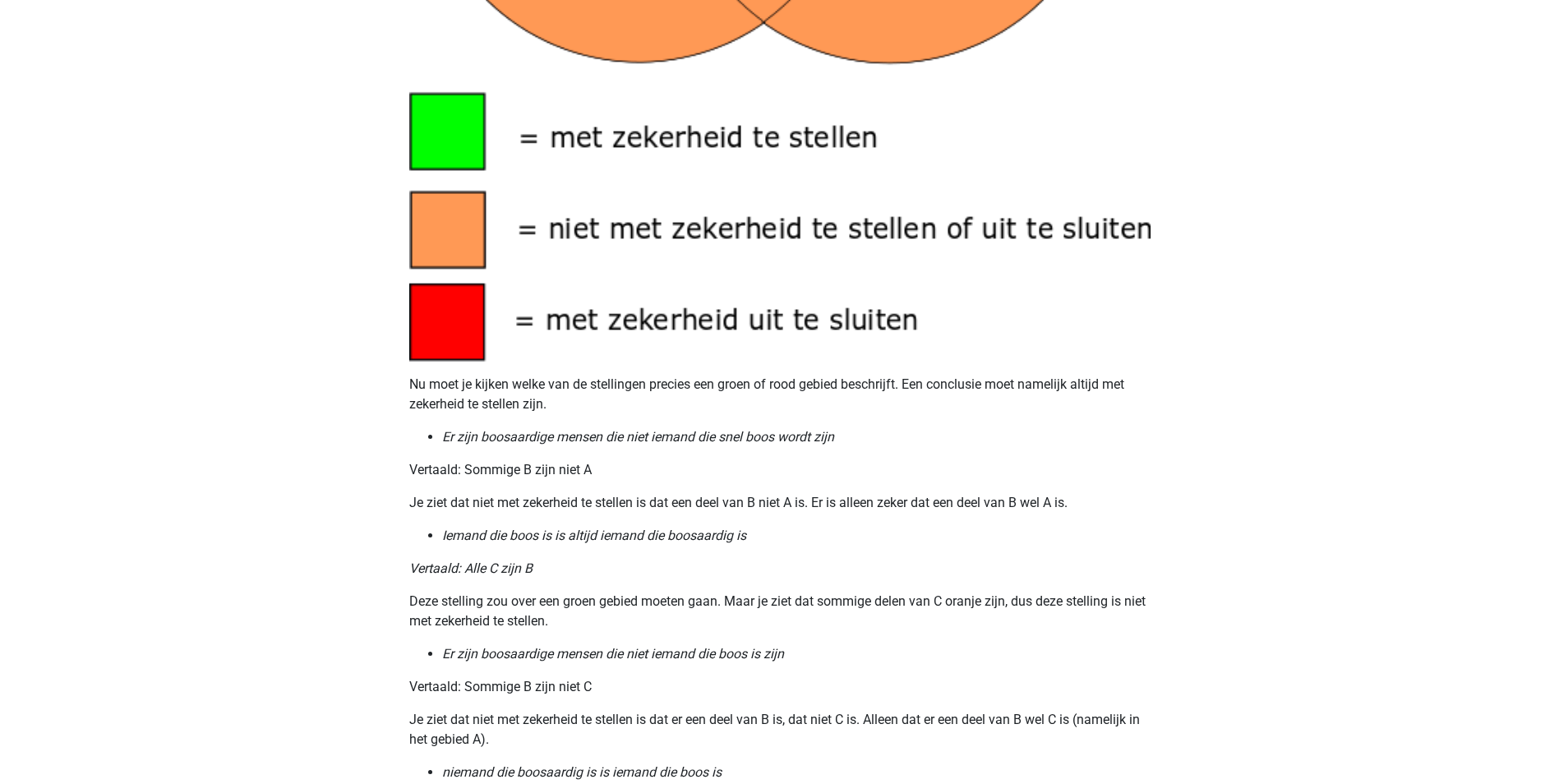
scroll to position [1473, 0]
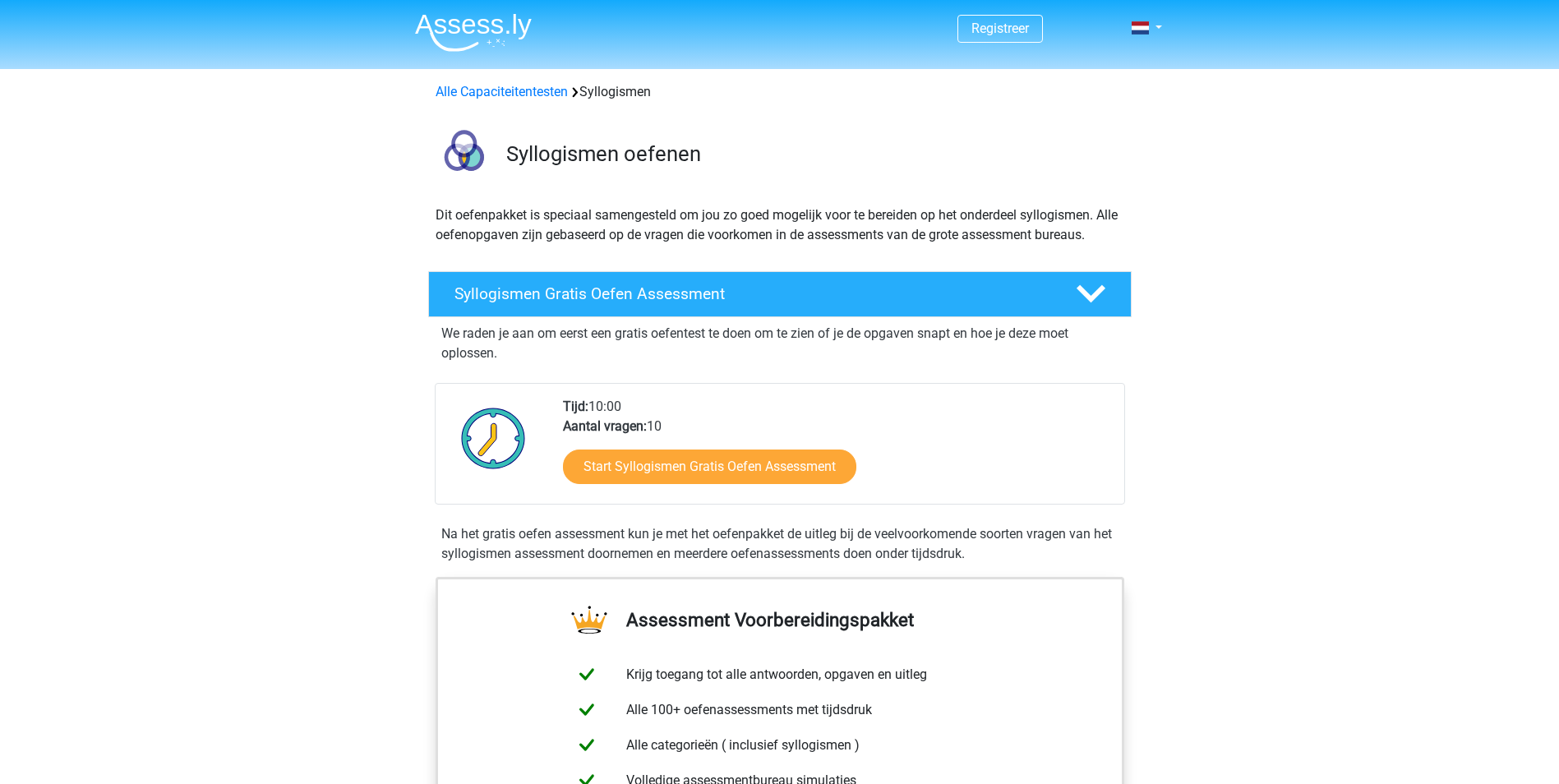
scroll to position [575, 0]
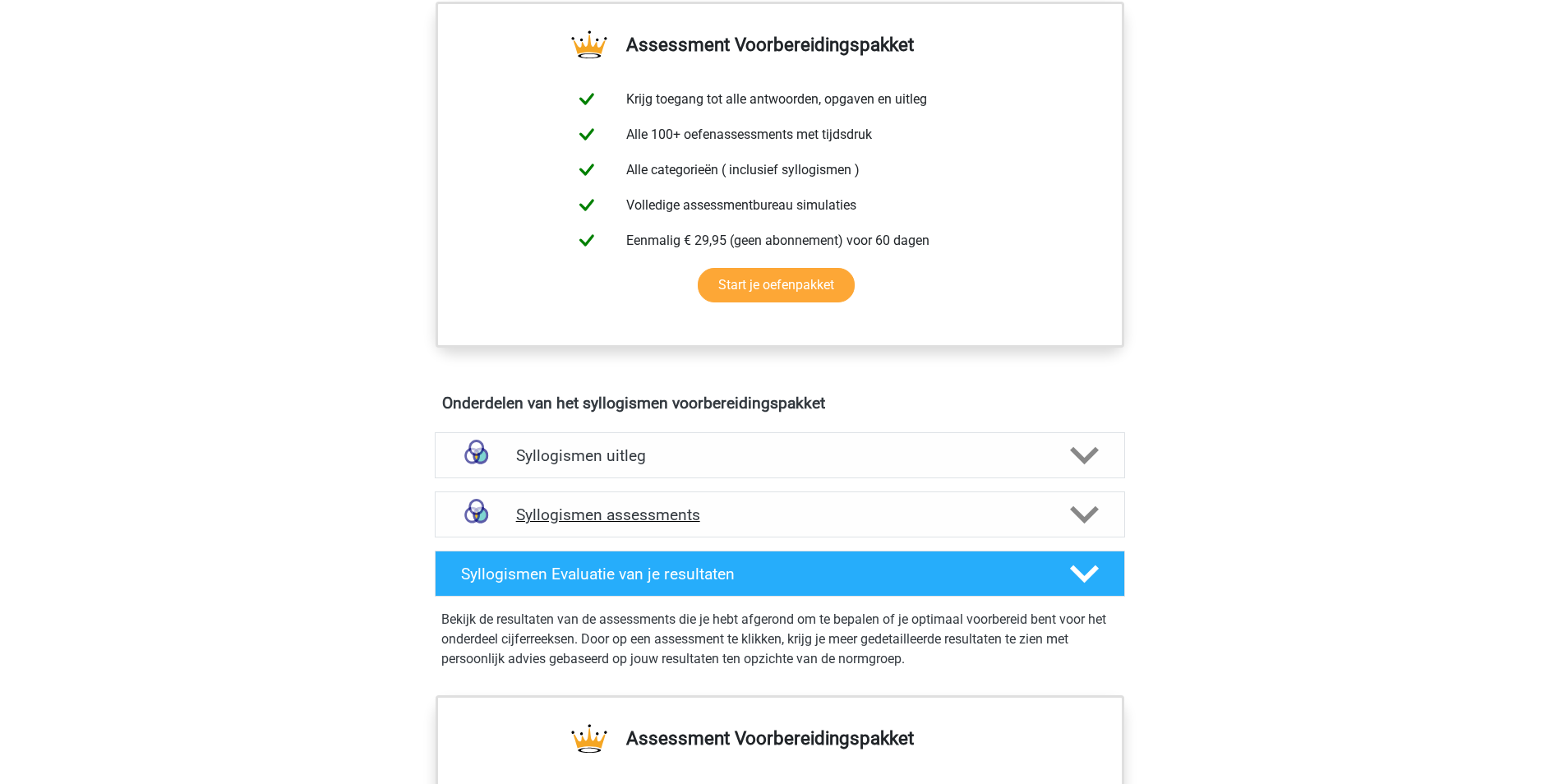
click at [1085, 524] on icon at bounding box center [1085, 515] width 28 height 28
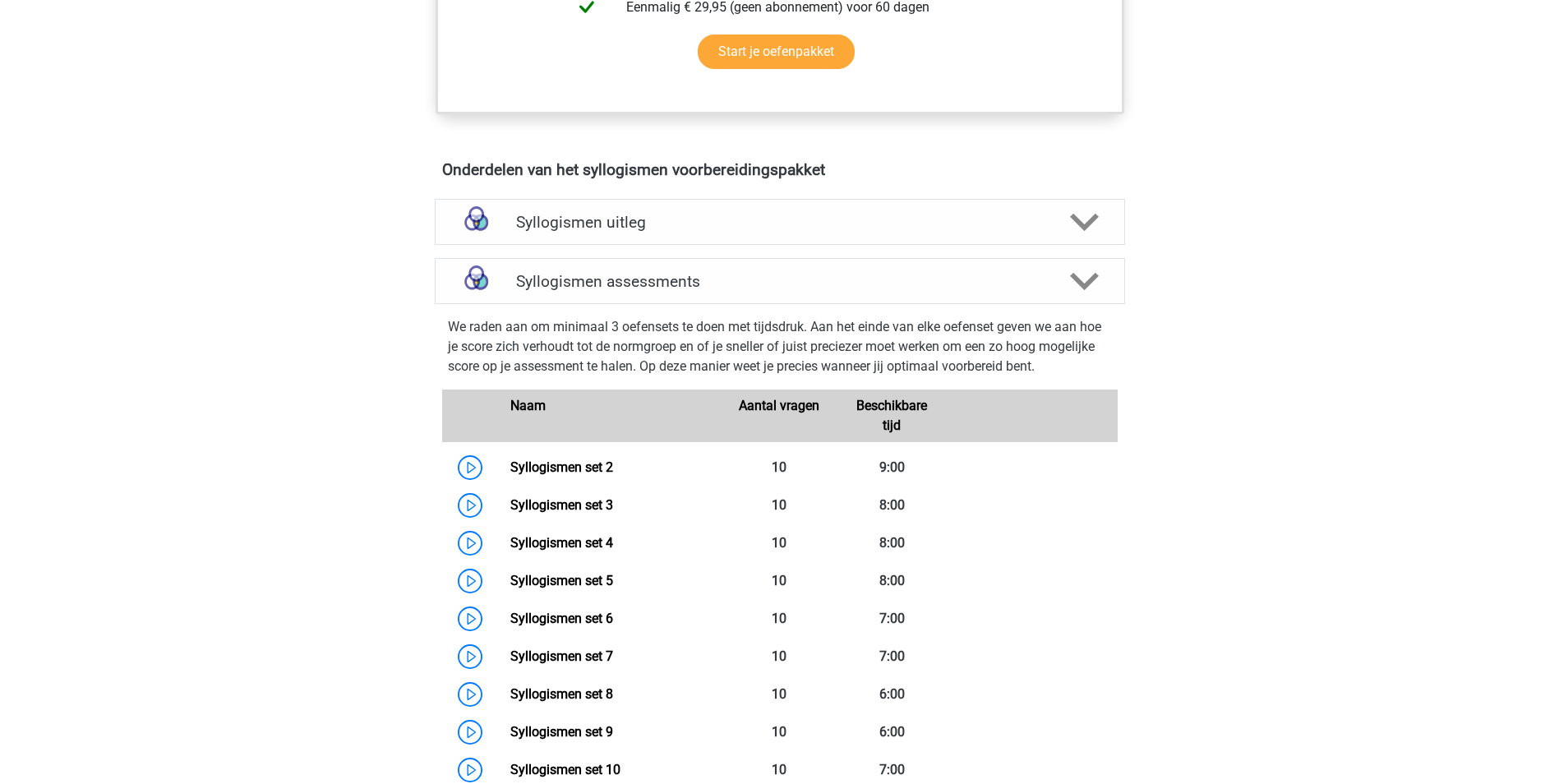
scroll to position [821, 0]
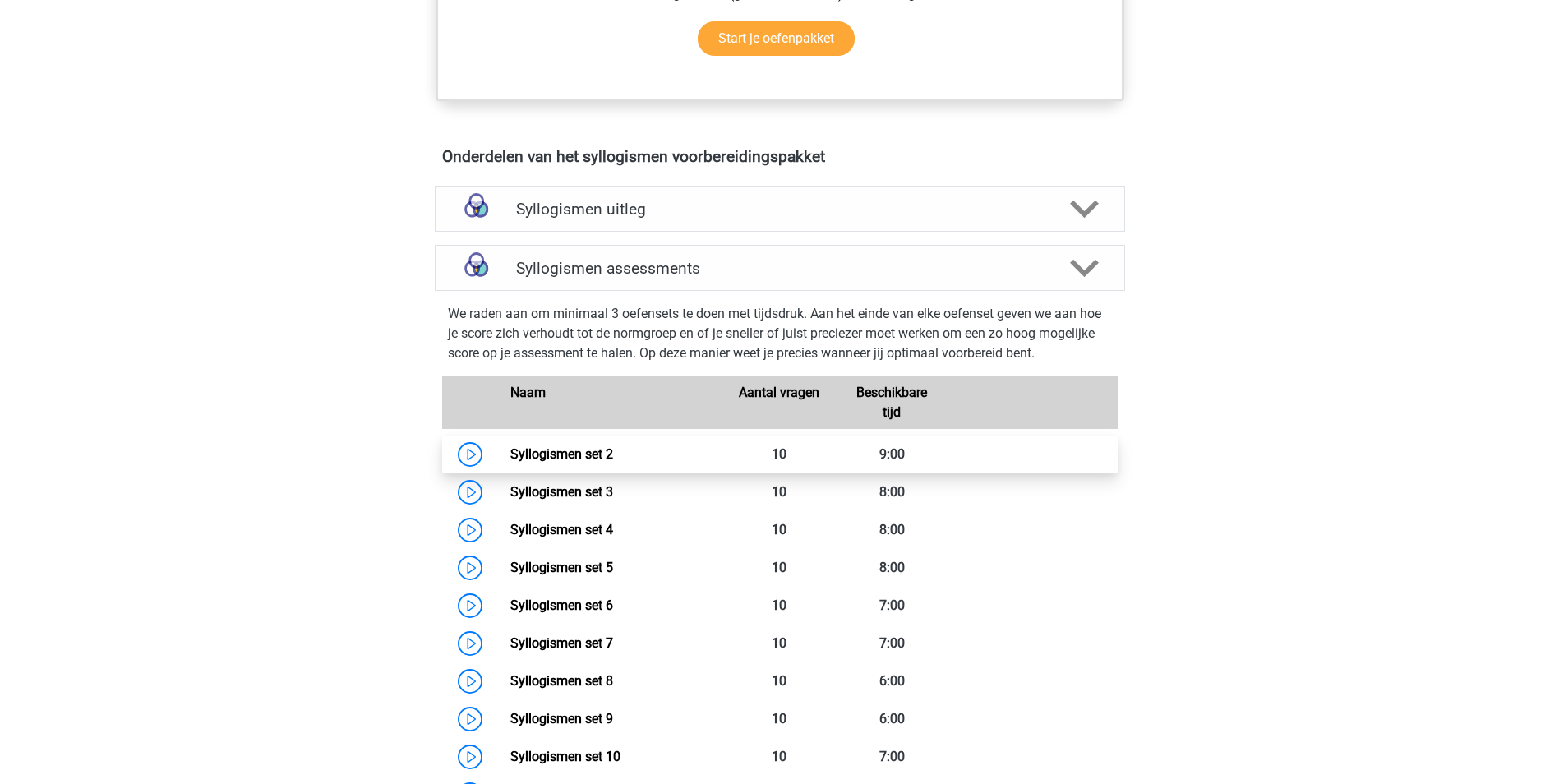
click at [613, 459] on link "Syllogismen set 2" at bounding box center [562, 454] width 103 height 16
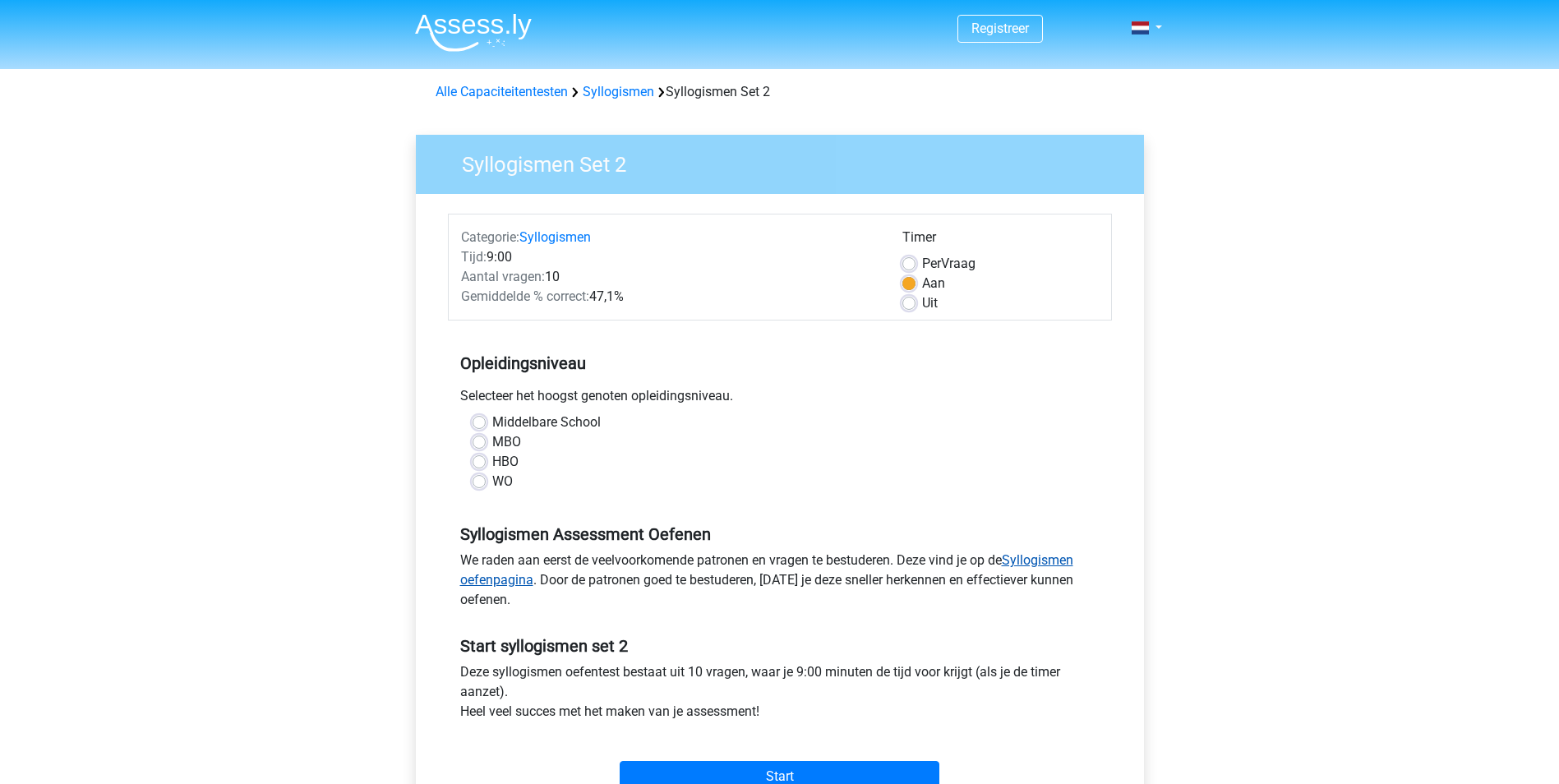
click at [1043, 558] on link "Syllogismen oefenpagina" at bounding box center [767, 570] width 613 height 36
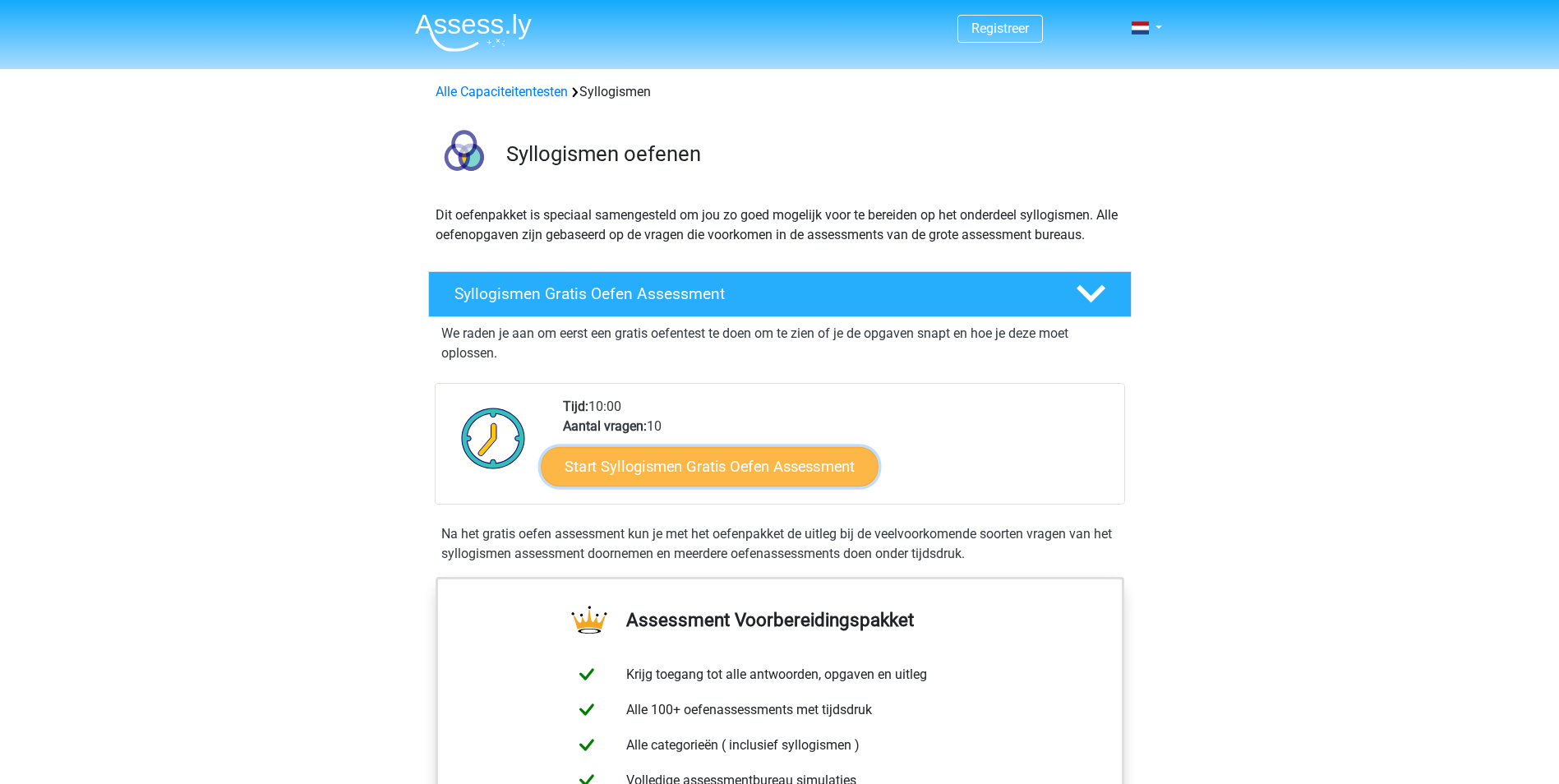
click at [823, 468] on link "Start Syllogismen Gratis Oefen Assessment" at bounding box center [710, 465] width 338 height 39
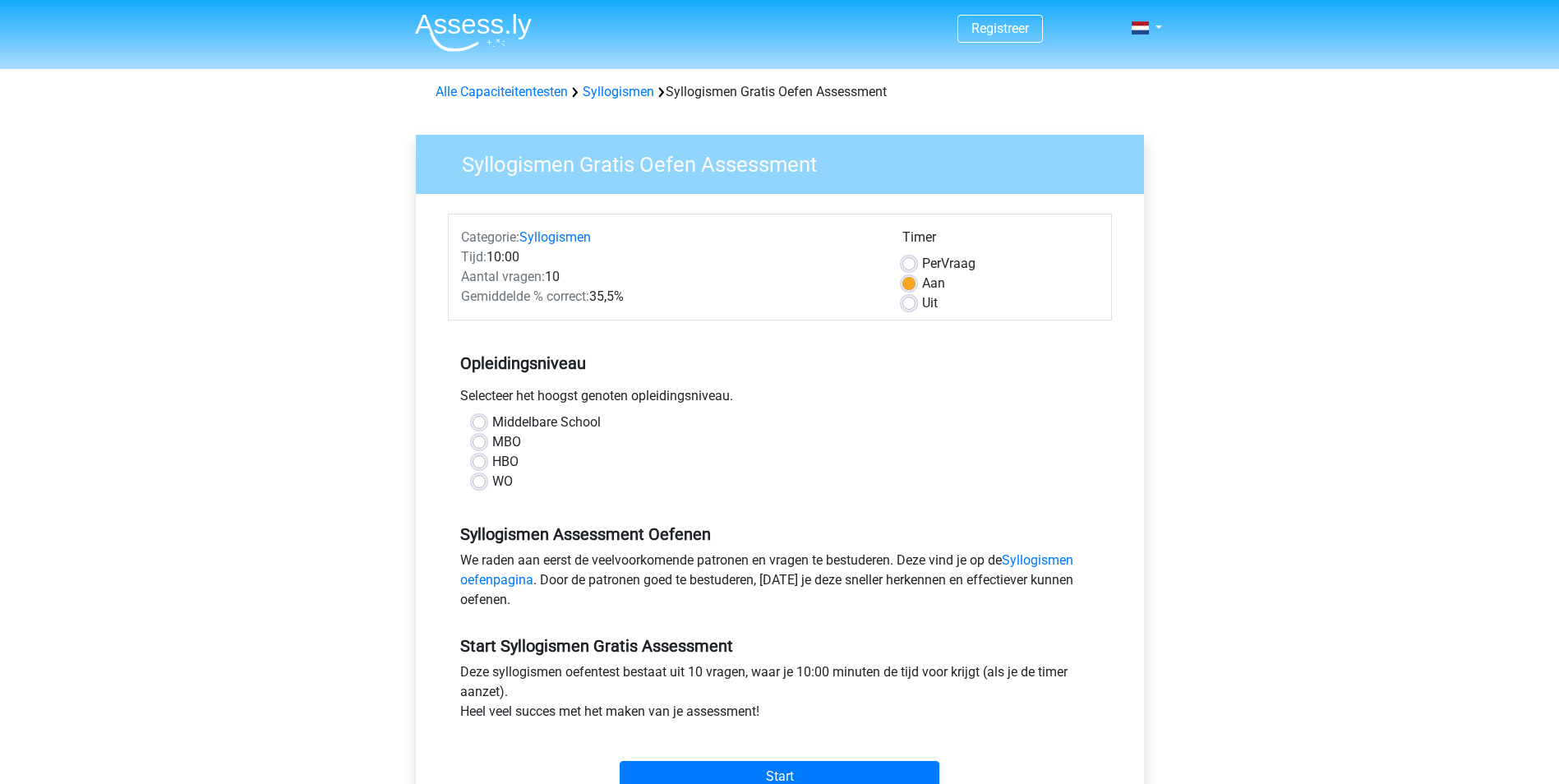
click at [492, 440] on label "MBO" at bounding box center [506, 442] width 28 height 20
click at [475, 440] on input "MBO" at bounding box center [479, 440] width 13 height 17
radio input "true"
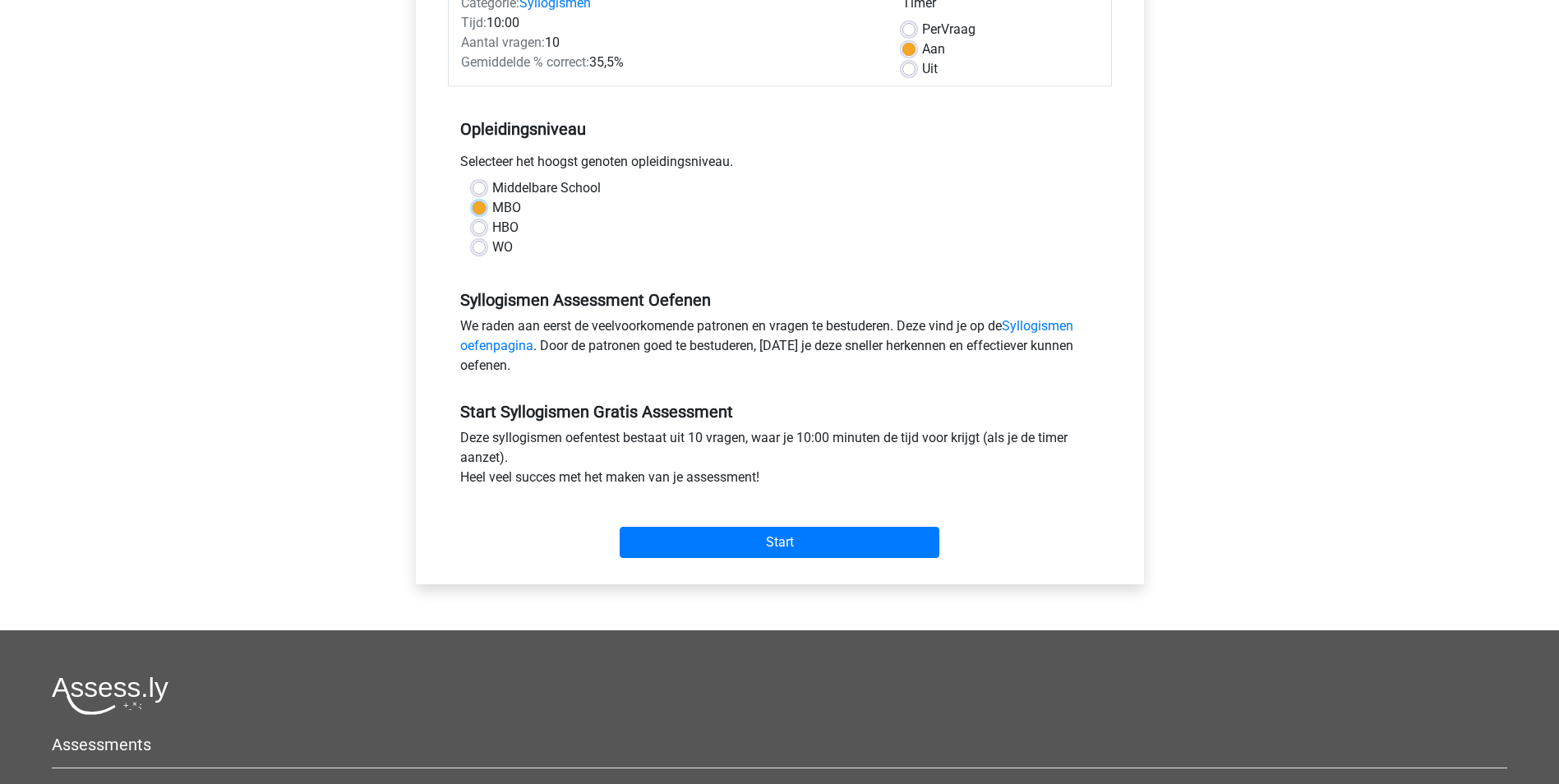
scroll to position [247, 0]
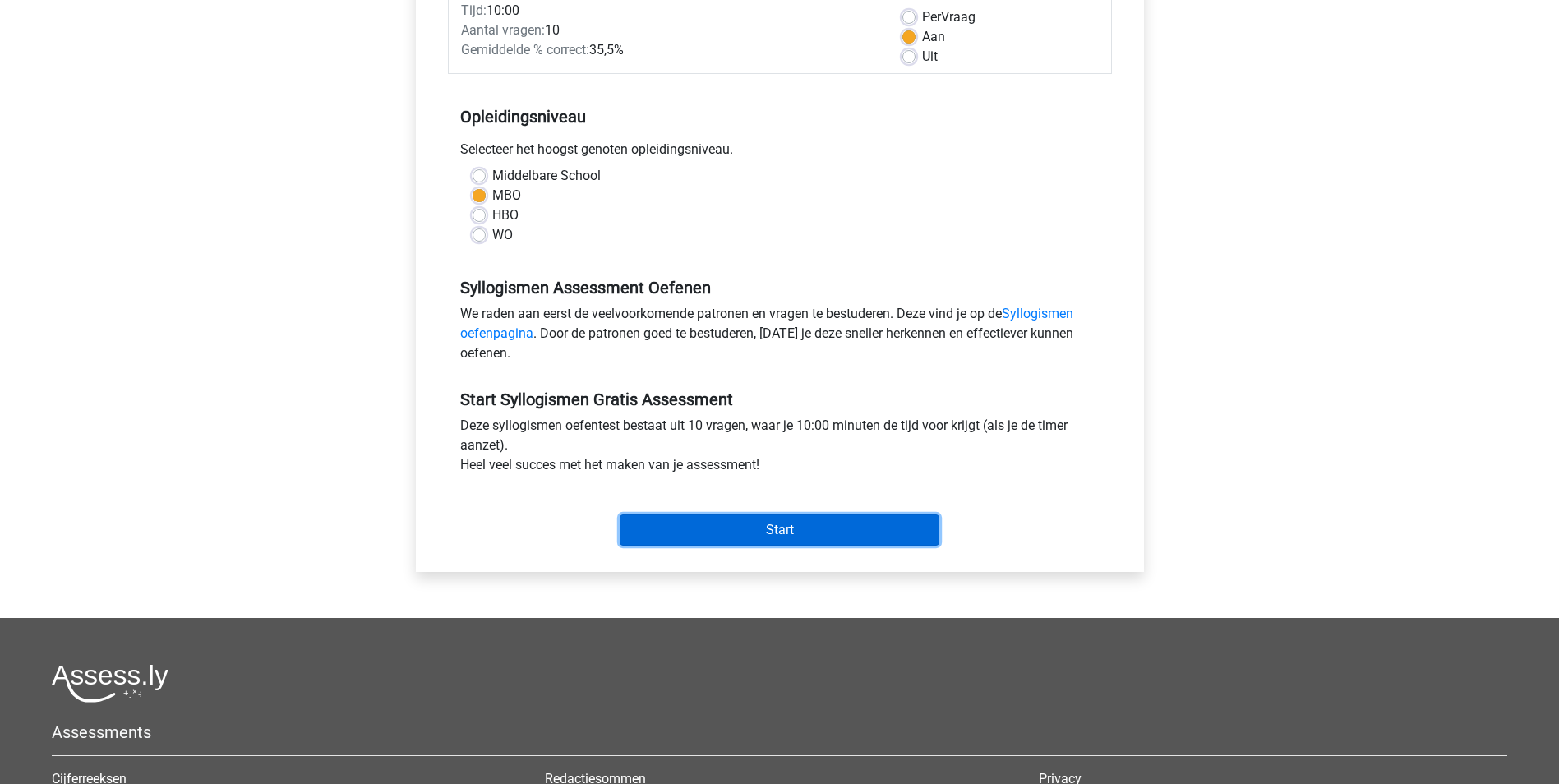
click at [833, 535] on input "Start" at bounding box center [780, 529] width 320 height 31
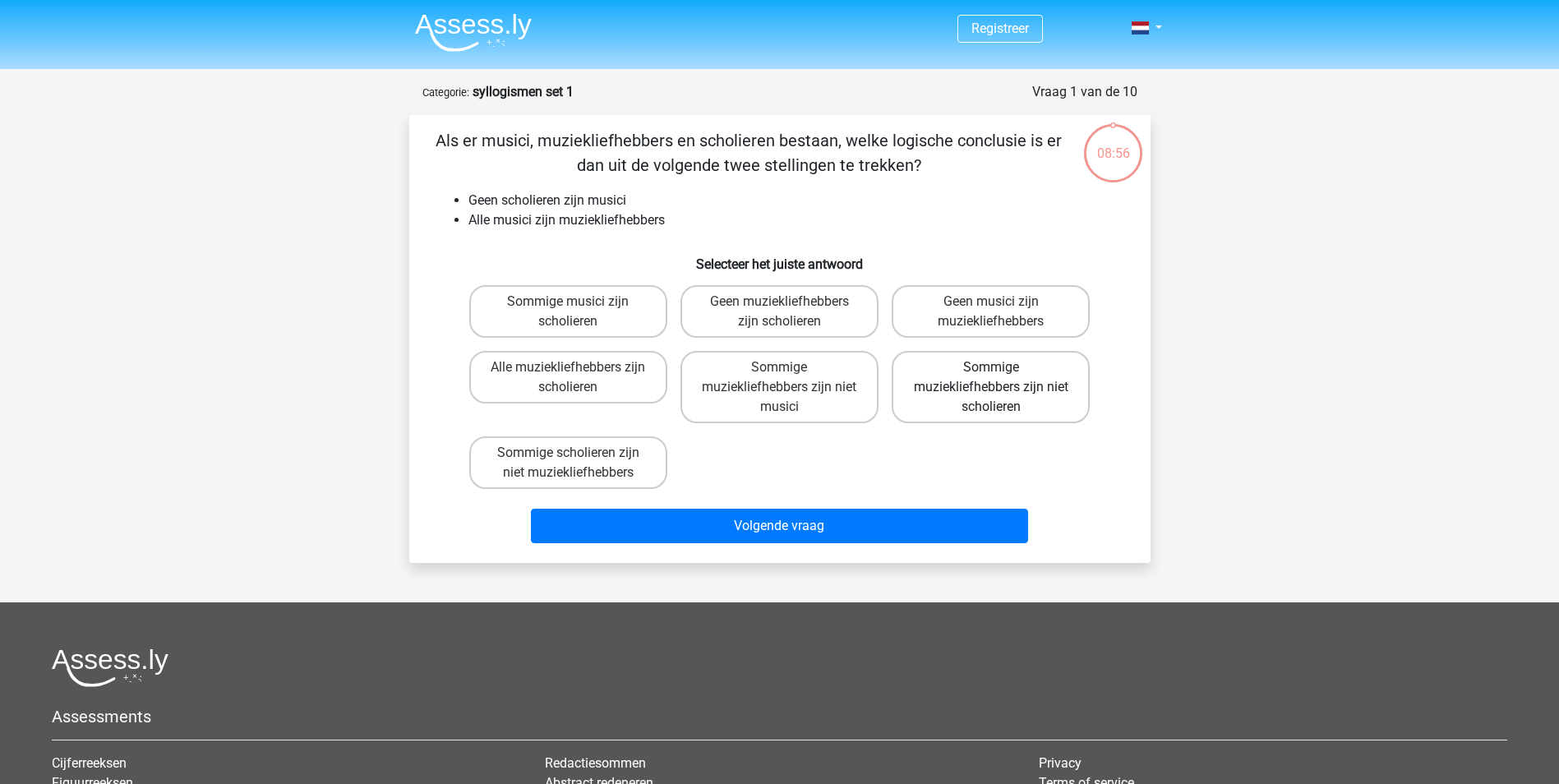
click at [1017, 407] on label "Sommige muziekliefhebbers zijn niet scholieren" at bounding box center [990, 386] width 198 height 72
click at [1002, 378] on input "Sommige muziekliefhebbers zijn niet scholieren" at bounding box center [997, 373] width 11 height 11
radio input "true"
click at [595, 379] on label "Alle muziekliefhebbers zijn scholieren" at bounding box center [568, 376] width 198 height 52
click at [578, 378] on input "Alle muziekliefhebbers zijn scholieren" at bounding box center [573, 373] width 11 height 11
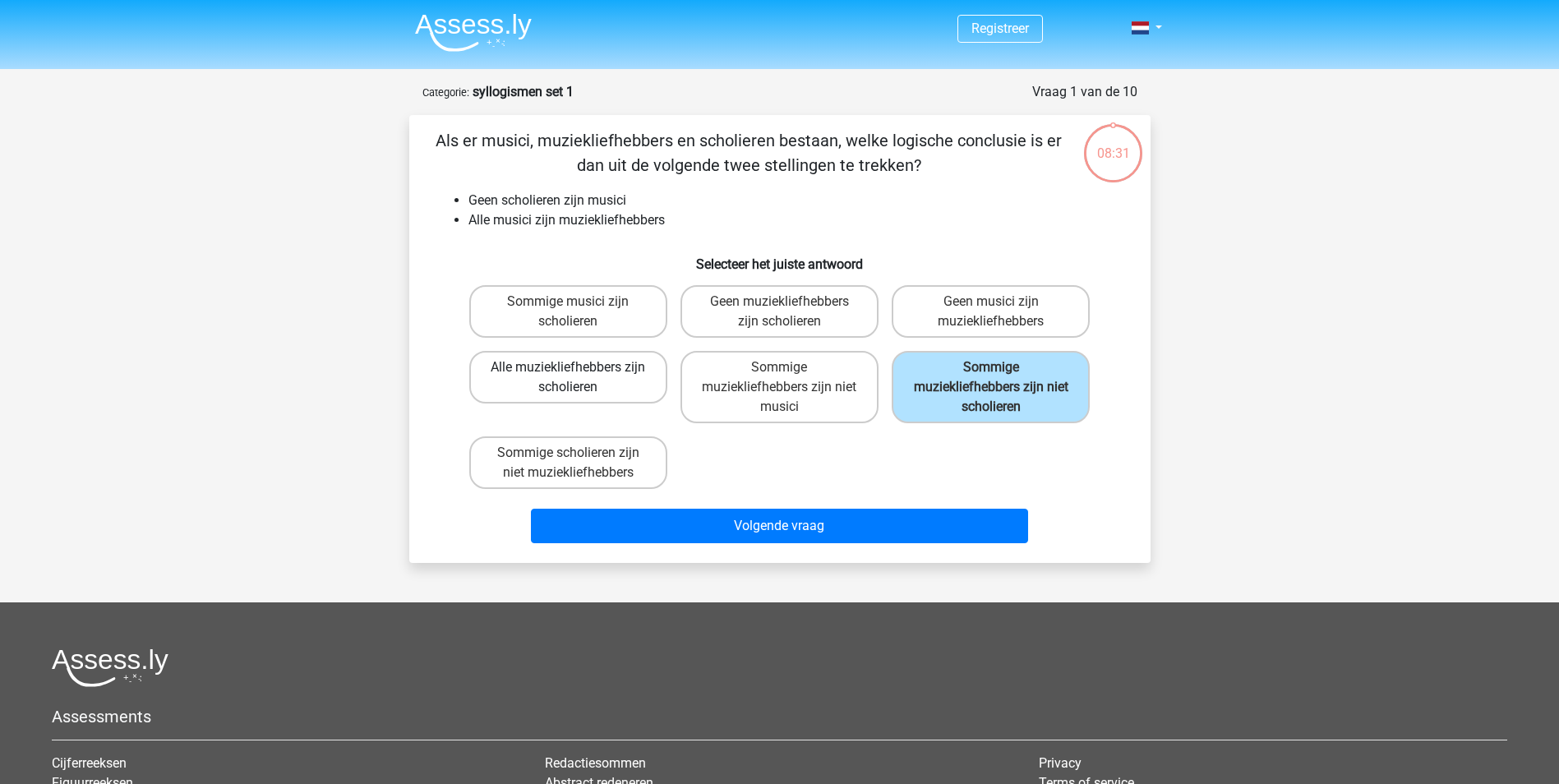
radio input "true"
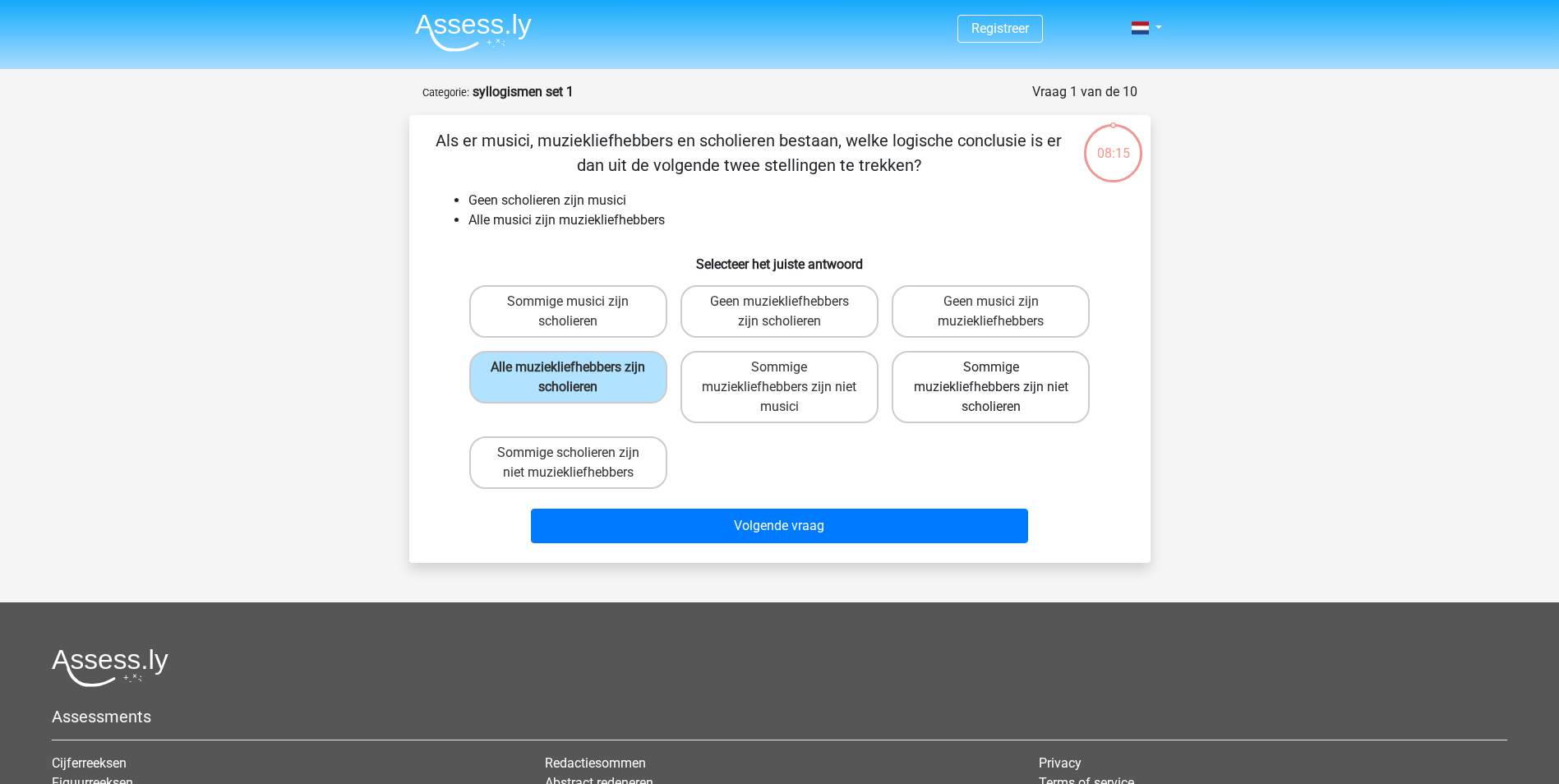
click at [1042, 418] on label "Sommige muziekliefhebbers zijn niet scholieren" at bounding box center [990, 386] width 198 height 72
click at [1002, 378] on input "Sommige muziekliefhebbers zijn niet scholieren" at bounding box center [997, 373] width 11 height 11
radio input "true"
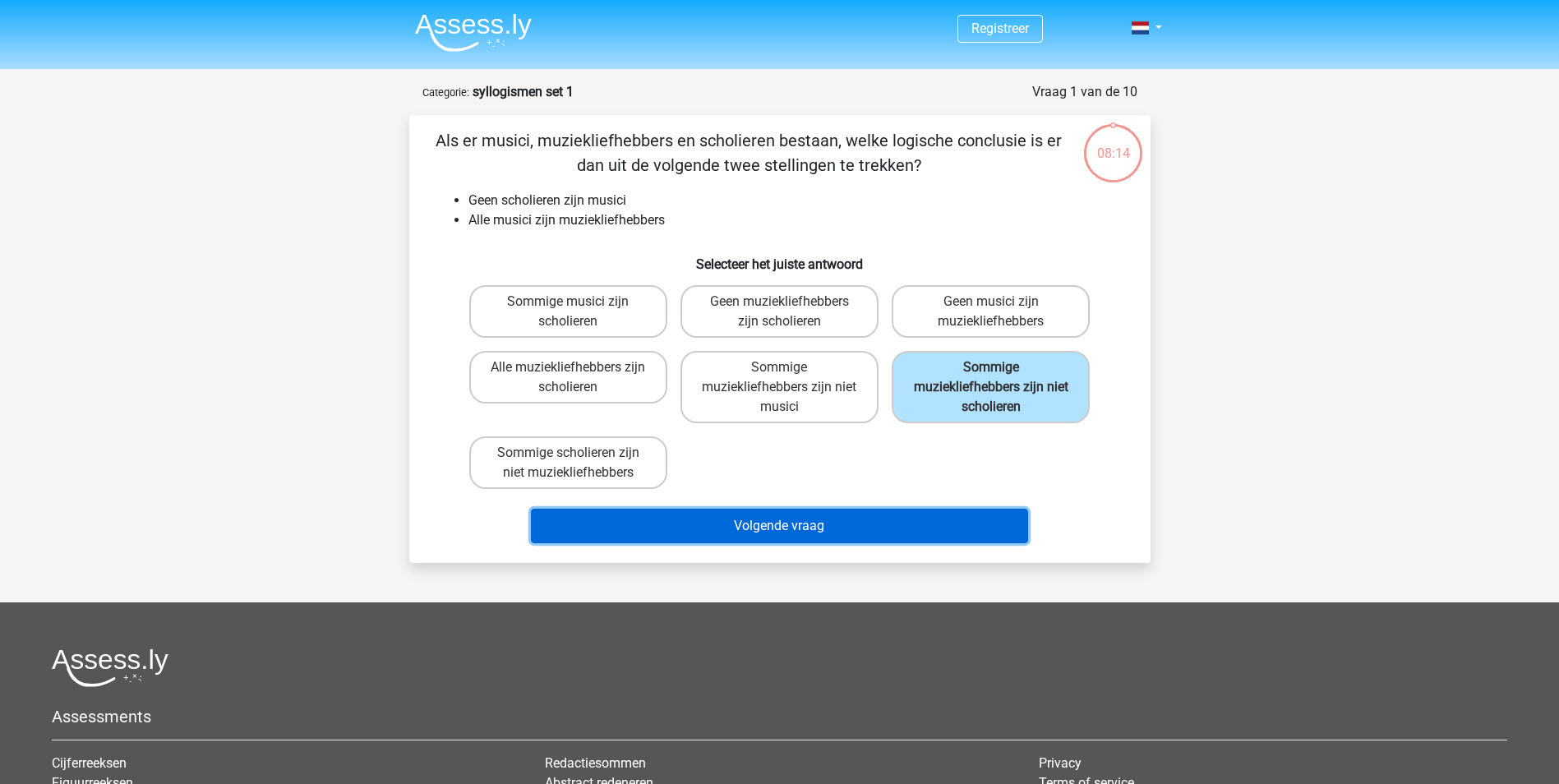
click at [922, 530] on button "Volgende vraag" at bounding box center [780, 526] width 497 height 35
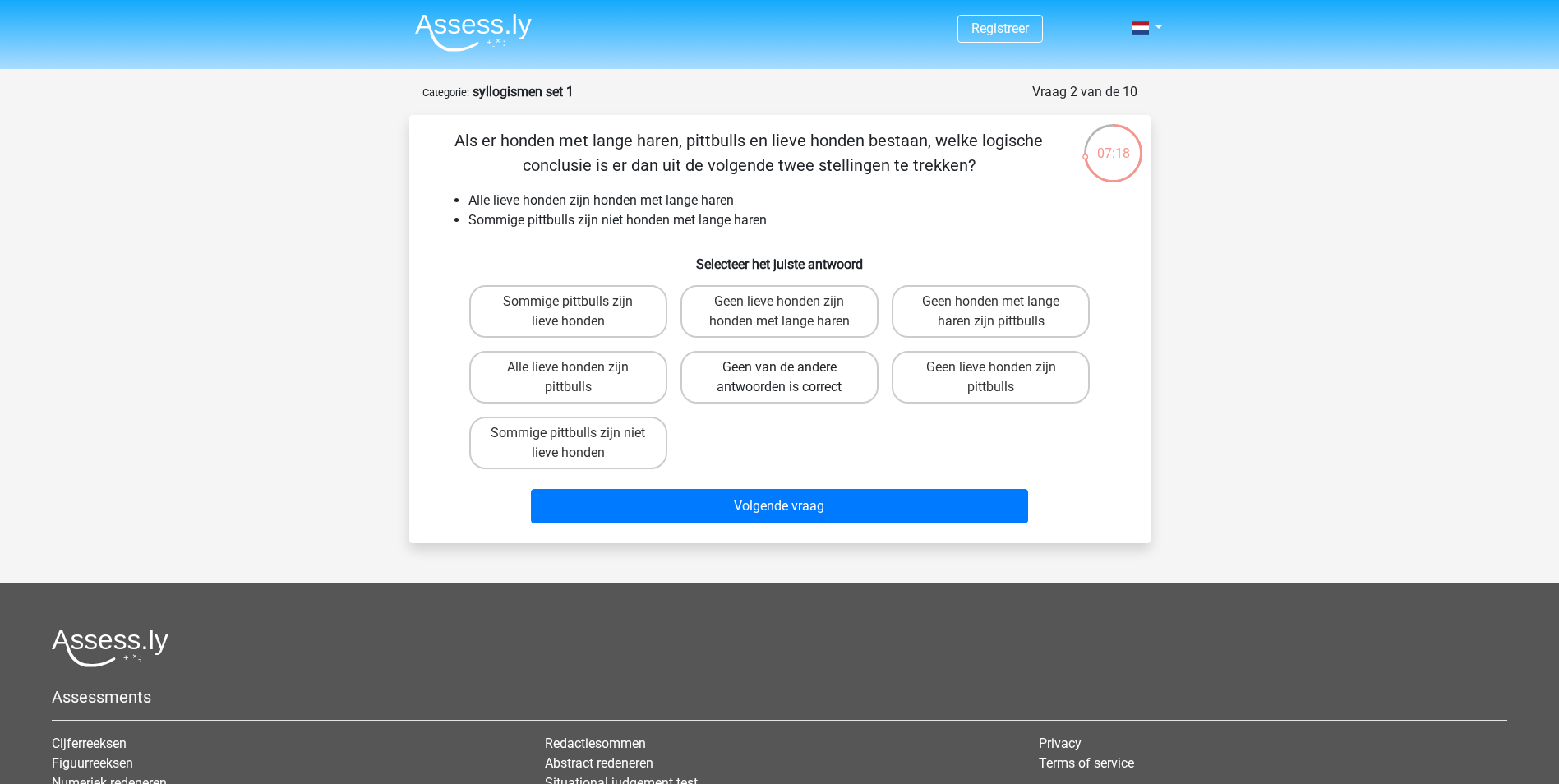
click at [788, 384] on label "Geen van de andere antwoorden is correct" at bounding box center [779, 376] width 198 height 52
click at [788, 378] on input "Geen van de andere antwoorden is correct" at bounding box center [784, 373] width 11 height 11
radio input "true"
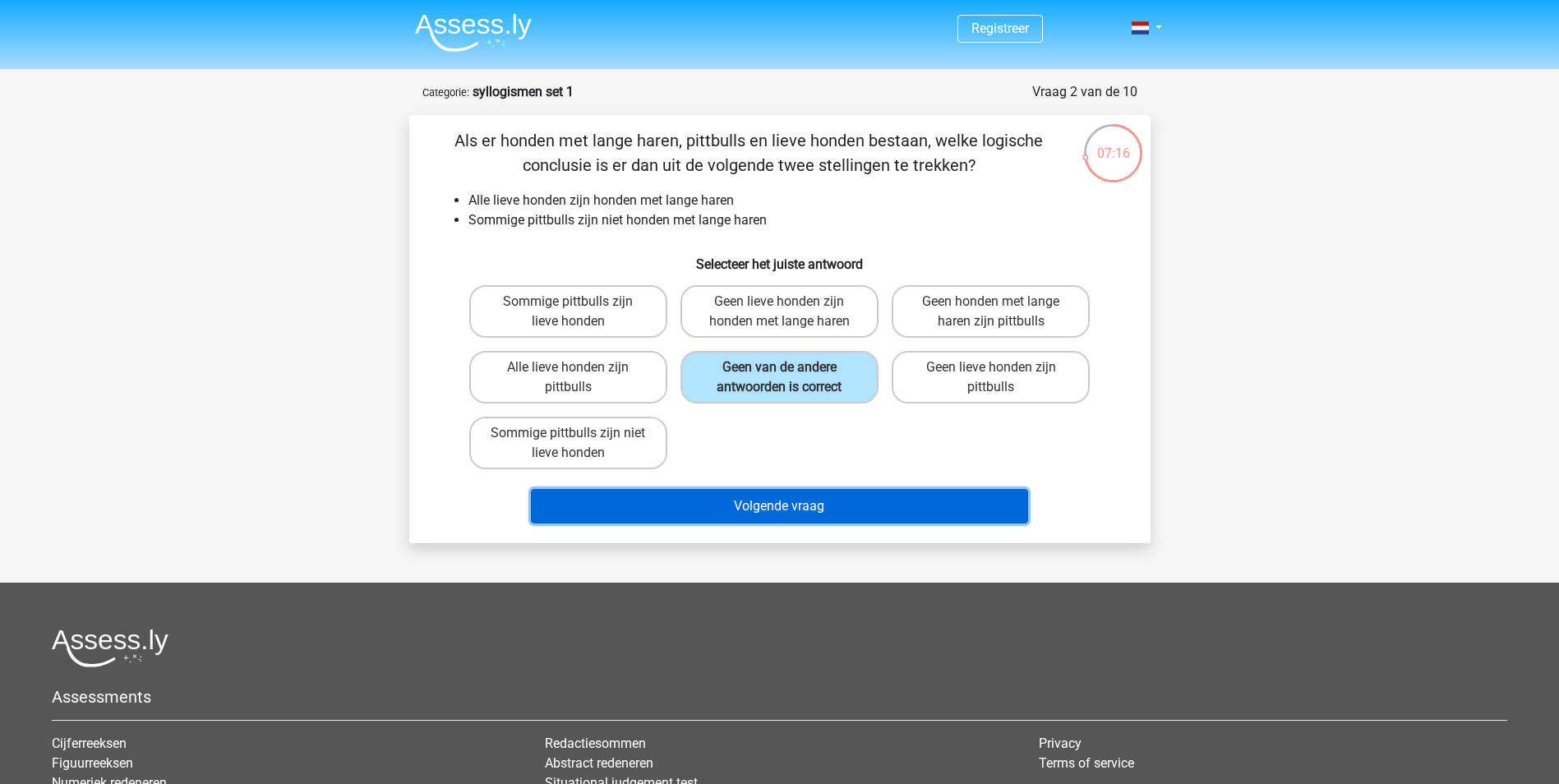
click at [781, 504] on button "Volgende vraag" at bounding box center [780, 506] width 497 height 35
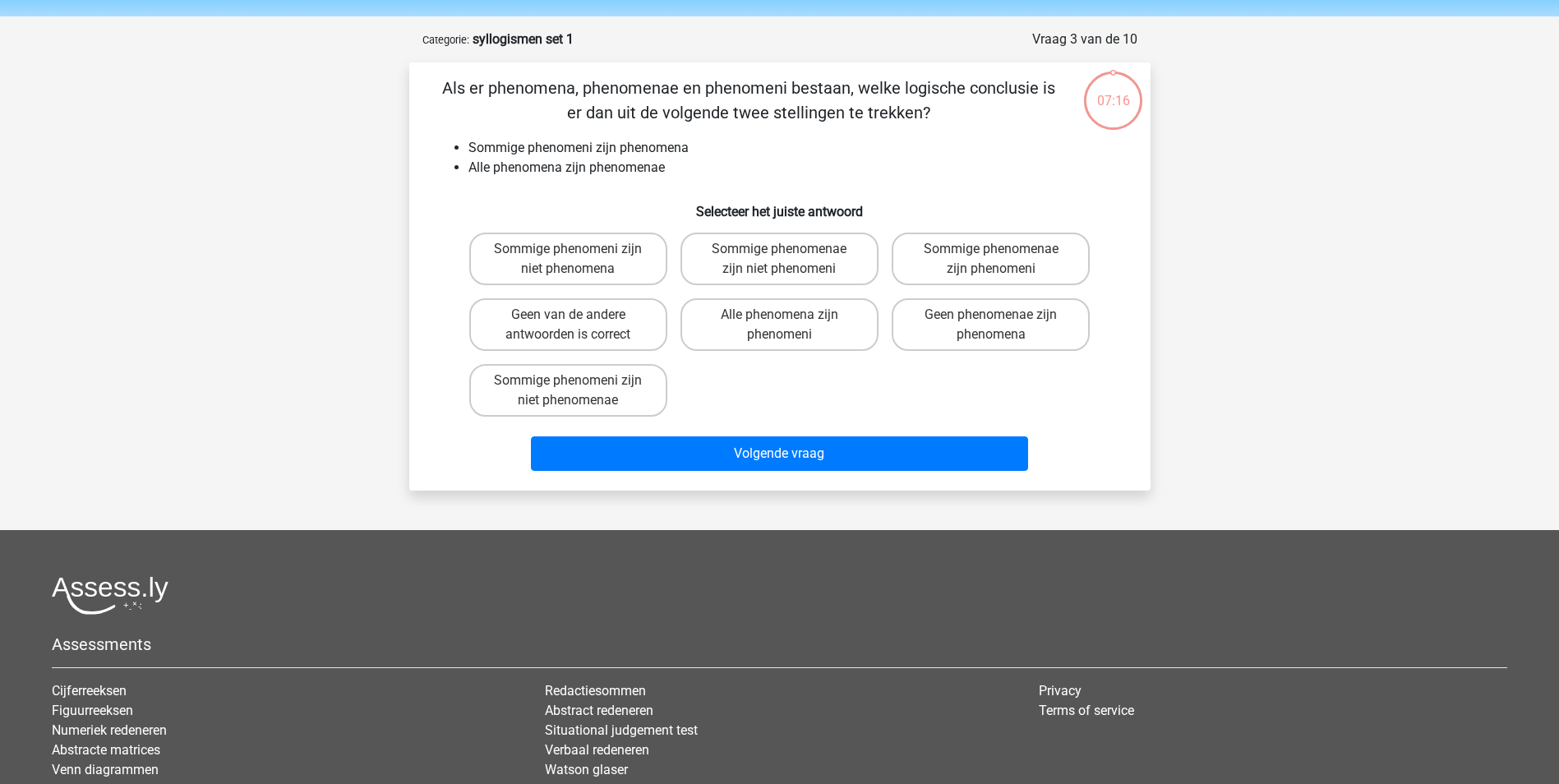
scroll to position [83, 0]
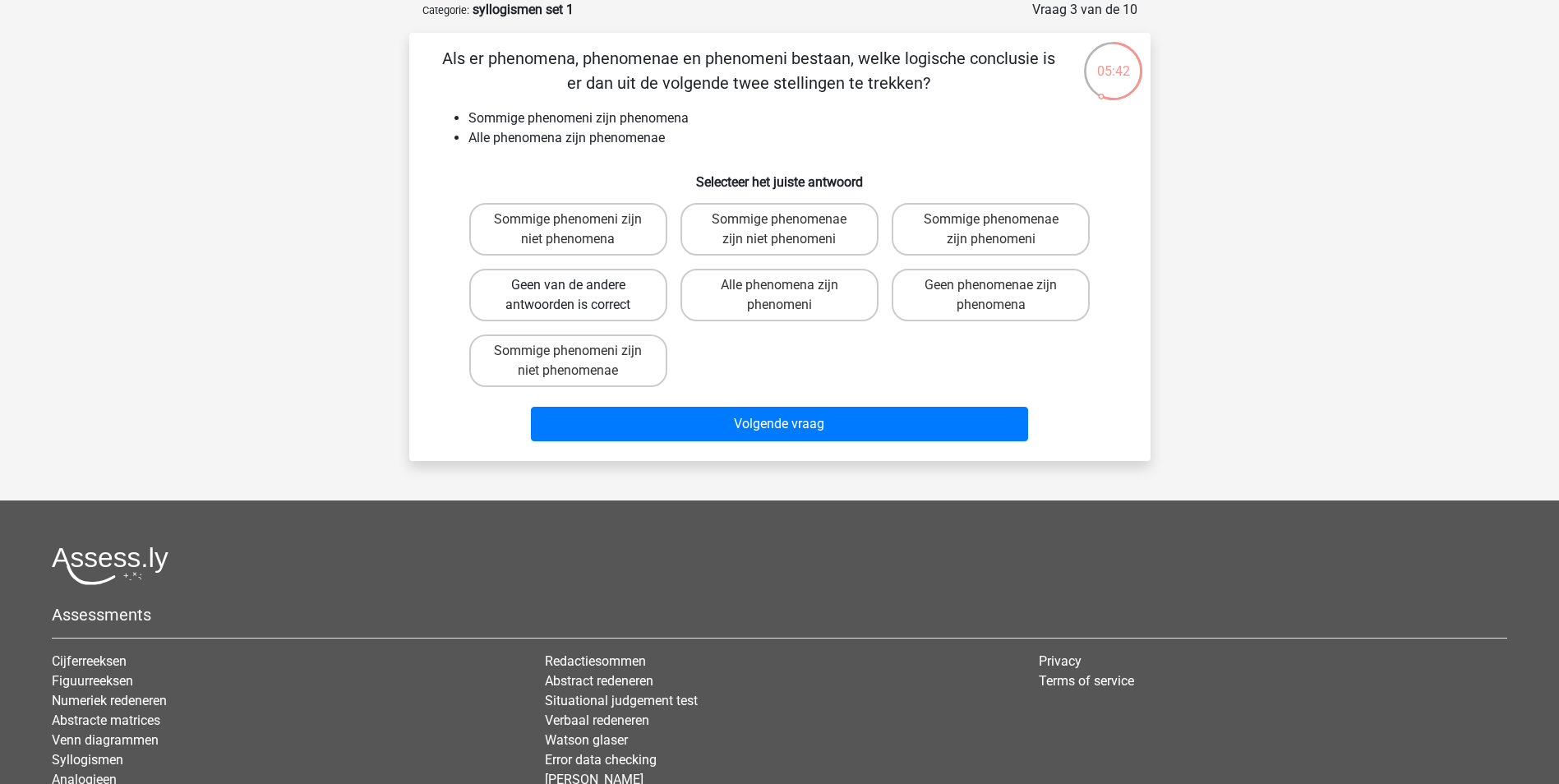
click at [560, 293] on label "Geen van de andere antwoorden is correct" at bounding box center [568, 295] width 198 height 52
click at [568, 293] on input "Geen van de andere antwoorden is correct" at bounding box center [573, 290] width 11 height 11
radio input "true"
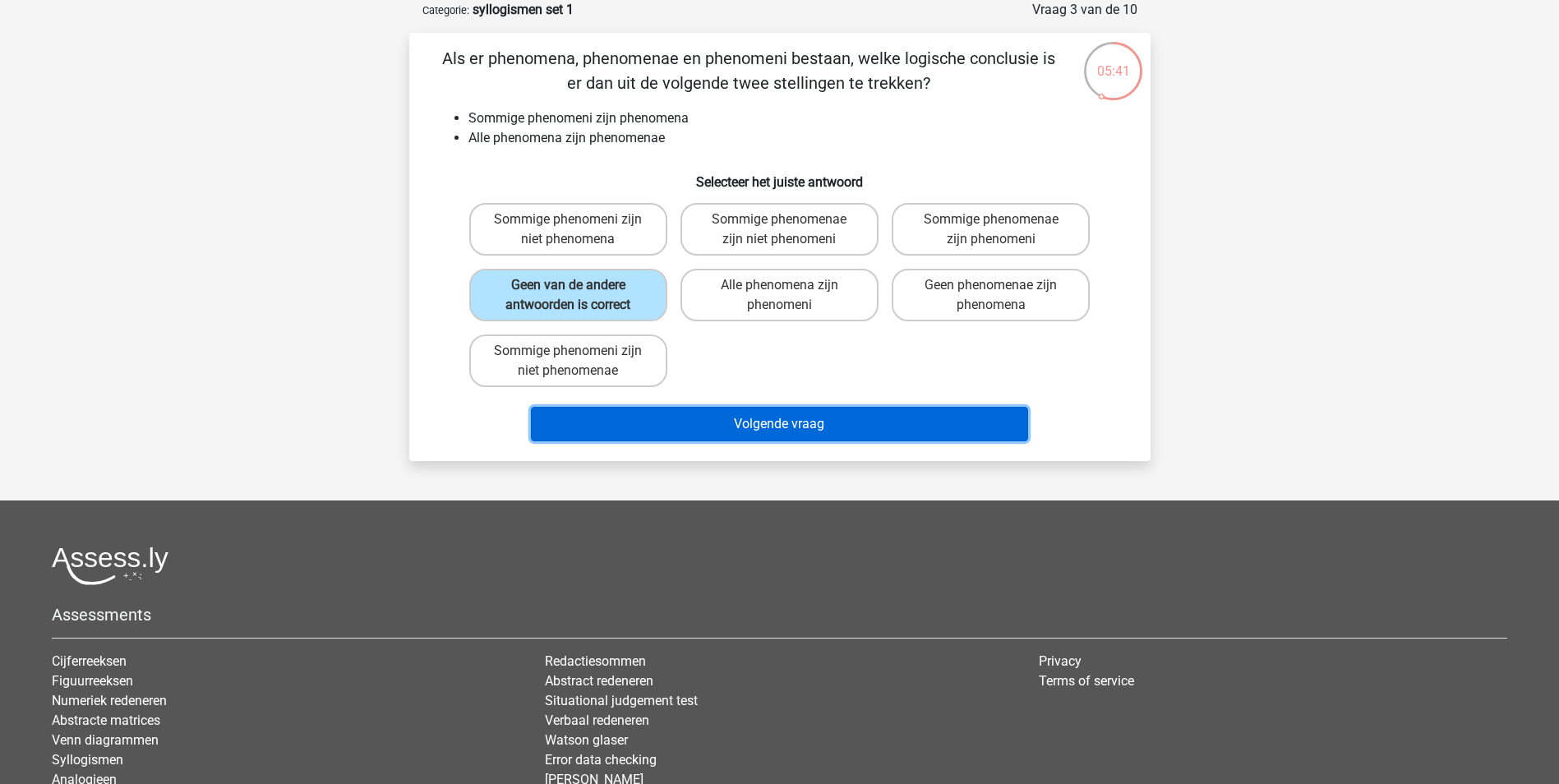
click at [804, 420] on button "Volgende vraag" at bounding box center [780, 424] width 497 height 35
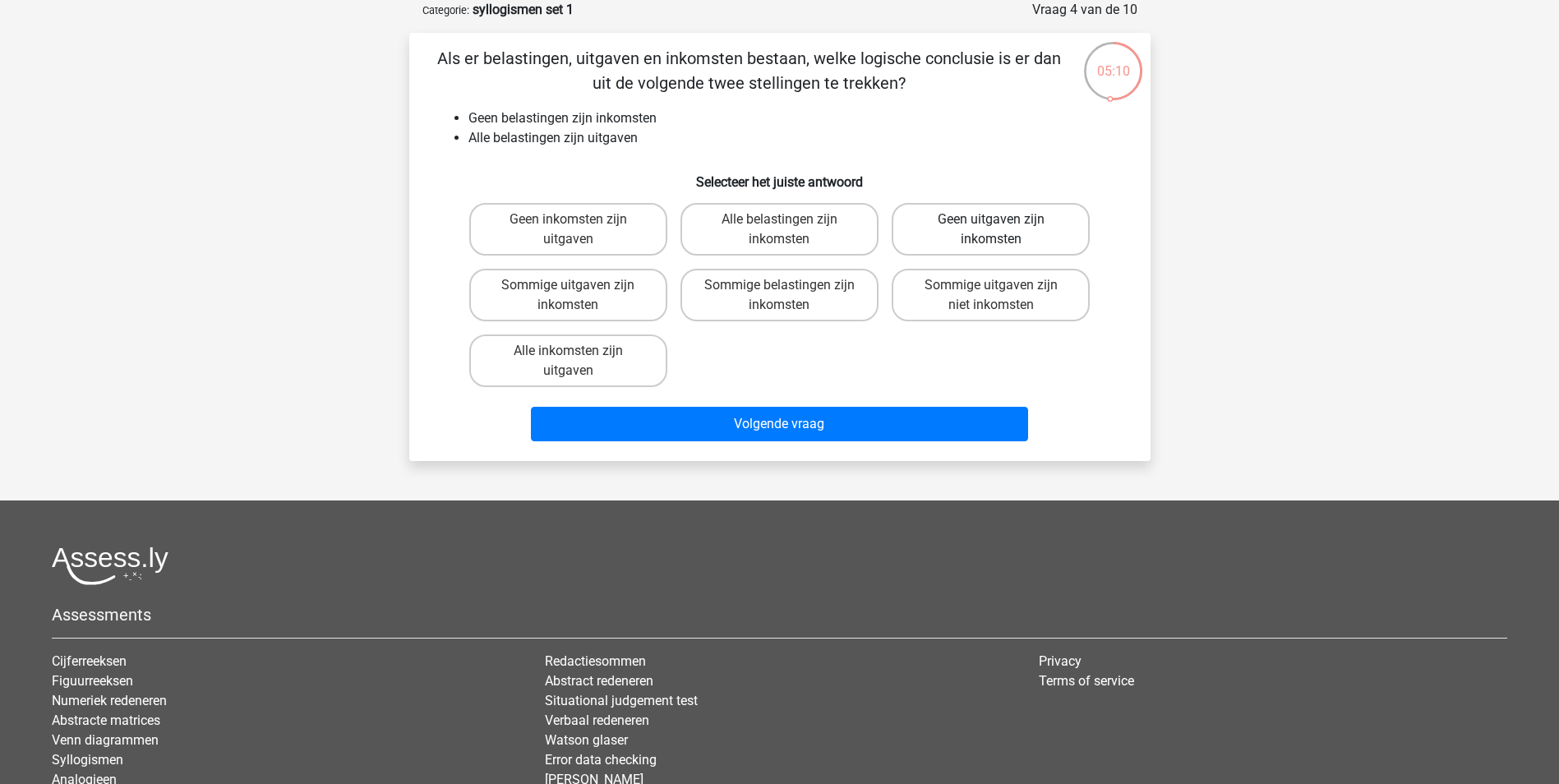
click at [1053, 243] on label "Geen uitgaven zijn inkomsten" at bounding box center [990, 229] width 198 height 52
click at [1002, 230] on input "Geen uitgaven zijn inkomsten" at bounding box center [997, 225] width 11 height 11
radio input "true"
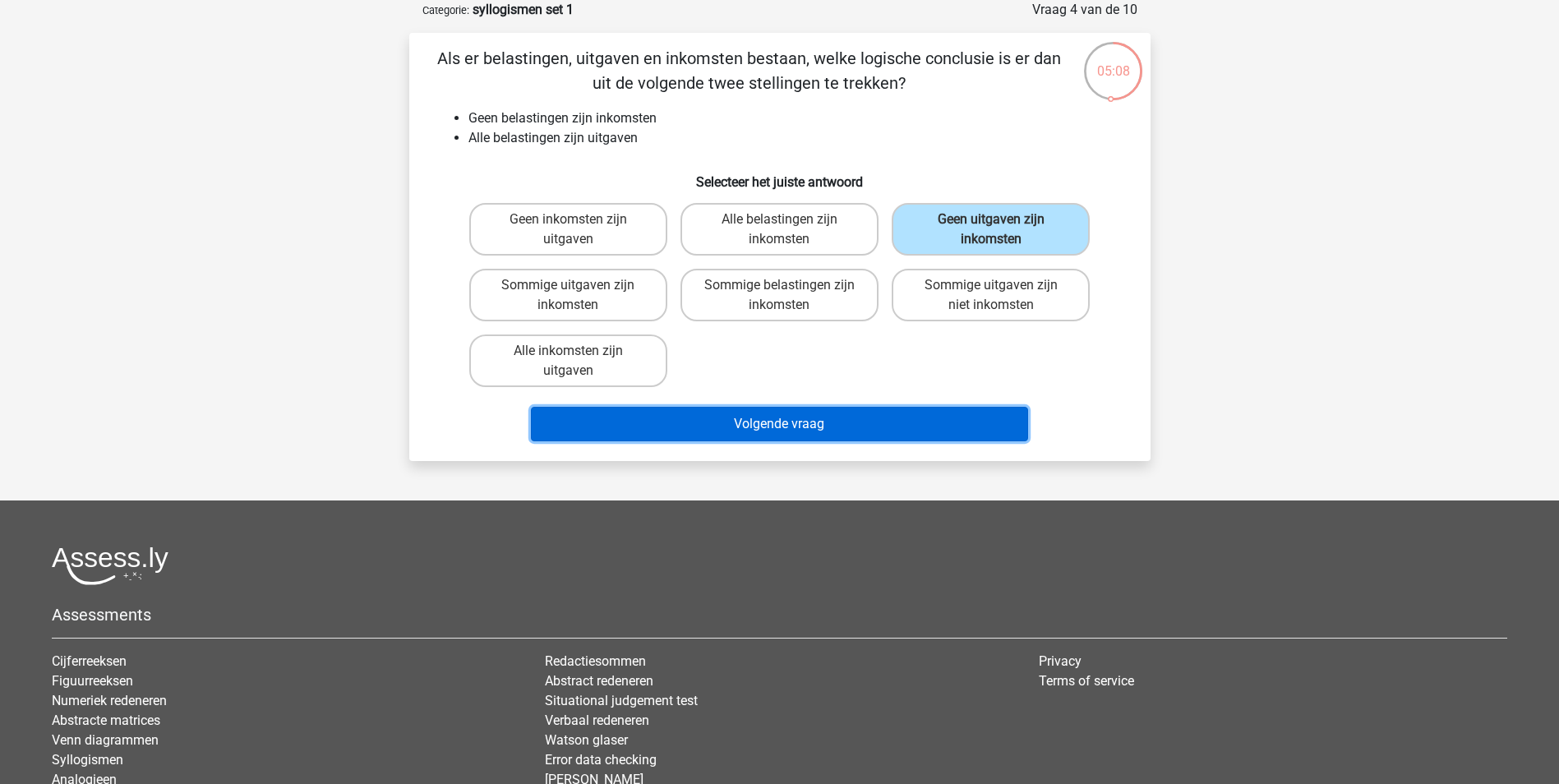
click at [895, 419] on button "Volgende vraag" at bounding box center [780, 424] width 497 height 35
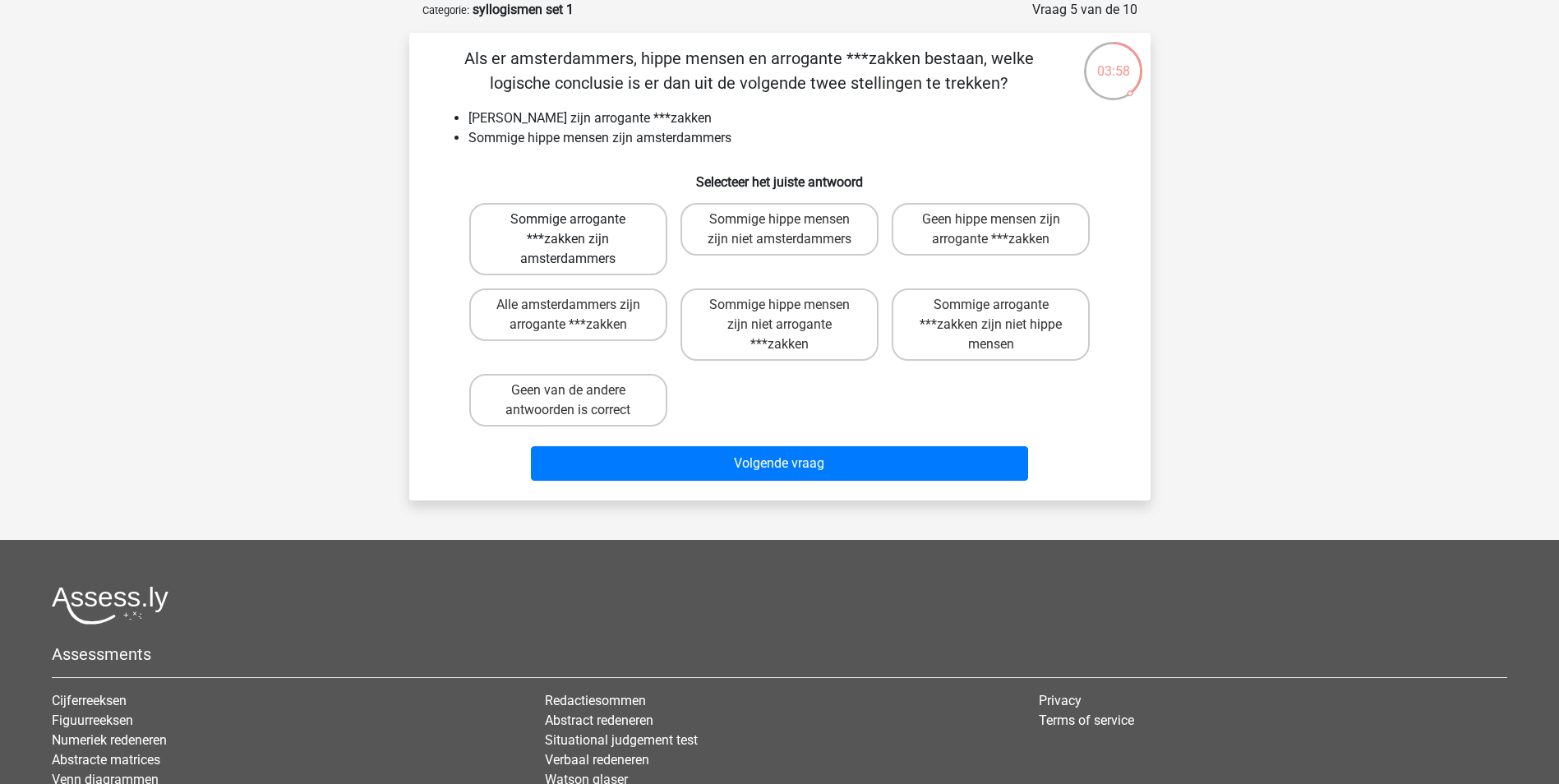
click at [545, 224] on label "Sommige arrogante ***zakken zijn amsterdammers" at bounding box center [568, 239] width 198 height 72
click at [568, 224] on input "Sommige arrogante ***zakken zijn amsterdammers" at bounding box center [573, 225] width 11 height 11
radio input "true"
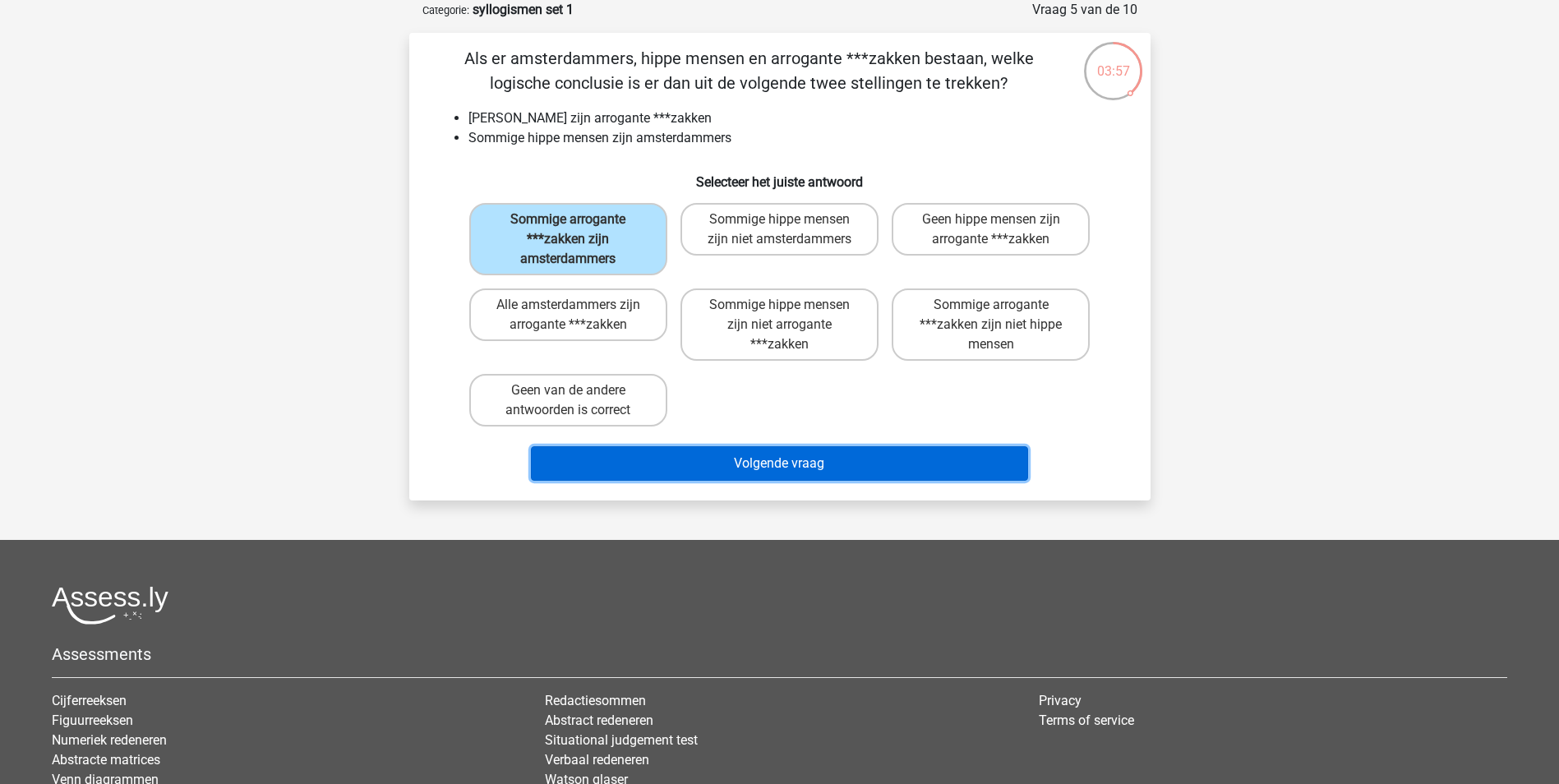
click at [829, 471] on button "Volgende vraag" at bounding box center [780, 463] width 497 height 35
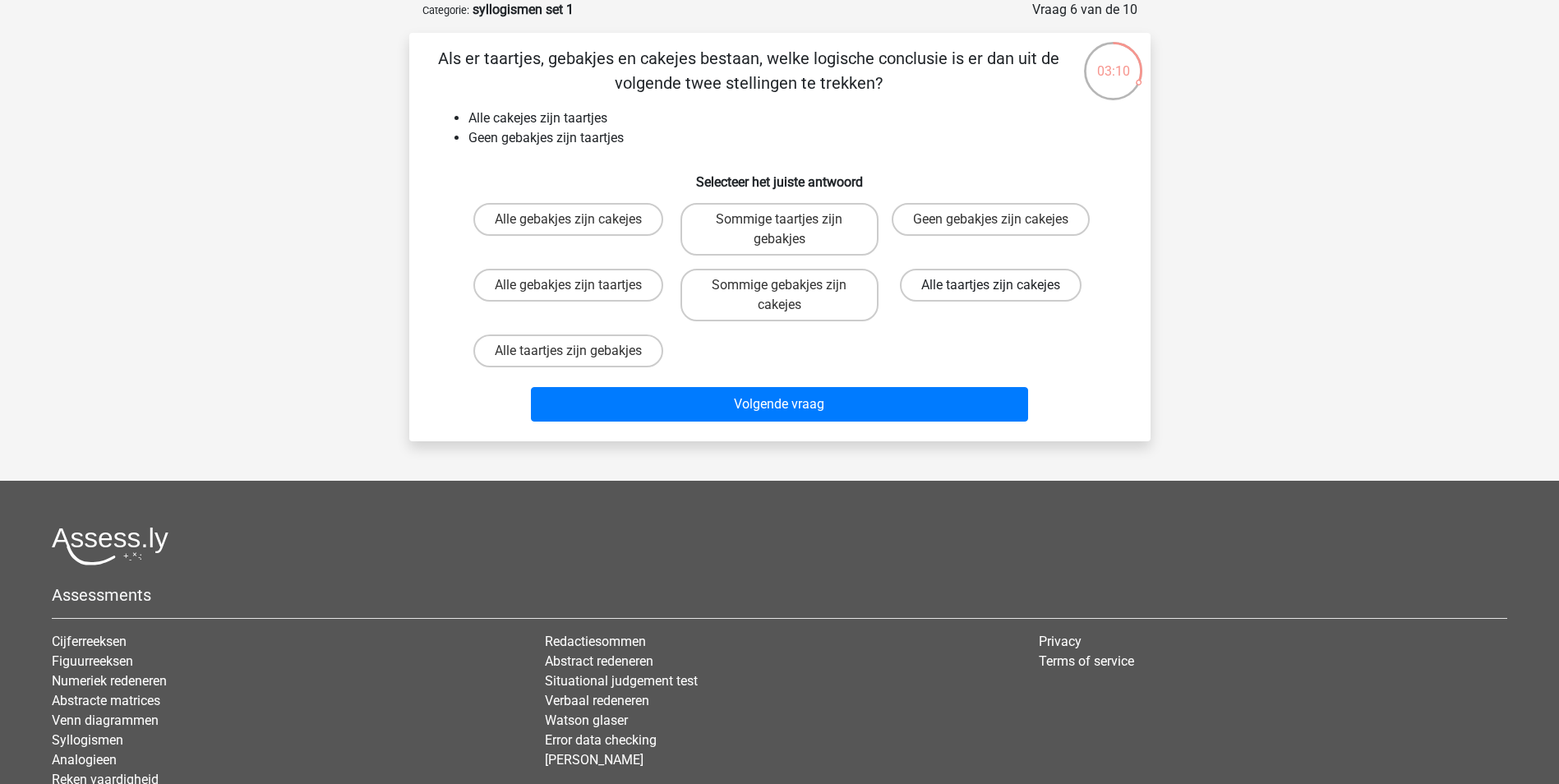
click at [1010, 291] on label "Alle taartjes zijn cakejes" at bounding box center [990, 285] width 181 height 33
click at [1002, 291] on input "Alle taartjes zijn cakejes" at bounding box center [997, 290] width 11 height 11
radio input "true"
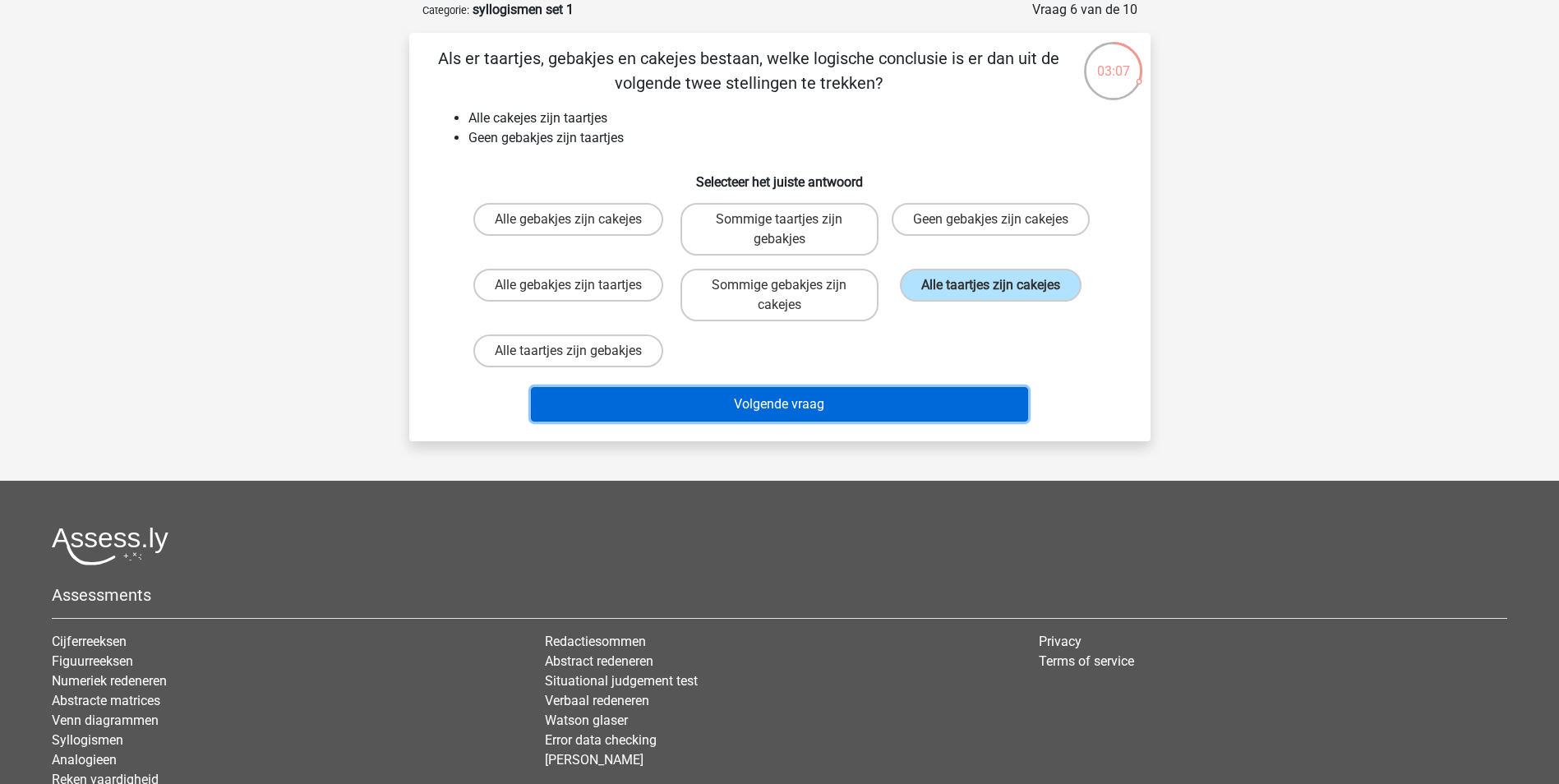
click at [935, 400] on button "Volgende vraag" at bounding box center [780, 404] width 497 height 35
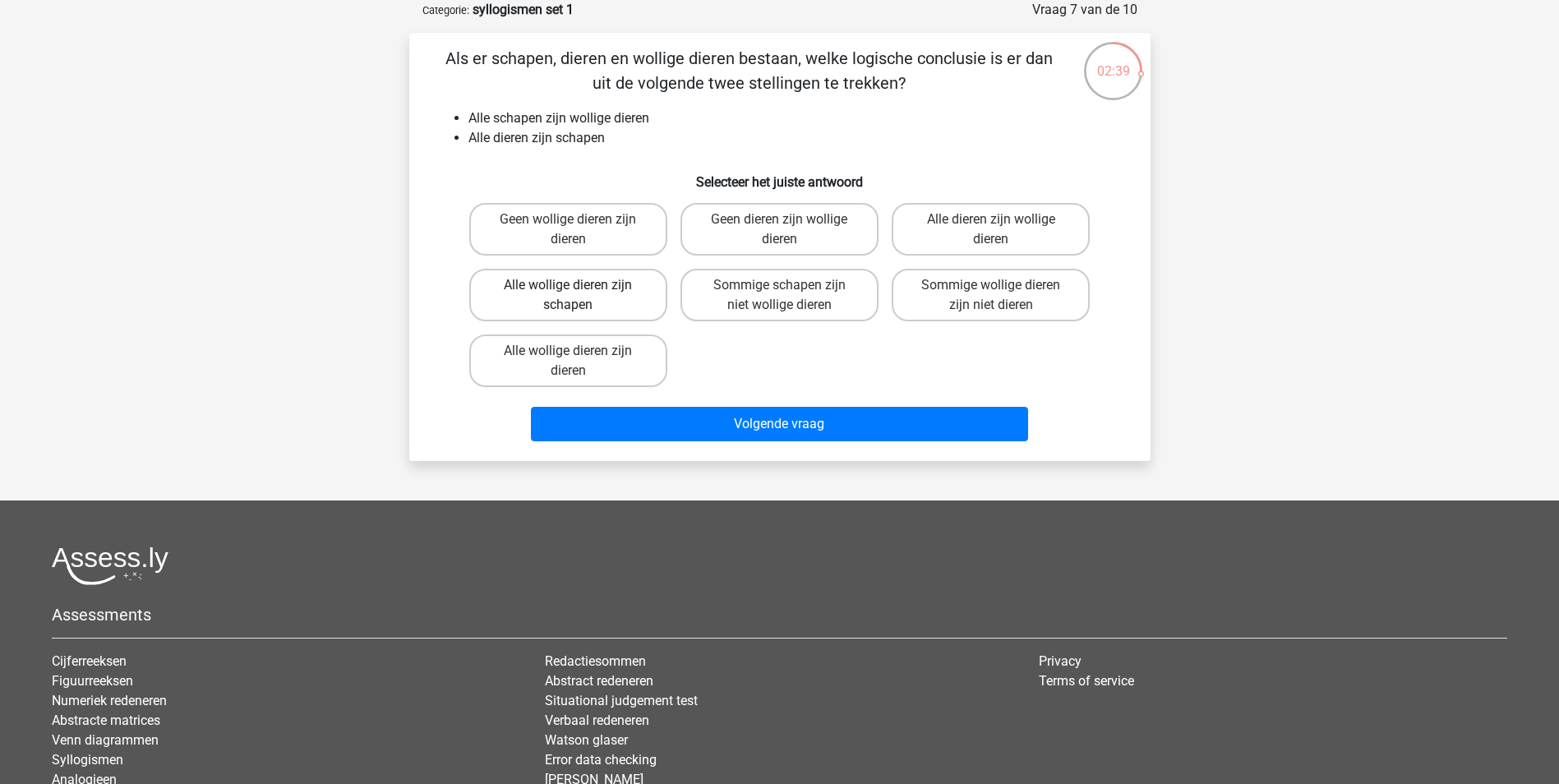
click at [570, 281] on label "Alle wollige dieren zijn schapen" at bounding box center [568, 295] width 198 height 52
click at [570, 285] on input "Alle wollige dieren zijn schapen" at bounding box center [573, 290] width 11 height 11
radio input "true"
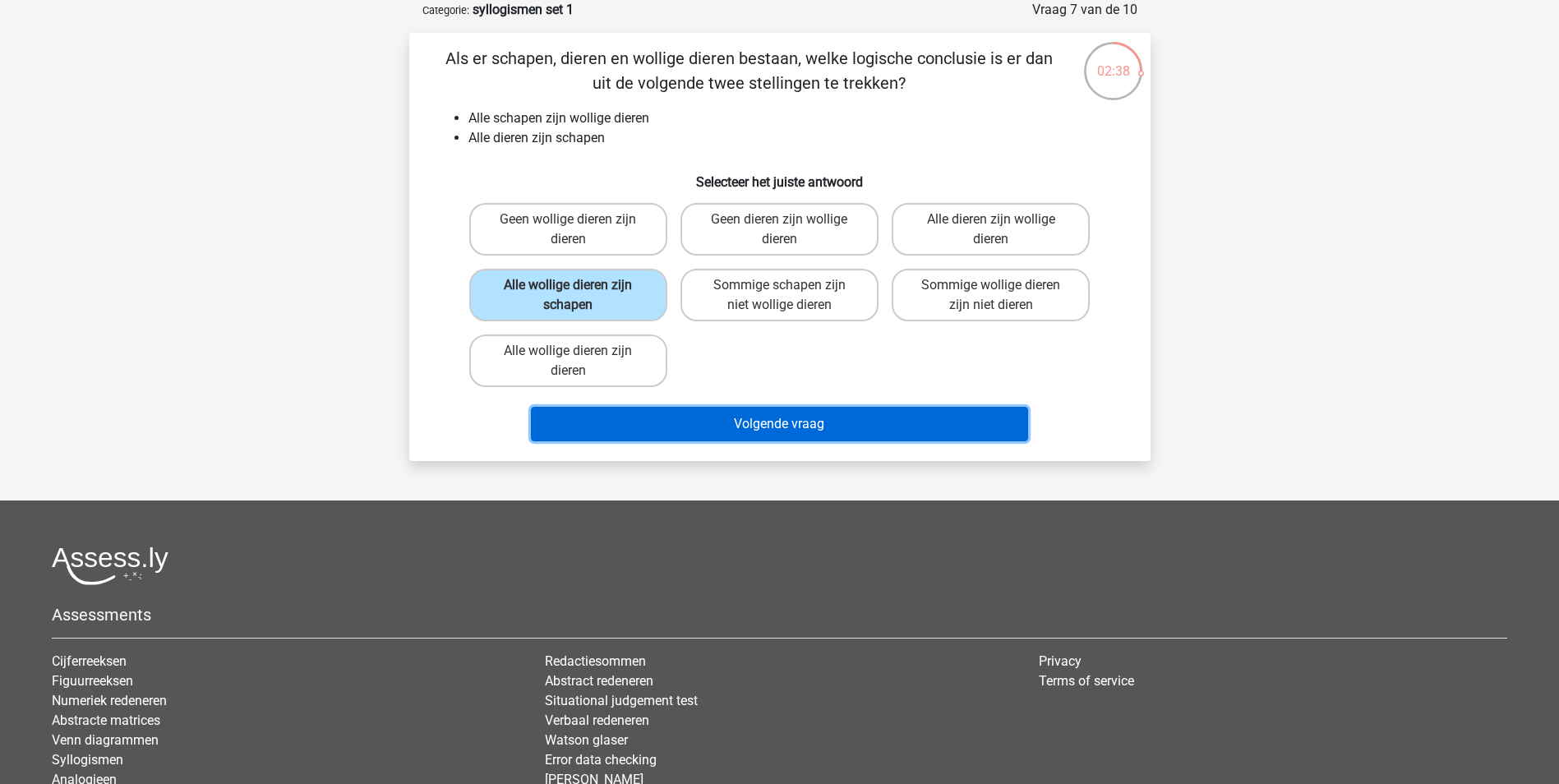
click at [823, 424] on button "Volgende vraag" at bounding box center [780, 424] width 497 height 35
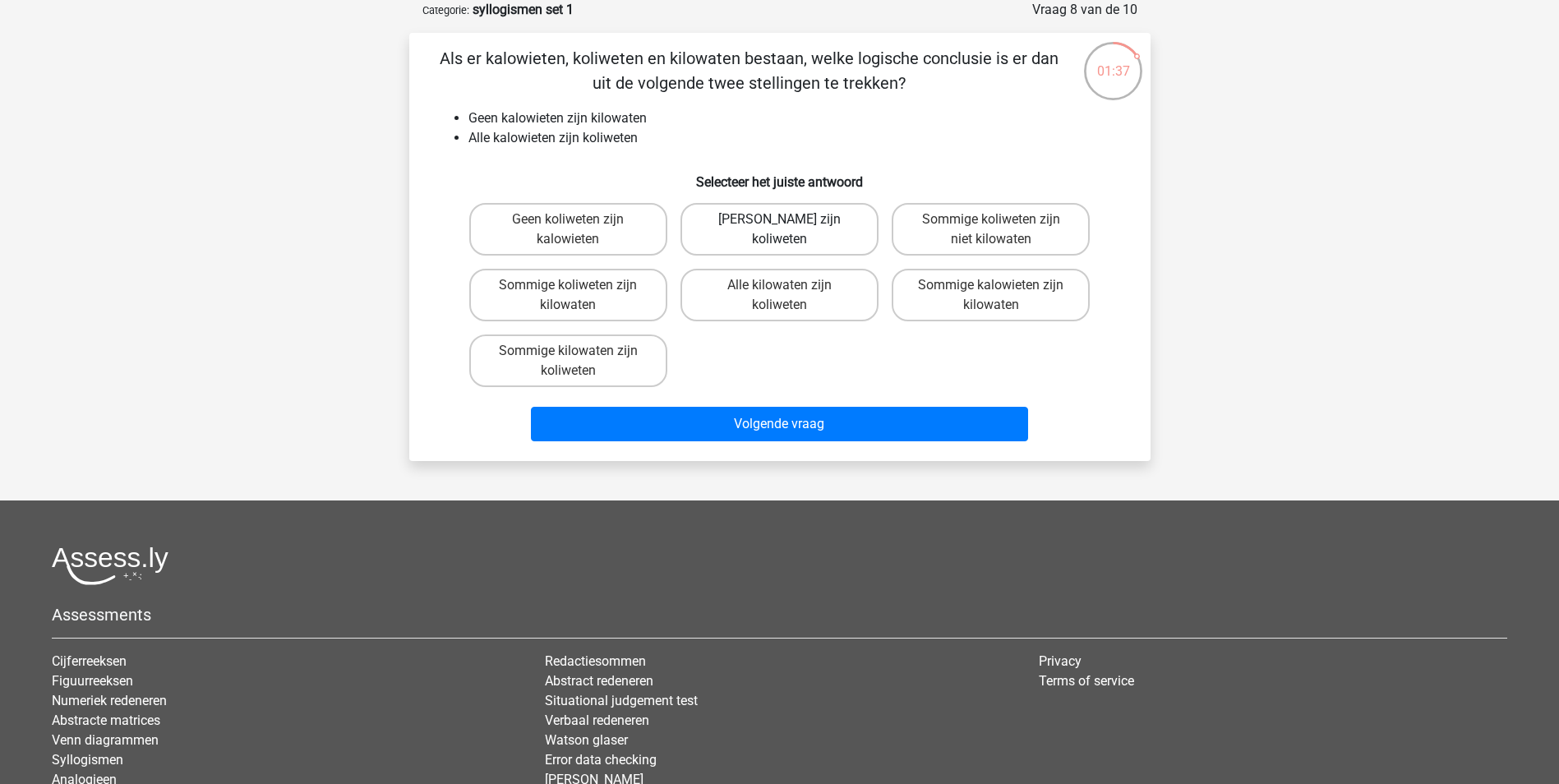
click at [823, 228] on label "[PERSON_NAME] zijn koliweten" at bounding box center [779, 229] width 198 height 52
click at [790, 228] on input "[PERSON_NAME] zijn koliweten" at bounding box center [784, 225] width 11 height 11
radio input "true"
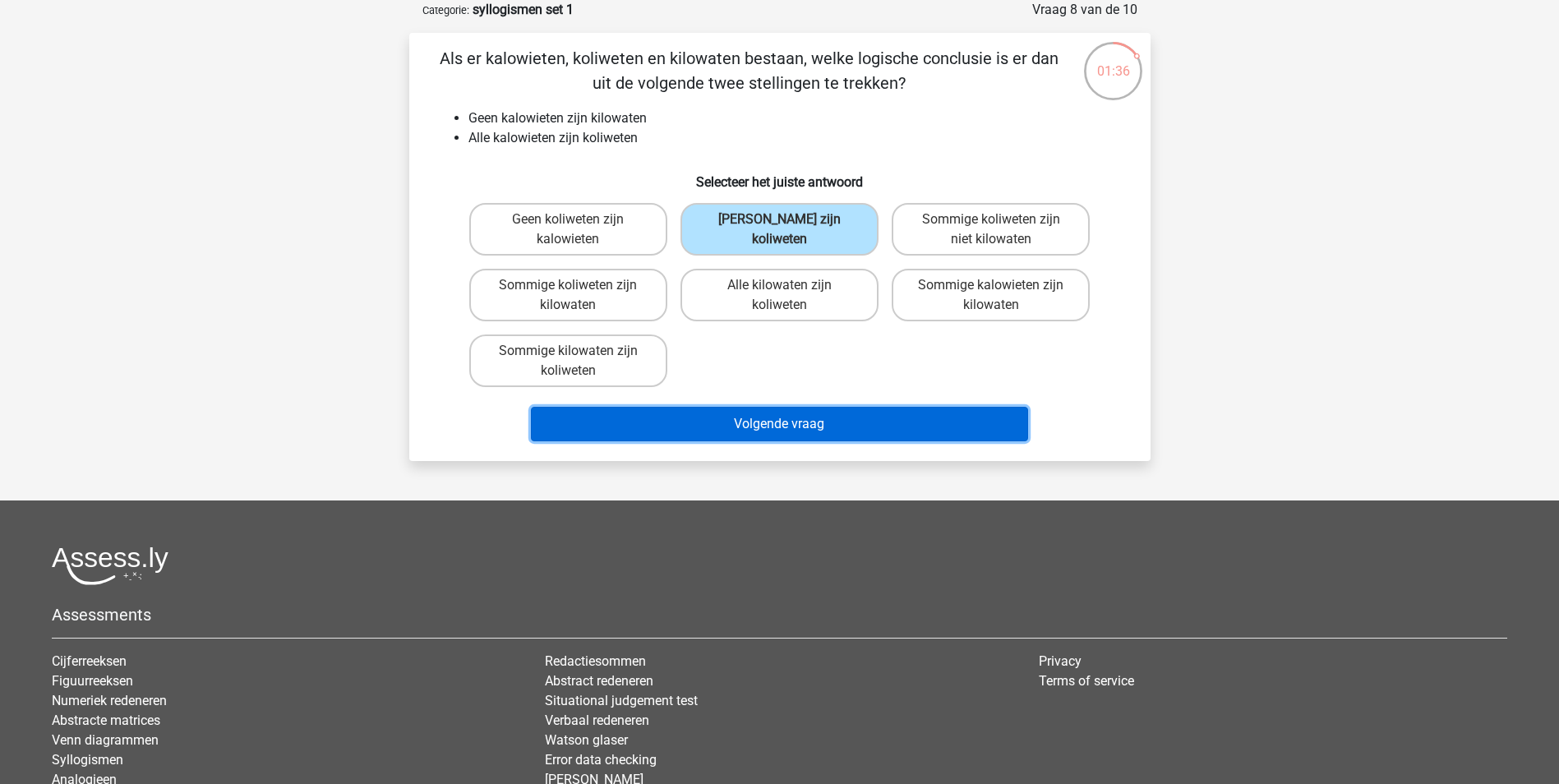
click at [813, 420] on button "Volgende vraag" at bounding box center [780, 424] width 497 height 35
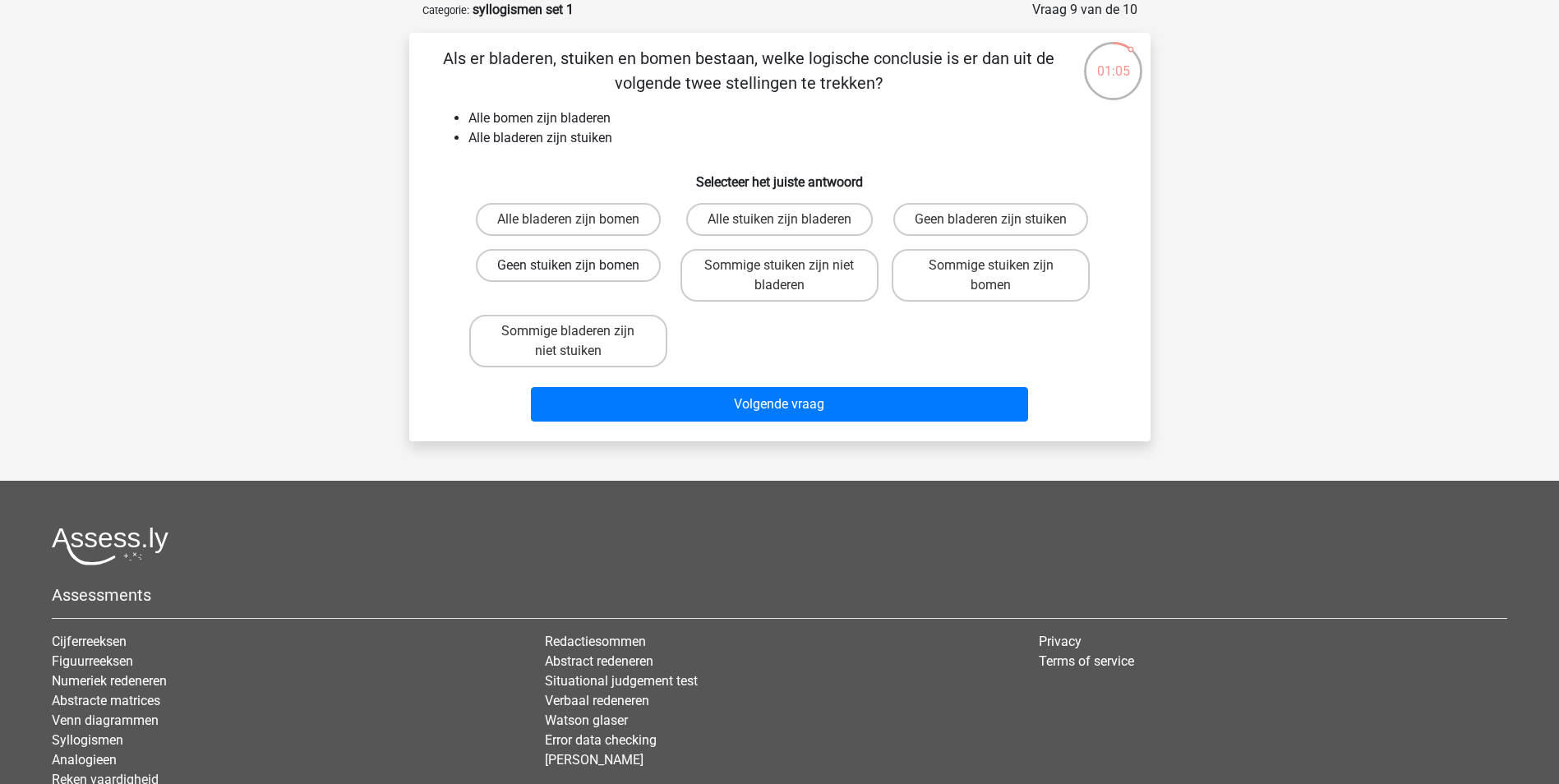
click at [557, 260] on label "Geen stuiken zijn bomen" at bounding box center [569, 265] width 185 height 33
click at [568, 265] on input "Geen stuiken zijn bomen" at bounding box center [573, 271] width 11 height 11
radio input "true"
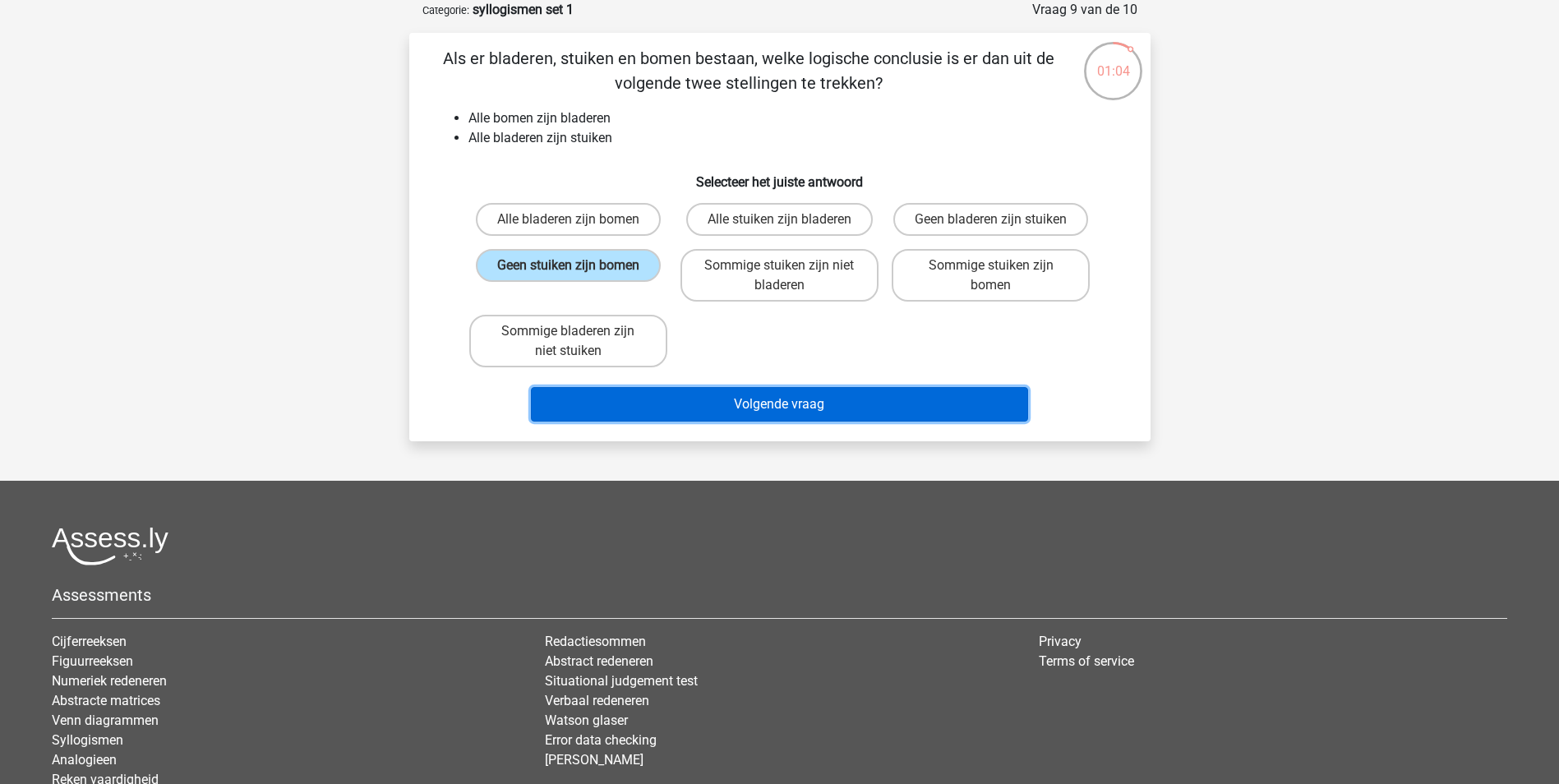
click at [799, 408] on button "Volgende vraag" at bounding box center [780, 404] width 497 height 35
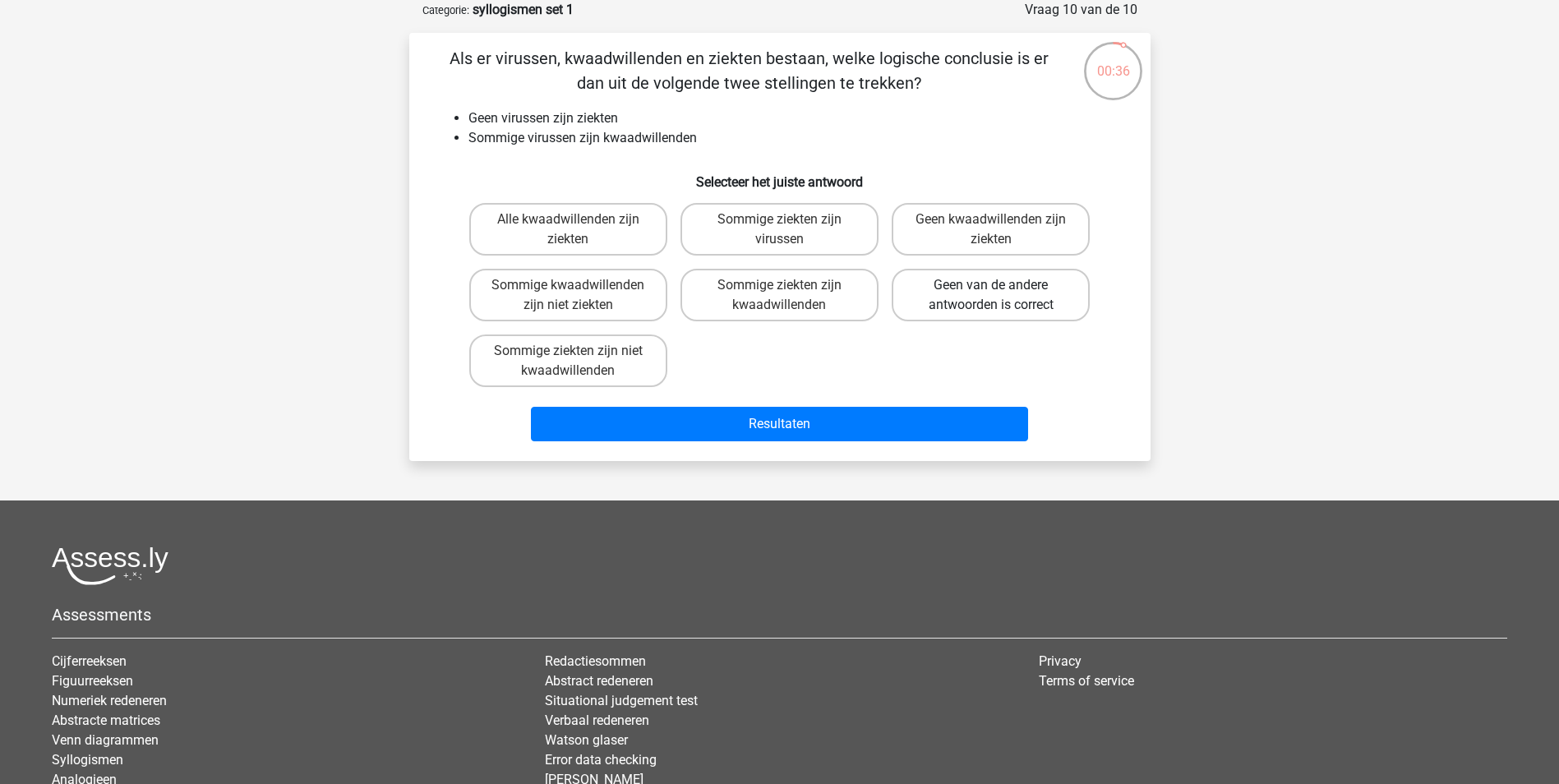
click at [1029, 304] on label "Geen van de andere antwoorden is correct" at bounding box center [990, 295] width 198 height 52
click at [1002, 296] on input "Geen van de andere antwoorden is correct" at bounding box center [997, 290] width 11 height 11
radio input "true"
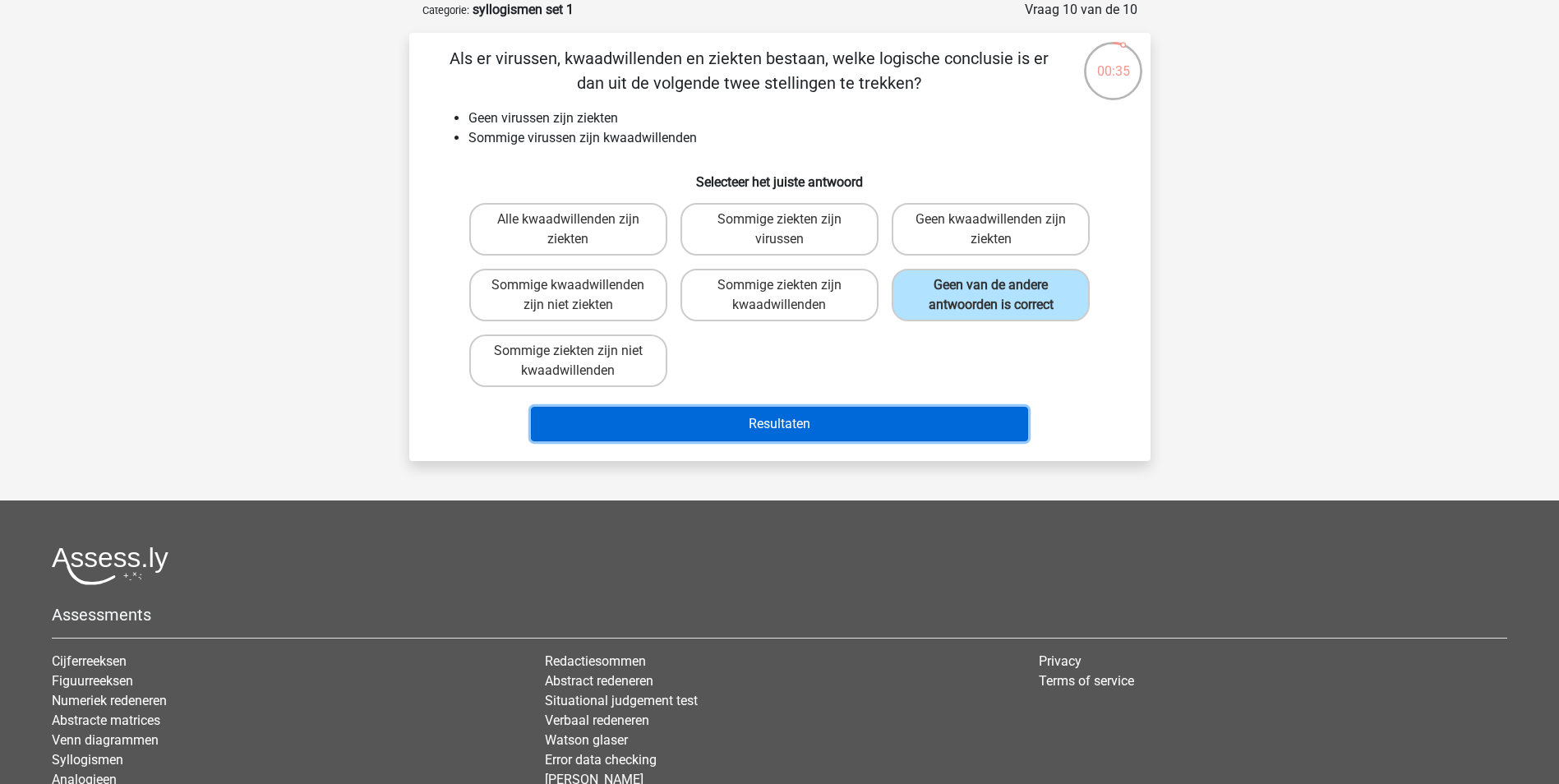
click at [955, 424] on button "Resultaten" at bounding box center [780, 424] width 497 height 35
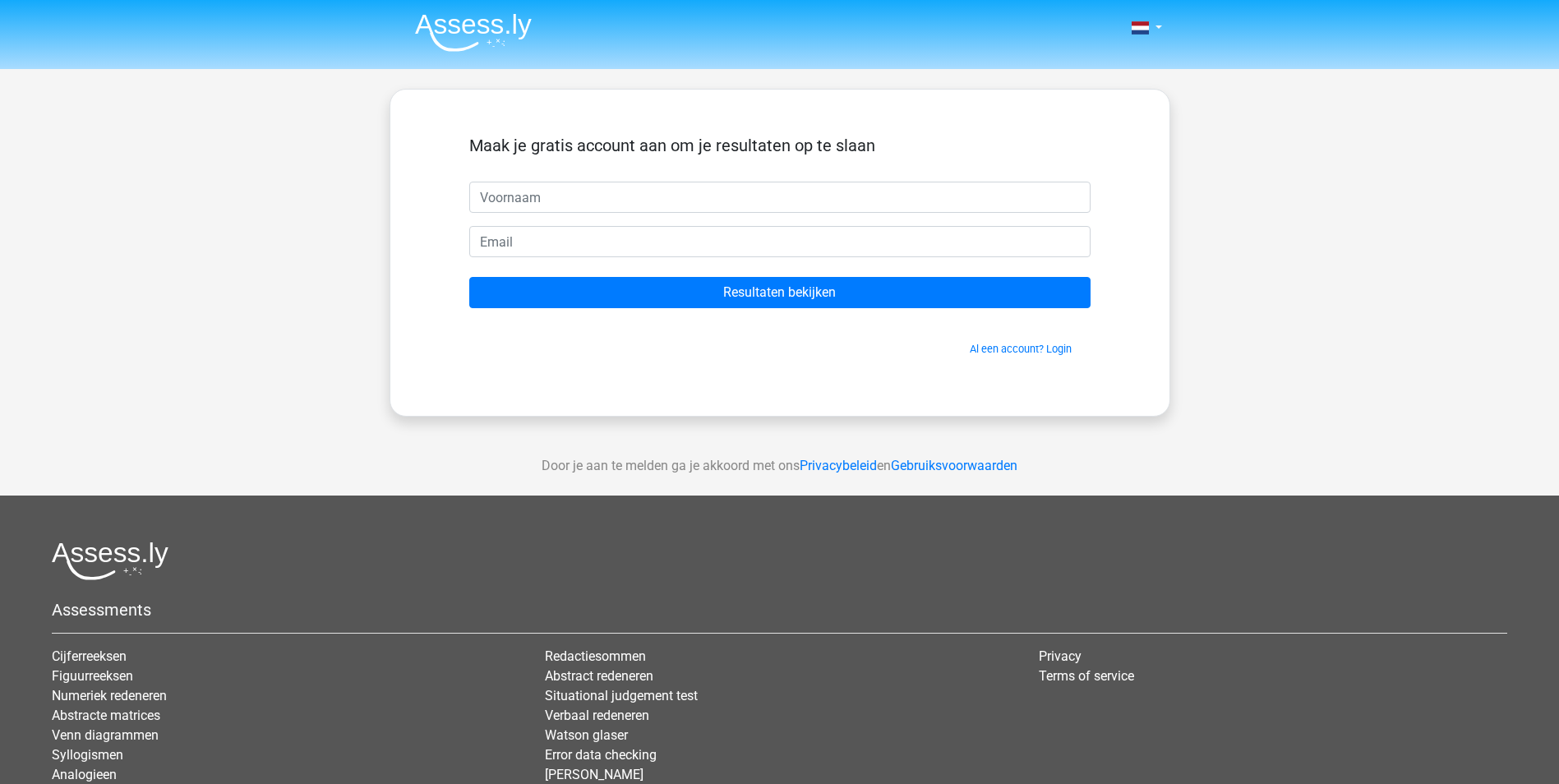
click at [548, 186] on input "text" at bounding box center [780, 196] width 622 height 31
type input "s"
type input "Sabrina"
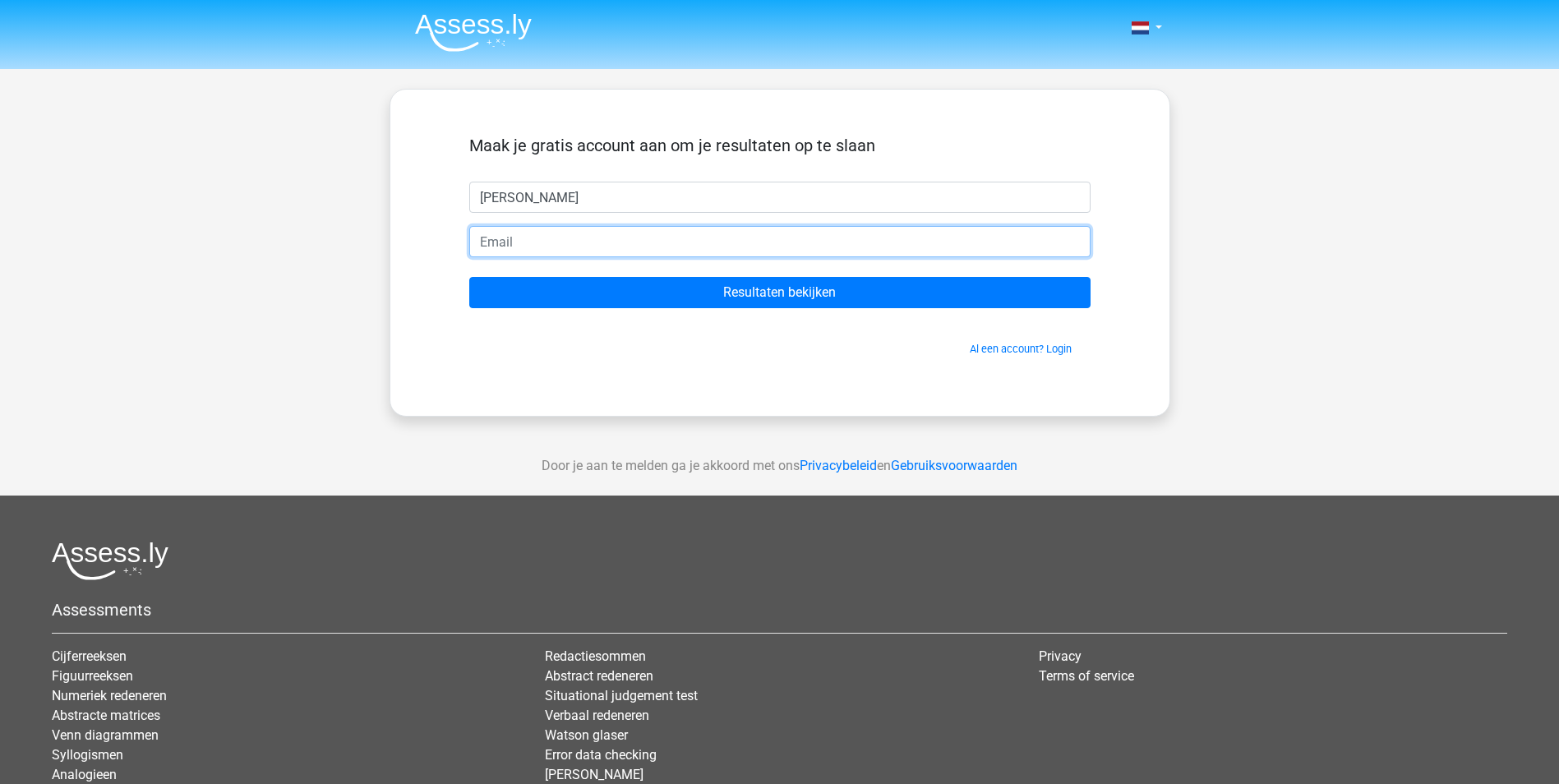
click at [531, 240] on input "email" at bounding box center [780, 241] width 622 height 31
type input "sabrinadoorson@hotmail.com"
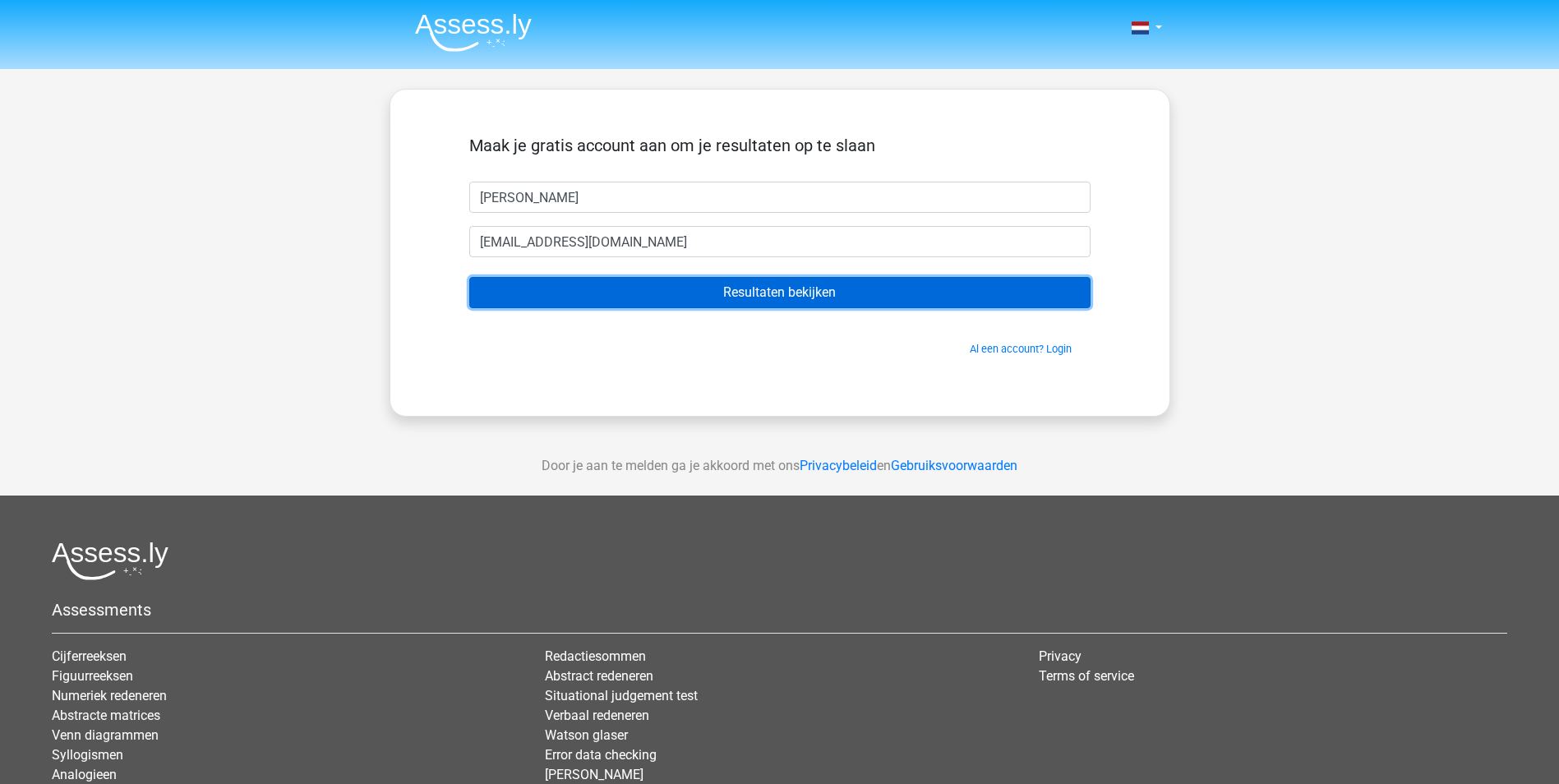
click at [748, 295] on input "Resultaten bekijken" at bounding box center [780, 292] width 622 height 31
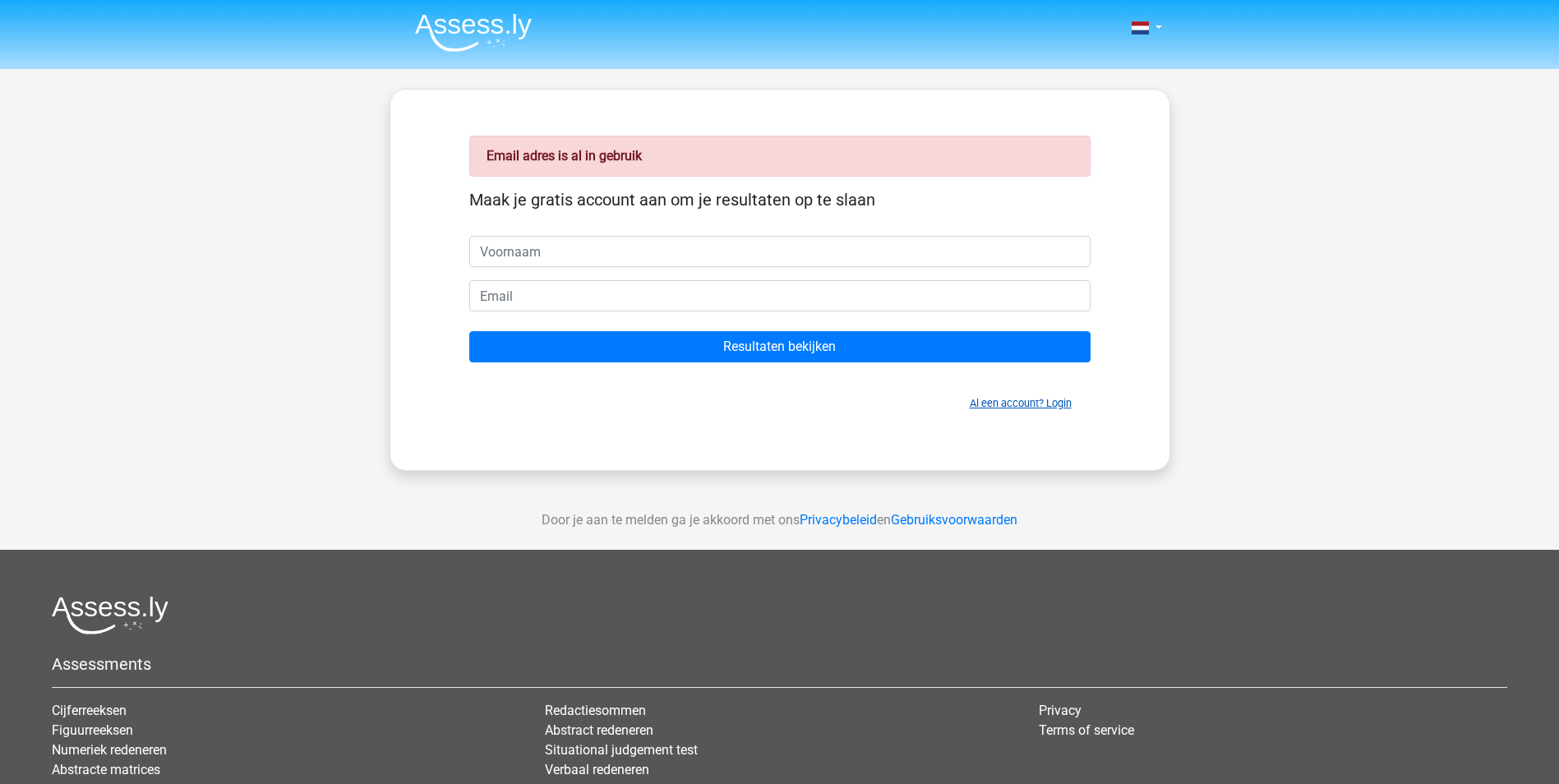
click at [1024, 402] on link "Al een account? Login" at bounding box center [1021, 403] width 102 height 12
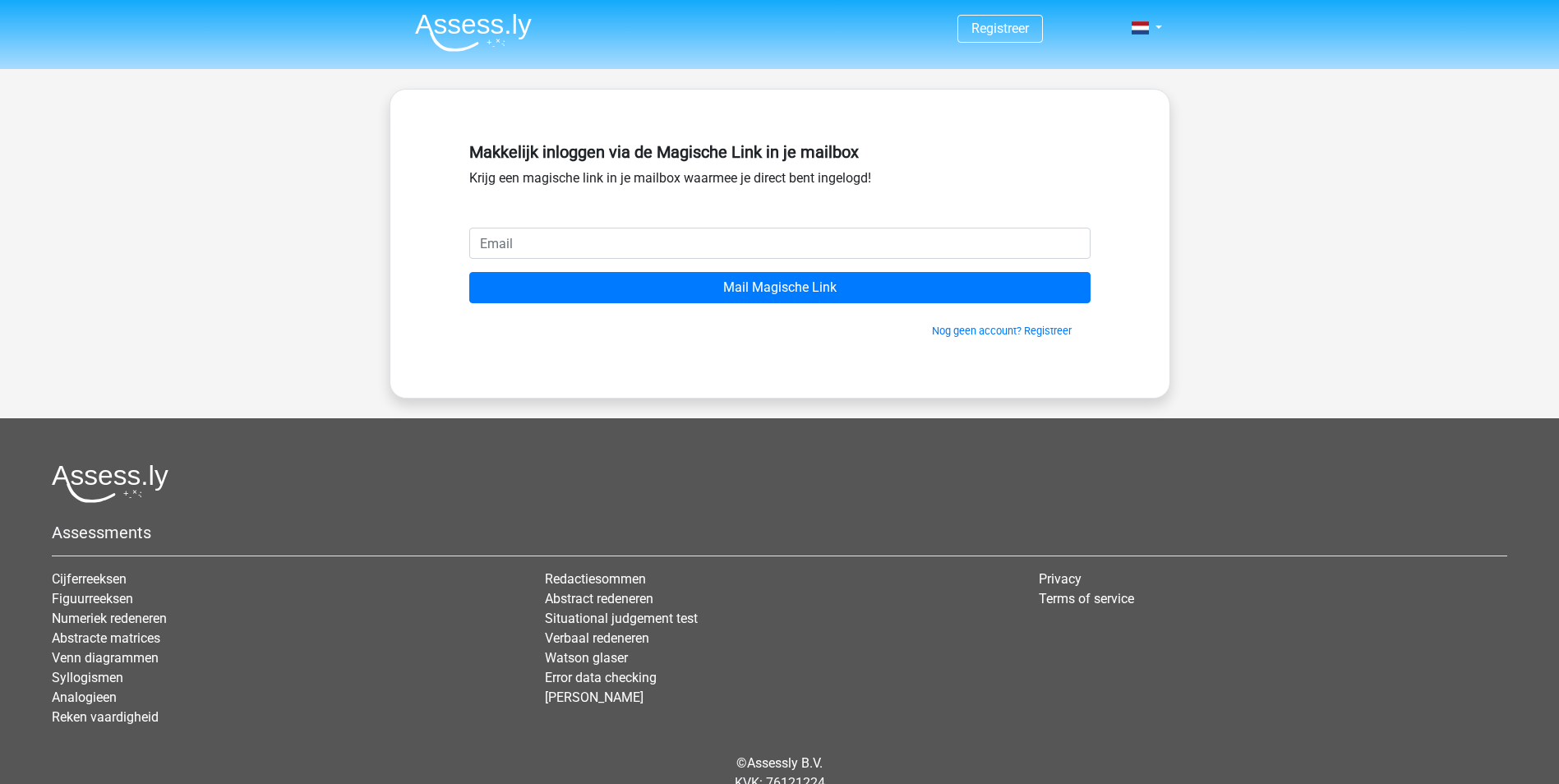
click at [629, 250] on input "email" at bounding box center [780, 242] width 622 height 31
type input "[EMAIL_ADDRESS][DOMAIN_NAME]"
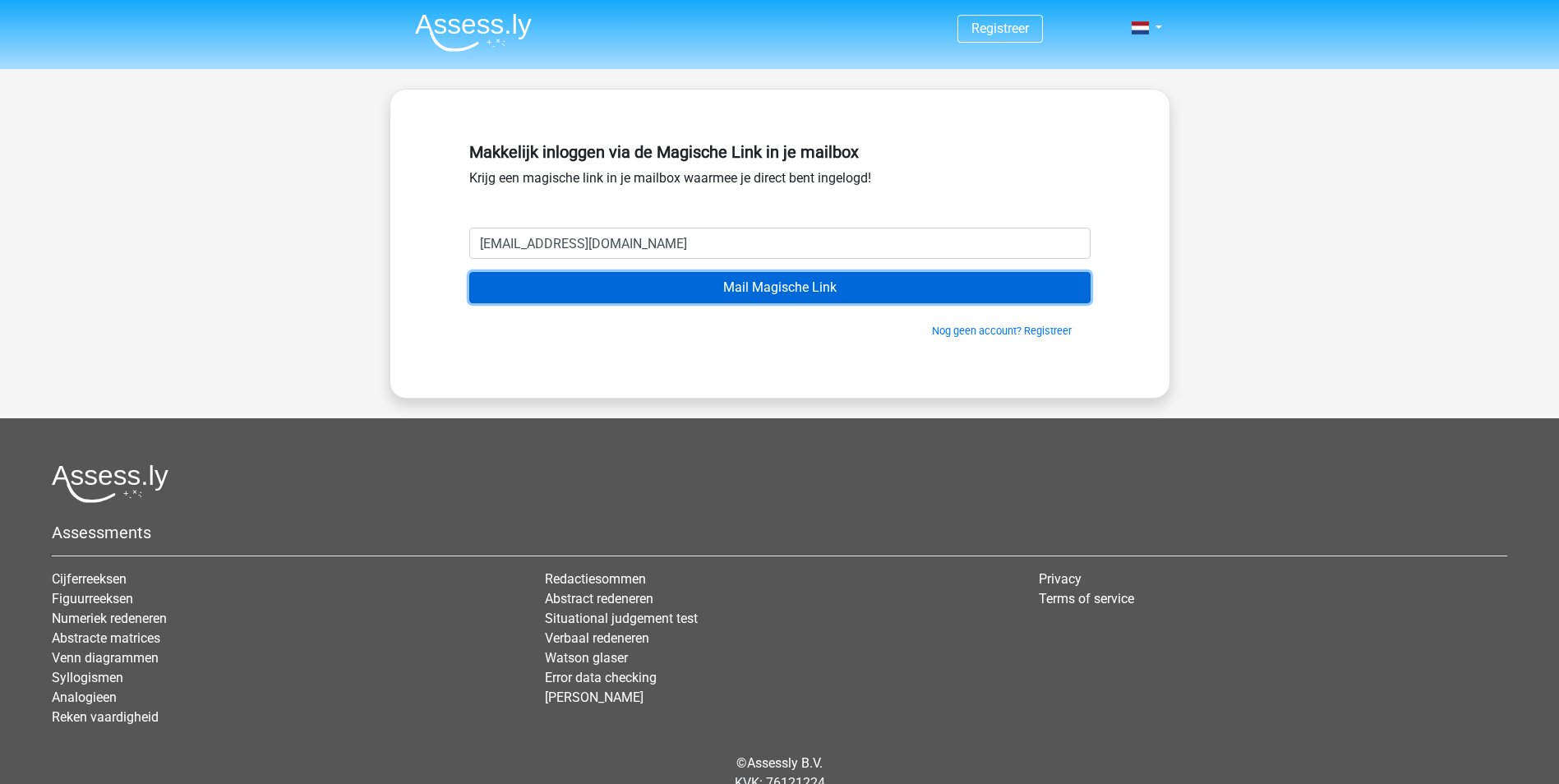
click at [777, 287] on input "Mail Magische Link" at bounding box center [780, 287] width 622 height 31
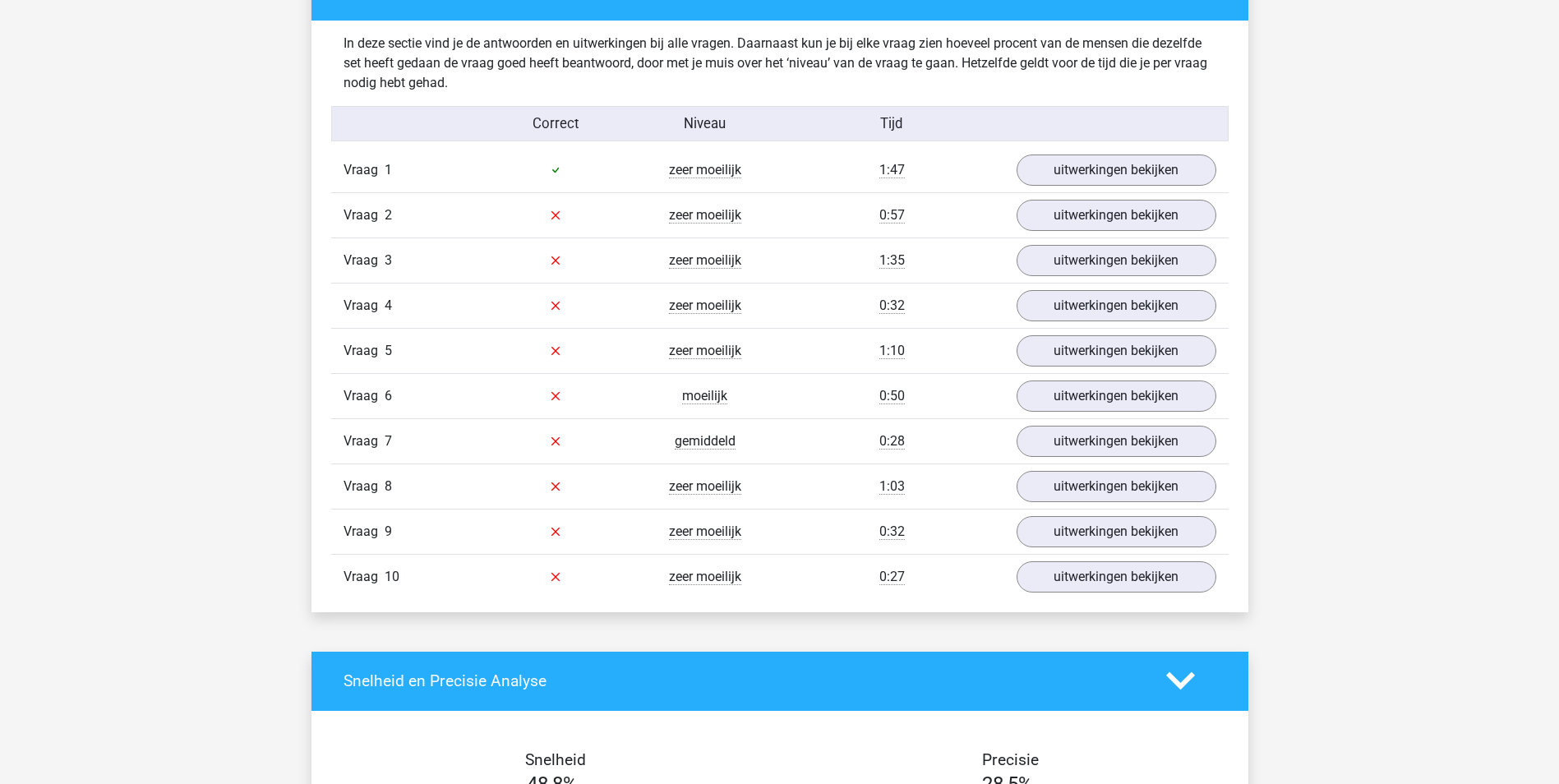
scroll to position [1232, 0]
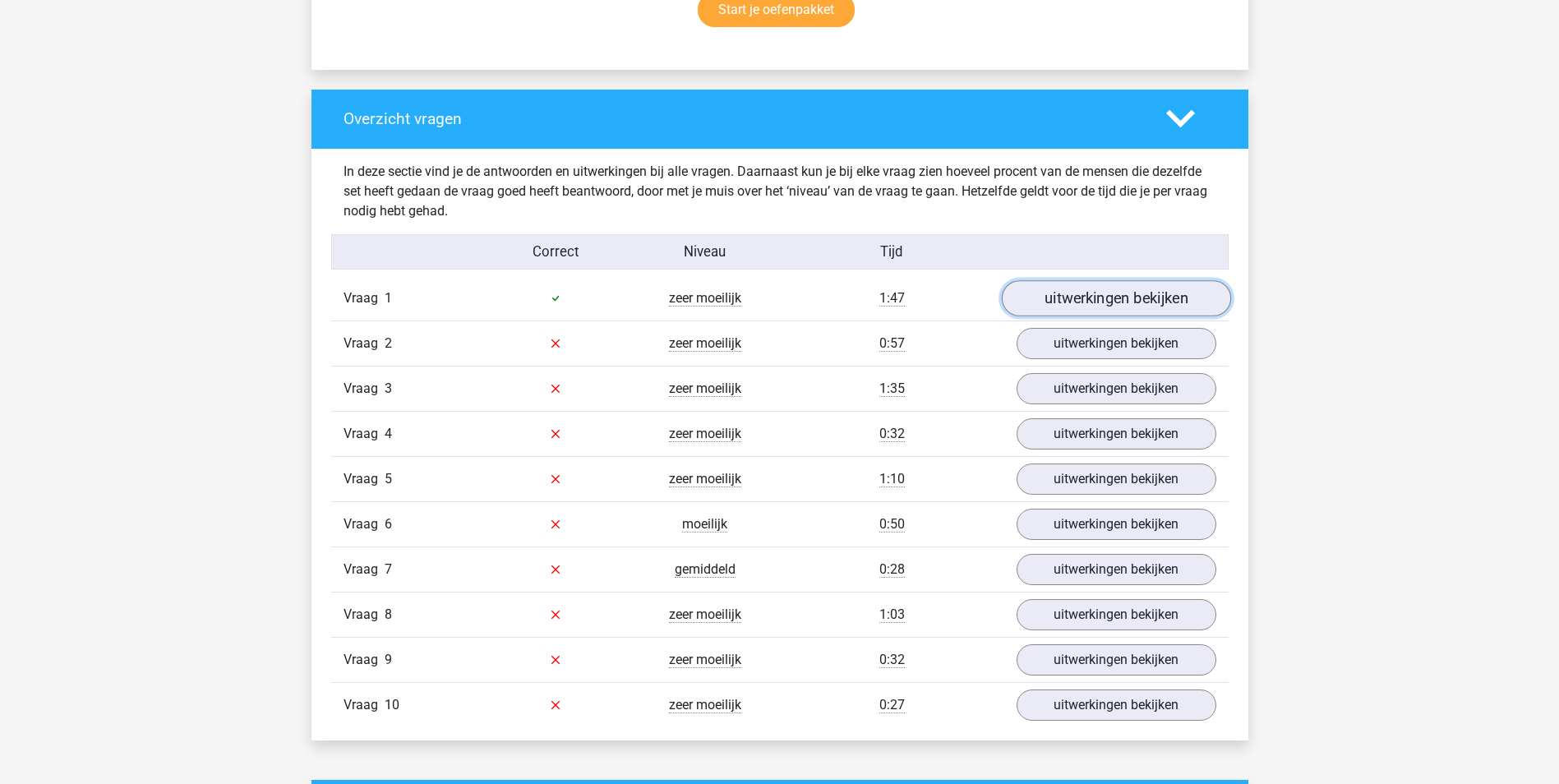
click at [1184, 291] on link "uitwerkingen bekijken" at bounding box center [1116, 298] width 229 height 36
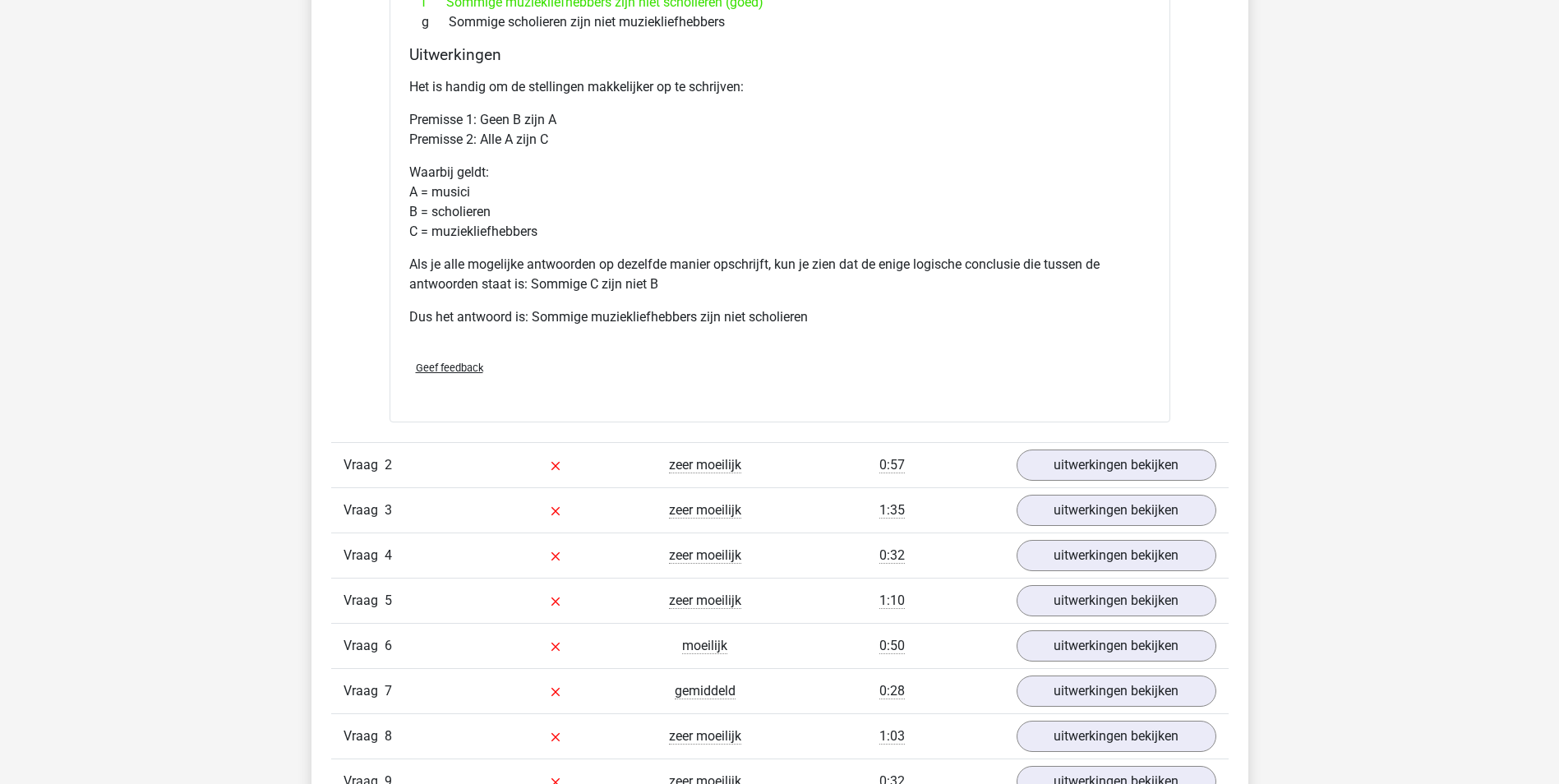
scroll to position [1808, 0]
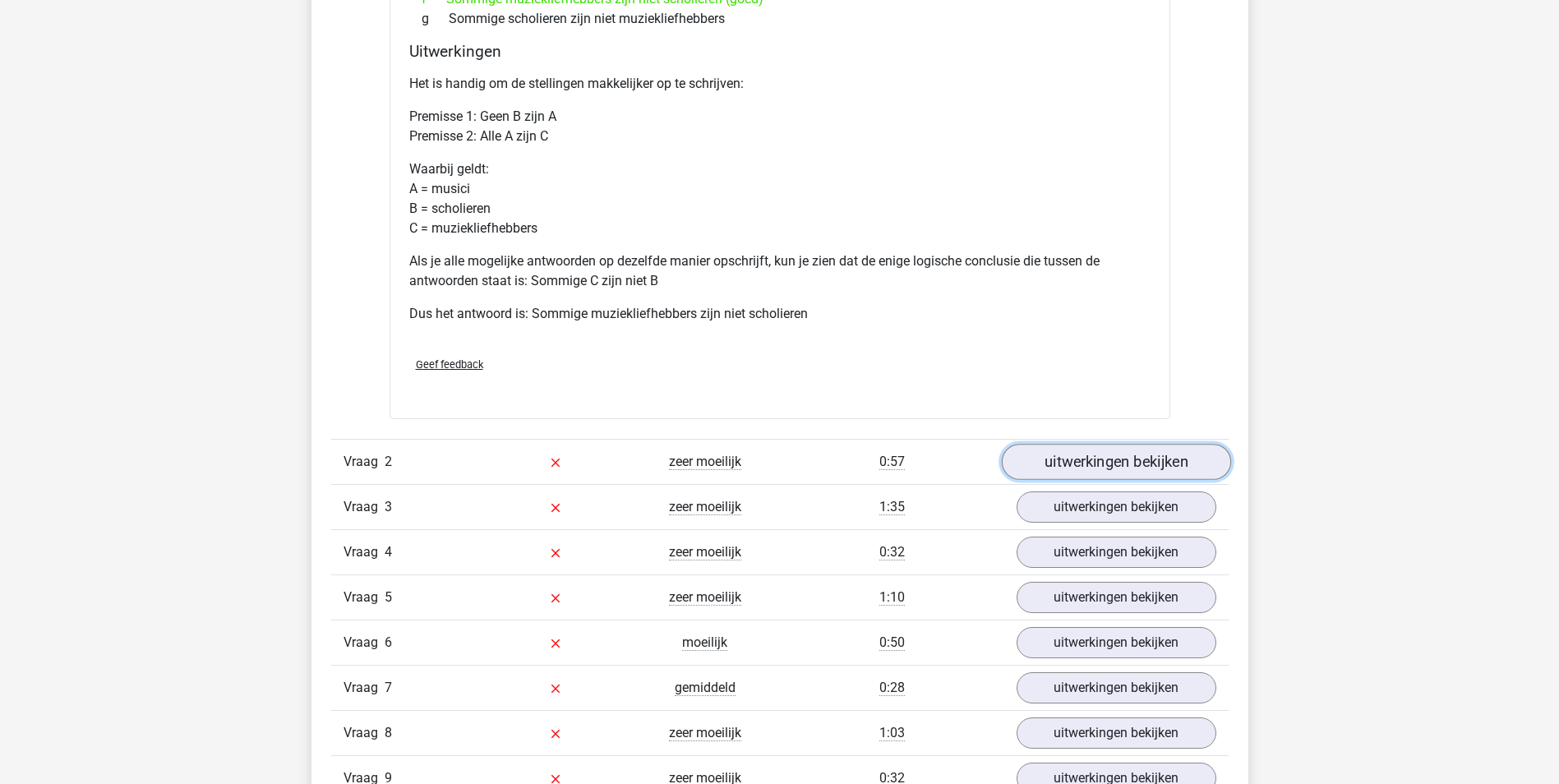
click at [1155, 455] on link "uitwerkingen bekijken" at bounding box center [1116, 462] width 229 height 36
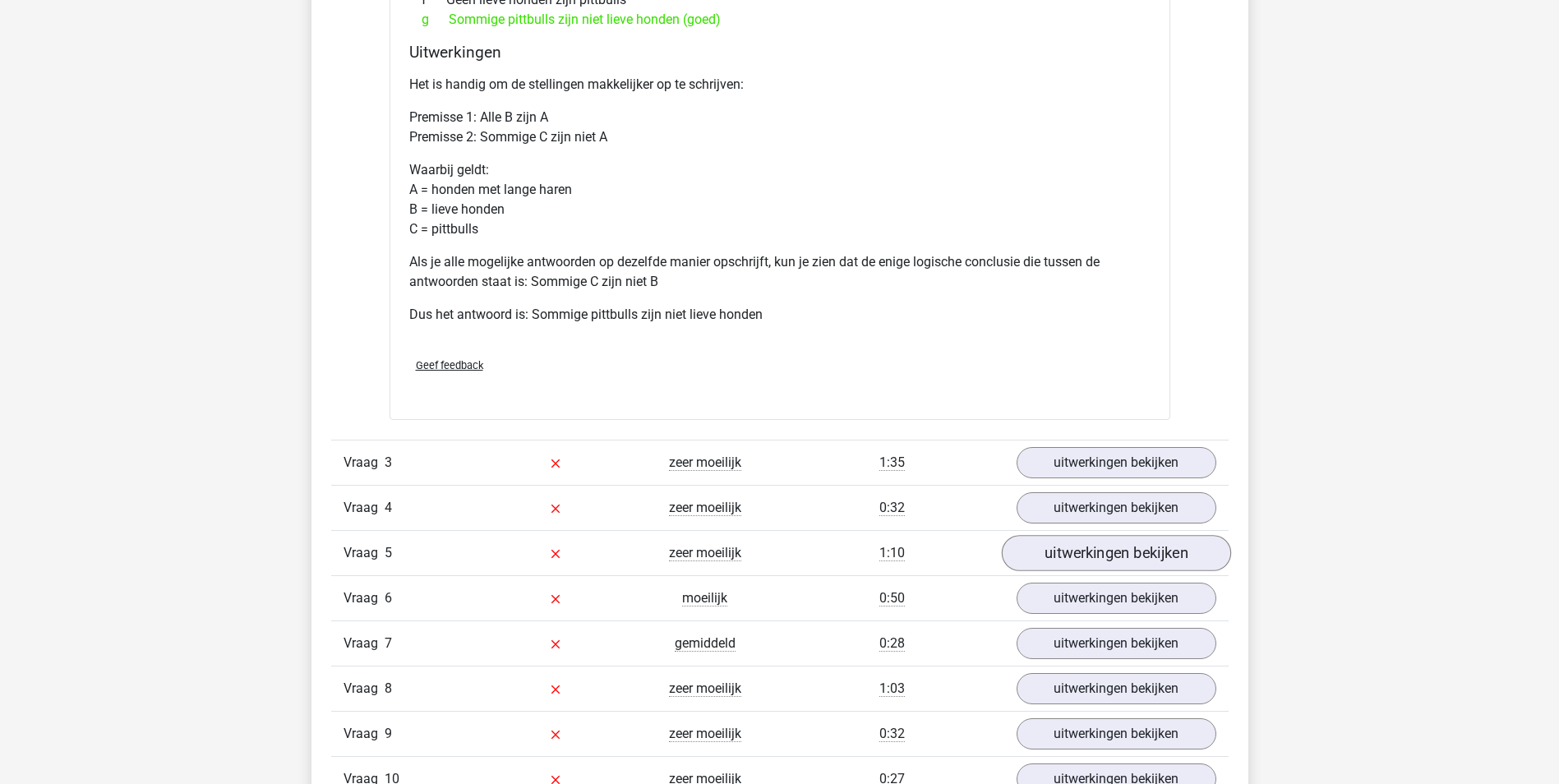
scroll to position [2546, 0]
click at [1132, 462] on link "uitwerkingen bekijken" at bounding box center [1116, 461] width 229 height 36
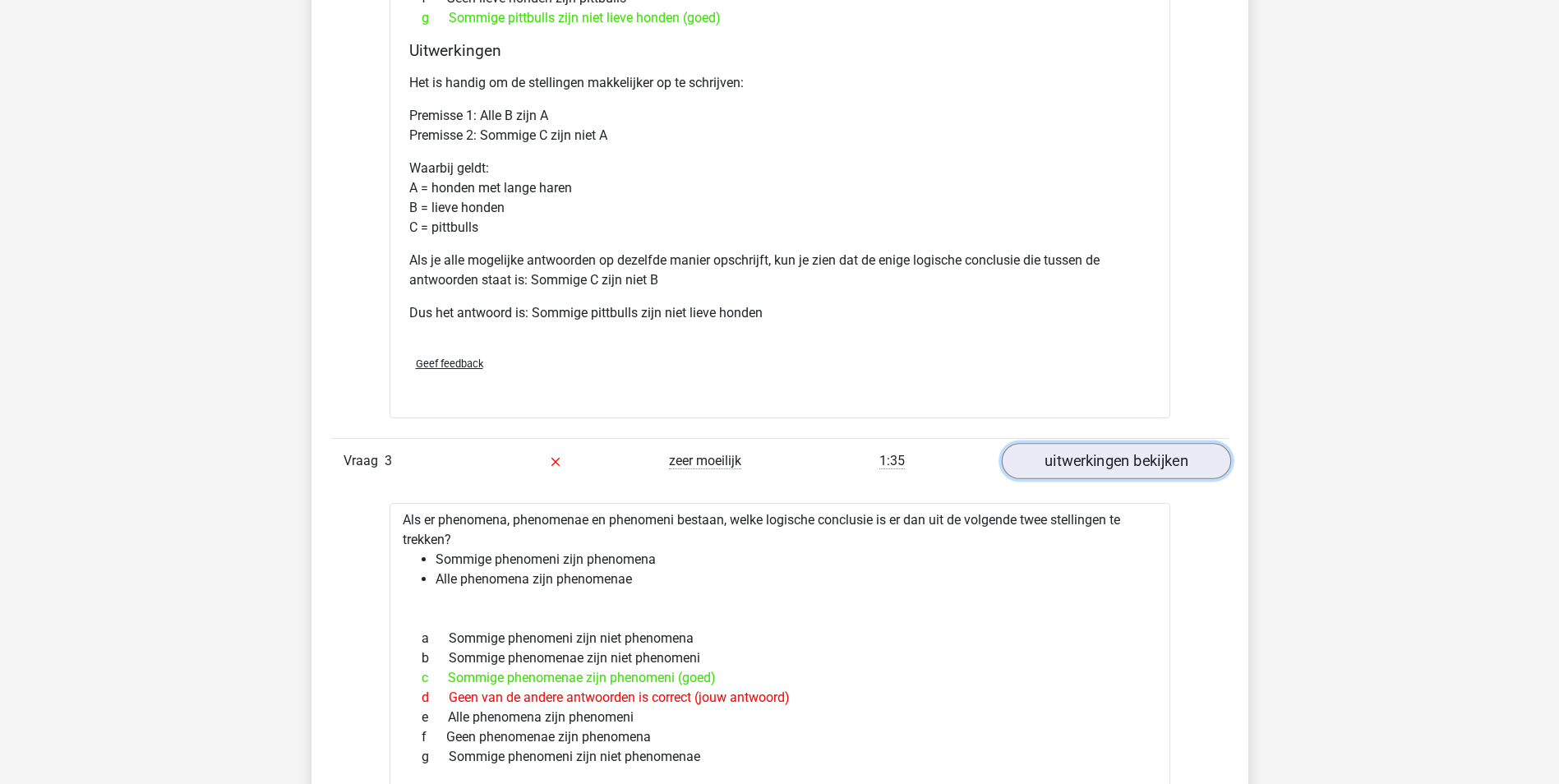
click at [1126, 457] on link "uitwerkingen bekijken" at bounding box center [1116, 461] width 229 height 36
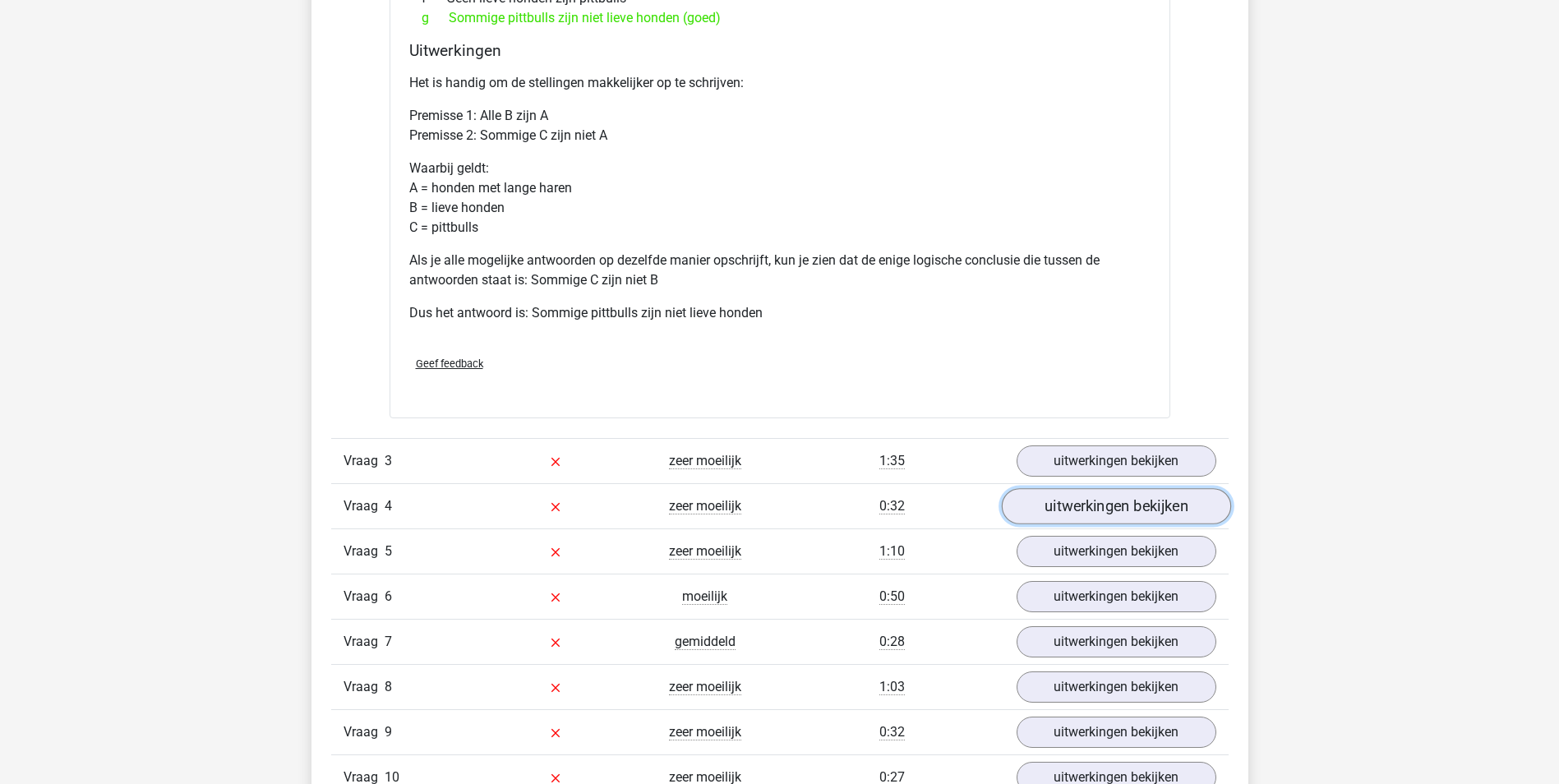
click at [1113, 503] on link "uitwerkingen bekijken" at bounding box center [1116, 506] width 229 height 36
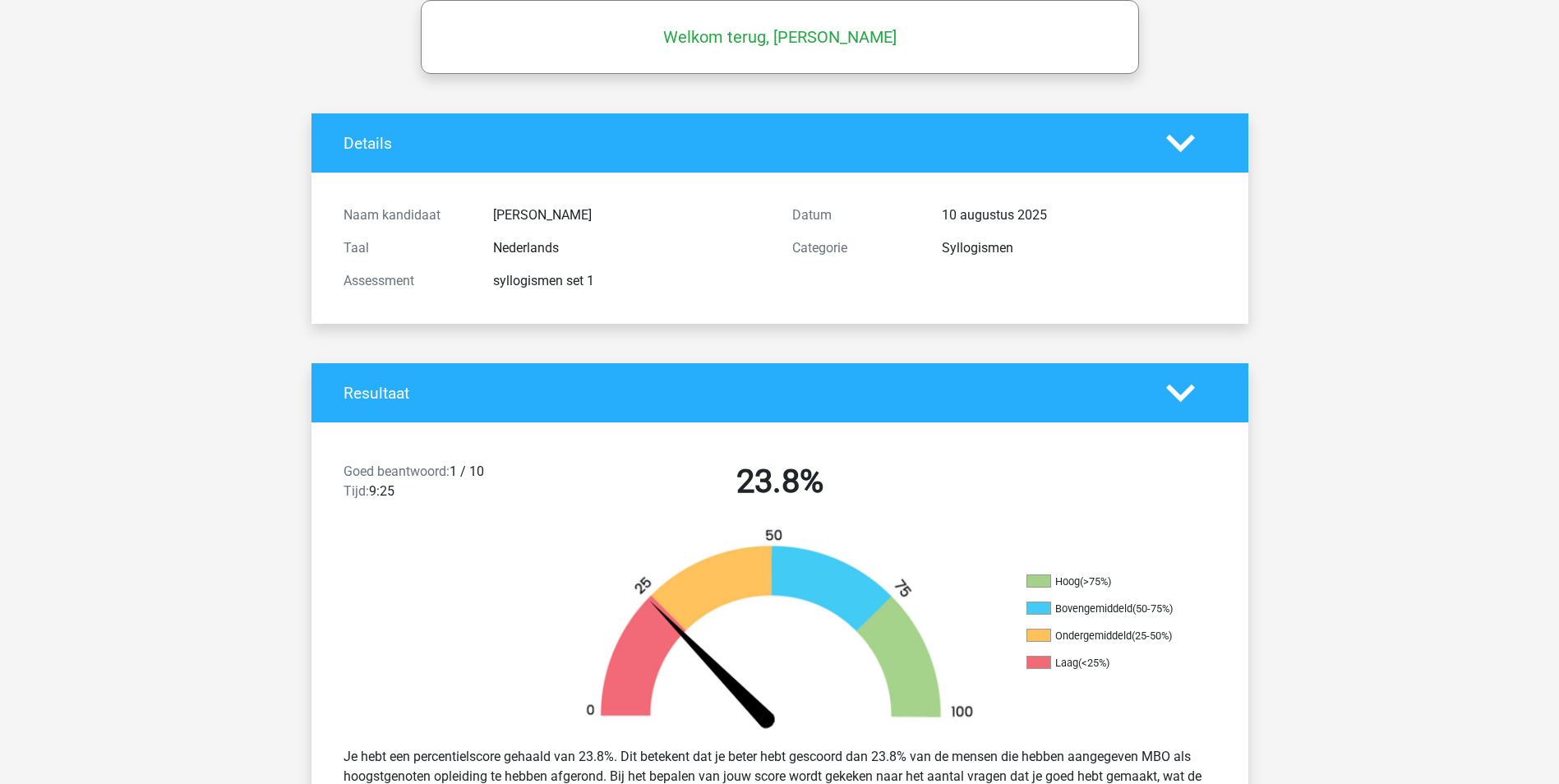
scroll to position [0, 0]
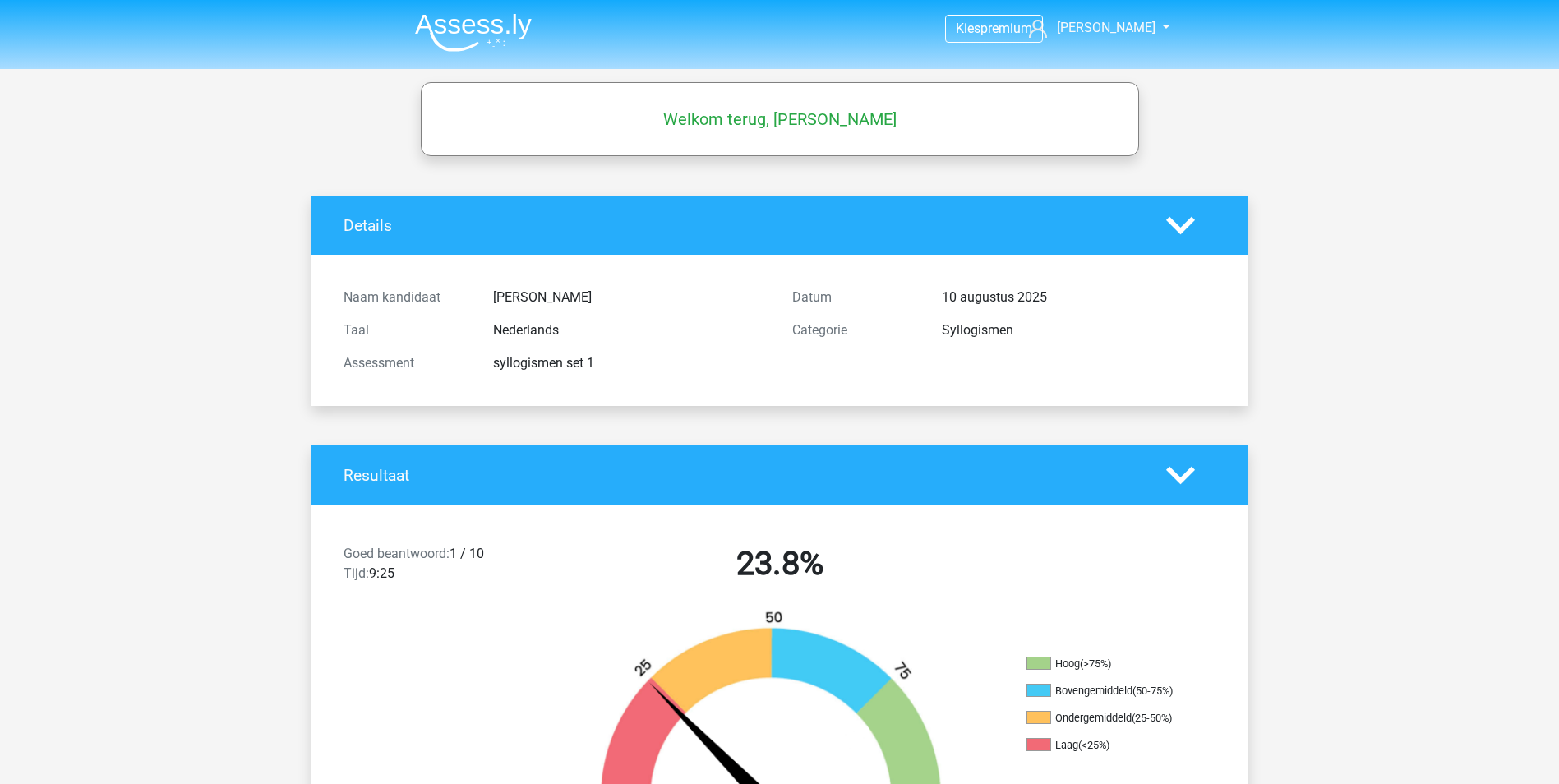
click at [486, 37] on img at bounding box center [473, 32] width 116 height 38
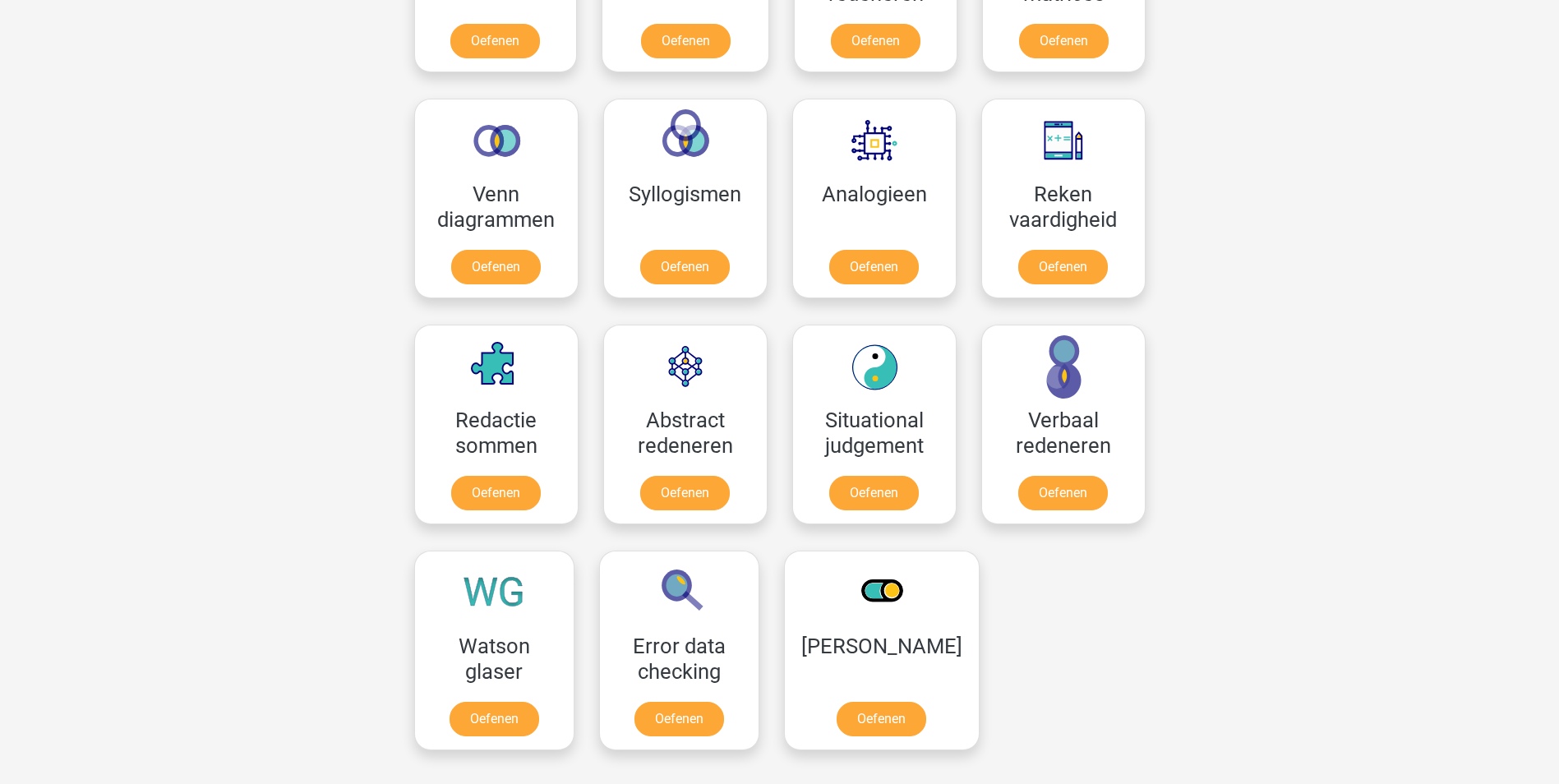
scroll to position [904, 0]
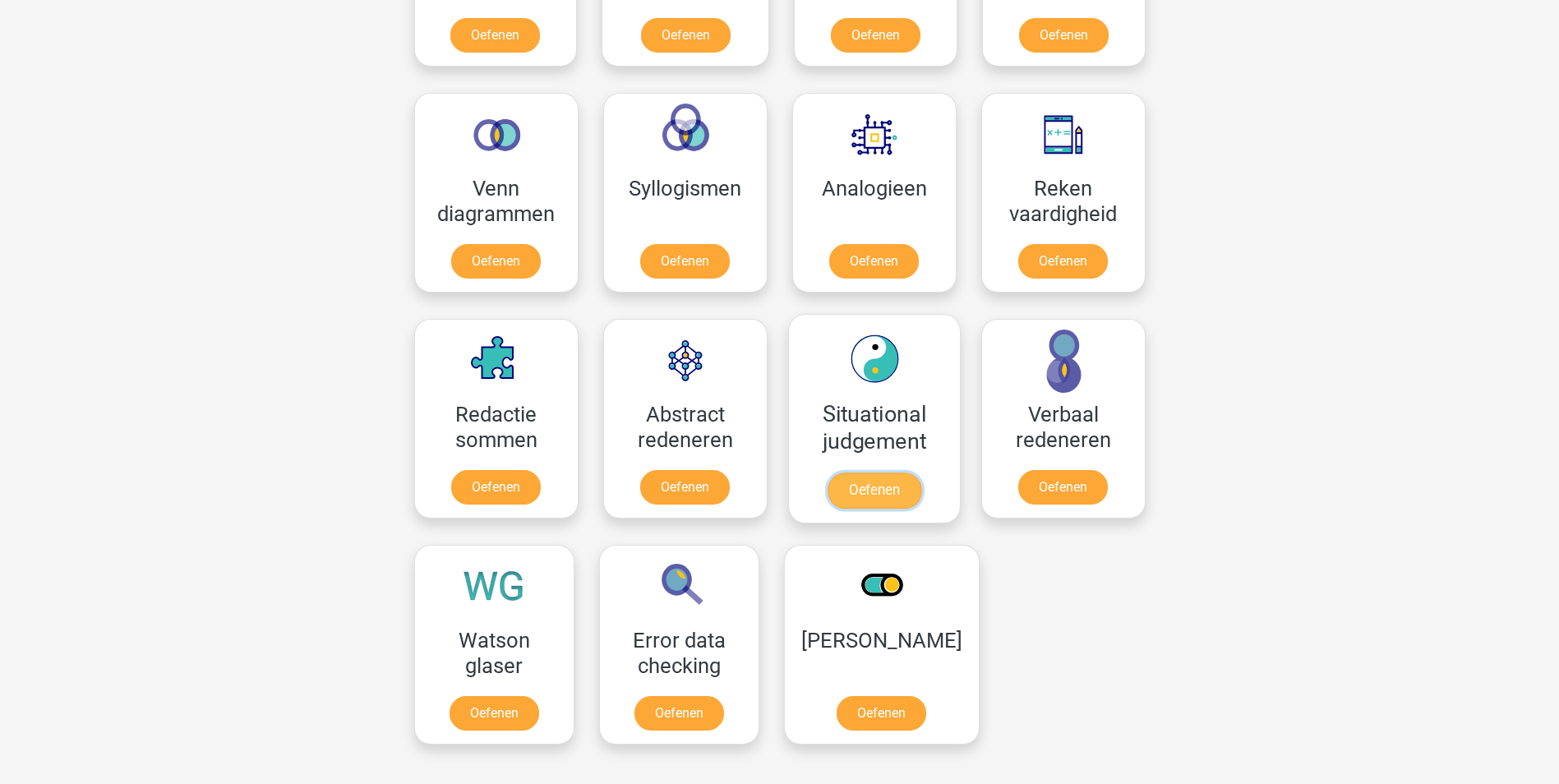
click at [882, 478] on link "Oefenen" at bounding box center [873, 490] width 93 height 36
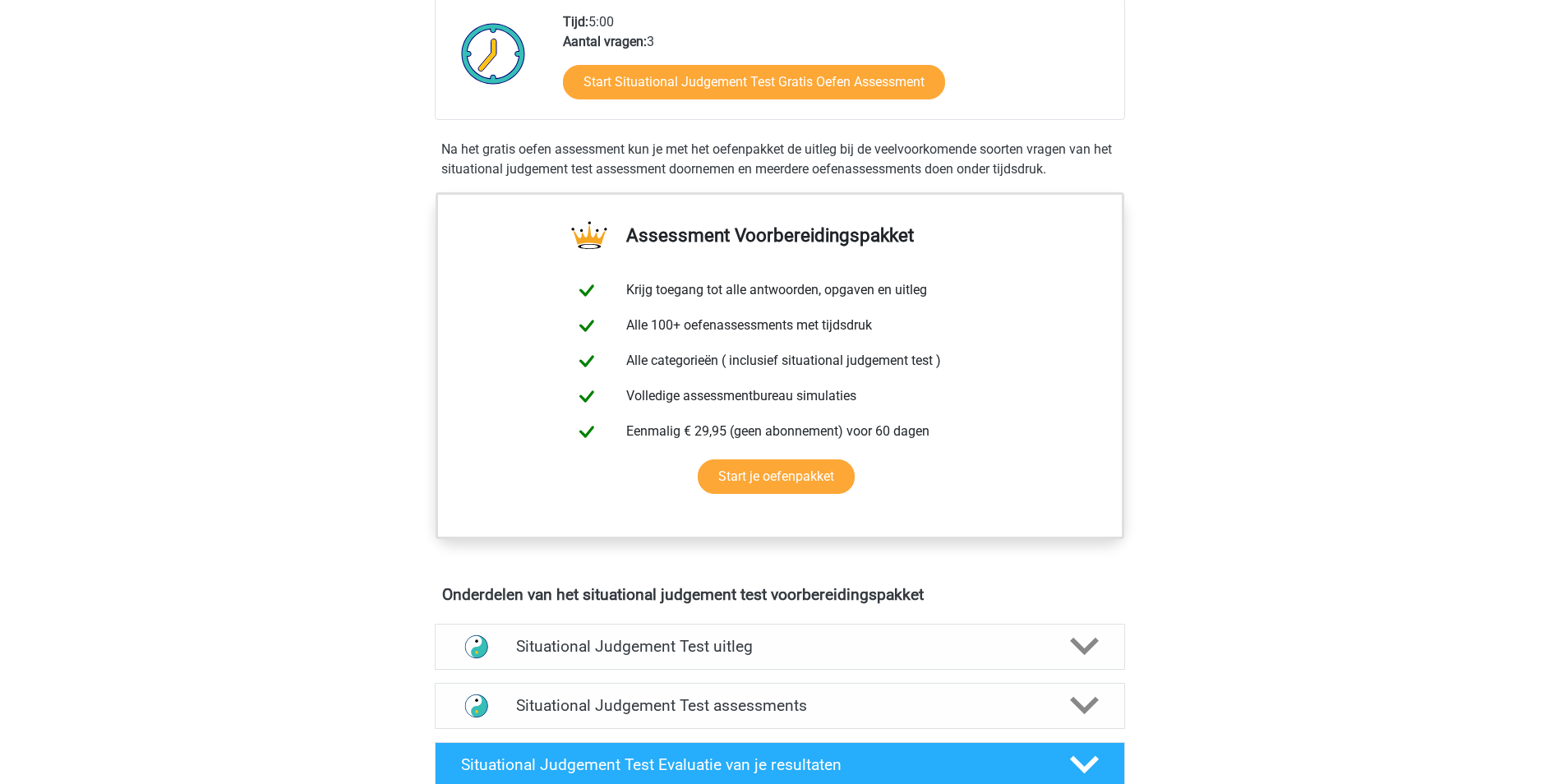
scroll to position [657, 0]
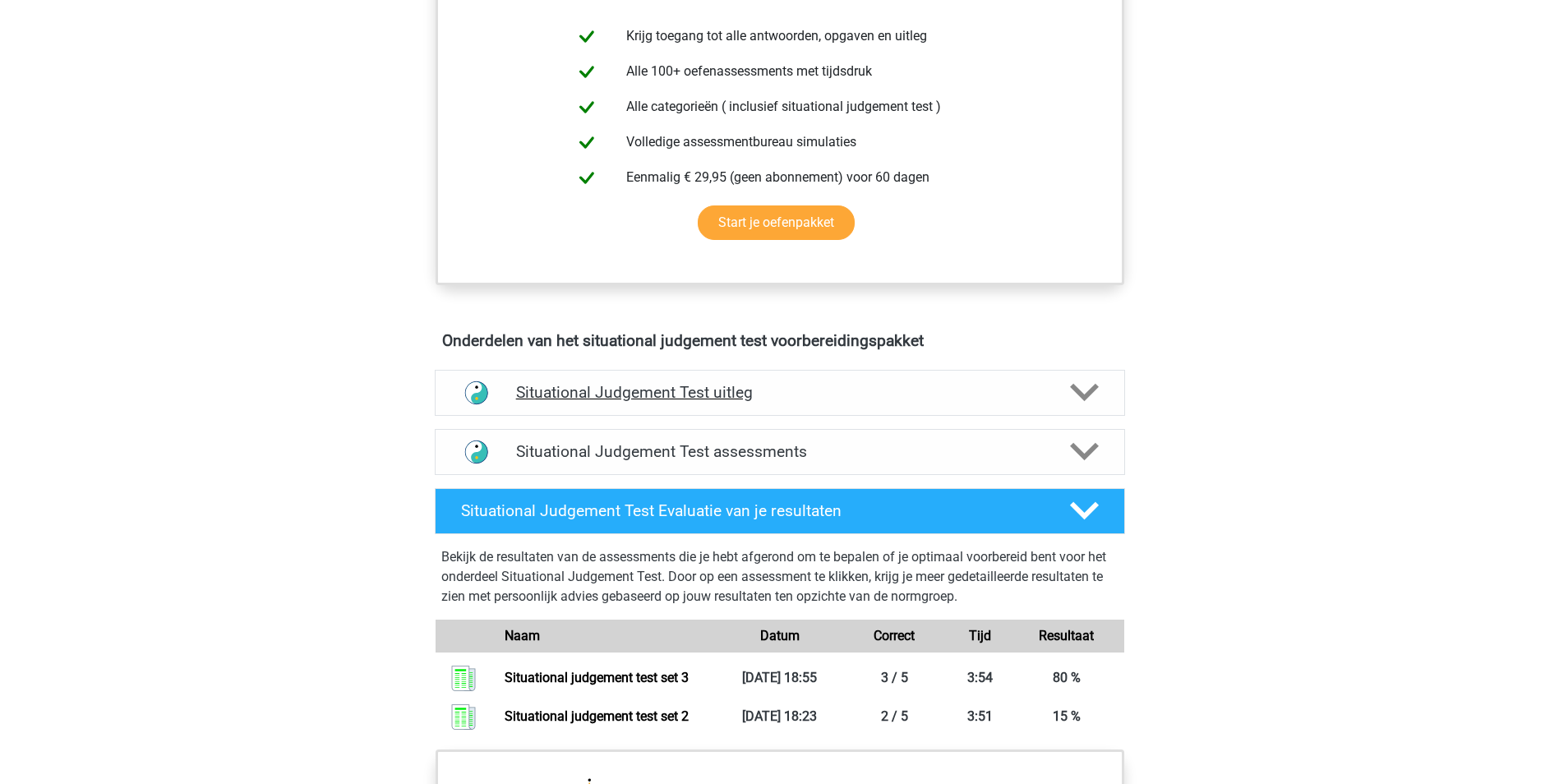
click at [1091, 392] on polygon at bounding box center [1085, 392] width 28 height 18
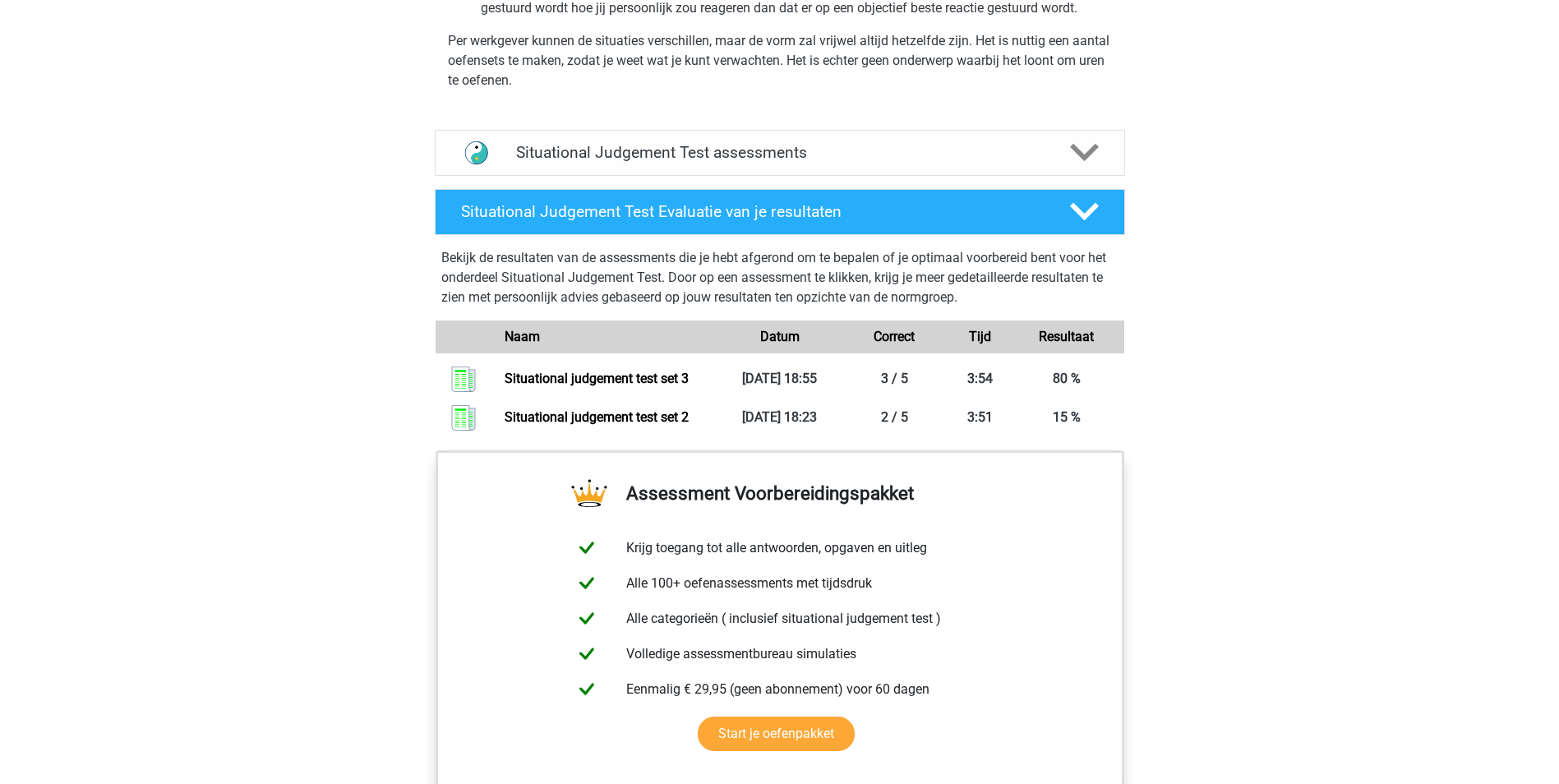
scroll to position [1397, 0]
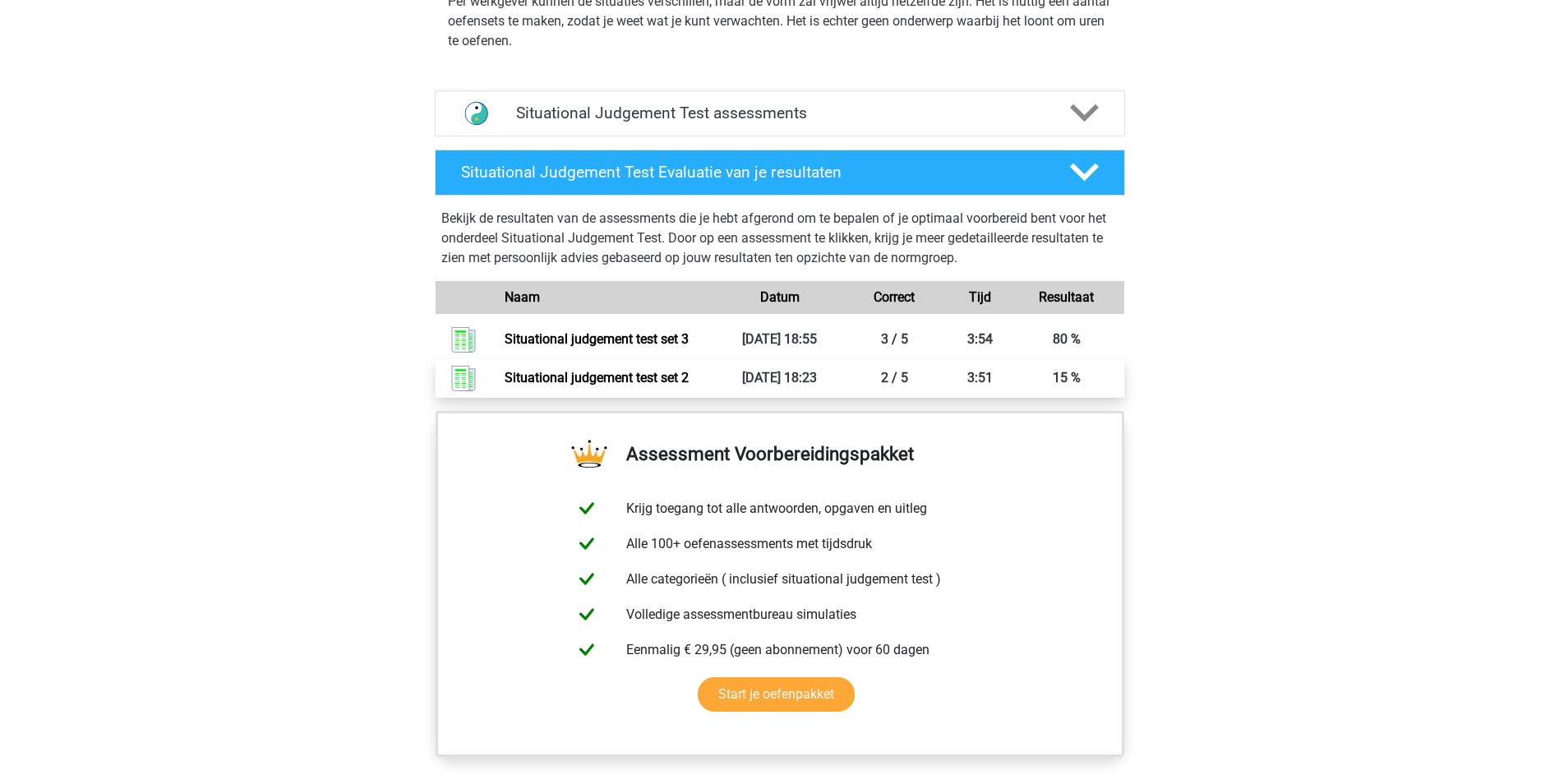
click at [628, 385] on link "Situational judgement test set 2" at bounding box center [596, 377] width 184 height 16
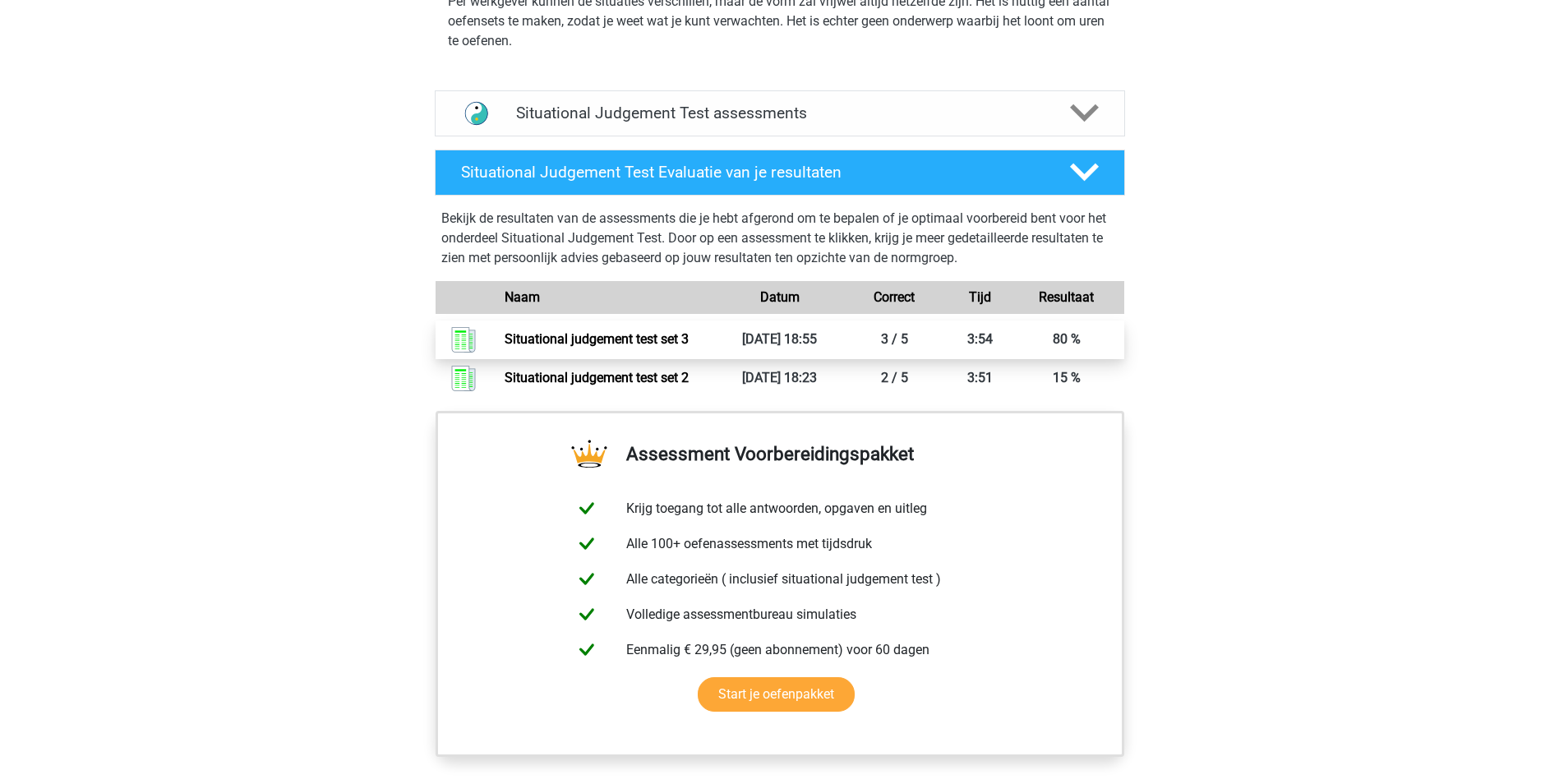
click at [688, 339] on link "Situational judgement test set 3" at bounding box center [596, 339] width 184 height 16
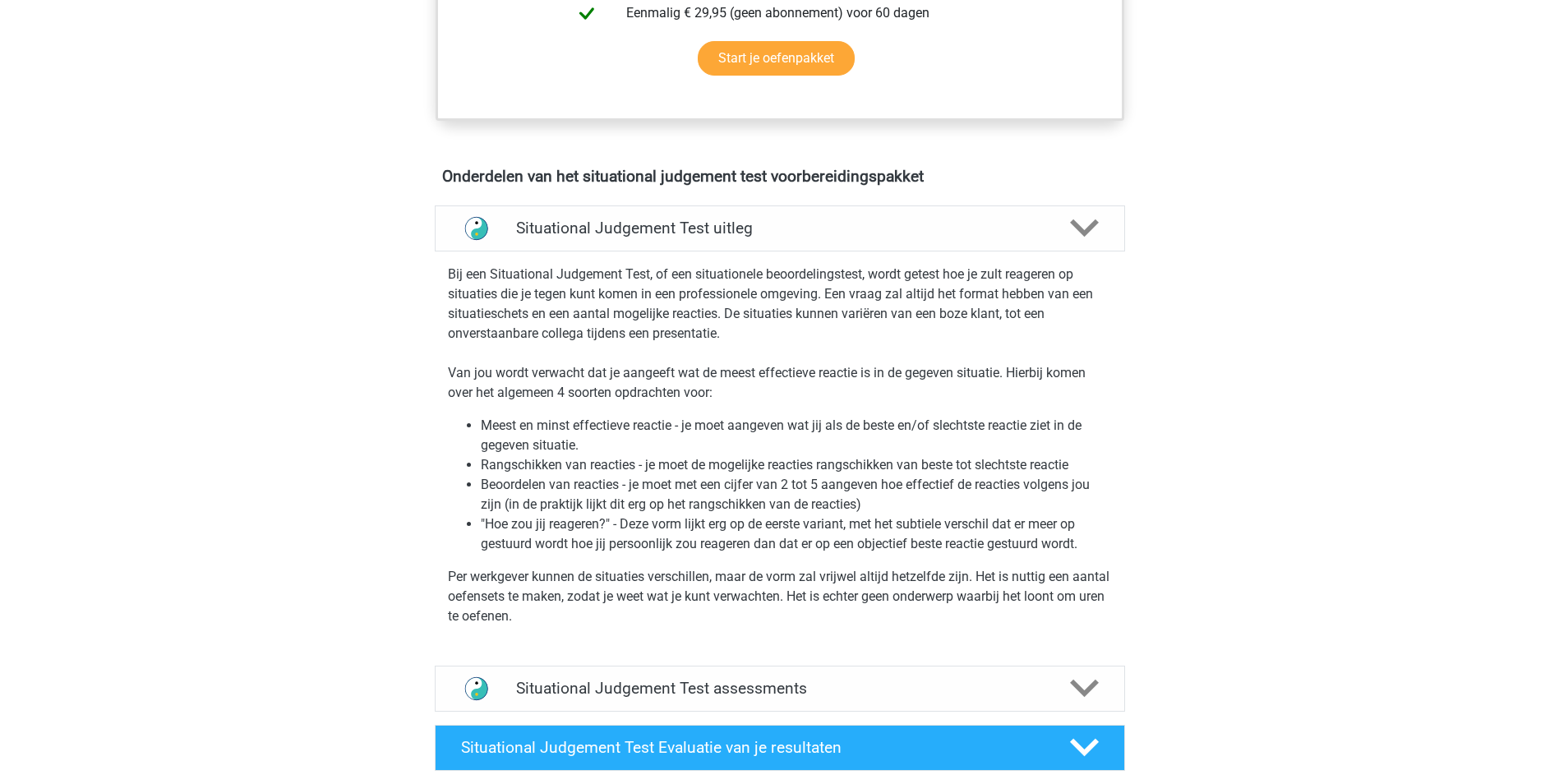
scroll to position [657, 0]
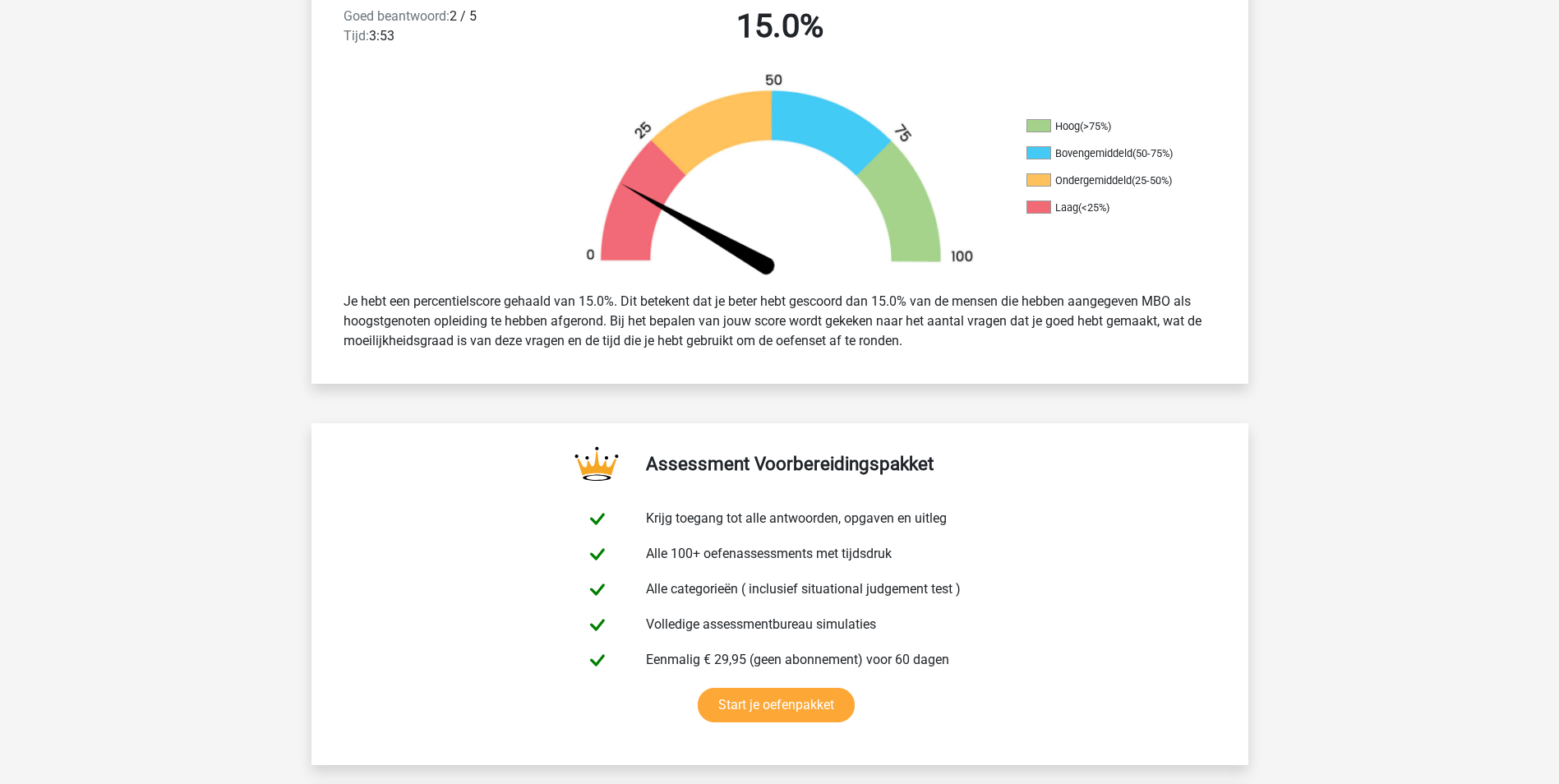
scroll to position [247, 0]
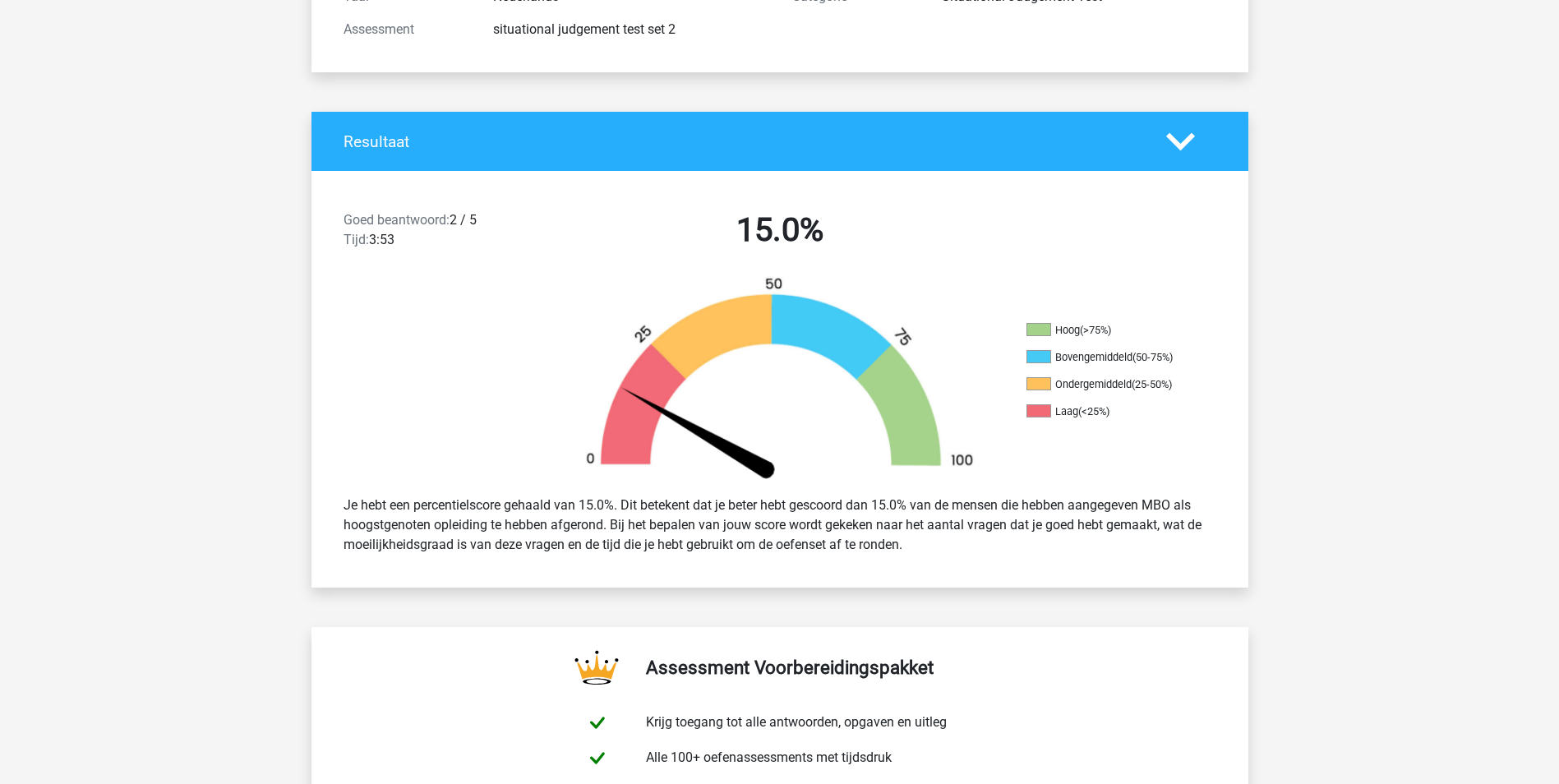
click at [1186, 141] on polygon at bounding box center [1181, 141] width 28 height 18
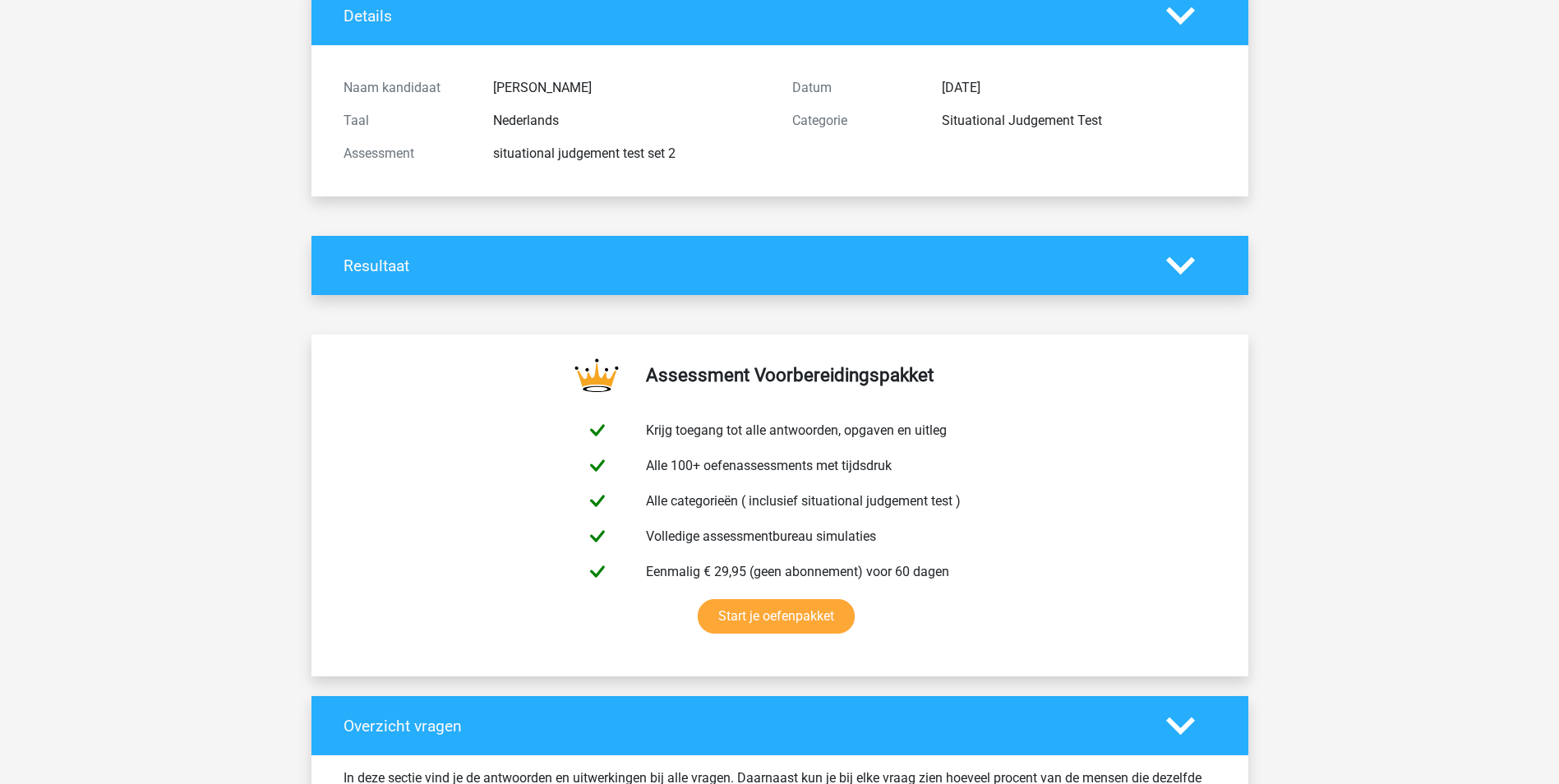
scroll to position [0, 0]
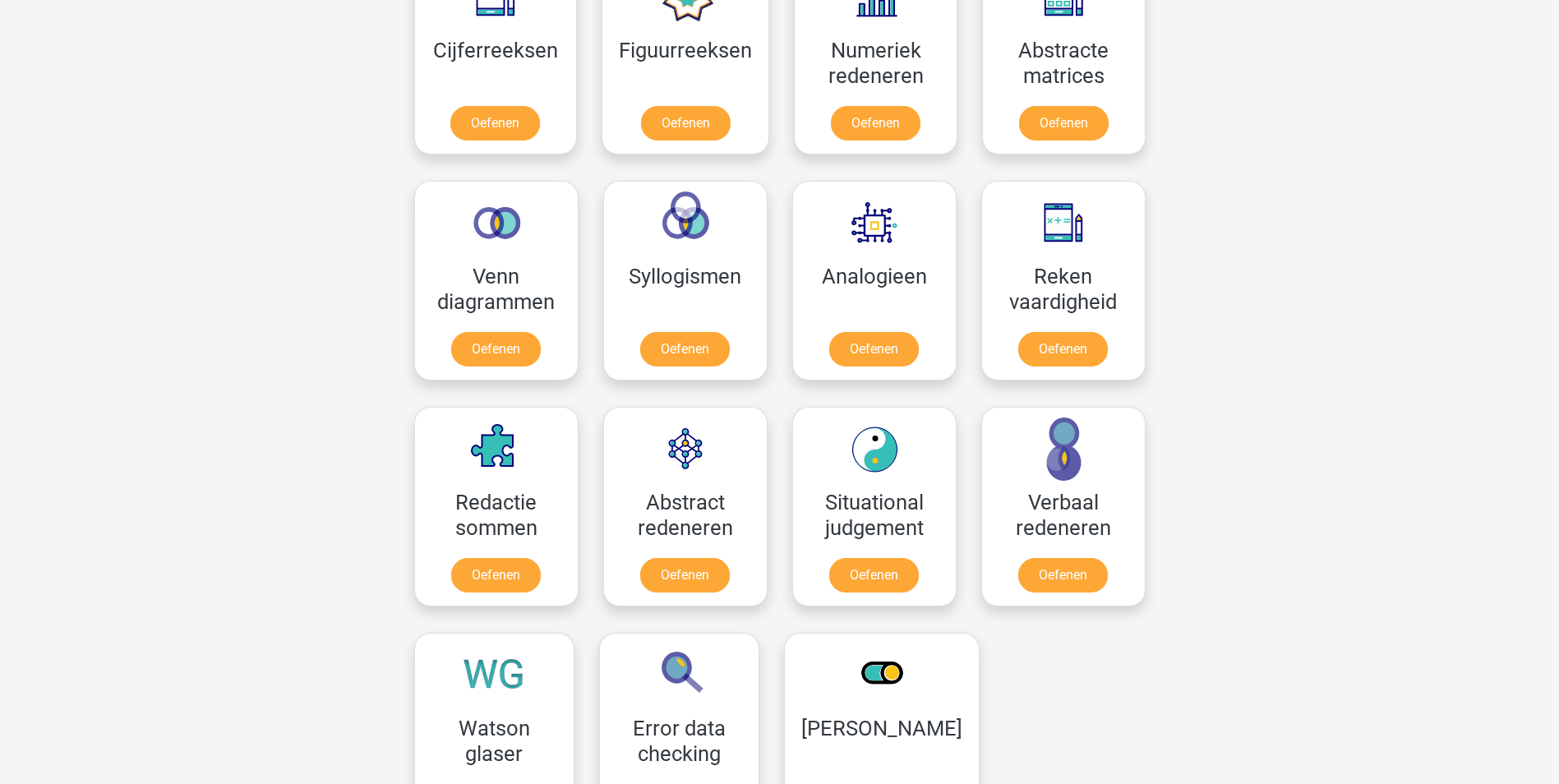
scroll to position [821, 0]
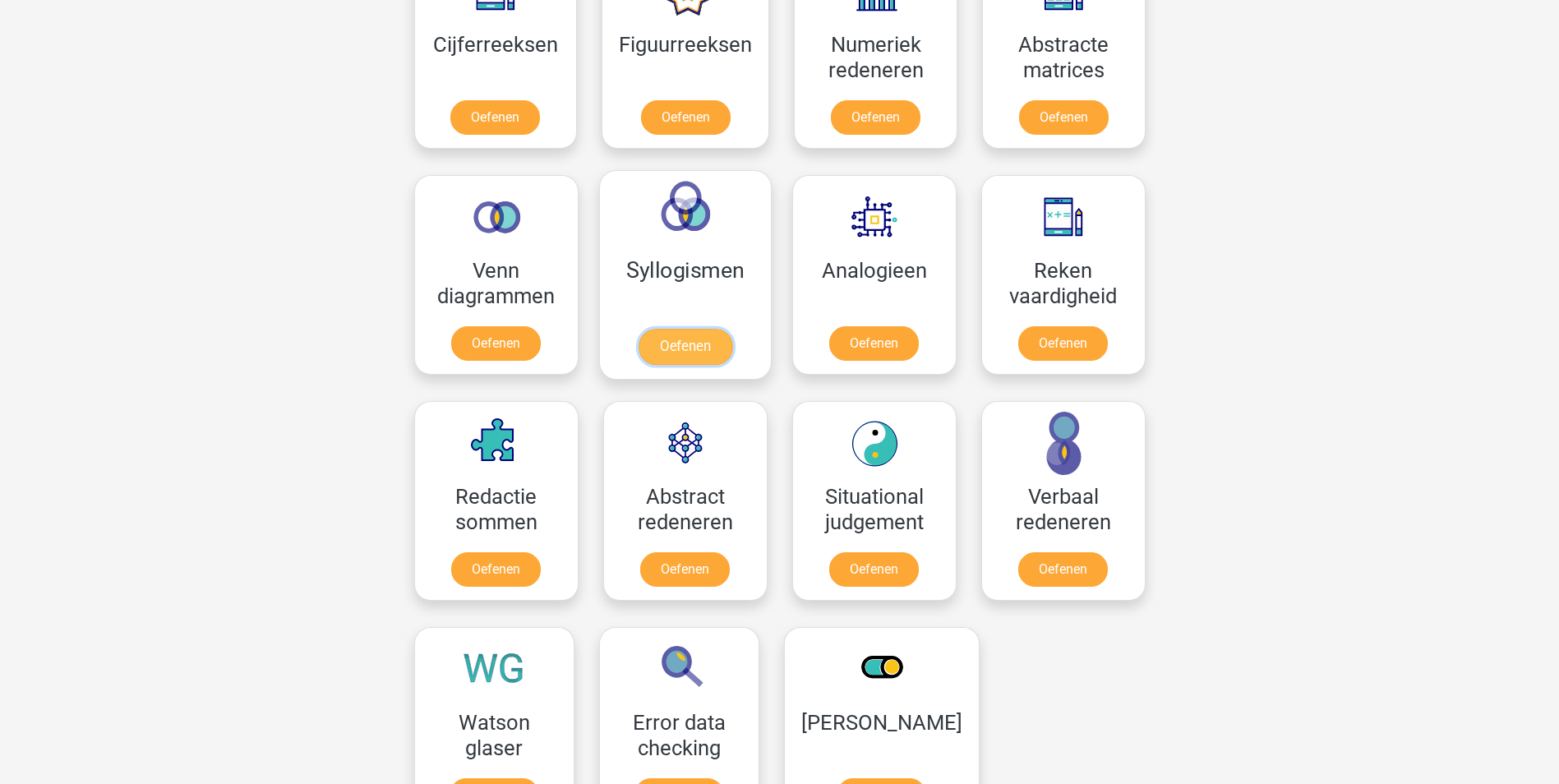
click at [683, 337] on link "Oefenen" at bounding box center [684, 346] width 93 height 36
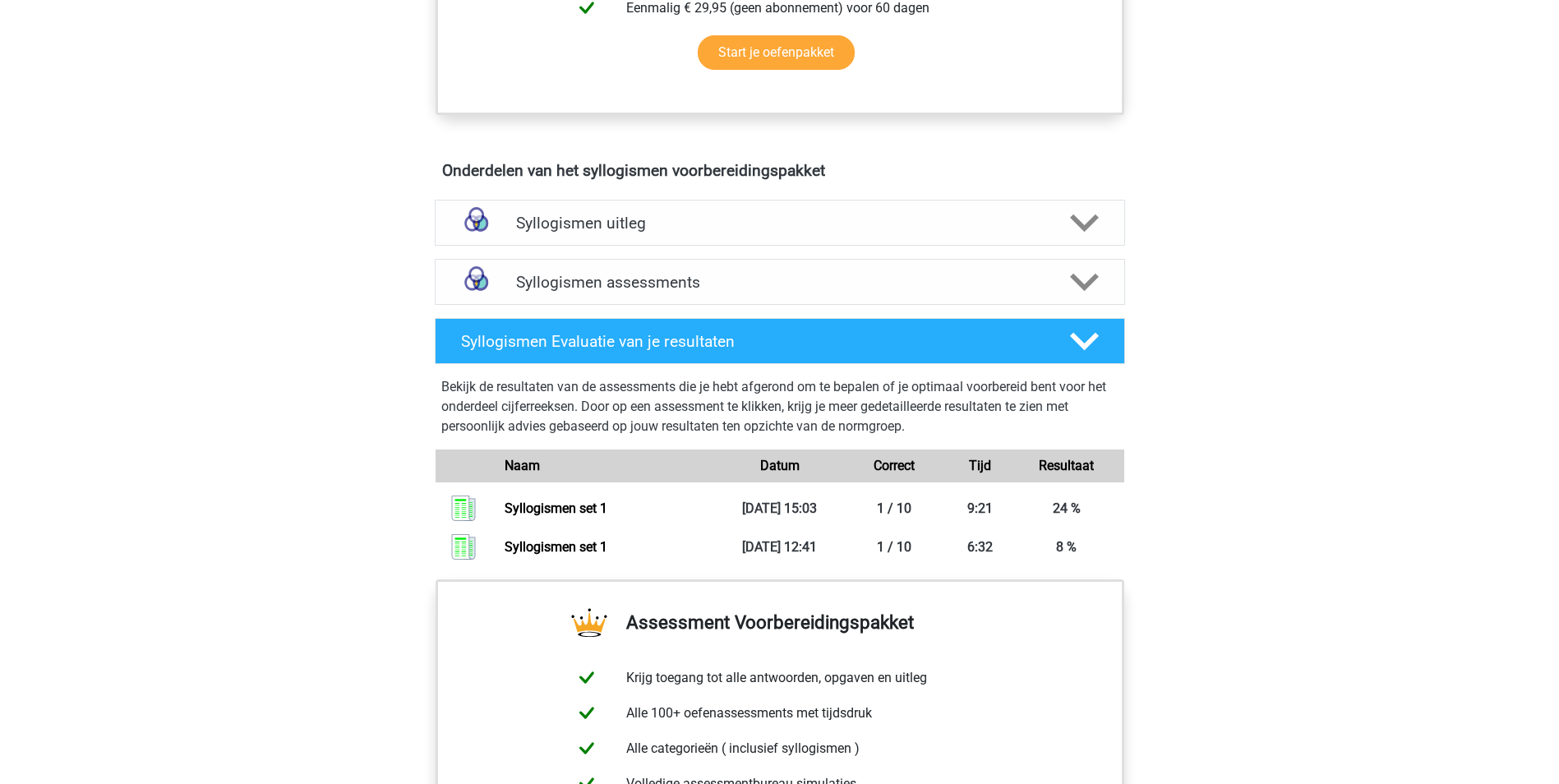
scroll to position [821, 0]
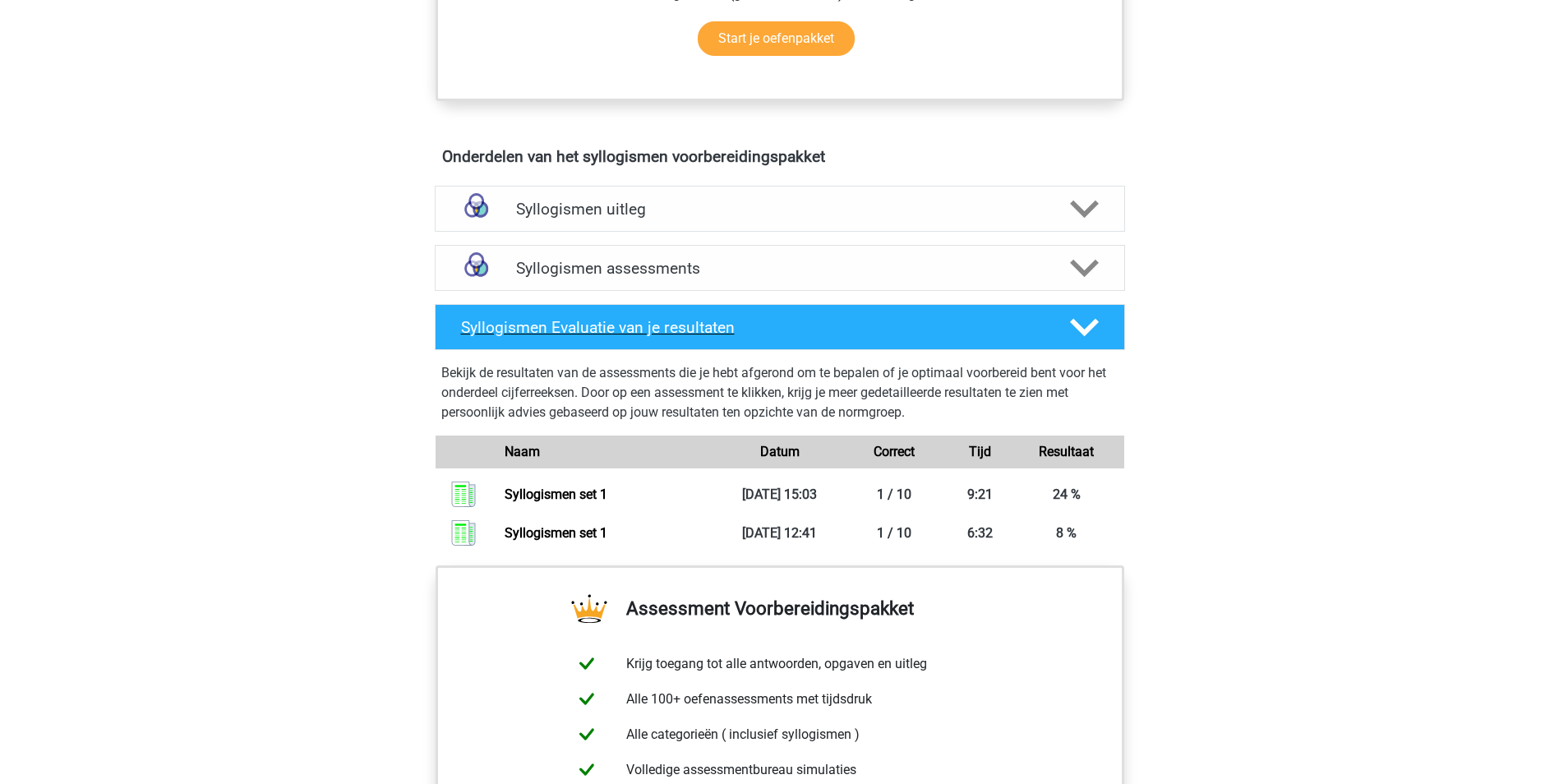
click at [1088, 332] on polygon at bounding box center [1085, 328] width 28 height 18
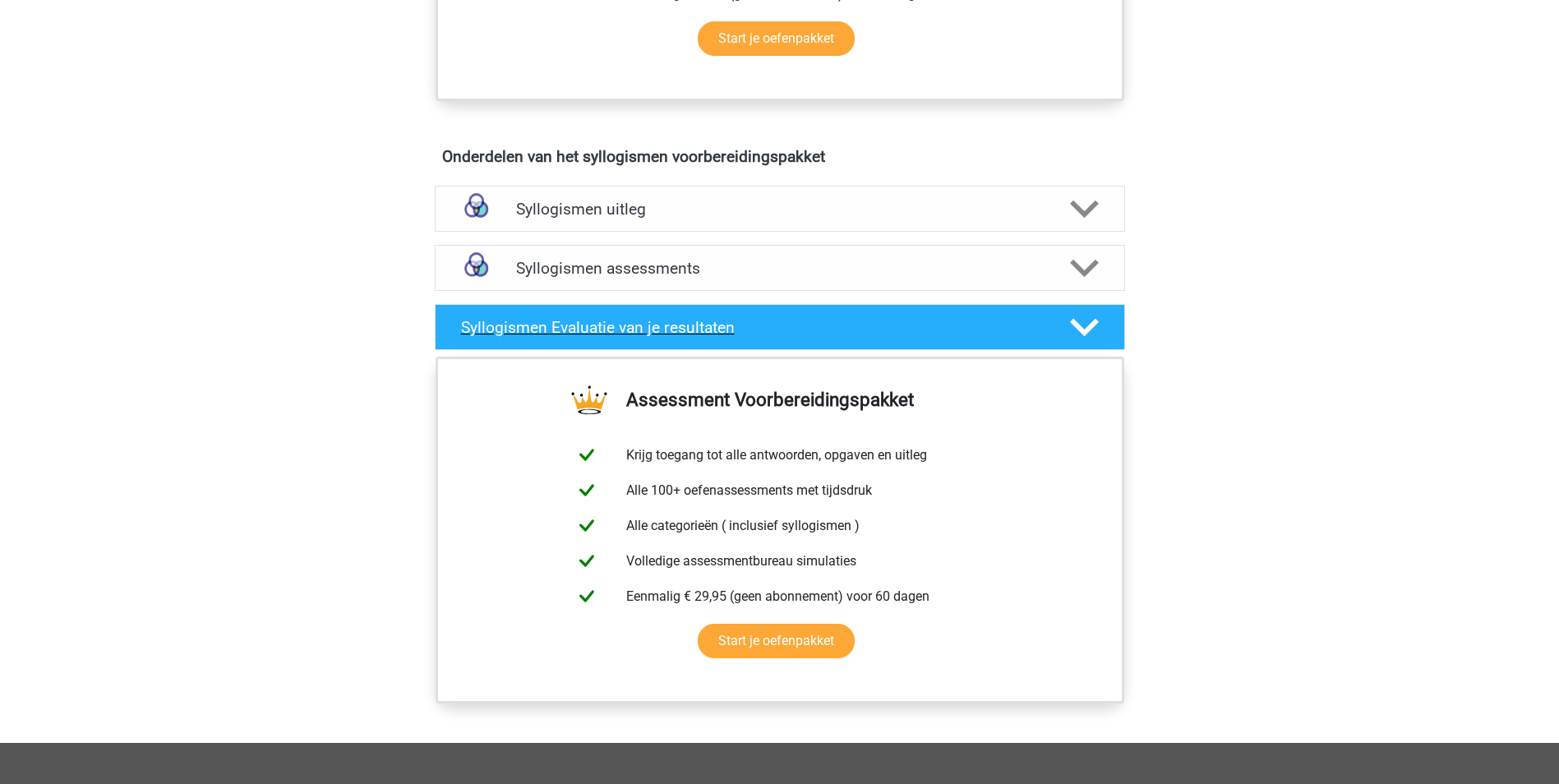
click at [1086, 335] on icon at bounding box center [1085, 328] width 28 height 28
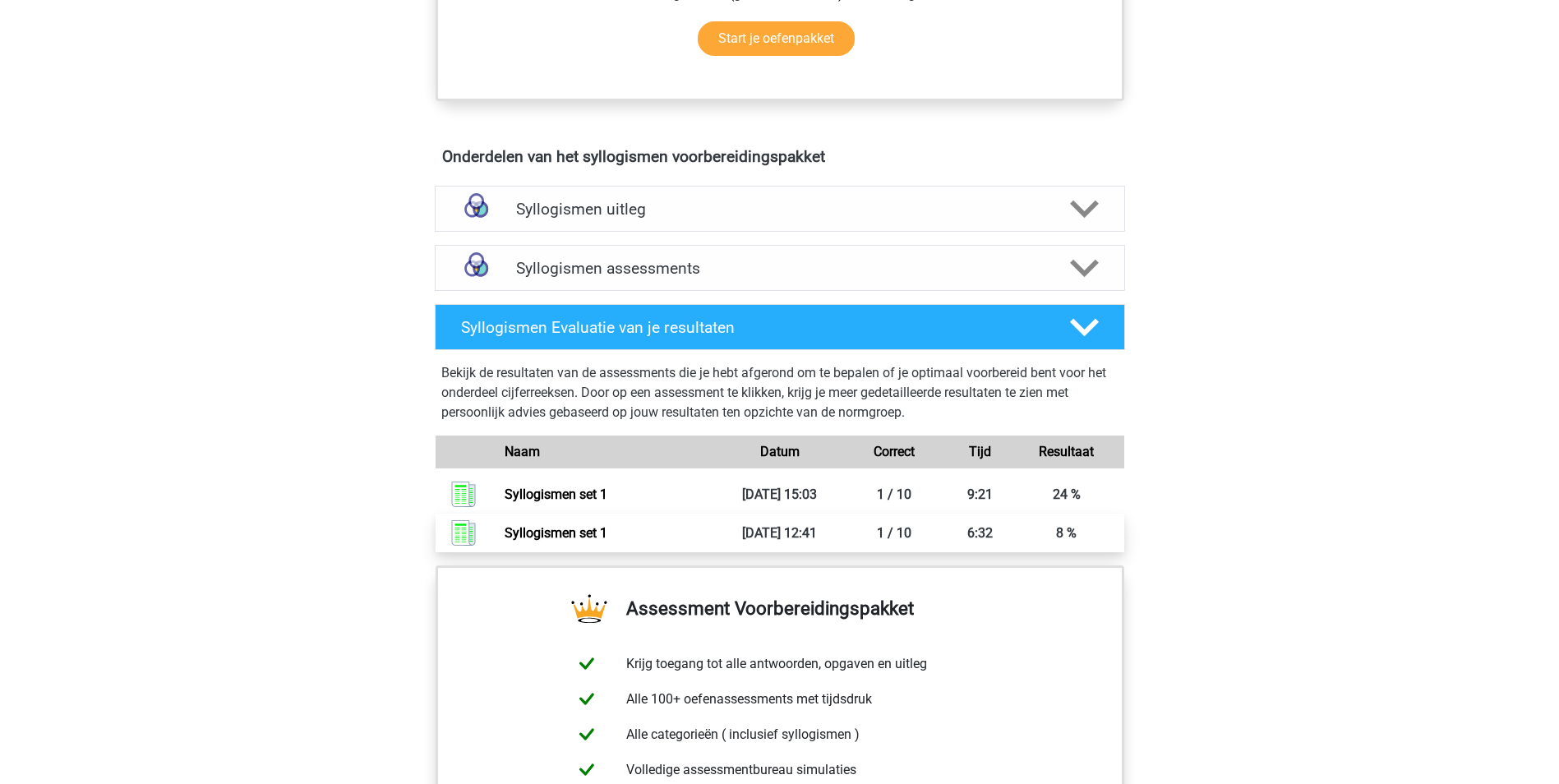
click at [608, 525] on link "Syllogismen set 1" at bounding box center [556, 533] width 103 height 16
click at [1081, 270] on polygon at bounding box center [1085, 268] width 28 height 18
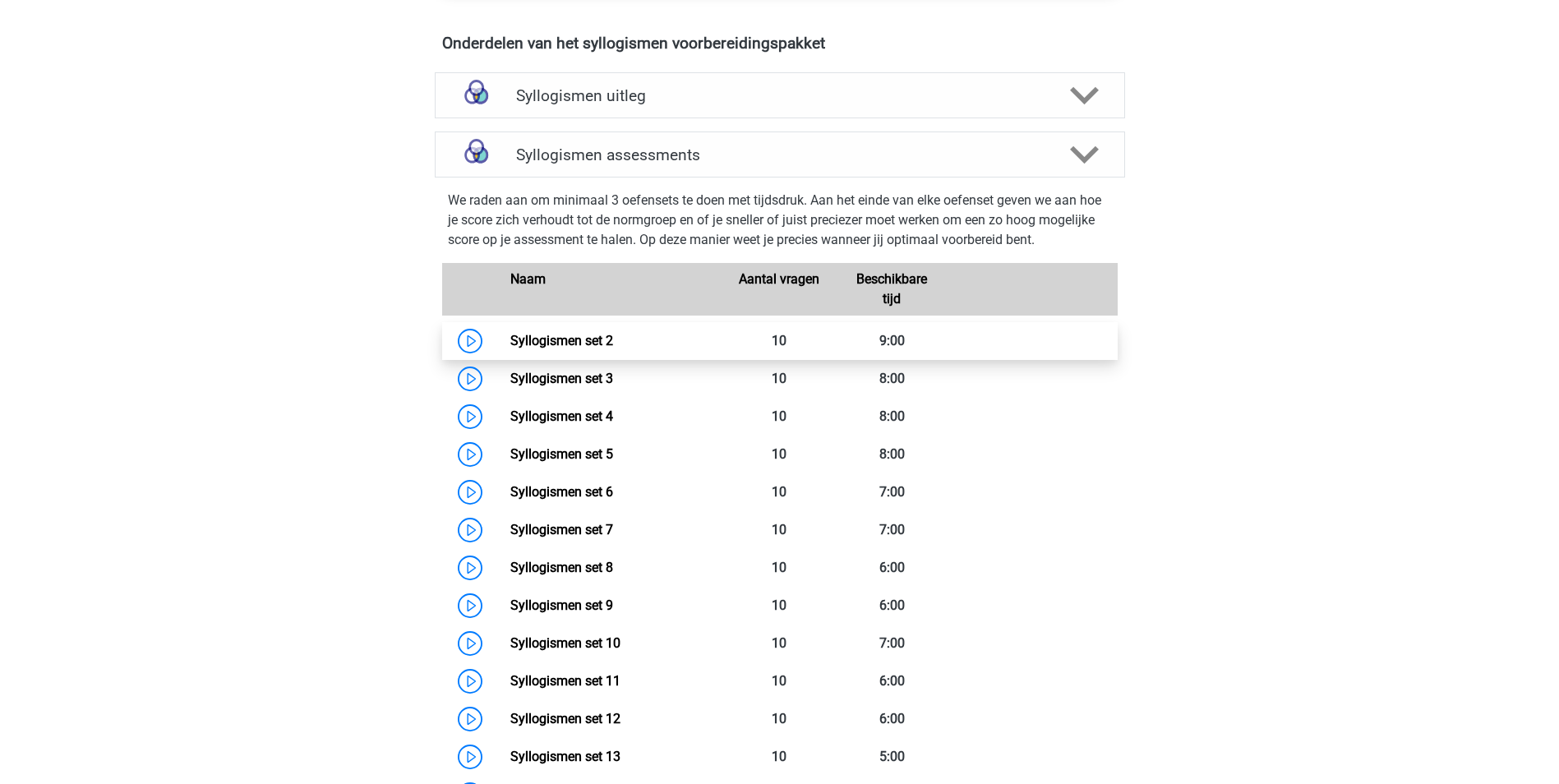
scroll to position [904, 0]
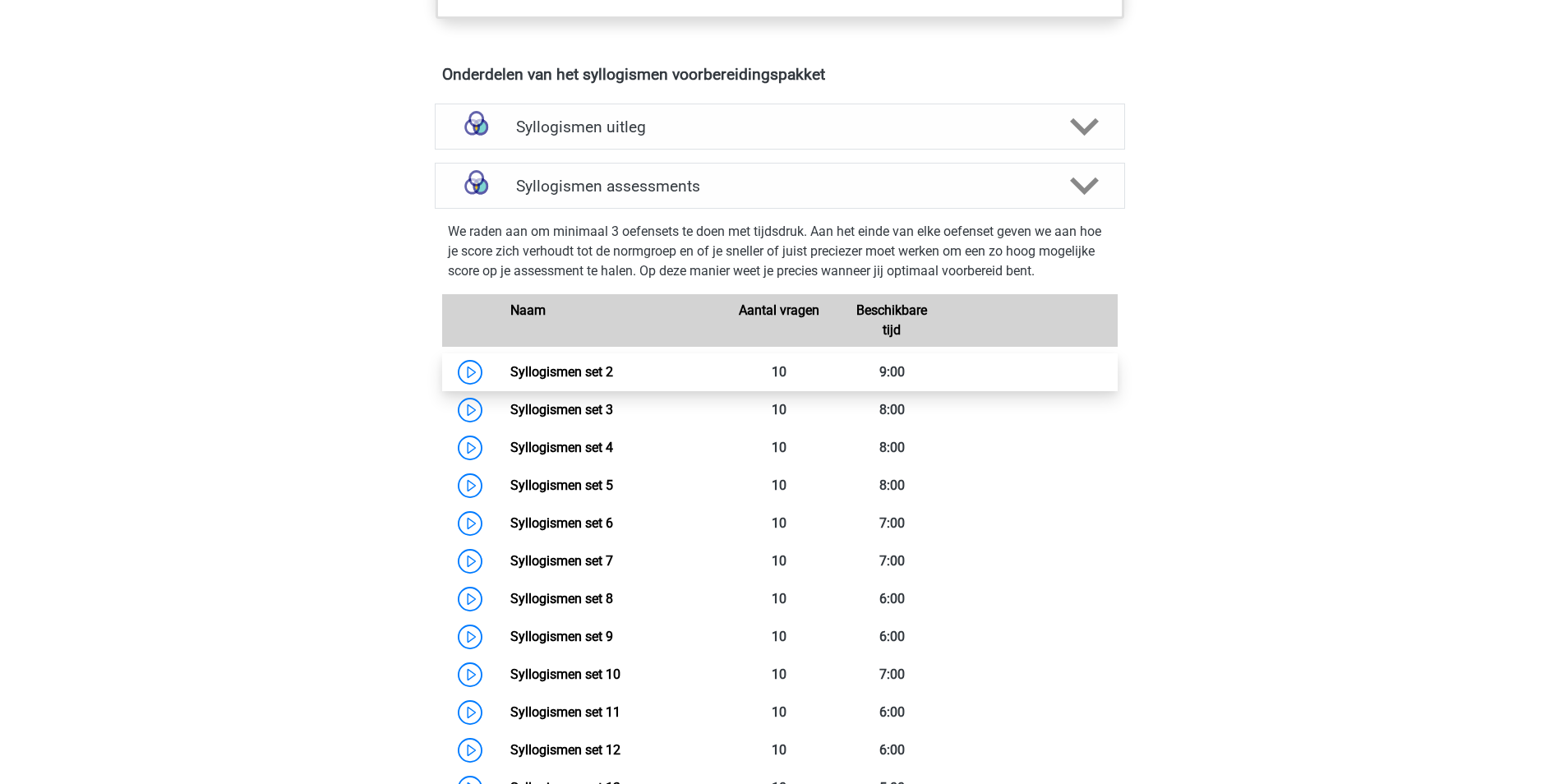
click at [569, 368] on link "Syllogismen set 2" at bounding box center [562, 372] width 103 height 16
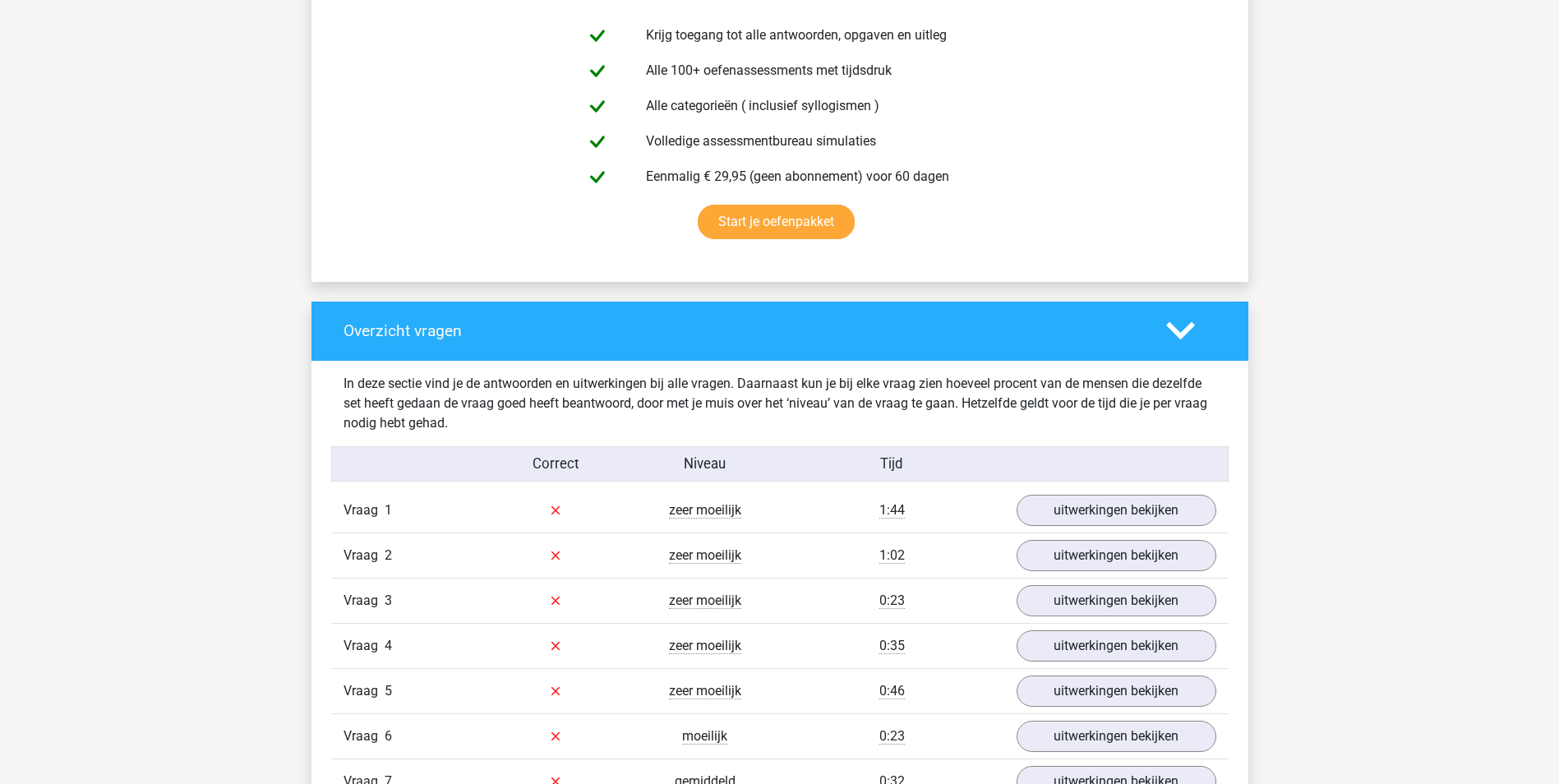
scroll to position [986, 0]
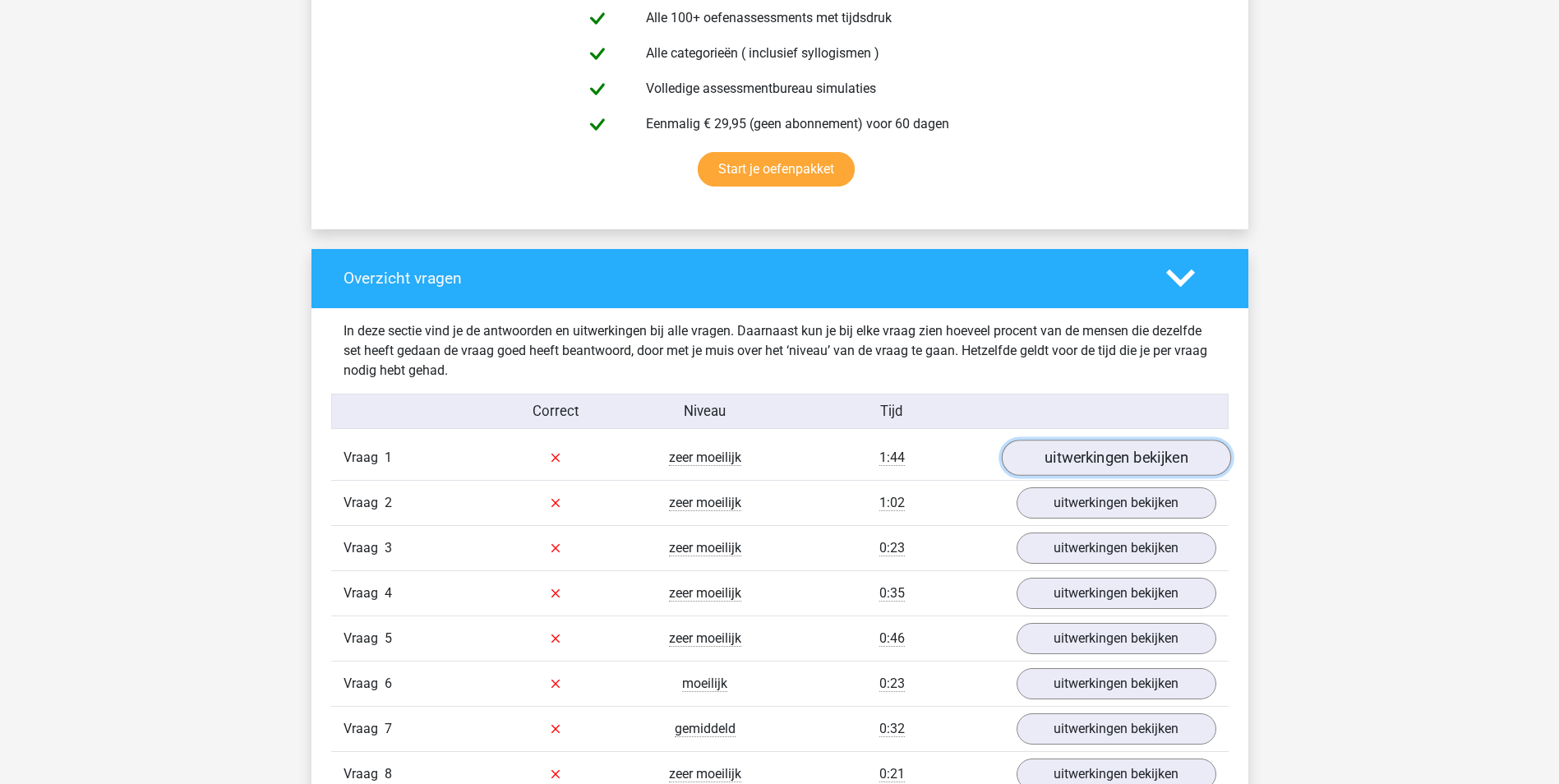
click at [1122, 455] on link "uitwerkingen bekijken" at bounding box center [1116, 457] width 229 height 36
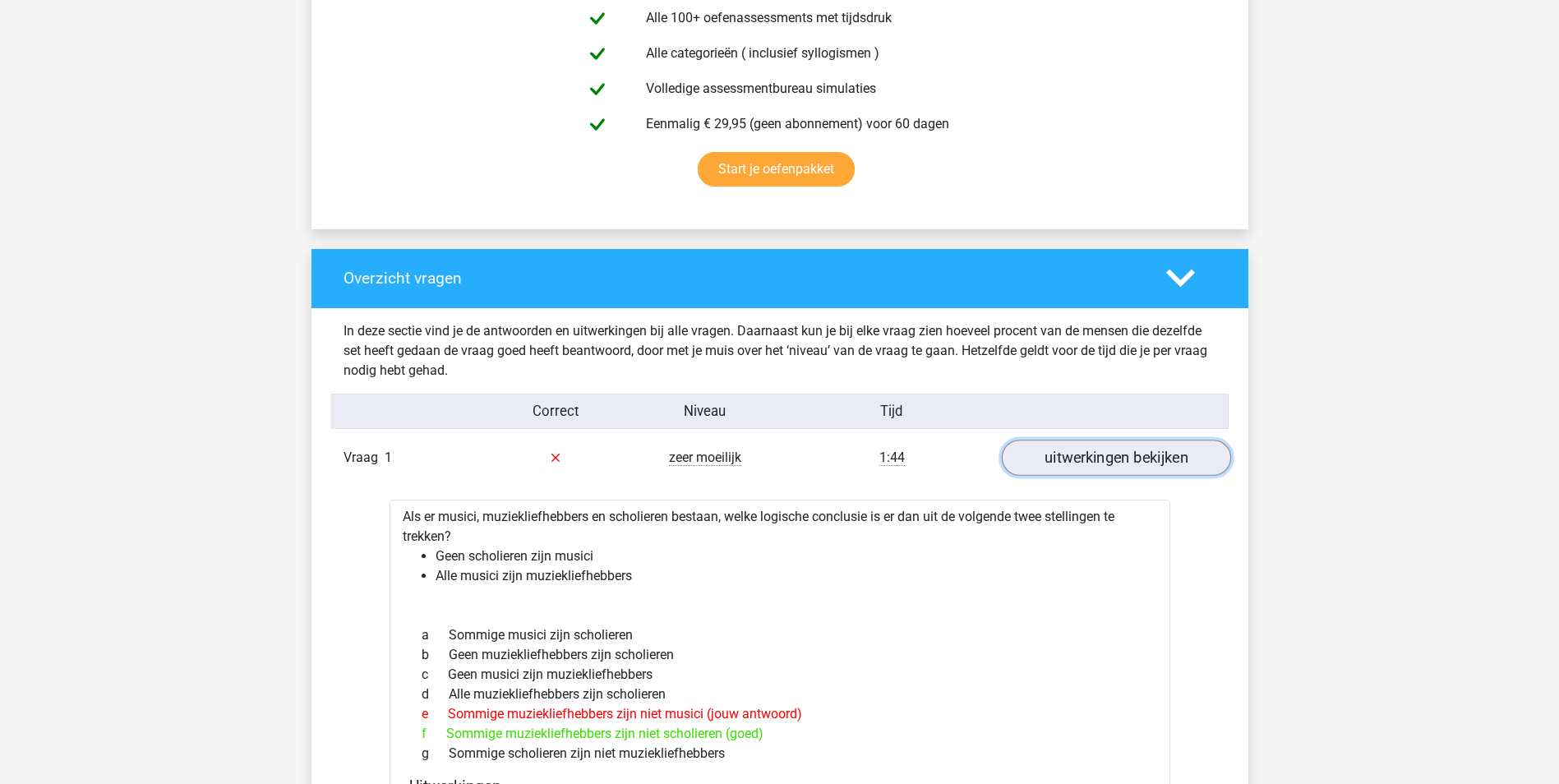
click at [1122, 456] on link "uitwerkingen bekijken" at bounding box center [1116, 457] width 229 height 36
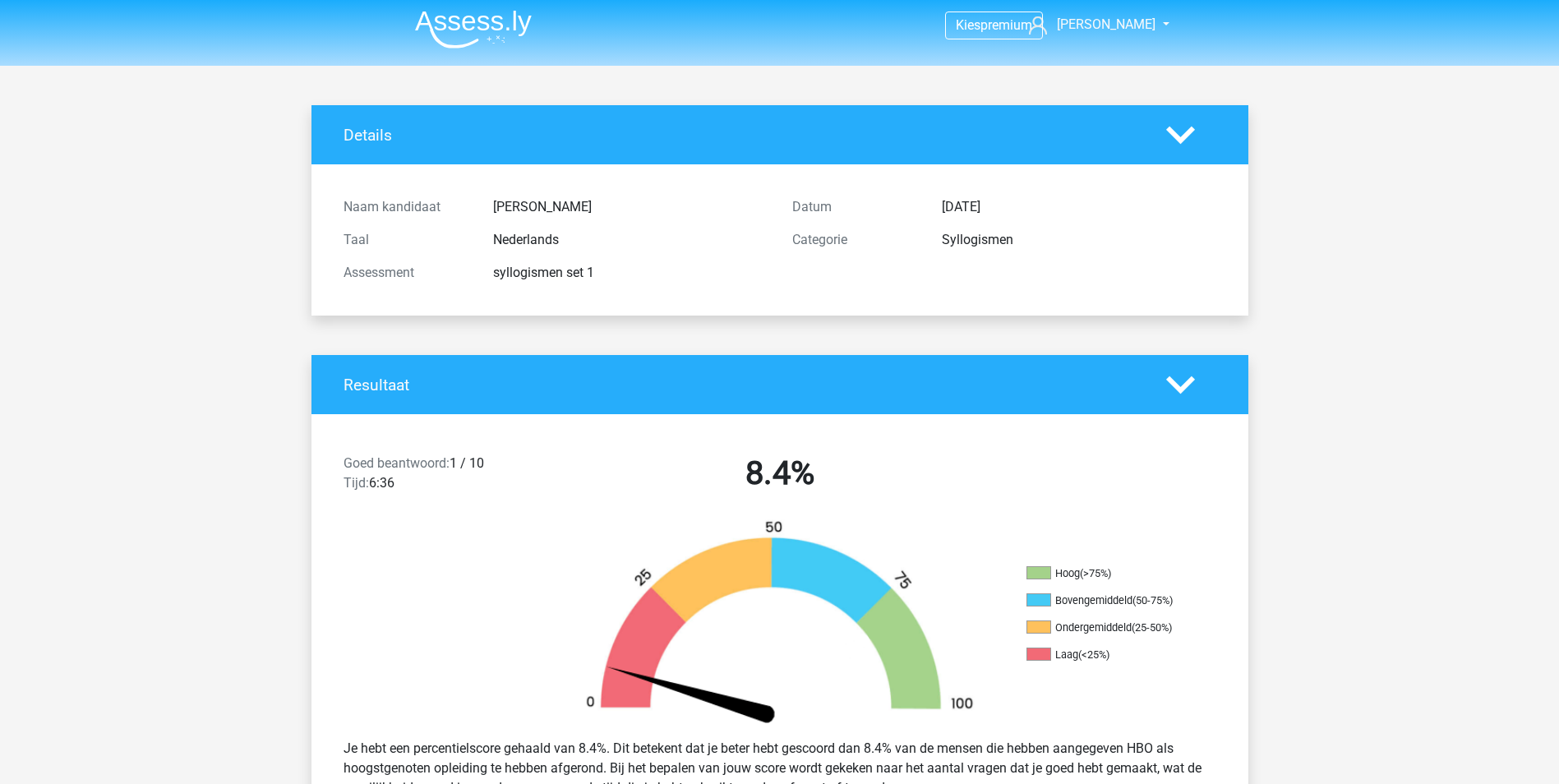
scroll to position [0, 0]
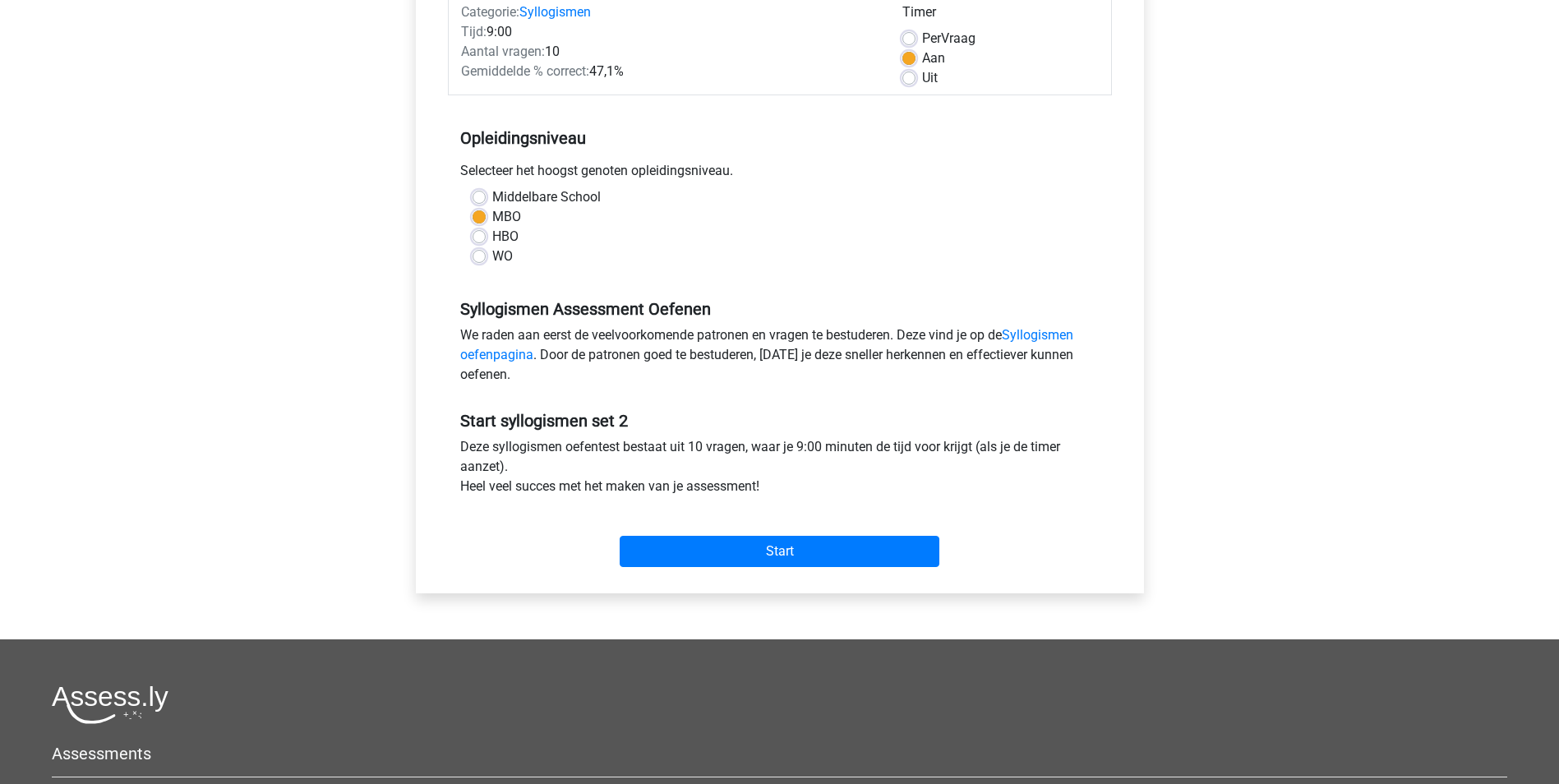
scroll to position [247, 0]
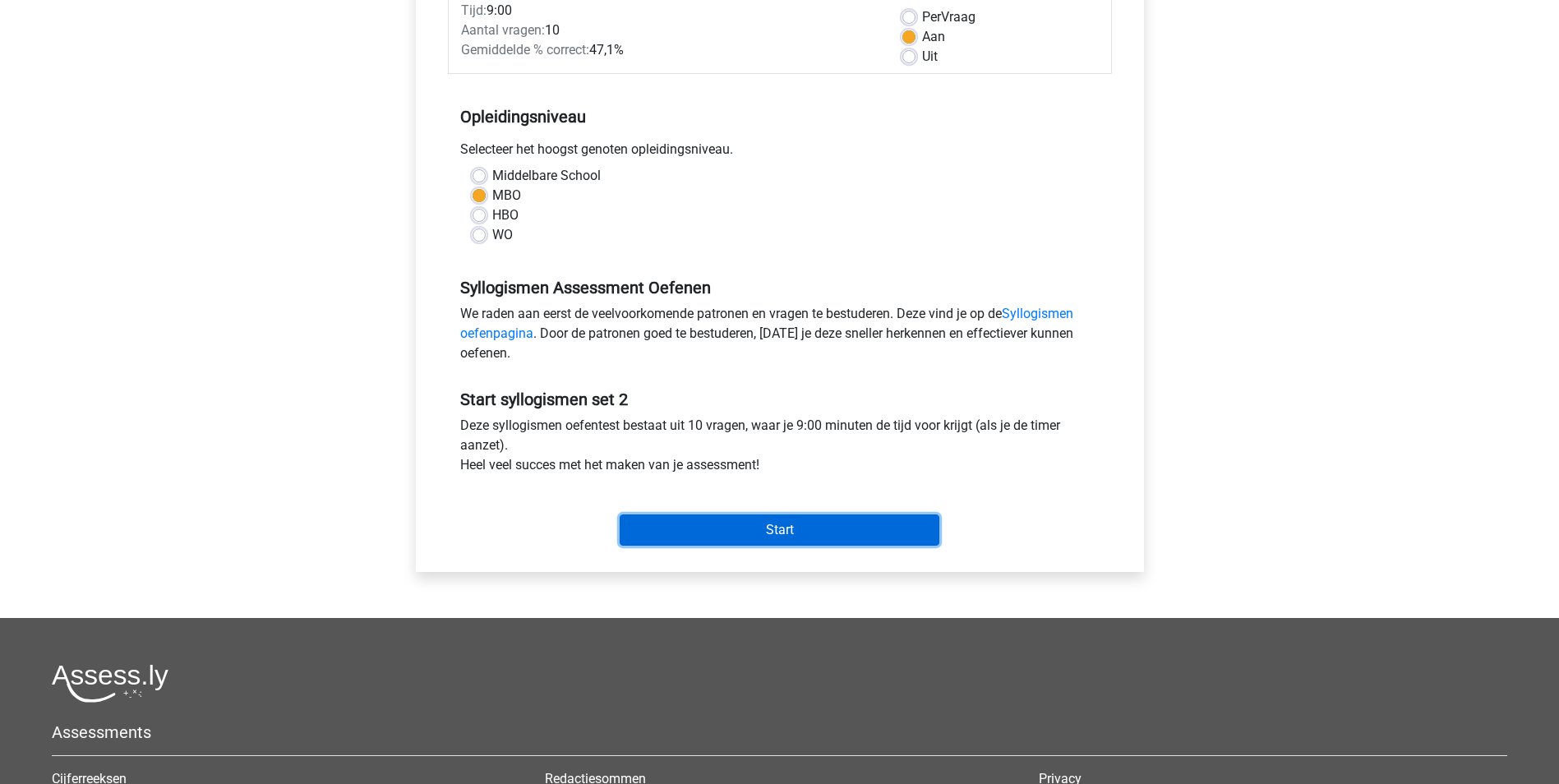
click at [807, 538] on input "Start" at bounding box center [780, 529] width 320 height 31
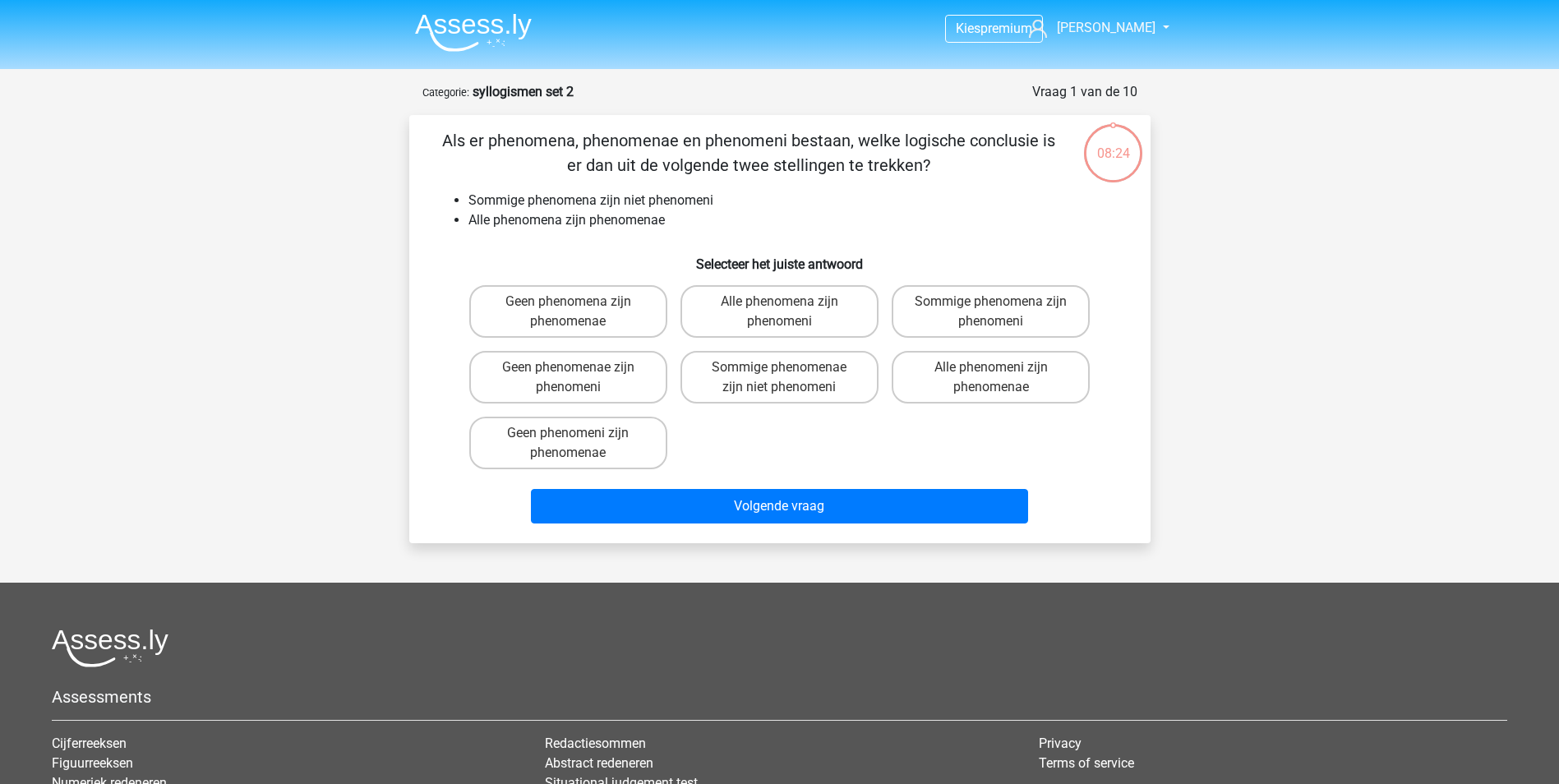
click at [784, 374] on input "Sommige phenomenae zijn niet phenomeni" at bounding box center [784, 373] width 11 height 11
radio input "true"
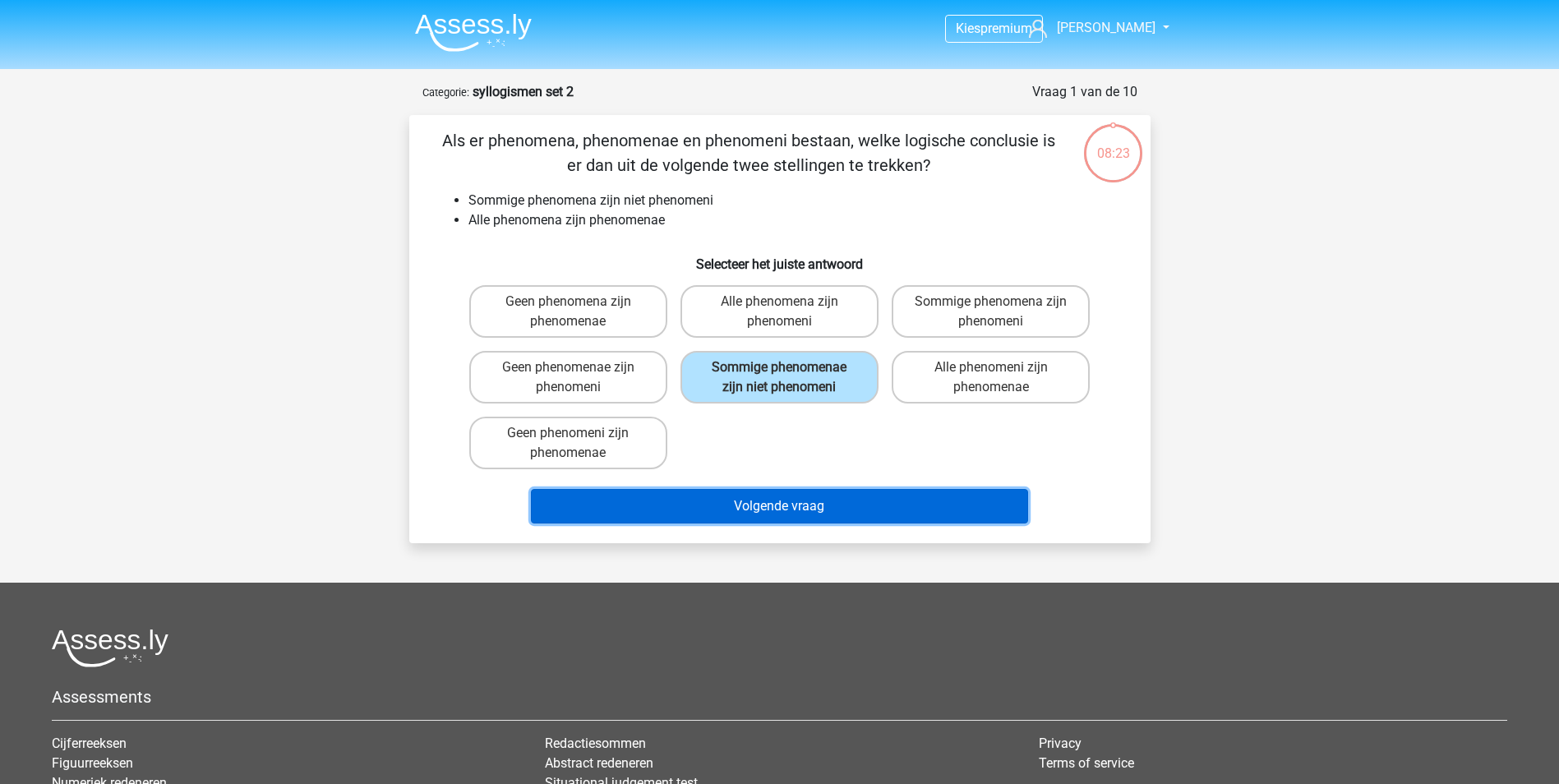
click at [823, 508] on button "Volgende vraag" at bounding box center [780, 506] width 497 height 35
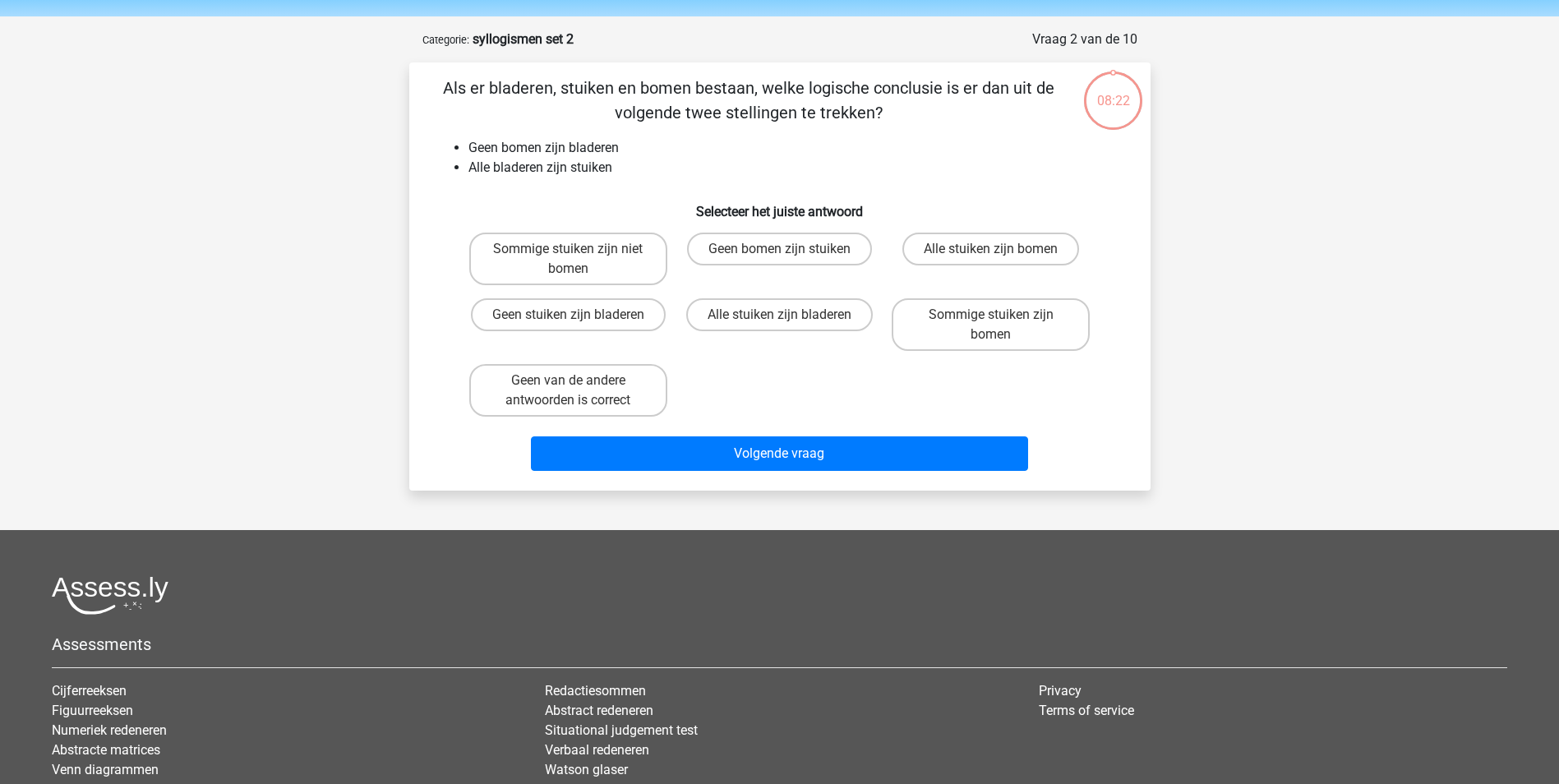
scroll to position [83, 0]
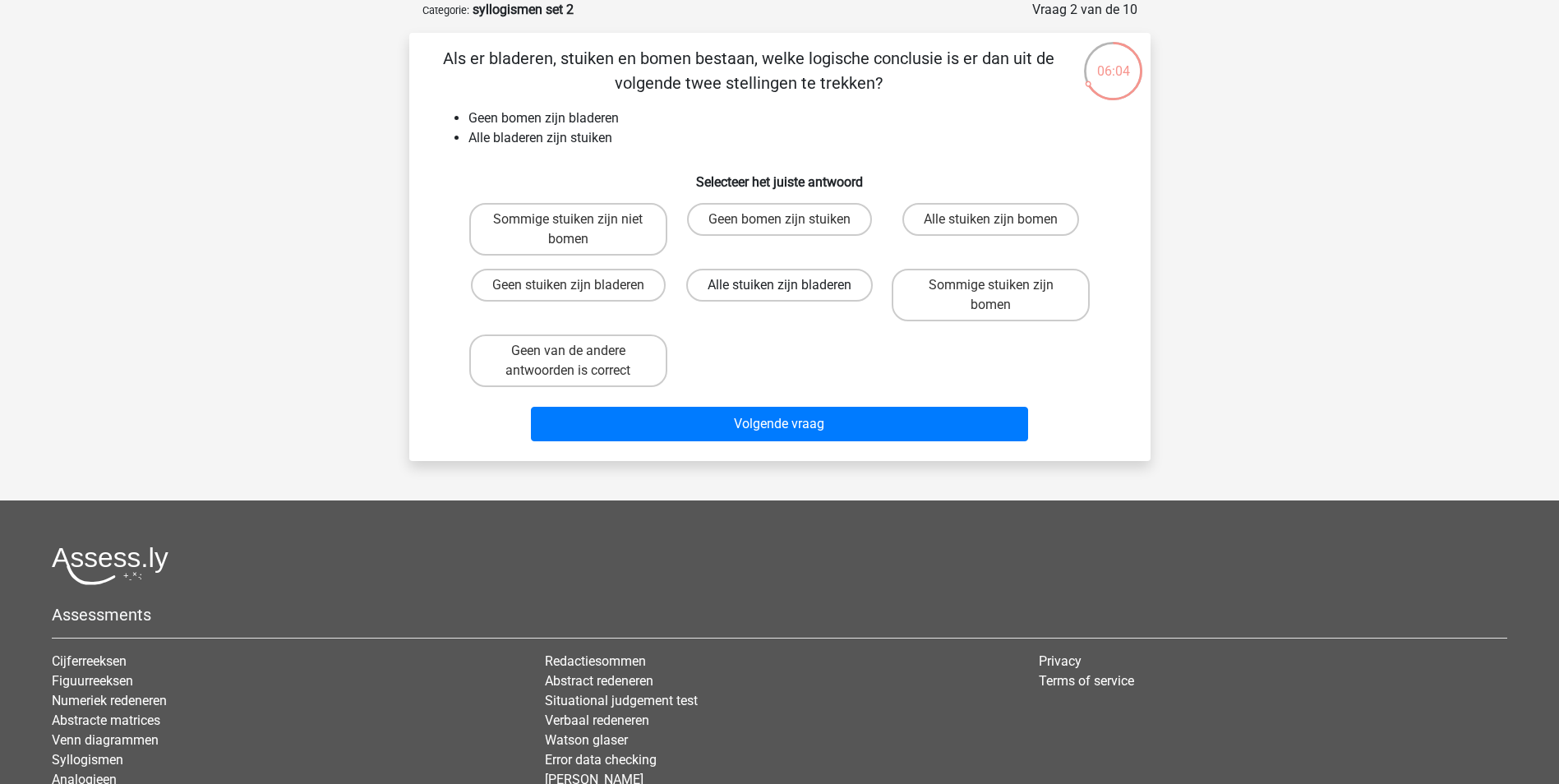
click at [776, 289] on label "Alle stuiken zijn bladeren" at bounding box center [780, 285] width 187 height 33
click at [779, 289] on input "Alle stuiken zijn bladeren" at bounding box center [784, 290] width 11 height 11
radio input "true"
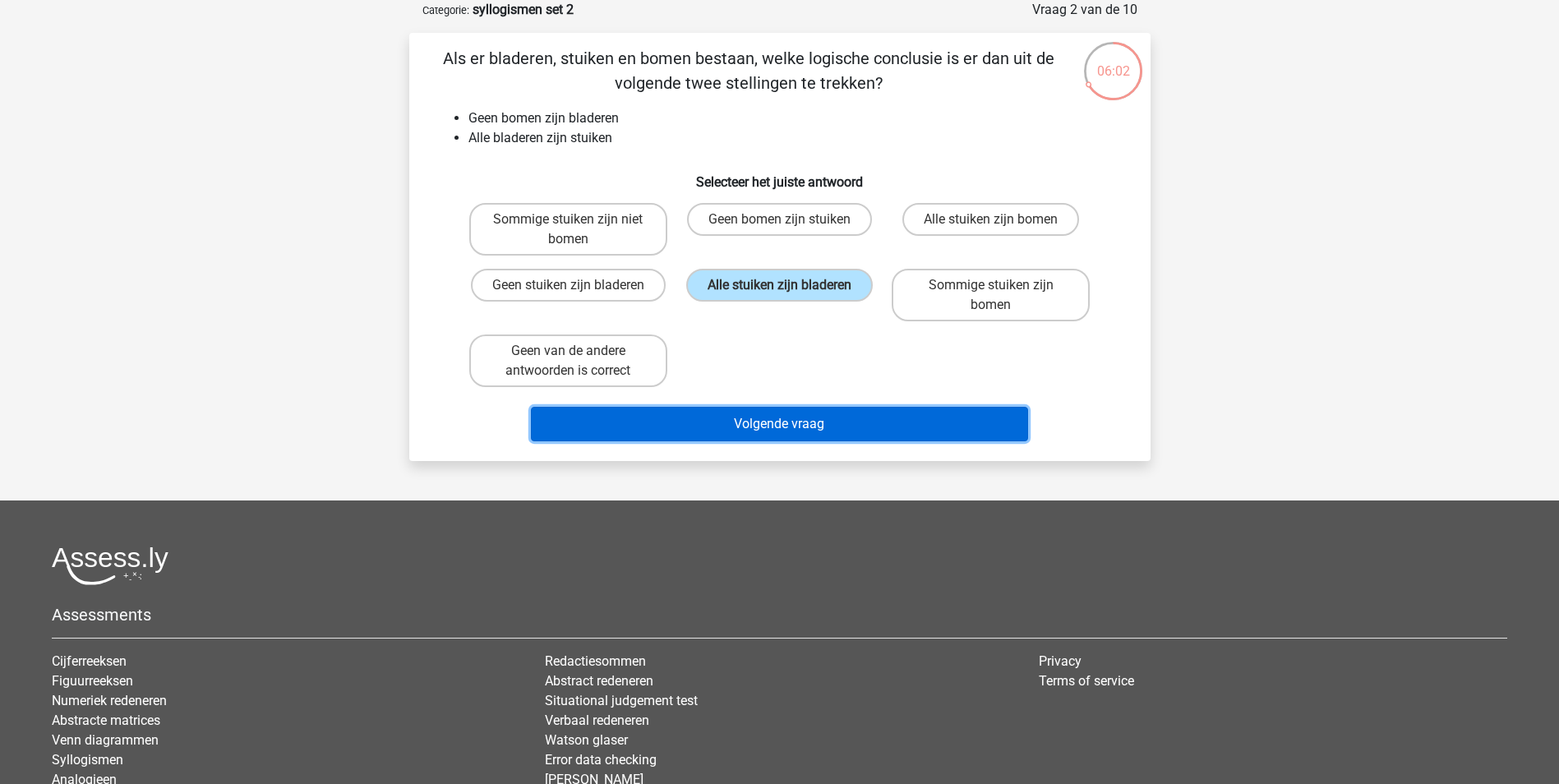
click at [853, 428] on button "Volgende vraag" at bounding box center [780, 424] width 497 height 35
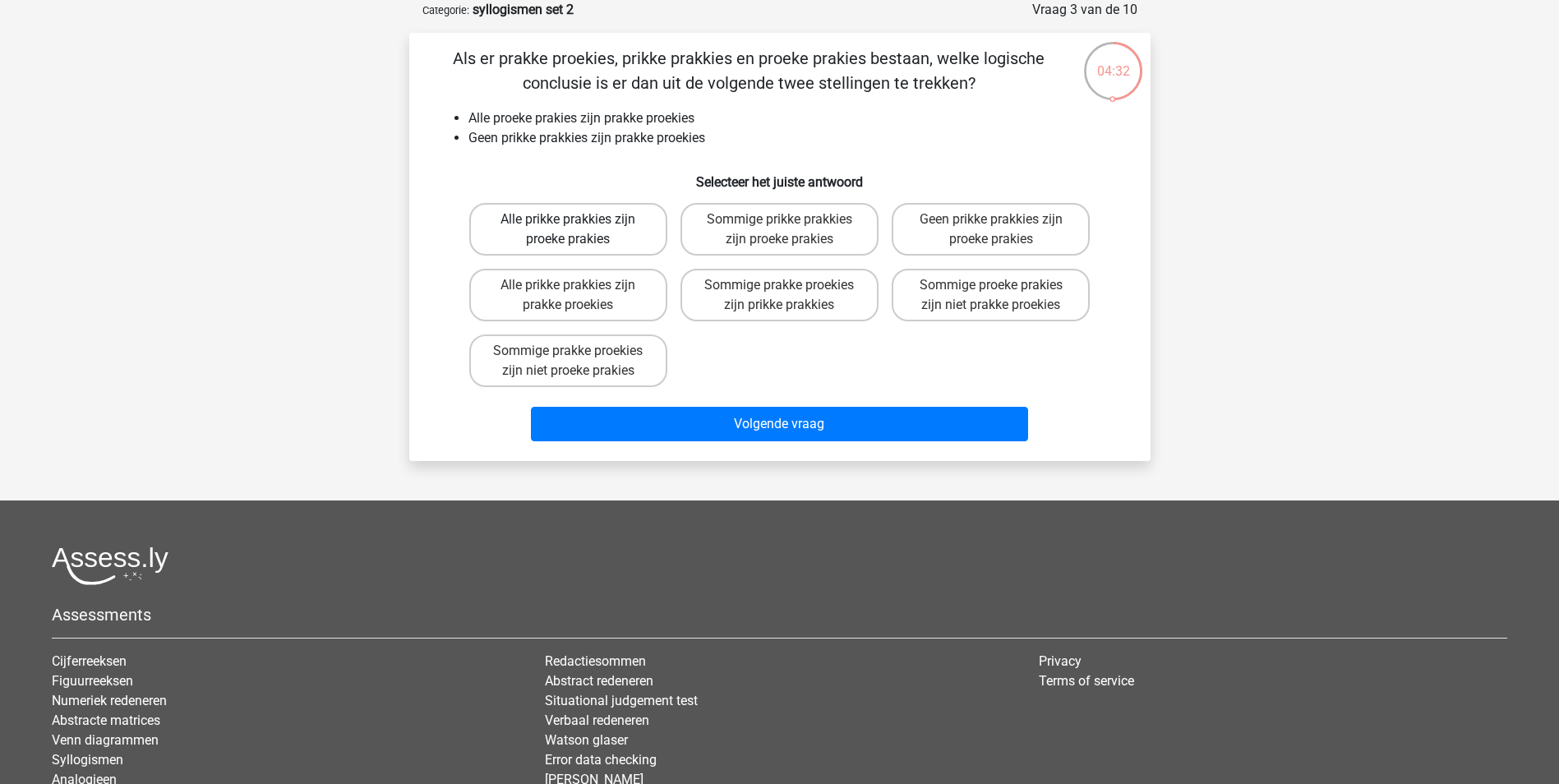
click at [610, 222] on label "Alle prikke prakkies zijn proeke prakies" at bounding box center [568, 229] width 198 height 52
click at [578, 222] on input "Alle prikke prakkies zijn proeke prakies" at bounding box center [573, 225] width 11 height 11
radio input "true"
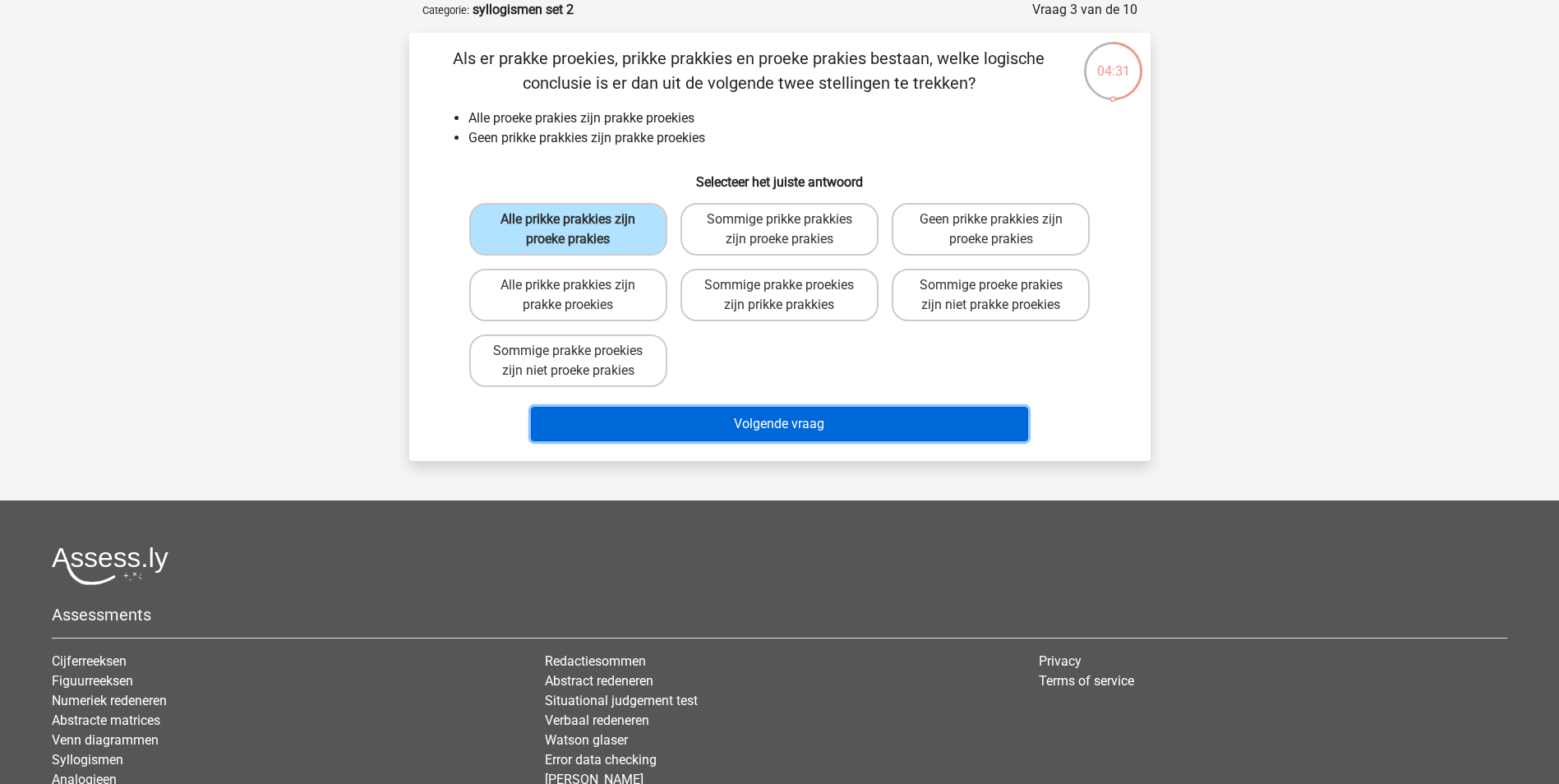
click at [853, 425] on button "Volgende vraag" at bounding box center [780, 424] width 497 height 35
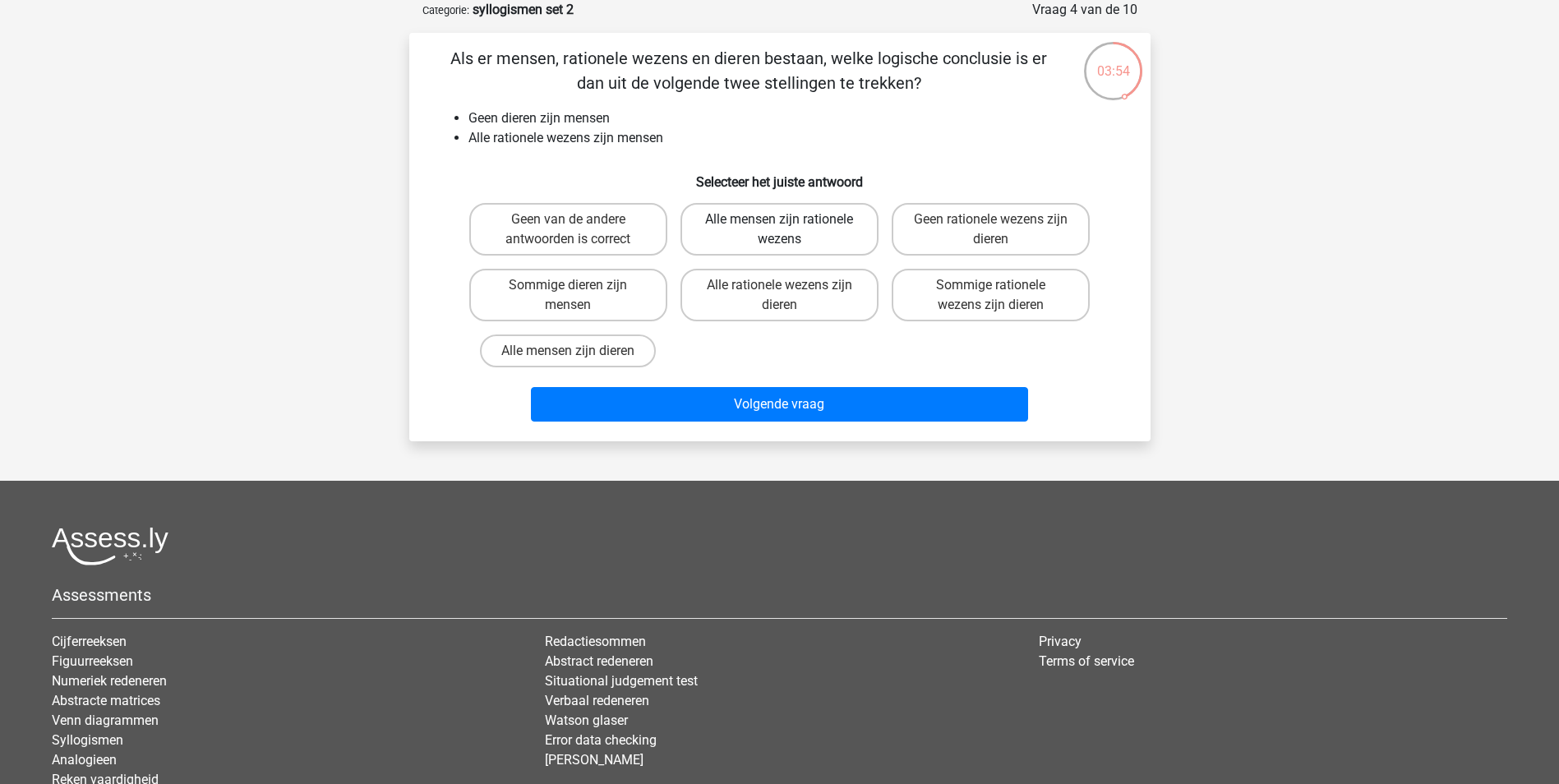
click at [785, 218] on label "Alle mensen zijn rationele wezens" at bounding box center [779, 229] width 198 height 52
click at [785, 219] on input "Alle mensen zijn rationele wezens" at bounding box center [784, 225] width 11 height 11
radio input "true"
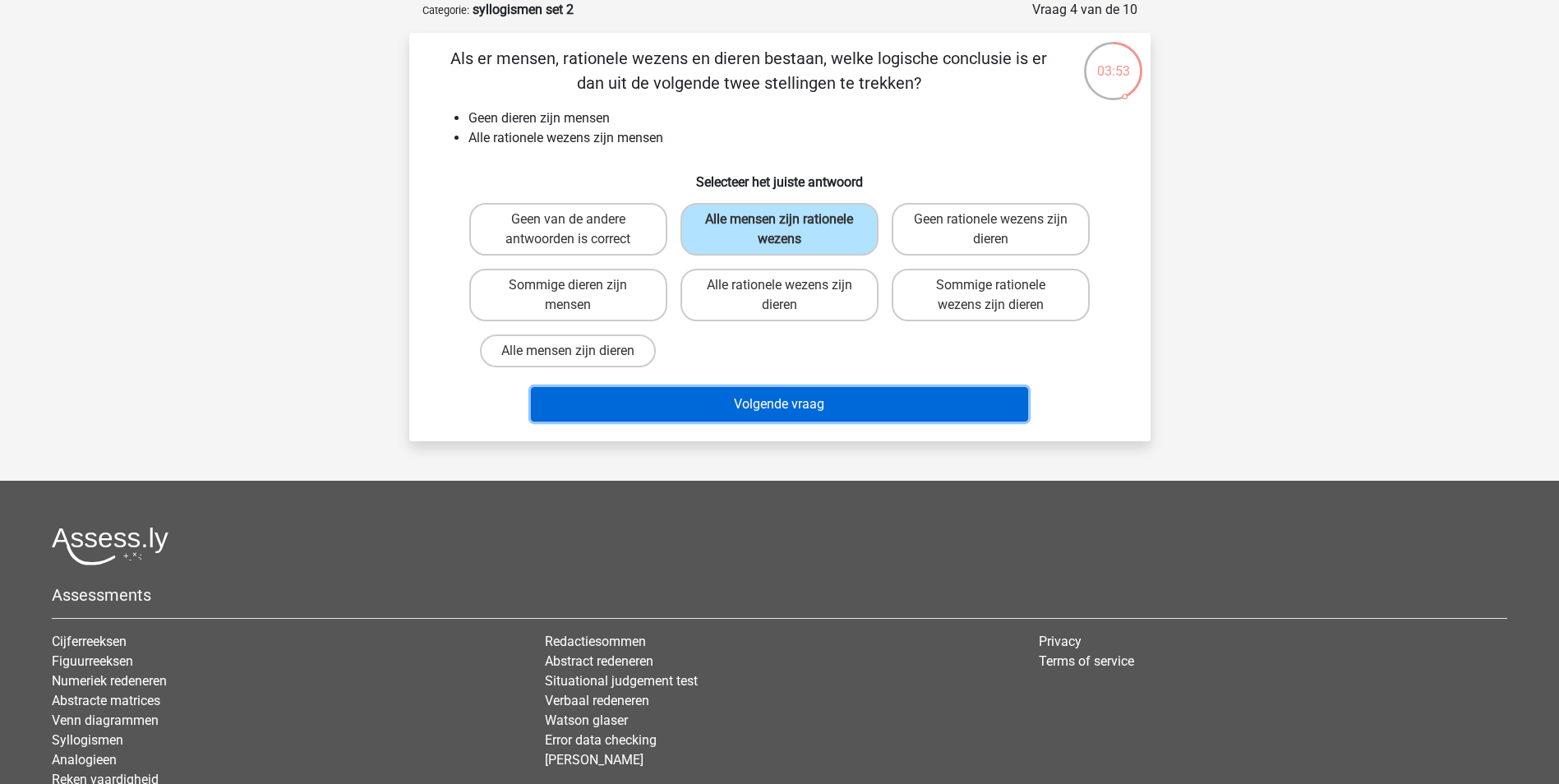
click at [900, 406] on button "Volgende vraag" at bounding box center [780, 404] width 497 height 35
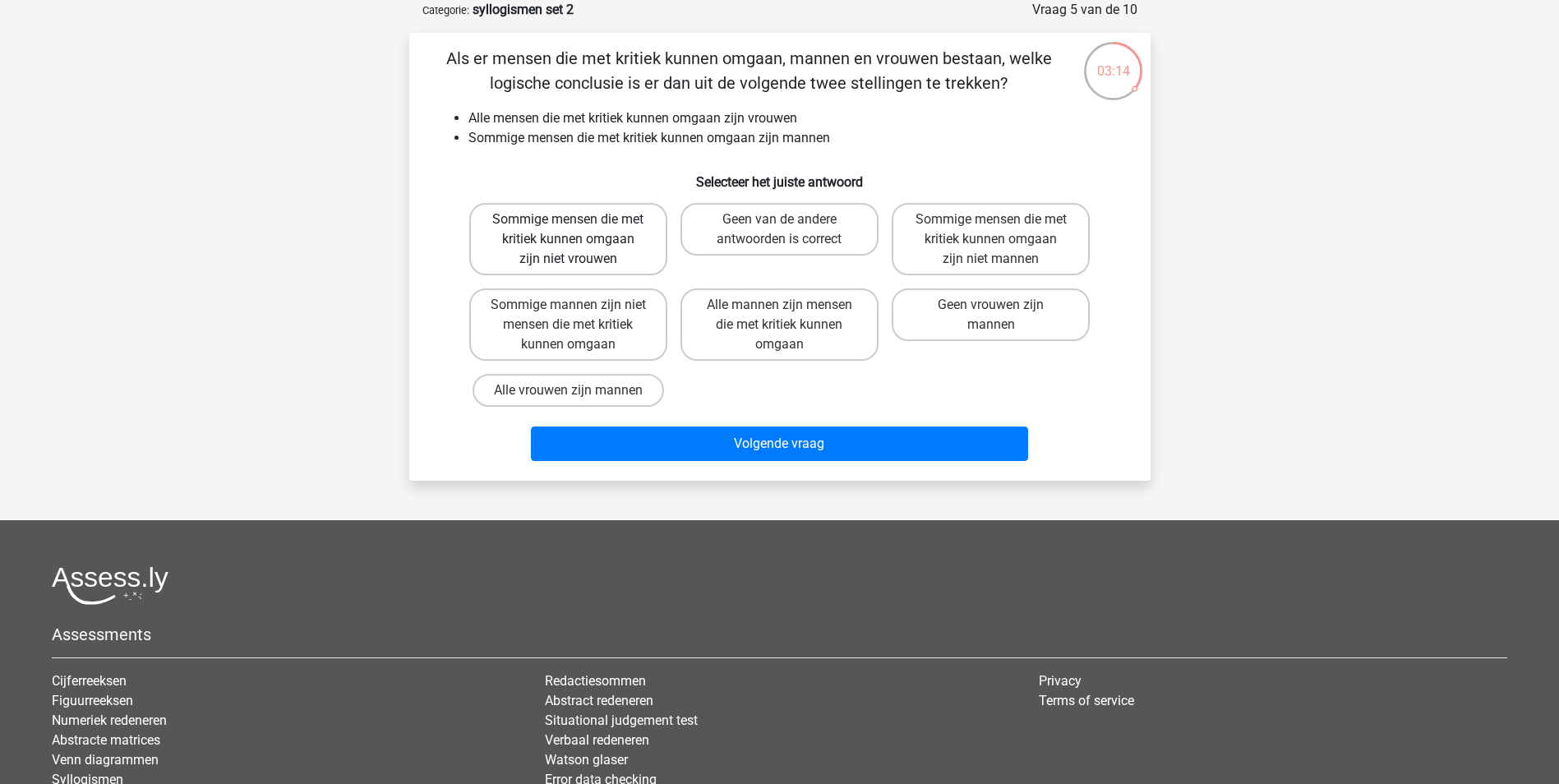
click at [589, 248] on label "Sommige mensen die met kritiek kunnen omgaan zijn niet vrouwen" at bounding box center [568, 239] width 198 height 72
click at [578, 230] on input "Sommige mensen die met kritiek kunnen omgaan zijn niet vrouwen" at bounding box center [573, 225] width 11 height 11
radio input "true"
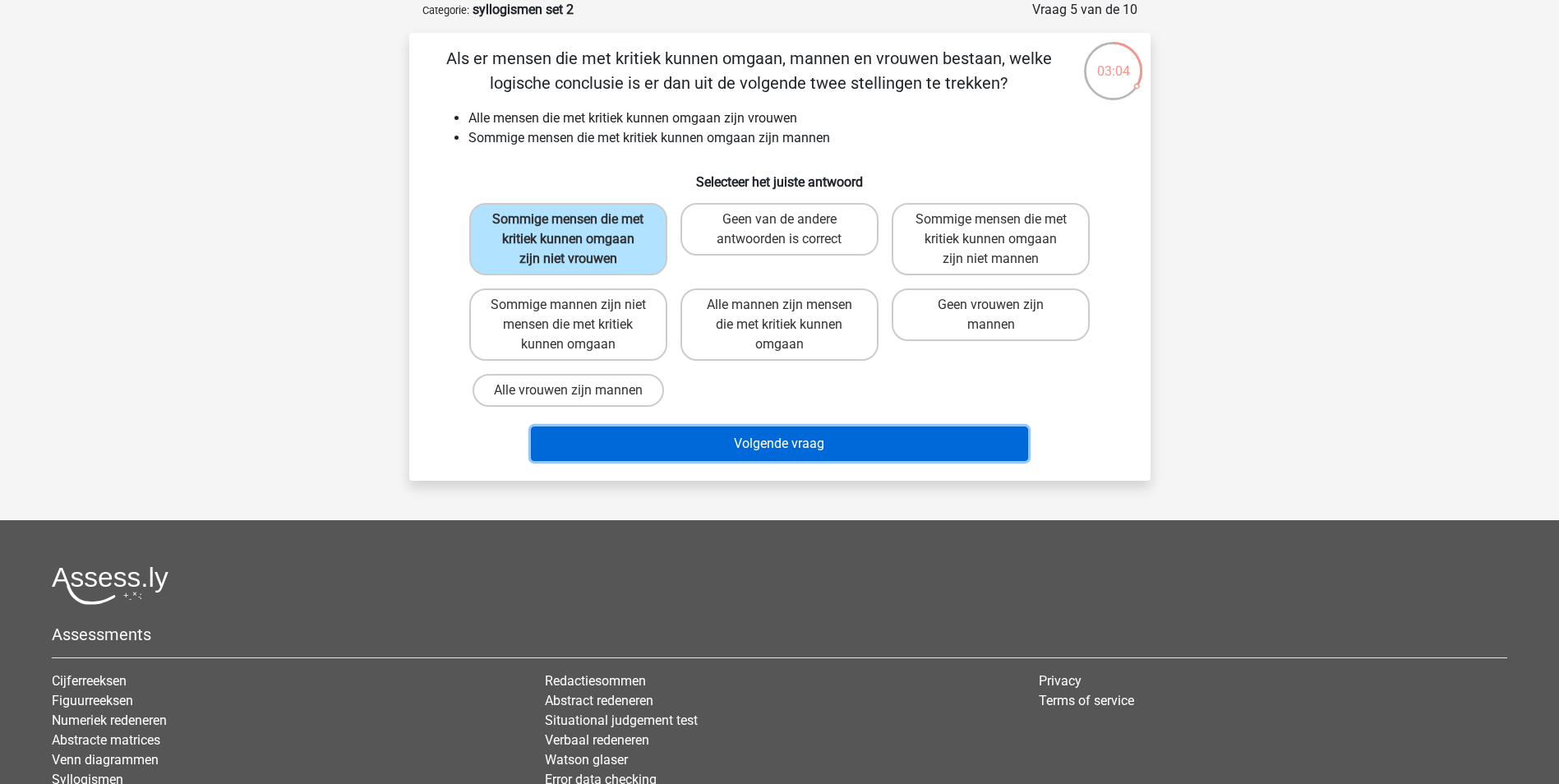
click at [843, 444] on button "Volgende vraag" at bounding box center [780, 443] width 497 height 35
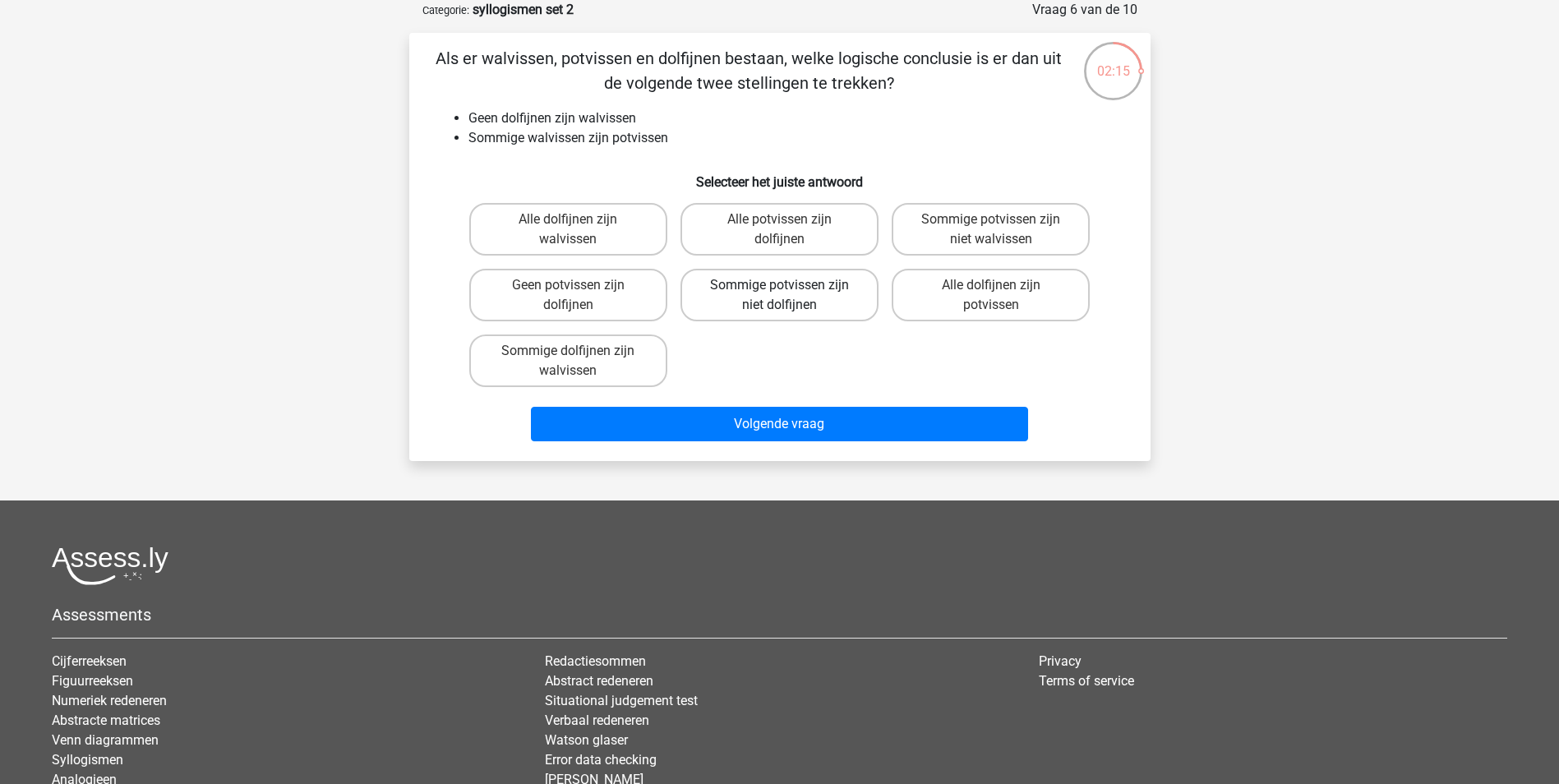
click at [769, 300] on label "Sommige potvissen zijn niet dolfijnen" at bounding box center [779, 295] width 198 height 52
click at [779, 296] on input "Sommige potvissen zijn niet dolfijnen" at bounding box center [784, 290] width 11 height 11
radio input "true"
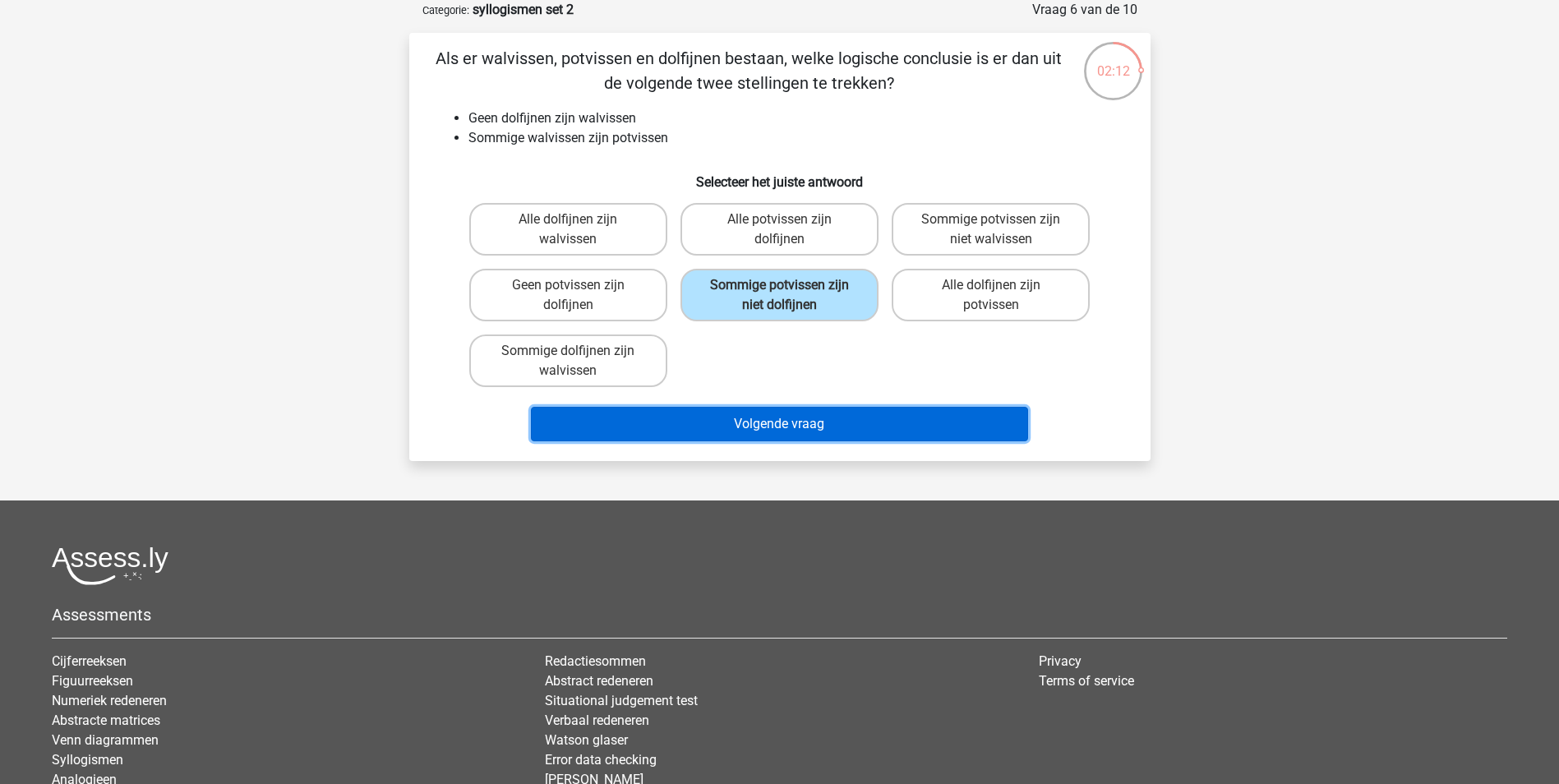
click at [958, 418] on button "Volgende vraag" at bounding box center [780, 424] width 497 height 35
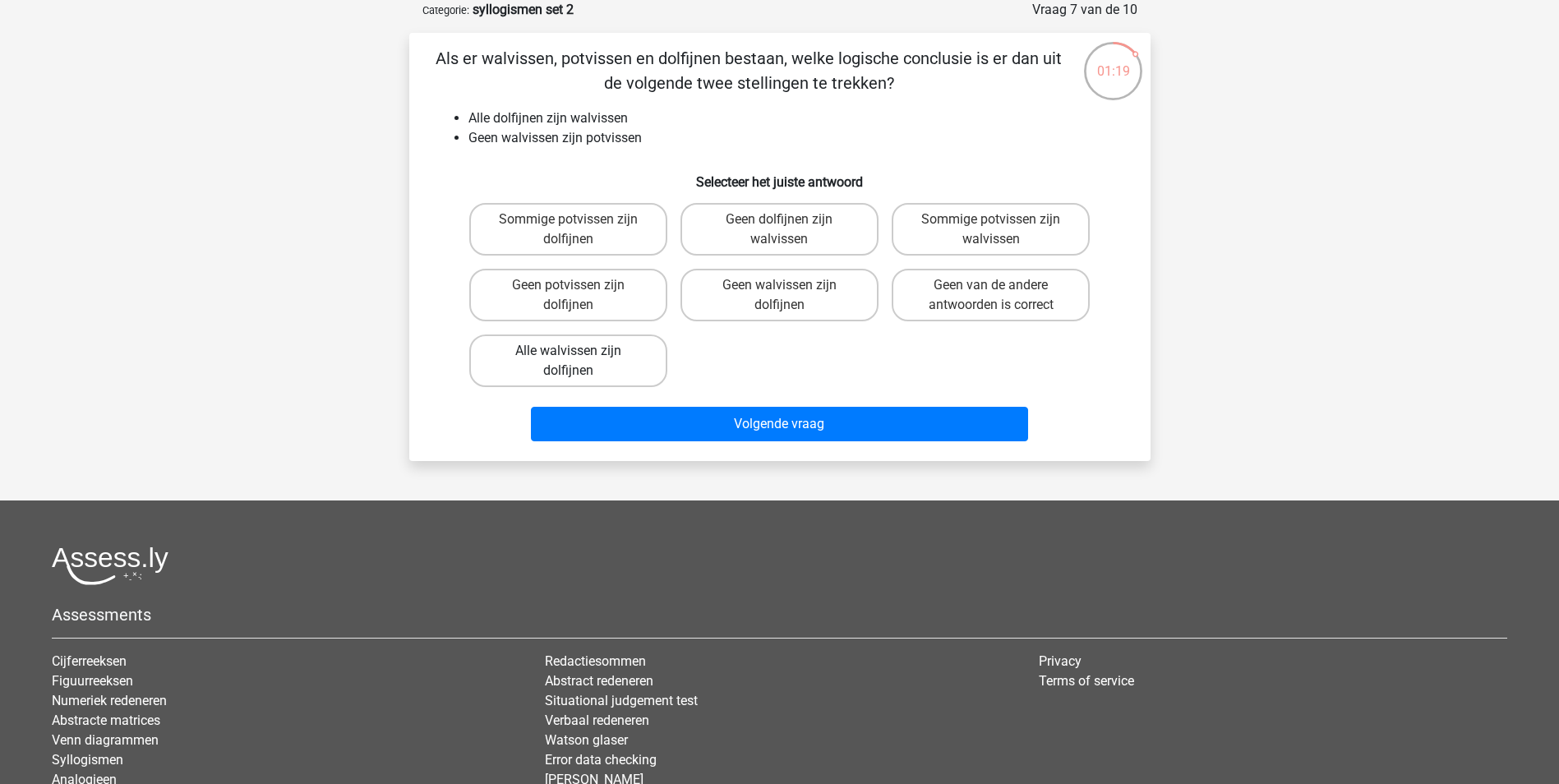
click at [575, 365] on label "Alle walvissen zijn dolfijnen" at bounding box center [568, 360] width 198 height 52
click at [575, 361] on input "Alle walvissen zijn dolfijnen" at bounding box center [573, 356] width 11 height 11
radio input "true"
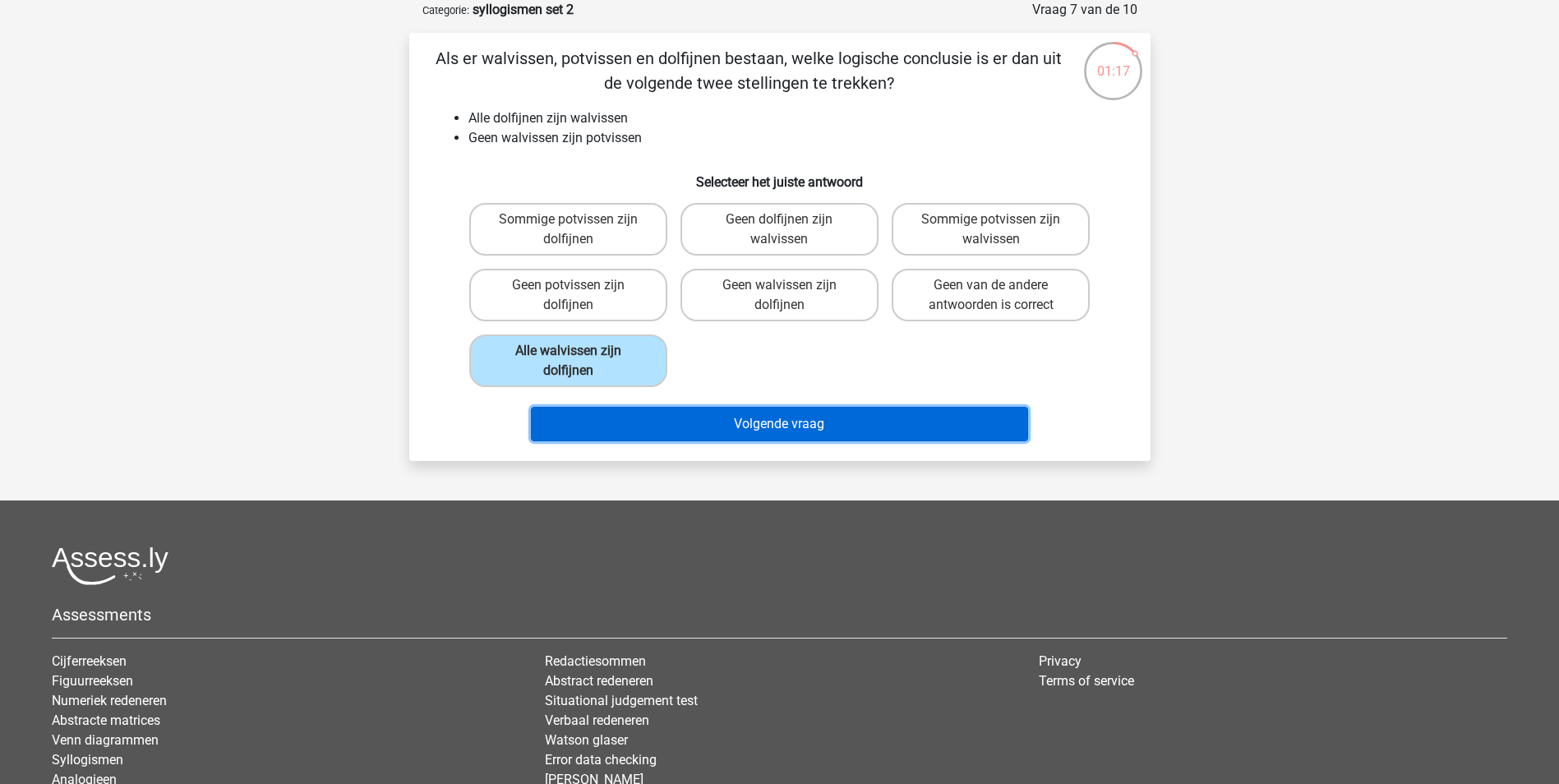
click at [826, 423] on button "Volgende vraag" at bounding box center [780, 424] width 497 height 35
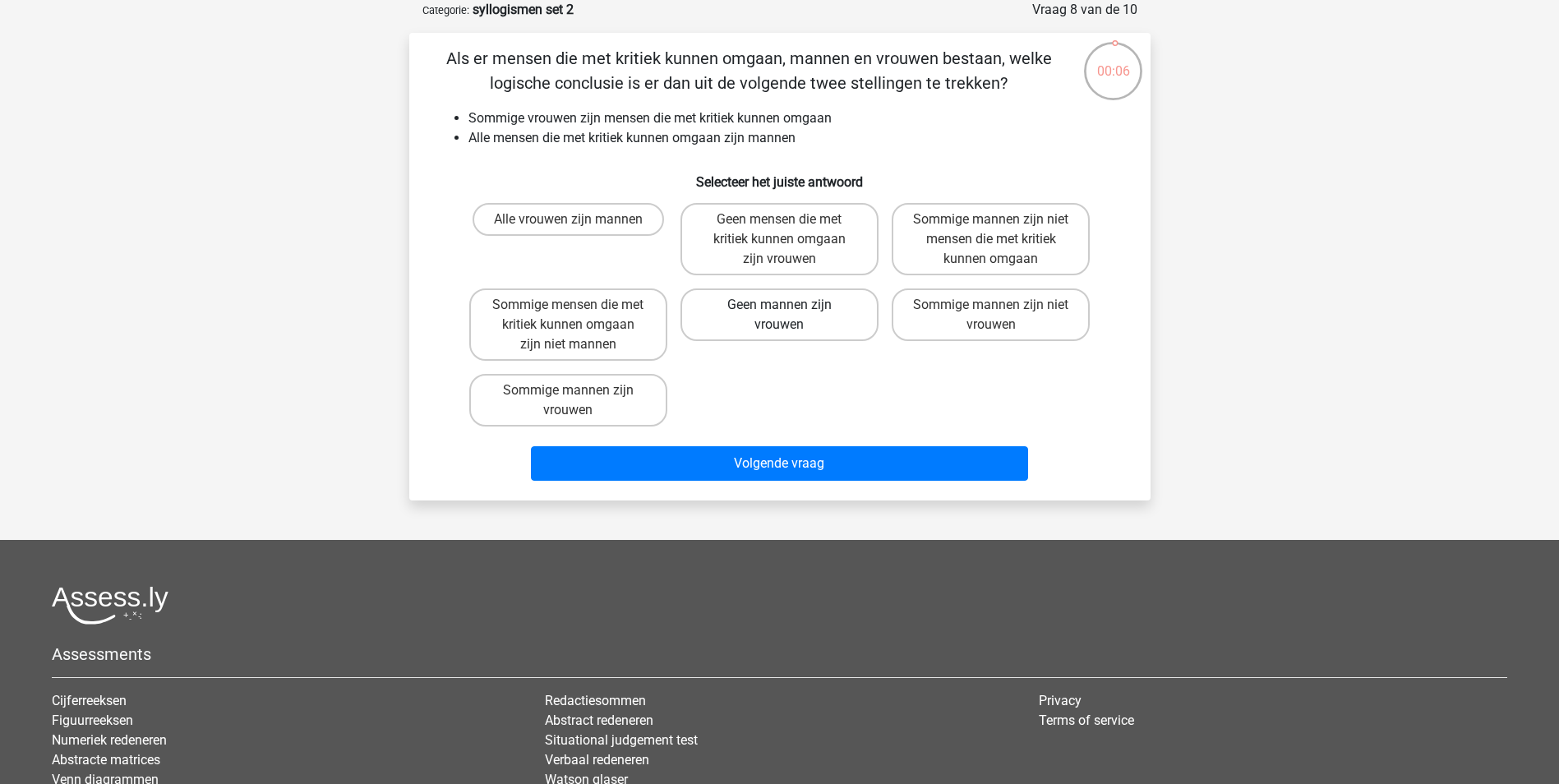
click at [814, 322] on label "Geen mannen zijn vrouwen" at bounding box center [779, 314] width 198 height 52
click at [790, 315] on input "Geen mannen zijn vrouwen" at bounding box center [784, 310] width 11 height 11
radio input "true"
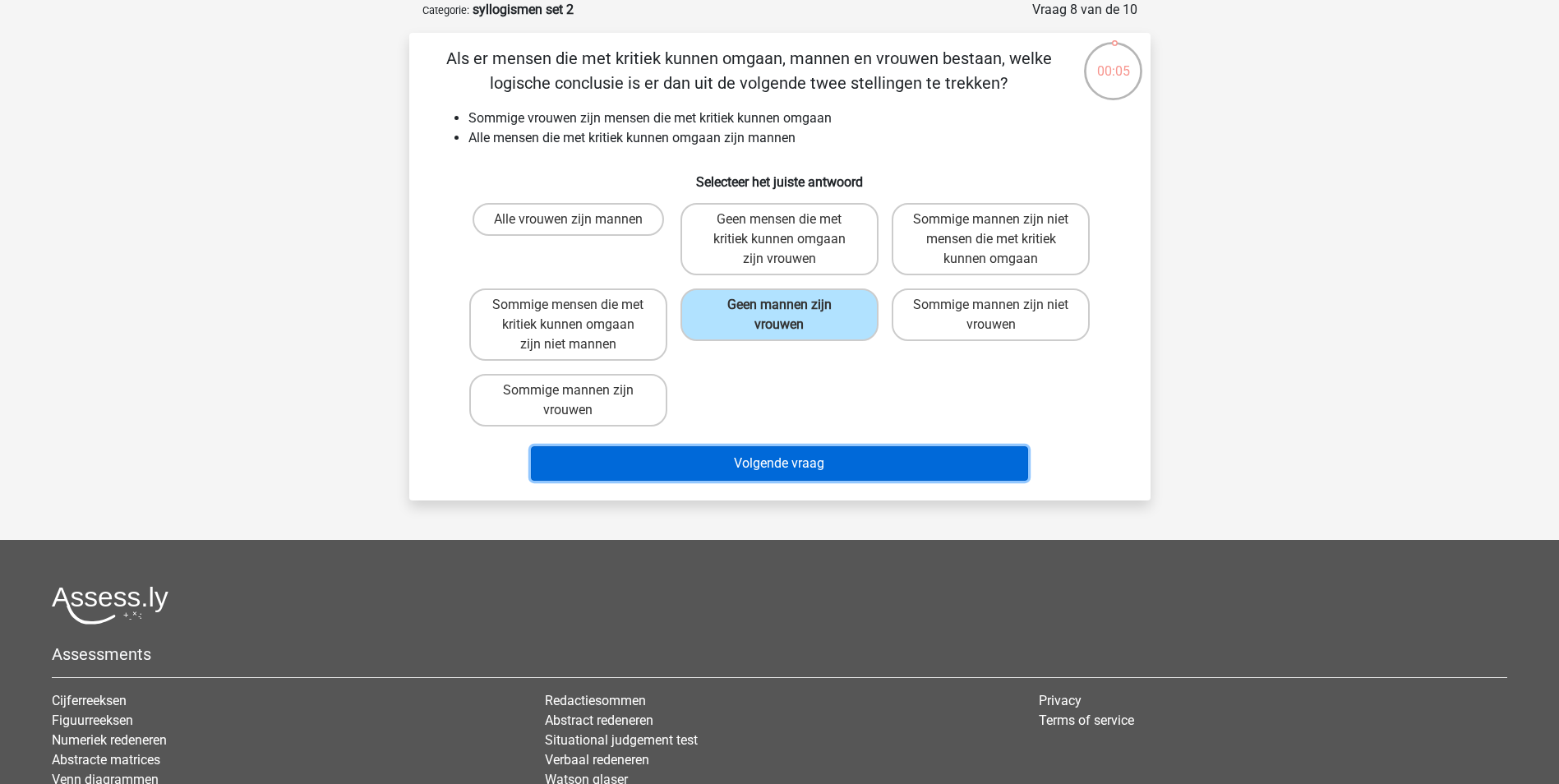
click at [886, 463] on button "Volgende vraag" at bounding box center [780, 463] width 497 height 35
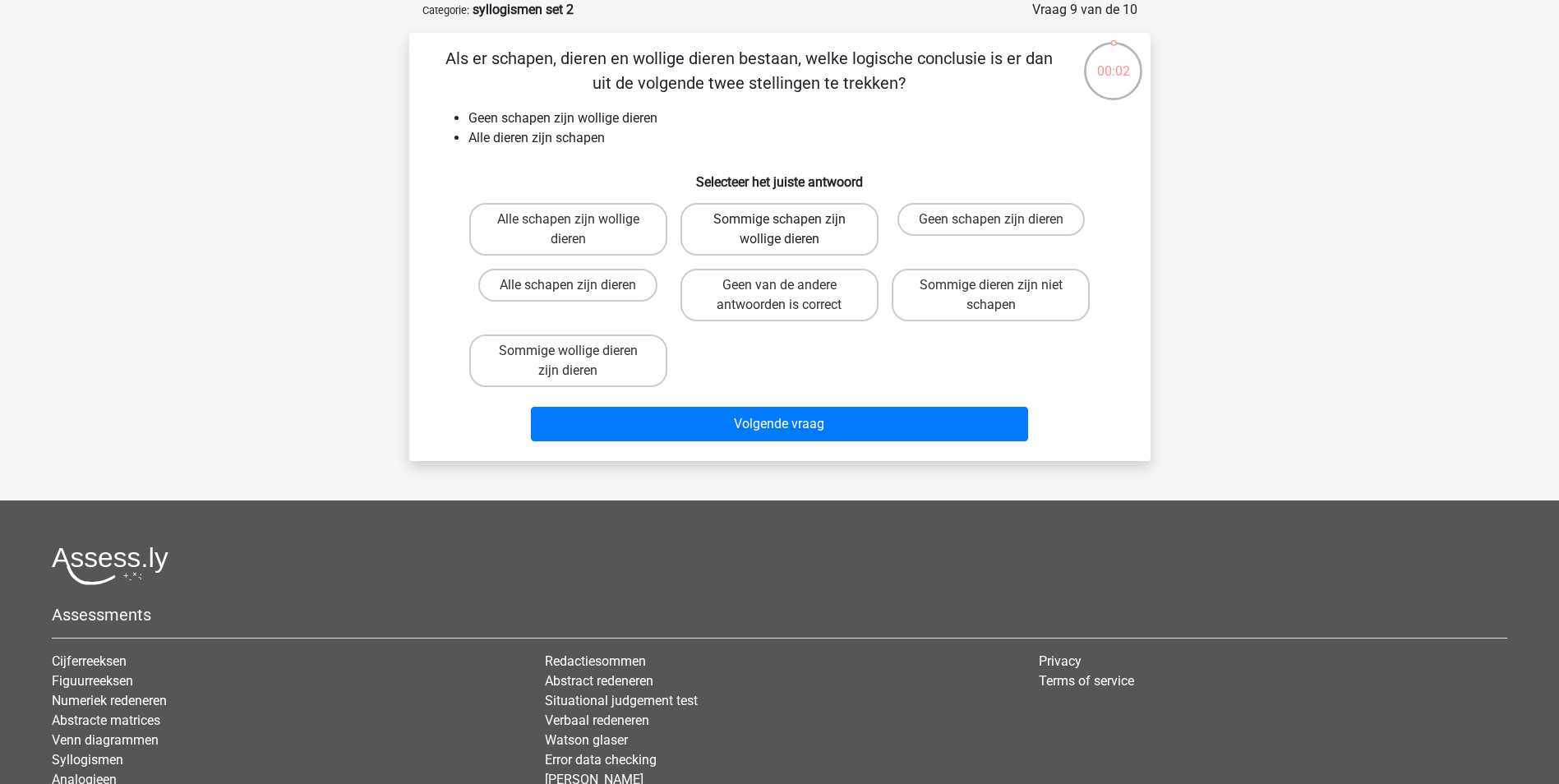
click at [812, 223] on label "Sommige schapen zijn wollige dieren" at bounding box center [779, 229] width 198 height 52
click at [790, 223] on input "Sommige schapen zijn wollige dieren" at bounding box center [784, 225] width 11 height 11
radio input "true"
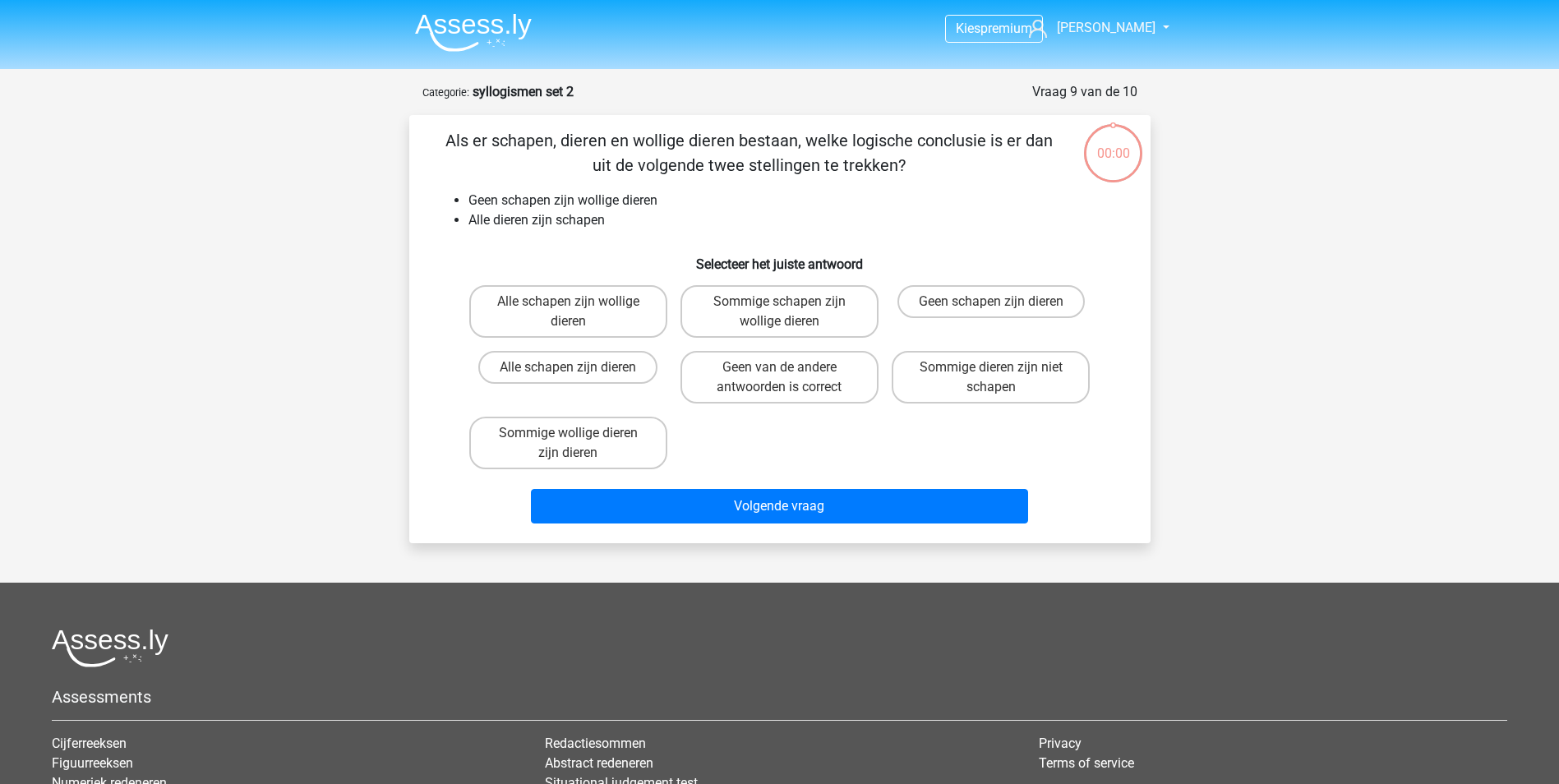
scroll to position [83, 0]
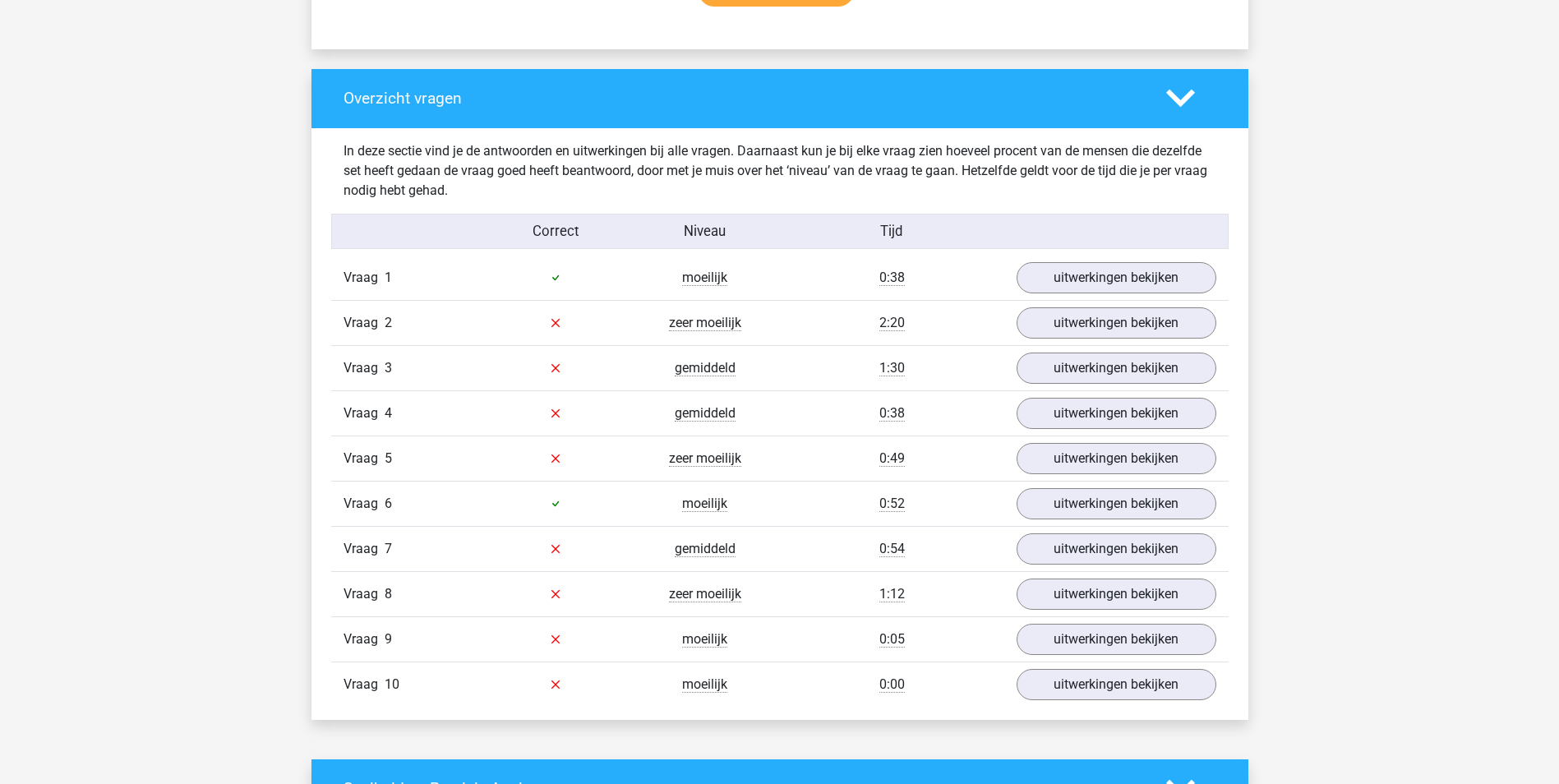
scroll to position [1150, 0]
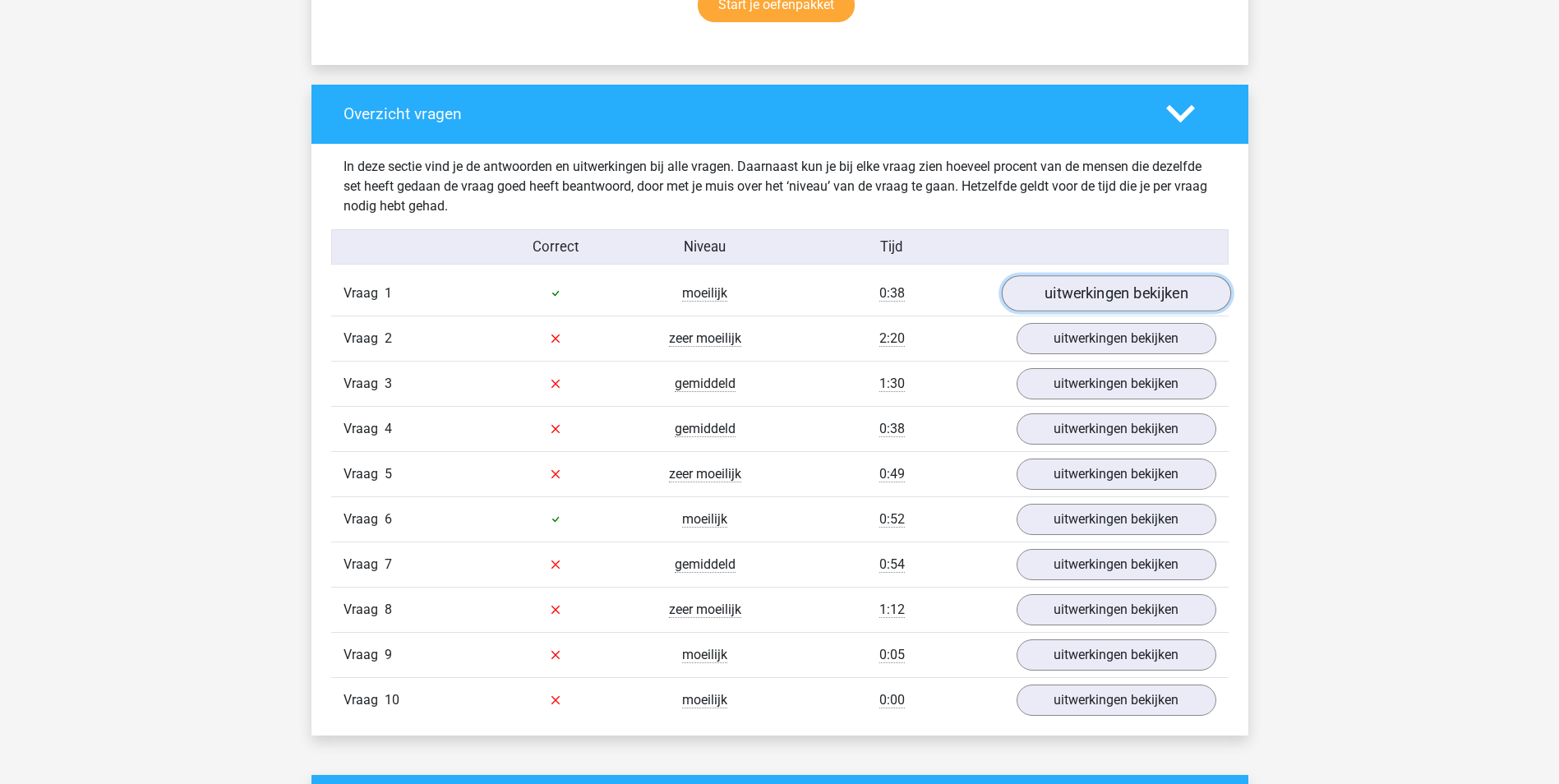
click at [1077, 298] on link "uitwerkingen bekijken" at bounding box center [1116, 293] width 229 height 36
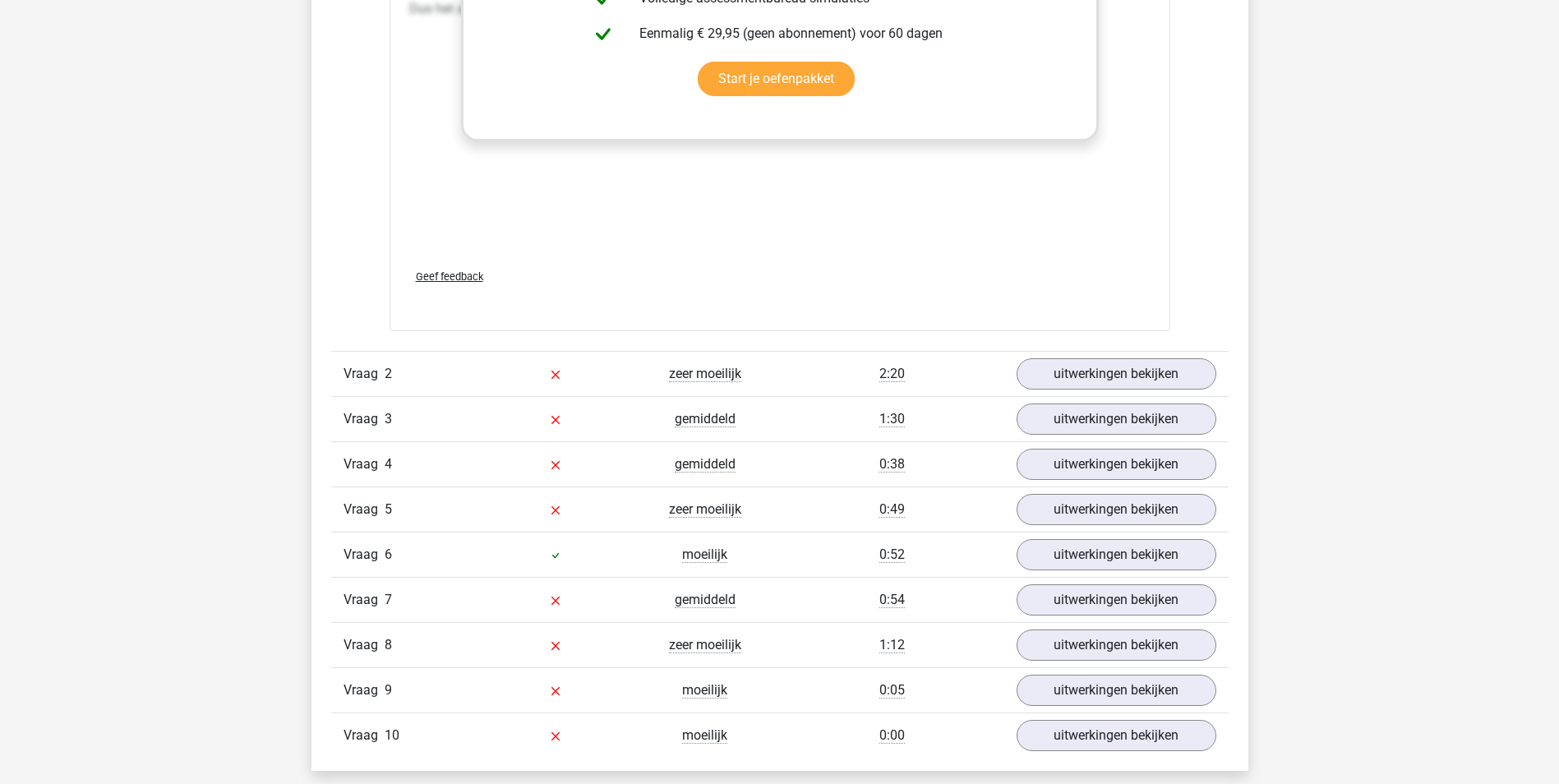
scroll to position [2054, 0]
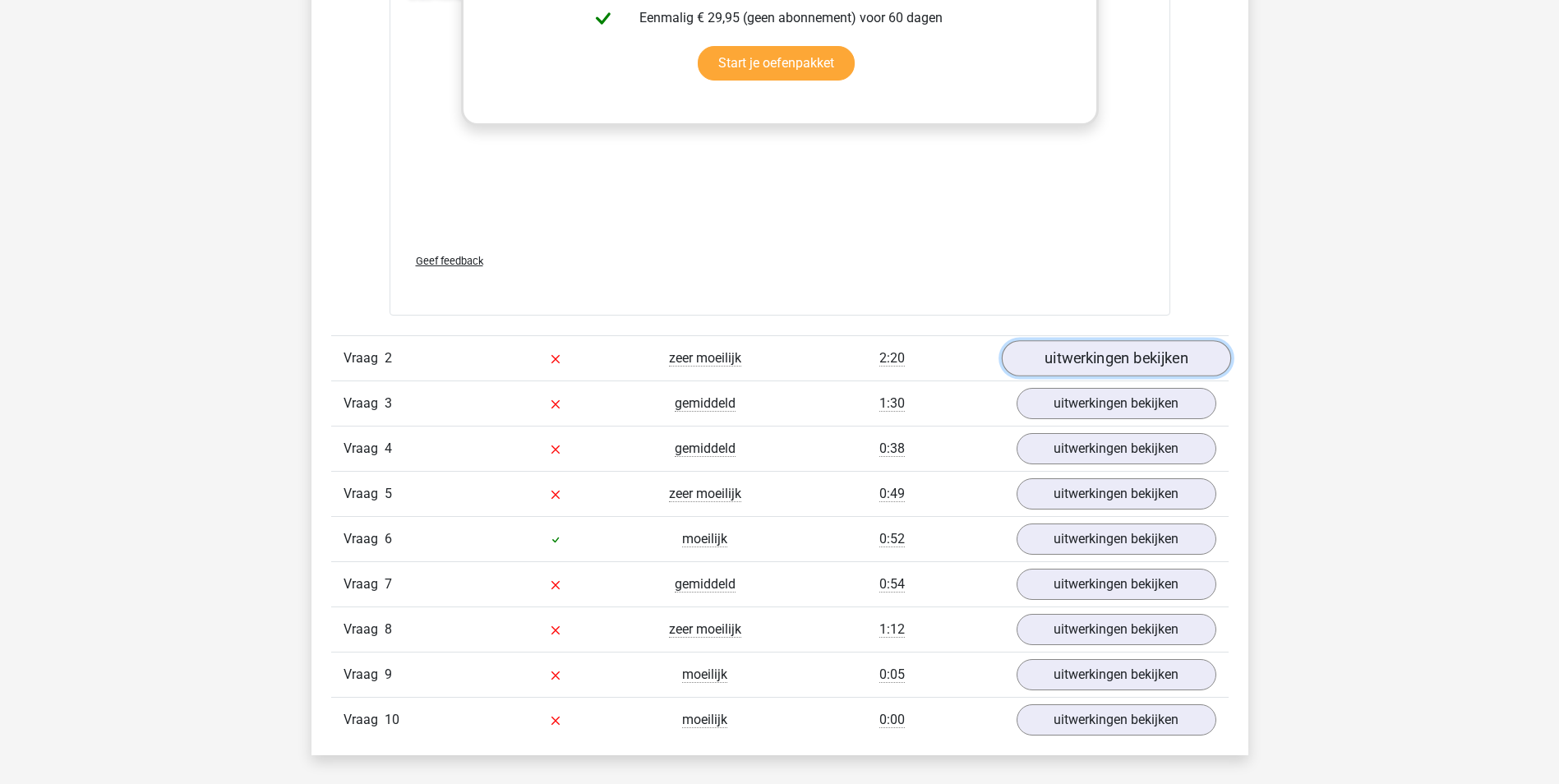
click at [1040, 366] on link "uitwerkingen bekijken" at bounding box center [1116, 358] width 229 height 36
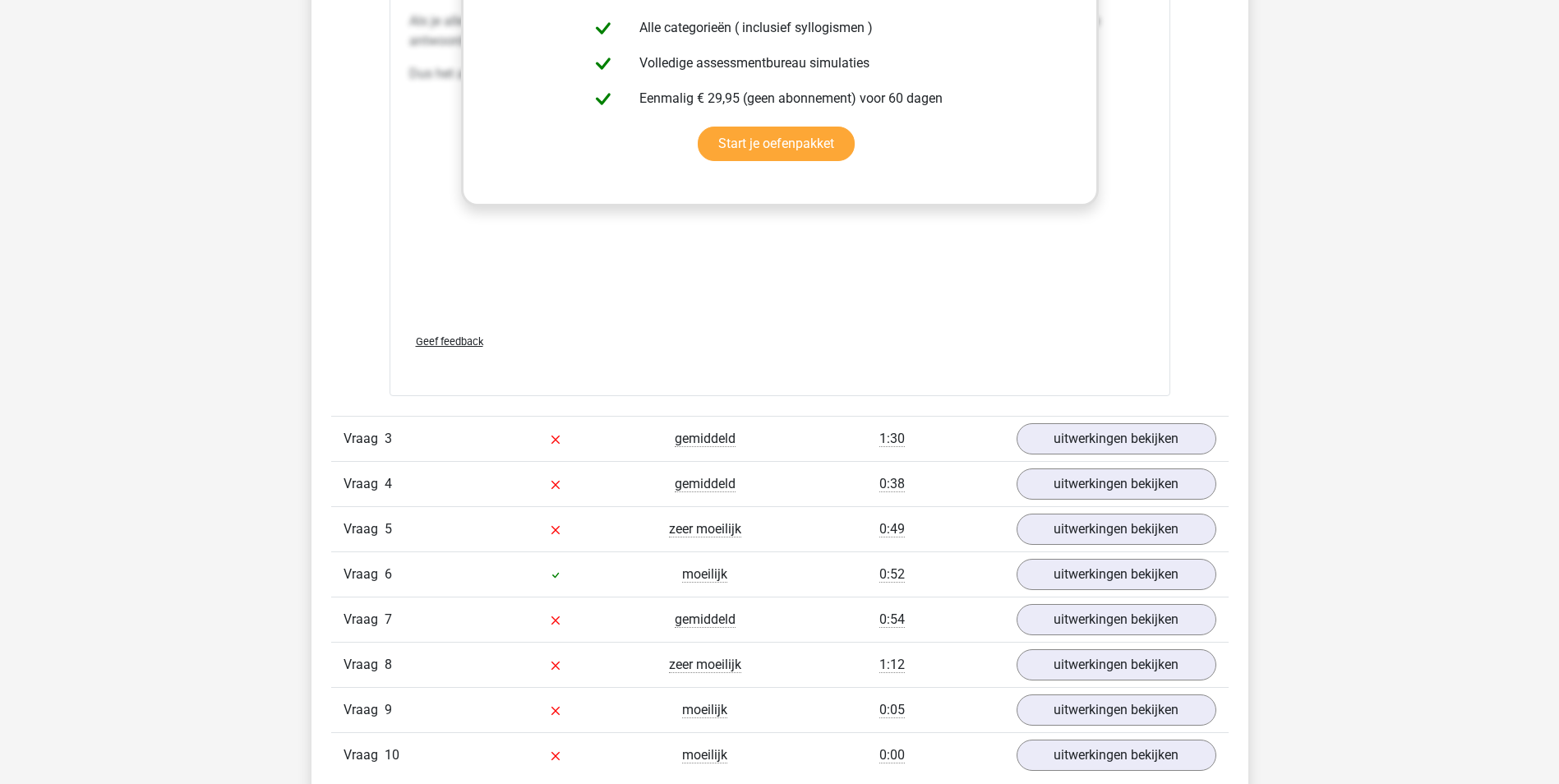
scroll to position [2958, 0]
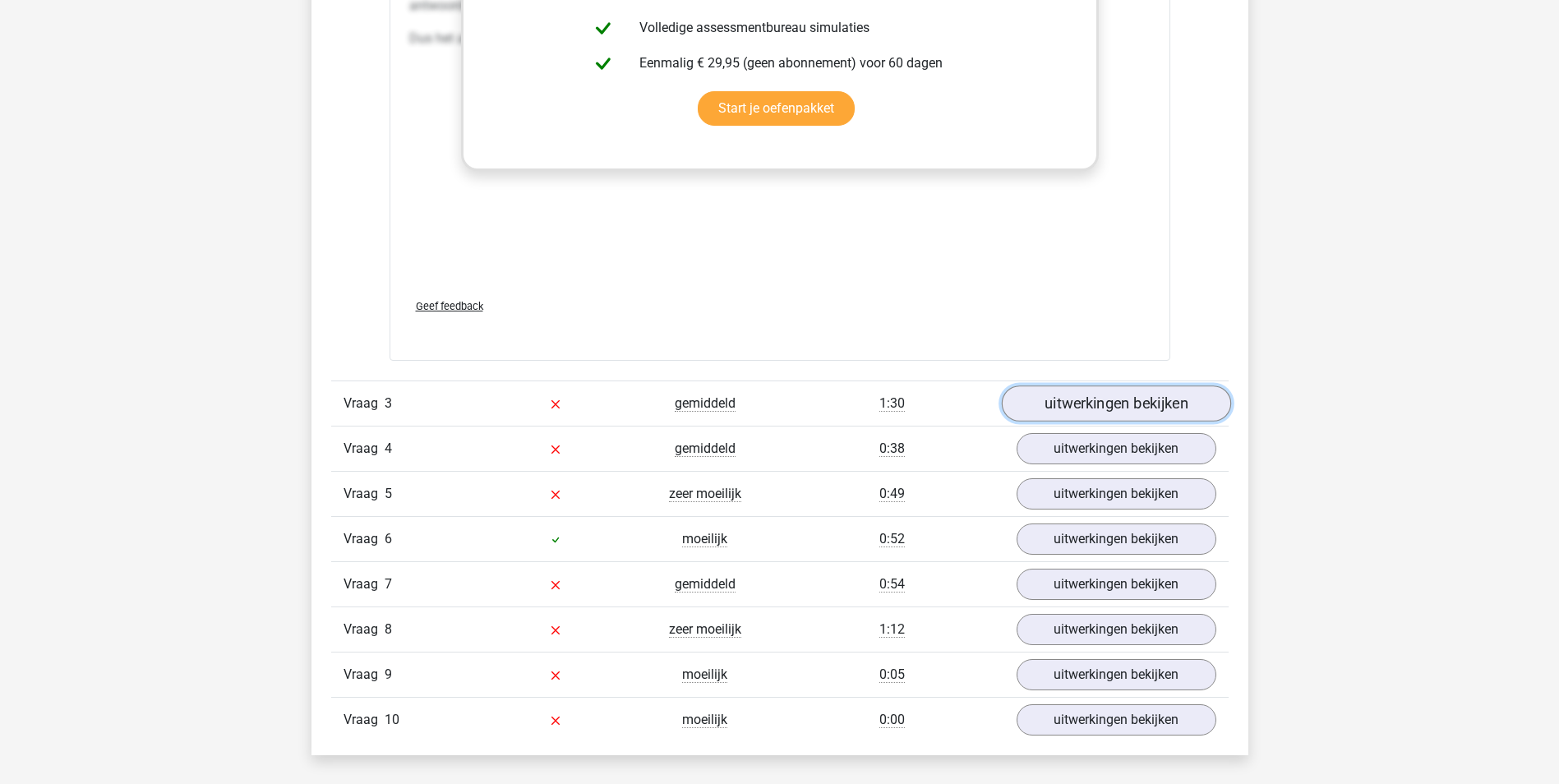
click at [1106, 412] on link "uitwerkingen bekijken" at bounding box center [1116, 403] width 229 height 36
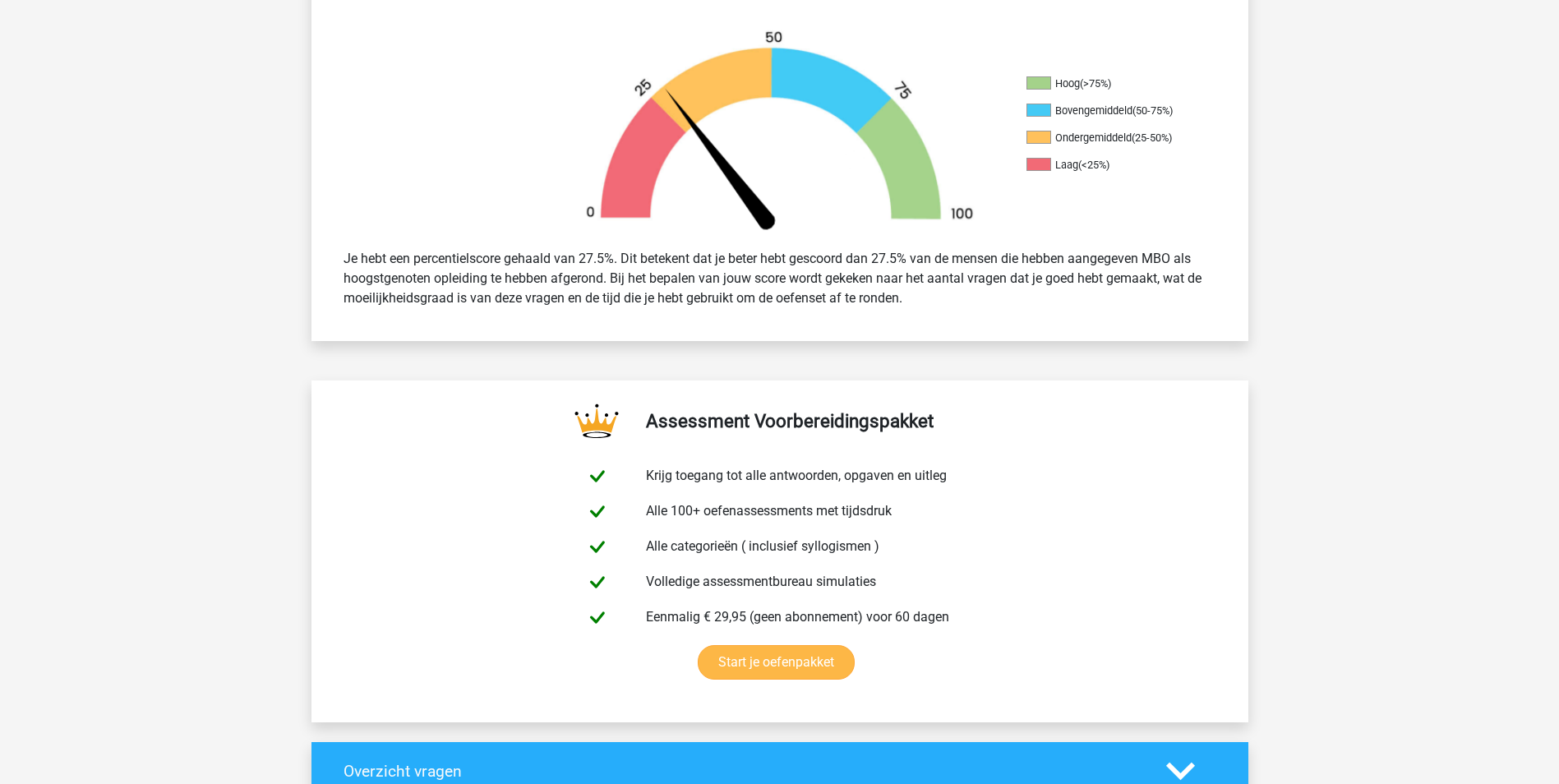
scroll to position [329, 0]
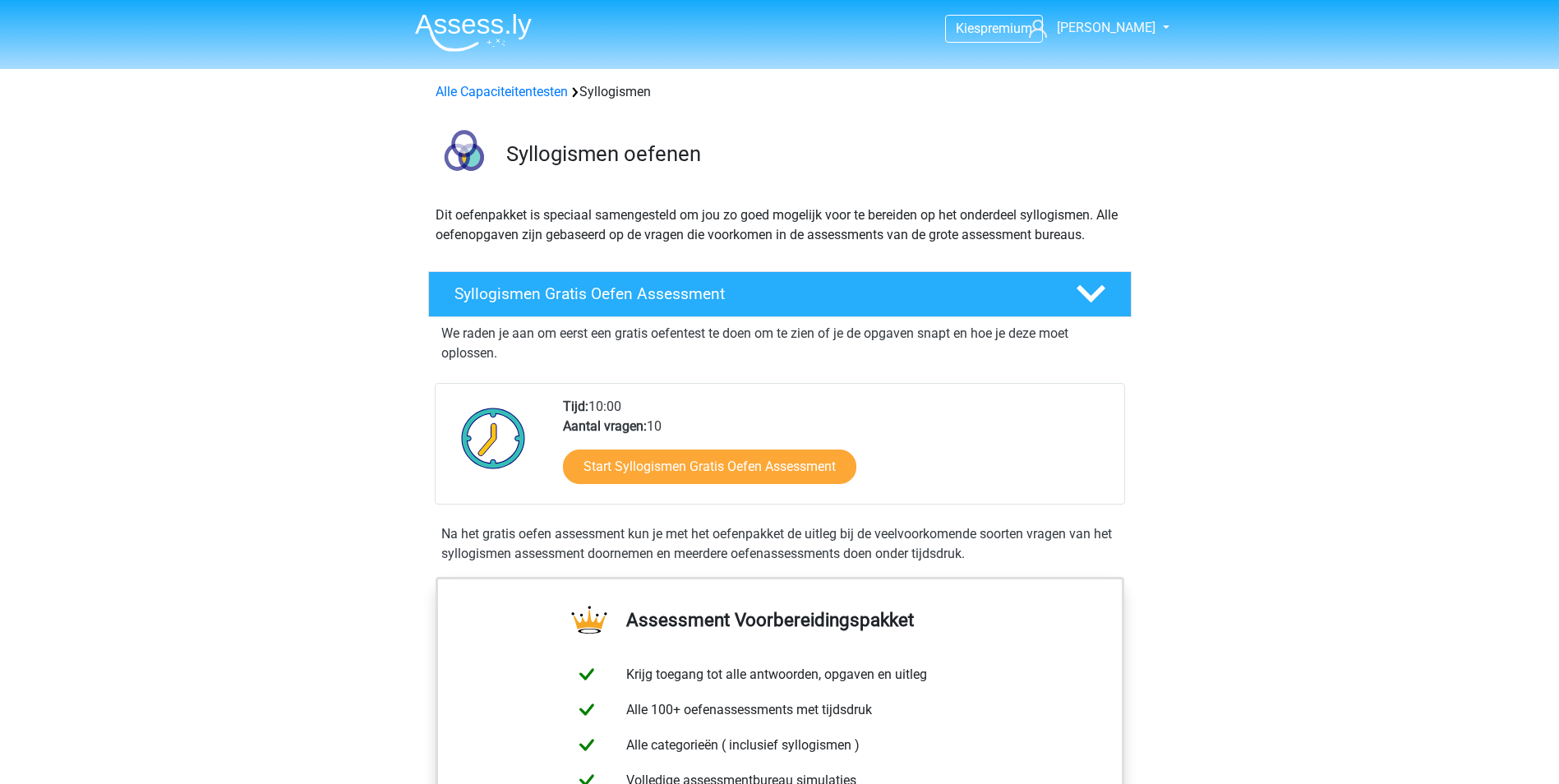
scroll to position [904, 0]
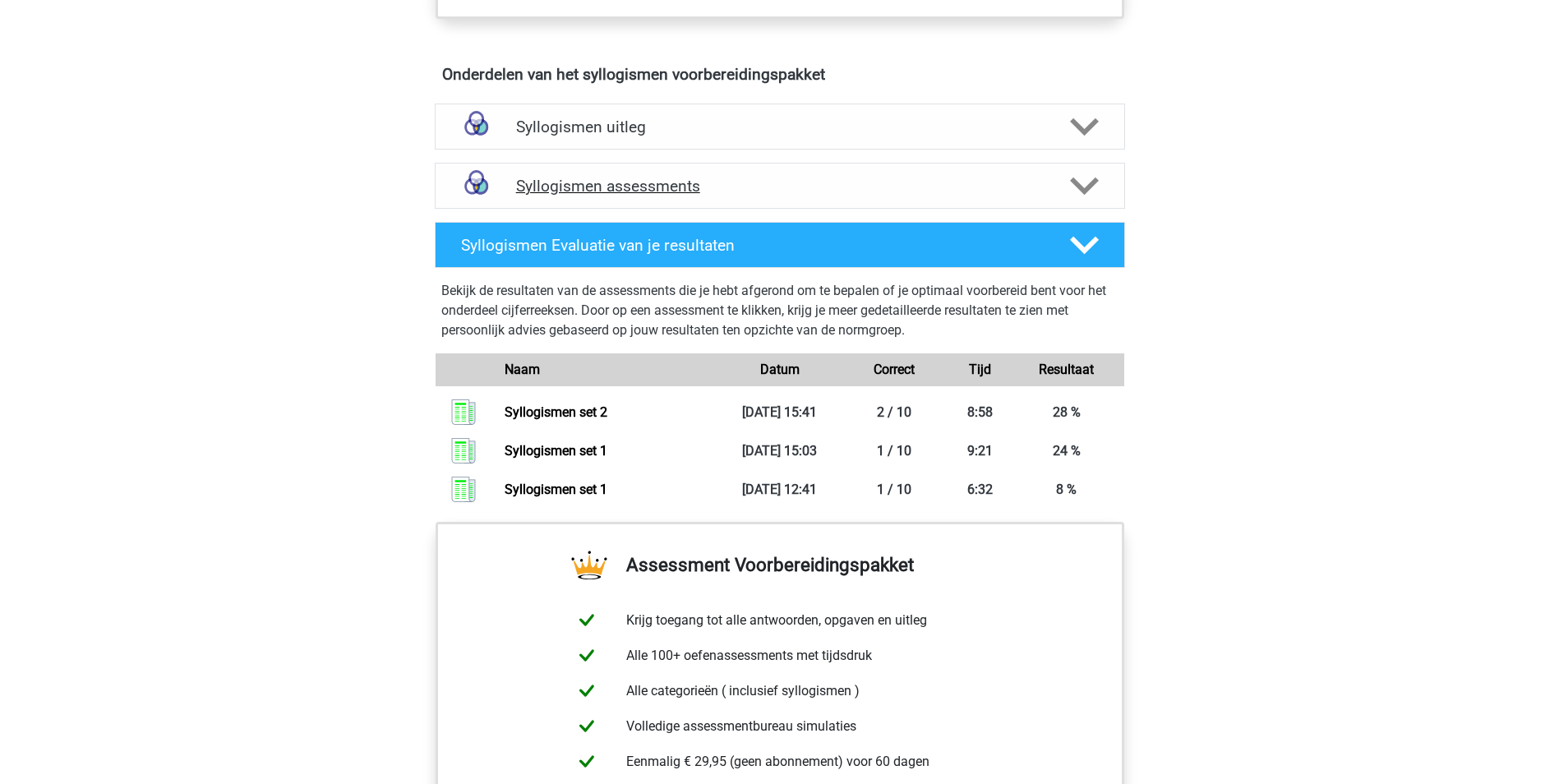
click at [1090, 187] on polygon at bounding box center [1085, 186] width 28 height 18
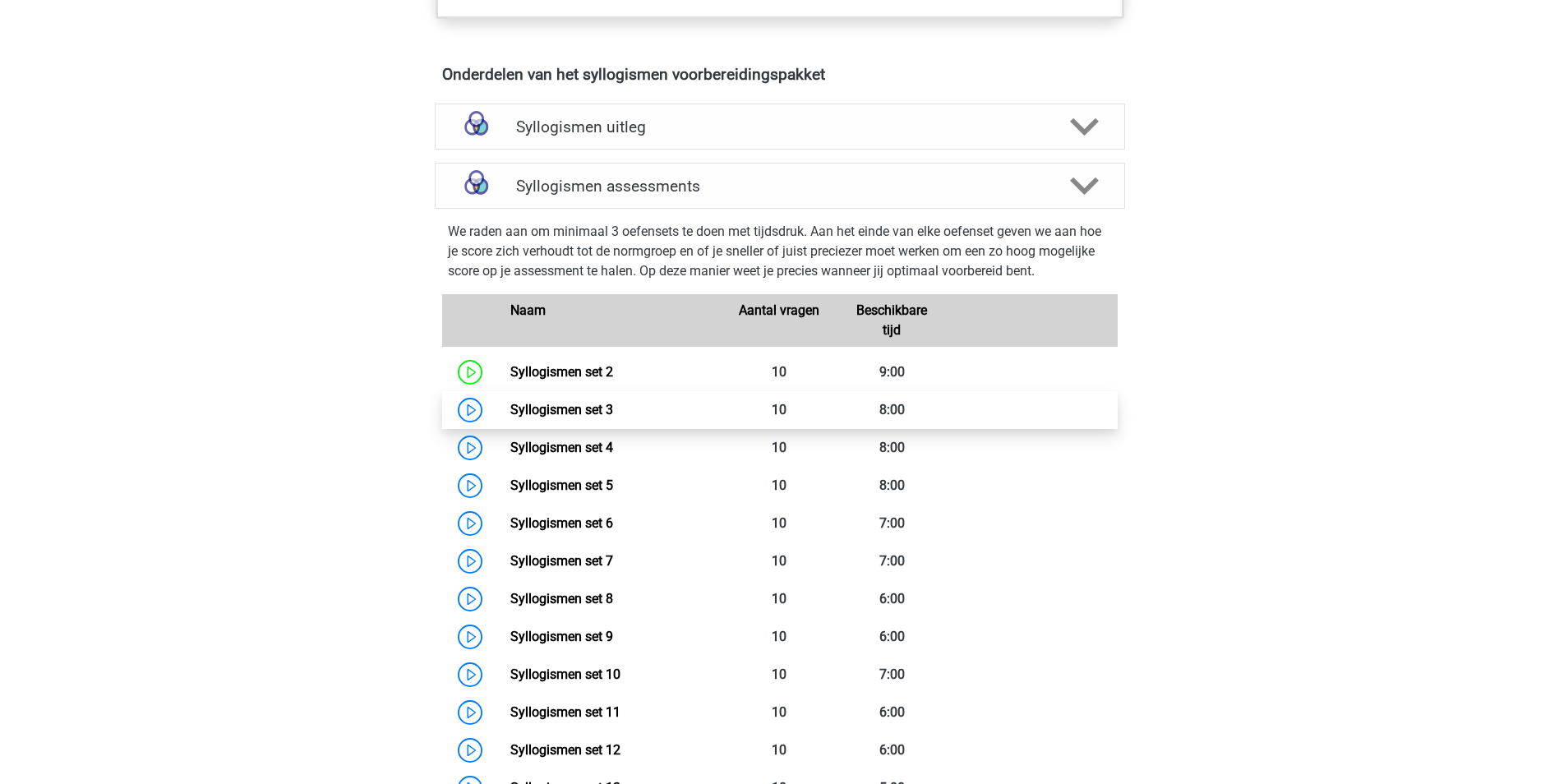
click at [557, 416] on link "Syllogismen set 3" at bounding box center [562, 409] width 103 height 16
click at [1213, 489] on div "Kies premium Sabrina sabrinadoorson@hotmail.com" at bounding box center [779, 751] width 1559 height 3310
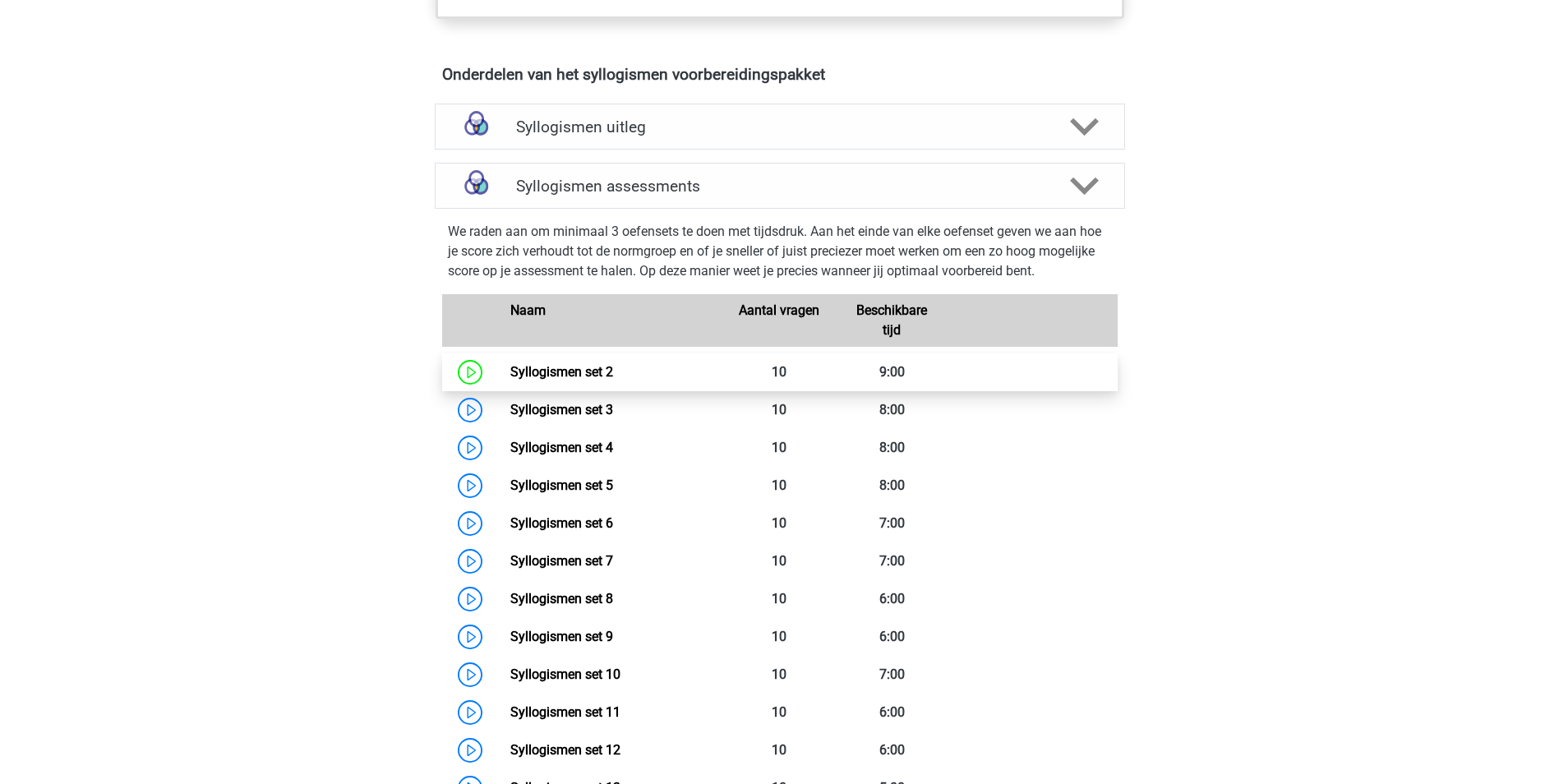
click at [553, 373] on link "Syllogismen set 2" at bounding box center [562, 372] width 103 height 16
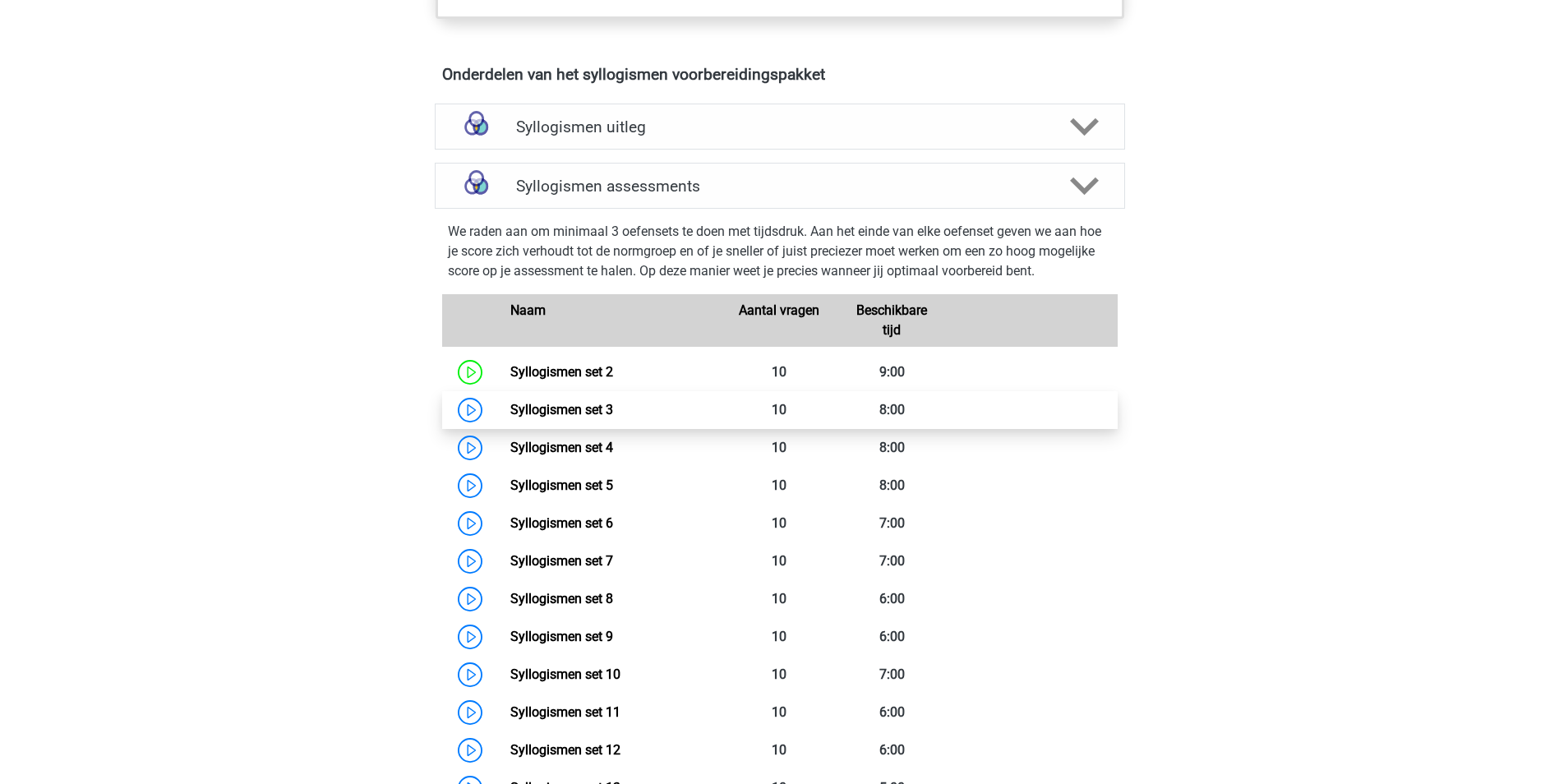
click at [576, 417] on link "Syllogismen set 3" at bounding box center [562, 409] width 103 height 16
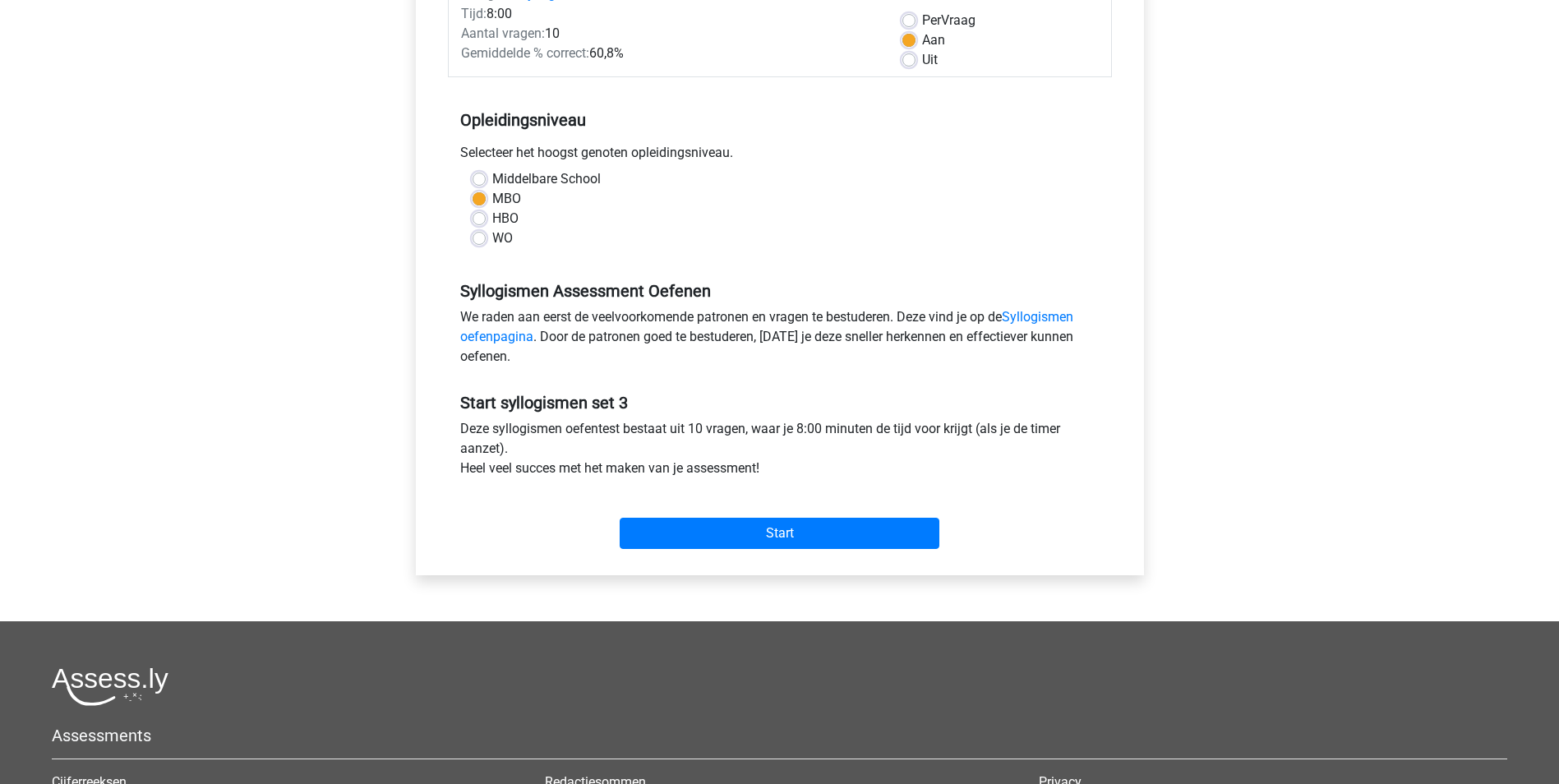
scroll to position [247, 0]
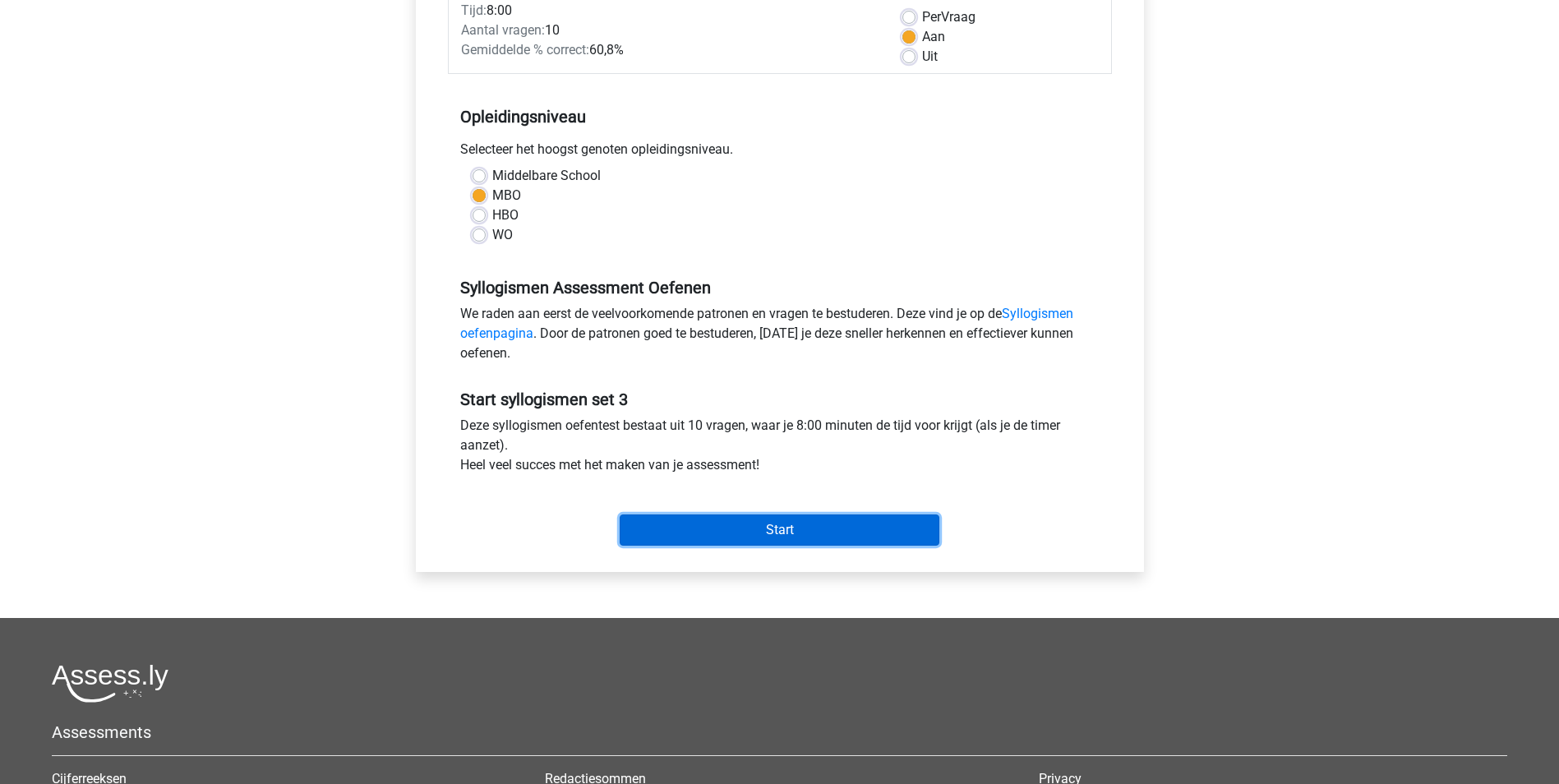
click at [831, 540] on input "Start" at bounding box center [780, 529] width 320 height 31
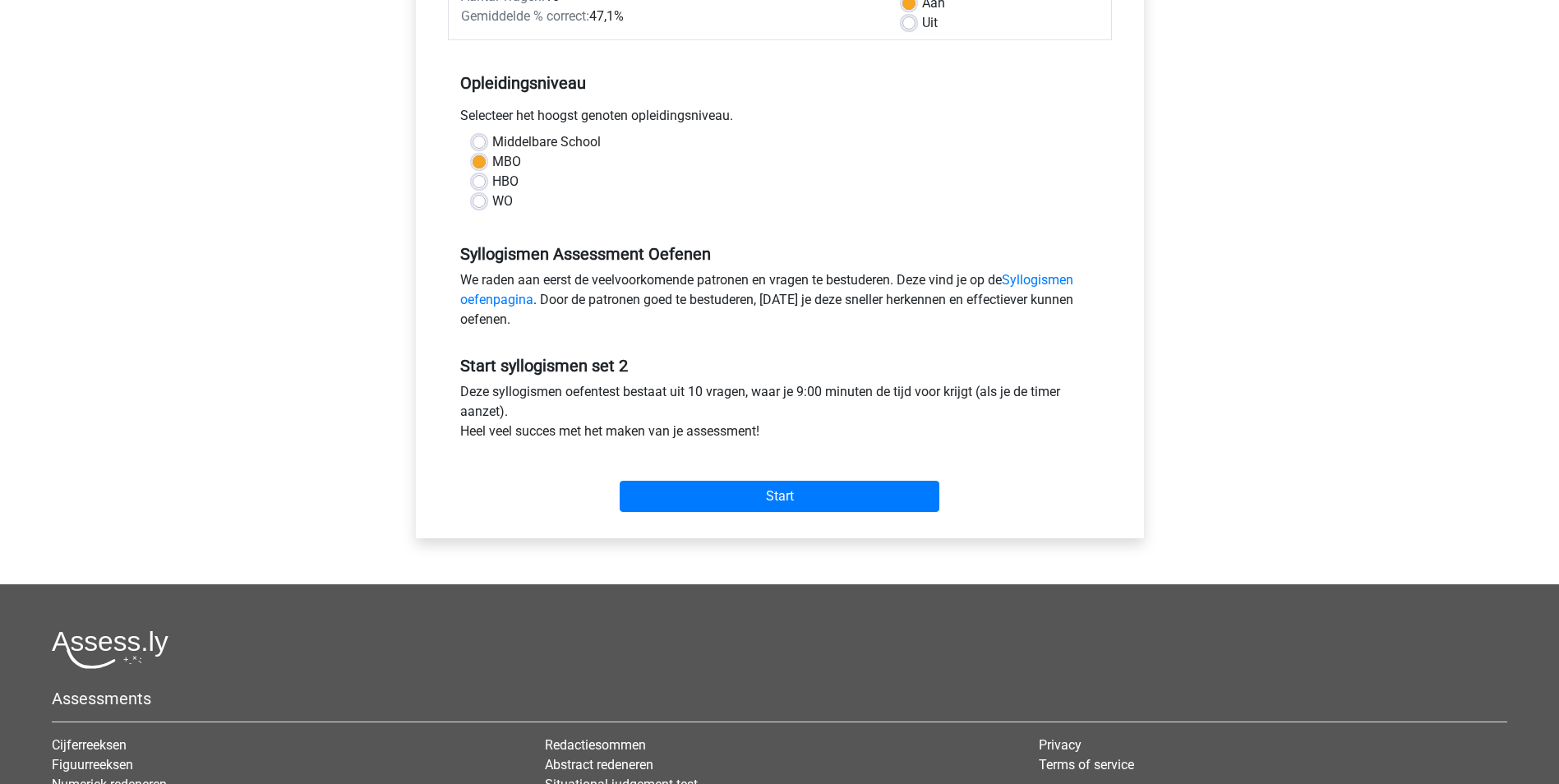
scroll to position [329, 0]
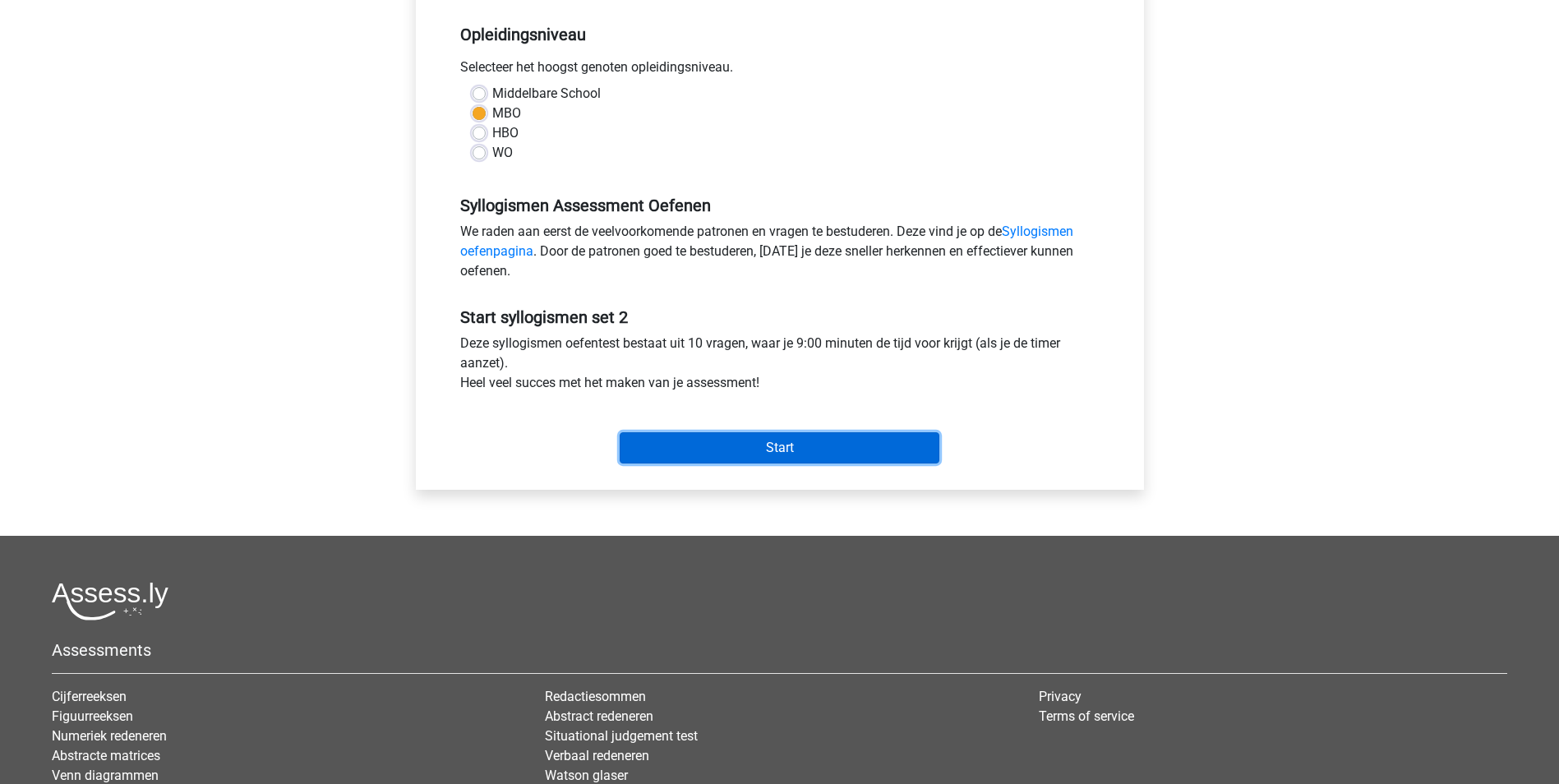
click at [746, 450] on input "Start" at bounding box center [780, 447] width 320 height 31
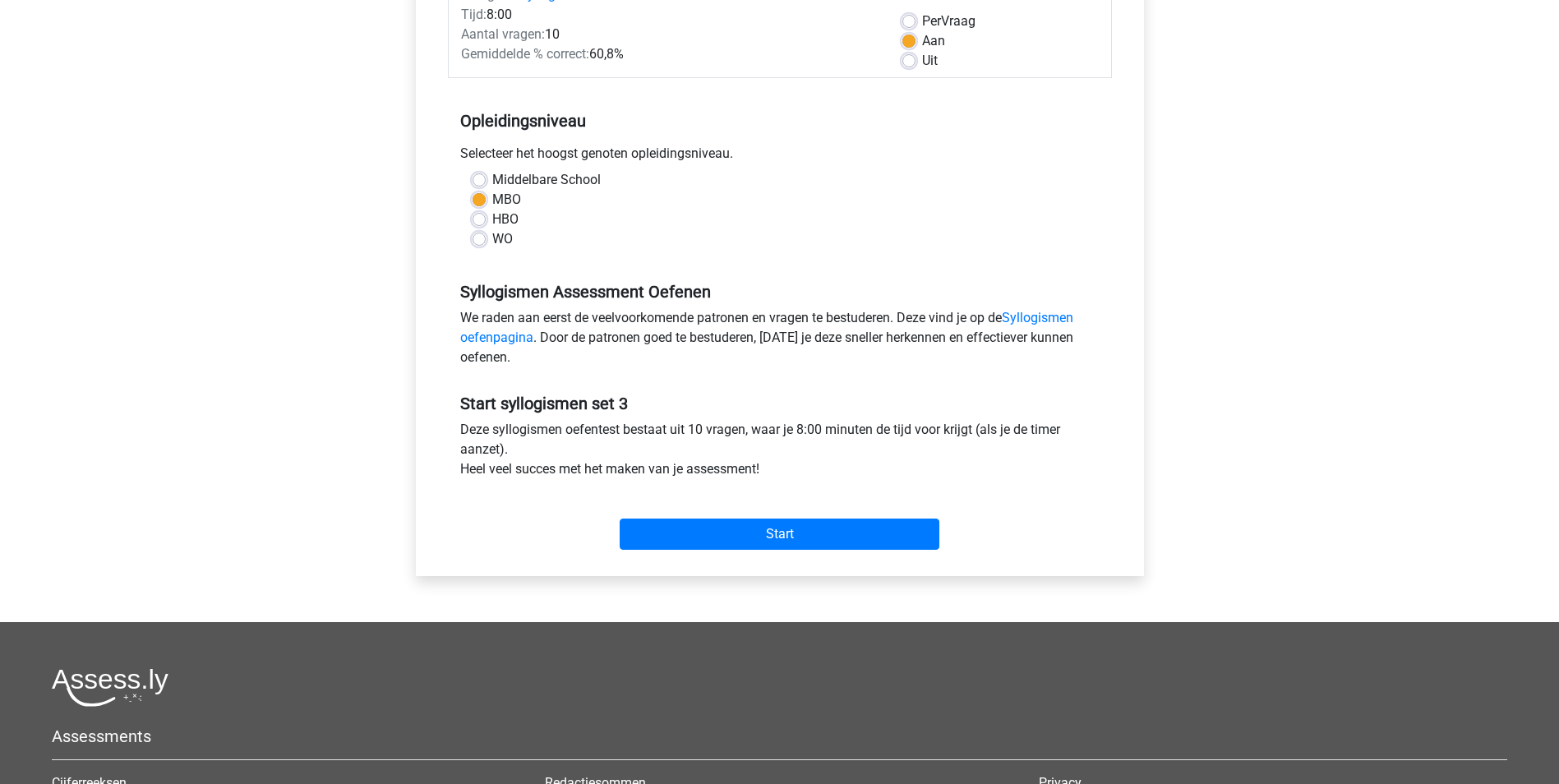
scroll to position [247, 0]
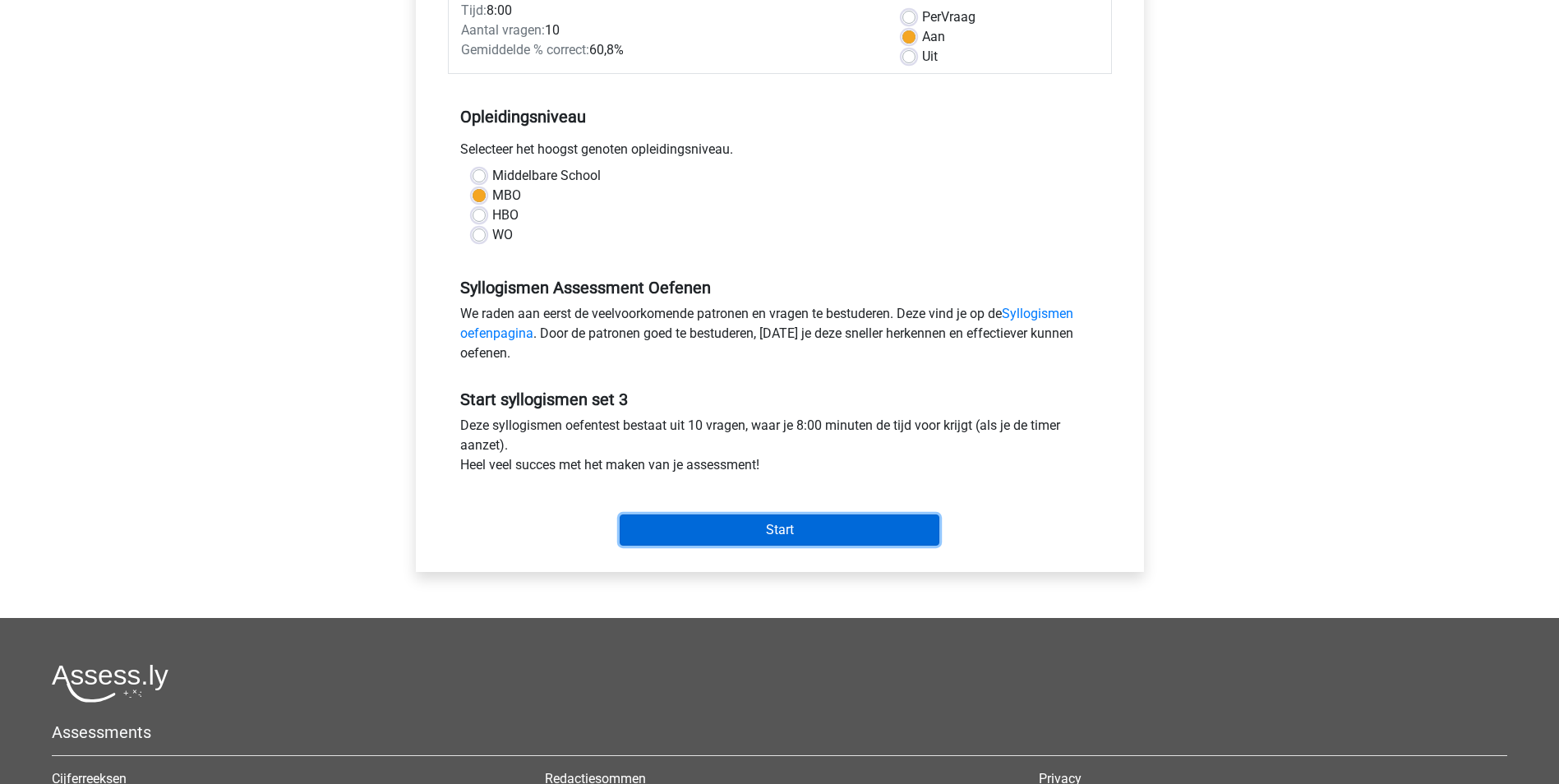
click at [831, 519] on input "Start" at bounding box center [780, 529] width 320 height 31
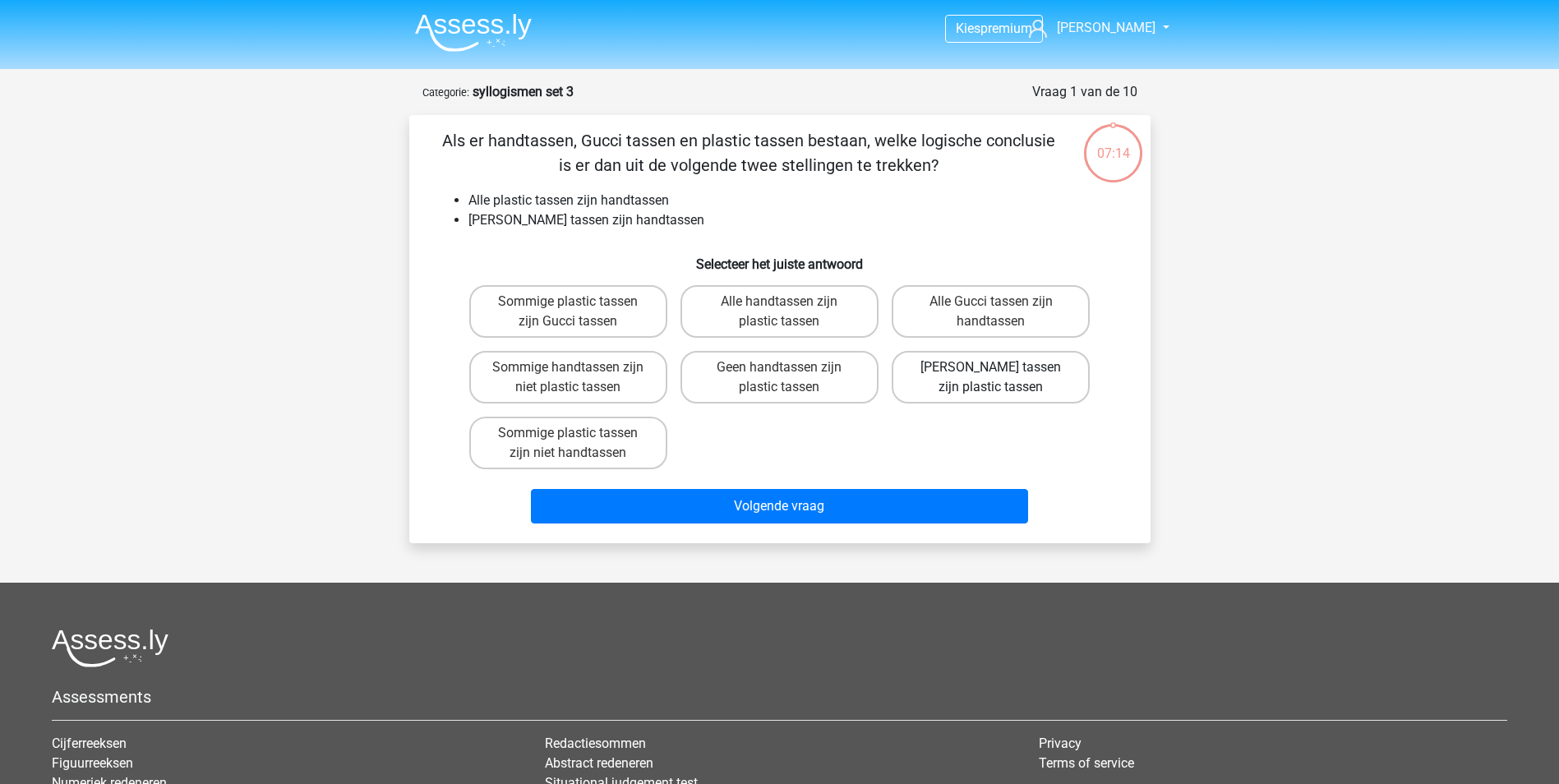
click at [1038, 386] on label "[PERSON_NAME] tassen zijn plastic tassen" at bounding box center [990, 376] width 198 height 52
click at [1002, 378] on input "Geen Gucci tassen zijn plastic tassen" at bounding box center [997, 373] width 11 height 11
radio input "true"
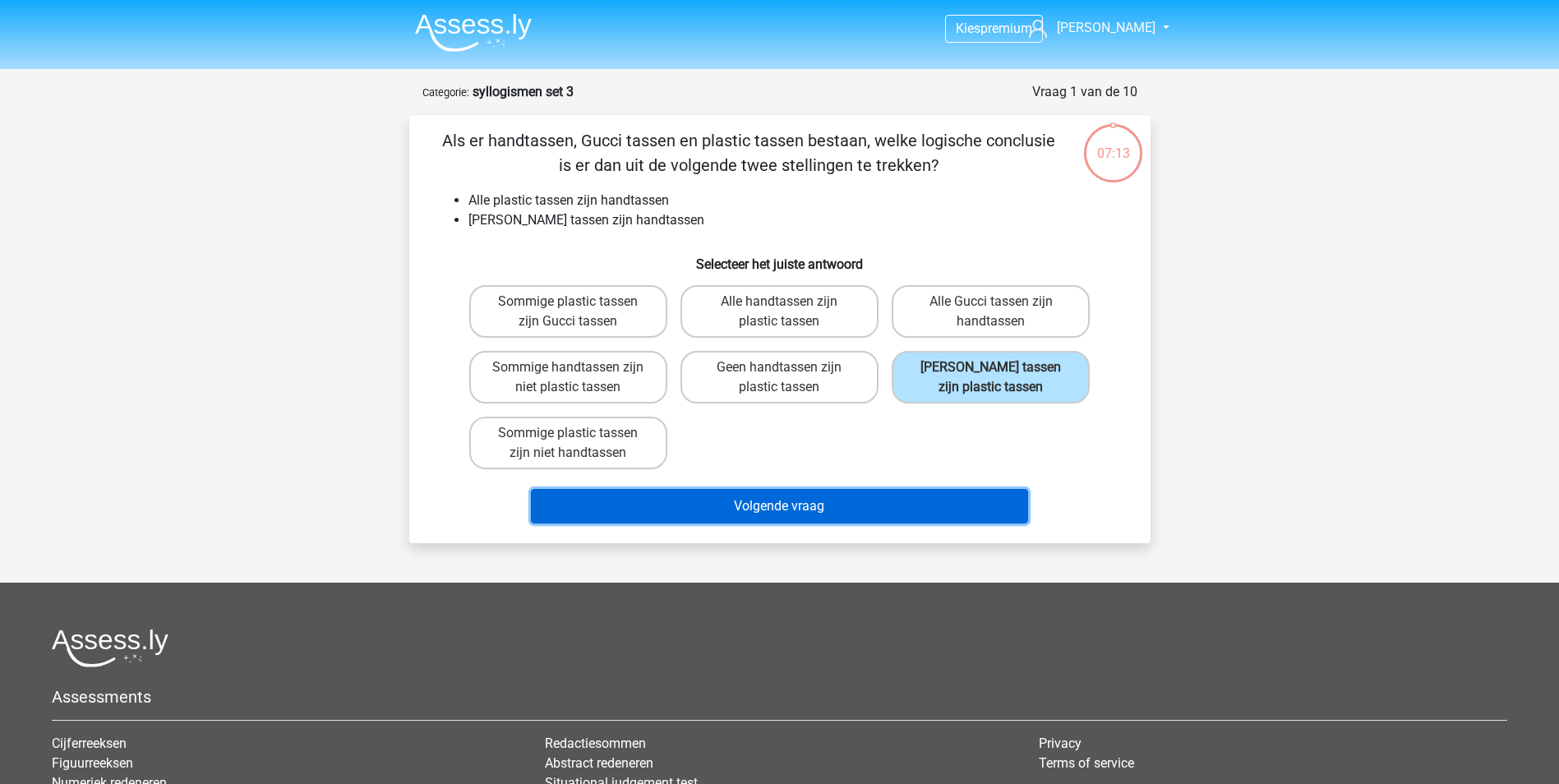
click at [885, 508] on button "Volgende vraag" at bounding box center [780, 506] width 497 height 35
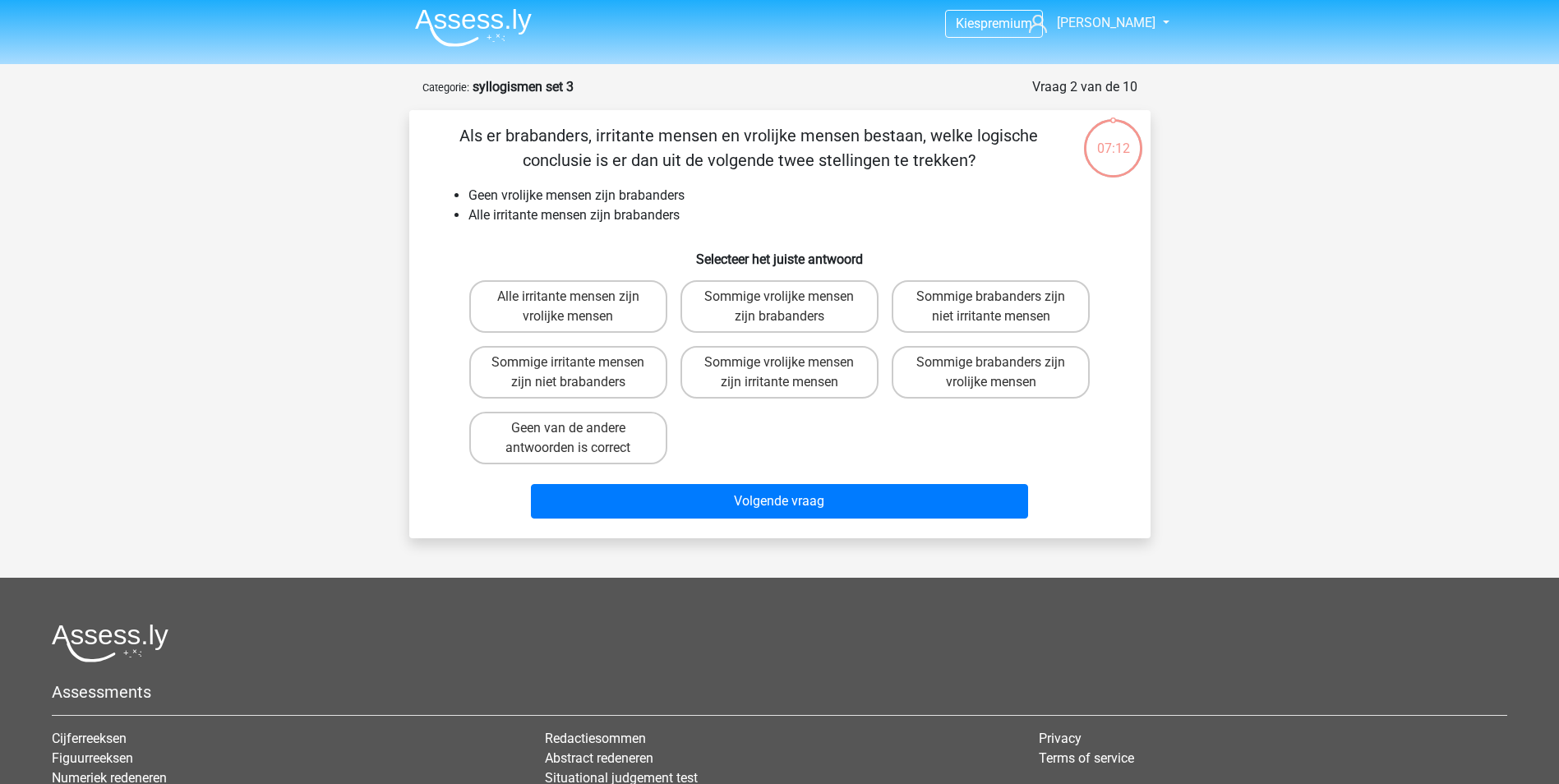
scroll to position [83, 0]
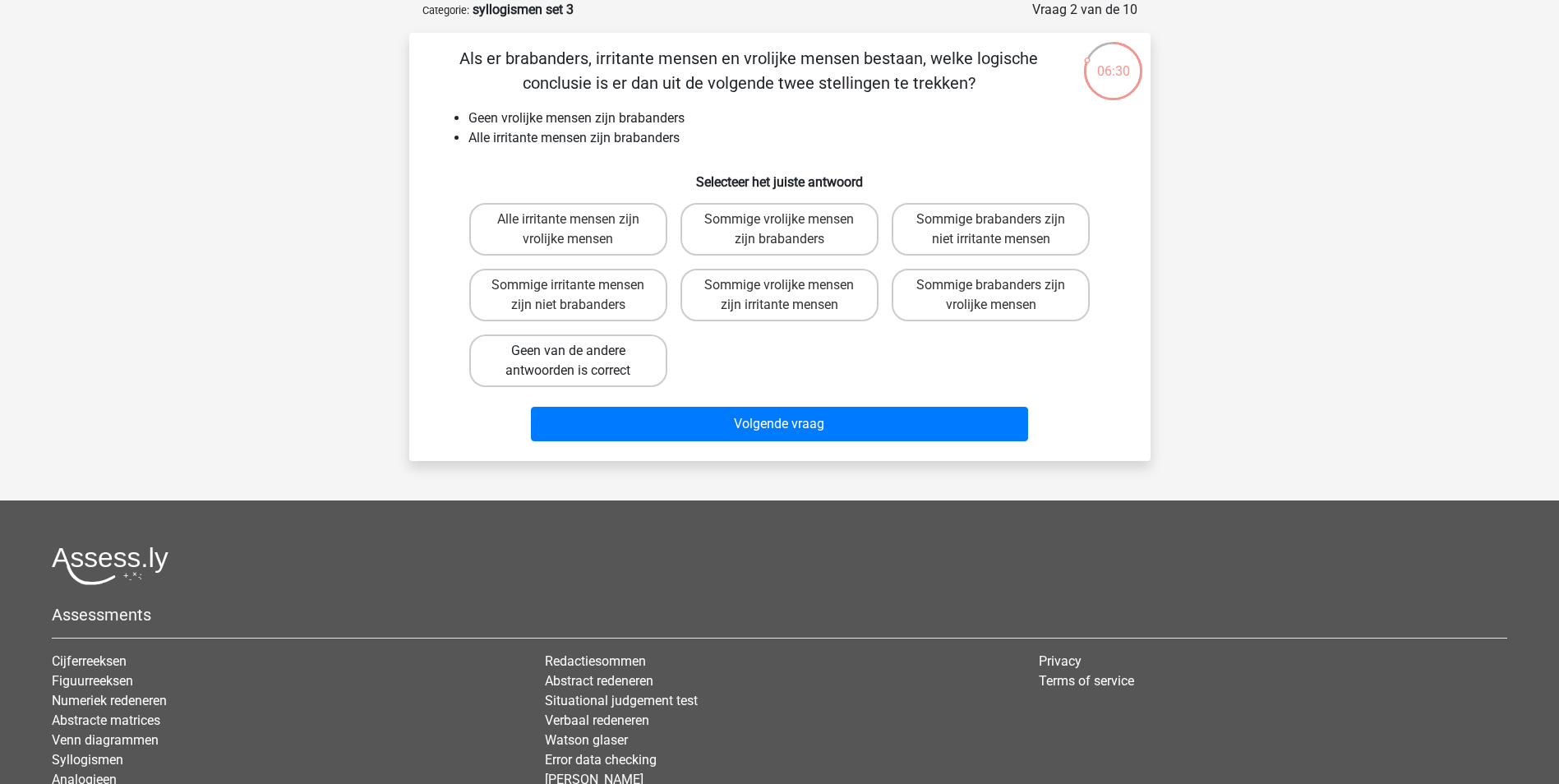
click at [638, 359] on label "Geen van de andere antwoorden is correct" at bounding box center [568, 360] width 198 height 52
click at [578, 359] on input "Geen van de andere antwoorden is correct" at bounding box center [573, 356] width 11 height 11
radio input "true"
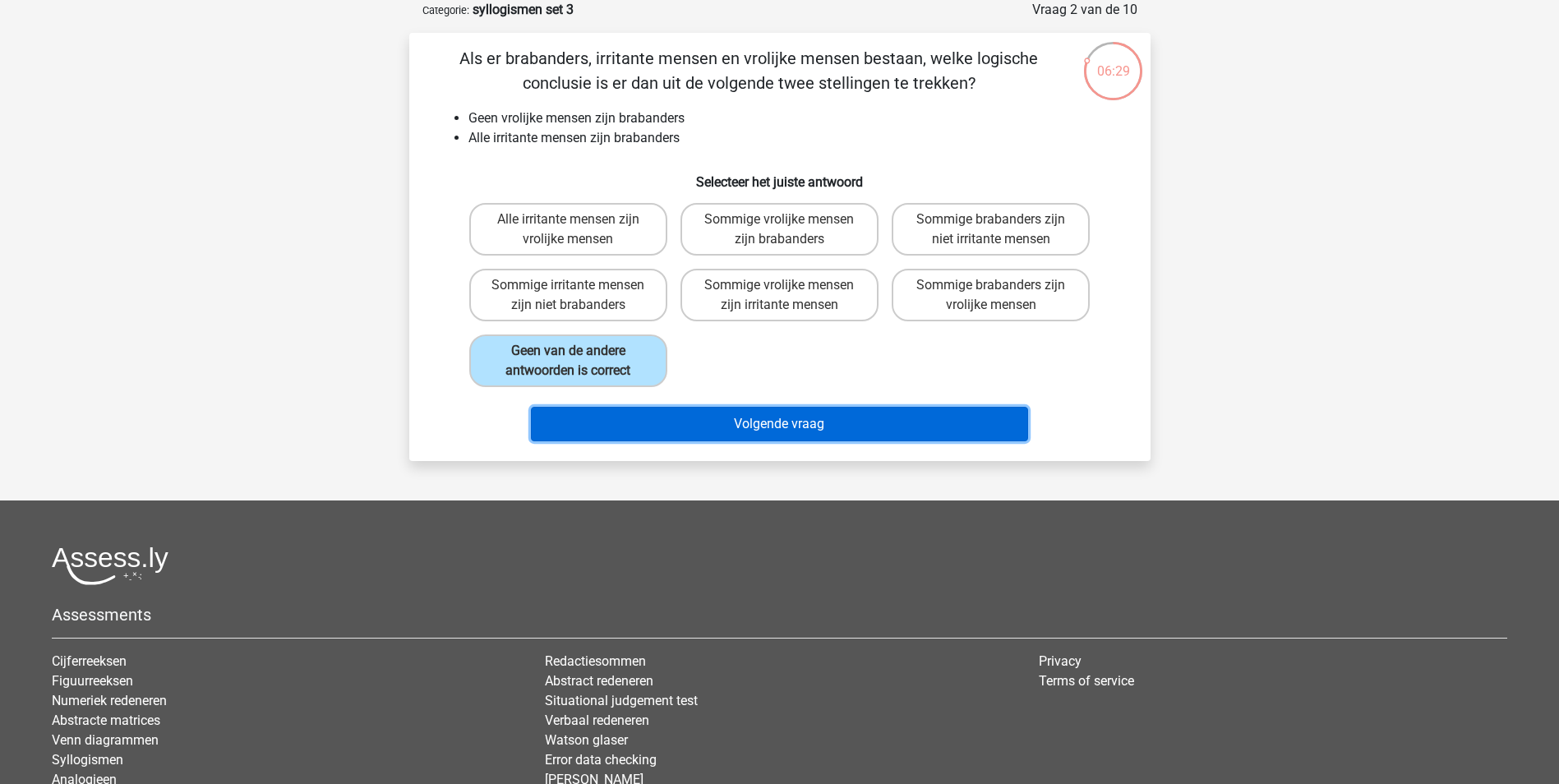
click at [818, 429] on button "Volgende vraag" at bounding box center [780, 424] width 497 height 35
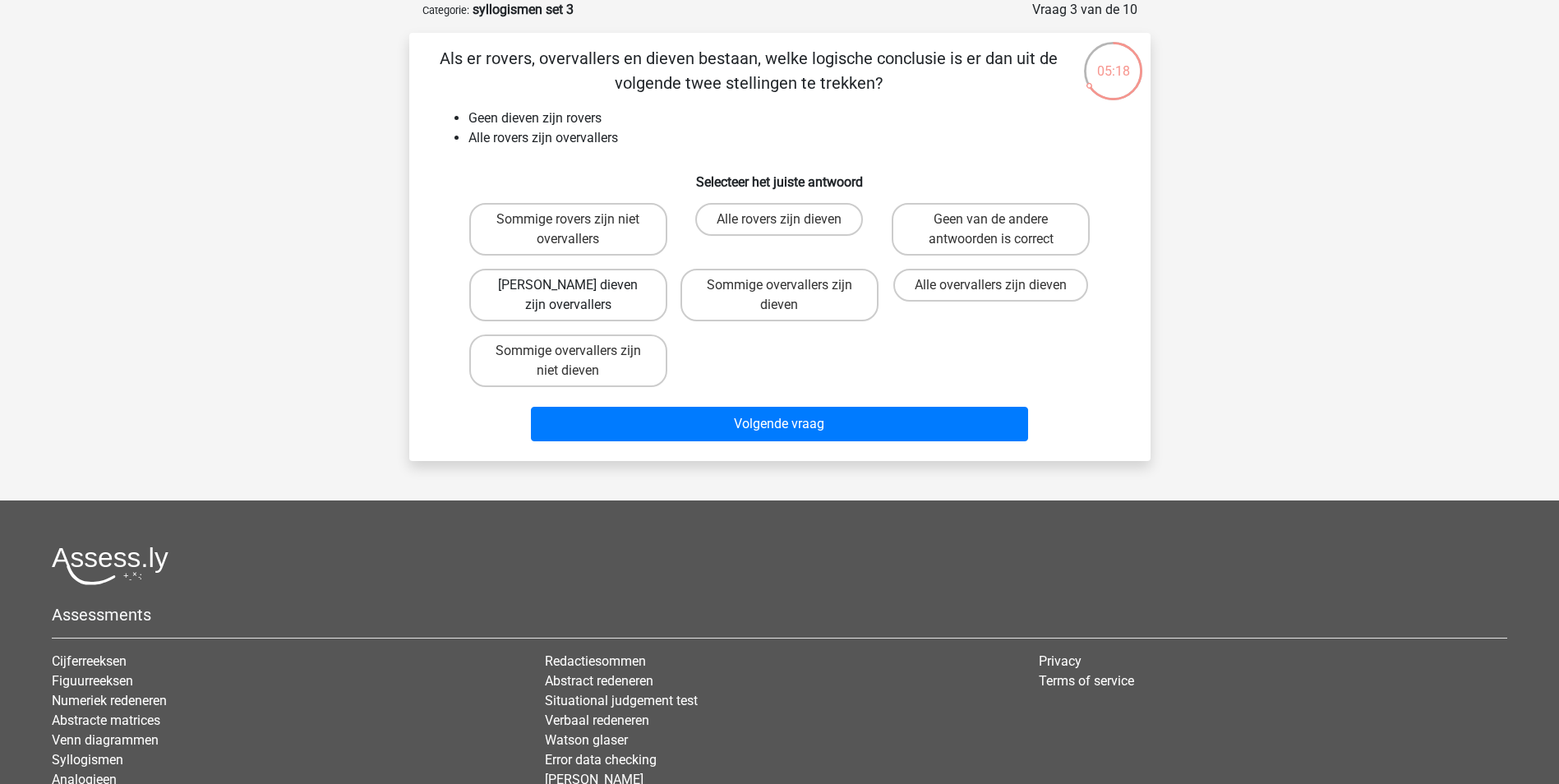
click at [613, 279] on label "Geen dieven zijn overvallers" at bounding box center [568, 295] width 198 height 52
click at [578, 285] on input "Geen dieven zijn overvallers" at bounding box center [573, 290] width 11 height 11
radio input "true"
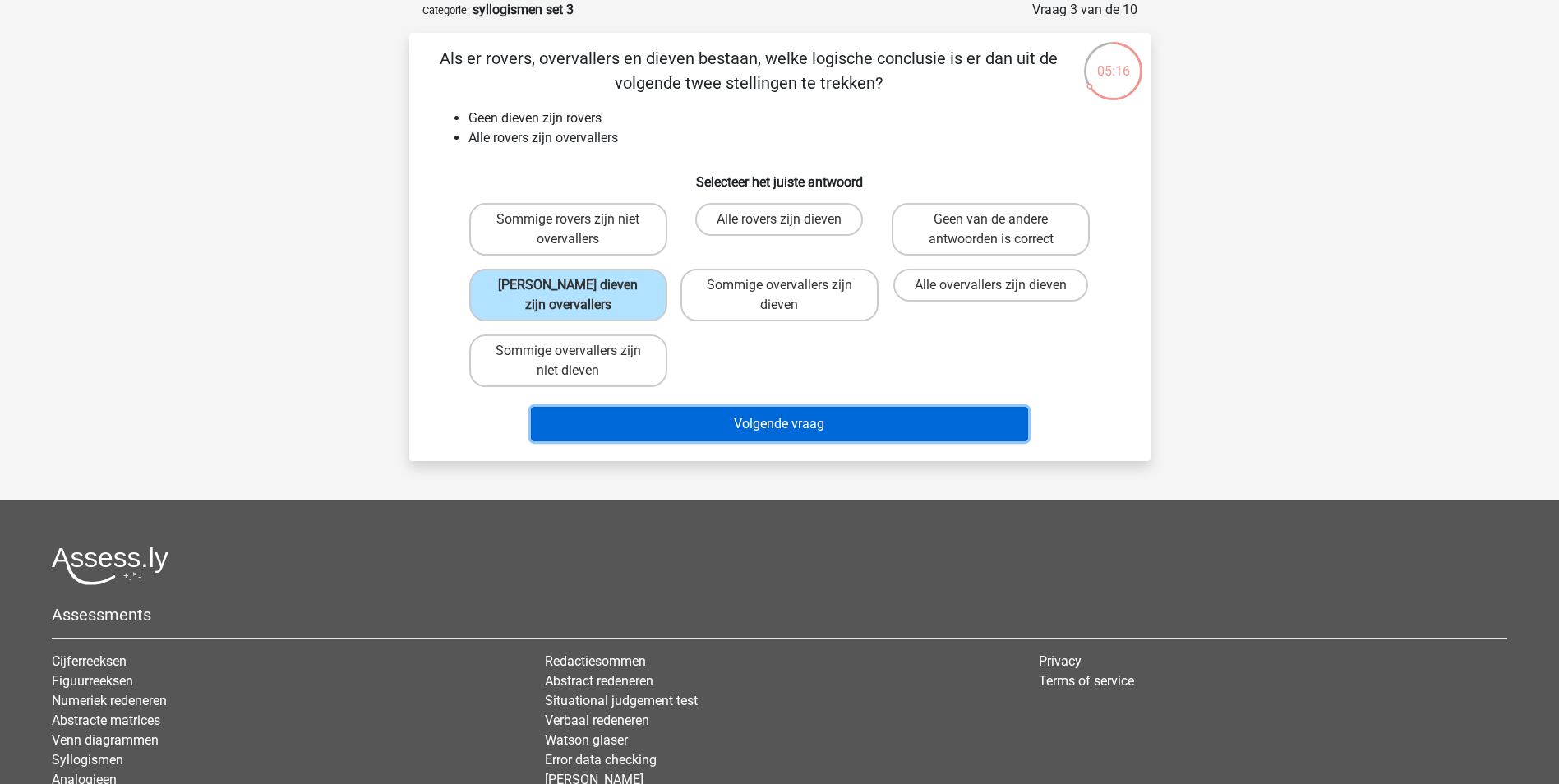
click at [841, 416] on button "Volgende vraag" at bounding box center [780, 424] width 497 height 35
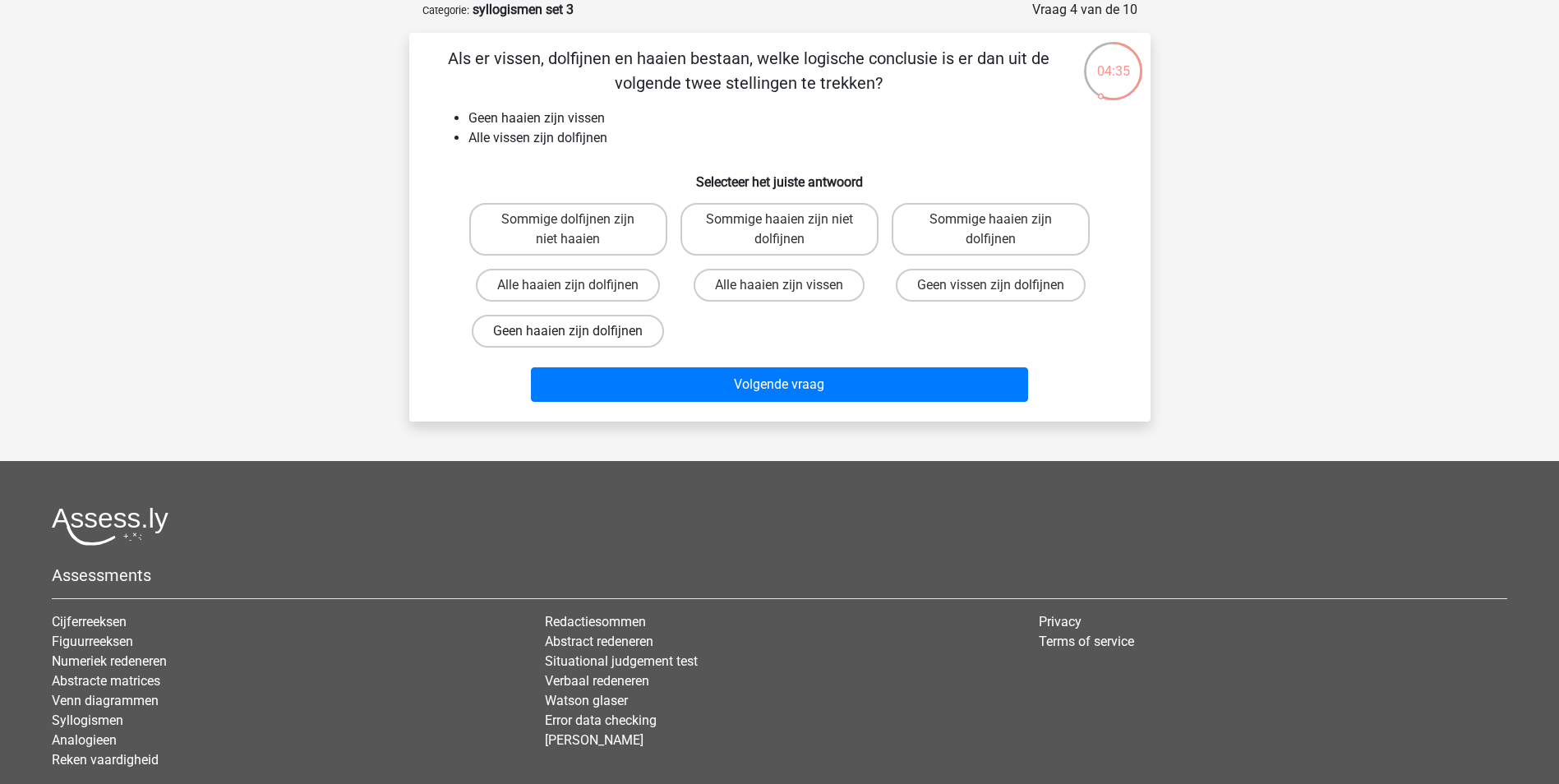
click at [623, 333] on label "Geen haaien zijn dolfijnen" at bounding box center [568, 330] width 193 height 33
click at [578, 333] on input "Geen haaien zijn dolfijnen" at bounding box center [573, 337] width 11 height 11
radio input "true"
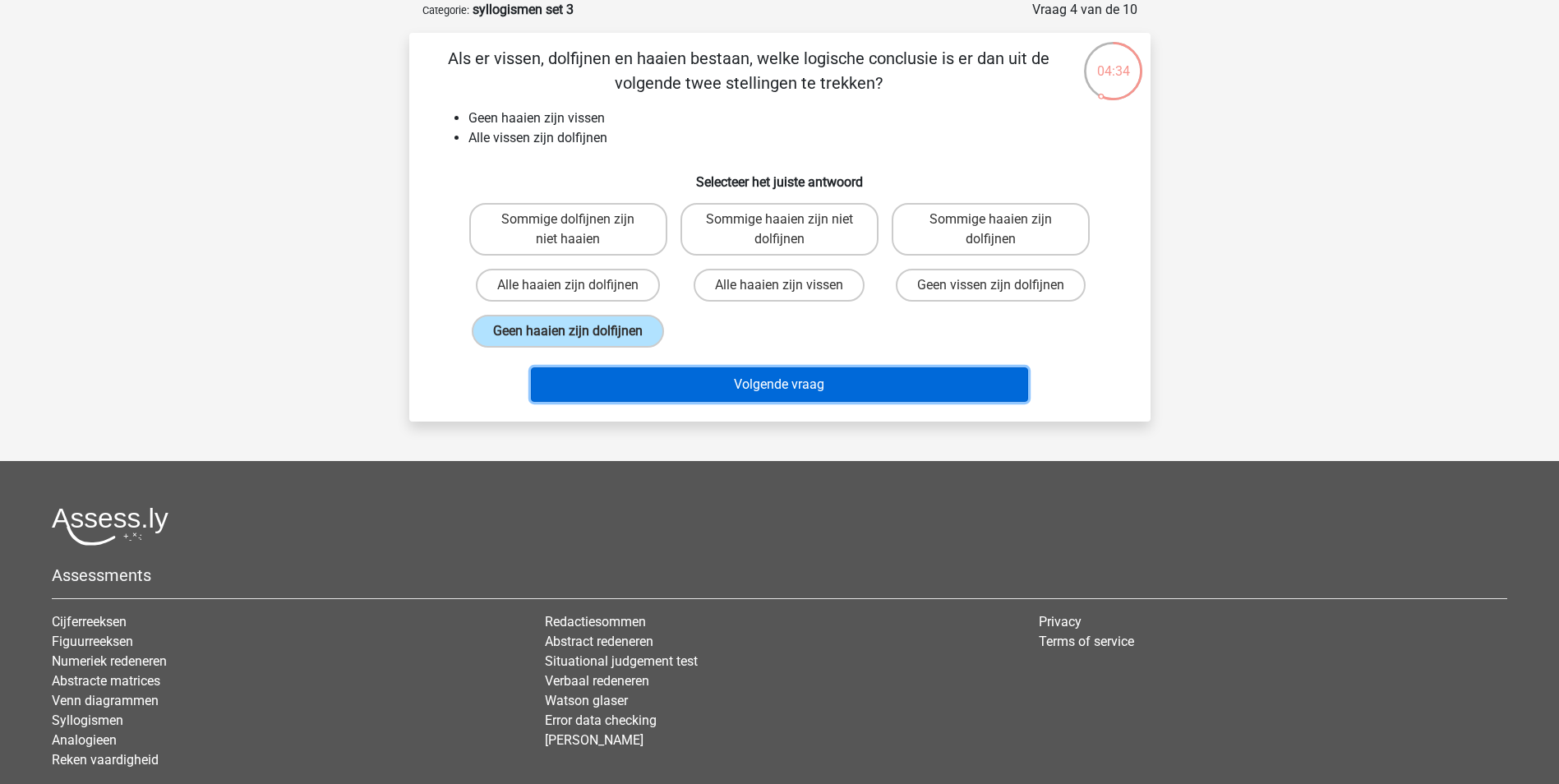
click at [783, 379] on button "Volgende vraag" at bounding box center [780, 384] width 497 height 35
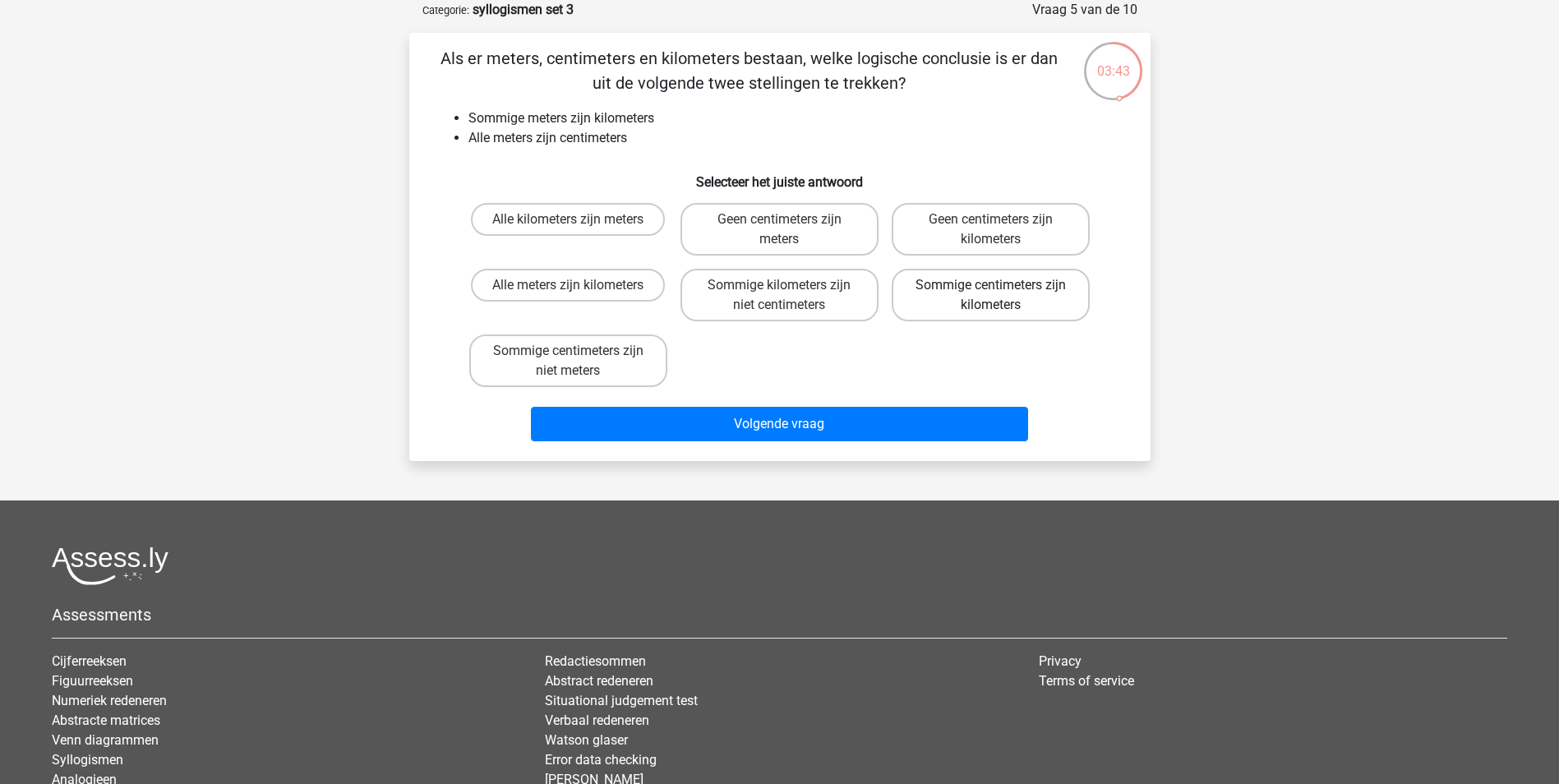
click at [999, 305] on label "Sommige centimeters zijn kilometers" at bounding box center [990, 295] width 198 height 52
click at [999, 296] on input "Sommige centimeters zijn kilometers" at bounding box center [997, 290] width 11 height 11
radio input "true"
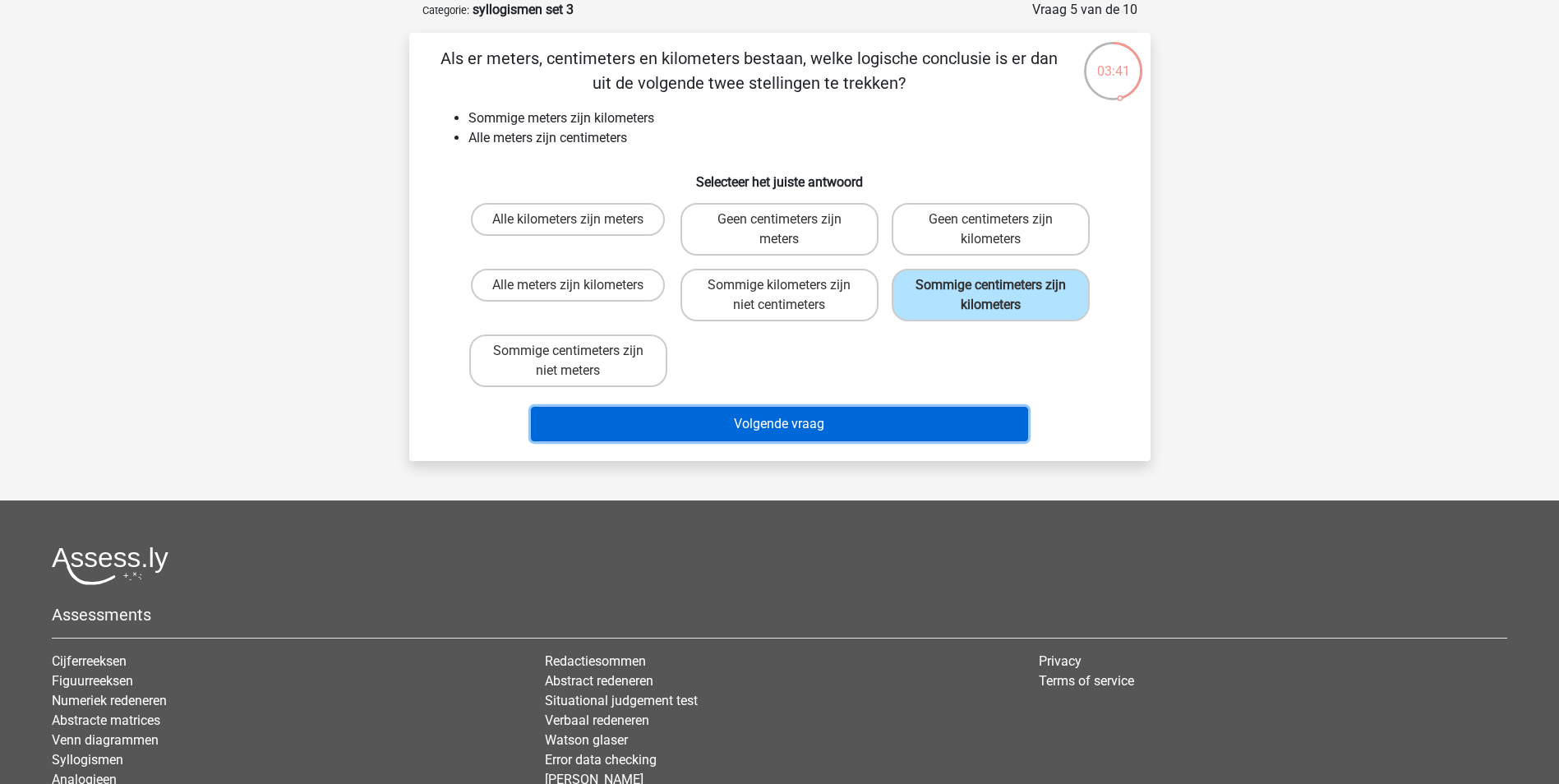
click at [940, 429] on button "Volgende vraag" at bounding box center [780, 424] width 497 height 35
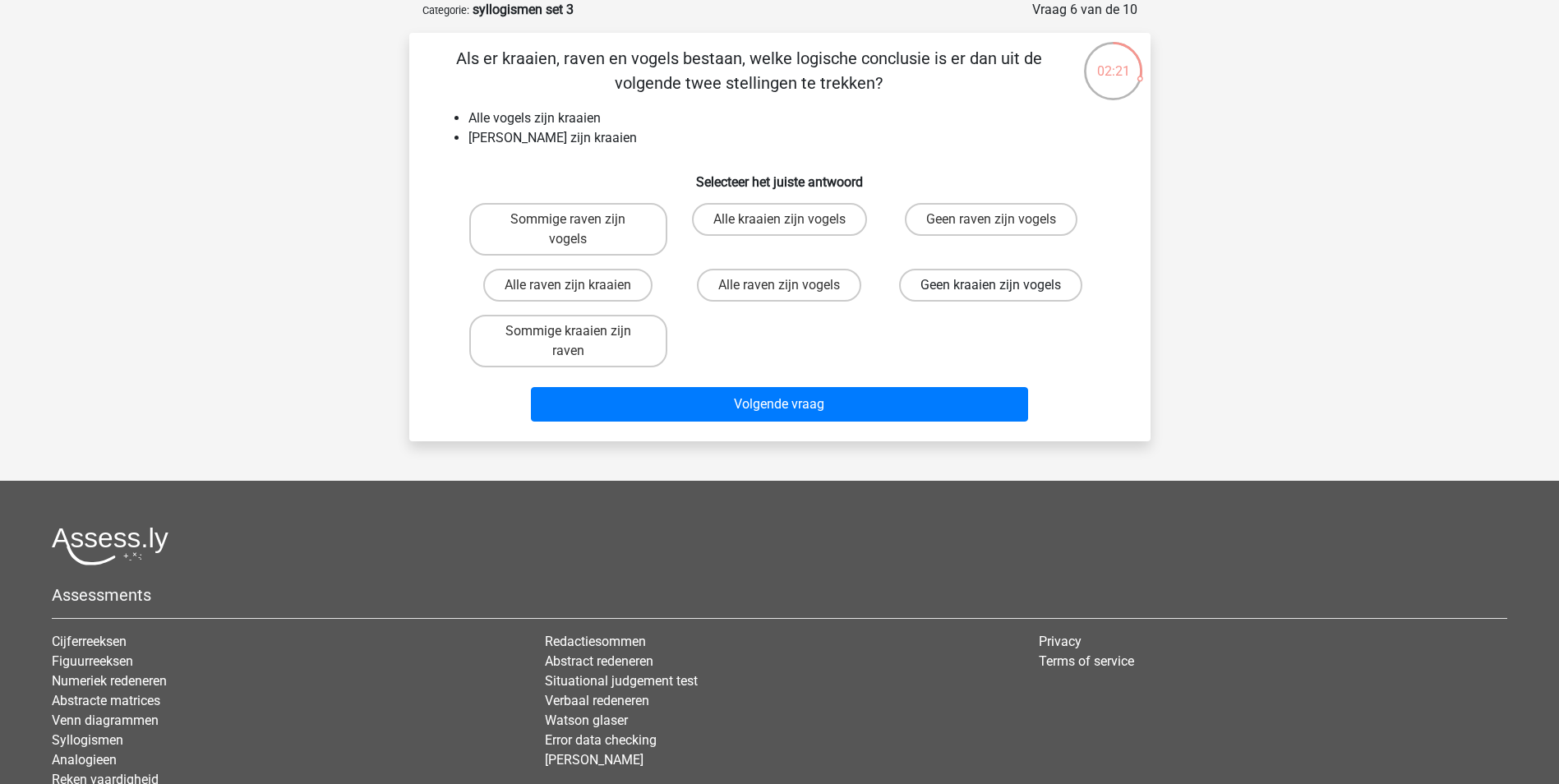
click at [1023, 282] on label "Geen kraaien zijn vogels" at bounding box center [990, 285] width 183 height 33
click at [1002, 285] on input "Geen kraaien zijn vogels" at bounding box center [997, 290] width 11 height 11
radio input "true"
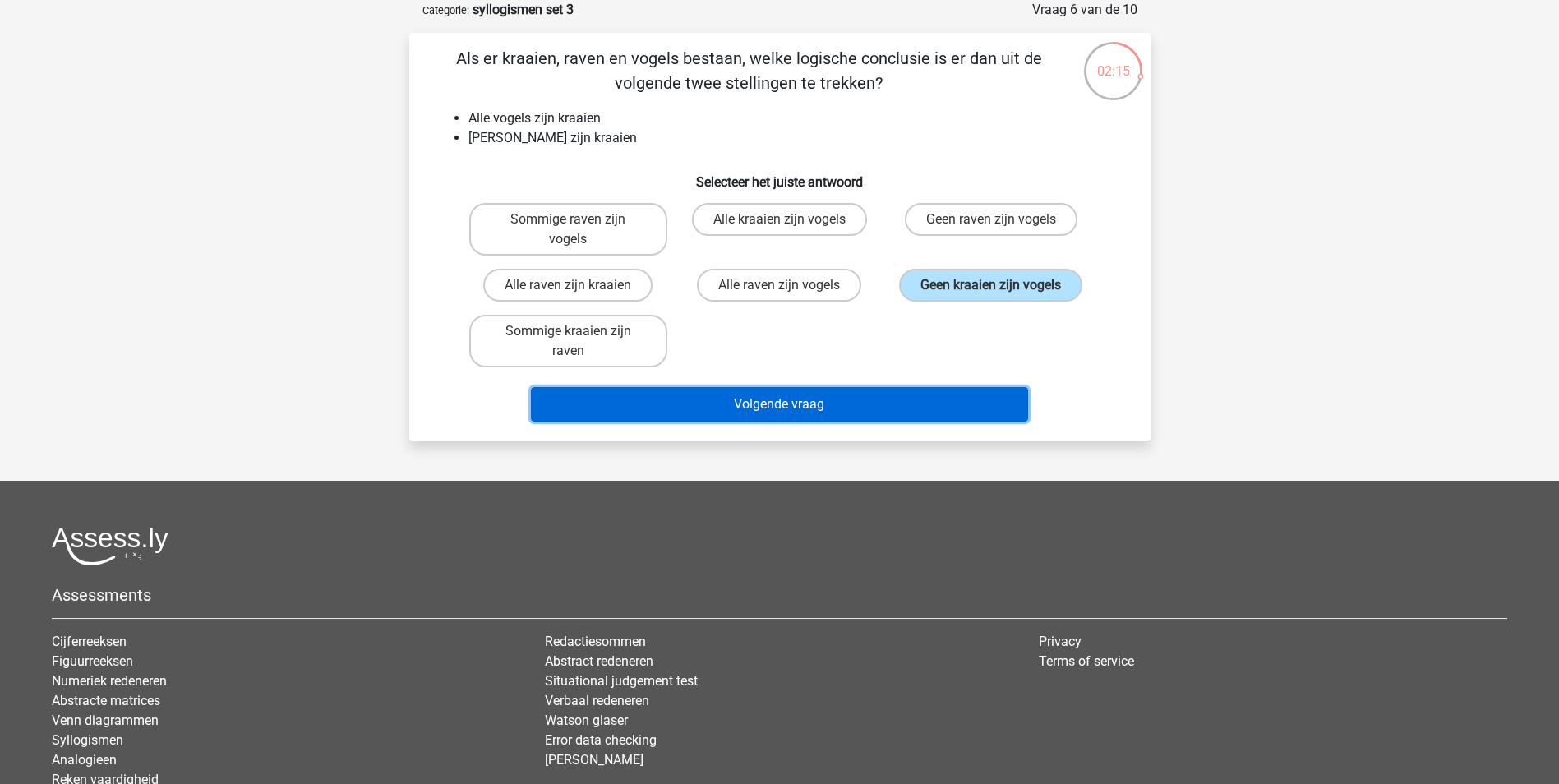
click at [897, 401] on button "Volgende vraag" at bounding box center [780, 404] width 497 height 35
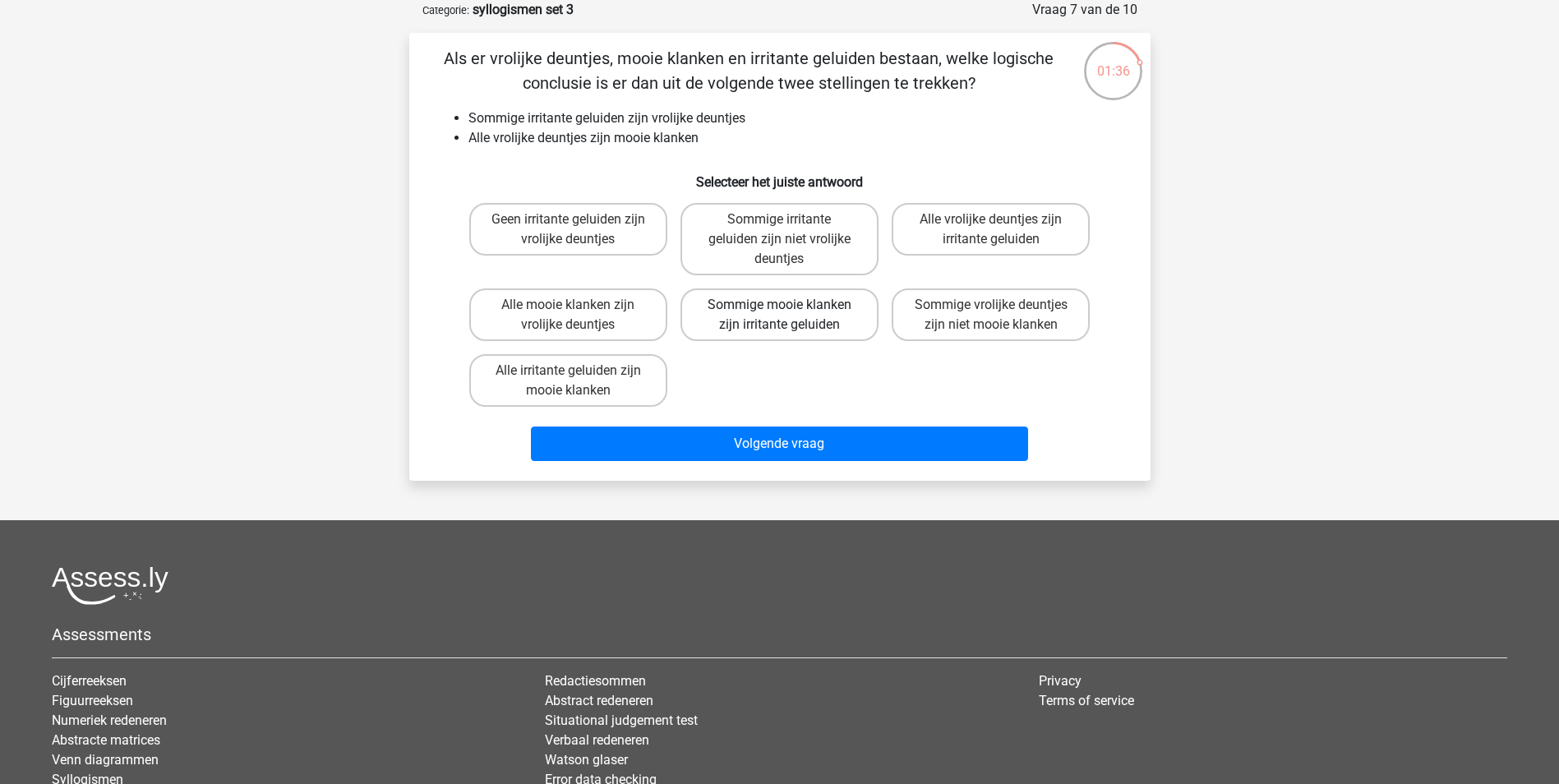
click at [772, 330] on label "Sommige mooie klanken zijn irritante geluiden" at bounding box center [779, 314] width 198 height 52
click at [779, 315] on input "Sommige mooie klanken zijn irritante geluiden" at bounding box center [784, 310] width 11 height 11
radio input "true"
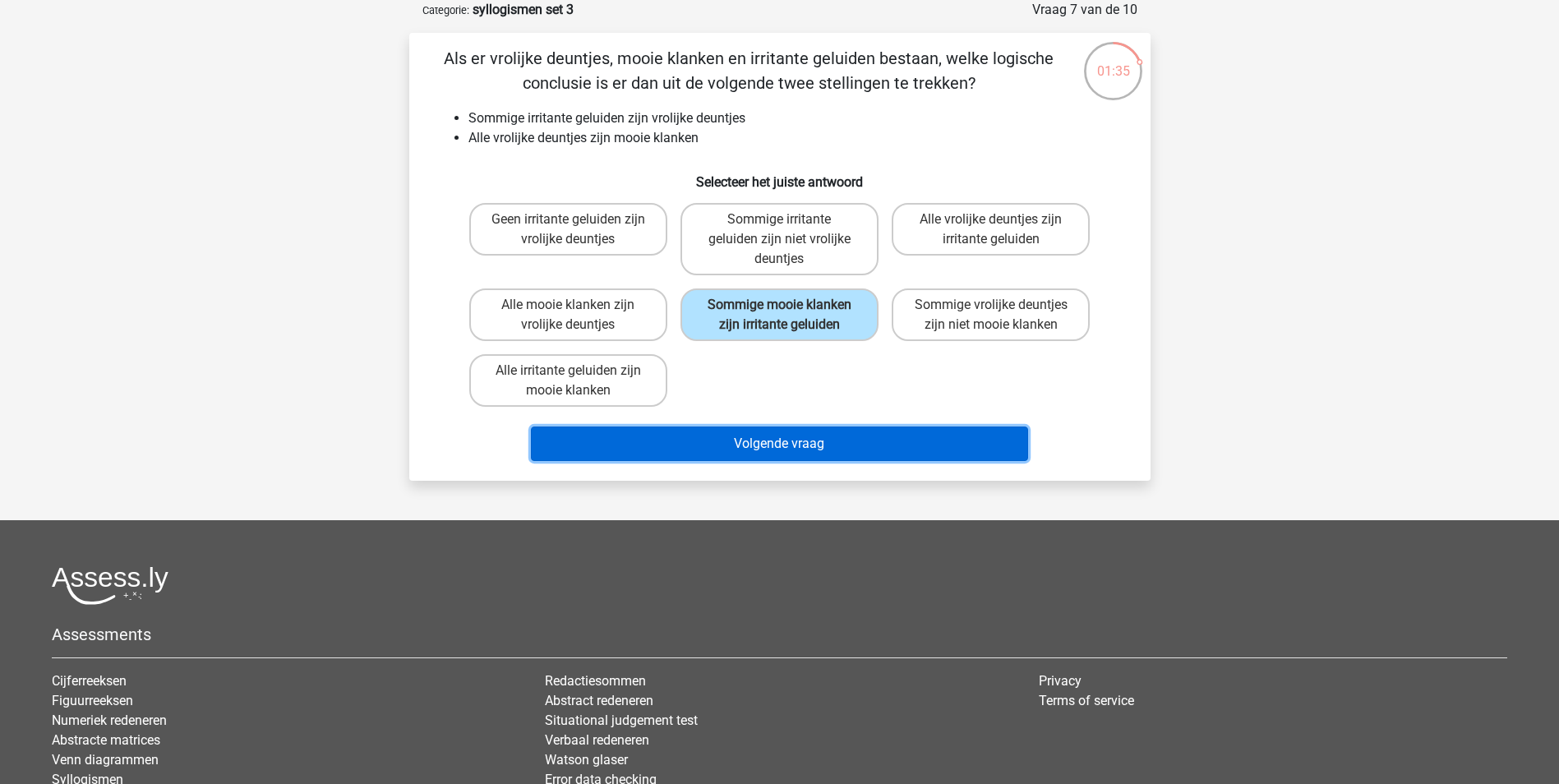
click at [809, 440] on button "Volgende vraag" at bounding box center [780, 443] width 497 height 35
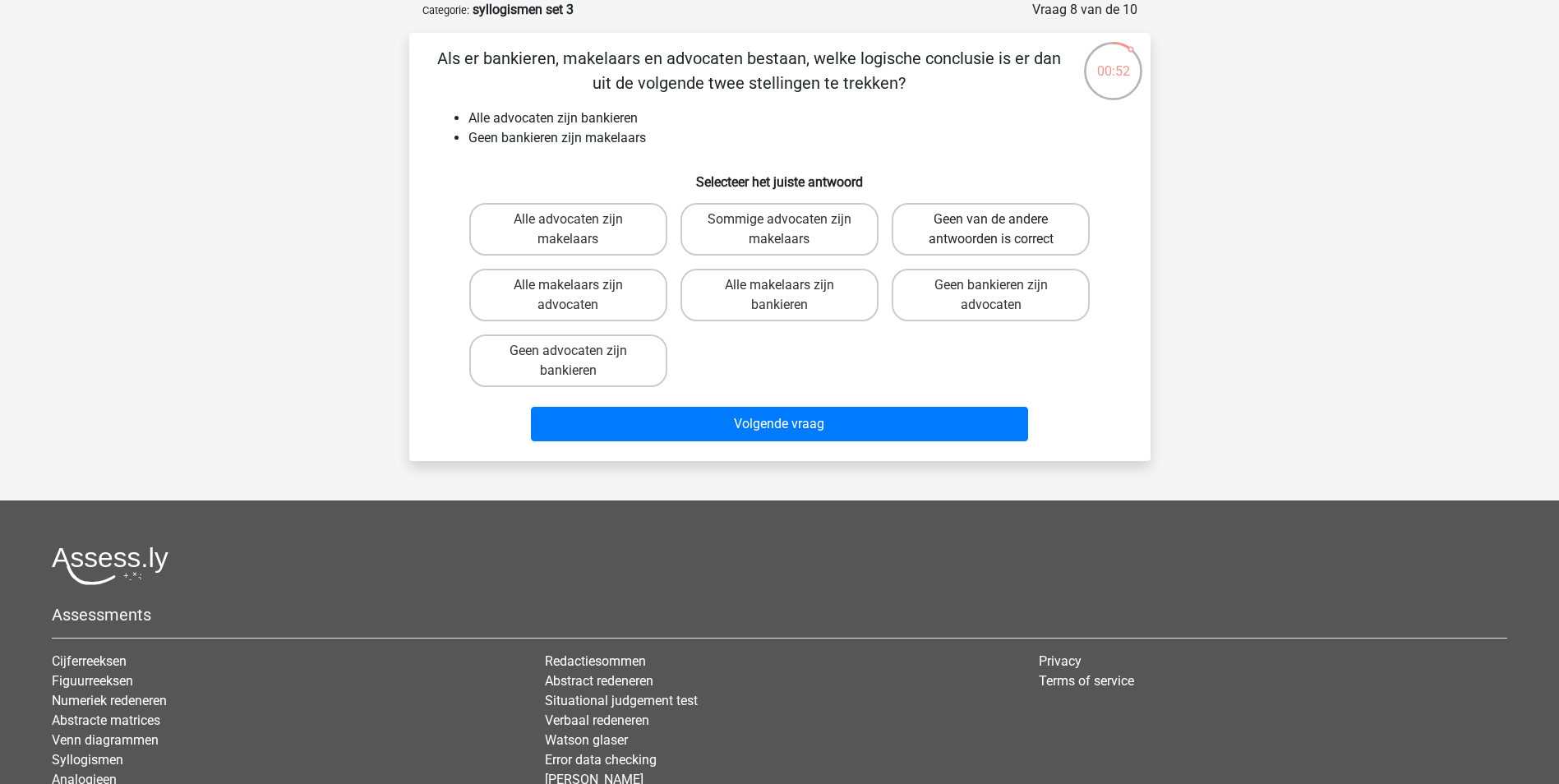
click at [974, 220] on label "Geen van de andere antwoorden is correct" at bounding box center [990, 229] width 198 height 52
click at [991, 220] on input "Geen van de andere antwoorden is correct" at bounding box center [997, 225] width 11 height 11
radio input "true"
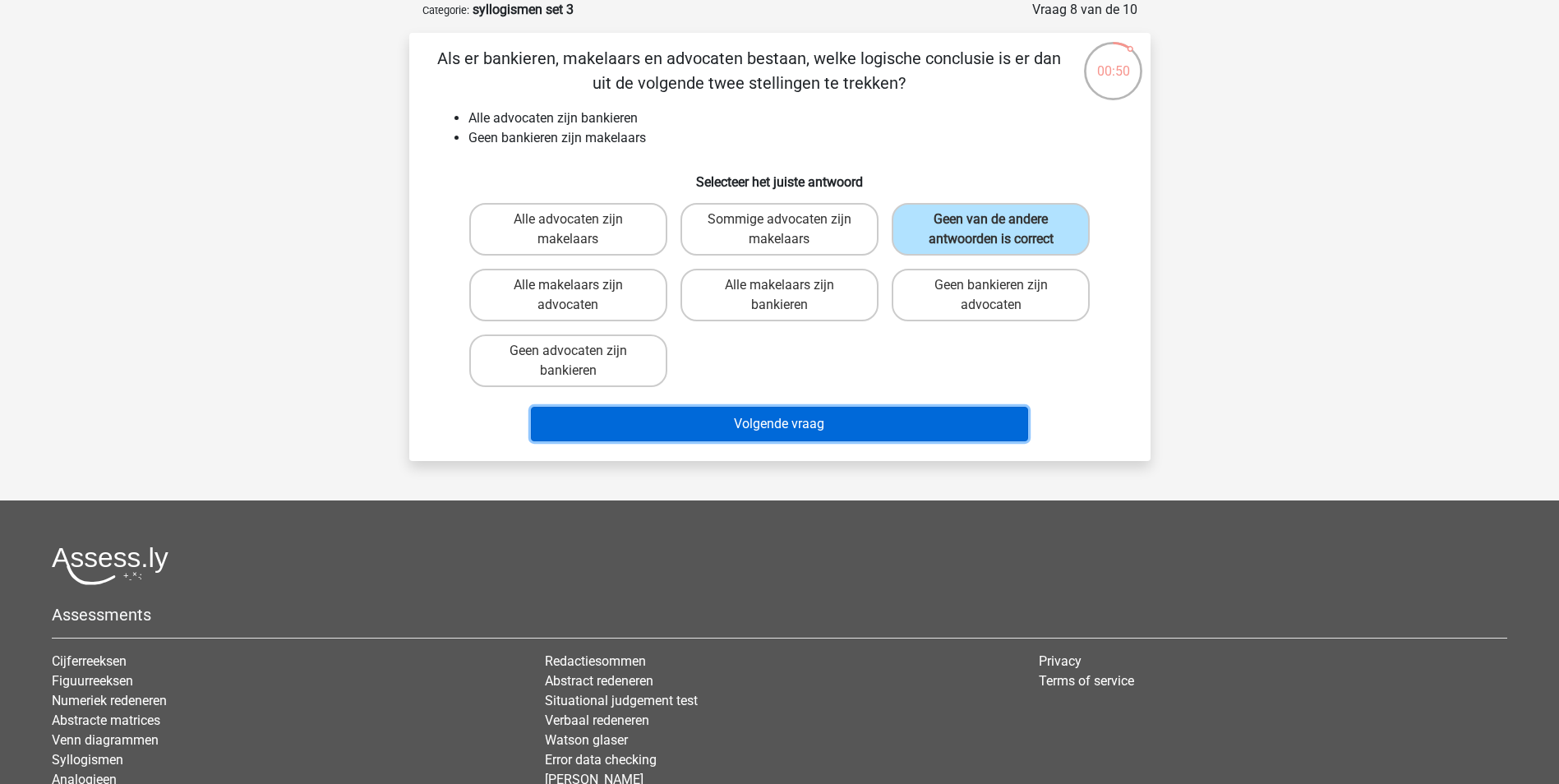
click at [902, 416] on button "Volgende vraag" at bounding box center [780, 424] width 497 height 35
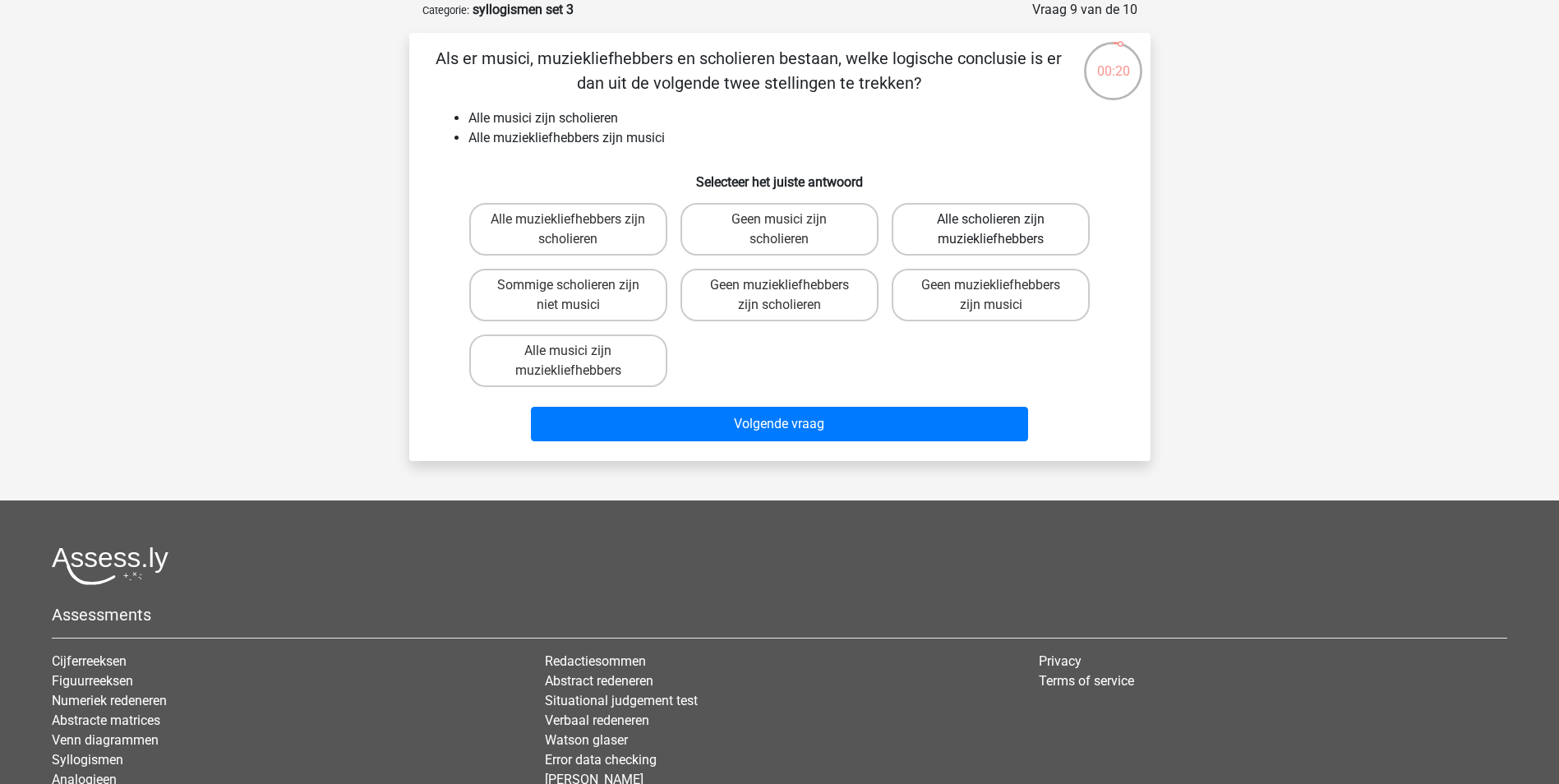
click at [1038, 233] on label "Alle scholieren zijn muziekliefhebbers" at bounding box center [990, 229] width 198 height 52
click at [1002, 230] on input "Alle scholieren zijn muziekliefhebbers" at bounding box center [997, 225] width 11 height 11
radio input "true"
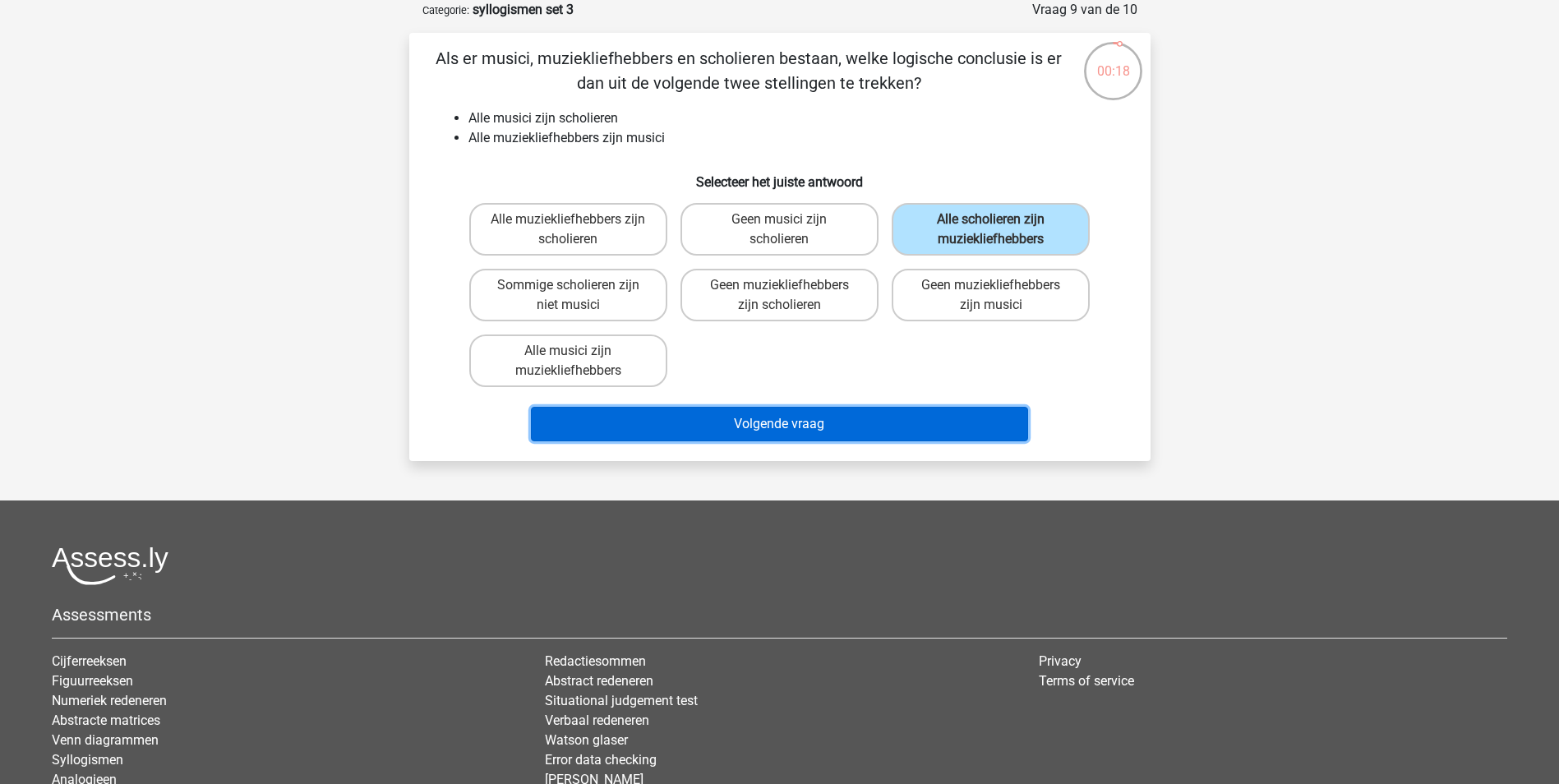
click at [888, 420] on button "Volgende vraag" at bounding box center [780, 424] width 497 height 35
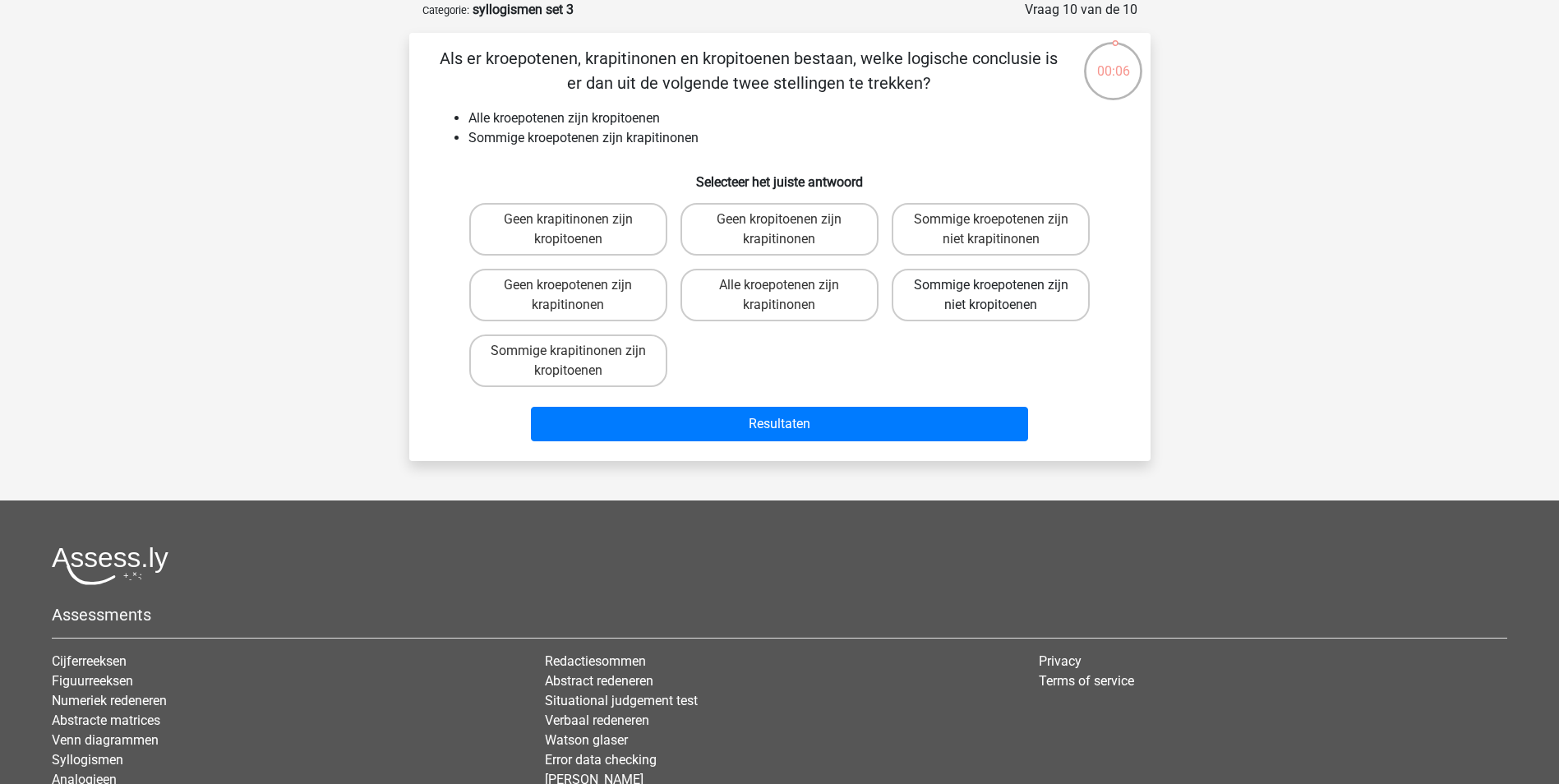
click at [1003, 303] on label "Sommige kroepotenen zijn niet kropitoenen" at bounding box center [990, 295] width 198 height 52
click at [1002, 296] on input "Sommige kroepotenen zijn niet kropitoenen" at bounding box center [997, 290] width 11 height 11
radio input "true"
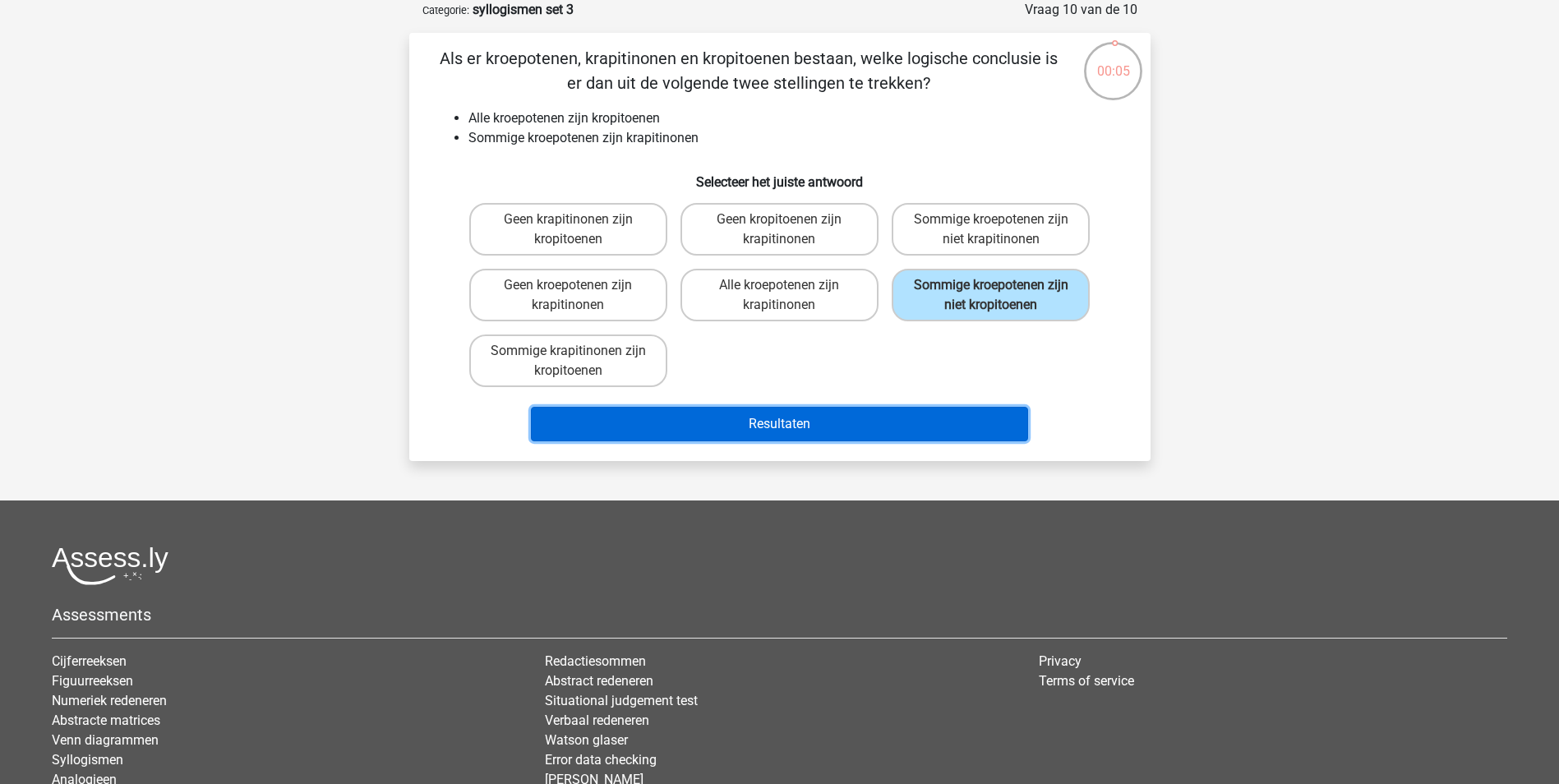
click at [933, 423] on button "Resultaten" at bounding box center [780, 424] width 497 height 35
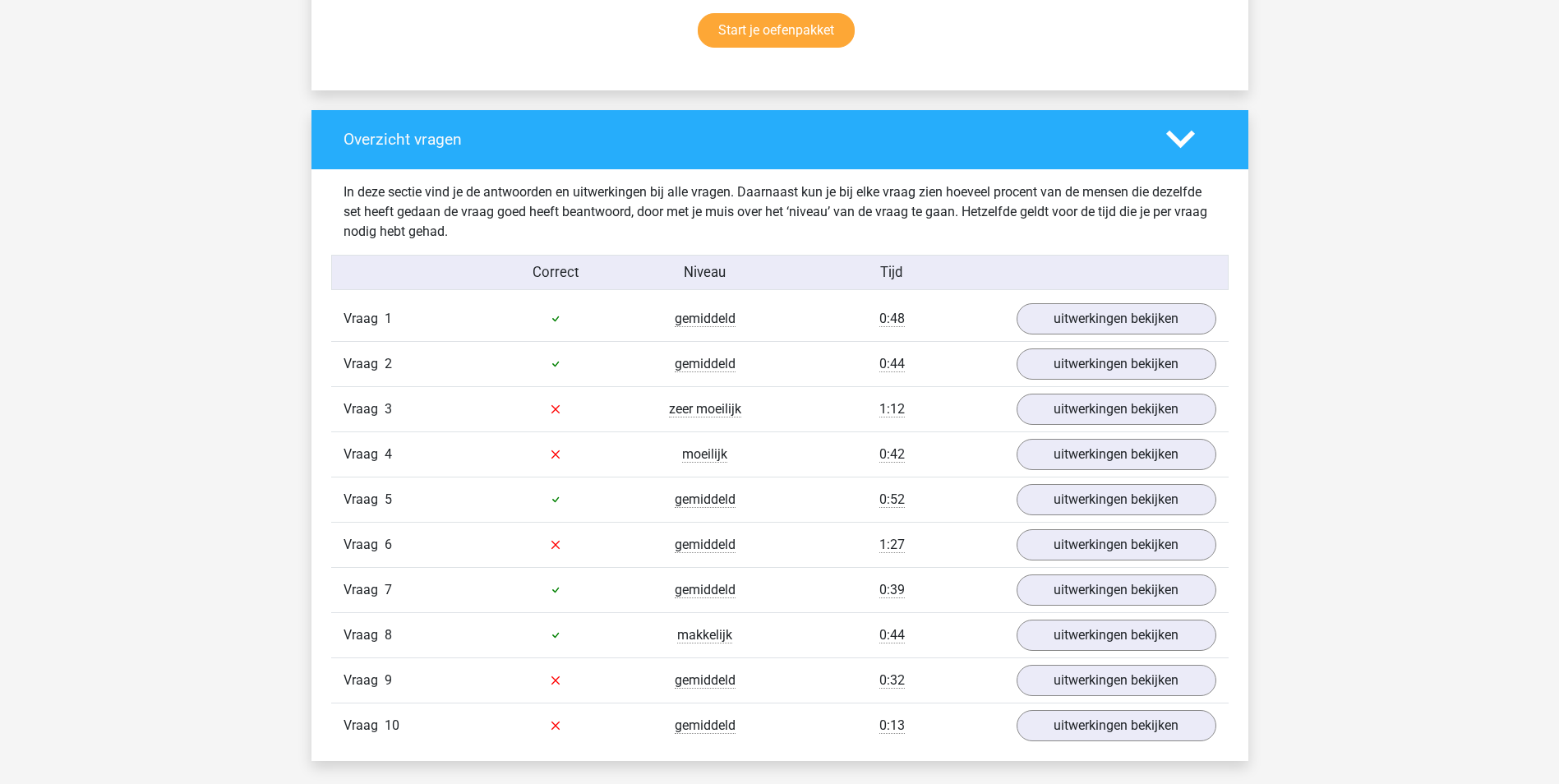
scroll to position [1150, 0]
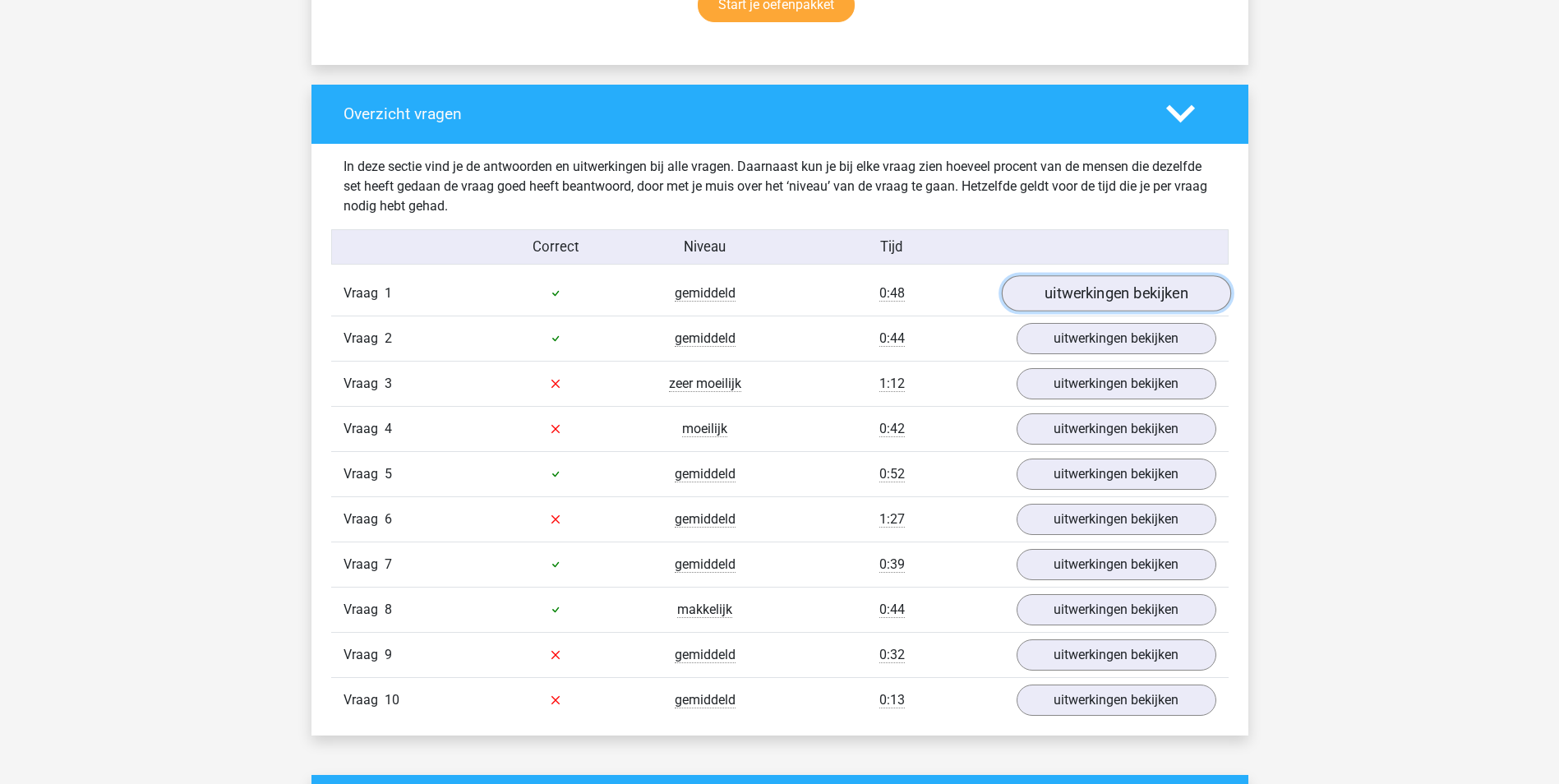
click at [1128, 289] on link "uitwerkingen bekijken" at bounding box center [1116, 293] width 229 height 36
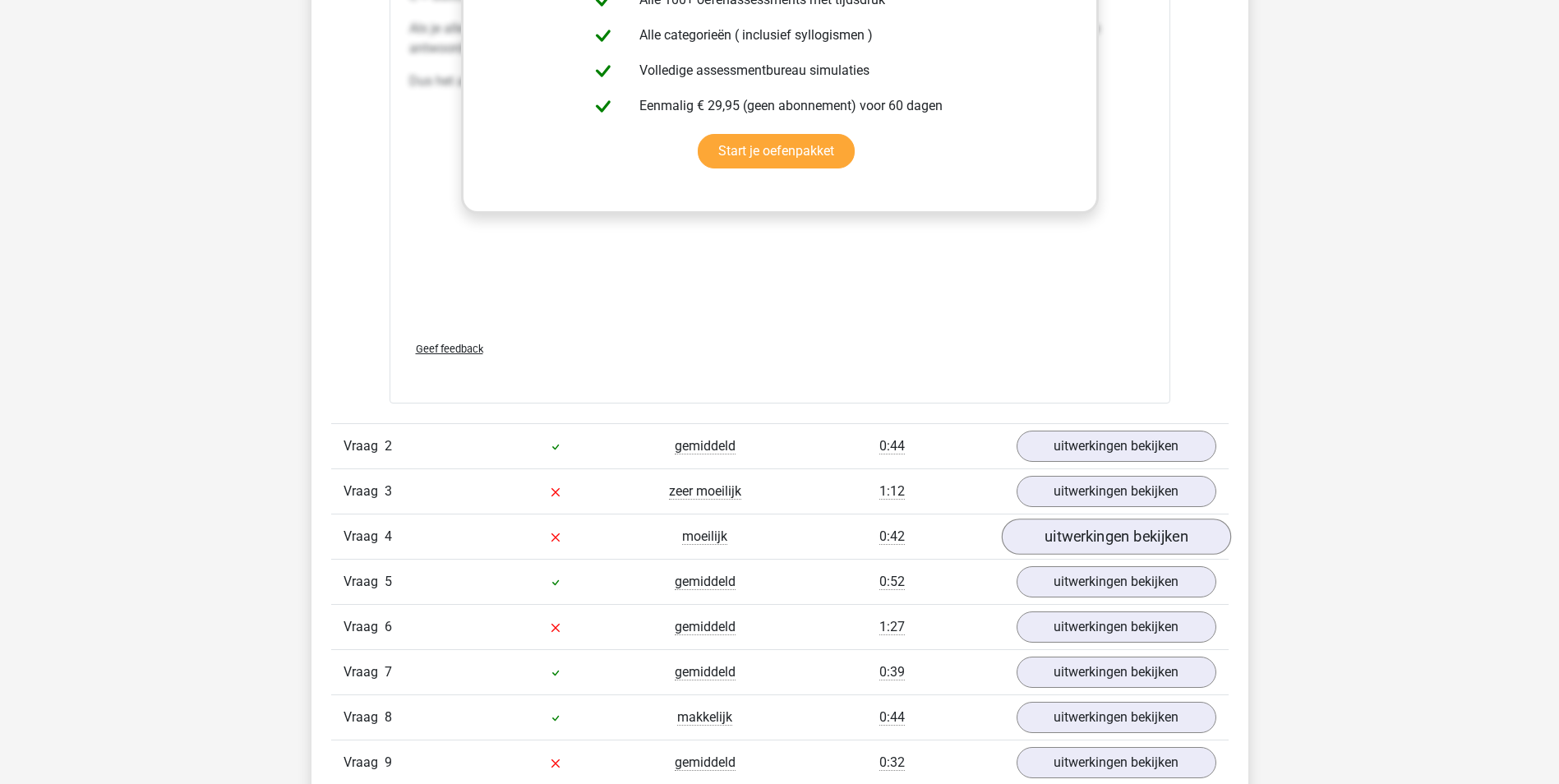
scroll to position [1972, 0]
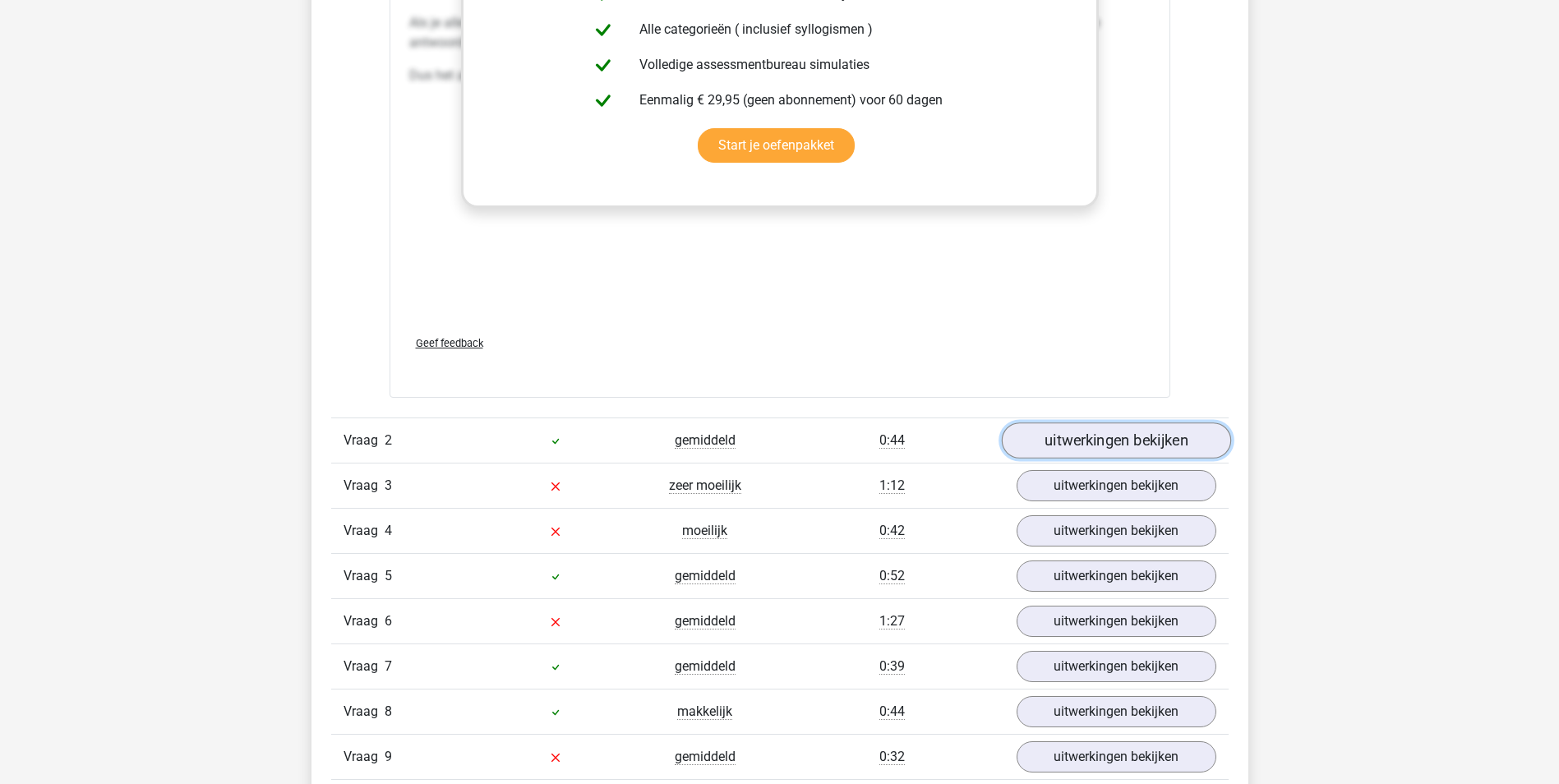
click at [1150, 445] on link "uitwerkingen bekijken" at bounding box center [1116, 440] width 229 height 36
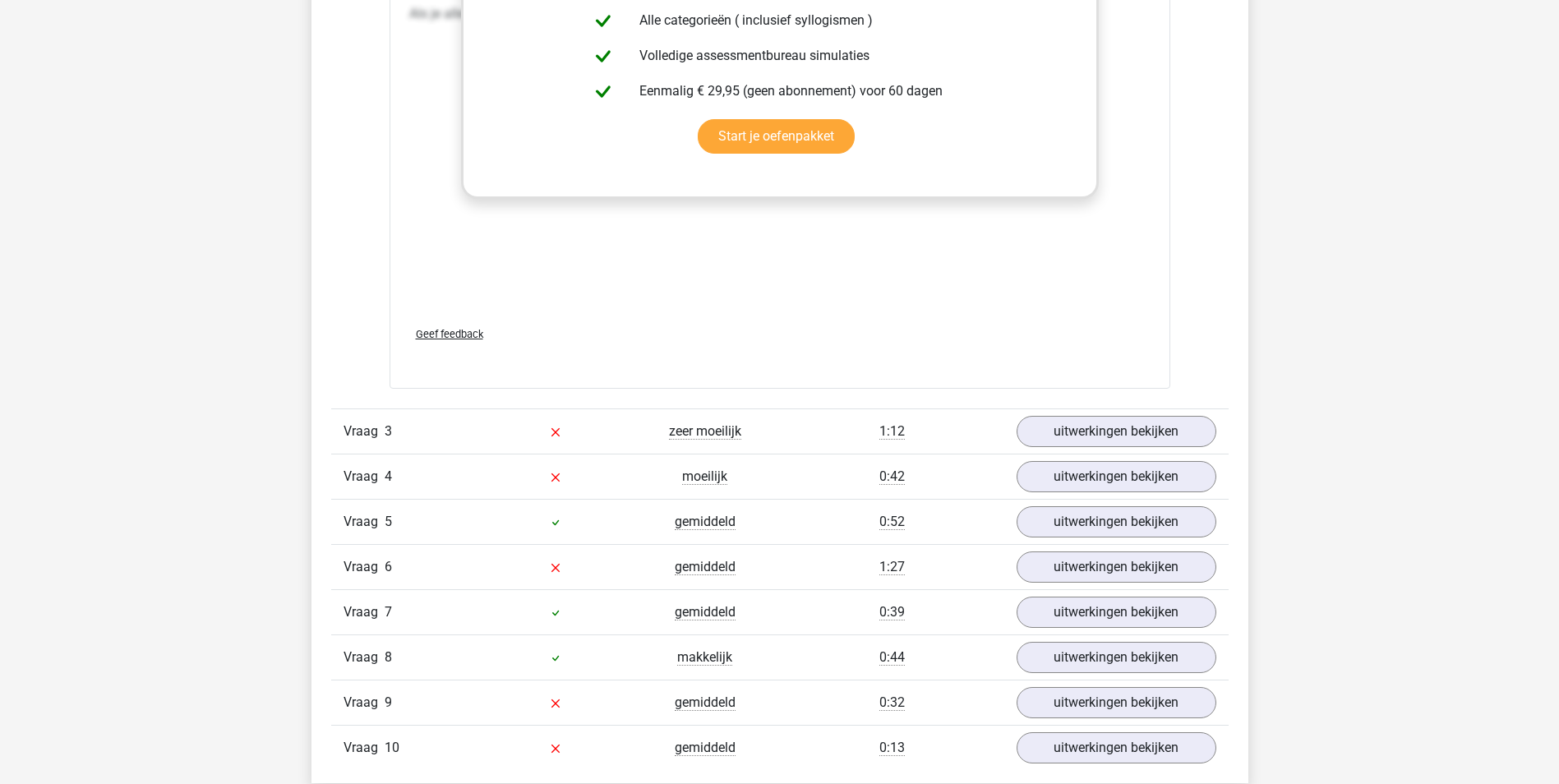
scroll to position [2958, 0]
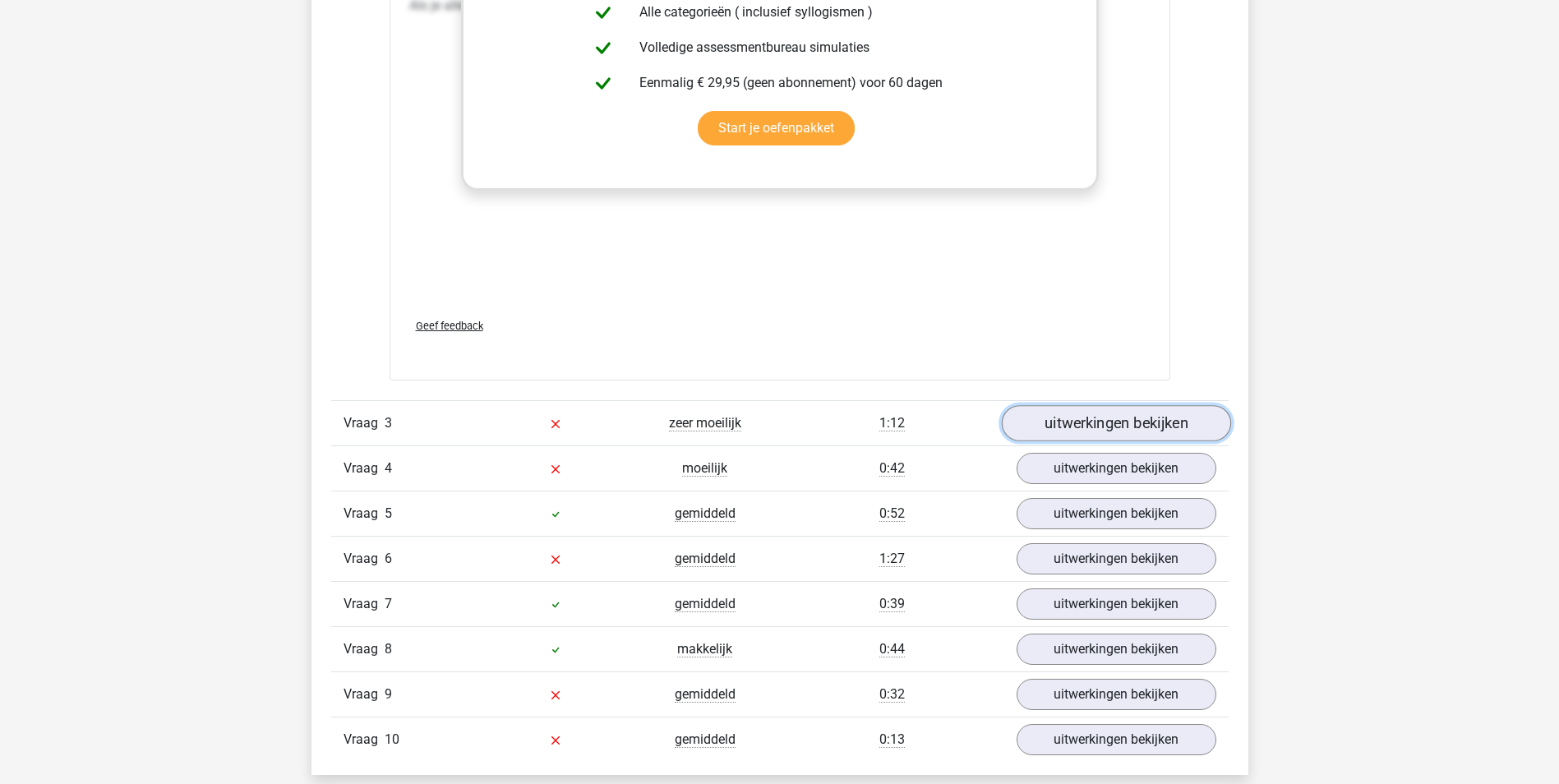
click at [1055, 424] on link "uitwerkingen bekijken" at bounding box center [1116, 423] width 229 height 36
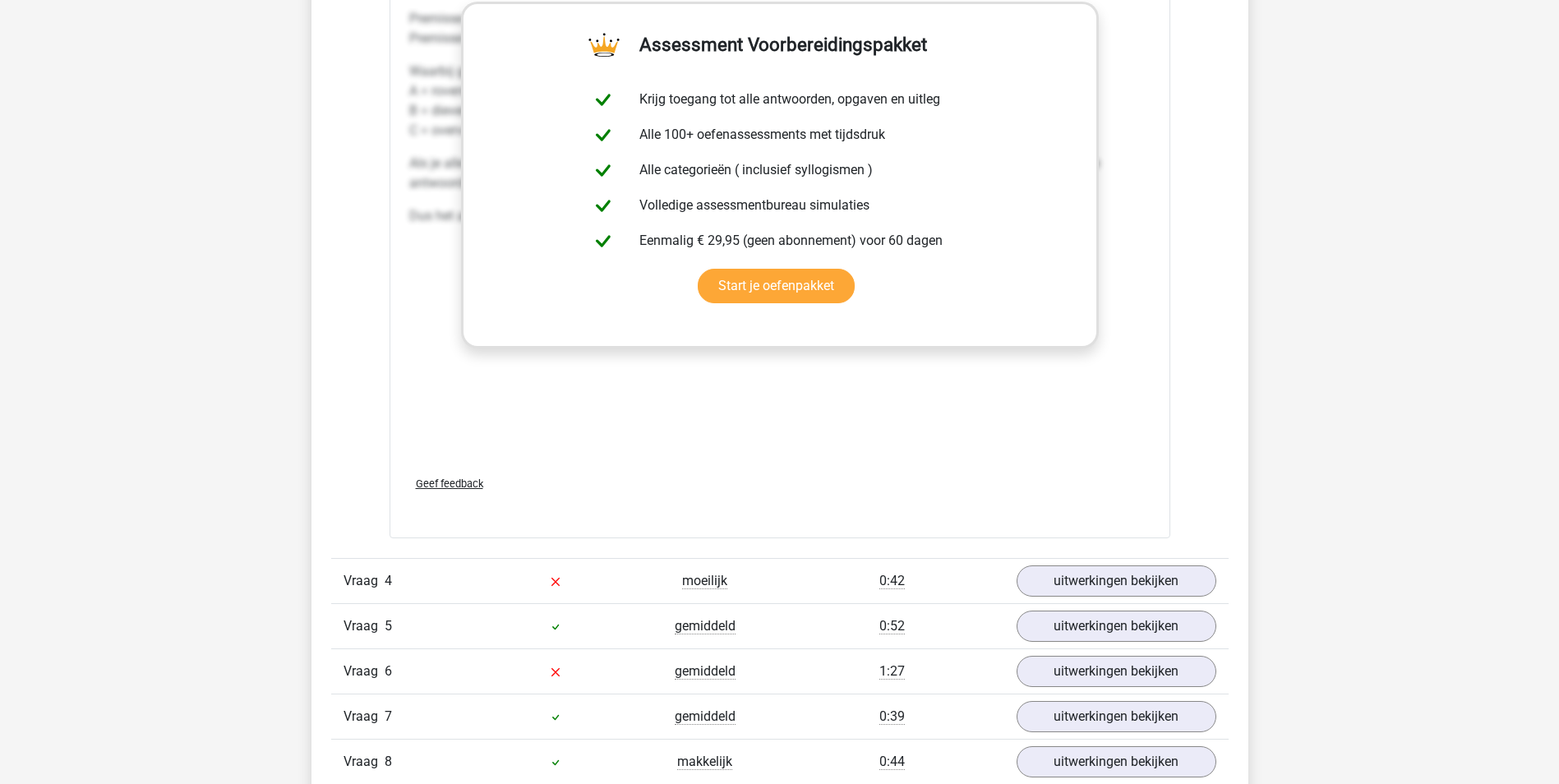
scroll to position [3861, 0]
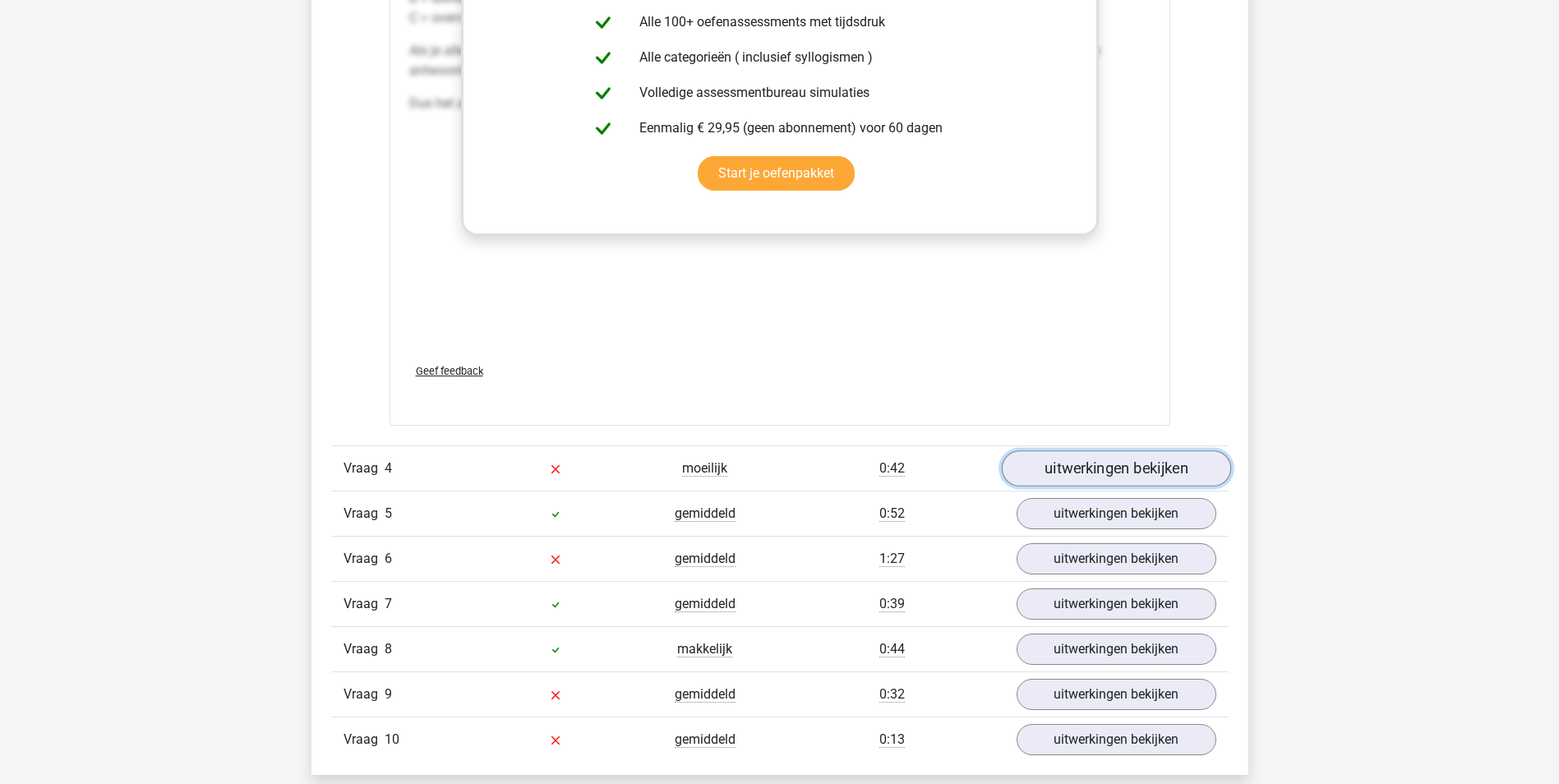
click at [1062, 472] on link "uitwerkingen bekijken" at bounding box center [1116, 468] width 229 height 36
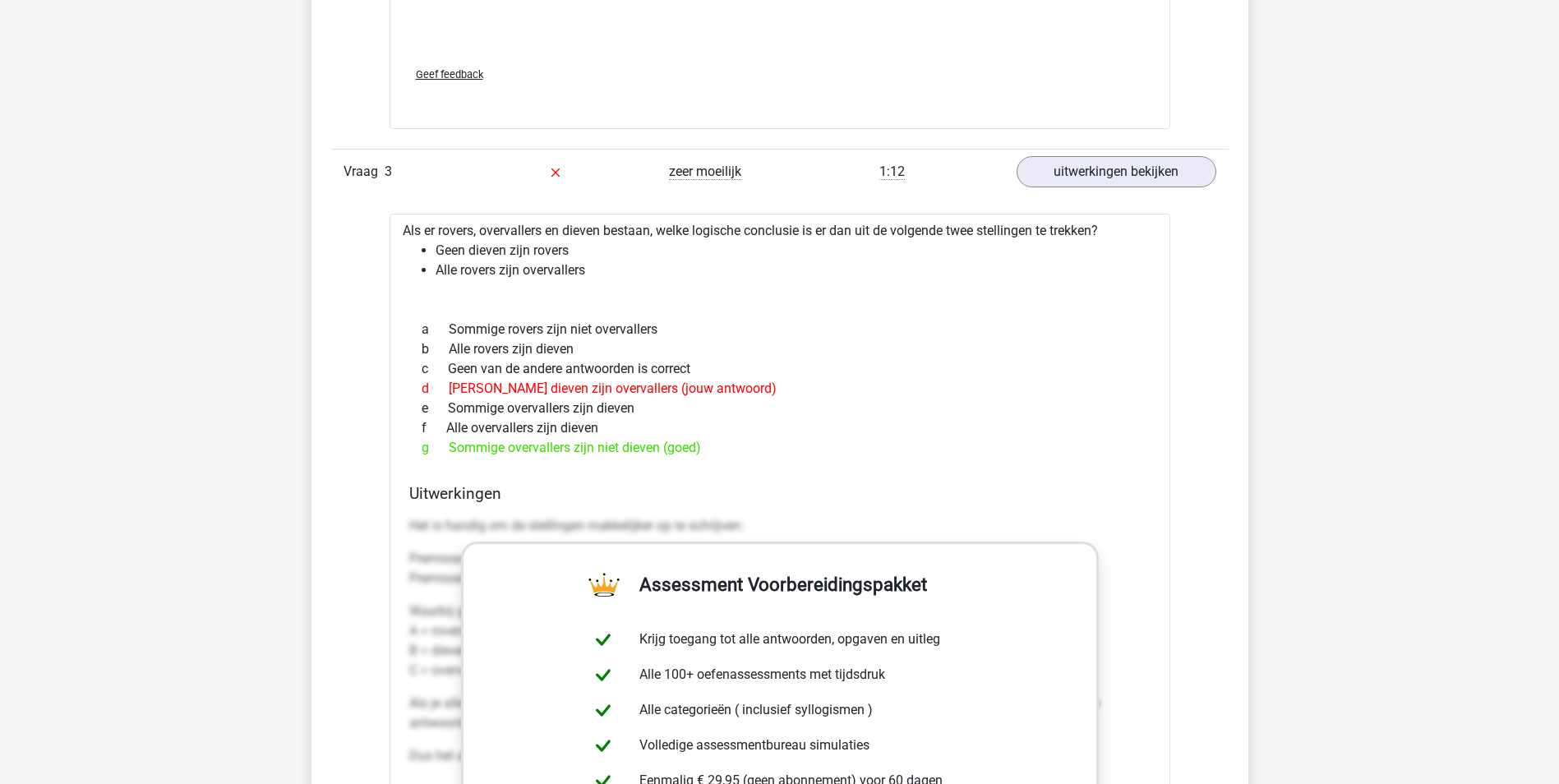
scroll to position [3204, 0]
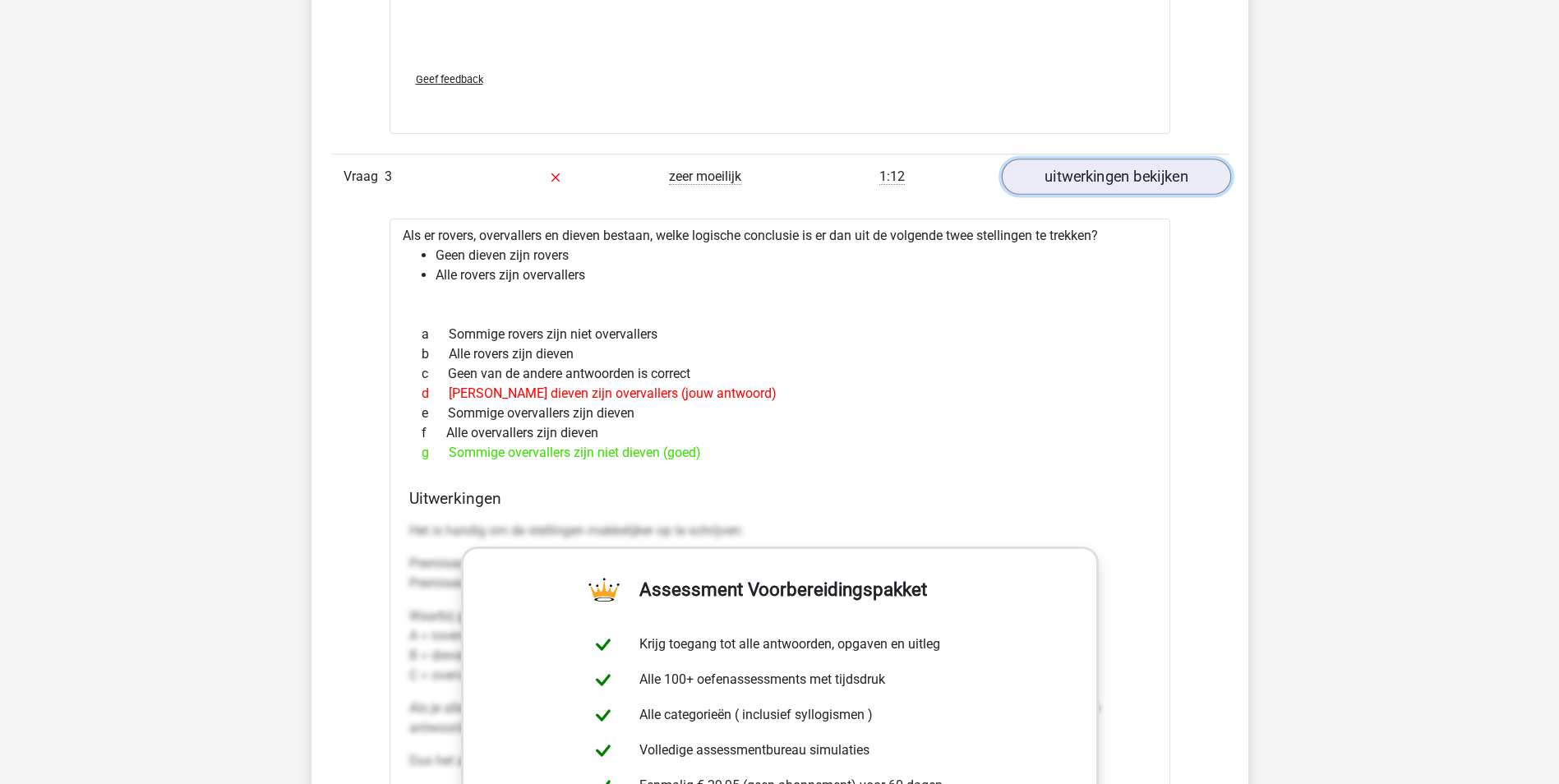
click at [1166, 183] on link "uitwerkingen bekijken" at bounding box center [1116, 177] width 229 height 36
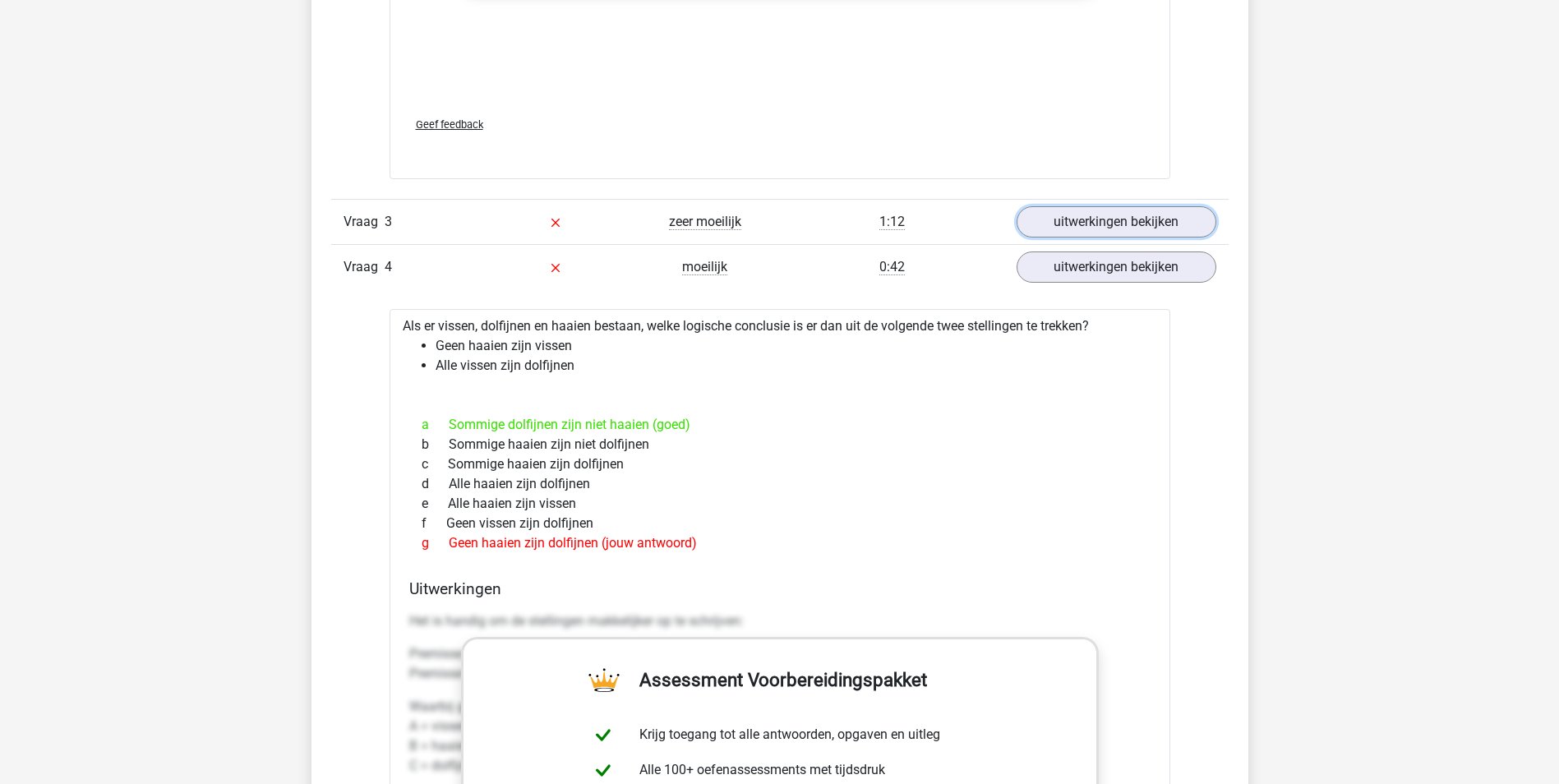
scroll to position [3122, 0]
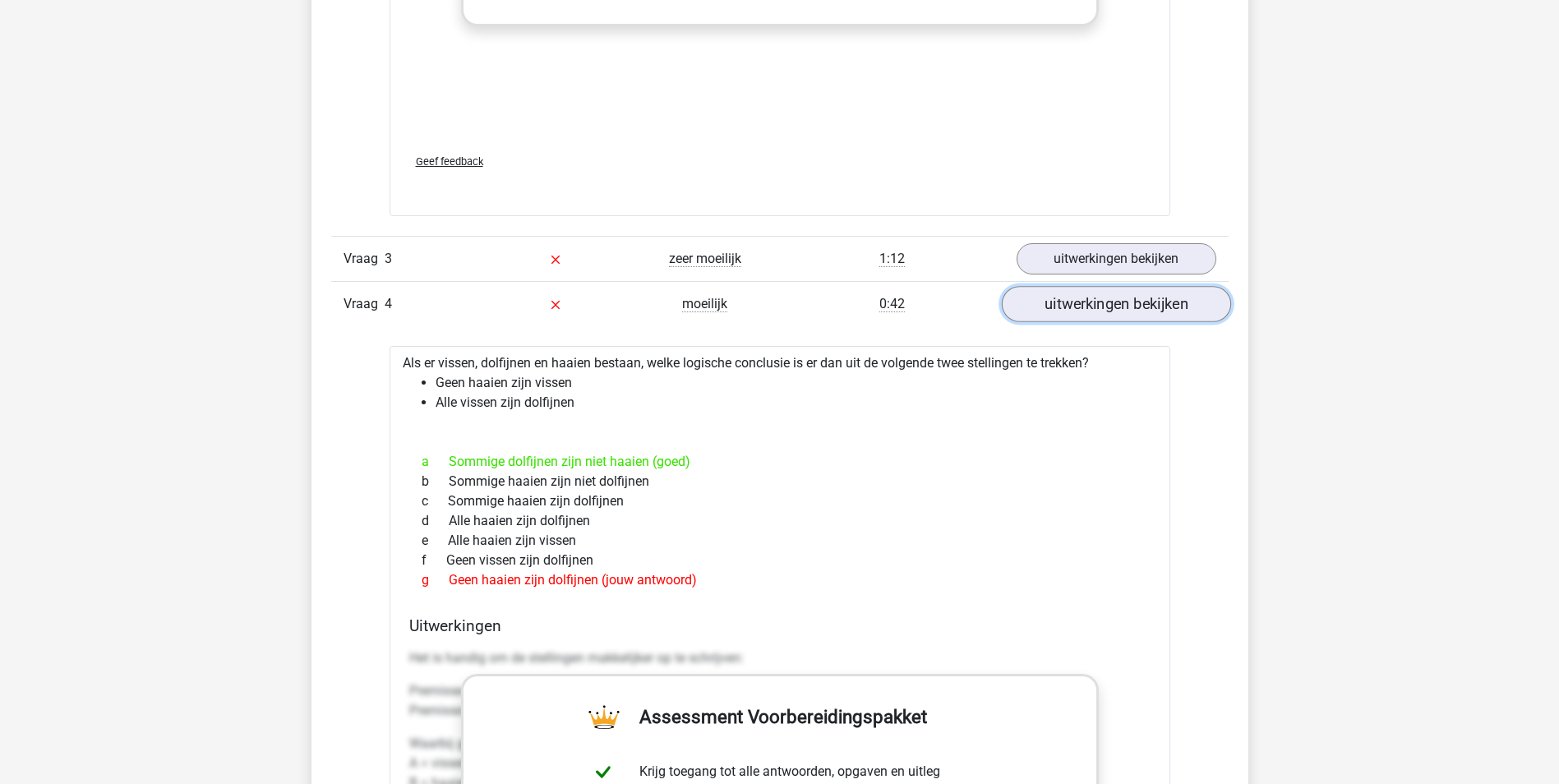
click at [1087, 302] on link "uitwerkingen bekijken" at bounding box center [1116, 304] width 229 height 36
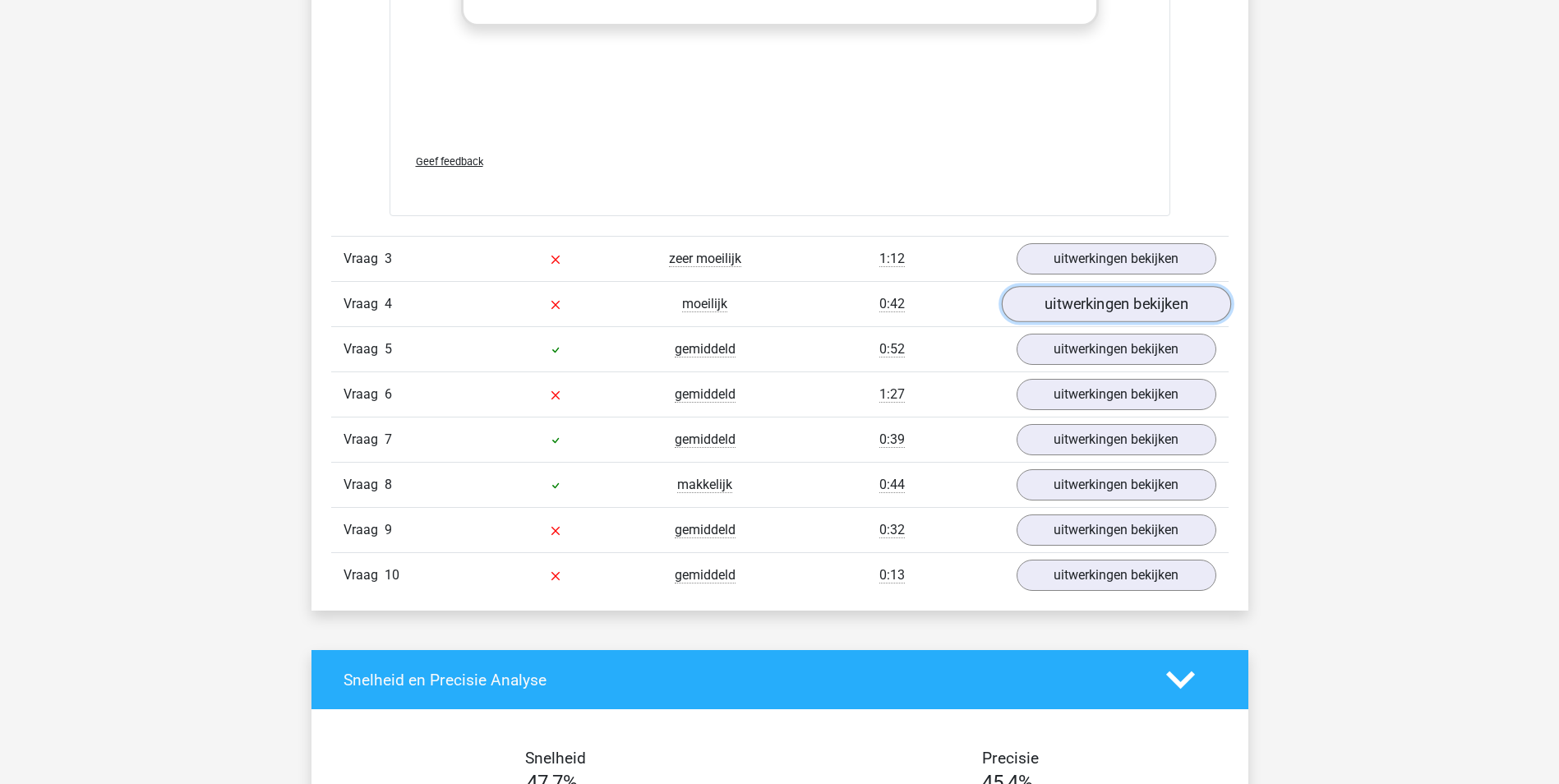
click at [1042, 310] on link "uitwerkingen bekijken" at bounding box center [1116, 304] width 229 height 36
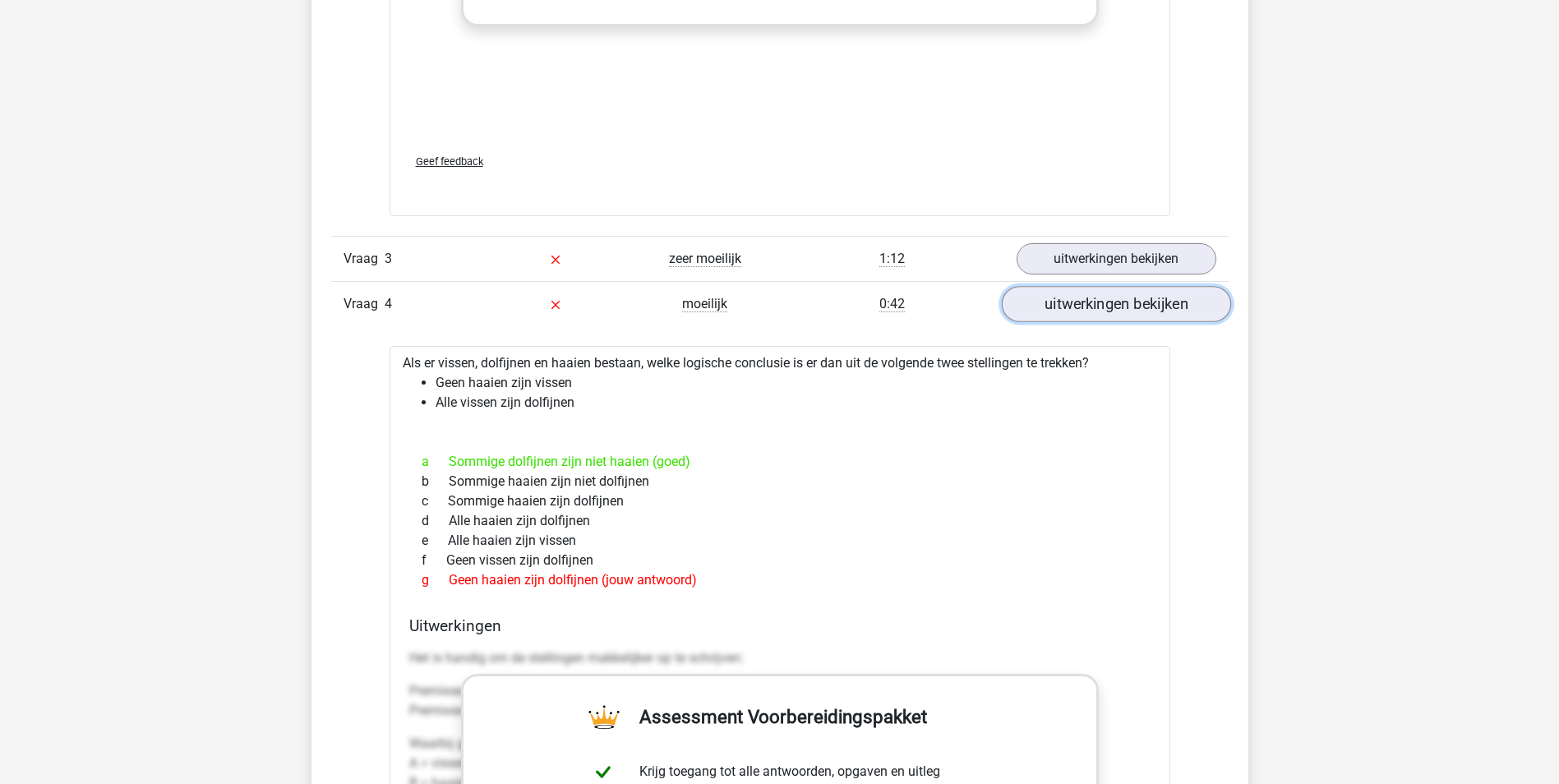
click at [1105, 302] on link "uitwerkingen bekijken" at bounding box center [1116, 304] width 229 height 36
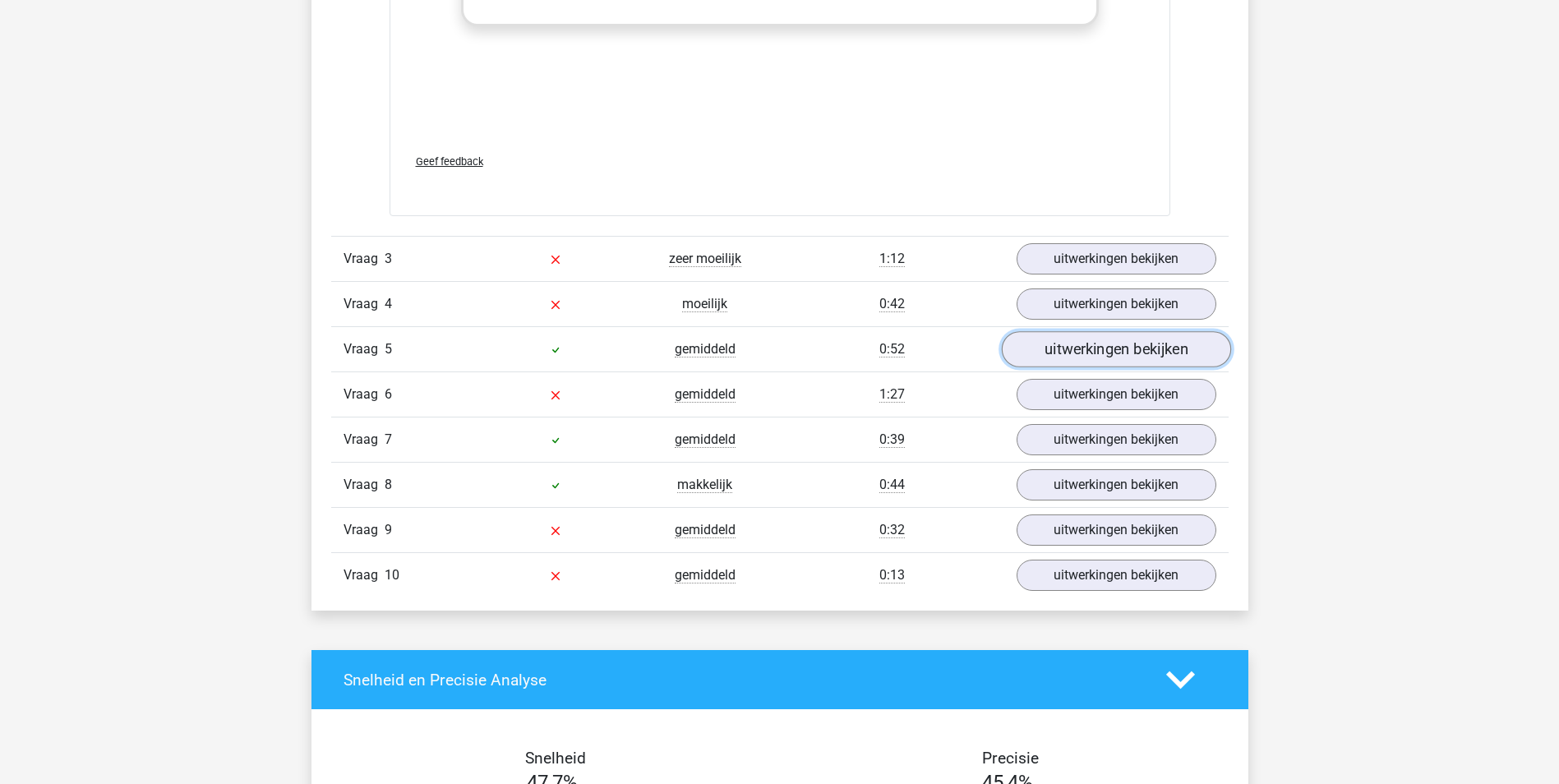
click at [1107, 345] on link "uitwerkingen bekijken" at bounding box center [1116, 349] width 229 height 36
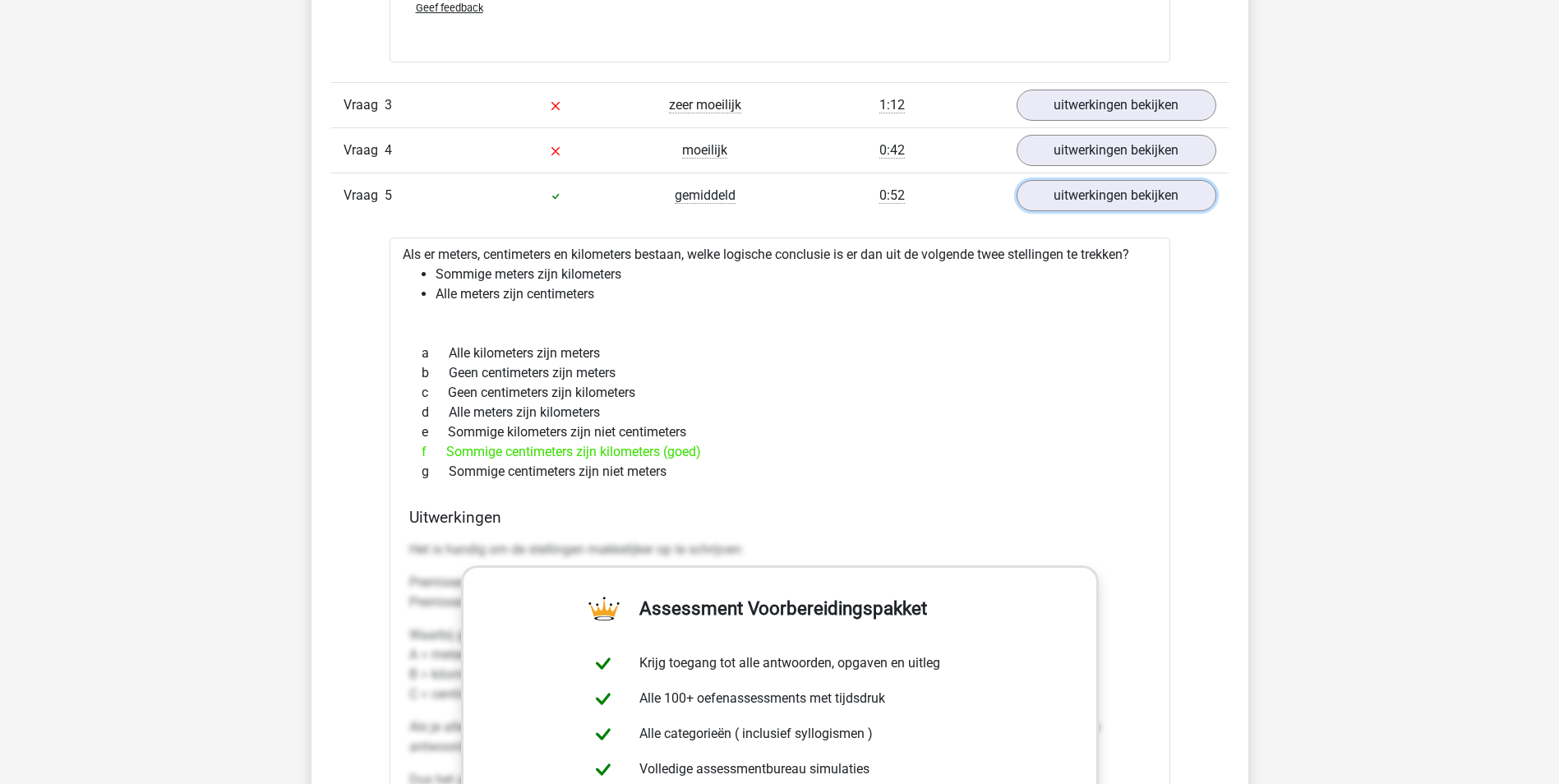
scroll to position [3286, 0]
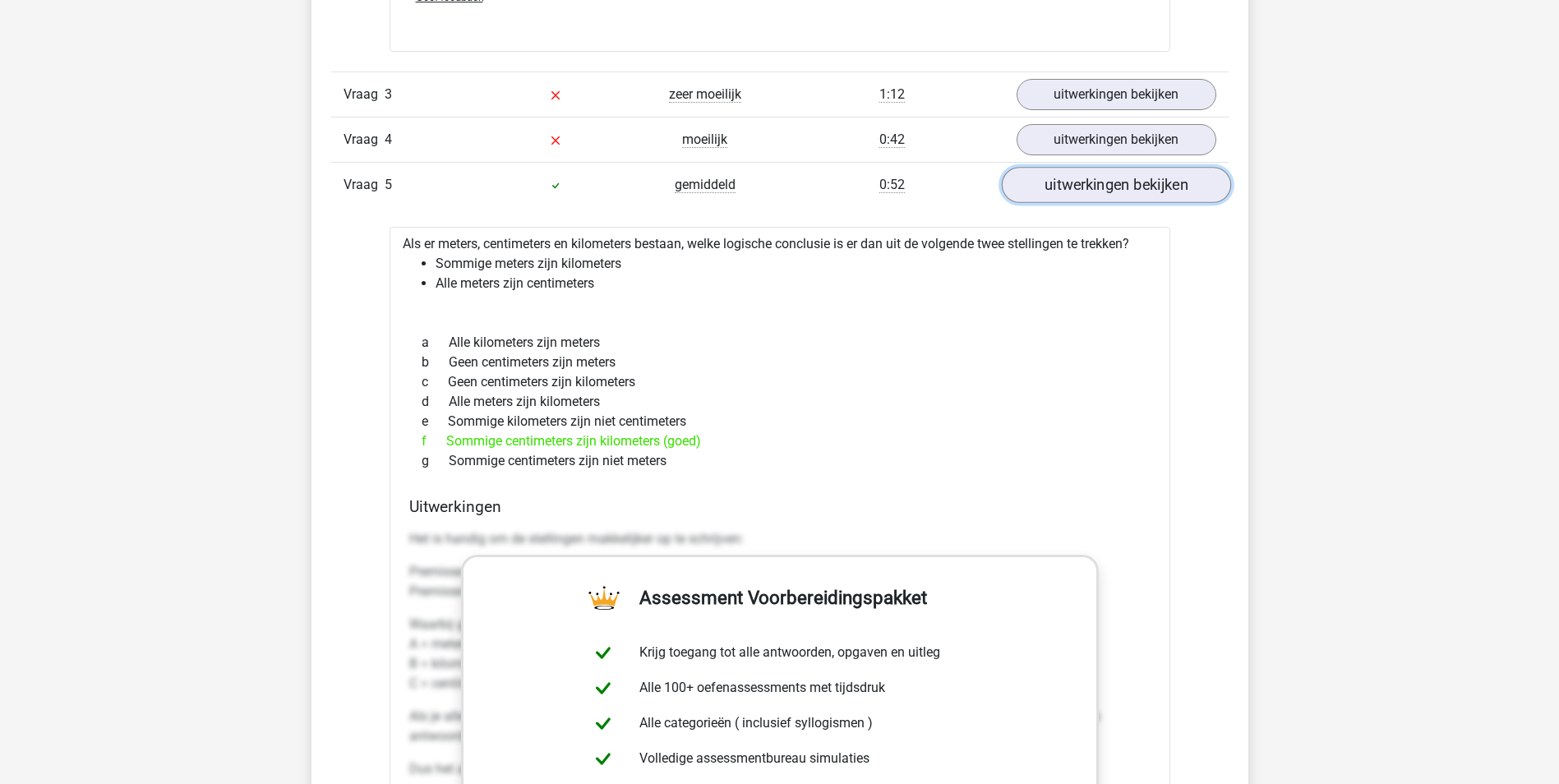
click at [1187, 194] on link "uitwerkingen bekijken" at bounding box center [1116, 185] width 229 height 36
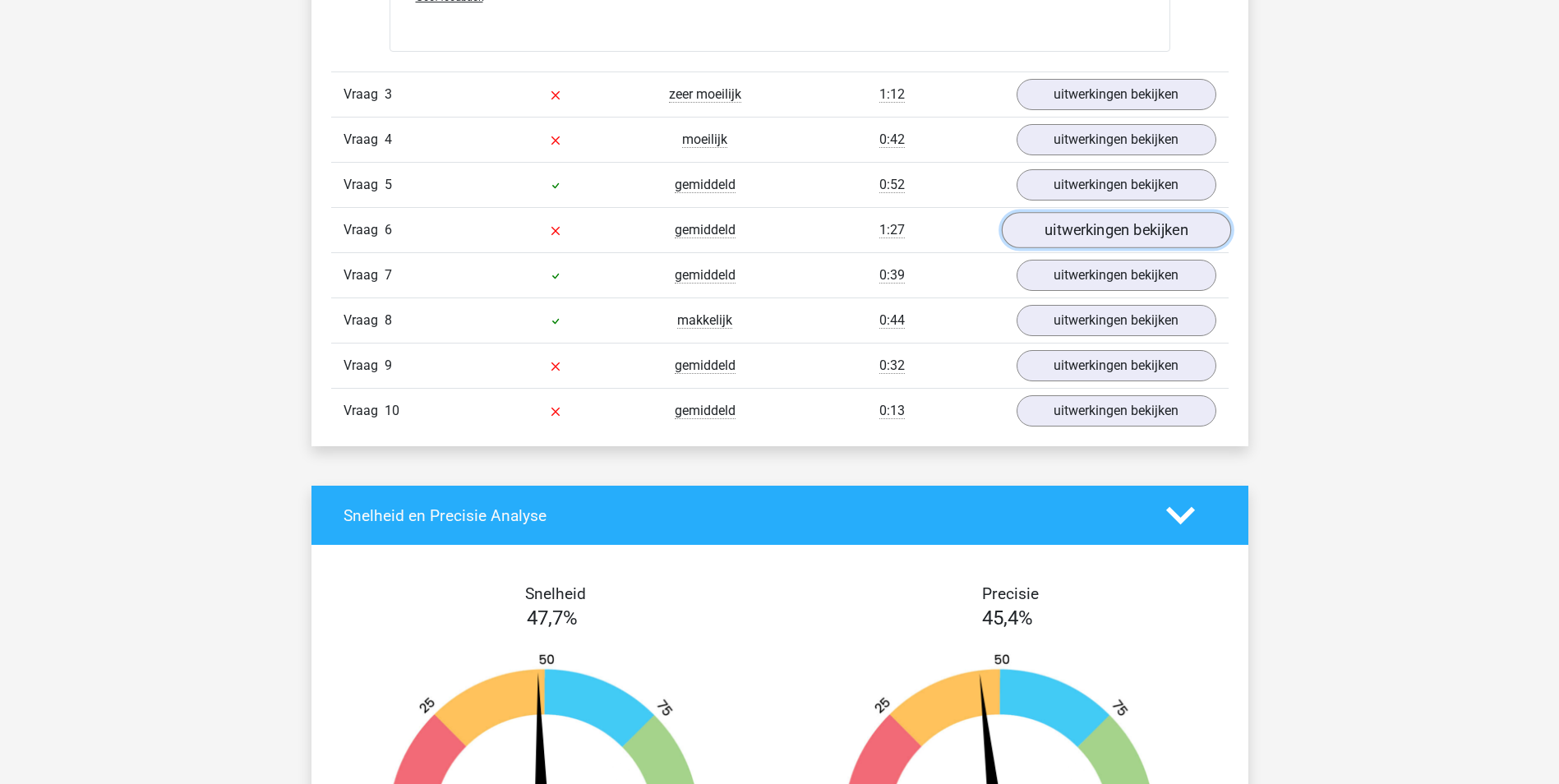
click at [1137, 221] on link "uitwerkingen bekijken" at bounding box center [1116, 230] width 229 height 36
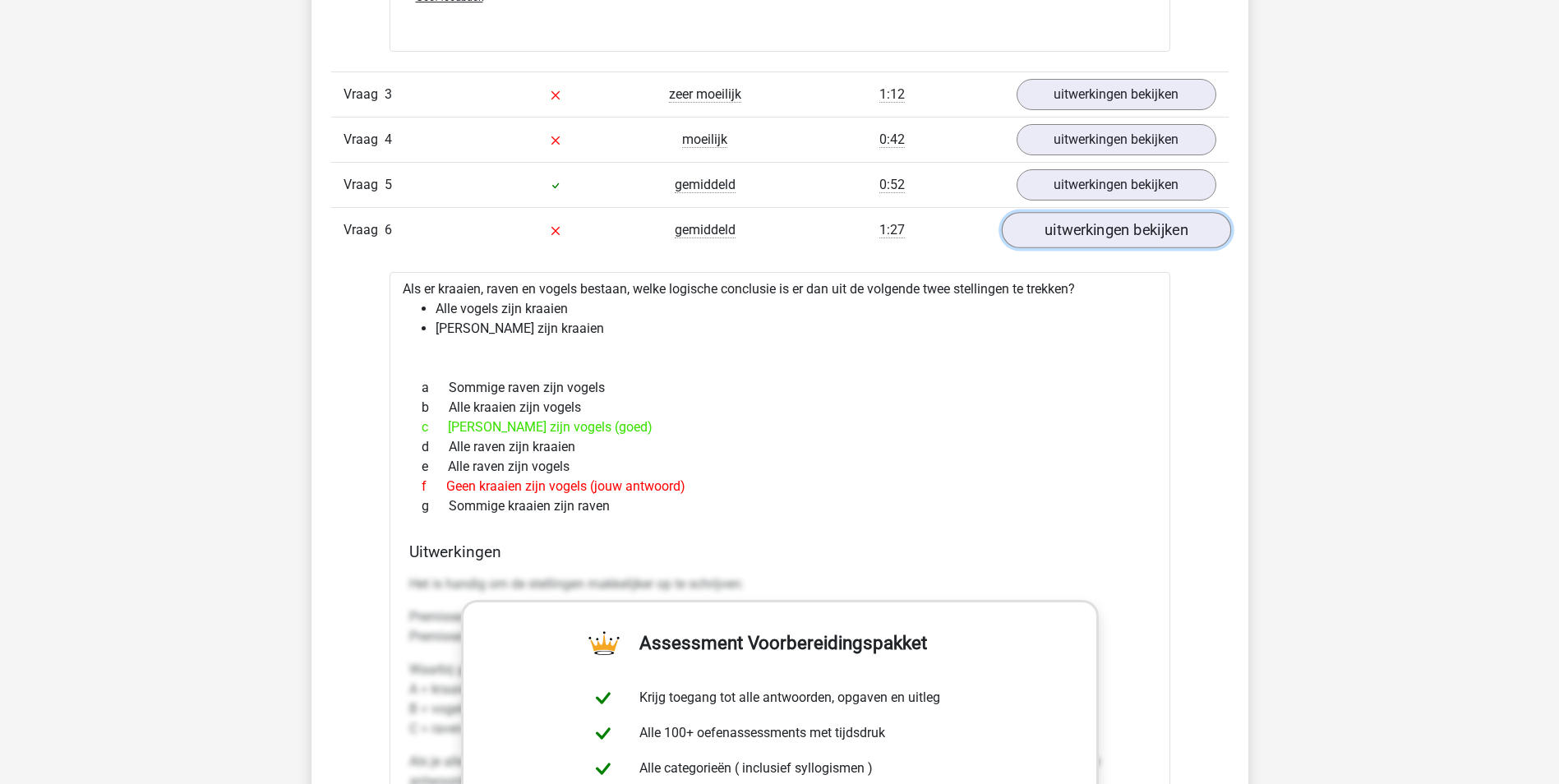
click at [1137, 234] on link "uitwerkingen bekijken" at bounding box center [1116, 230] width 229 height 36
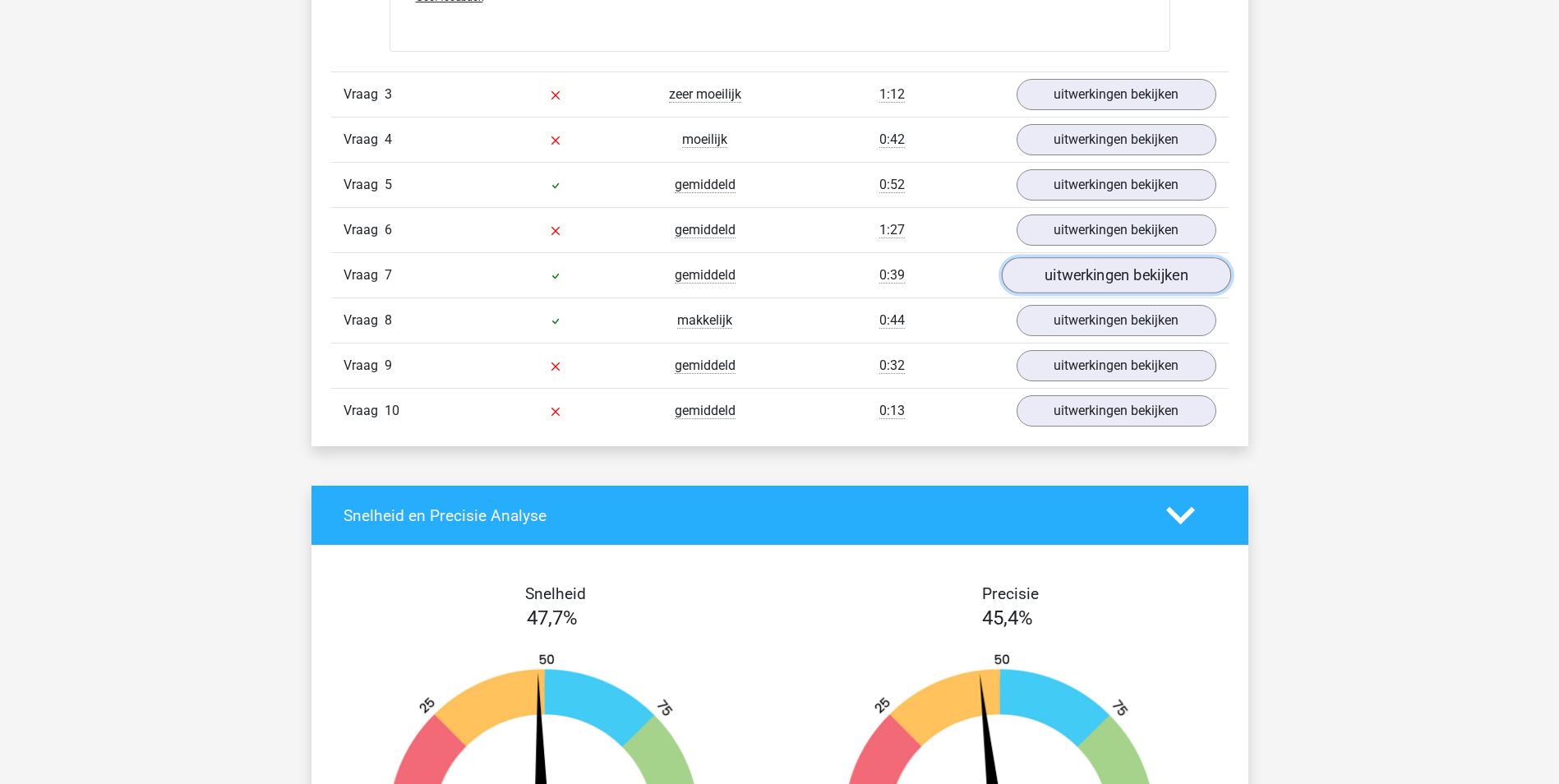
click at [1080, 271] on link "uitwerkingen bekijken" at bounding box center [1116, 275] width 229 height 36
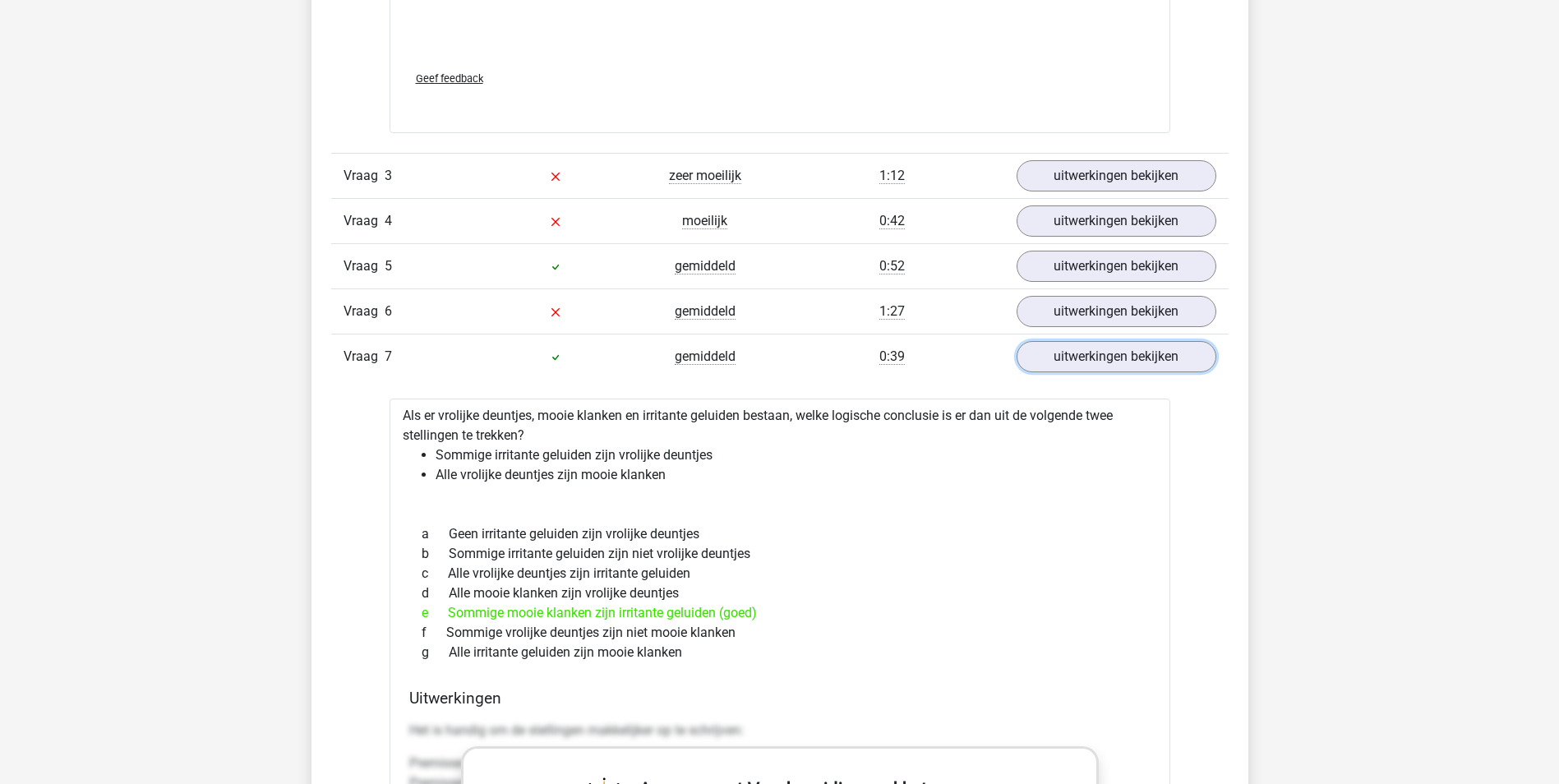
scroll to position [3204, 0]
click at [1097, 360] on link "uitwerkingen bekijken" at bounding box center [1116, 357] width 229 height 36
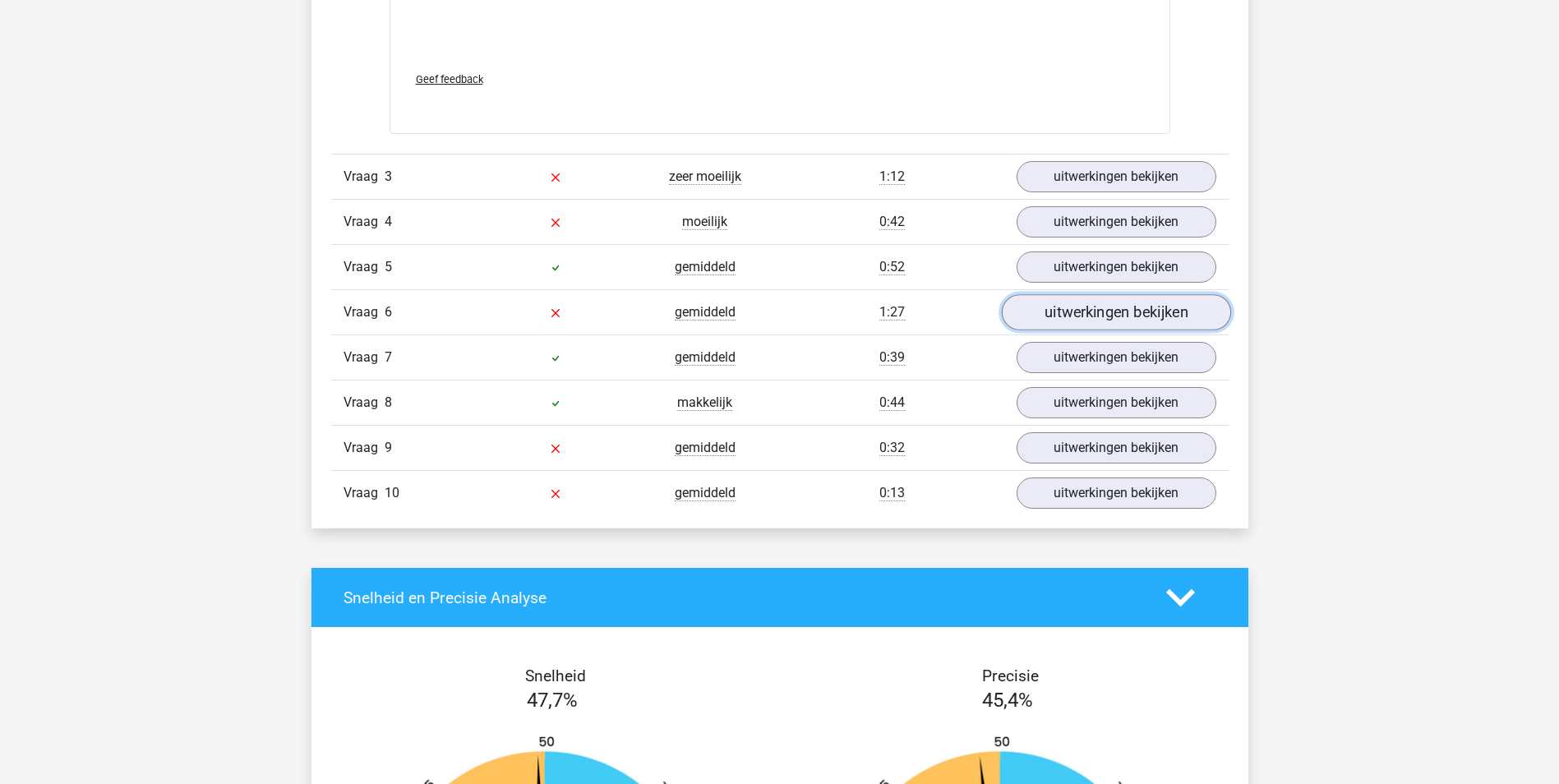
click at [1118, 316] on link "uitwerkingen bekijken" at bounding box center [1116, 312] width 229 height 36
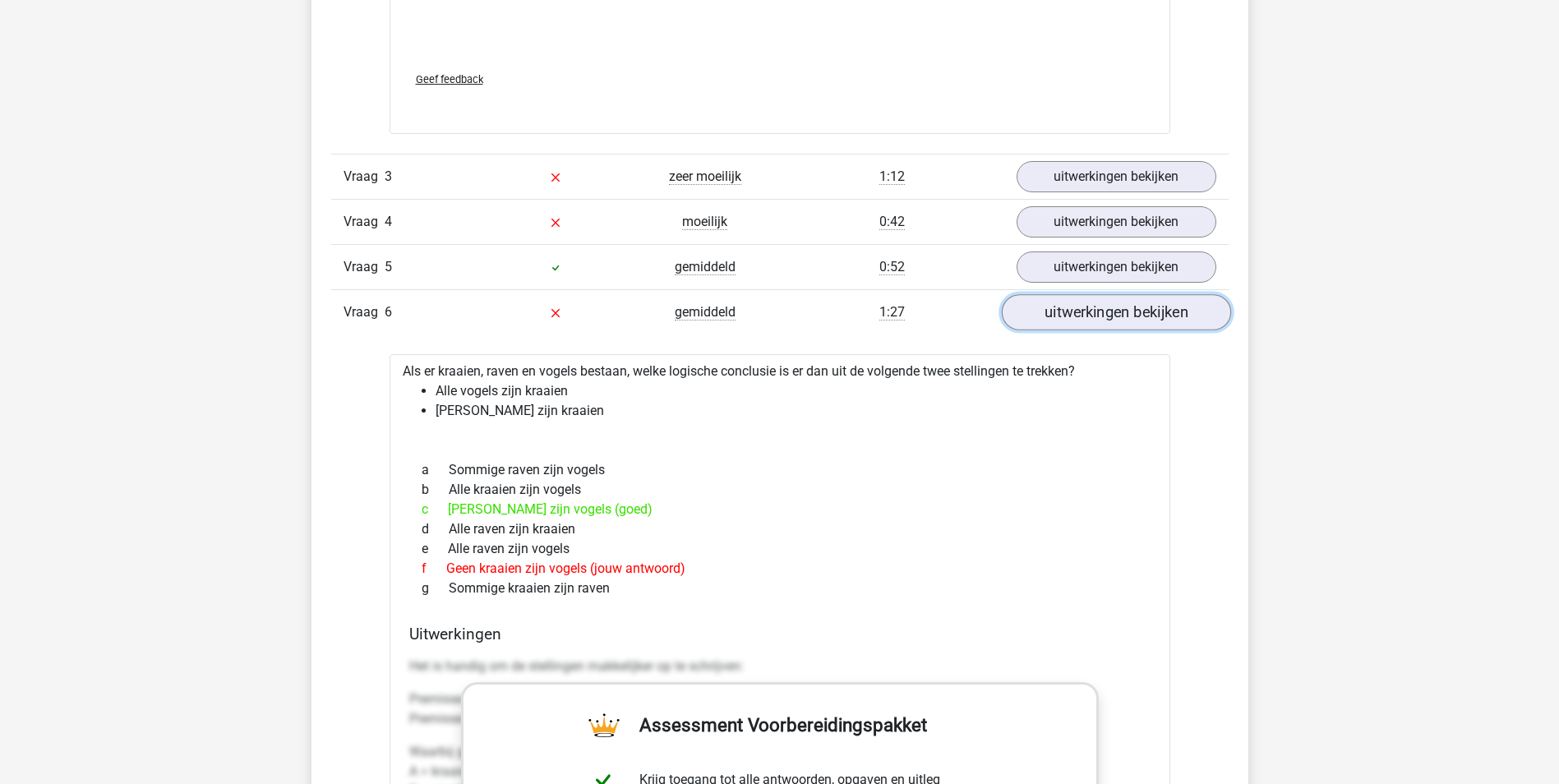
click at [1118, 313] on link "uitwerkingen bekijken" at bounding box center [1116, 312] width 229 height 36
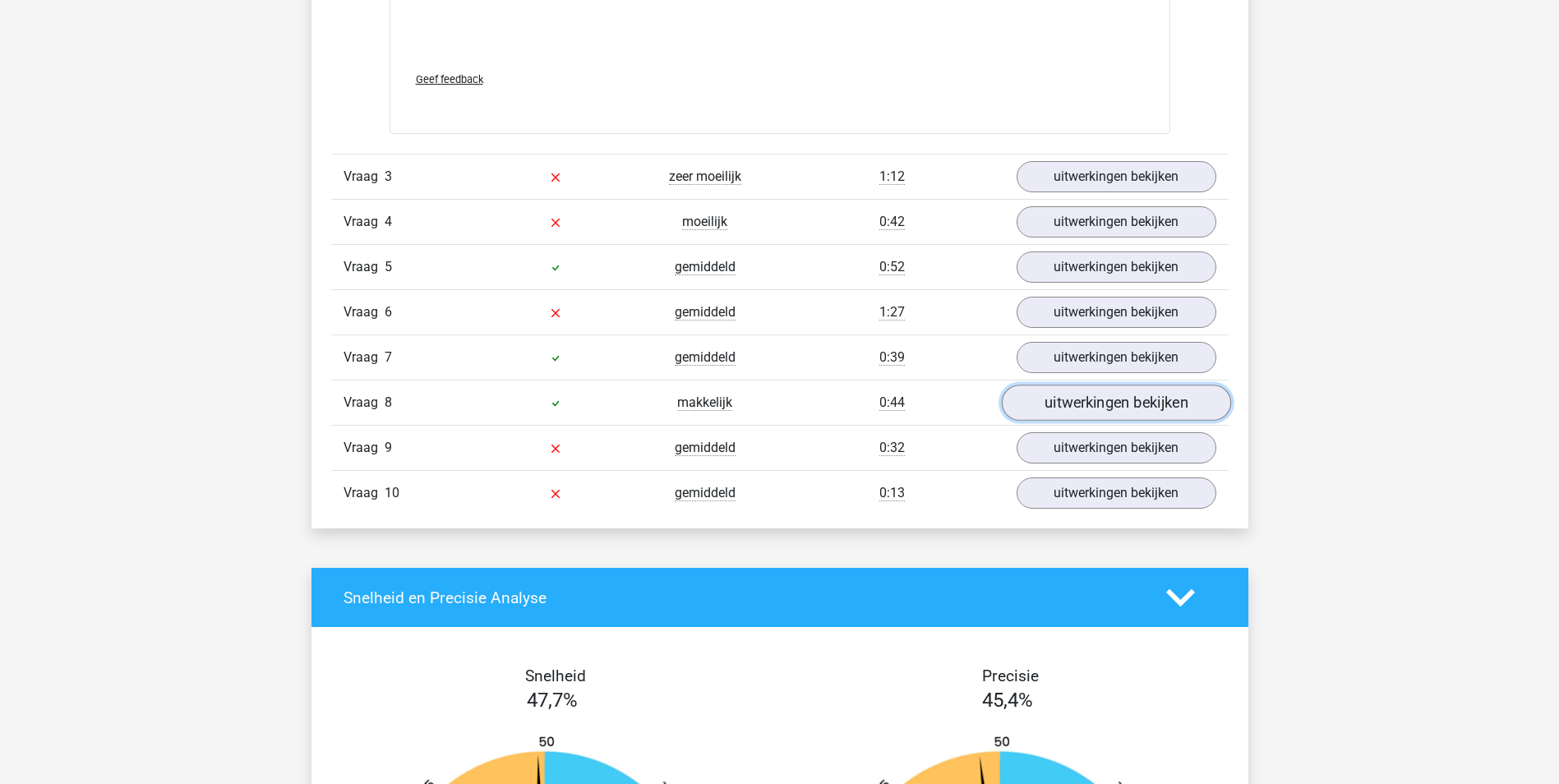
click at [1121, 397] on link "uitwerkingen bekijken" at bounding box center [1116, 402] width 229 height 36
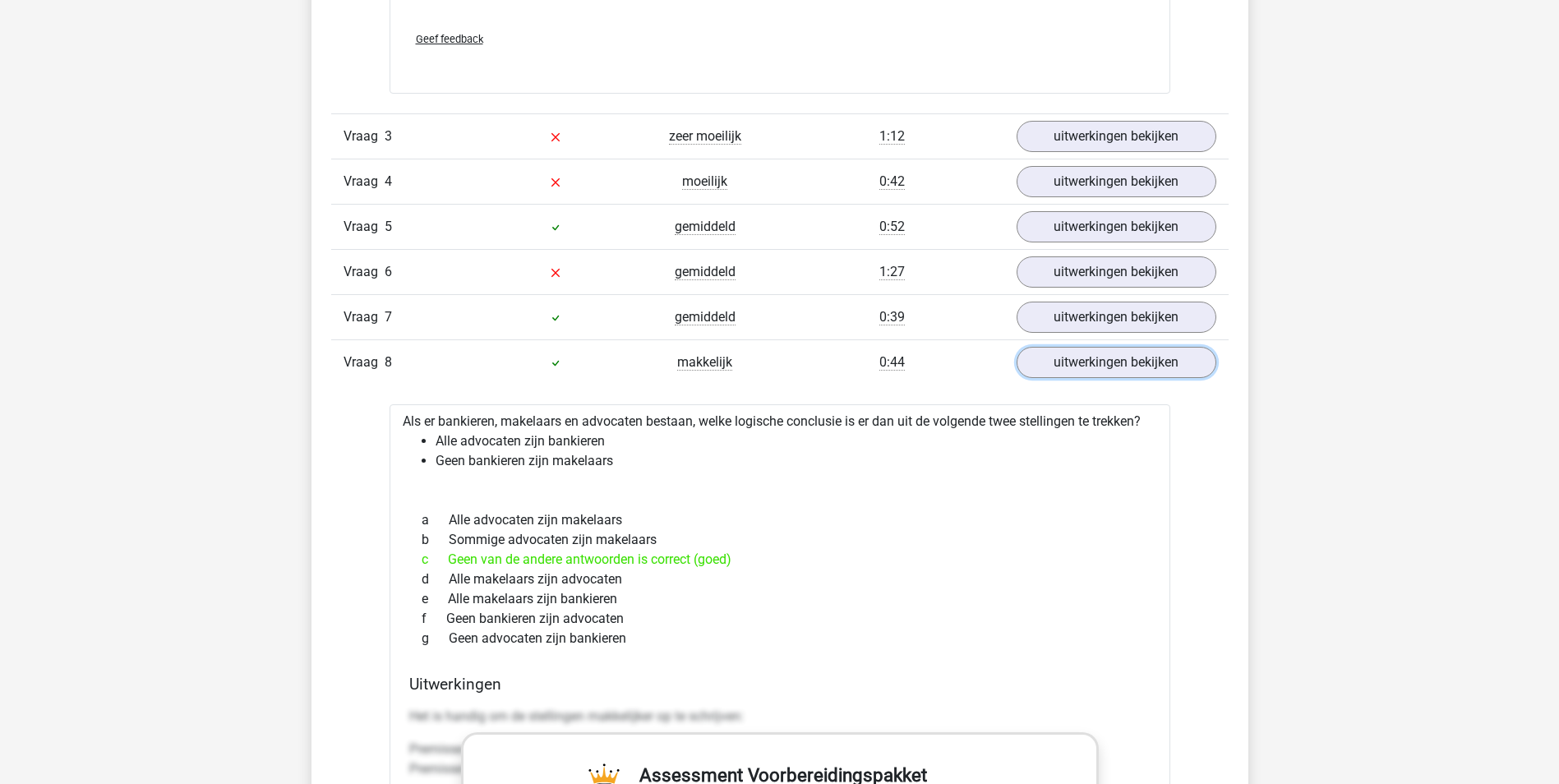
scroll to position [3286, 0]
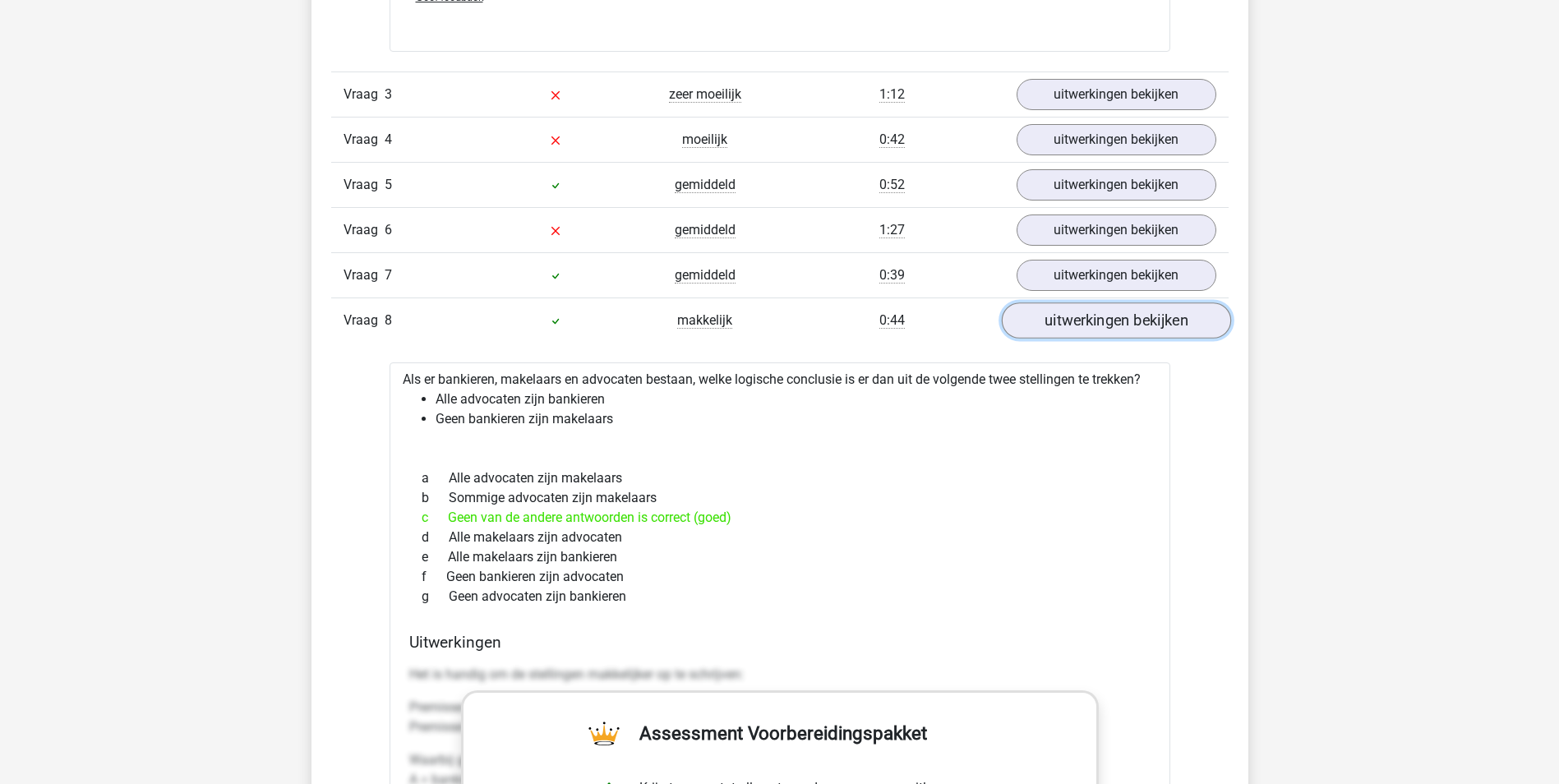
click at [1148, 313] on link "uitwerkingen bekijken" at bounding box center [1116, 321] width 229 height 36
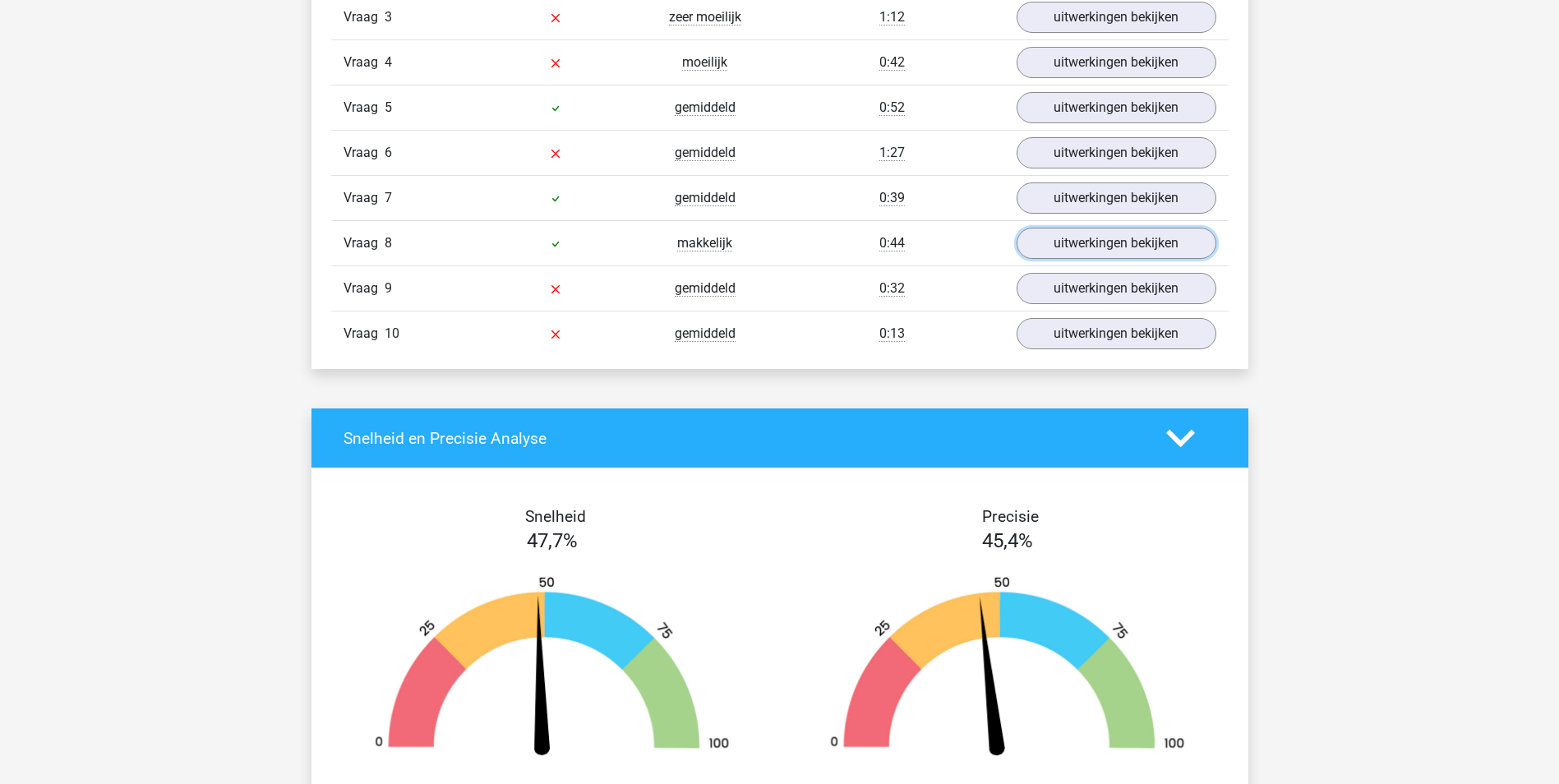
scroll to position [3369, 0]
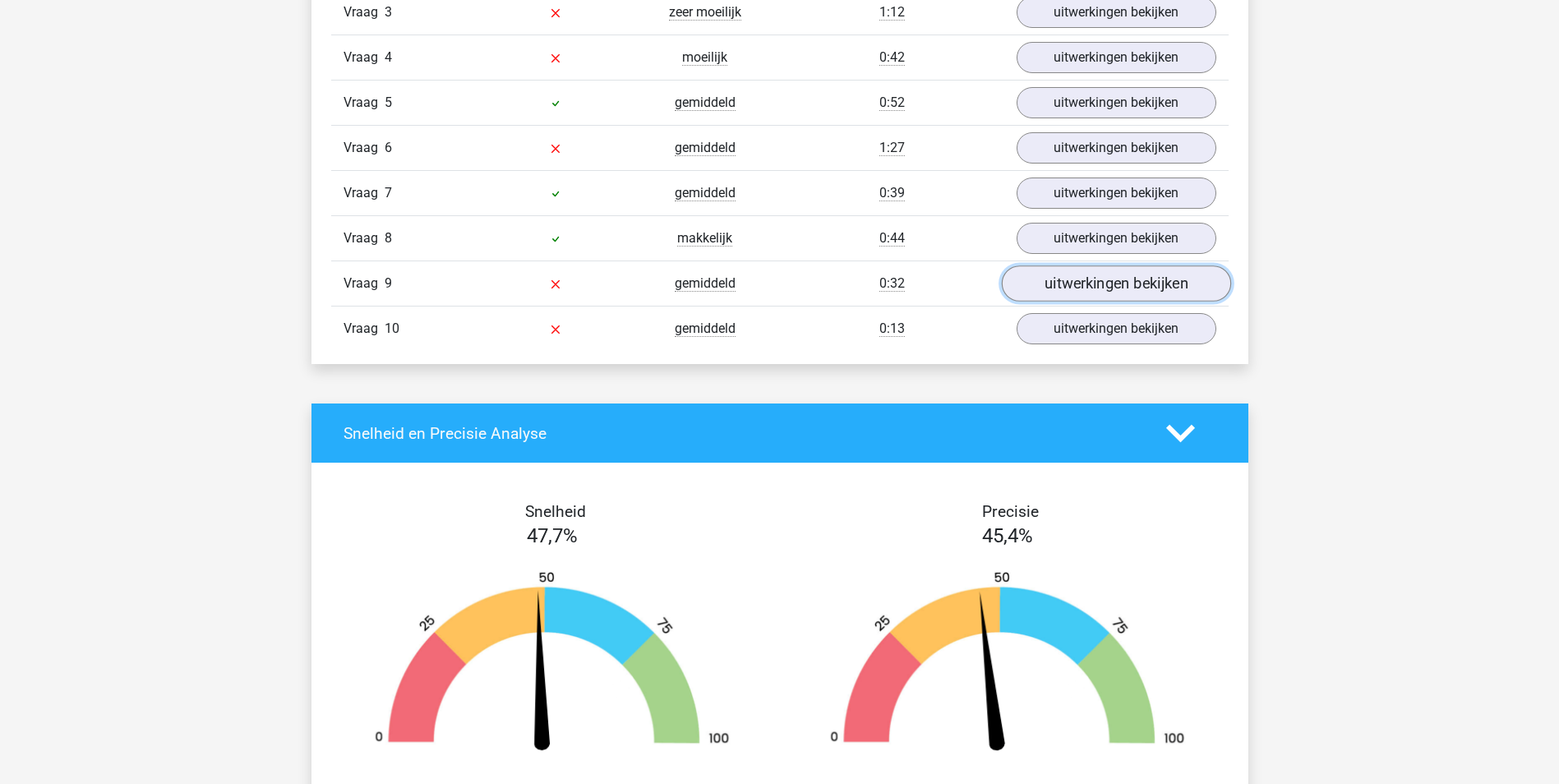
click at [1136, 288] on link "uitwerkingen bekijken" at bounding box center [1116, 283] width 229 height 36
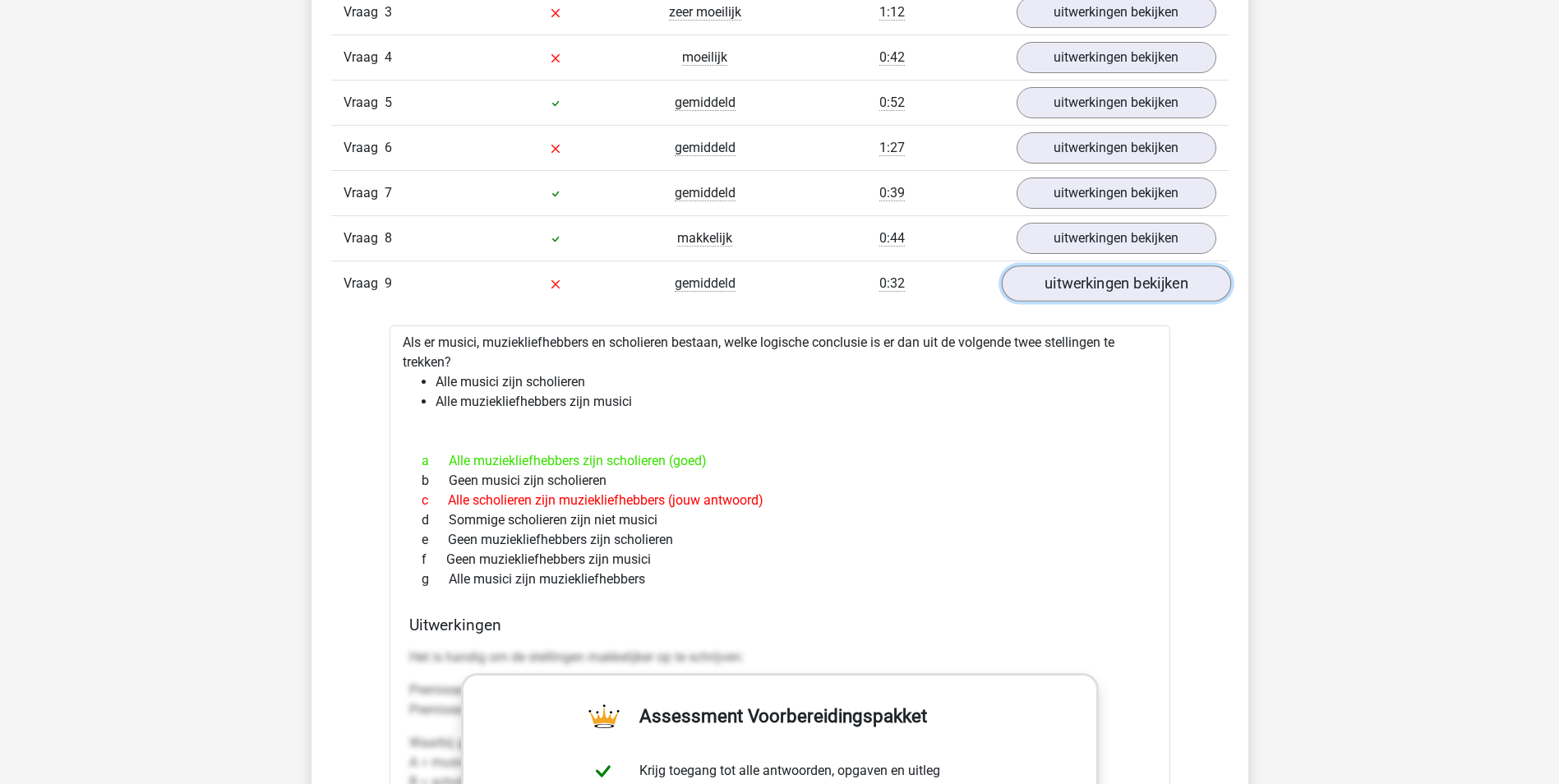
click at [1052, 289] on link "uitwerkingen bekijken" at bounding box center [1116, 283] width 229 height 36
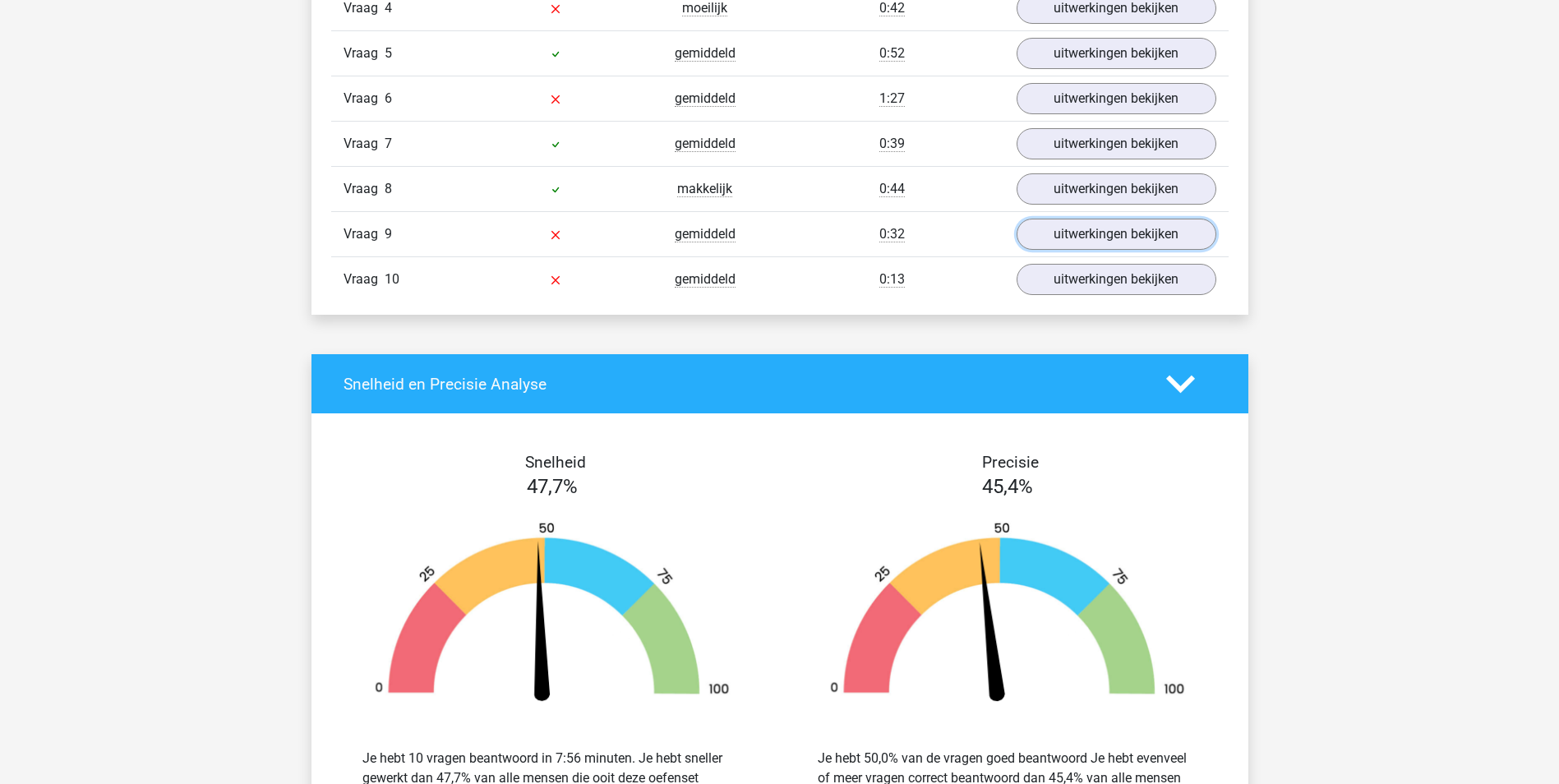
scroll to position [3450, 0]
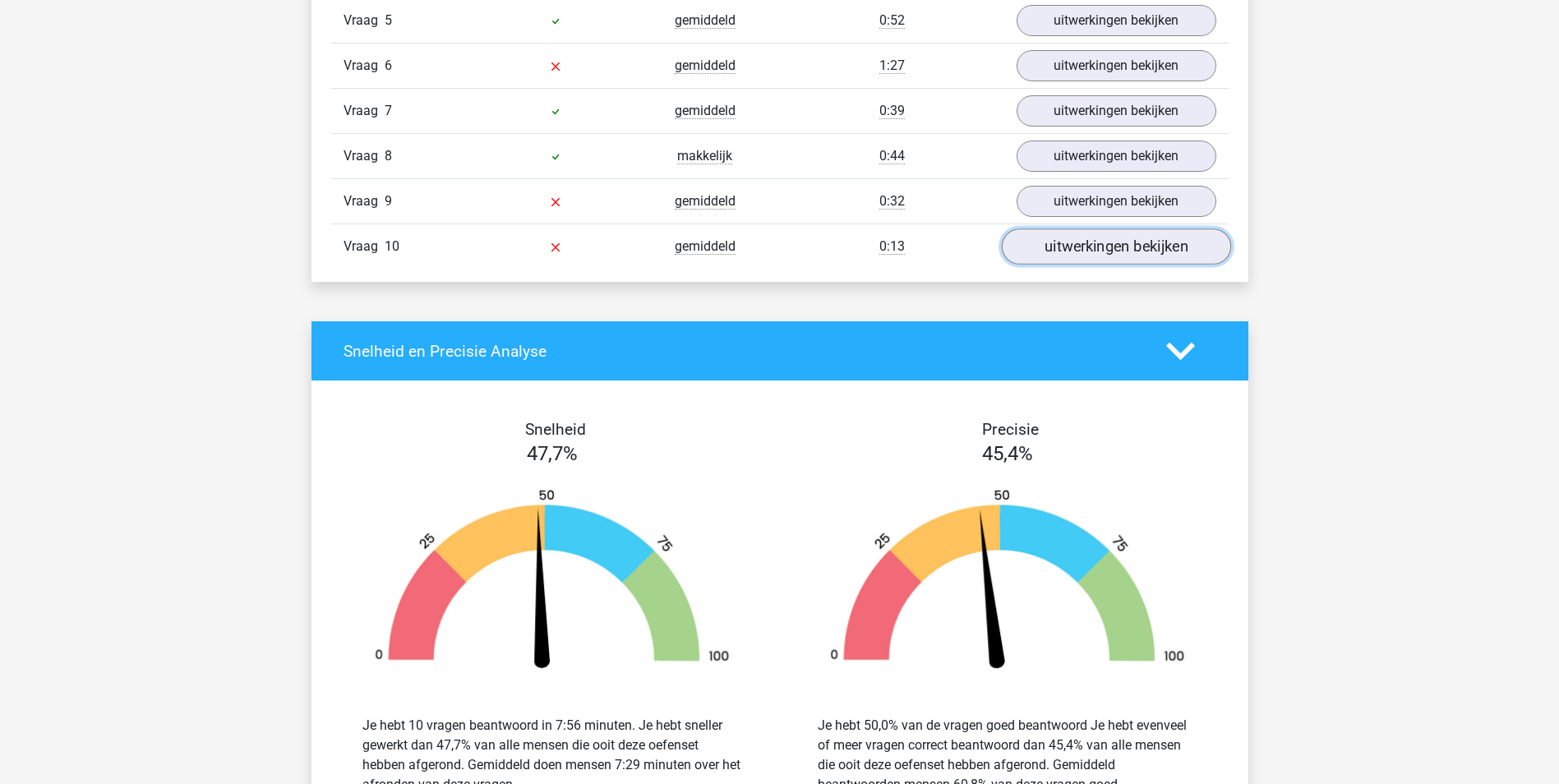
click at [1153, 247] on link "uitwerkingen bekijken" at bounding box center [1116, 246] width 229 height 36
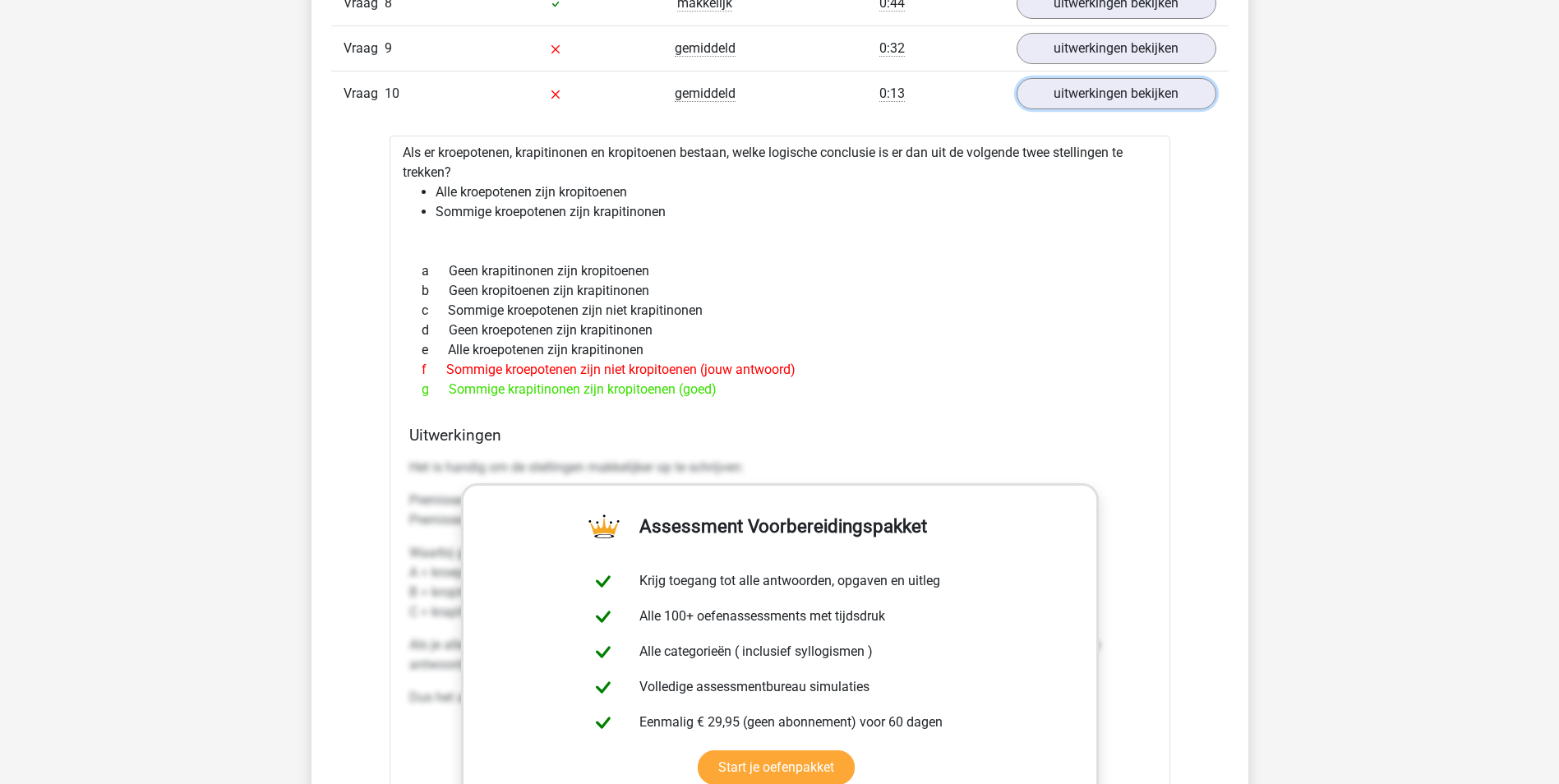
scroll to position [3615, 0]
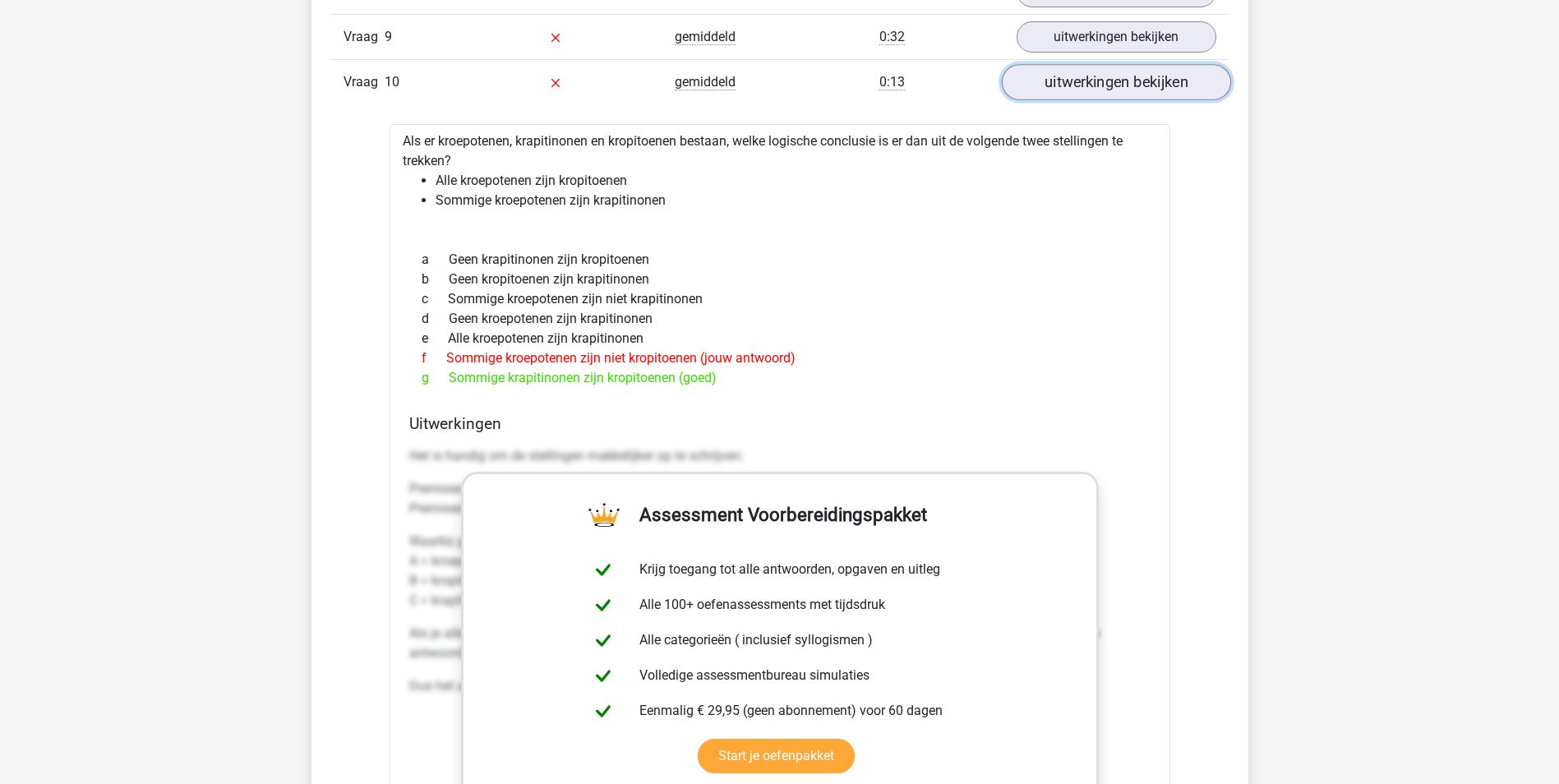
click at [1139, 83] on link "uitwerkingen bekijken" at bounding box center [1116, 82] width 229 height 36
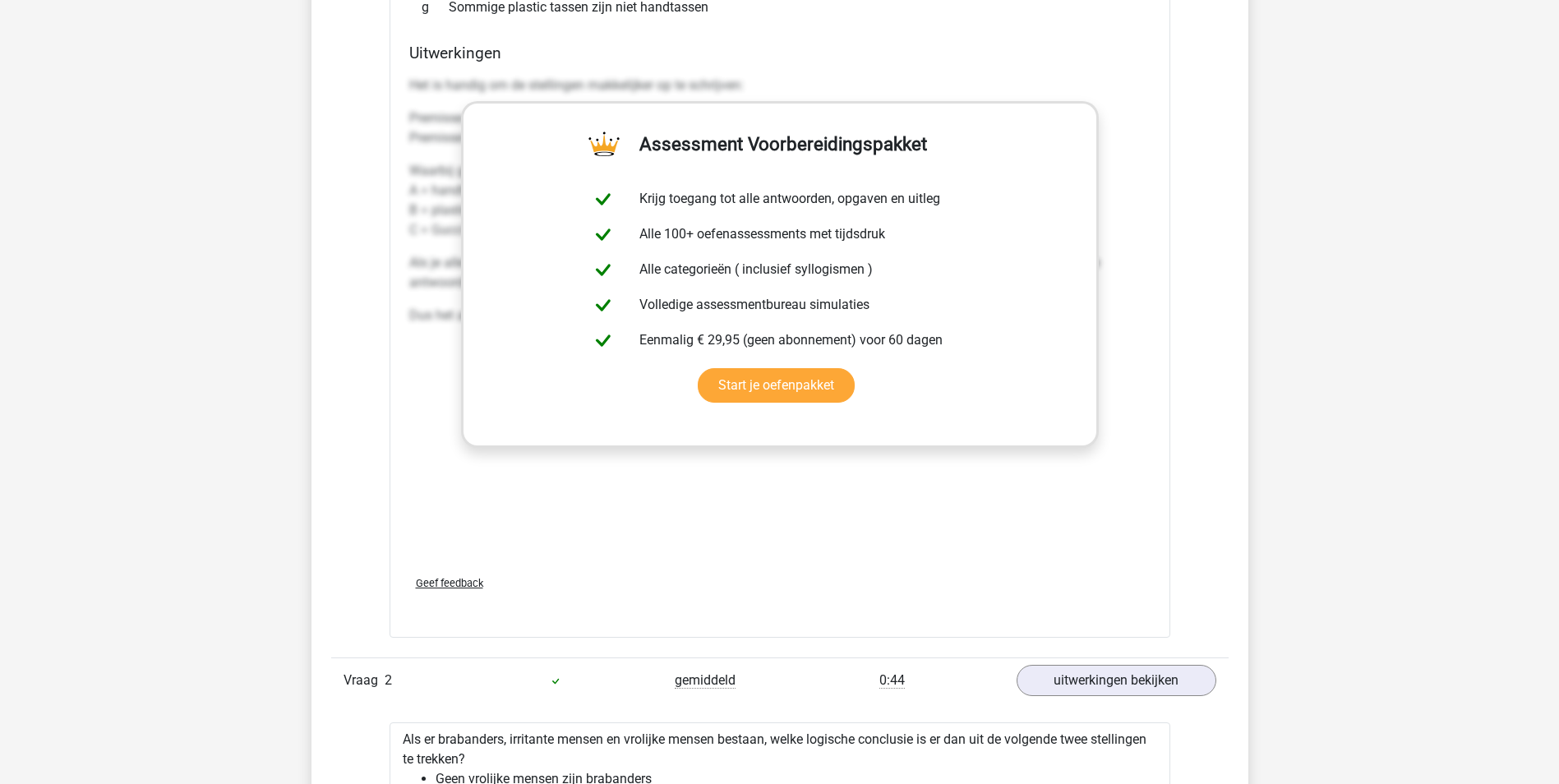
scroll to position [1972, 0]
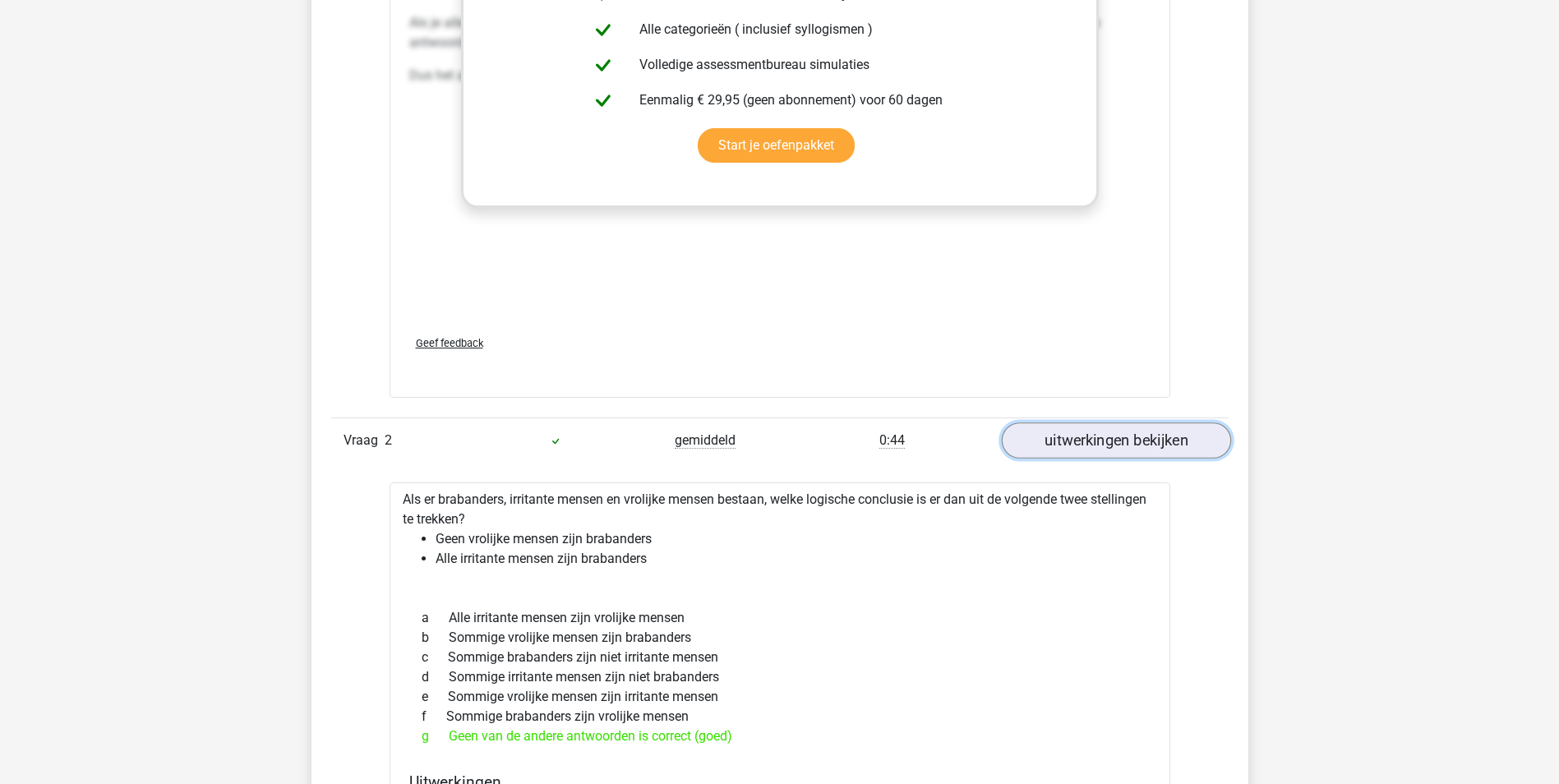
click at [1147, 438] on link "uitwerkingen bekijken" at bounding box center [1116, 440] width 229 height 36
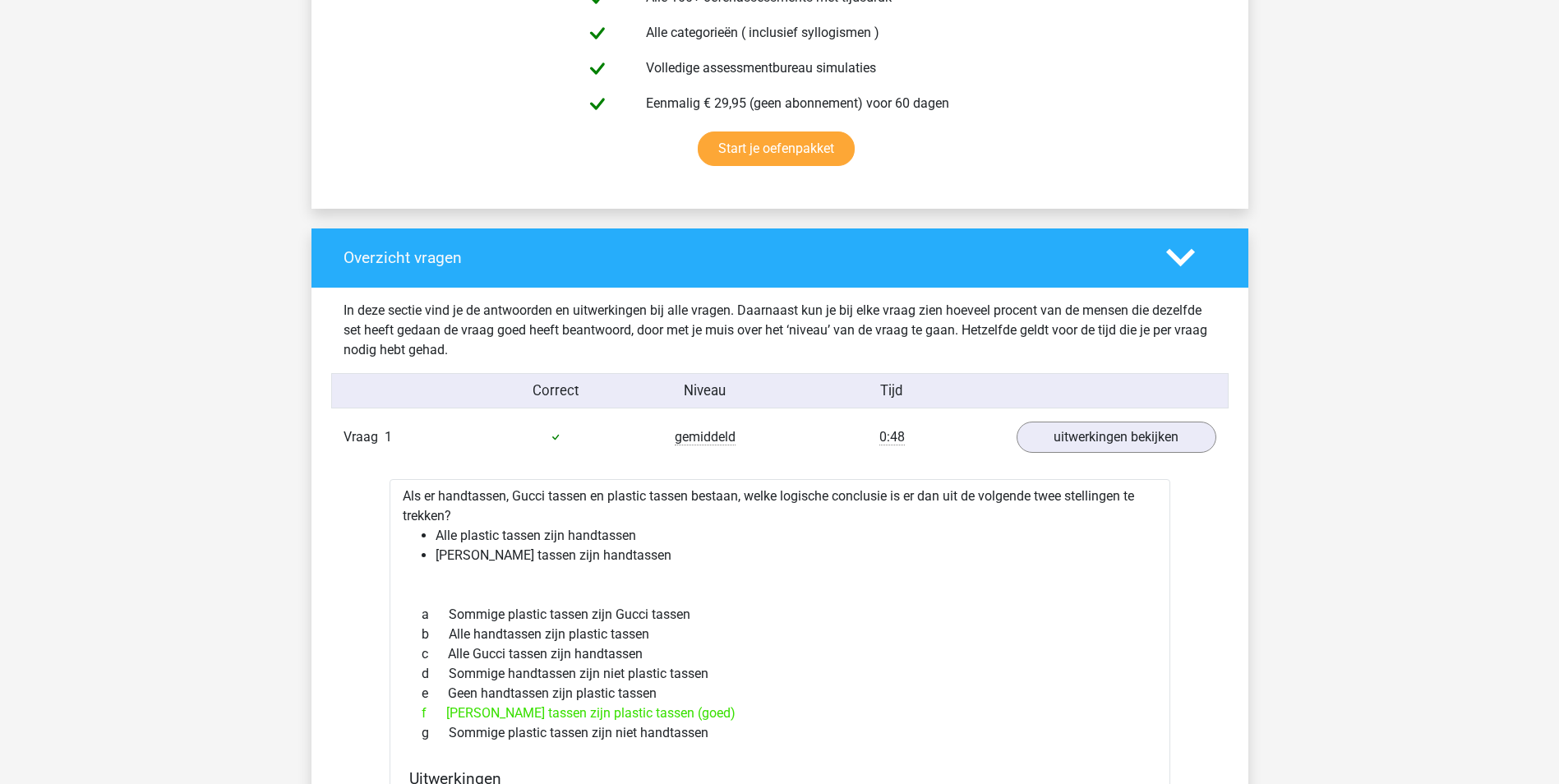
scroll to position [1068, 0]
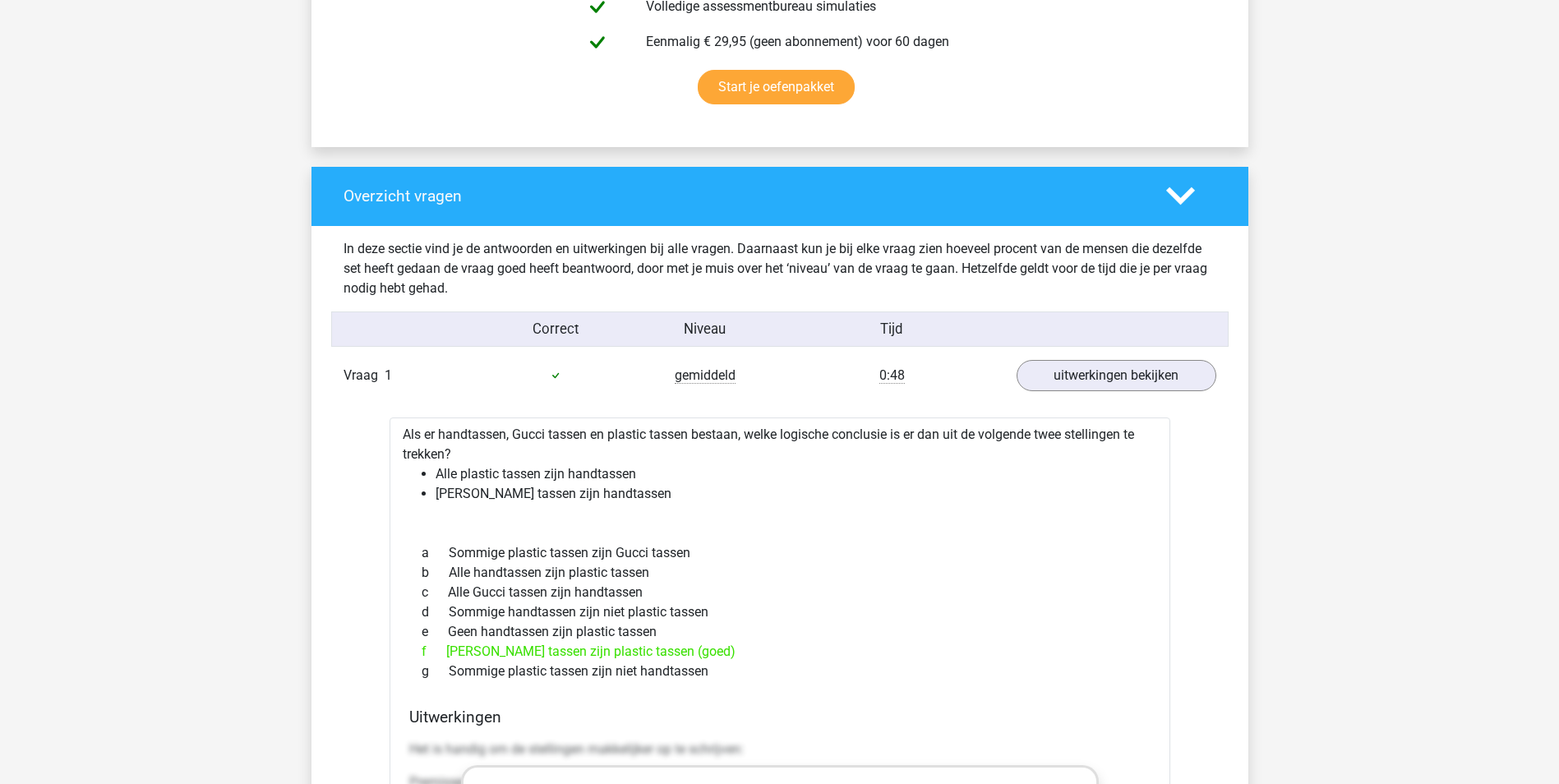
click at [1185, 201] on icon at bounding box center [1181, 195] width 28 height 28
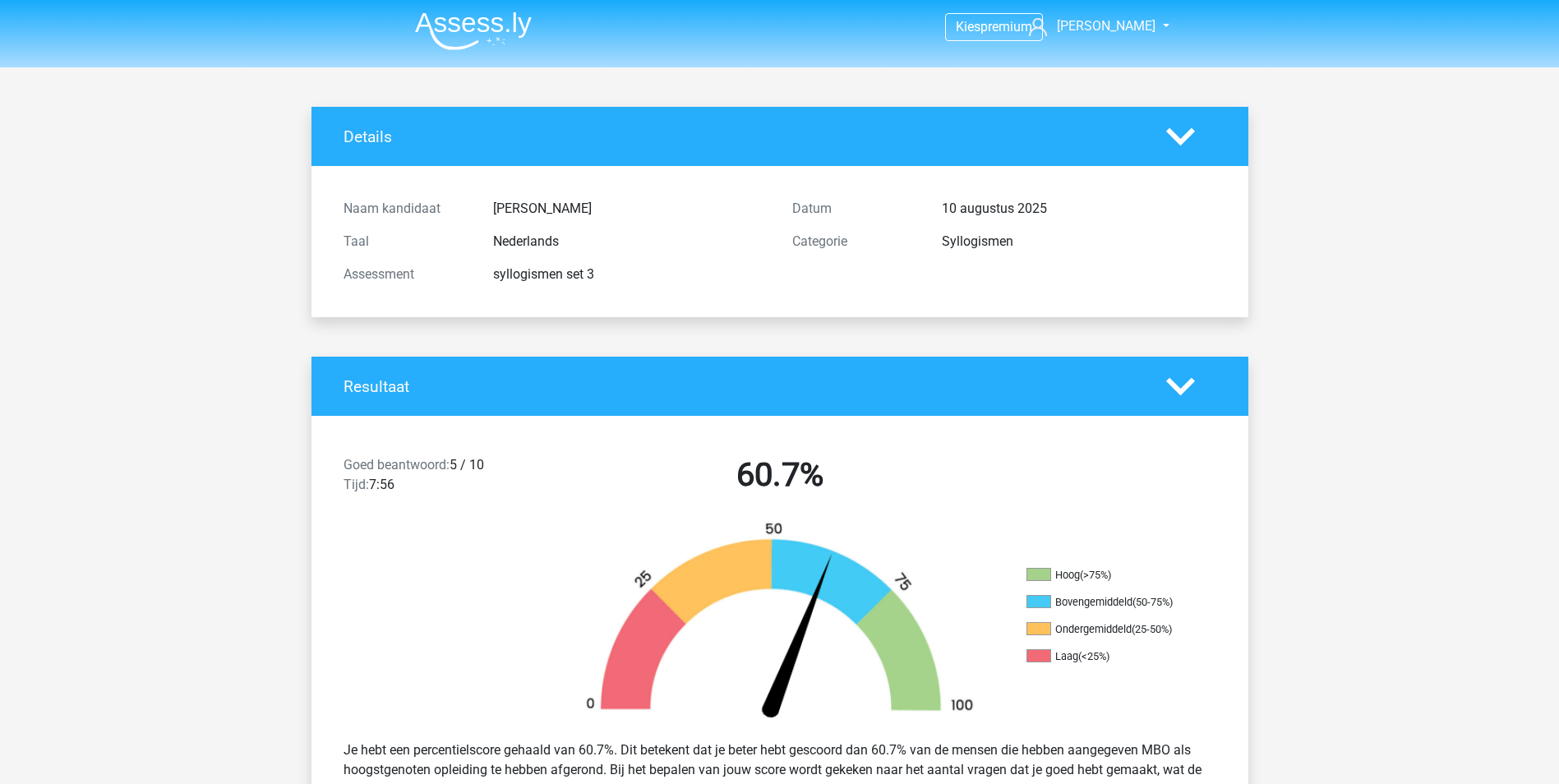
scroll to position [0, 0]
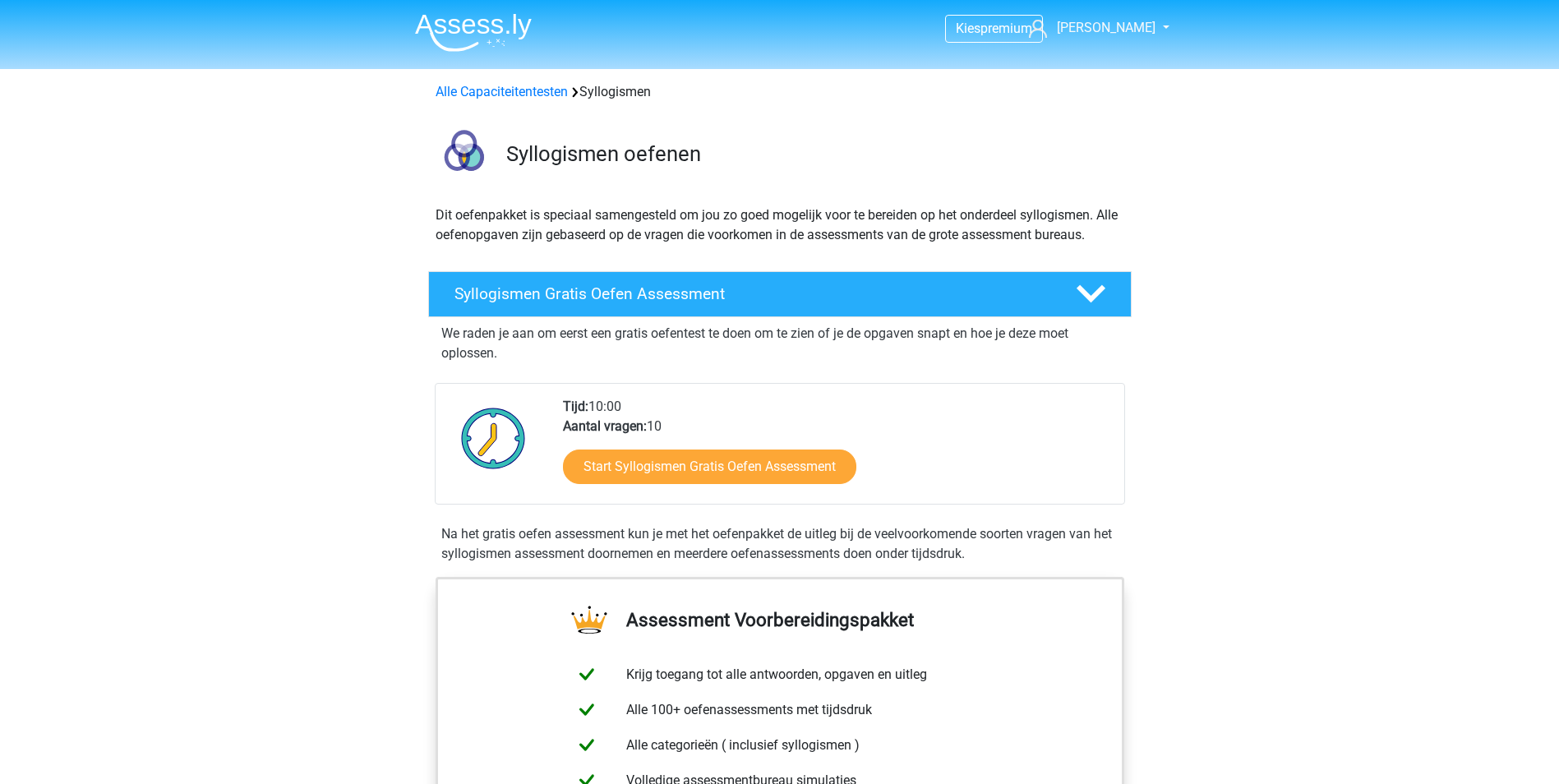
click at [469, 45] on img at bounding box center [473, 32] width 116 height 38
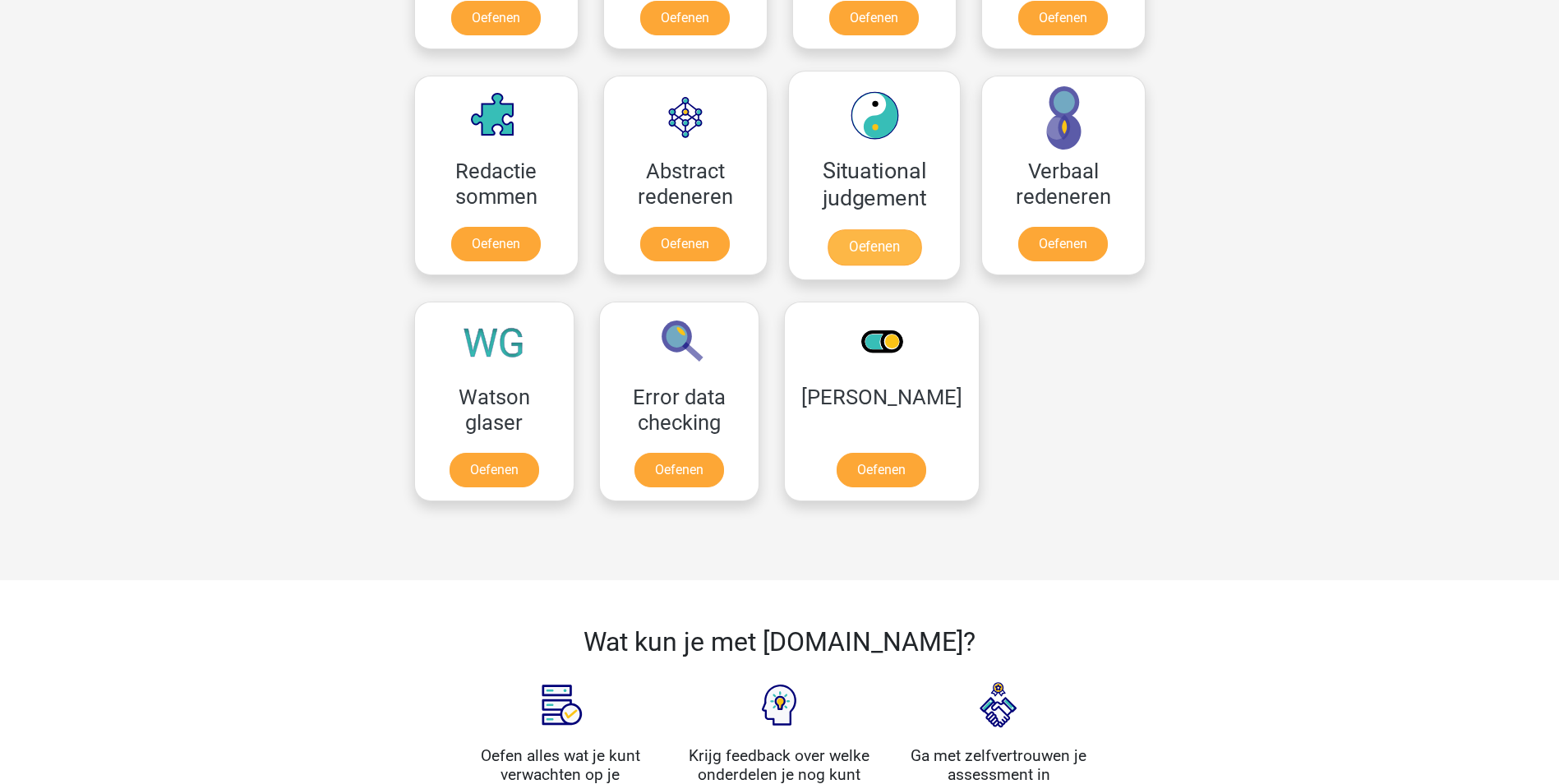
scroll to position [1150, 0]
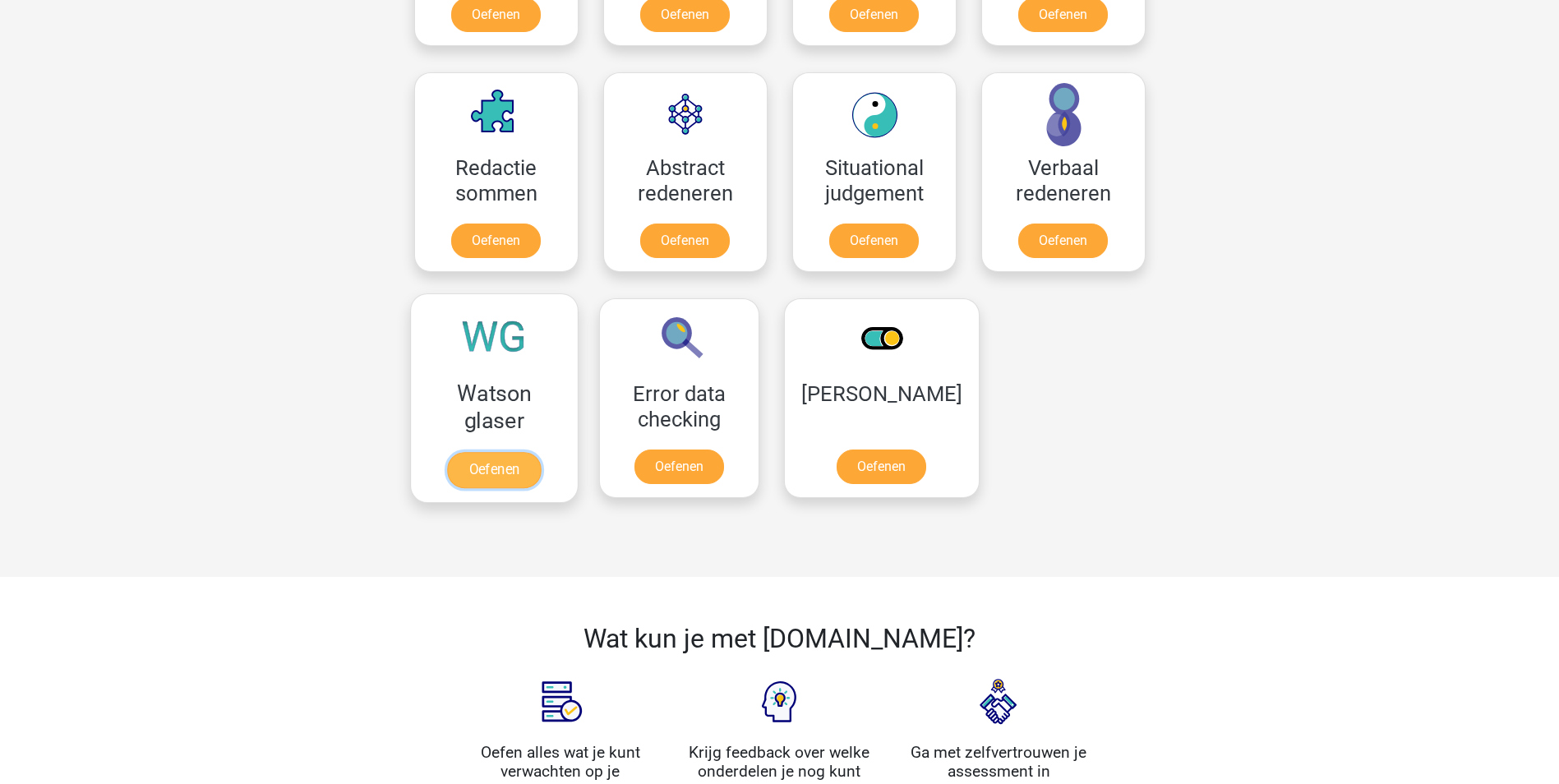
click at [484, 467] on link "Oefenen" at bounding box center [493, 470] width 93 height 36
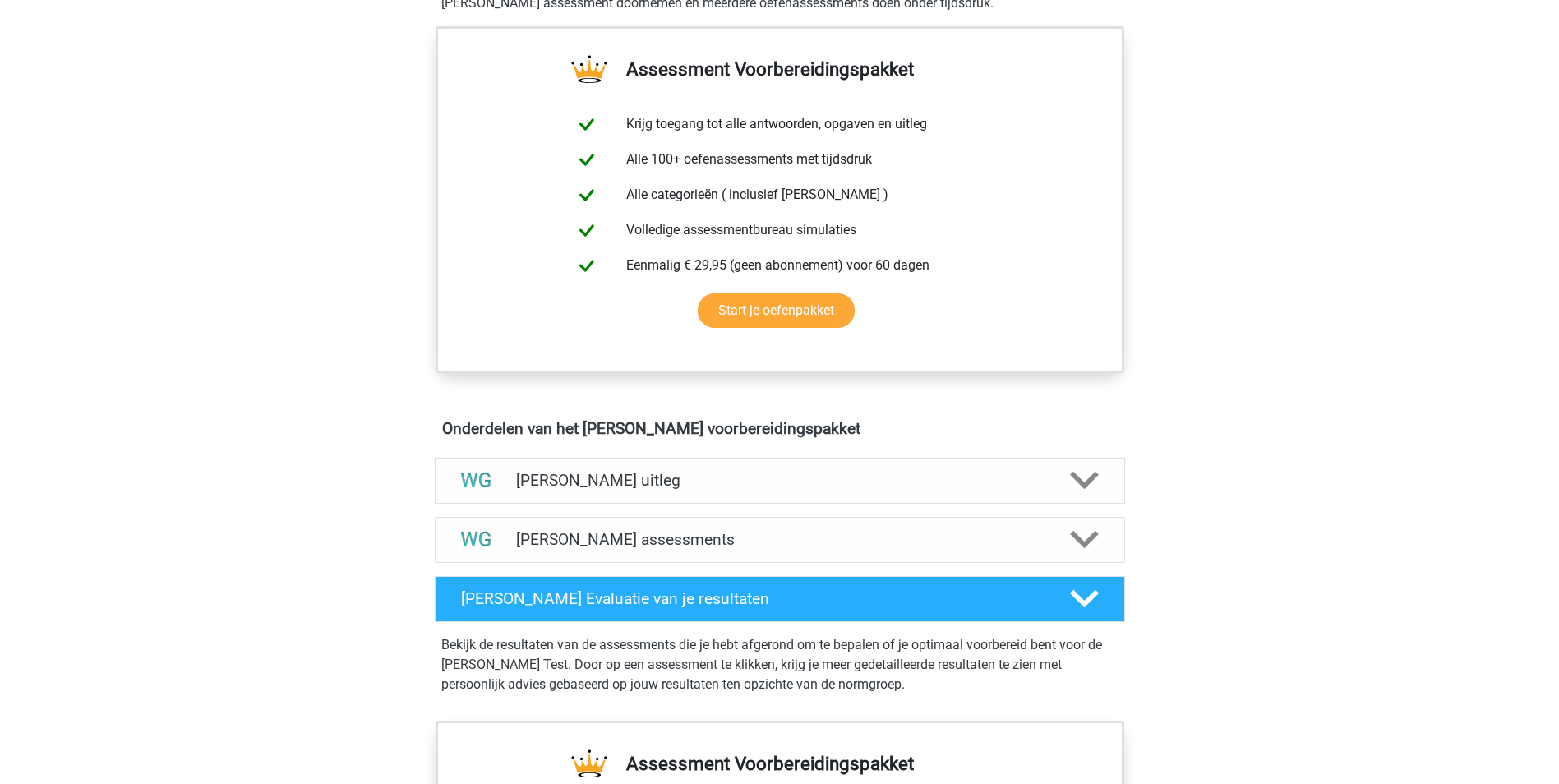
scroll to position [575, 0]
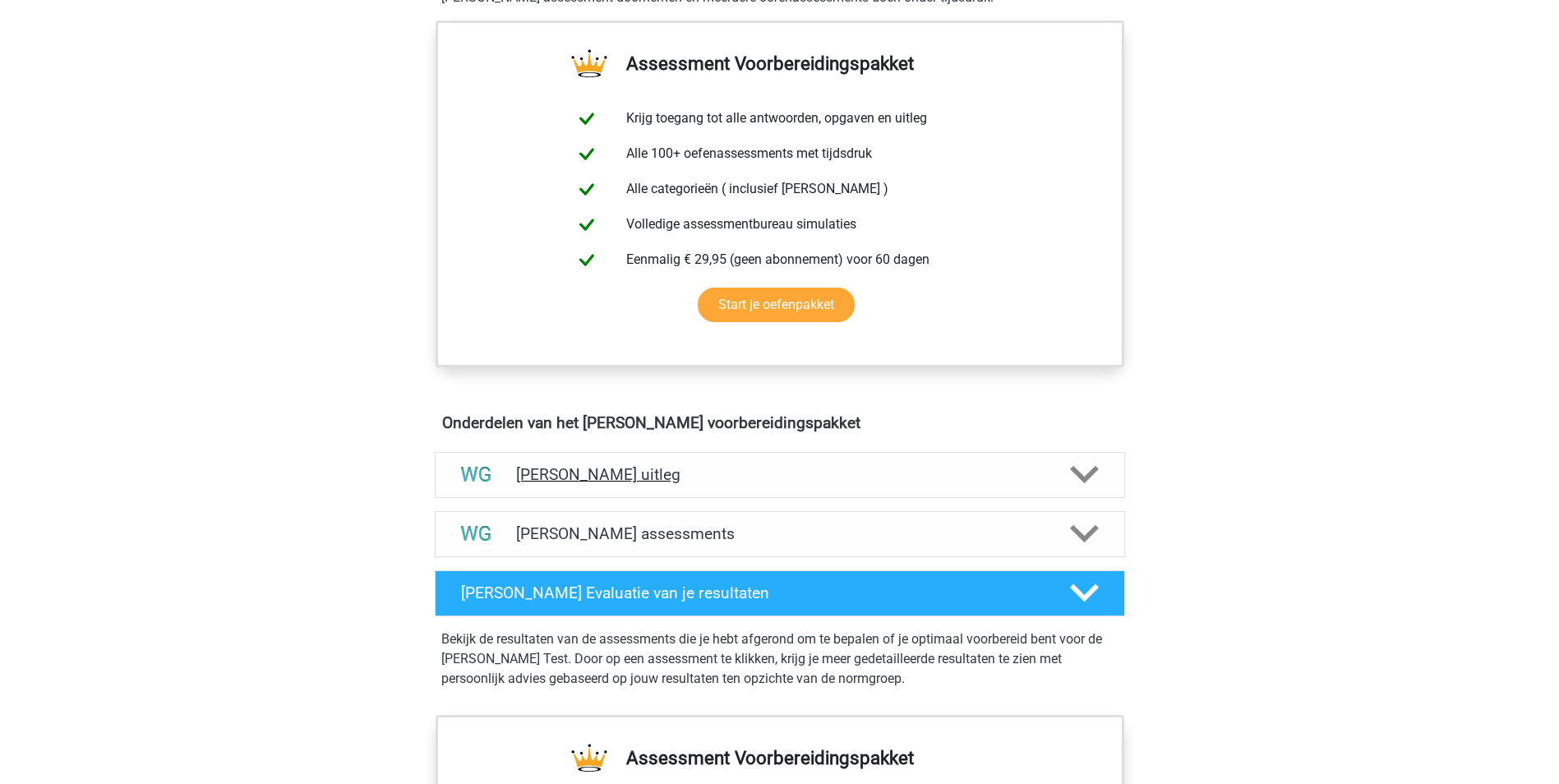
click at [1095, 482] on icon at bounding box center [1085, 474] width 28 height 28
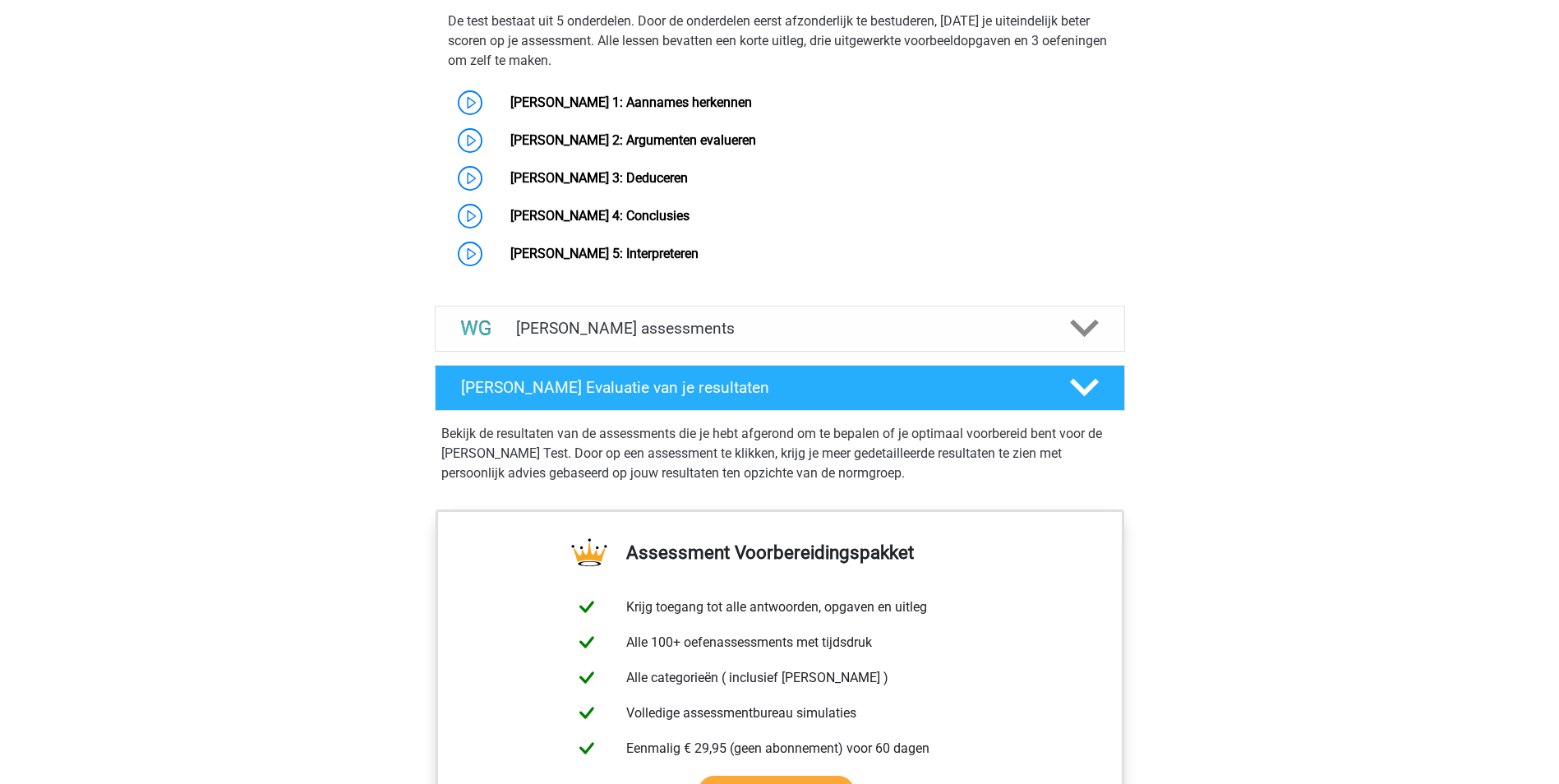
scroll to position [1397, 0]
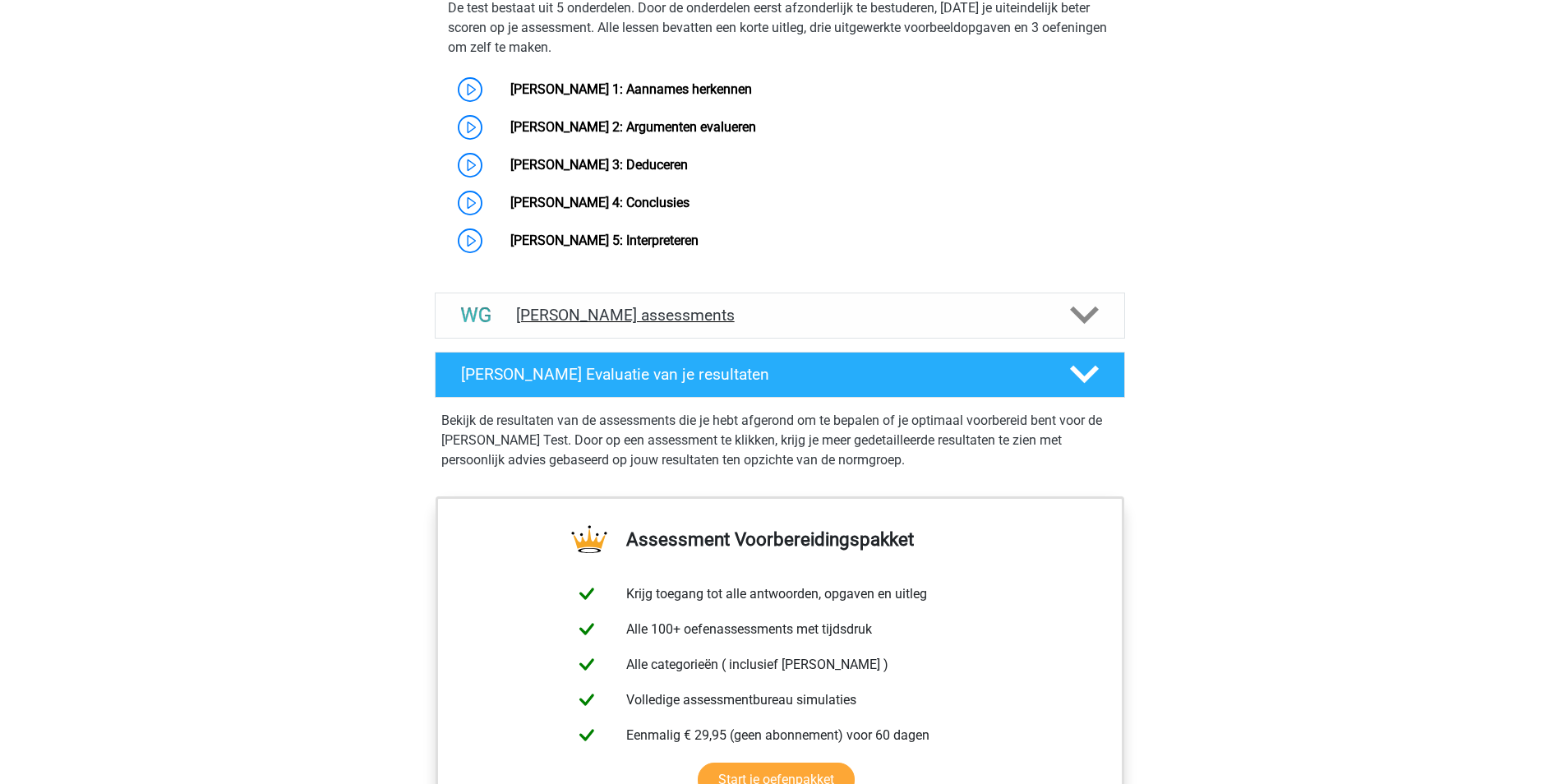
click at [1075, 319] on icon at bounding box center [1085, 315] width 28 height 28
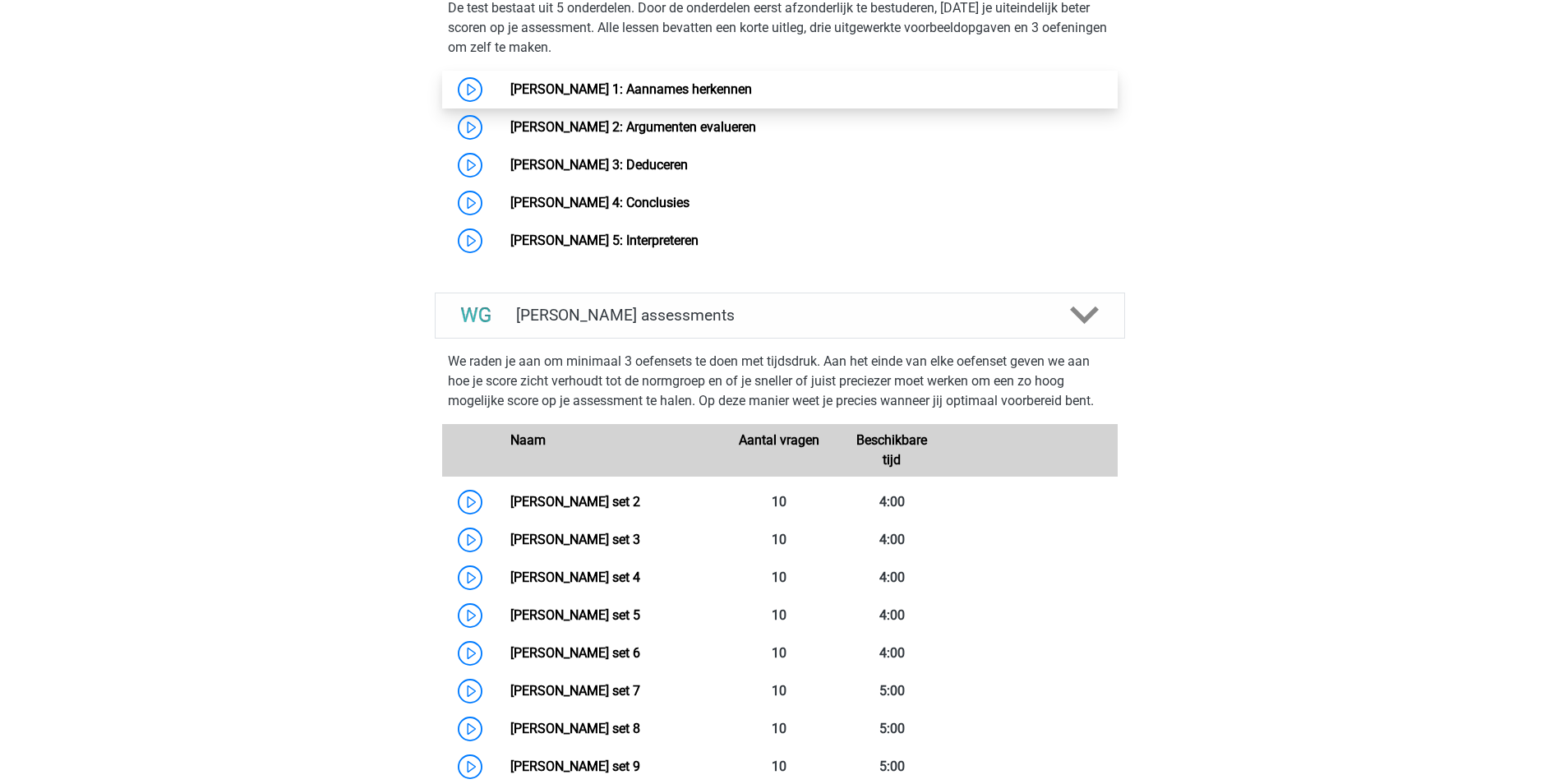
click at [632, 83] on link "[PERSON_NAME] 1: Aannames herkennen" at bounding box center [632, 90] width 242 height 16
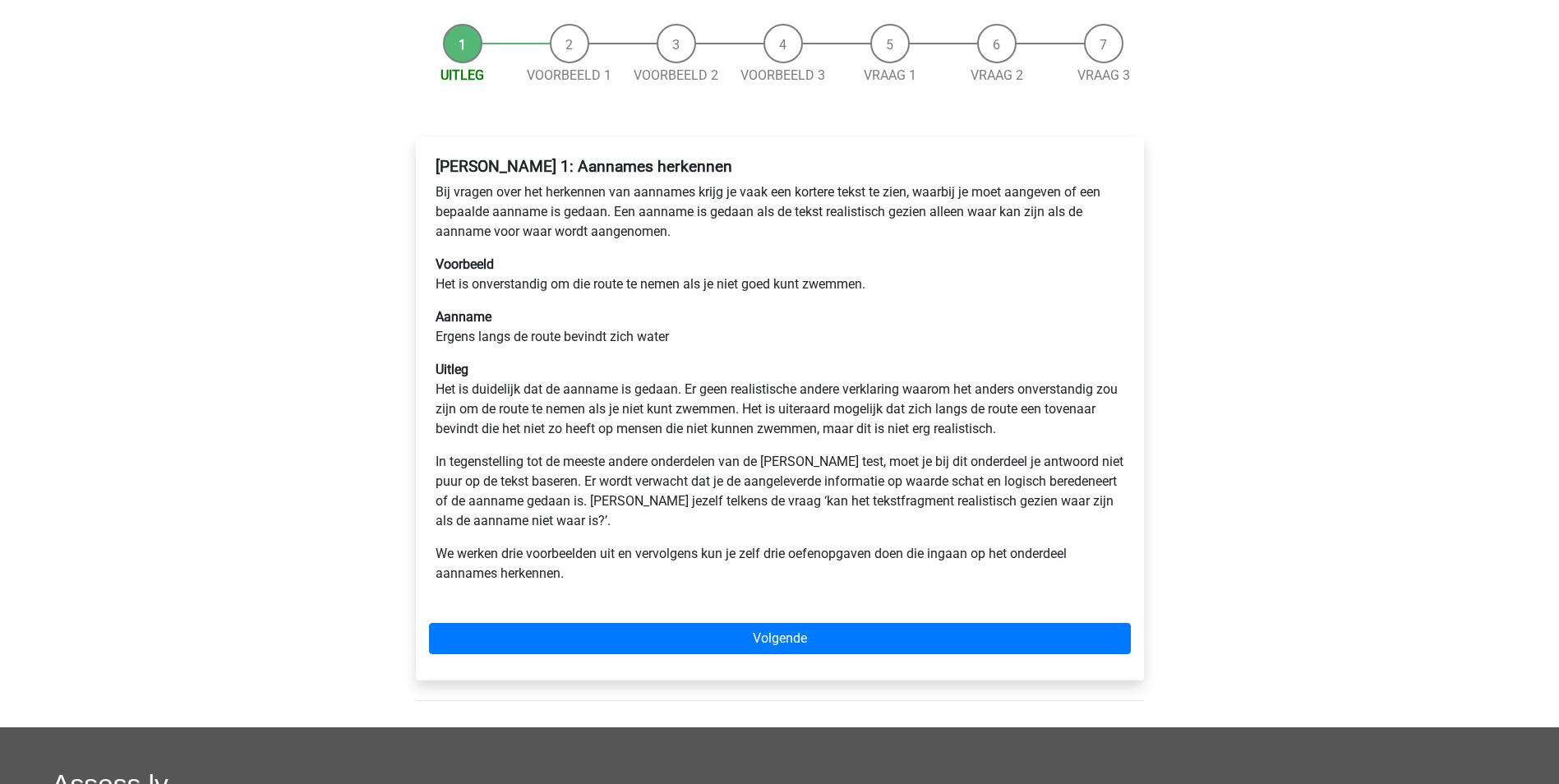
scroll to position [164, 0]
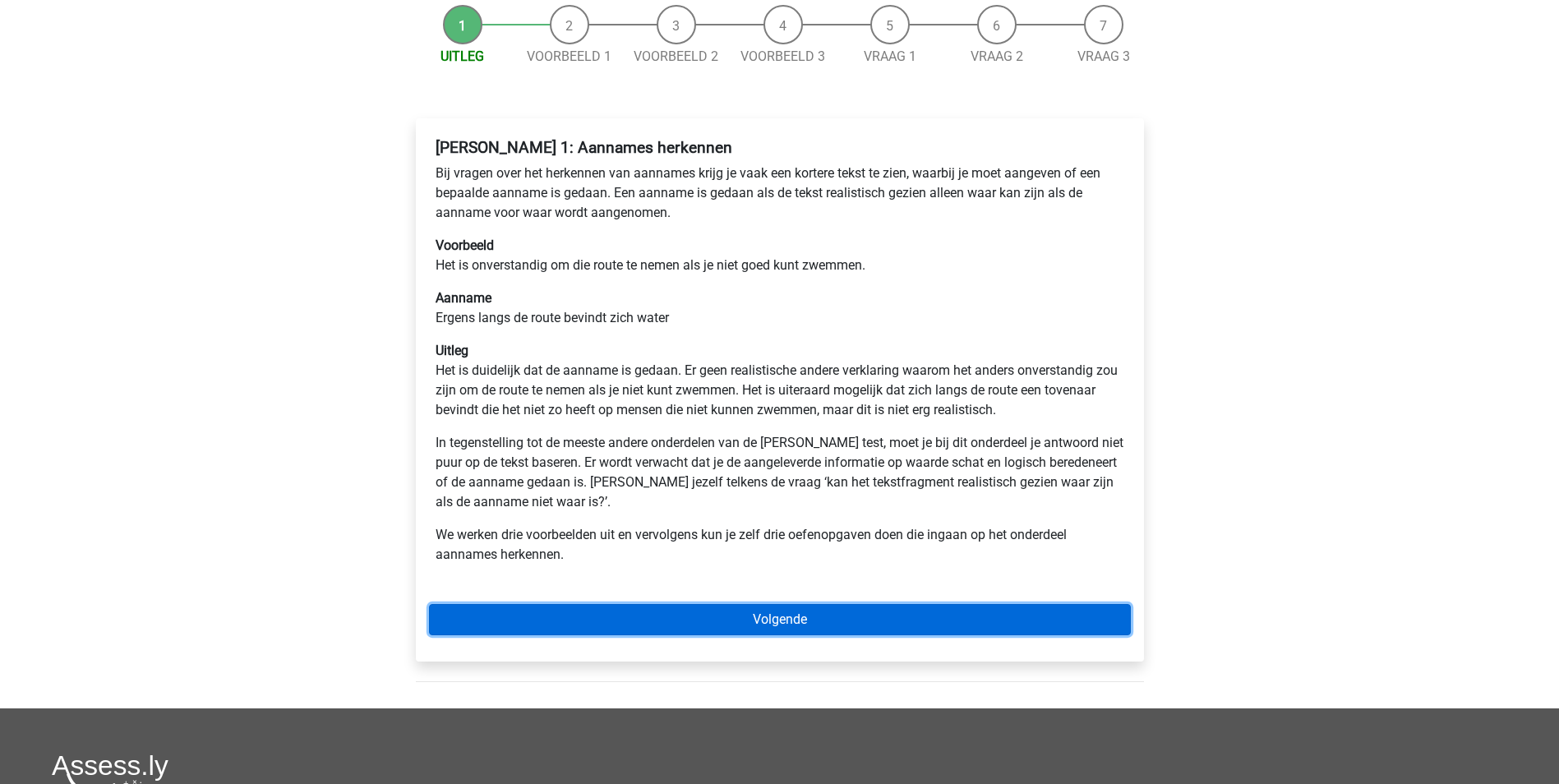
click at [868, 616] on link "Volgende" at bounding box center [780, 619] width 702 height 31
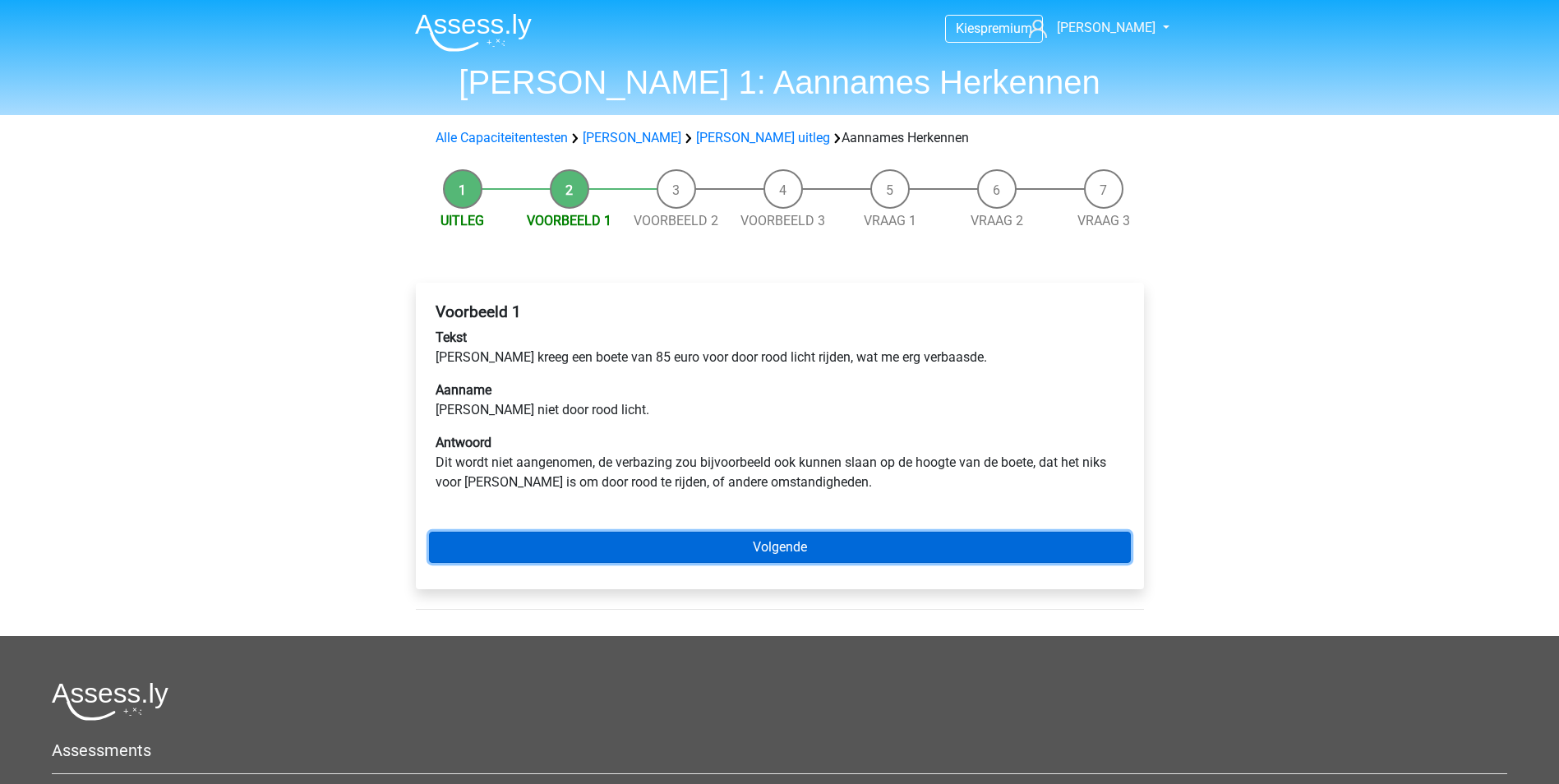
click at [898, 548] on link "Volgende" at bounding box center [780, 547] width 702 height 31
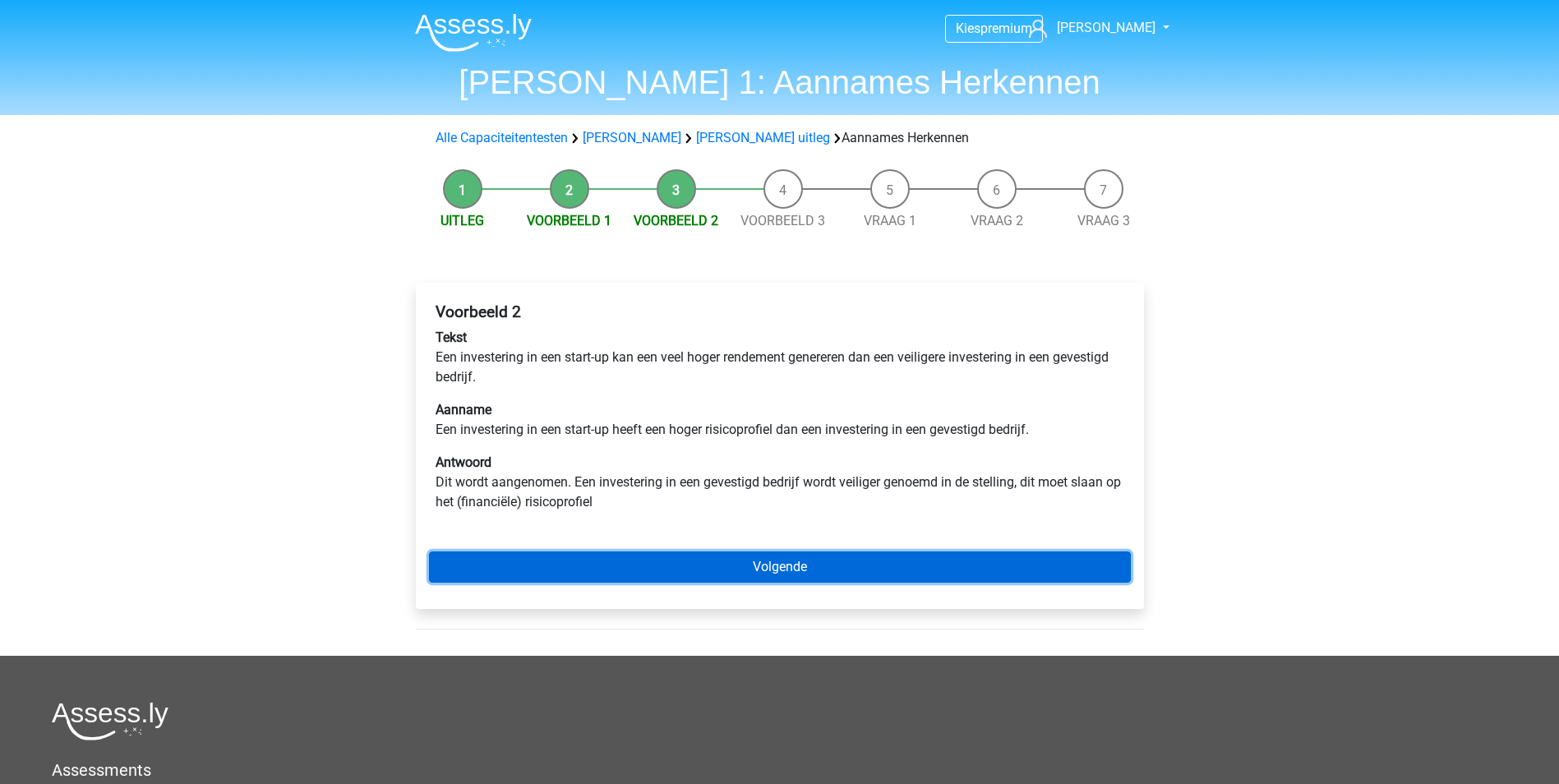
click at [793, 560] on link "Volgende" at bounding box center [780, 566] width 702 height 31
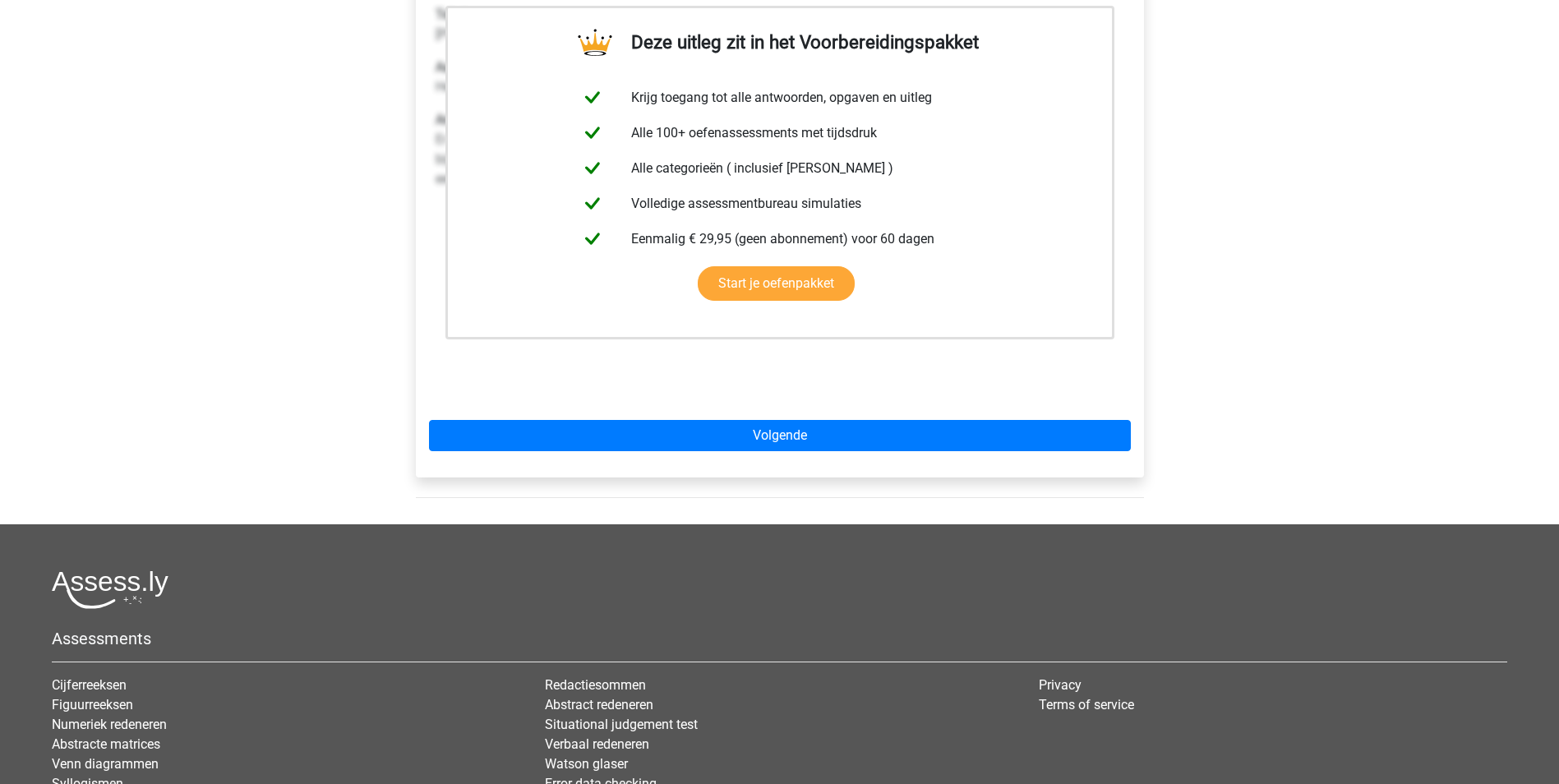
scroll to position [329, 0]
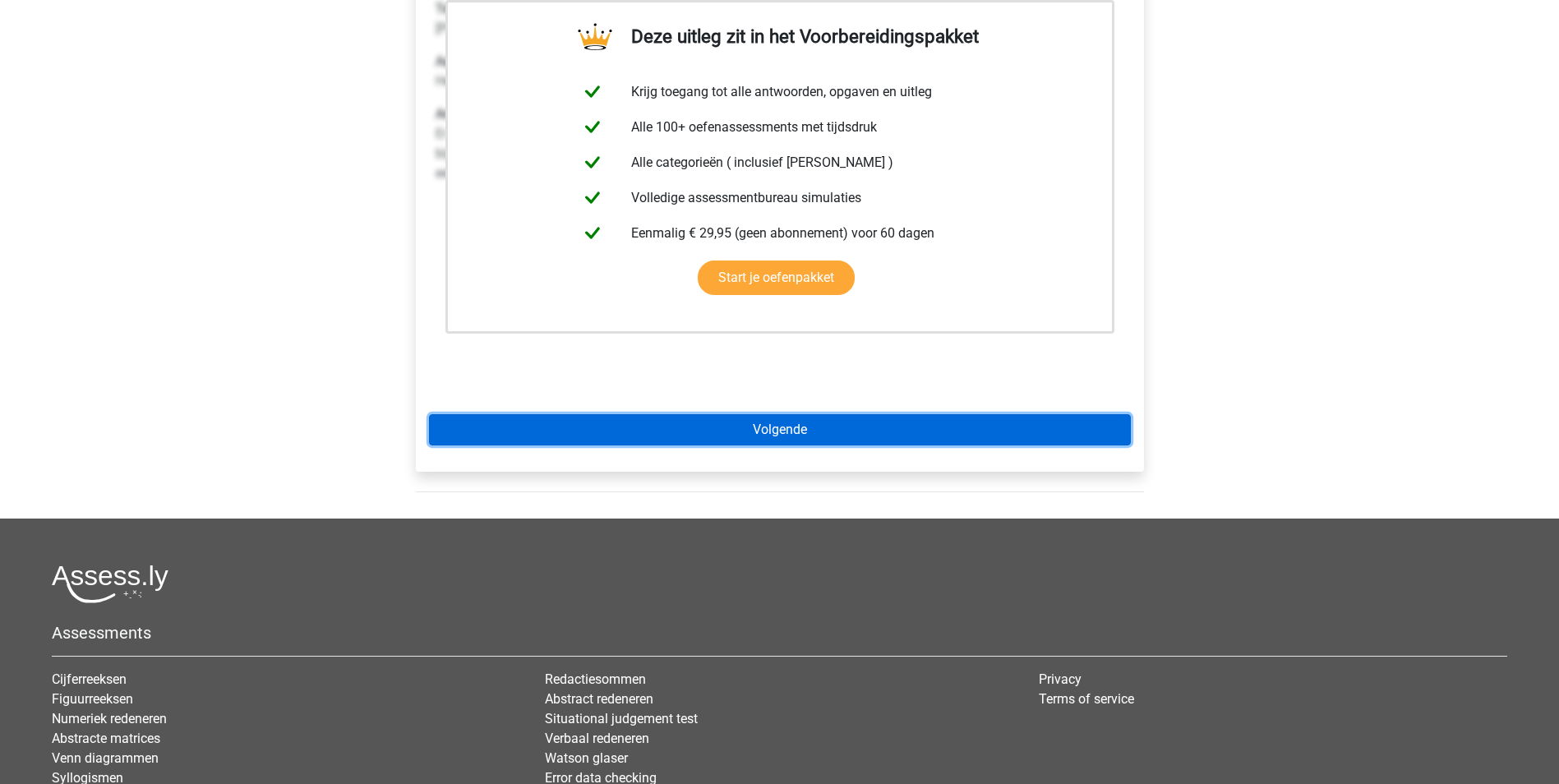
click at [848, 432] on link "Volgende" at bounding box center [780, 429] width 702 height 31
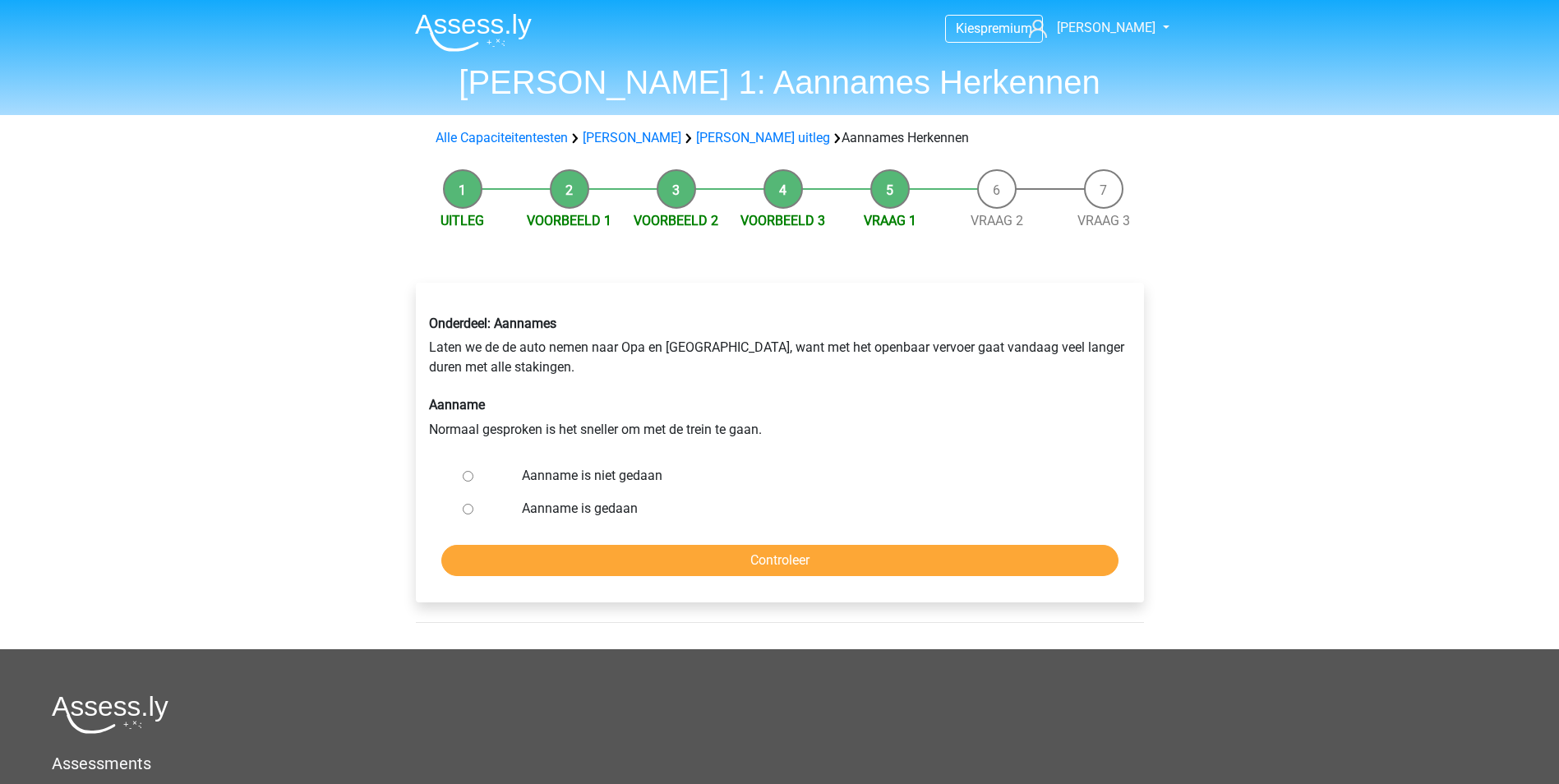
click at [467, 509] on input "Aanname is gedaan" at bounding box center [468, 509] width 11 height 11
radio input "true"
click at [815, 553] on input "Controleer" at bounding box center [780, 559] width 677 height 31
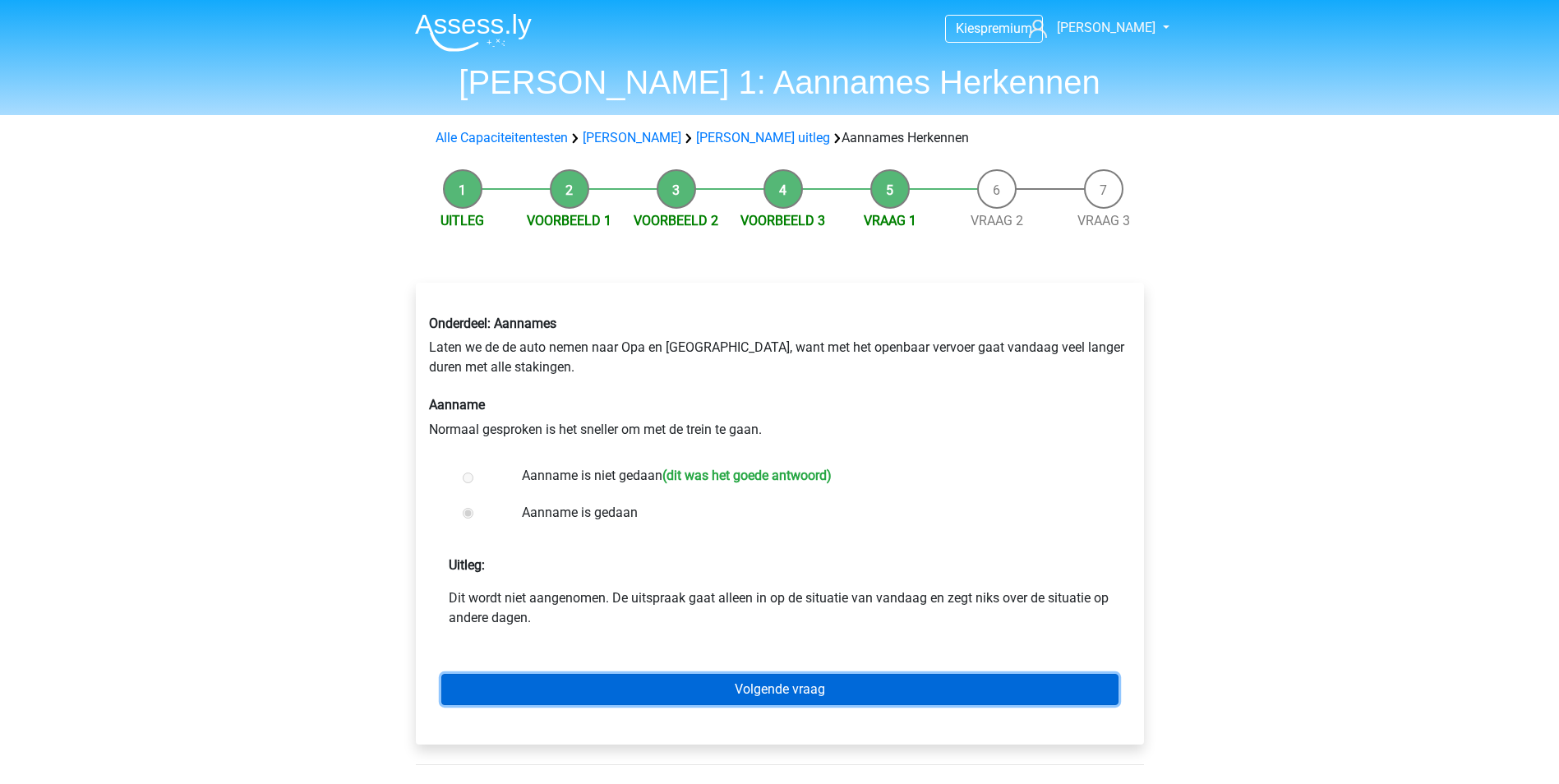
click at [802, 693] on link "Volgende vraag" at bounding box center [780, 689] width 677 height 31
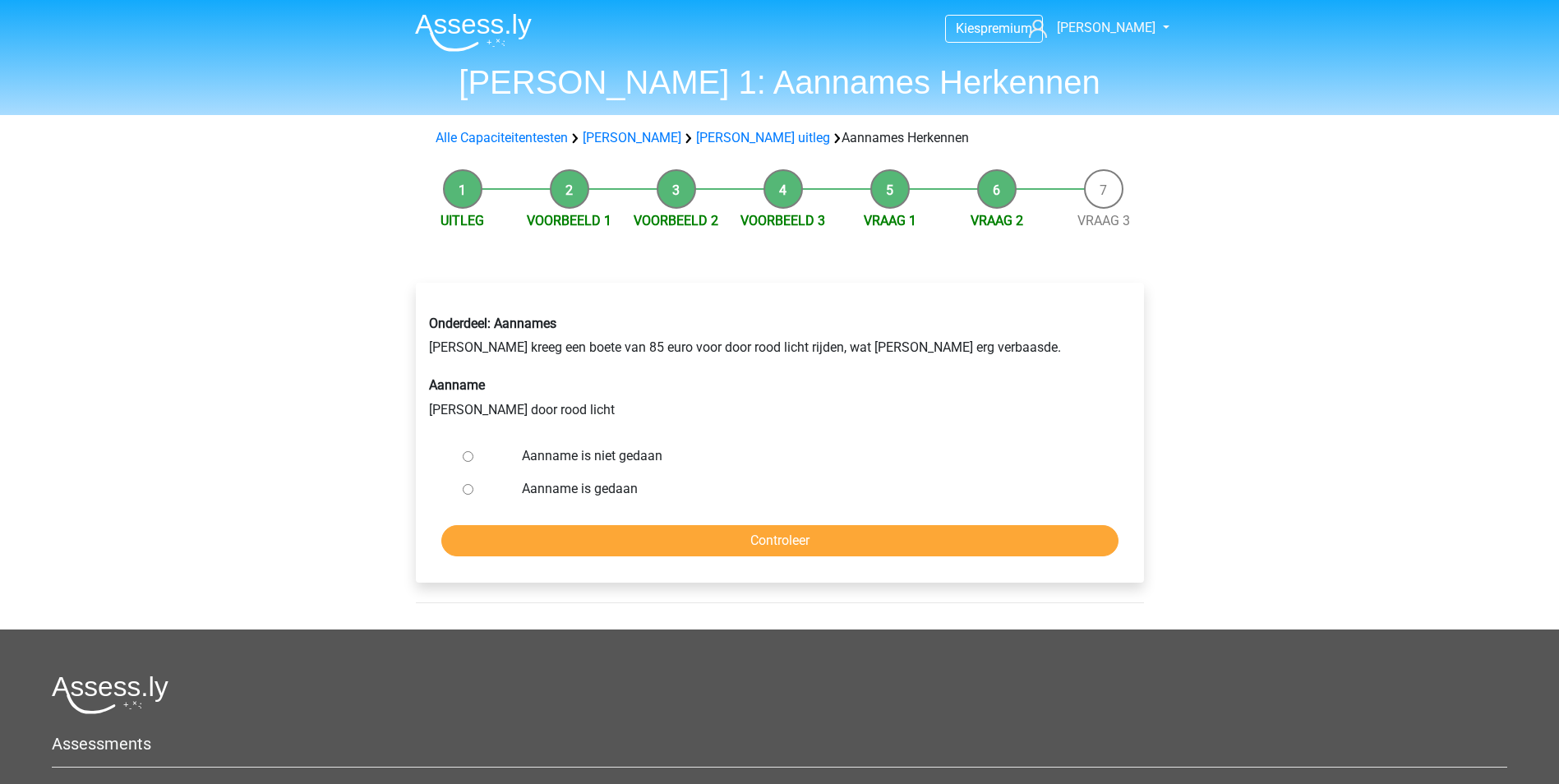
click at [469, 456] on input "Aanname is niet gedaan" at bounding box center [468, 456] width 11 height 11
radio input "true"
click at [469, 489] on input "Aanname is gedaan" at bounding box center [468, 489] width 11 height 11
radio input "true"
click at [627, 533] on input "Controleer" at bounding box center [780, 540] width 677 height 31
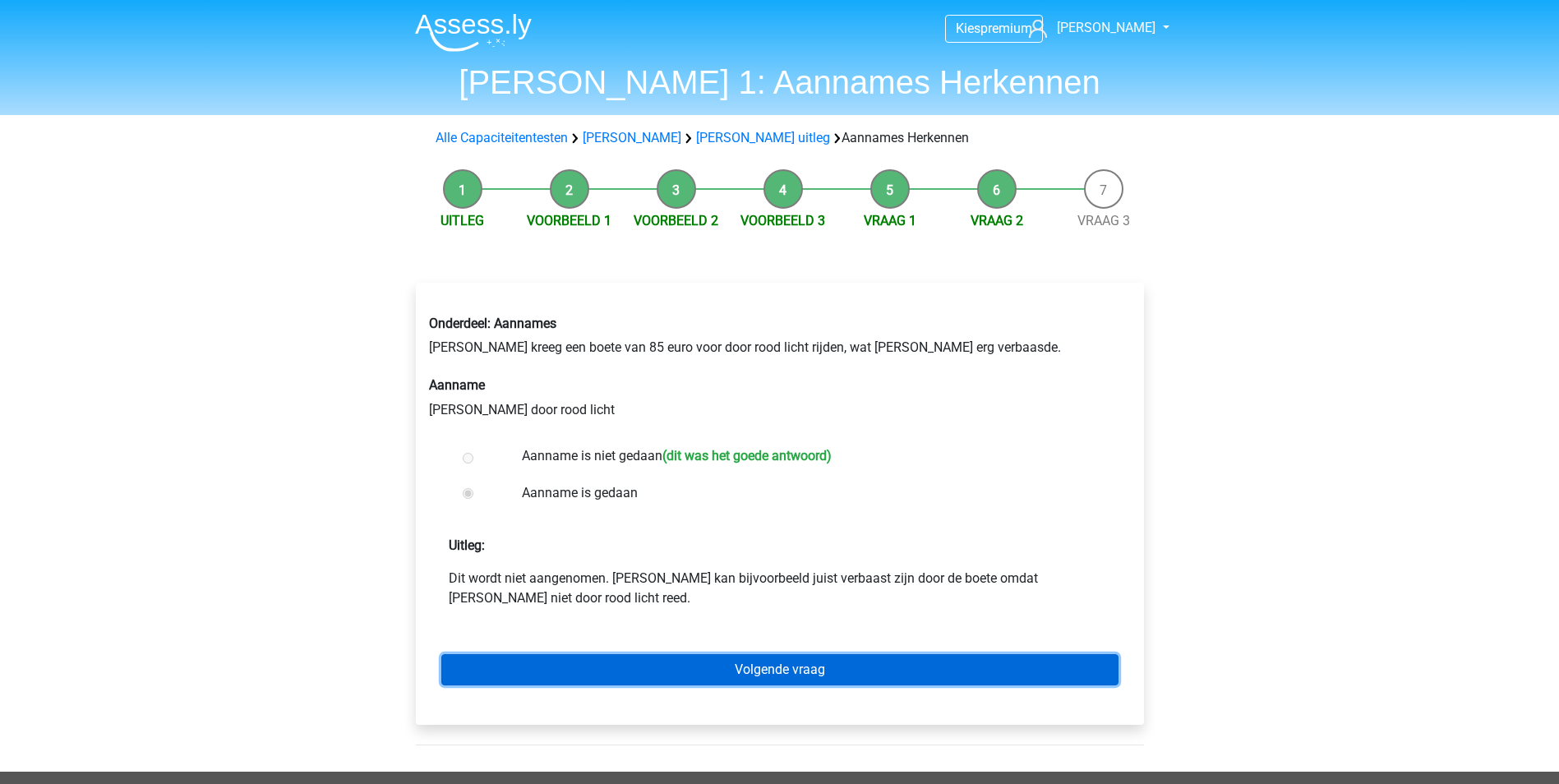
click at [793, 662] on link "Volgende vraag" at bounding box center [780, 669] width 677 height 31
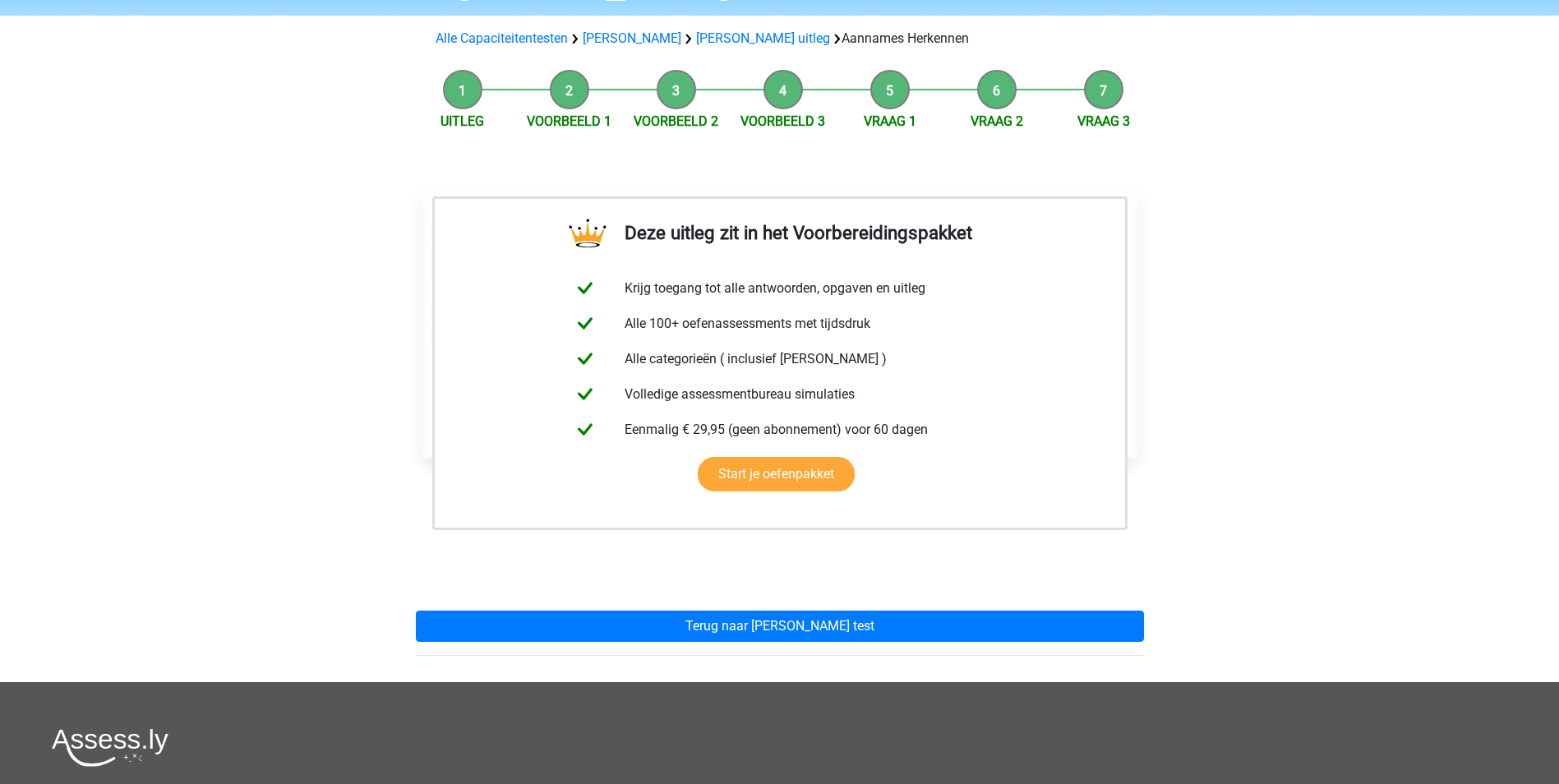
scroll to position [83, 0]
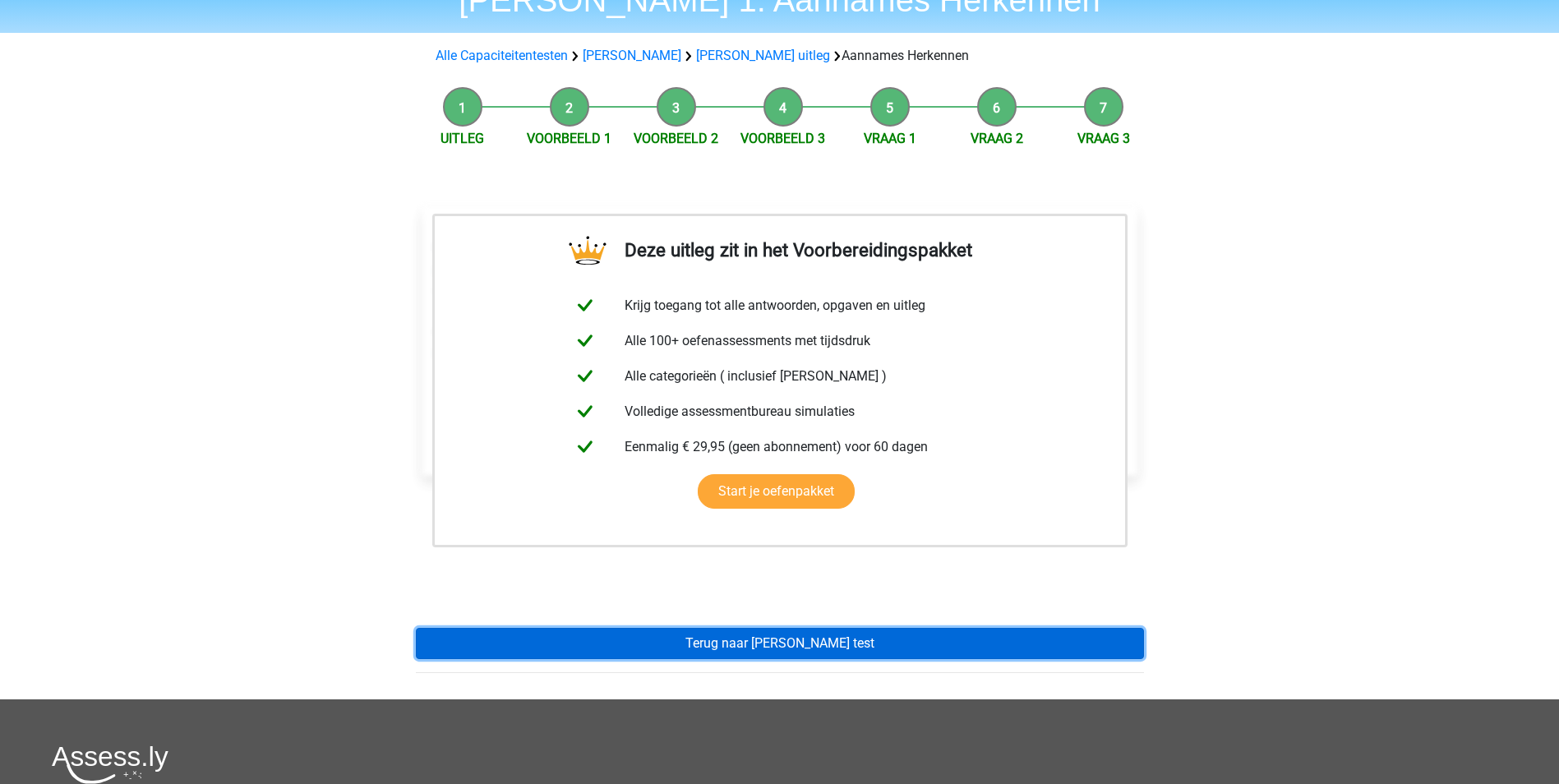
click at [853, 641] on link "Terug naar watson glaser test" at bounding box center [780, 643] width 728 height 31
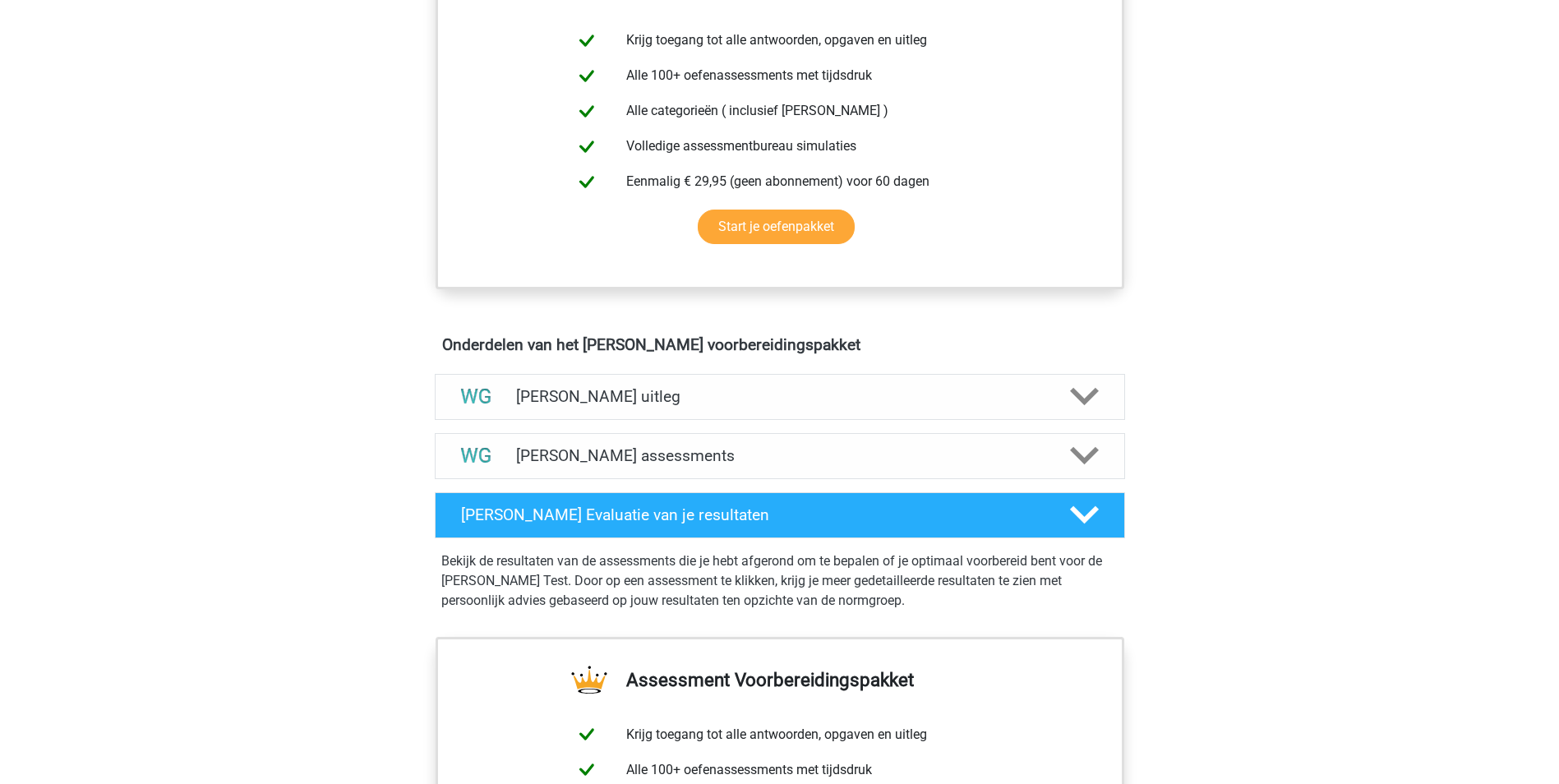
scroll to position [657, 0]
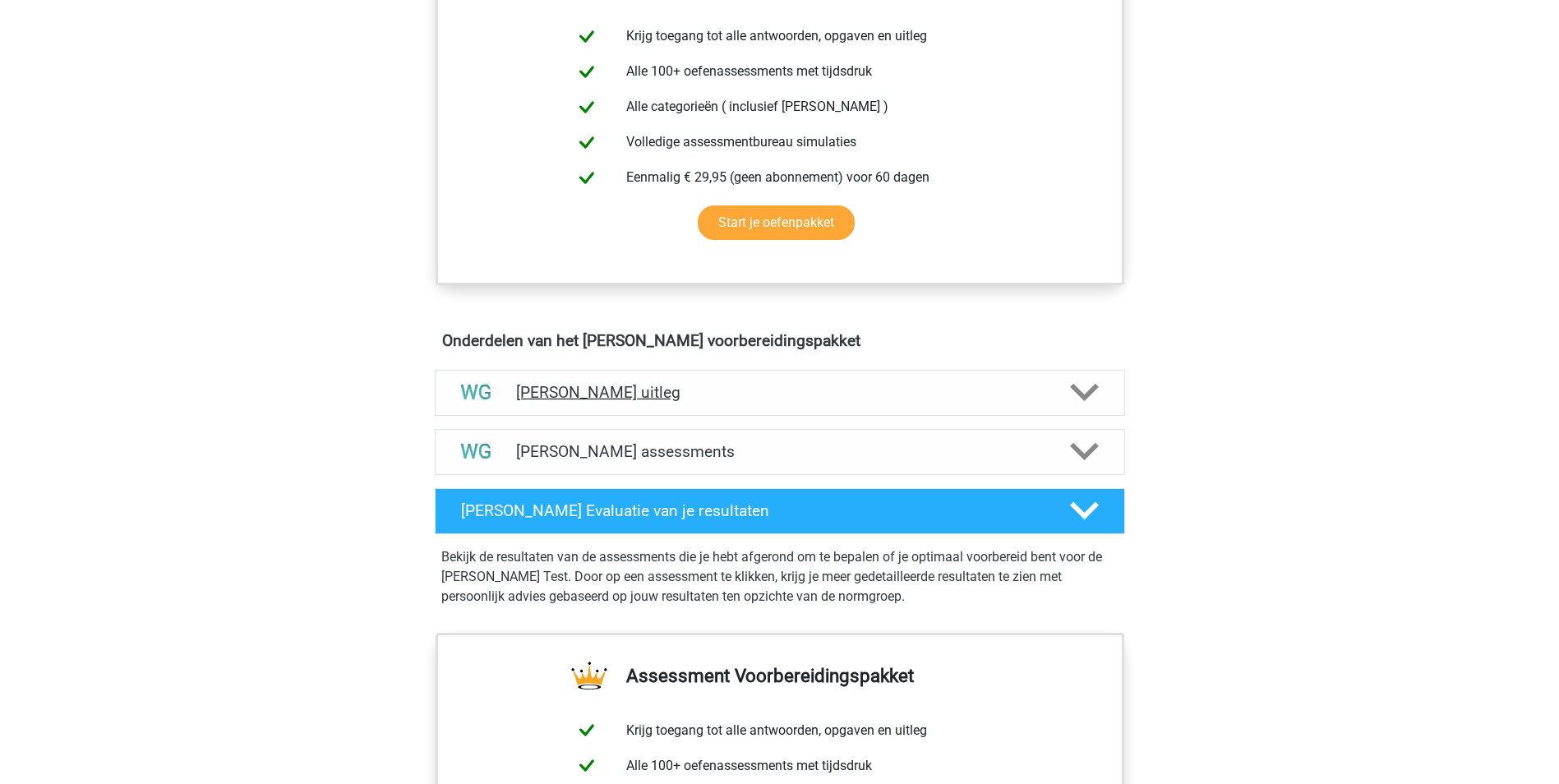
click at [1081, 391] on icon at bounding box center [1085, 392] width 28 height 28
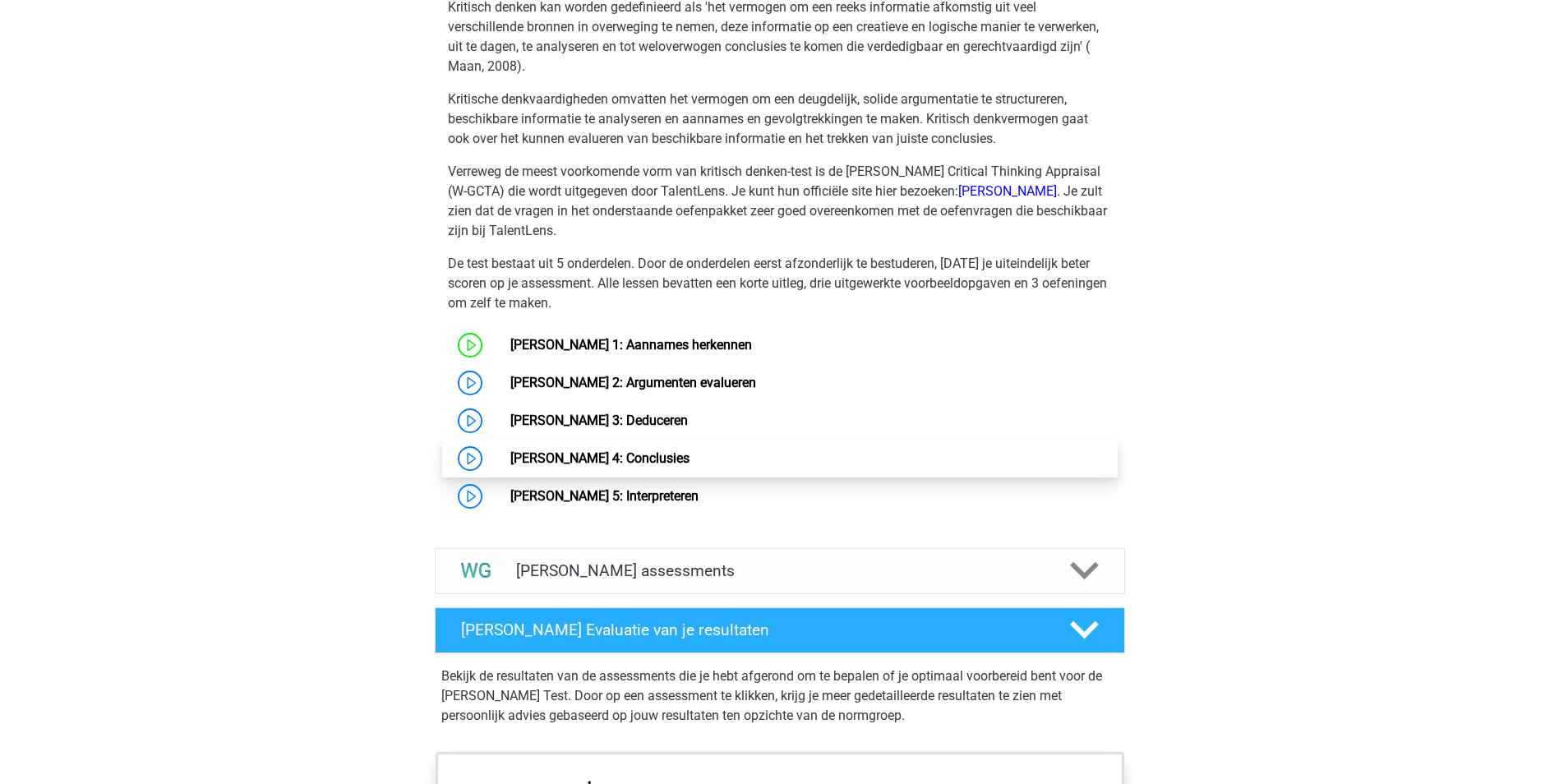
scroll to position [1150, 0]
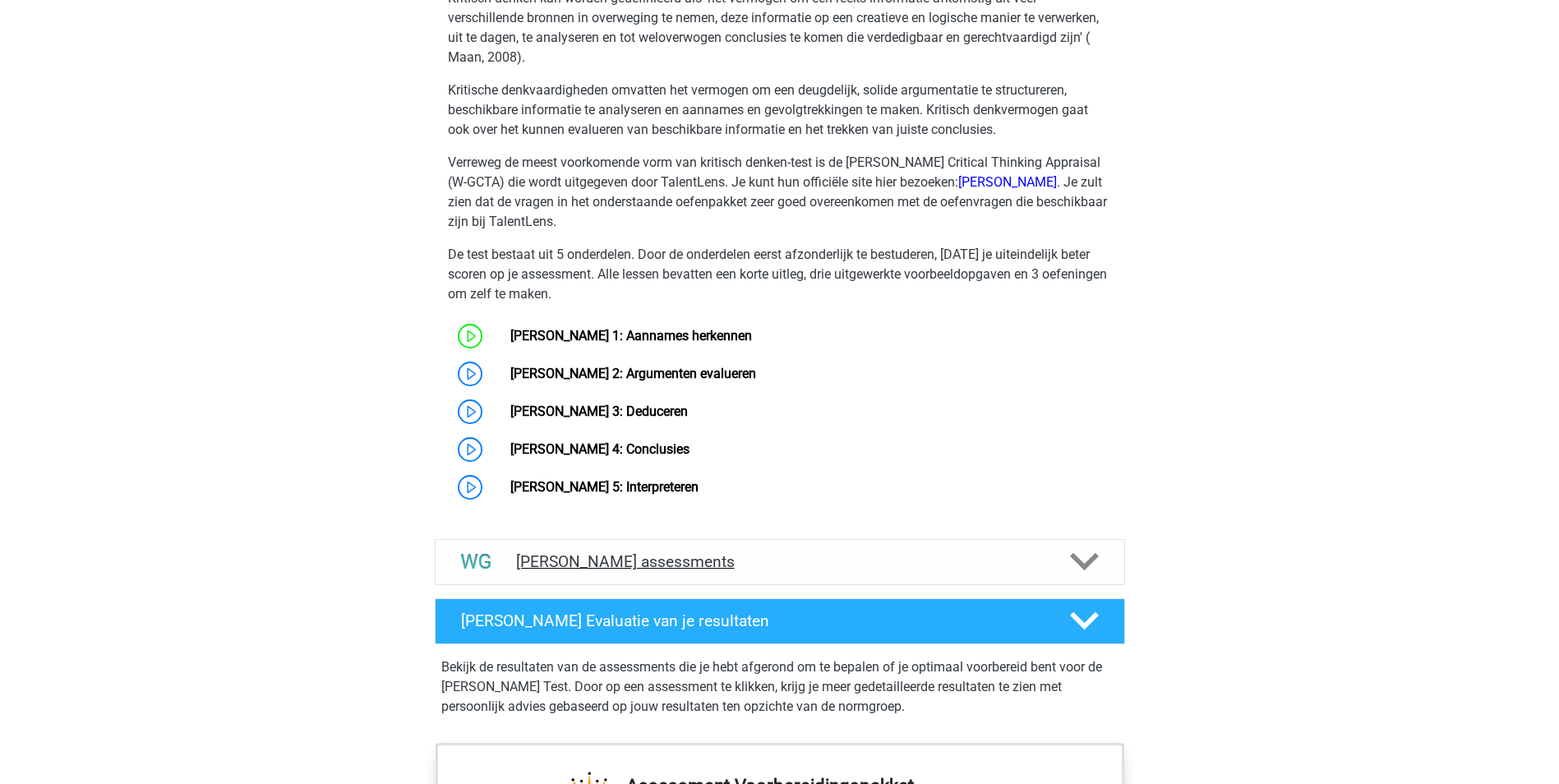
click at [1074, 556] on polygon at bounding box center [1085, 562] width 28 height 18
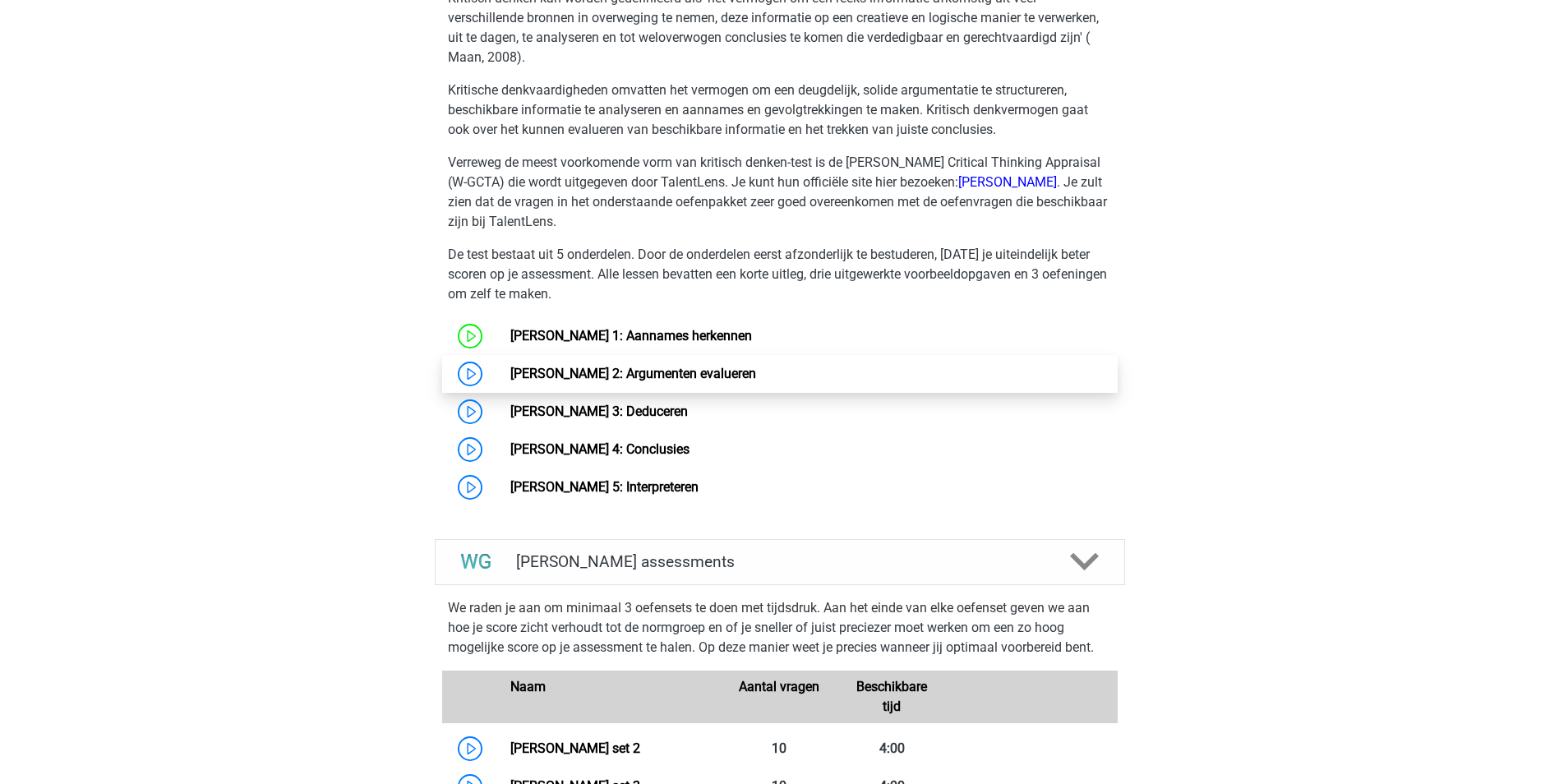
click at [683, 375] on link "[PERSON_NAME] 2: Argumenten evalueren" at bounding box center [633, 374] width 246 height 16
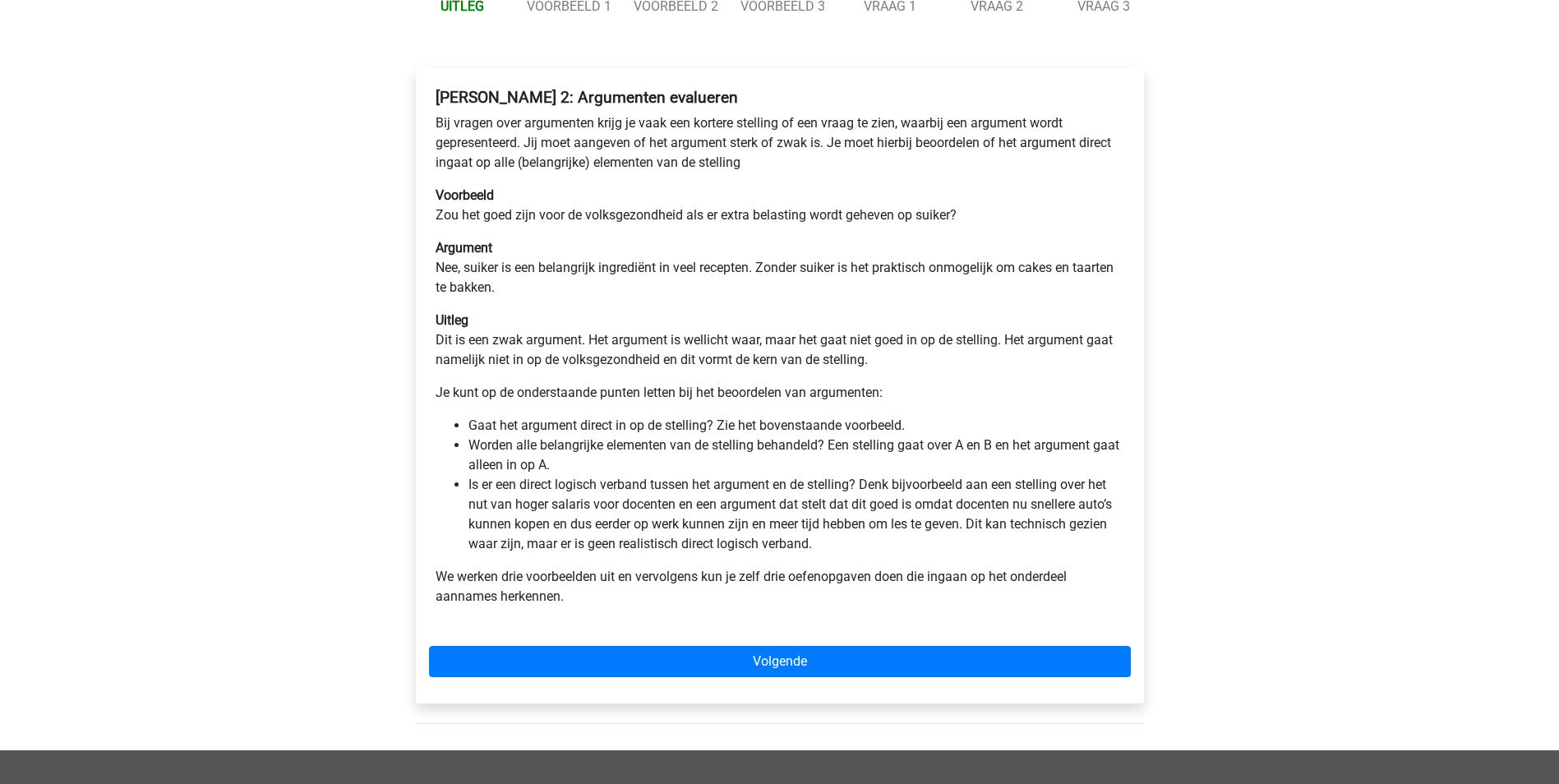
scroll to position [329, 0]
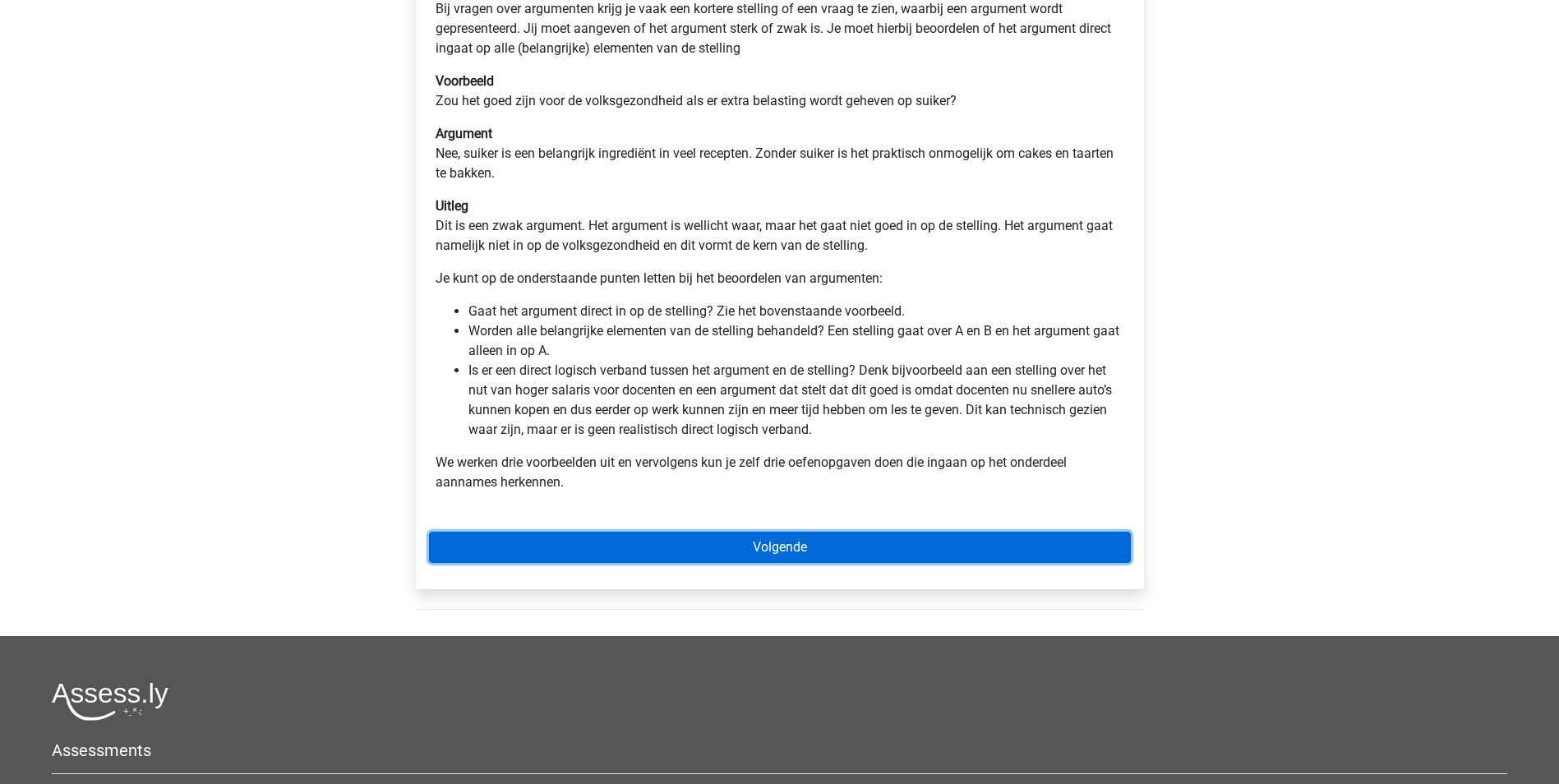
click at [796, 553] on link "Volgende" at bounding box center [780, 547] width 702 height 31
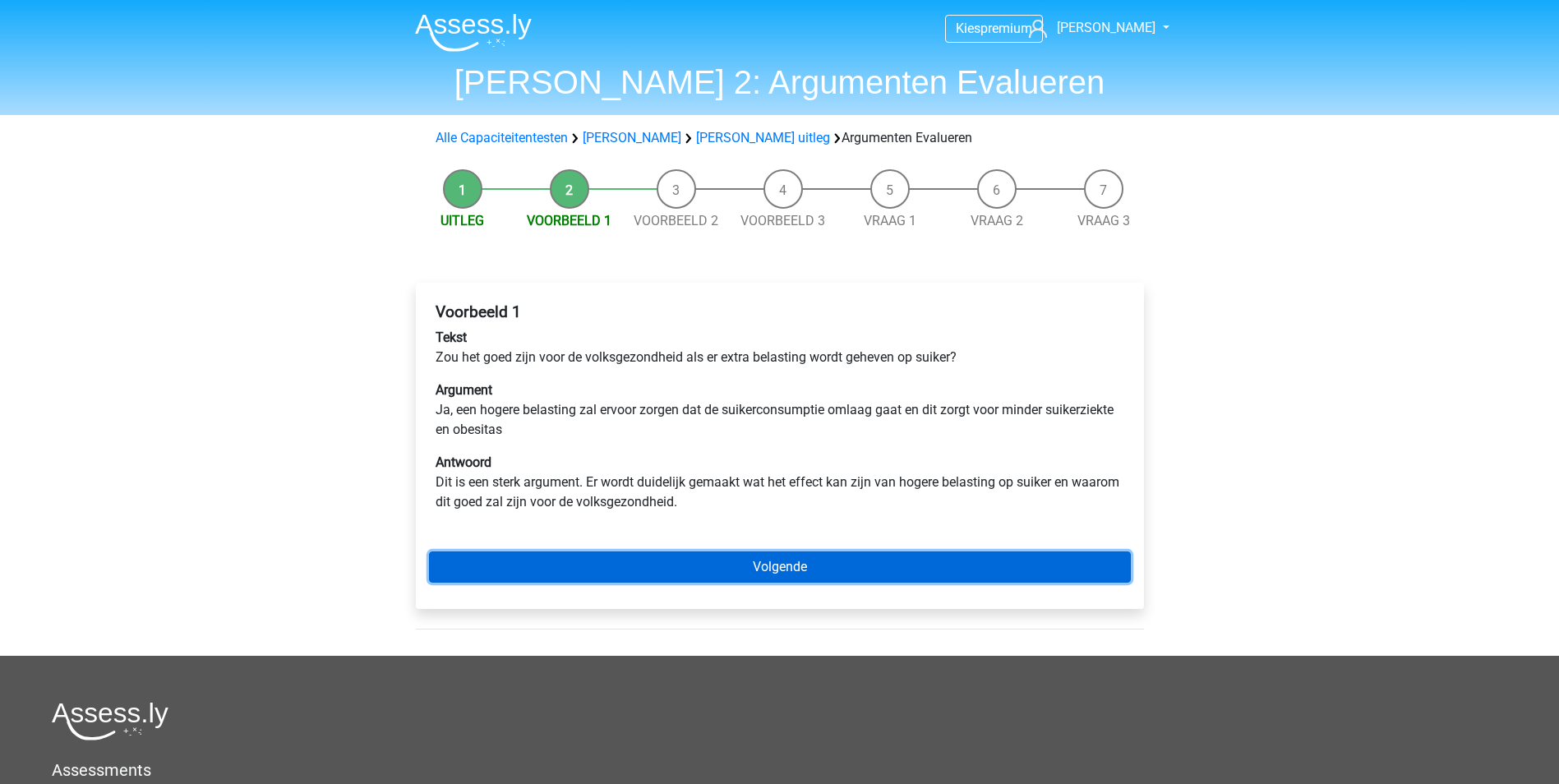
click at [855, 566] on link "Volgende" at bounding box center [780, 566] width 702 height 31
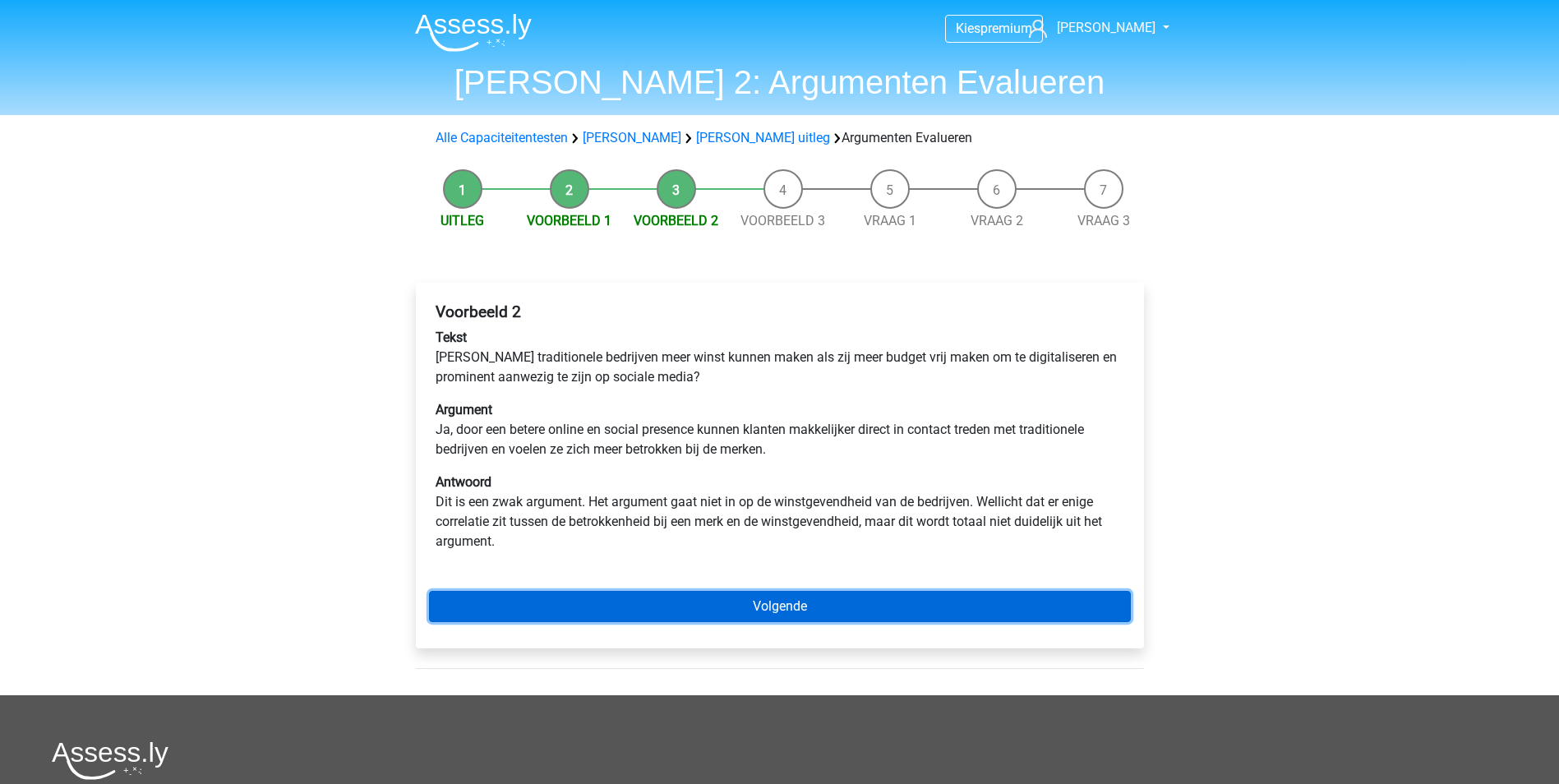
click at [801, 607] on link "Volgende" at bounding box center [780, 606] width 702 height 31
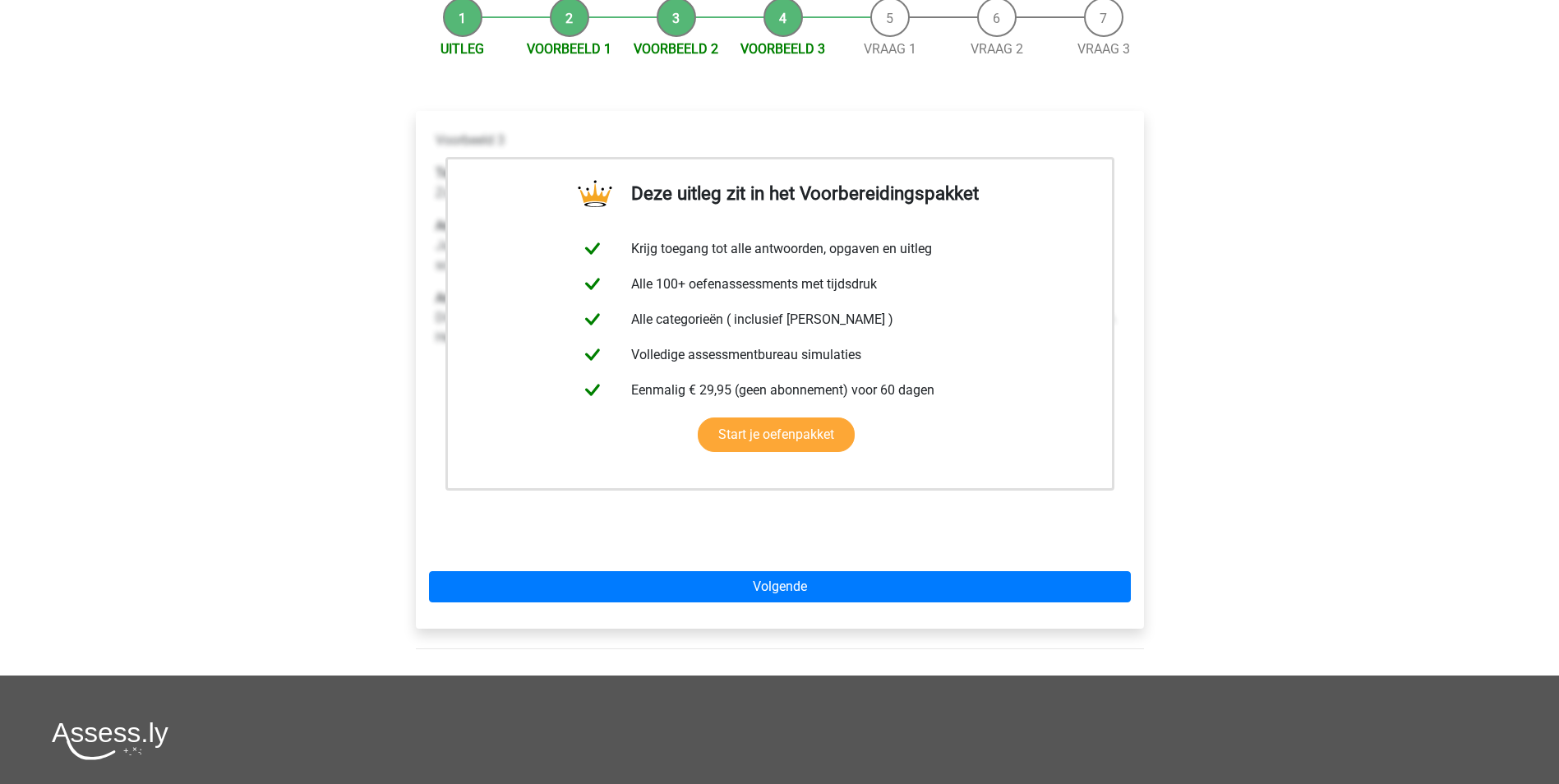
scroll to position [329, 0]
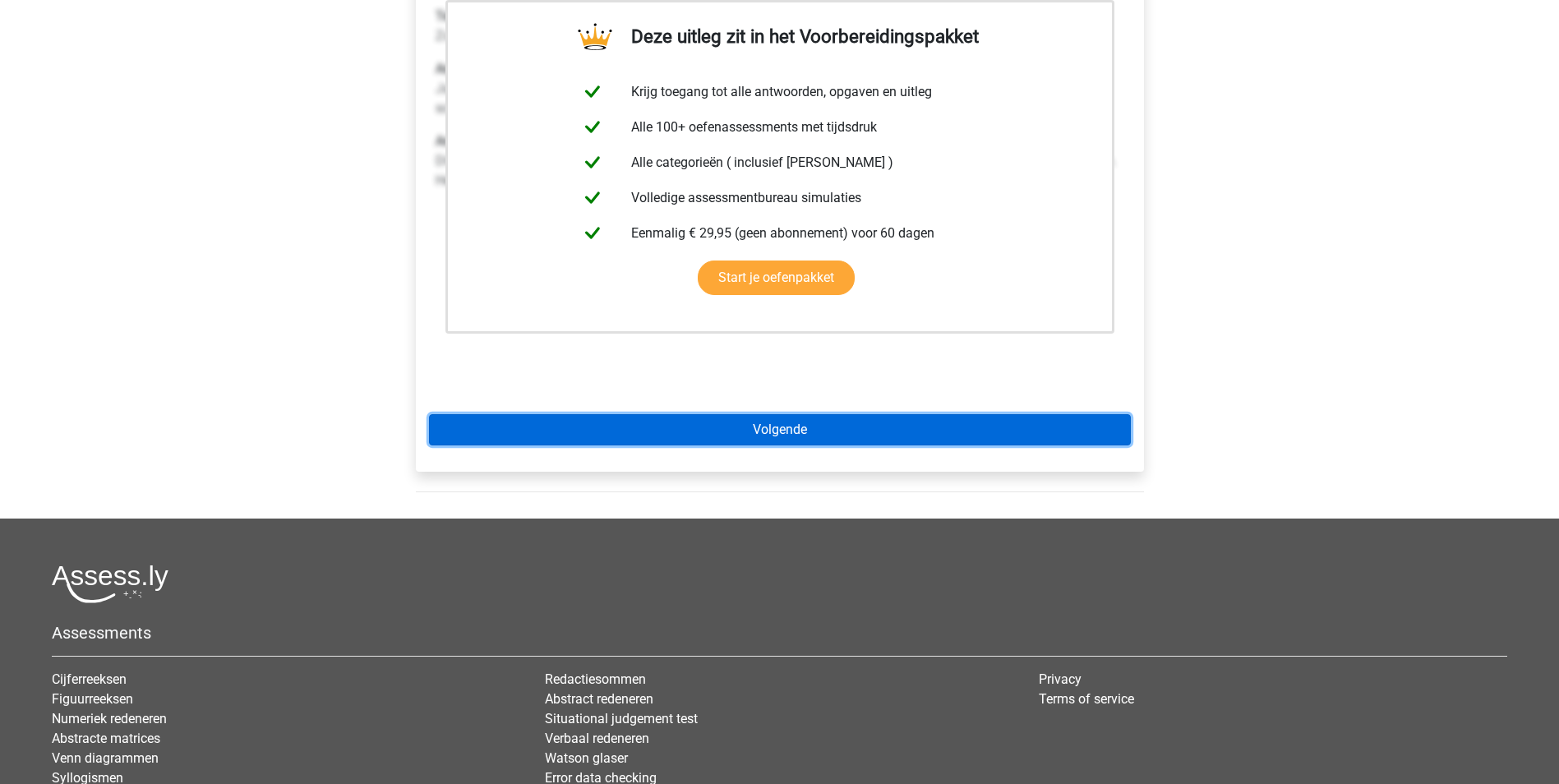
click at [896, 446] on link "Volgende" at bounding box center [780, 429] width 702 height 31
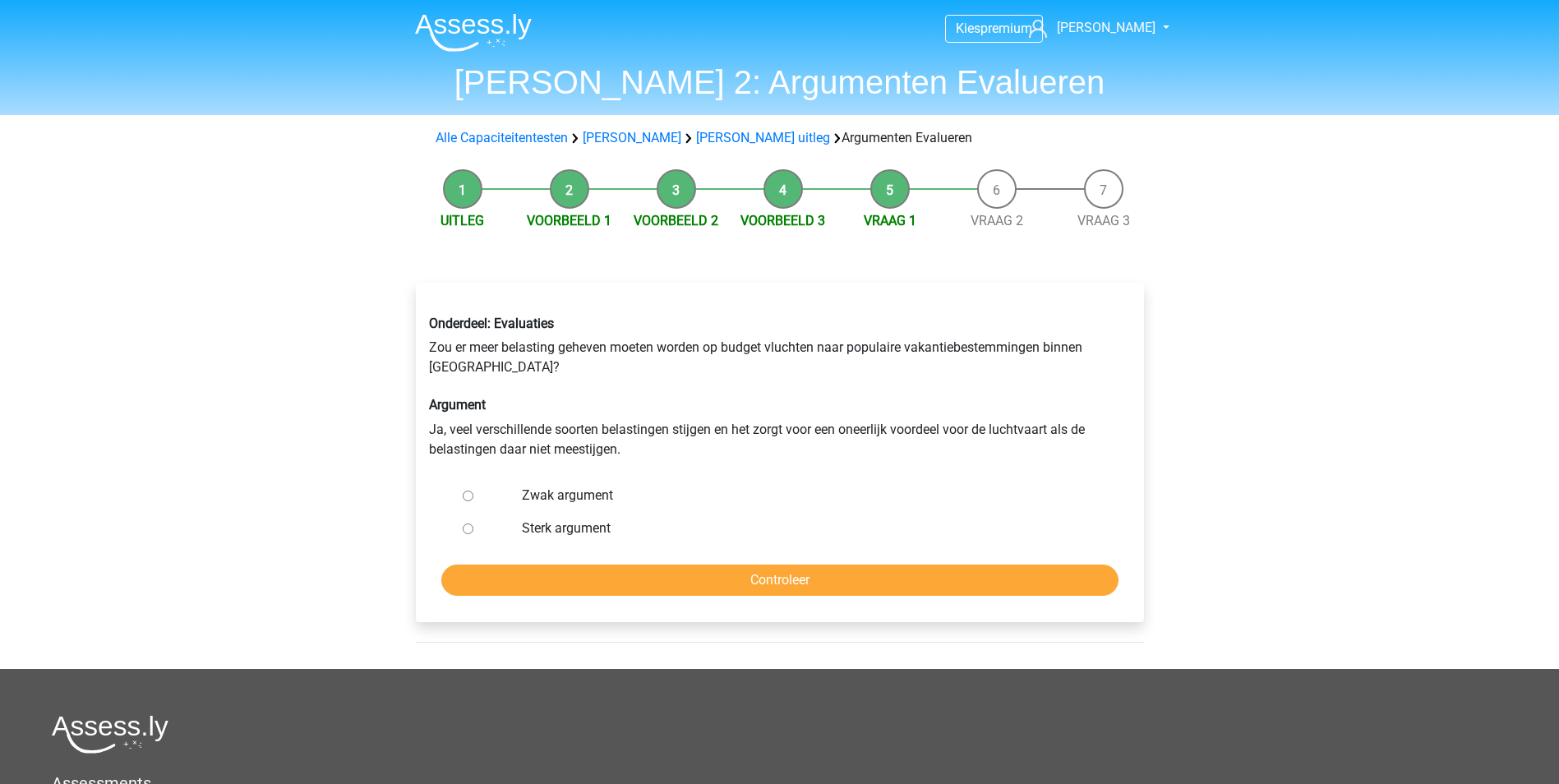
click at [471, 495] on input "Zwak argument" at bounding box center [468, 495] width 11 height 11
radio input "true"
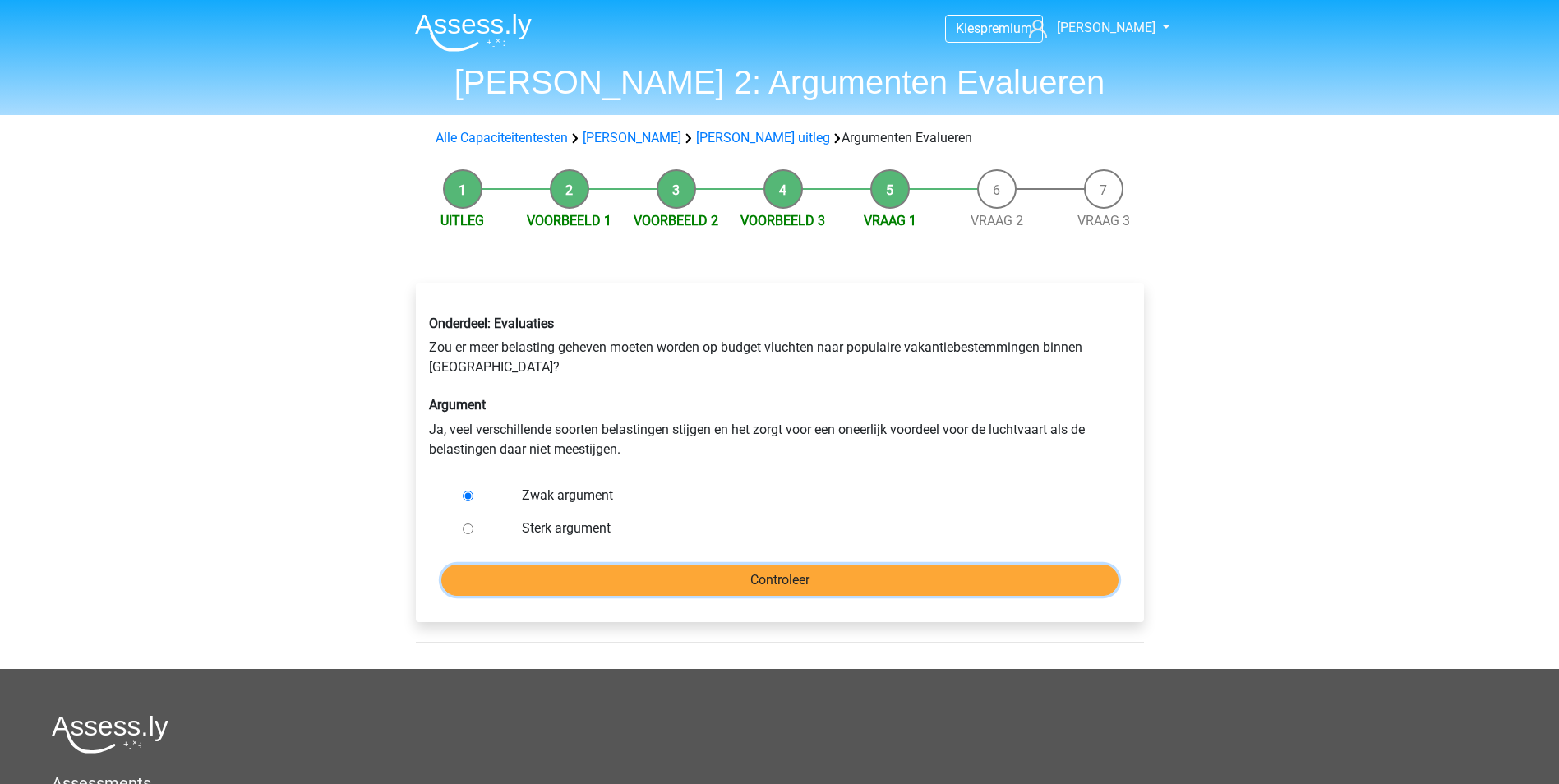
click at [779, 577] on input "Controleer" at bounding box center [780, 580] width 677 height 31
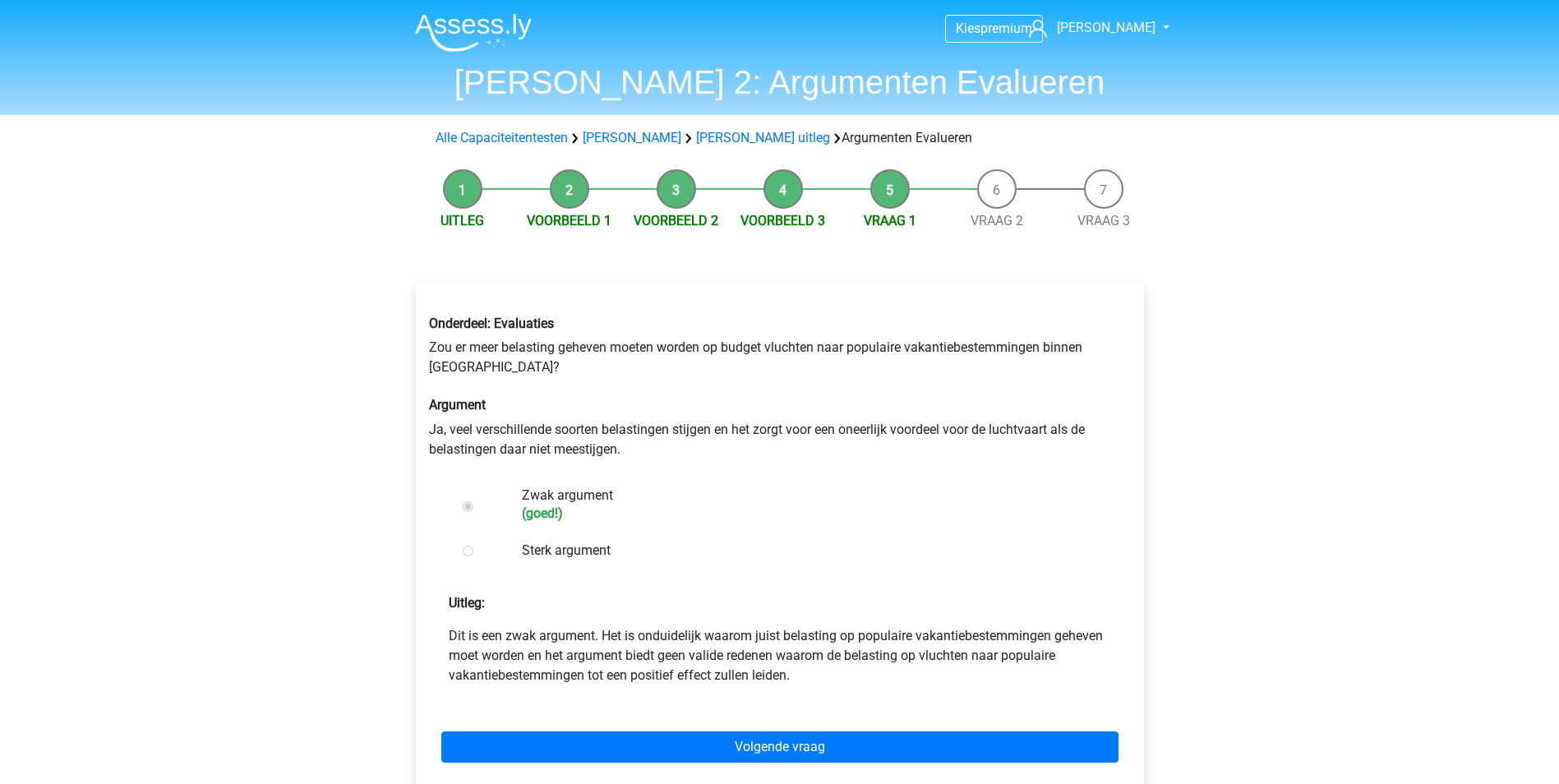
scroll to position [83, 0]
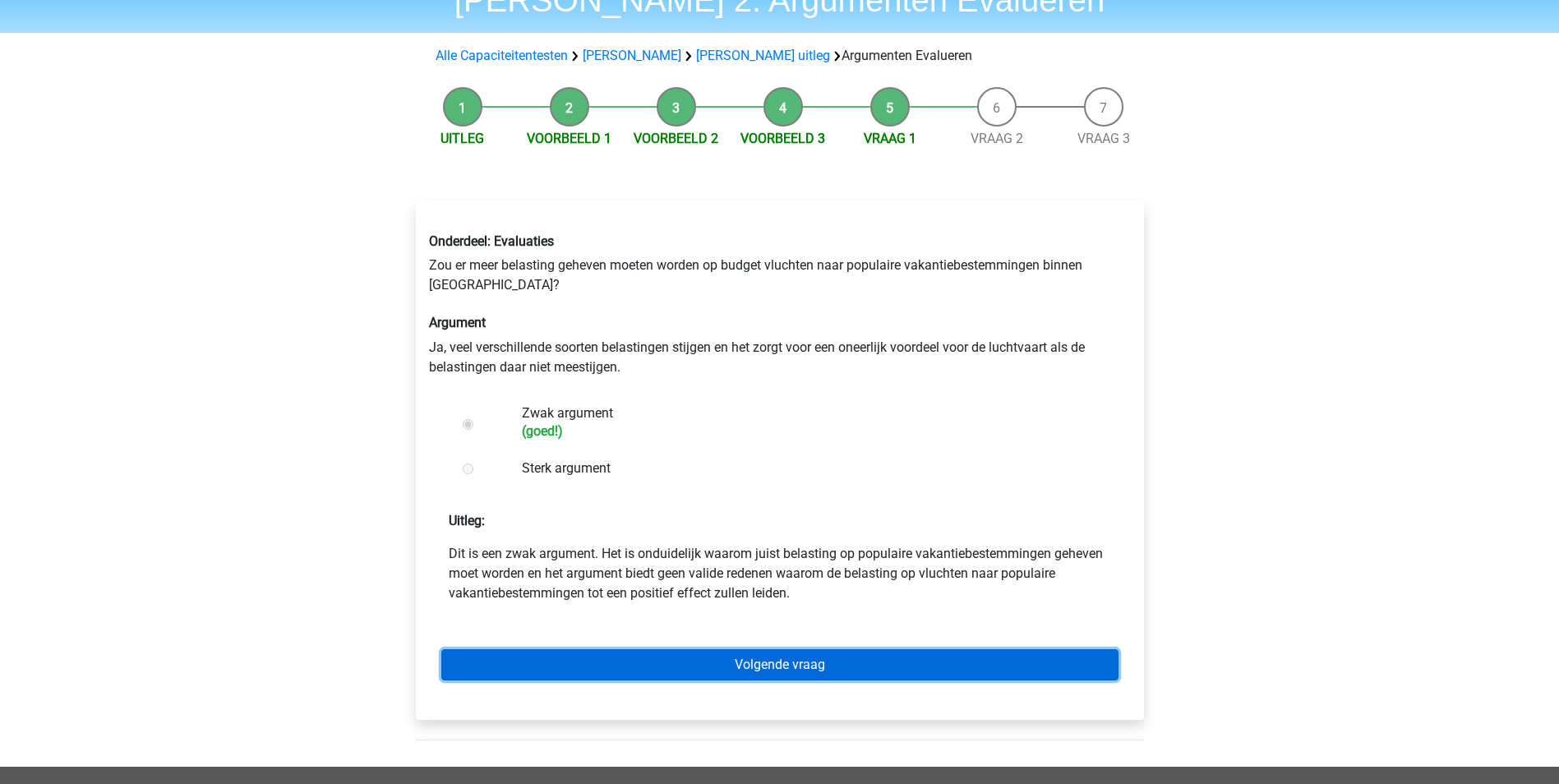
click at [863, 663] on link "Volgende vraag" at bounding box center [780, 664] width 677 height 31
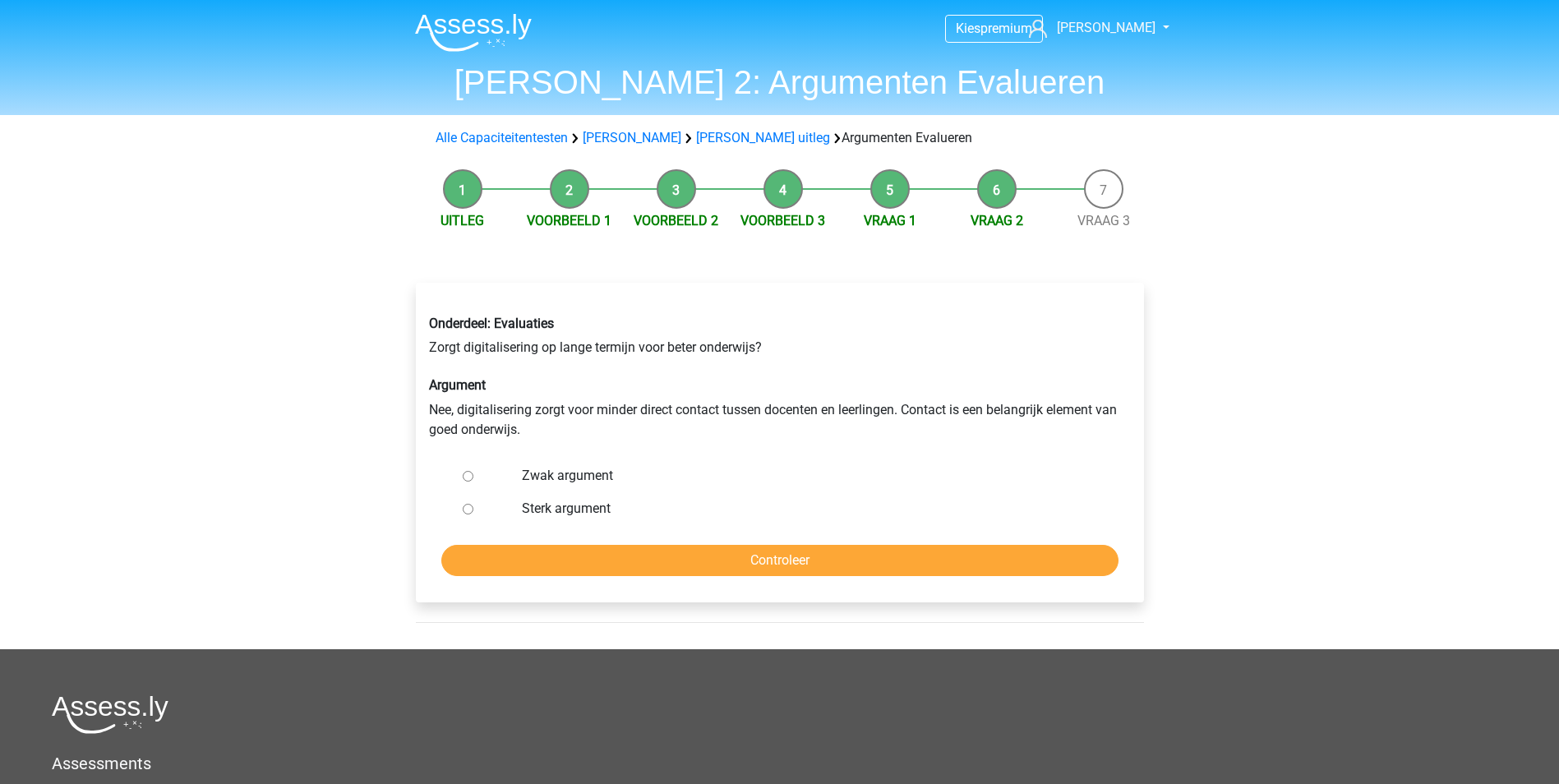
click at [467, 482] on div at bounding box center [483, 475] width 54 height 33
click at [470, 479] on input "Zwak argument" at bounding box center [468, 476] width 11 height 11
radio input "true"
click at [596, 556] on input "Controleer" at bounding box center [780, 559] width 677 height 31
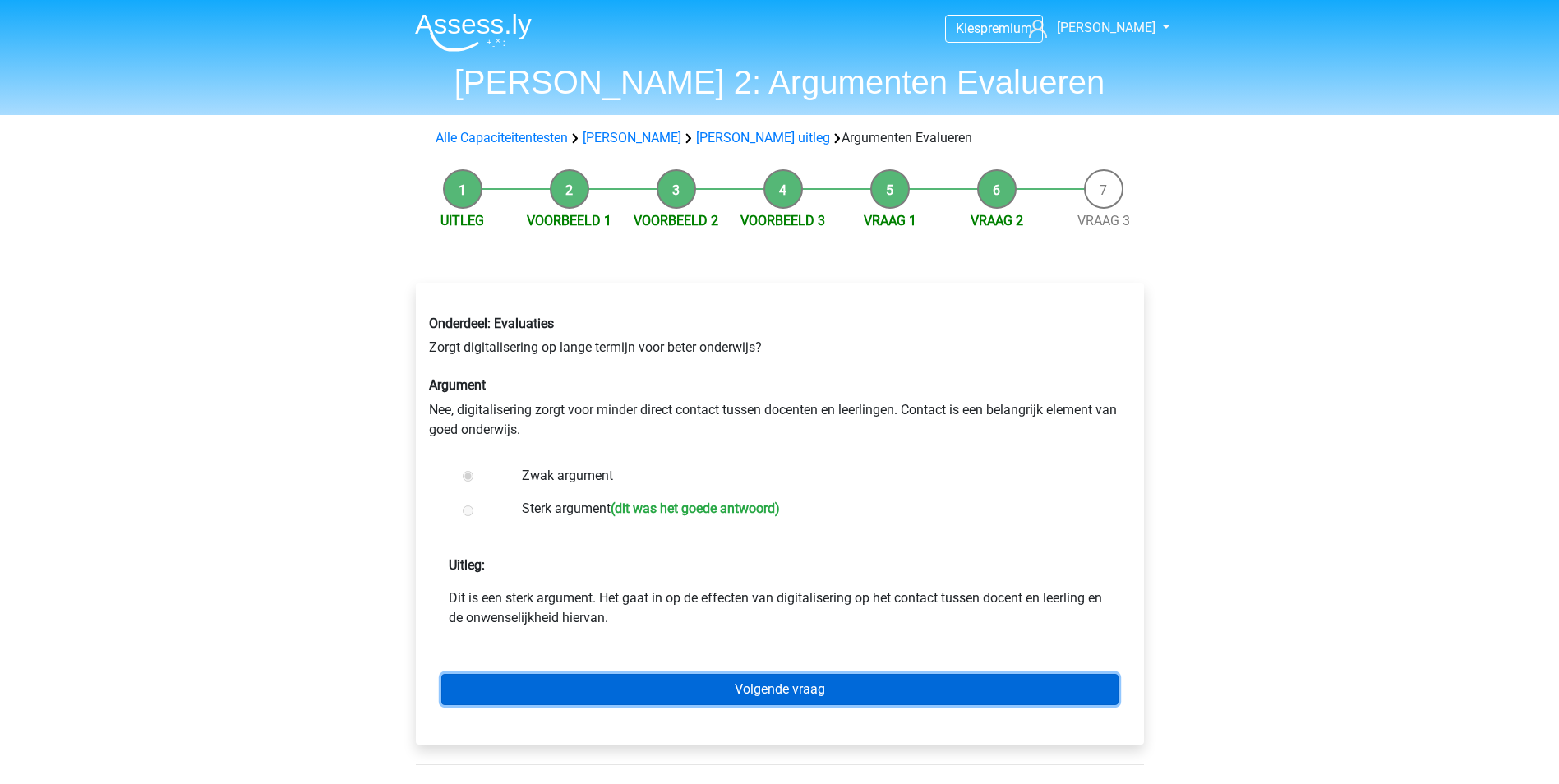
click at [721, 685] on link "Volgende vraag" at bounding box center [780, 689] width 677 height 31
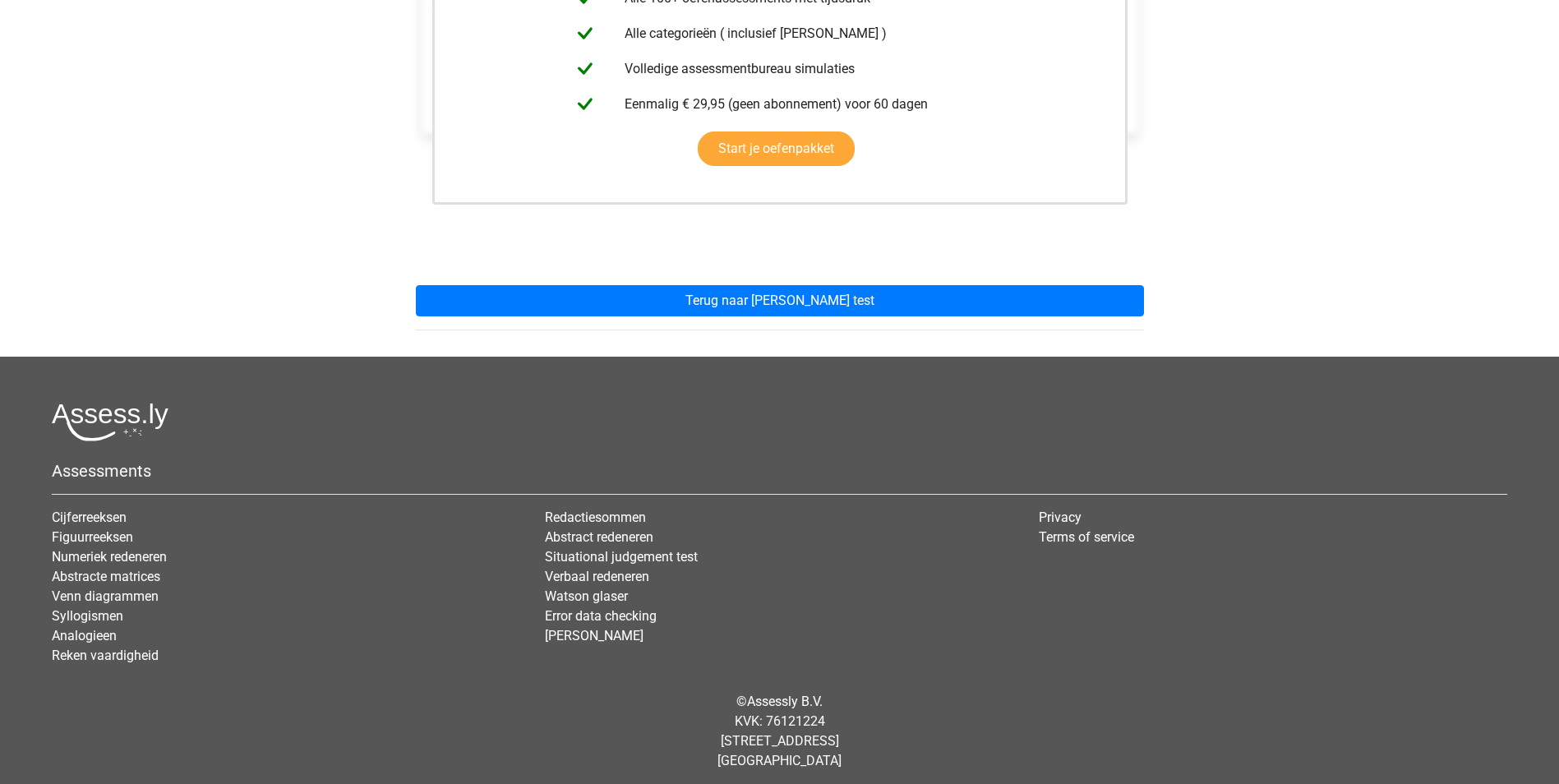
scroll to position [432, 0]
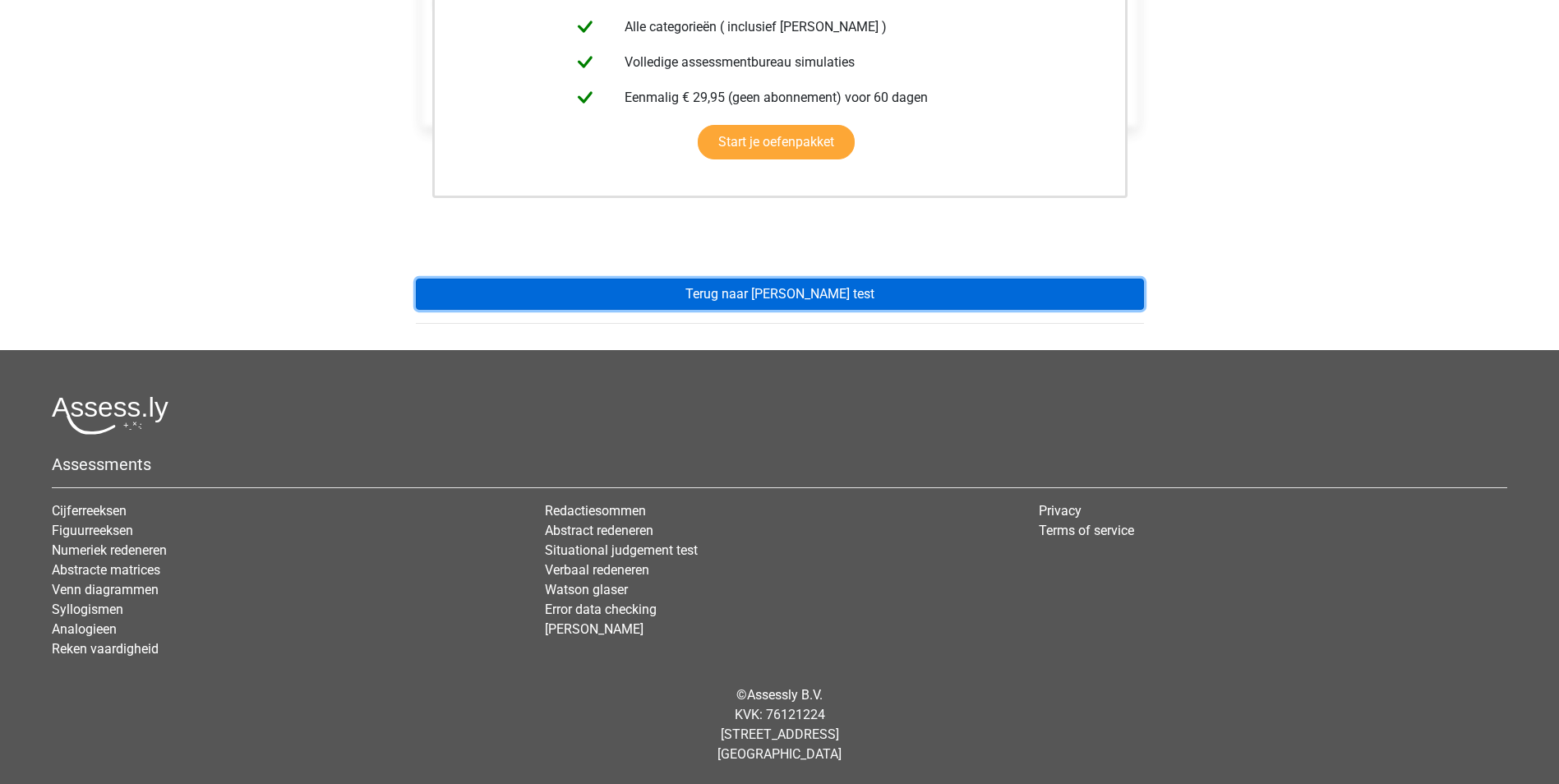
click at [801, 305] on link "Terug naar watson glaser test" at bounding box center [780, 294] width 728 height 31
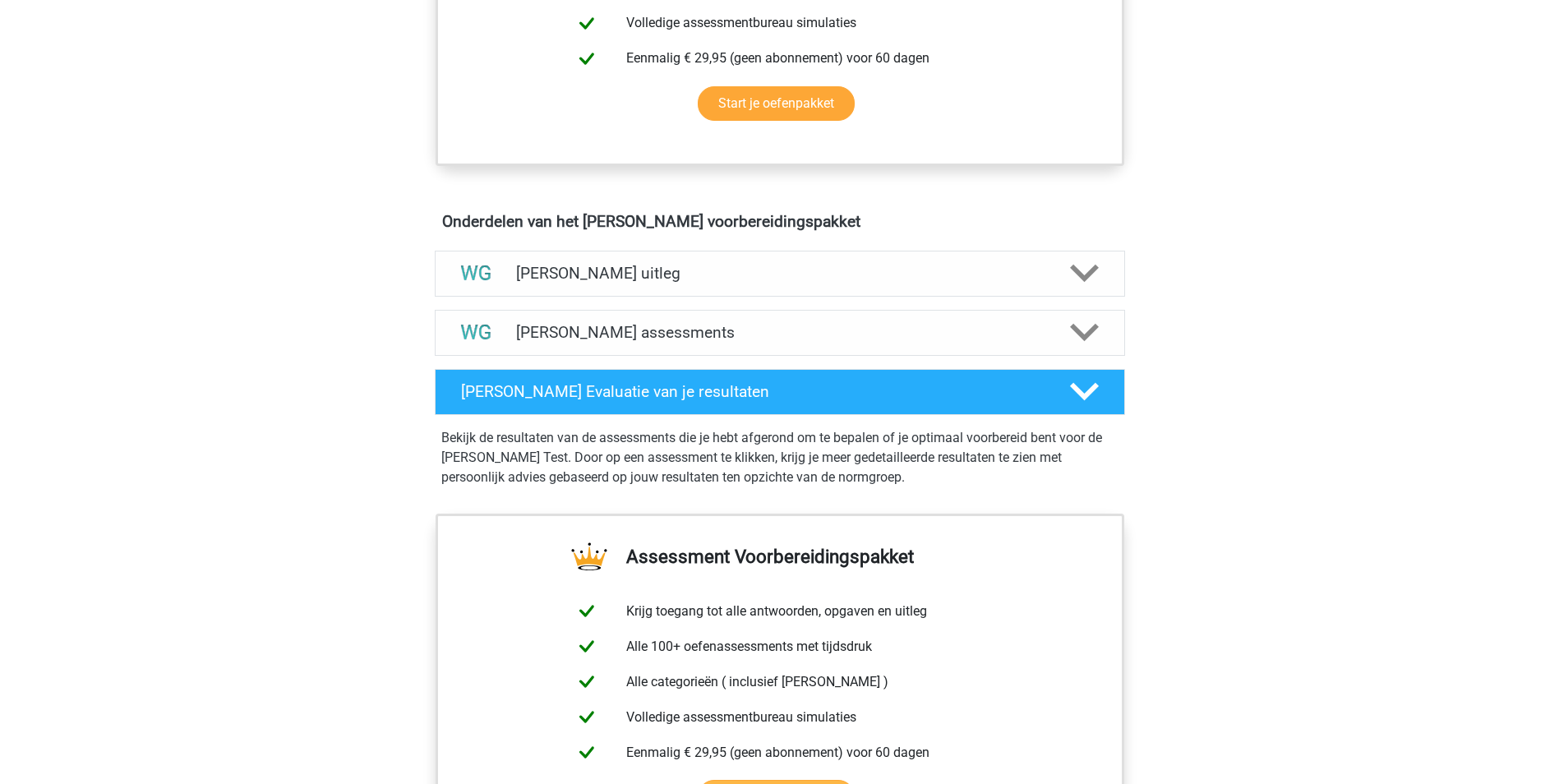
scroll to position [657, 0]
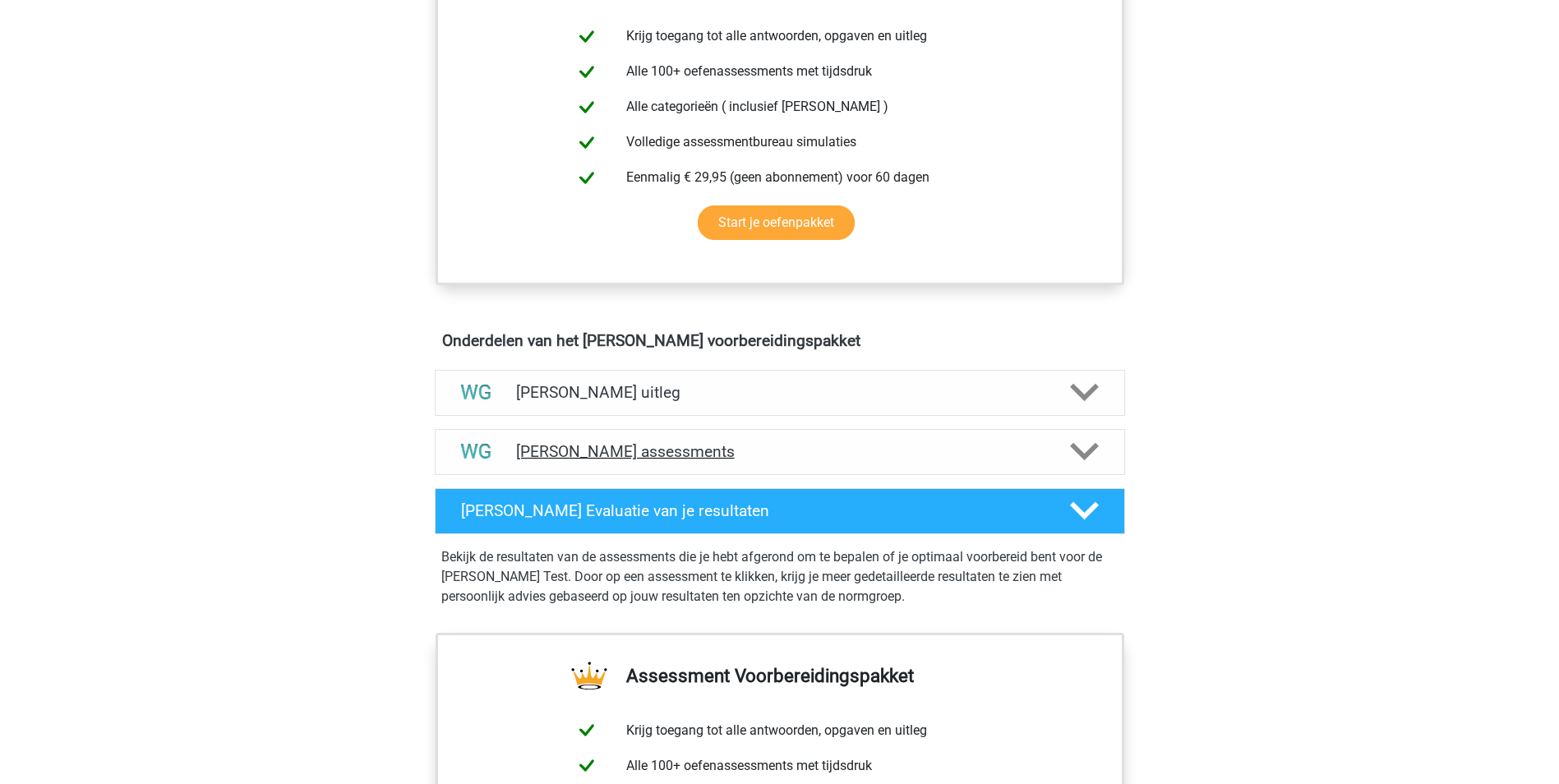
click at [1083, 467] on div "Watson Glaser assessments" at bounding box center [779, 452] width 690 height 46
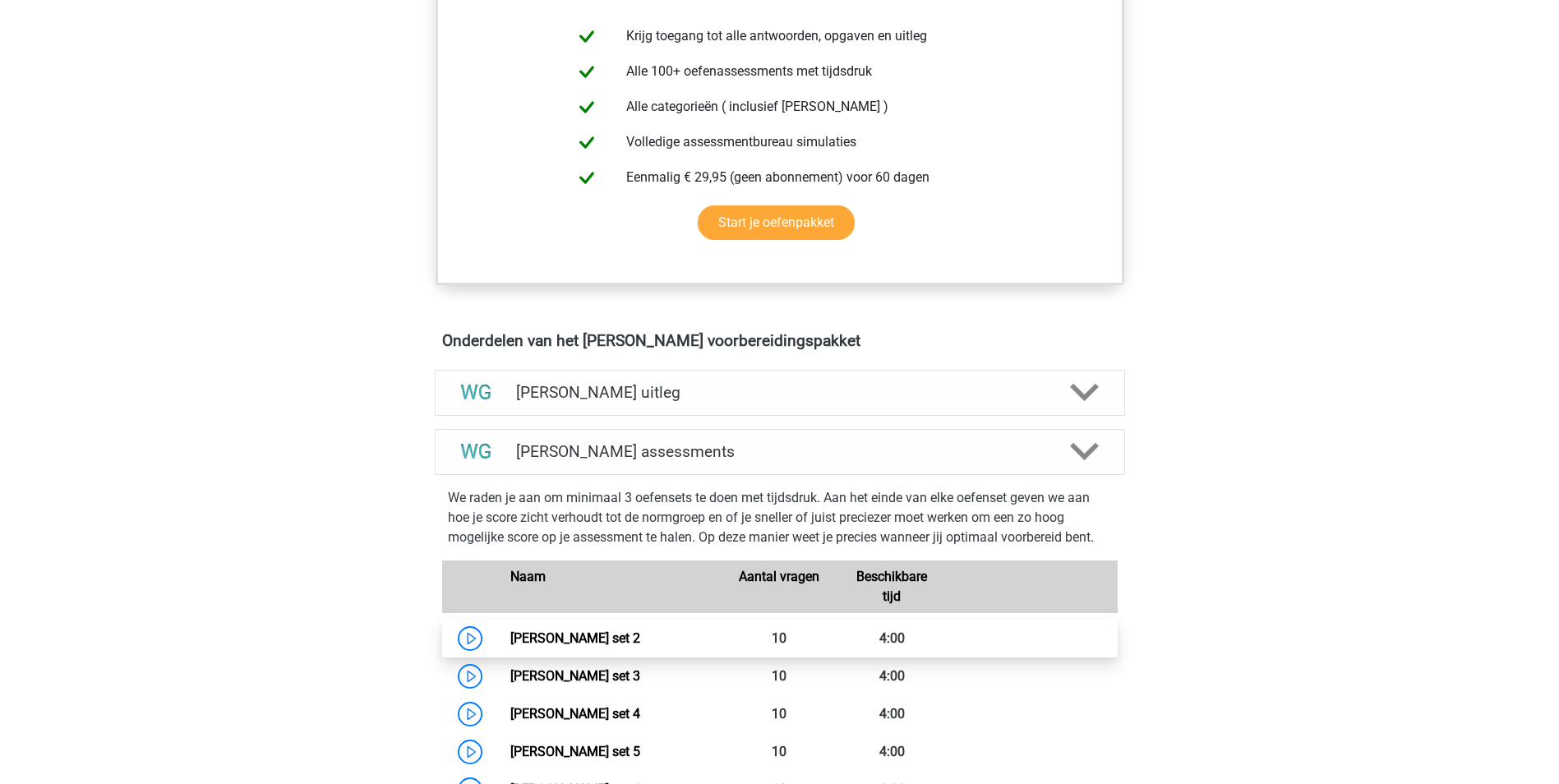
click at [593, 637] on link "Watson Glaser set 2" at bounding box center [576, 638] width 130 height 16
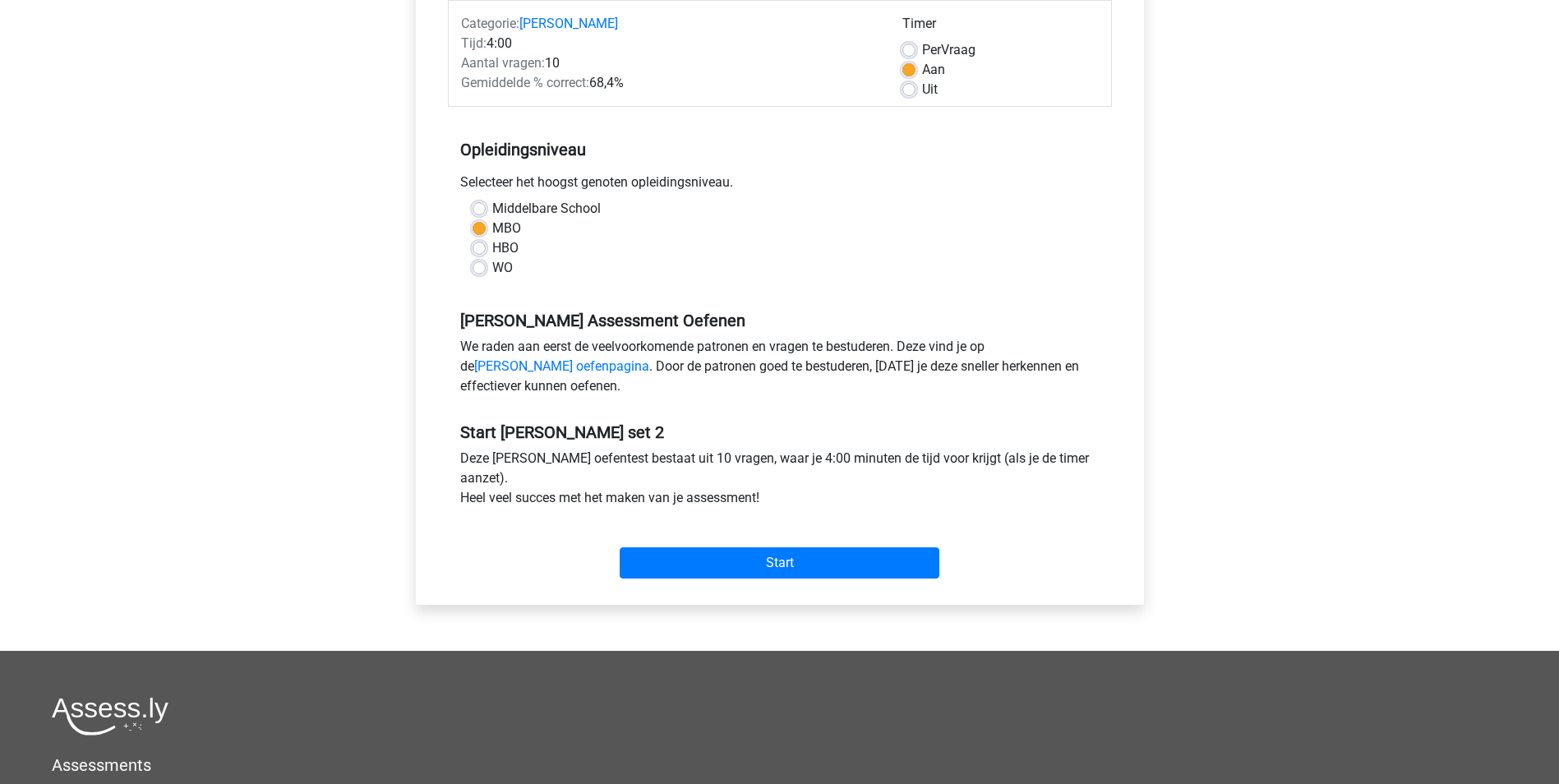
scroll to position [247, 0]
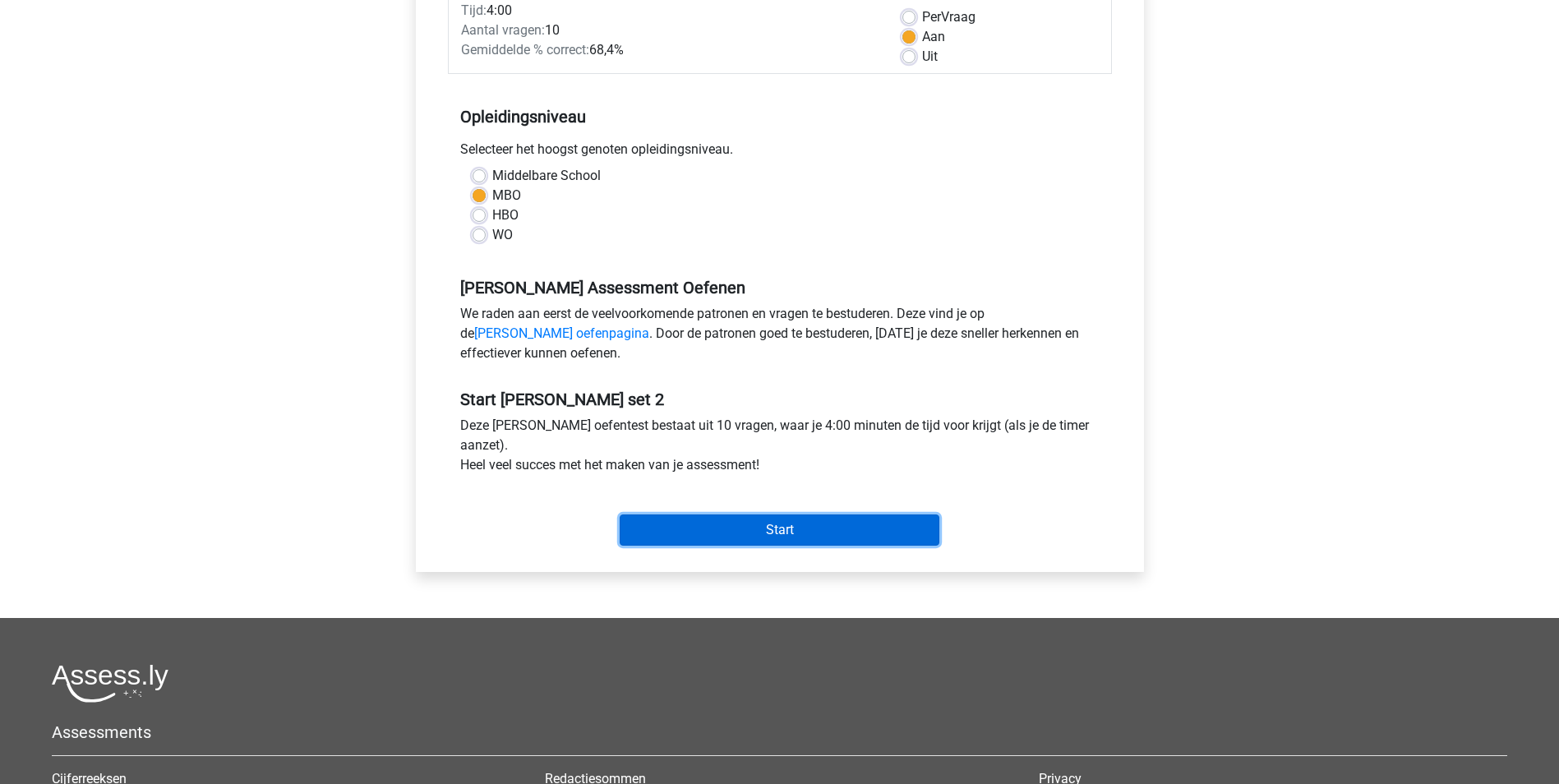
click at [797, 519] on input "Start" at bounding box center [780, 529] width 320 height 31
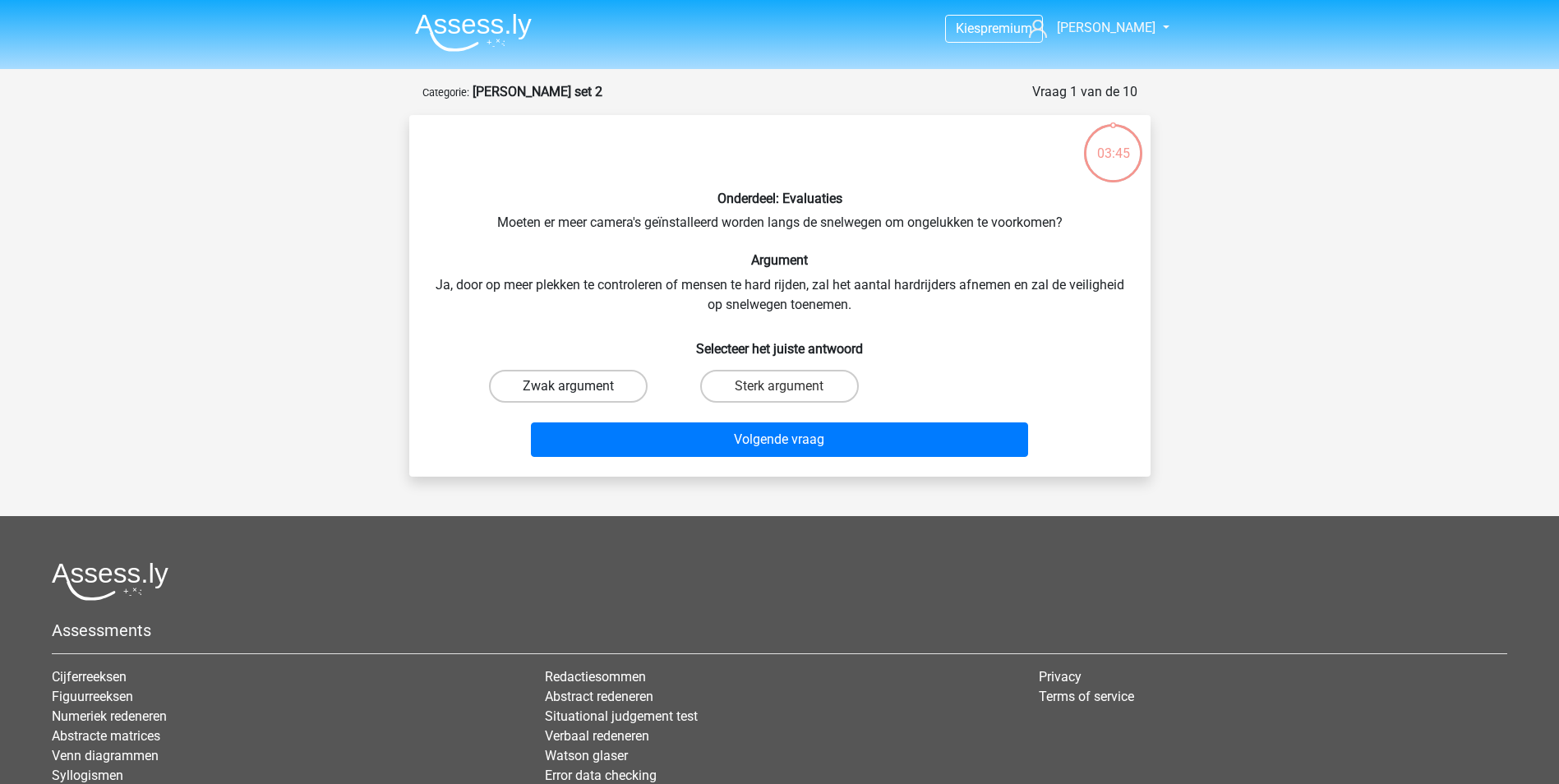
click at [579, 380] on label "Zwak argument" at bounding box center [569, 385] width 159 height 33
click at [578, 386] on input "Zwak argument" at bounding box center [573, 392] width 11 height 11
radio input "true"
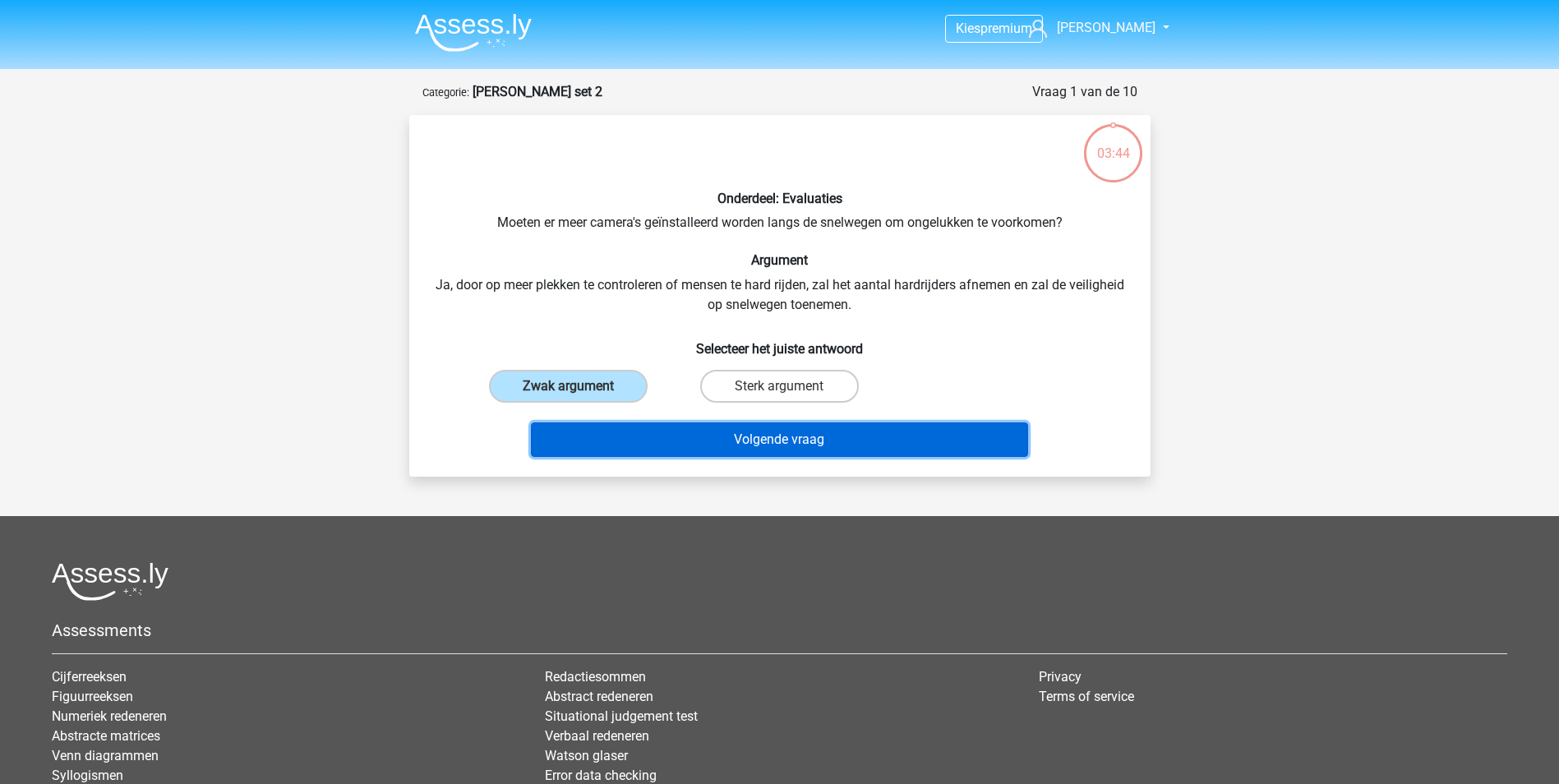
click at [822, 440] on button "Volgende vraag" at bounding box center [780, 440] width 497 height 35
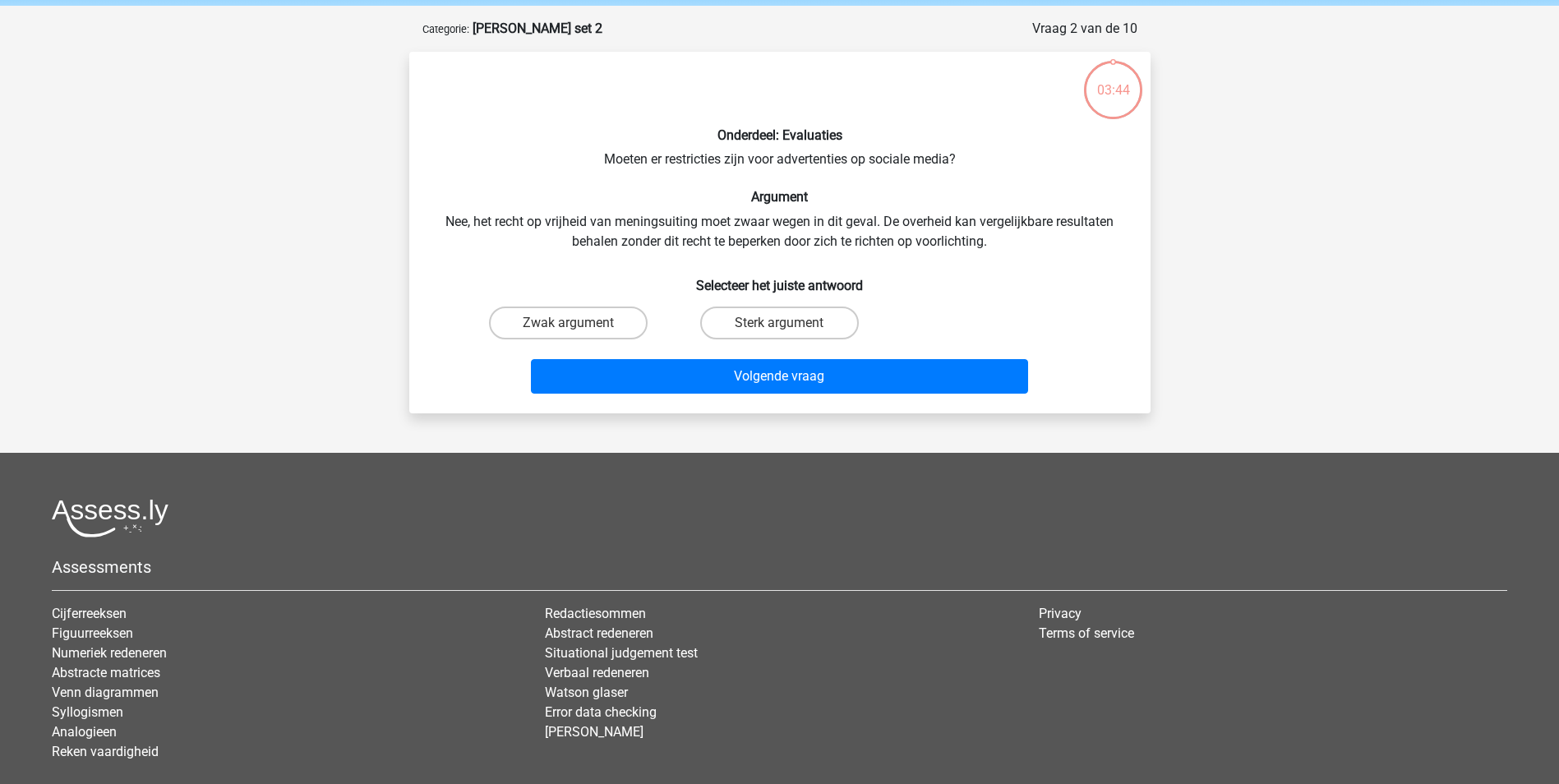
scroll to position [83, 0]
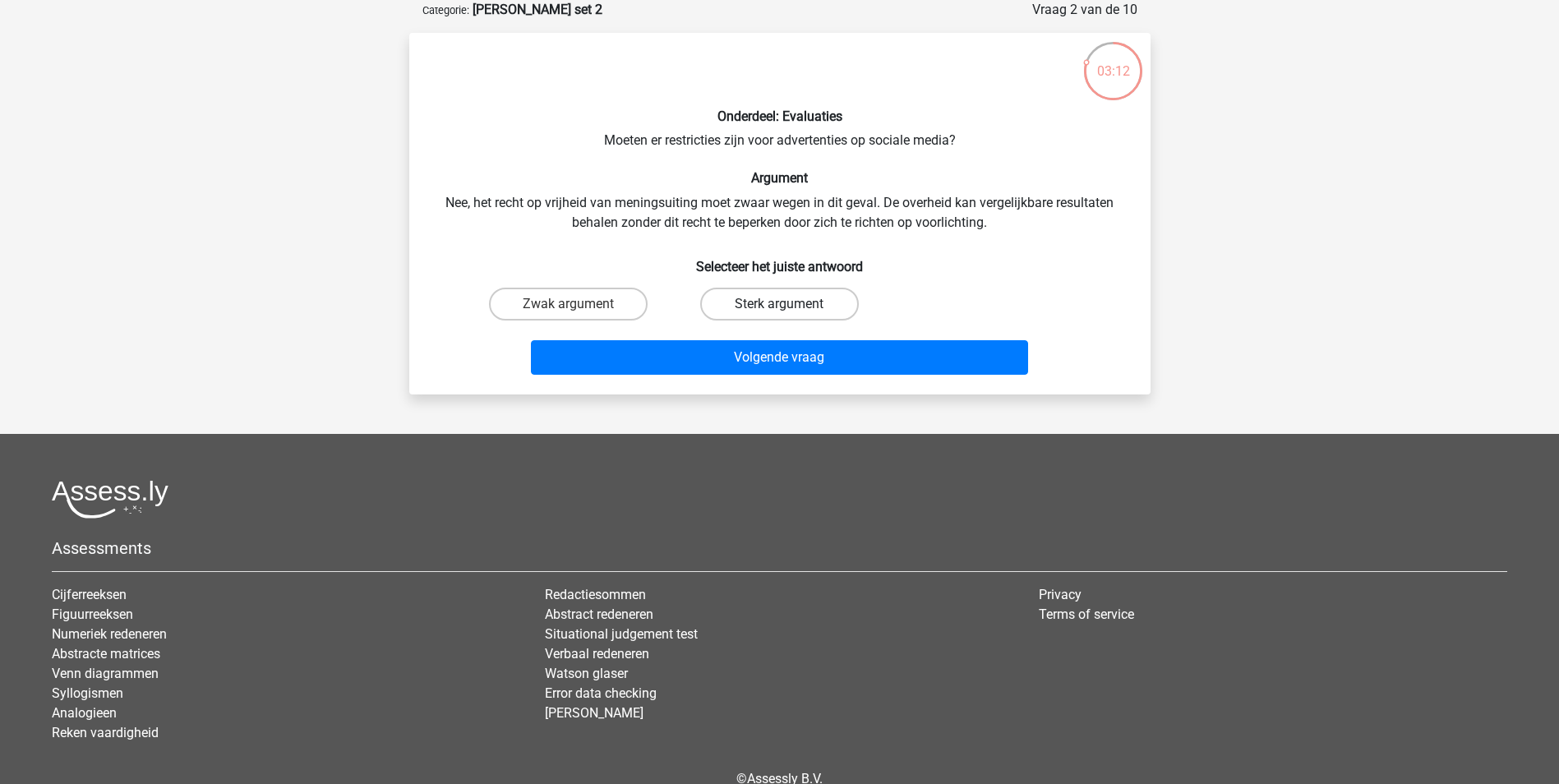
click at [813, 309] on label "Sterk argument" at bounding box center [779, 304] width 159 height 33
click at [790, 309] on input "Sterk argument" at bounding box center [784, 309] width 11 height 11
radio input "true"
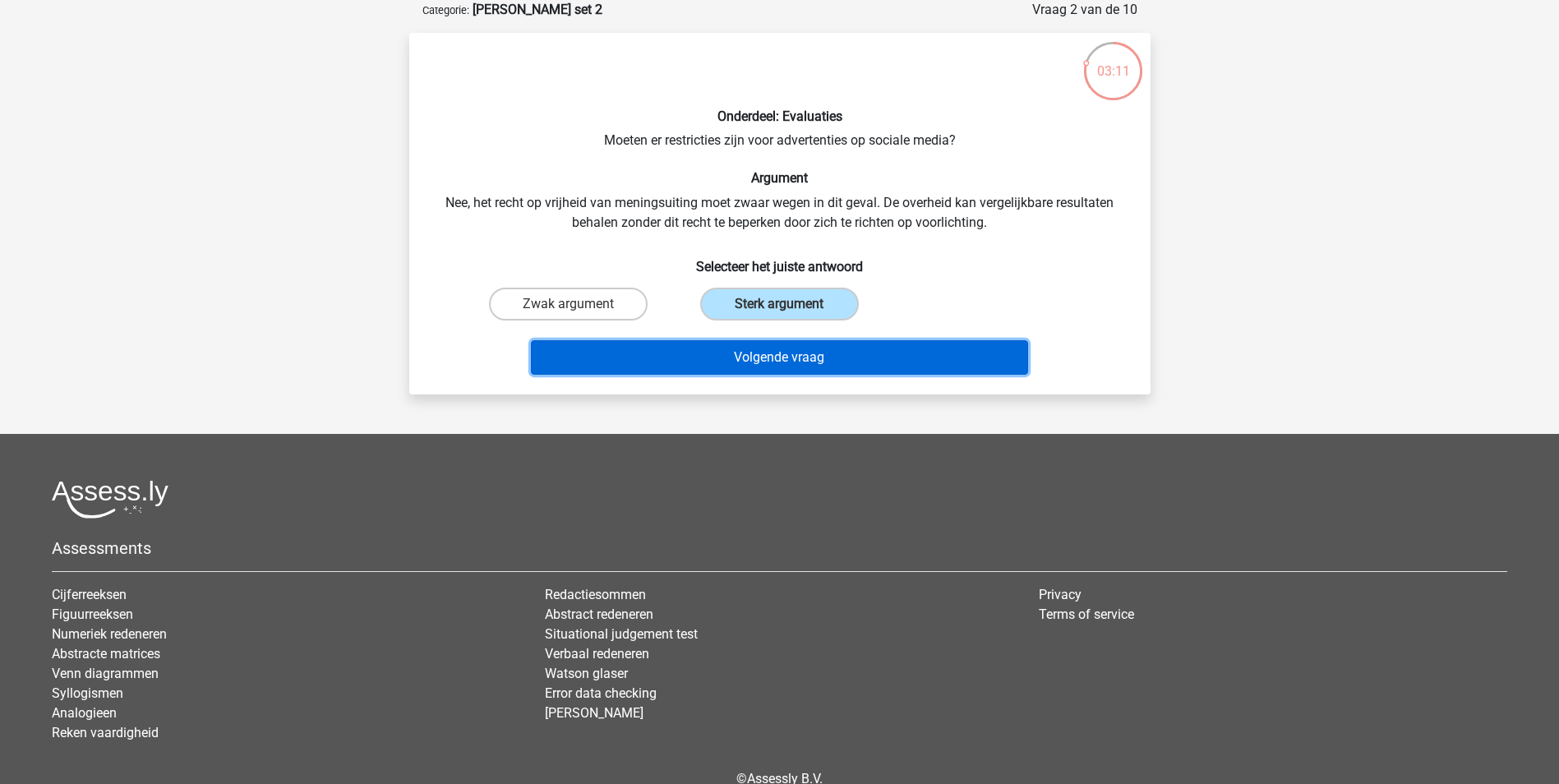
click at [876, 356] on button "Volgende vraag" at bounding box center [780, 357] width 497 height 35
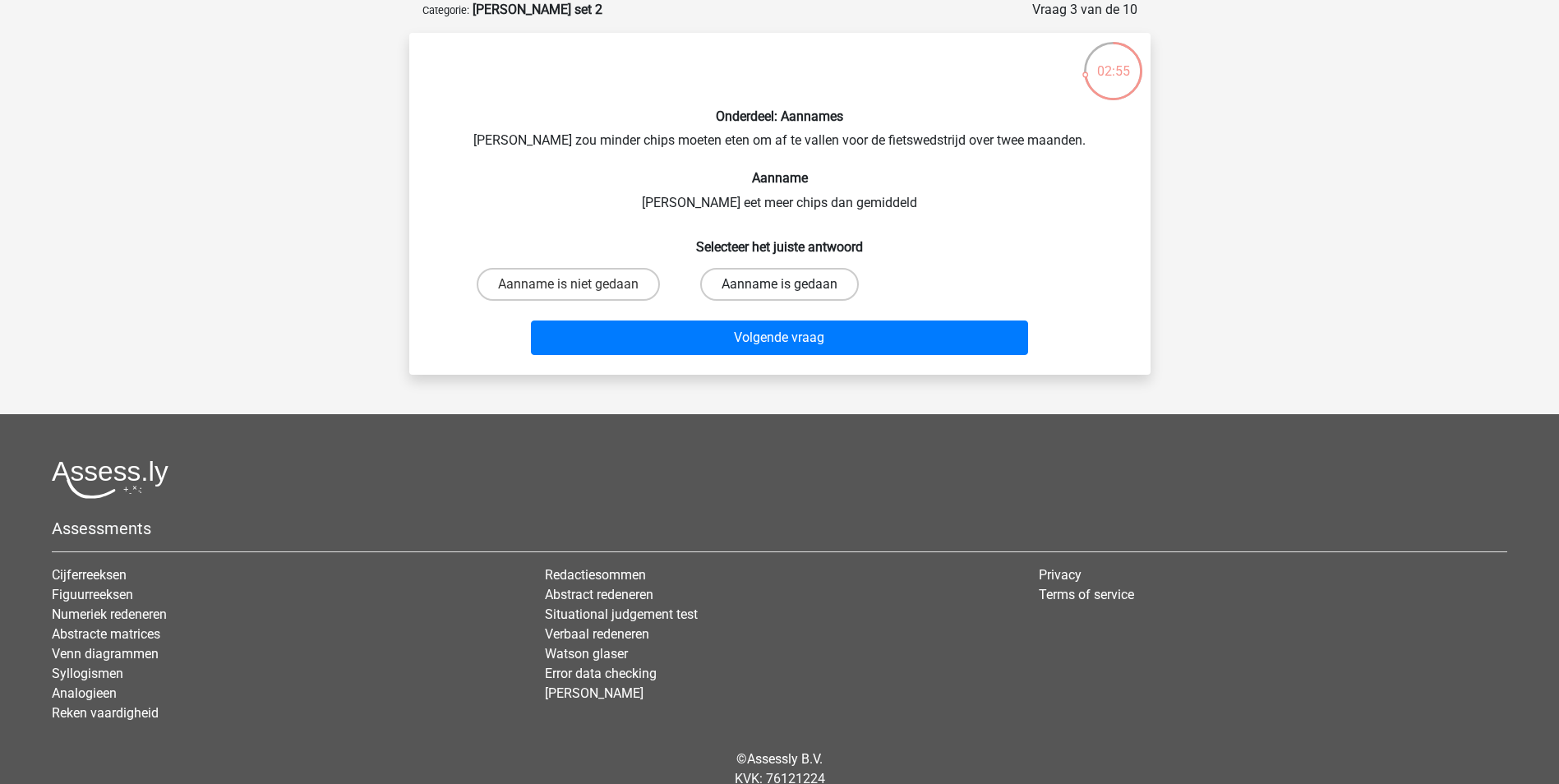
click at [797, 286] on label "Aanname is gedaan" at bounding box center [779, 284] width 159 height 33
click at [790, 286] on input "Aanname is gedaan" at bounding box center [784, 289] width 11 height 11
radio input "true"
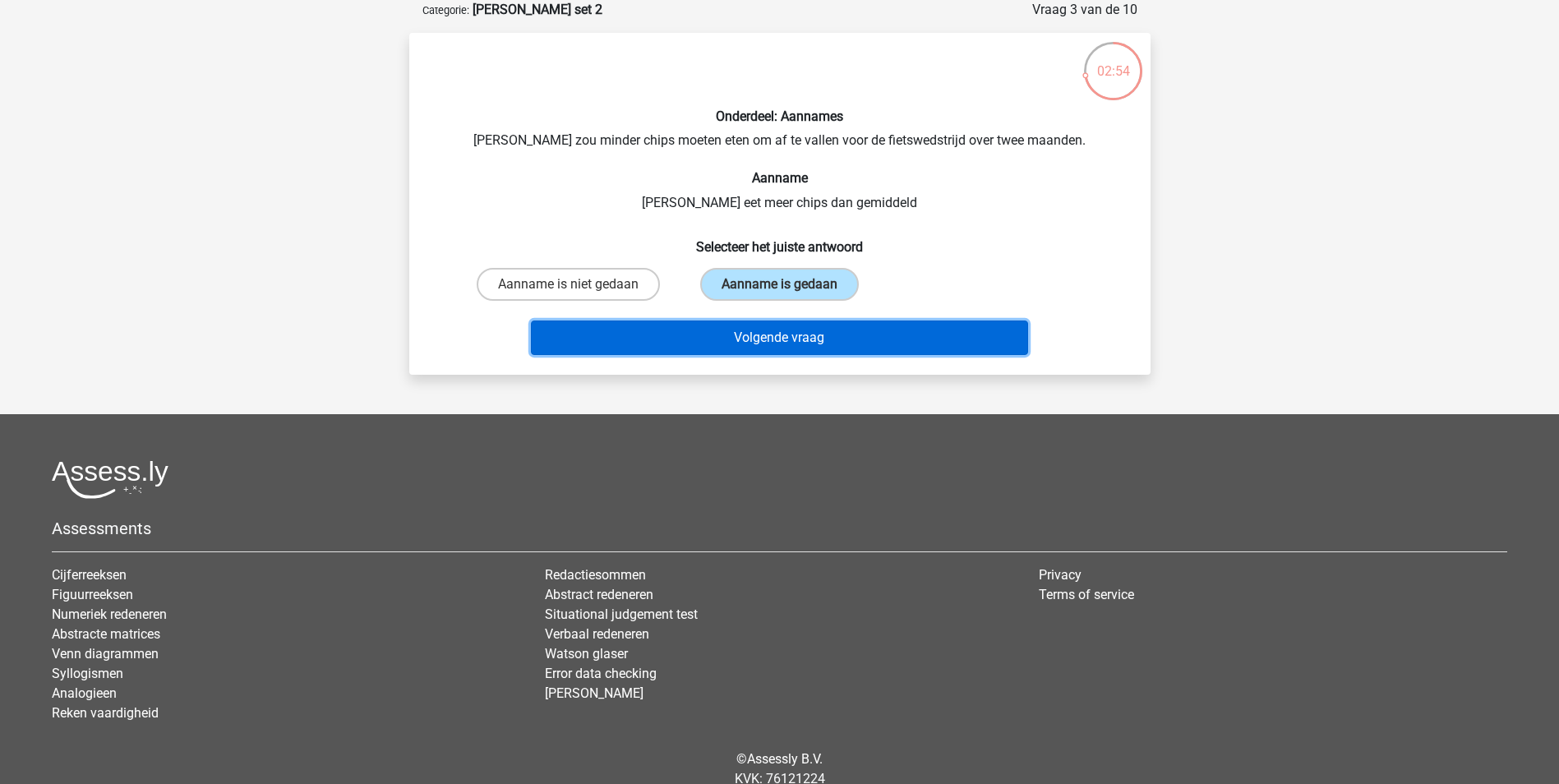
click at [863, 333] on button "Volgende vraag" at bounding box center [780, 337] width 497 height 35
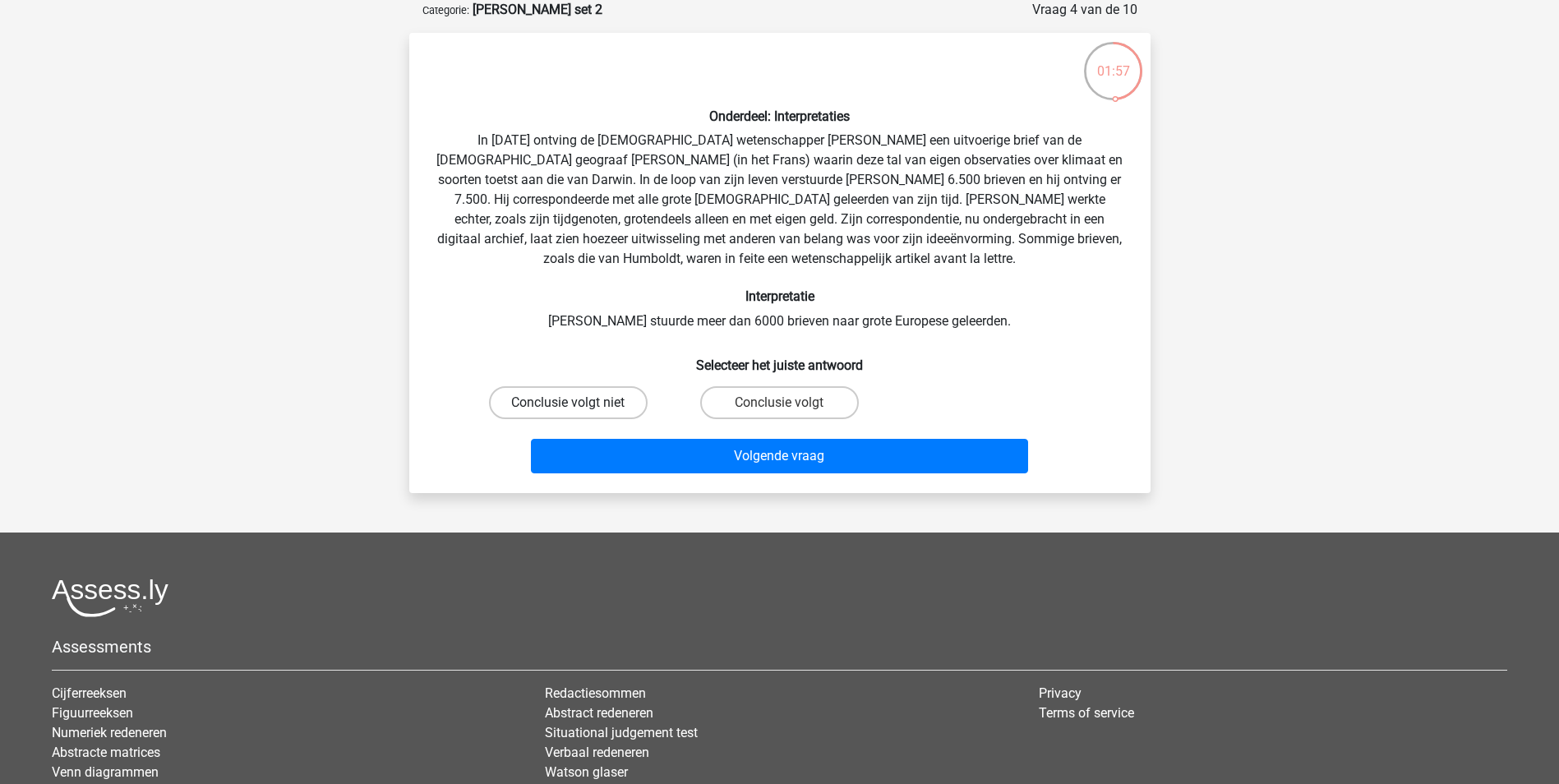
click at [614, 404] on label "Conclusie volgt niet" at bounding box center [569, 402] width 159 height 33
click at [578, 404] on input "Conclusie volgt niet" at bounding box center [573, 408] width 11 height 11
radio input "true"
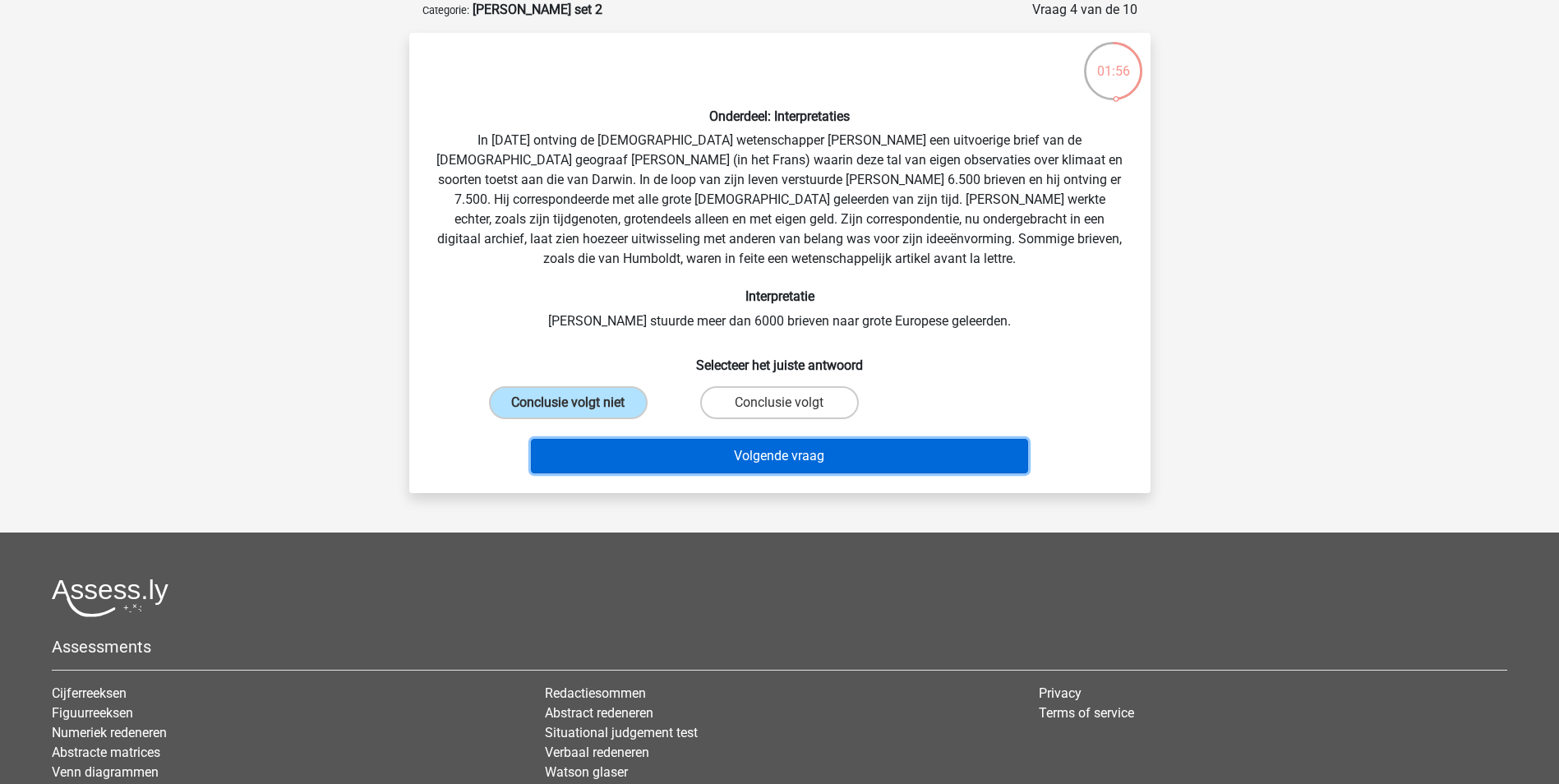
click at [786, 454] on button "Volgende vraag" at bounding box center [780, 455] width 497 height 35
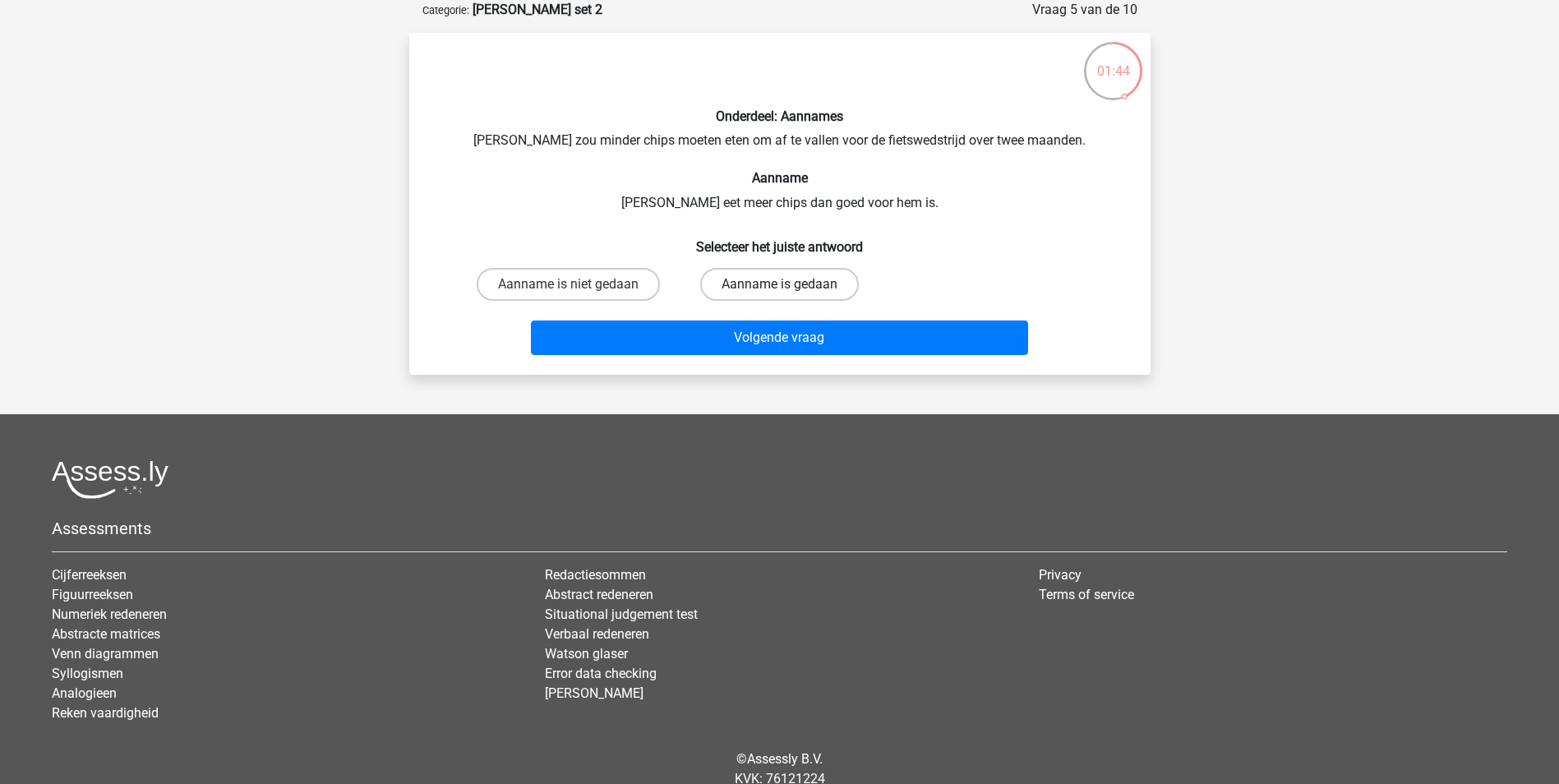
click at [834, 286] on label "Aanname is gedaan" at bounding box center [779, 284] width 159 height 33
click at [790, 286] on input "Aanname is gedaan" at bounding box center [784, 289] width 11 height 11
radio input "true"
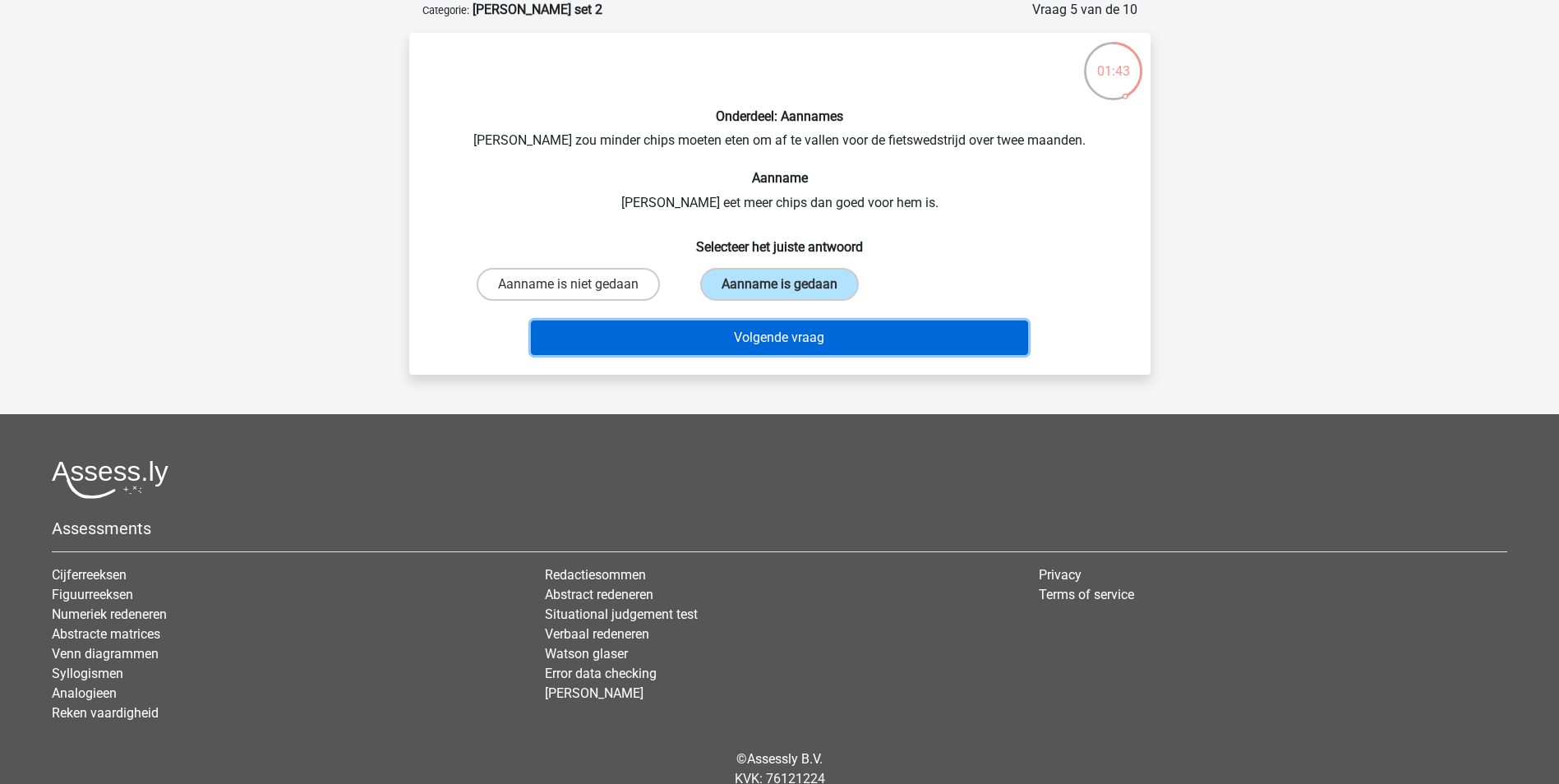
click at [871, 337] on button "Volgende vraag" at bounding box center [780, 337] width 497 height 35
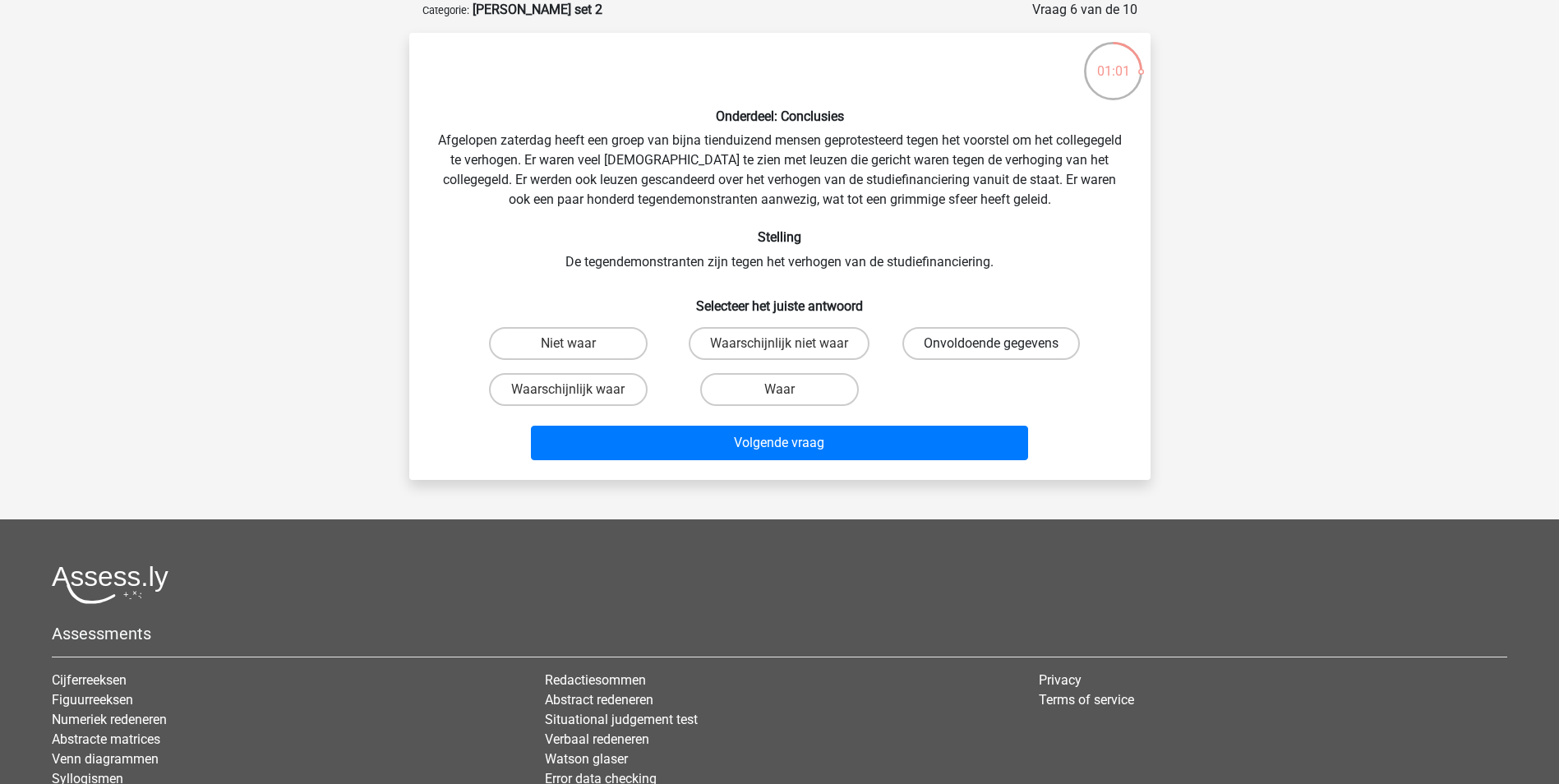
click at [1026, 337] on label "Onvoldoende gegevens" at bounding box center [991, 343] width 178 height 33
click at [1002, 344] on input "Onvoldoende gegevens" at bounding box center [997, 349] width 11 height 11
radio input "true"
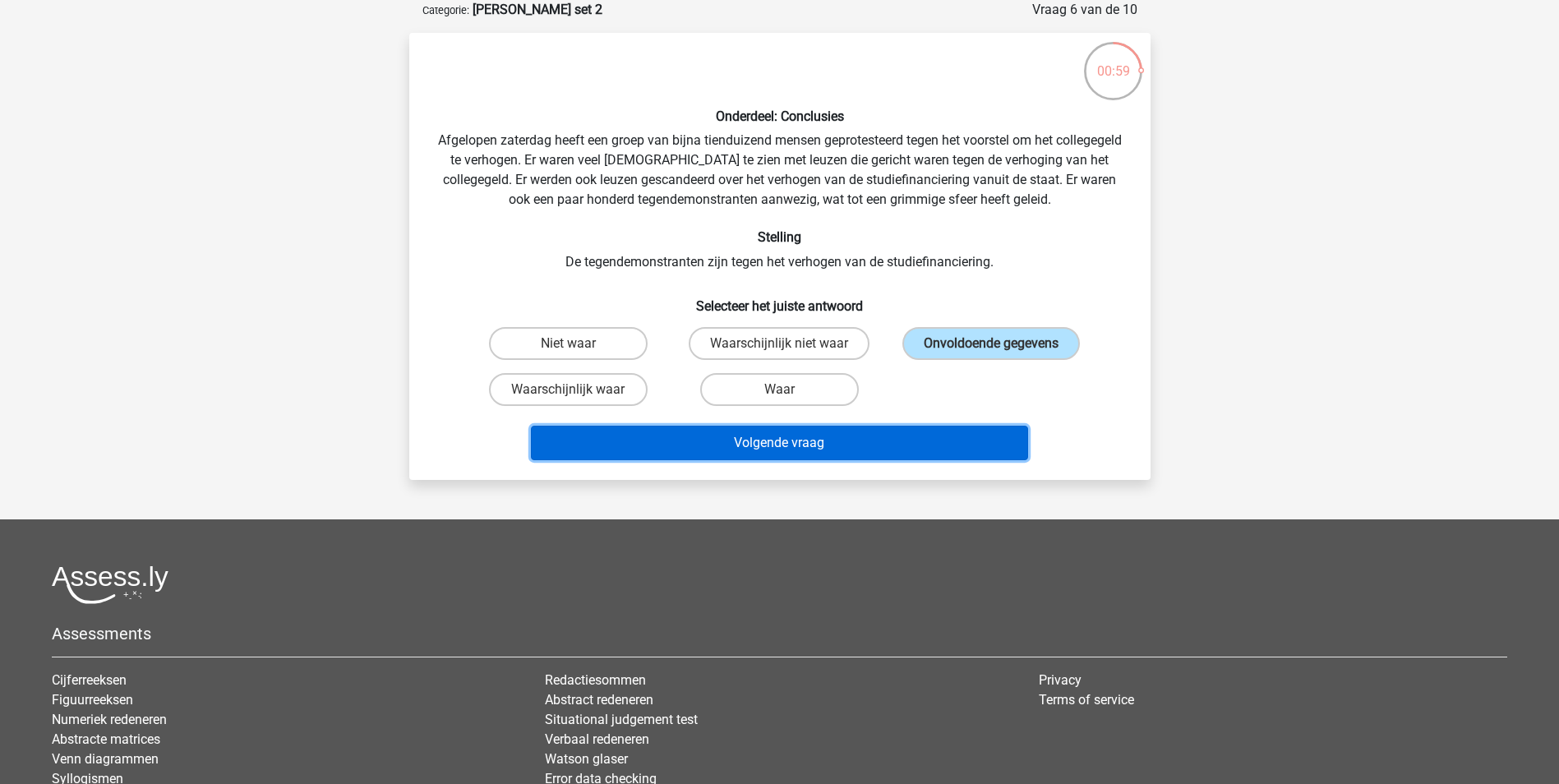
click at [965, 442] on button "Volgende vraag" at bounding box center [780, 442] width 497 height 35
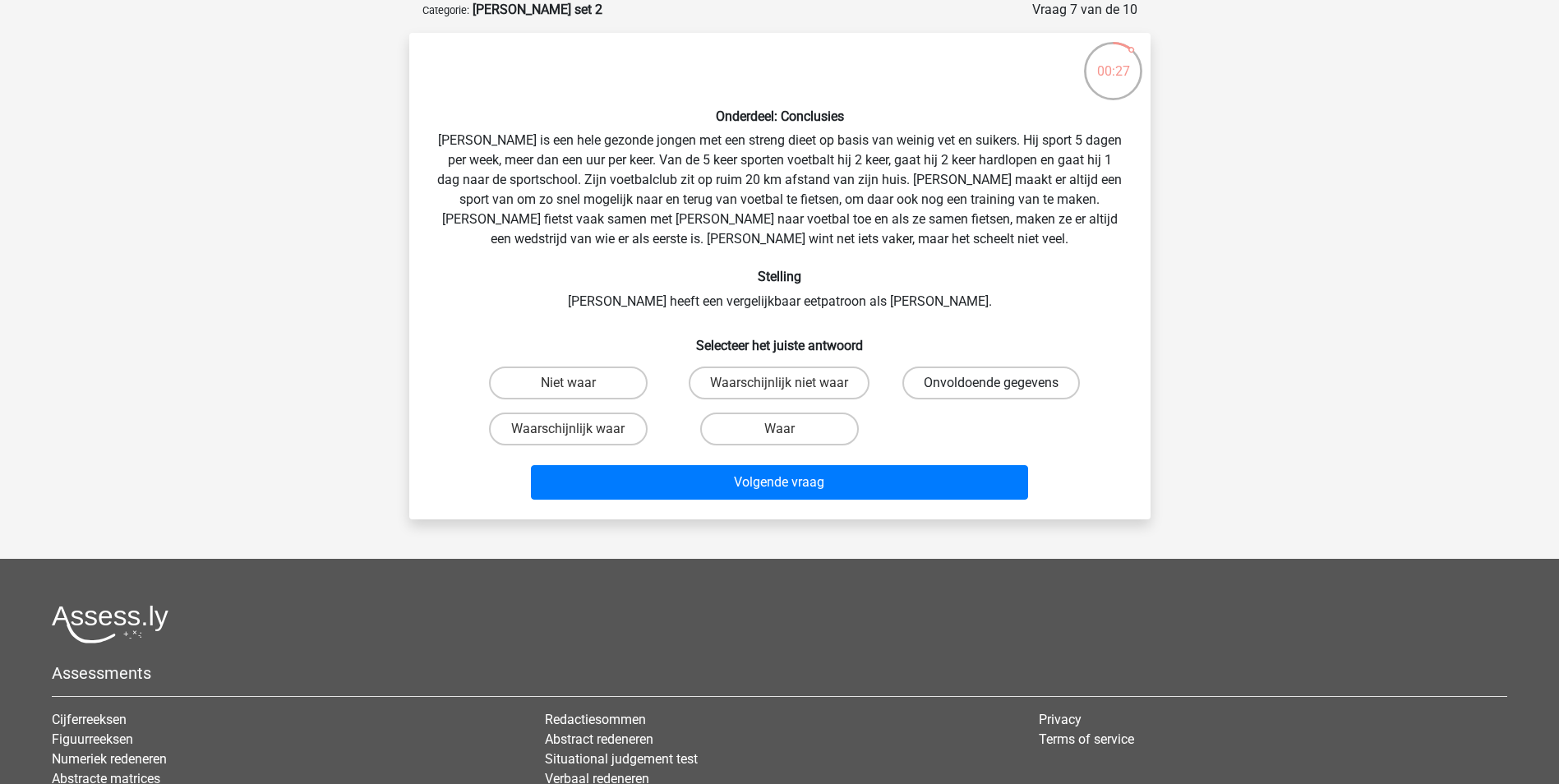
click at [1020, 383] on label "Onvoldoende gegevens" at bounding box center [991, 383] width 178 height 33
click at [1002, 383] on input "Onvoldoende gegevens" at bounding box center [997, 388] width 11 height 11
radio input "true"
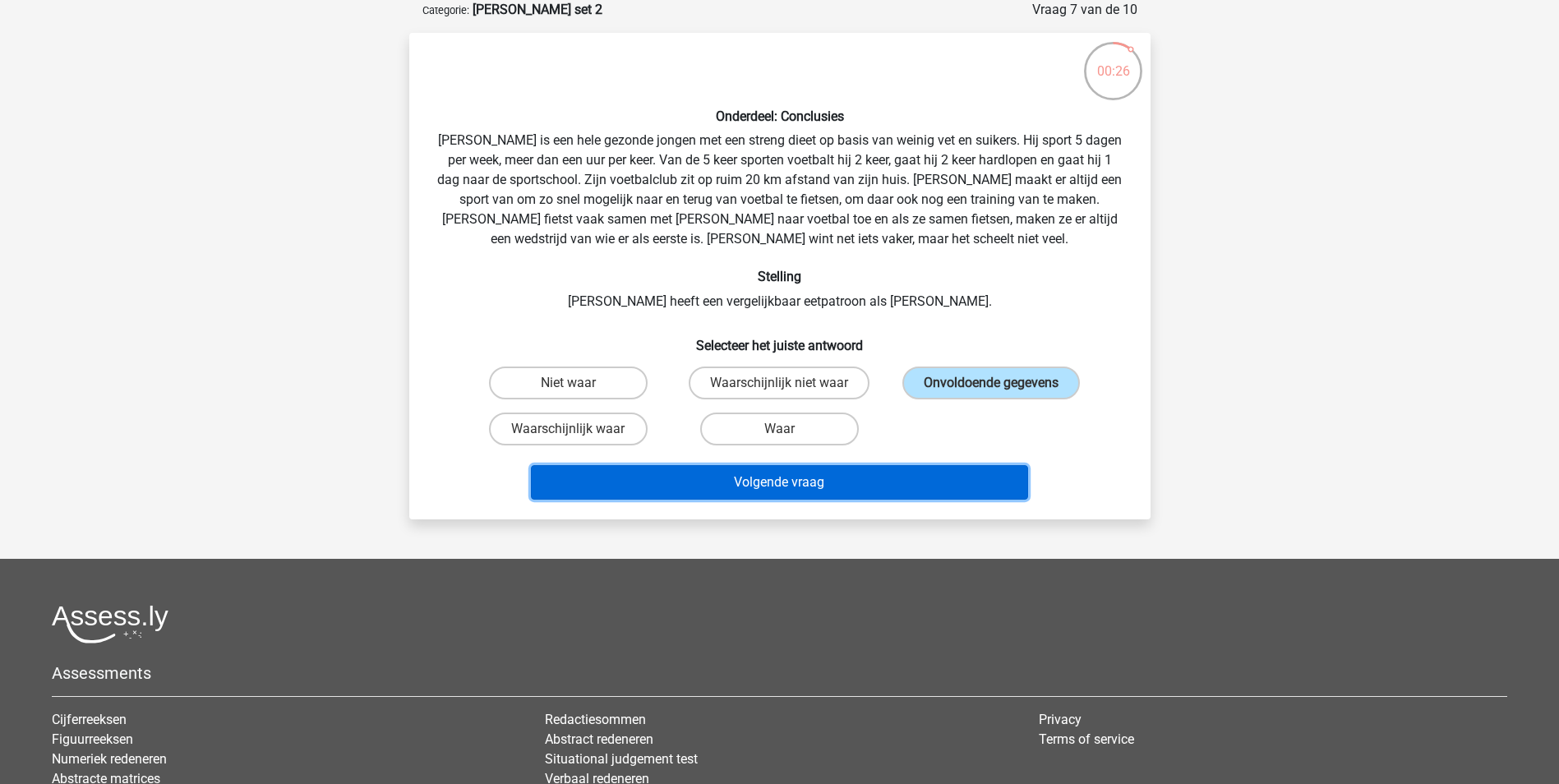
click at [987, 480] on button "Volgende vraag" at bounding box center [780, 482] width 497 height 35
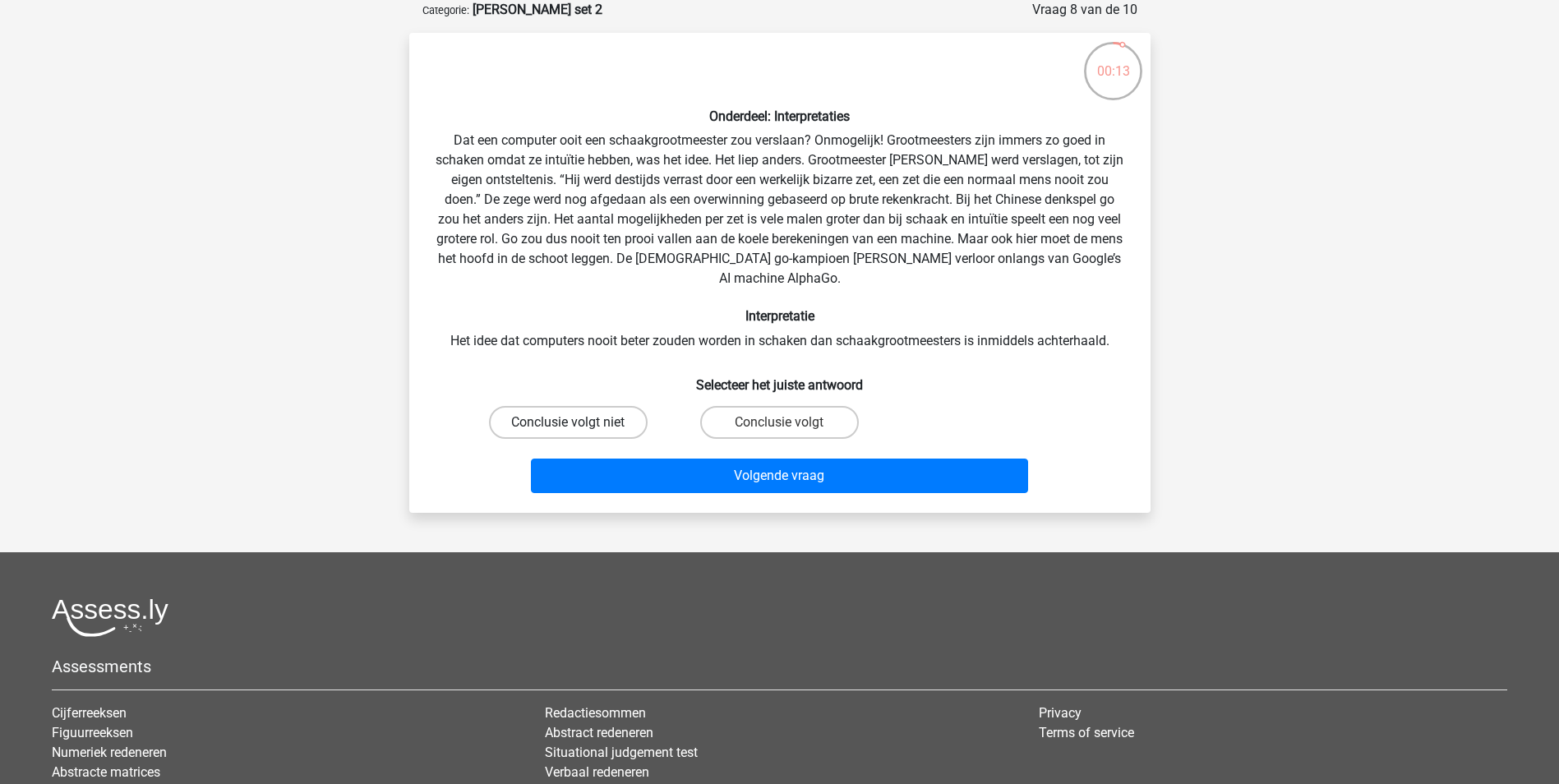
click at [605, 406] on label "Conclusie volgt niet" at bounding box center [569, 422] width 159 height 33
click at [578, 423] on input "Conclusie volgt niet" at bounding box center [573, 428] width 11 height 11
radio input "true"
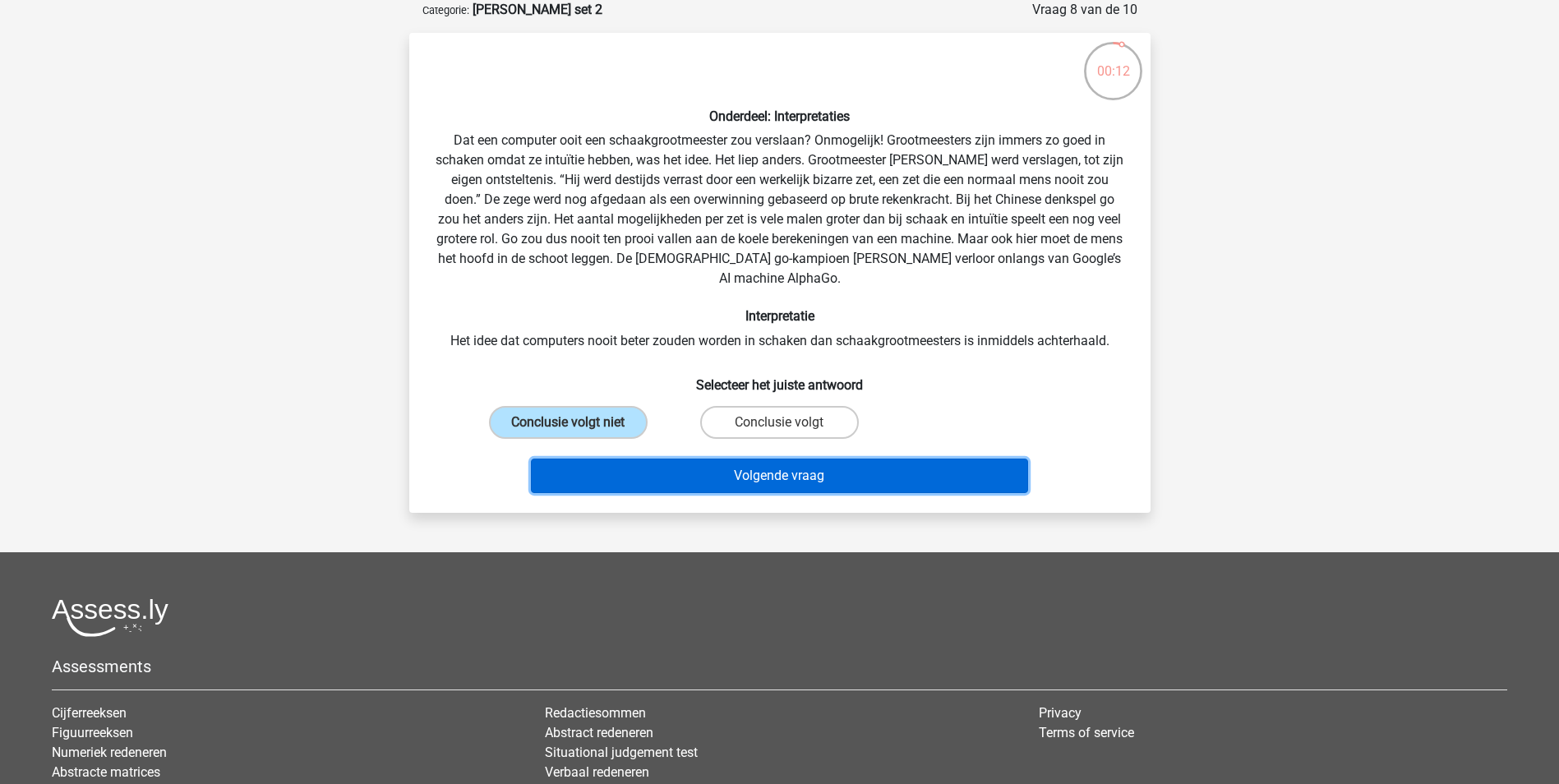
click at [791, 458] on button "Volgende vraag" at bounding box center [780, 475] width 497 height 35
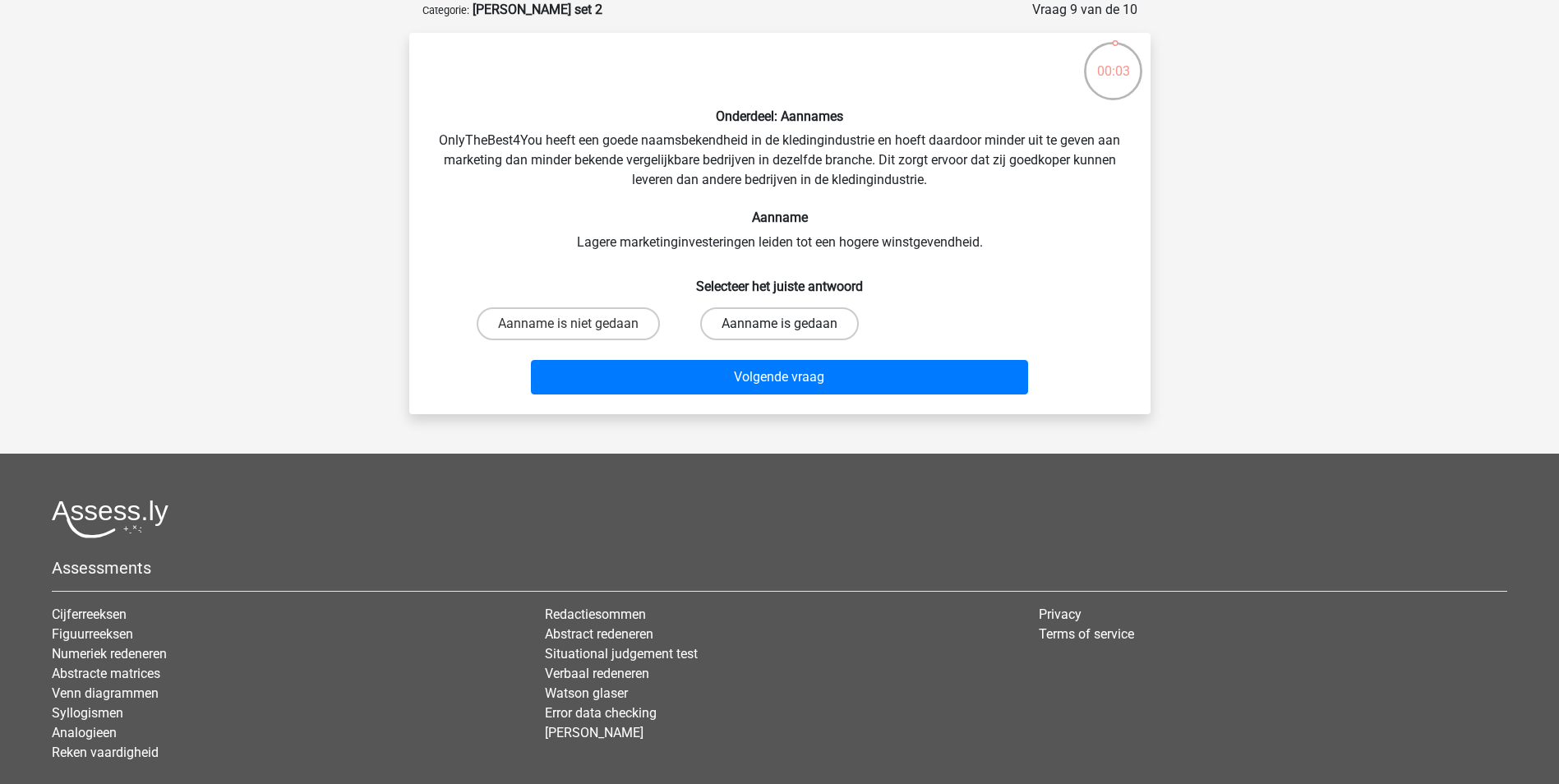
click at [820, 329] on label "Aanname is gedaan" at bounding box center [779, 323] width 159 height 33
click at [790, 329] on input "Aanname is gedaan" at bounding box center [784, 329] width 11 height 11
radio input "true"
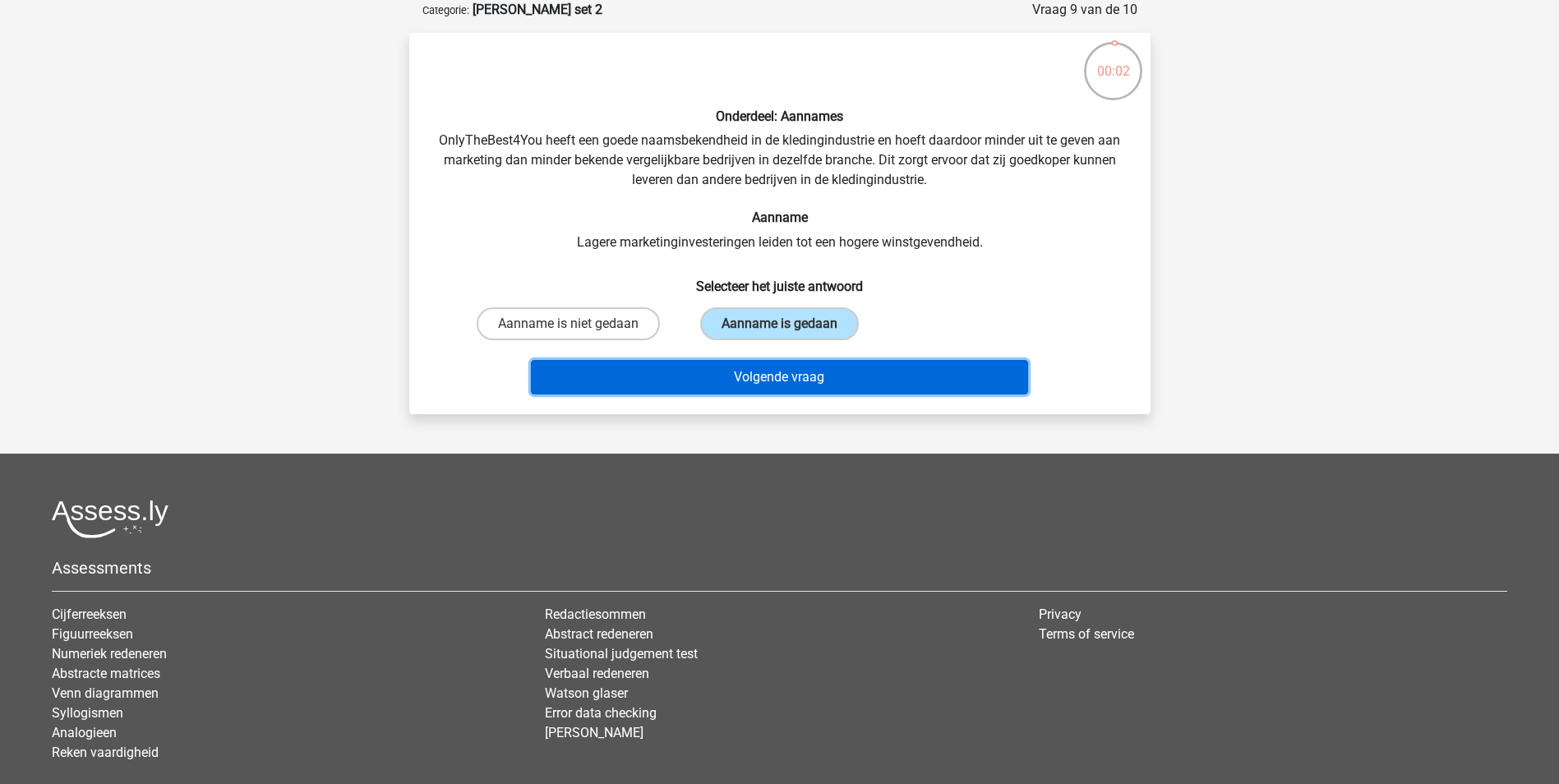
click at [825, 375] on button "Volgende vraag" at bounding box center [780, 376] width 497 height 35
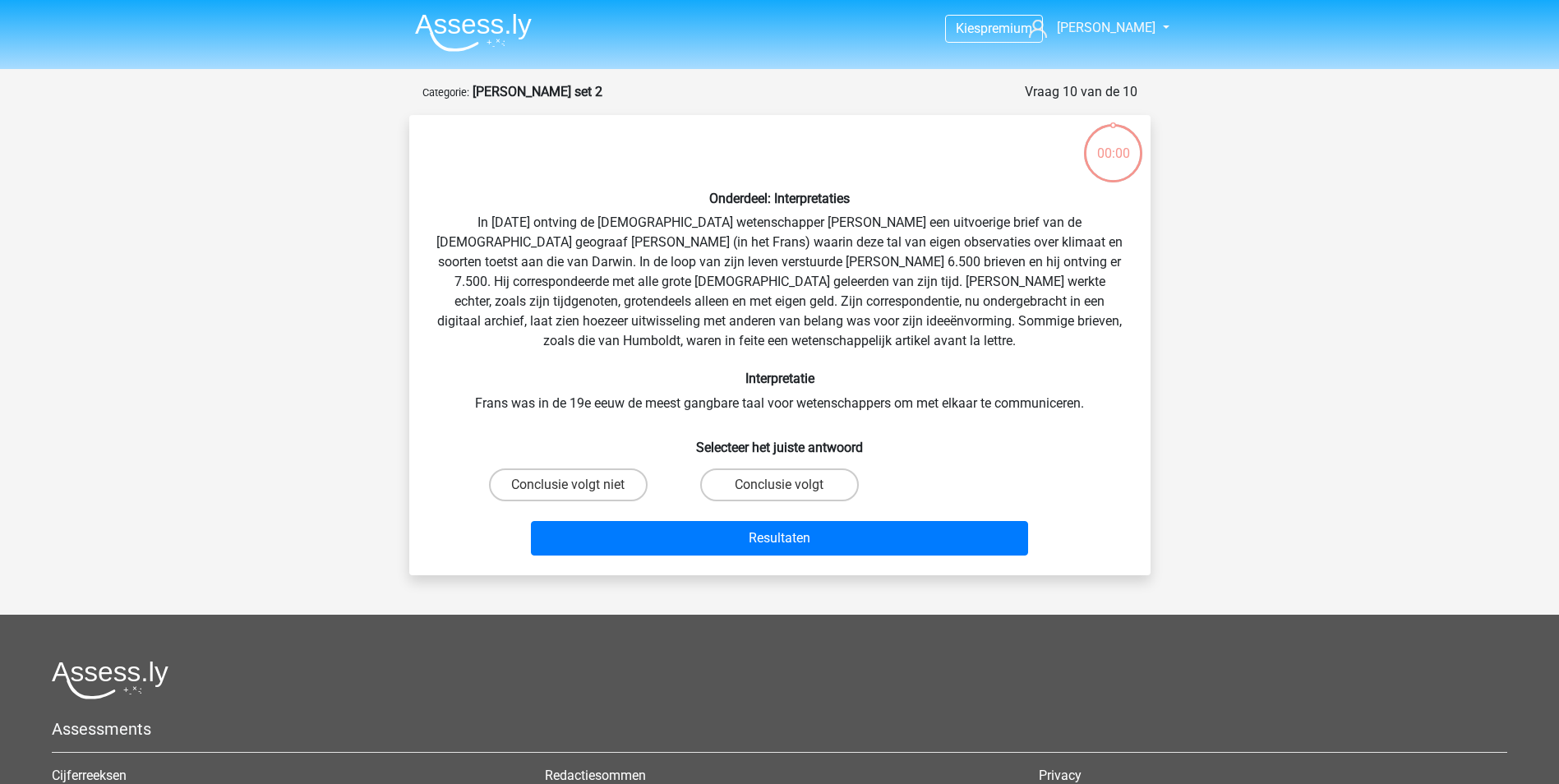
scroll to position [83, 0]
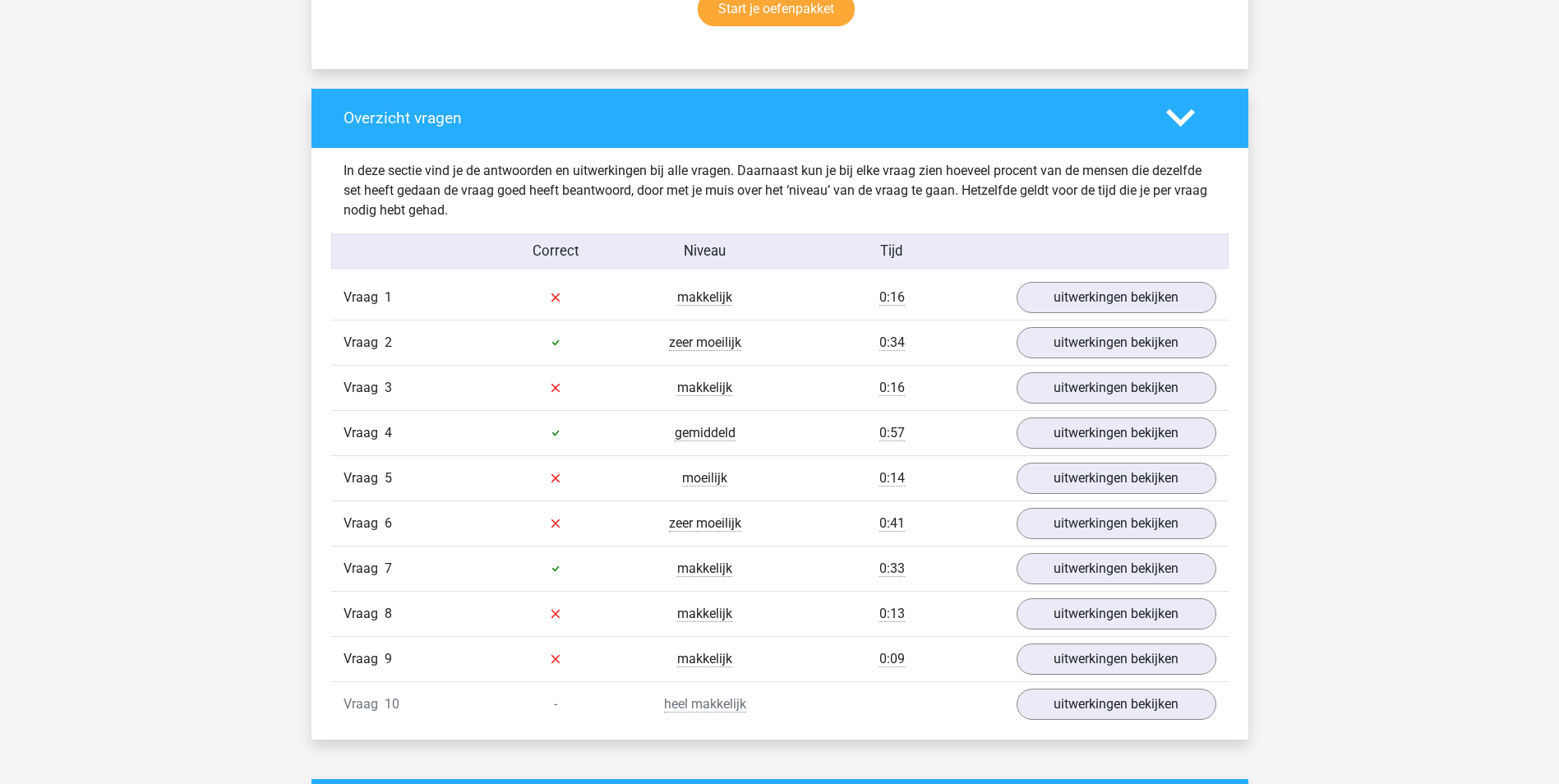
scroll to position [1150, 0]
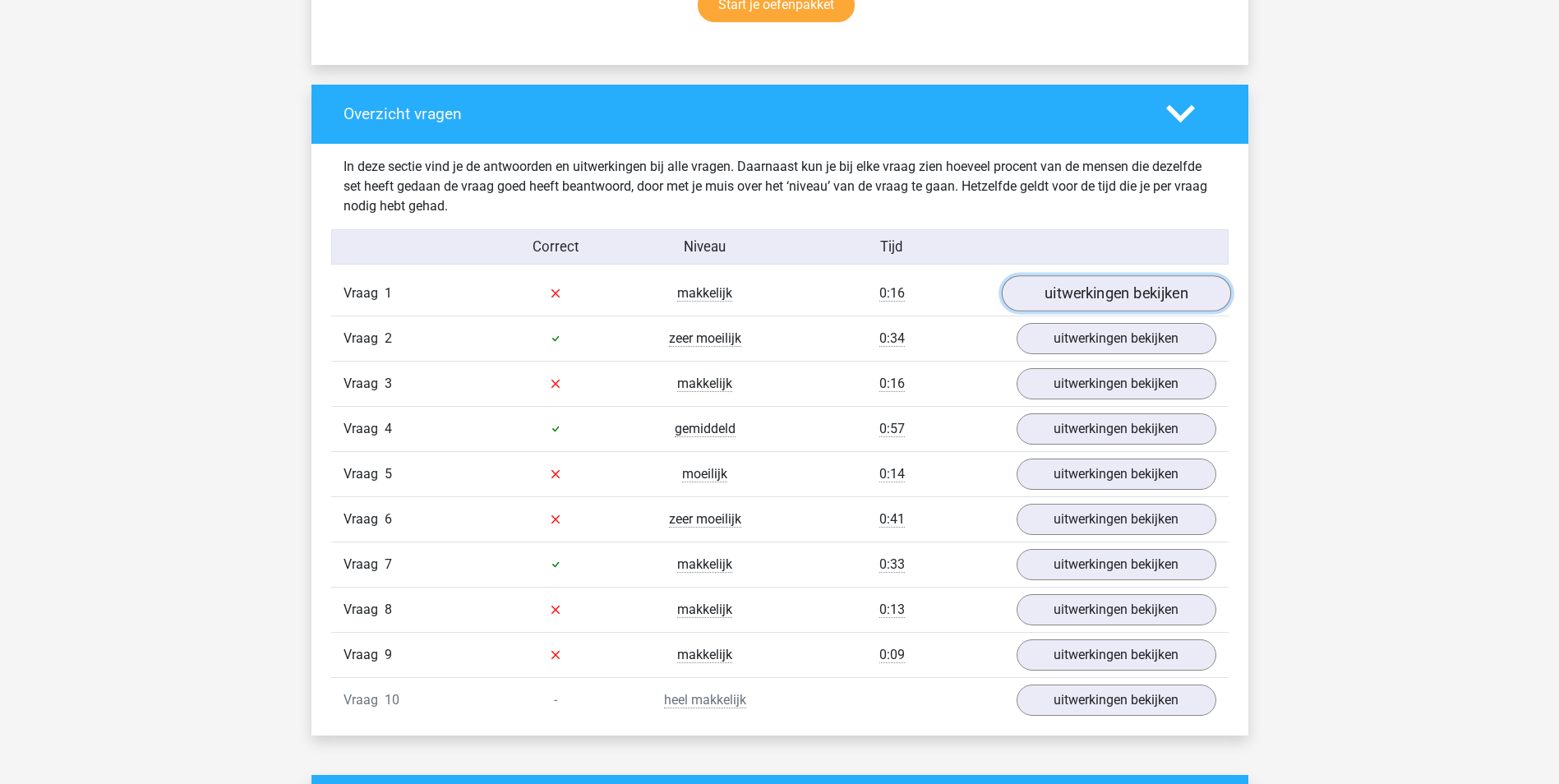
click at [1132, 296] on link "uitwerkingen bekijken" at bounding box center [1116, 293] width 229 height 36
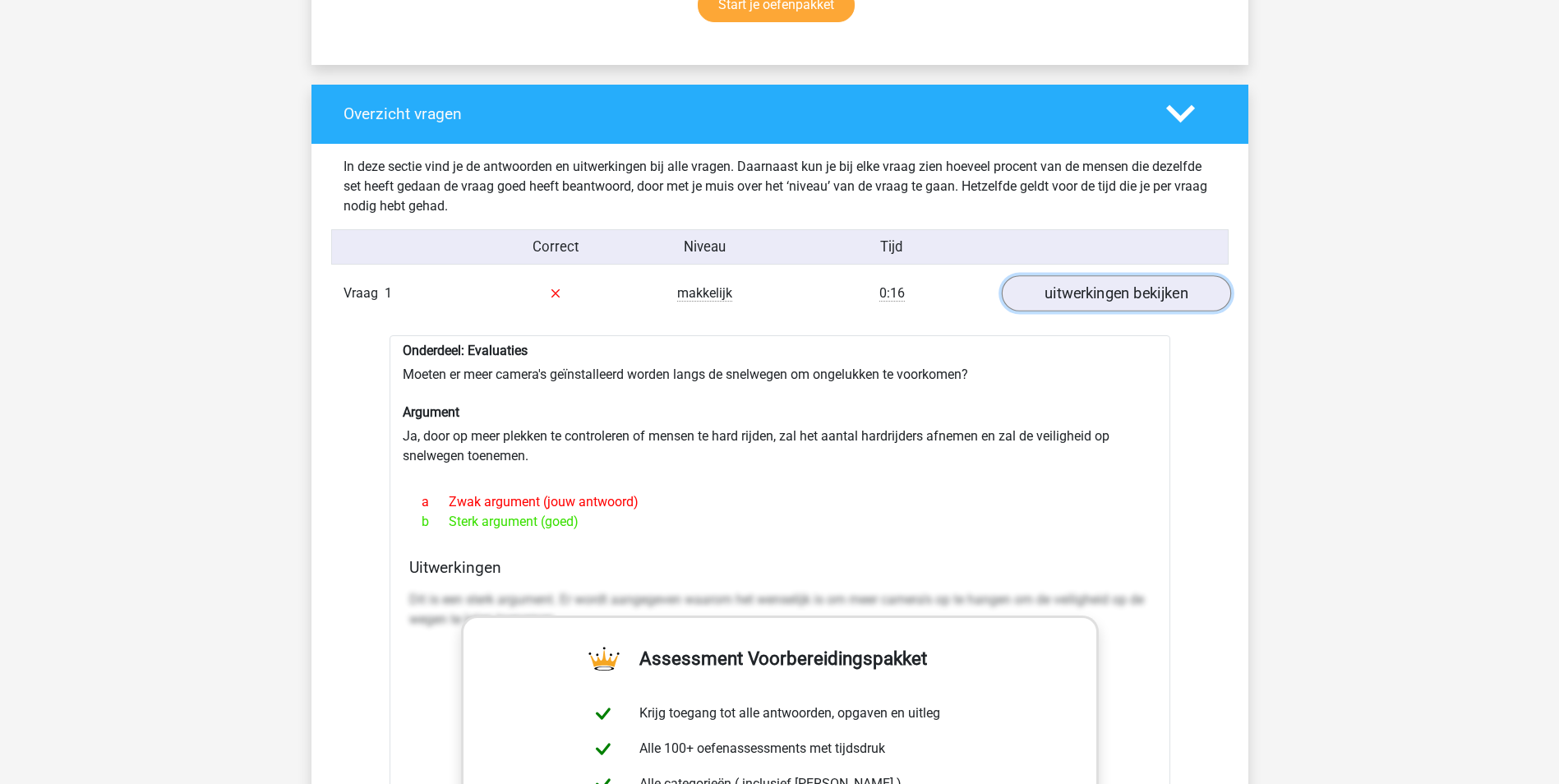
click at [1157, 297] on link "uitwerkingen bekijken" at bounding box center [1116, 293] width 229 height 36
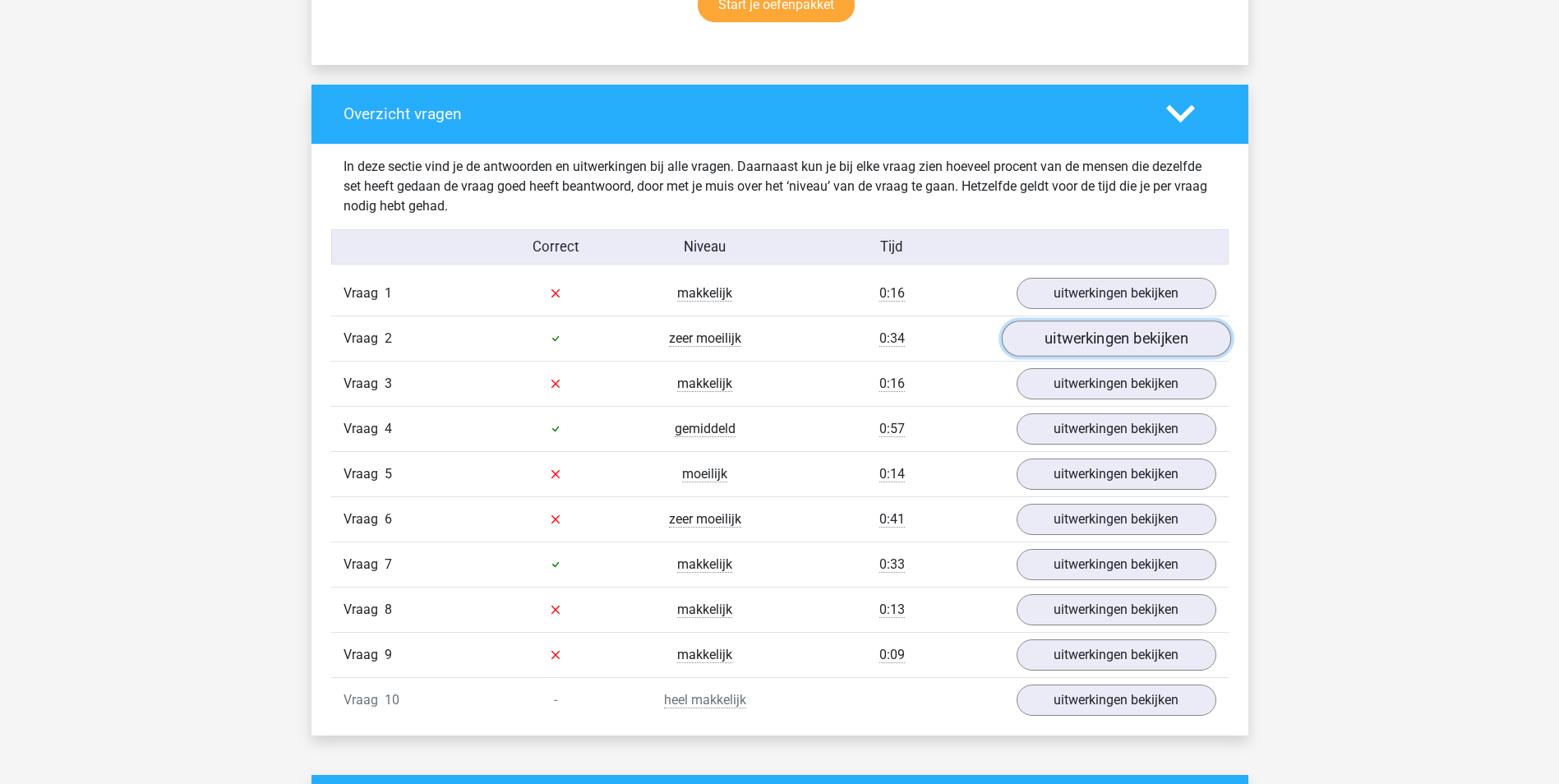
click at [1153, 339] on link "uitwerkingen bekijken" at bounding box center [1116, 338] width 229 height 36
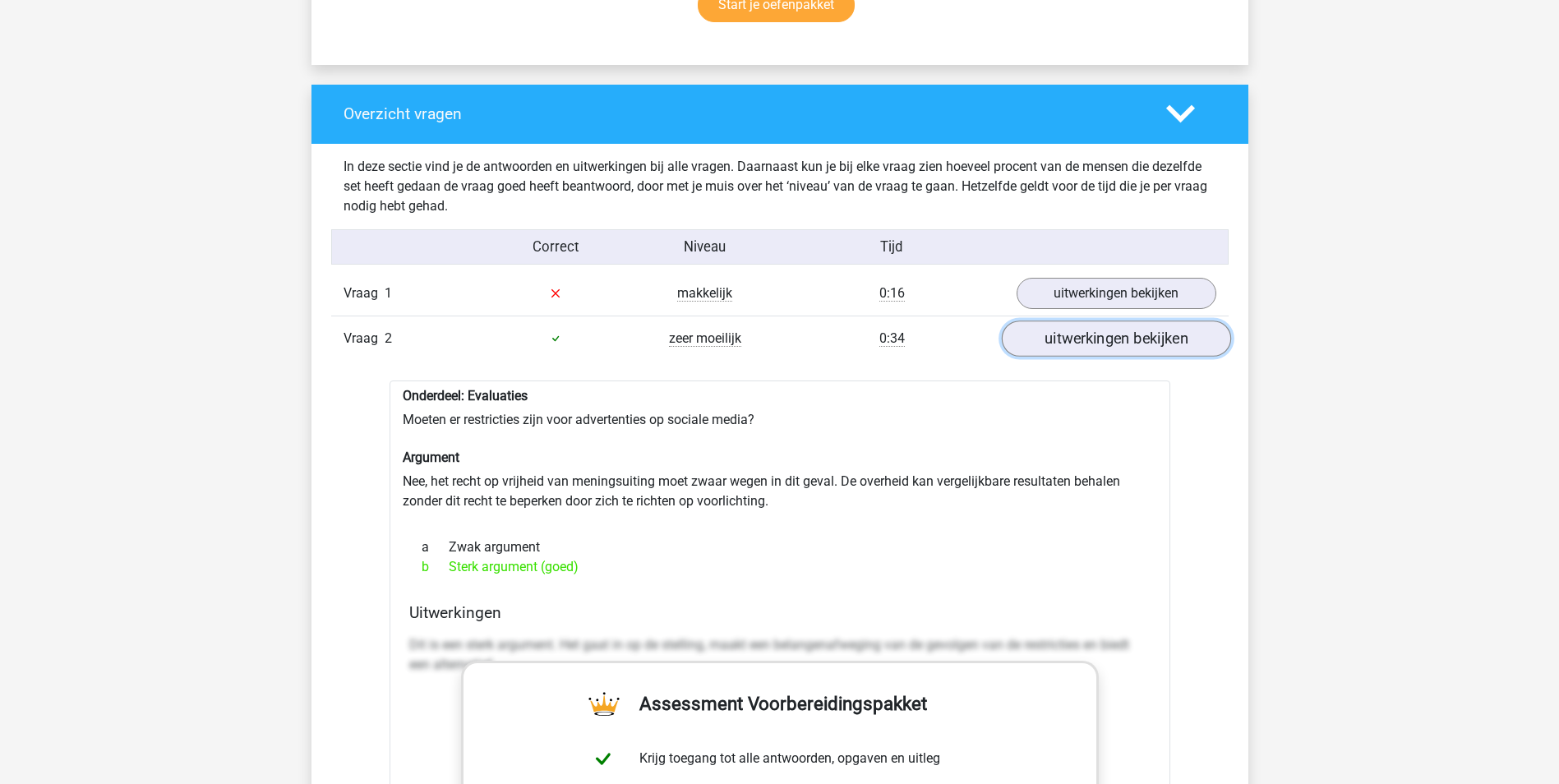
click at [1170, 340] on link "uitwerkingen bekijken" at bounding box center [1116, 338] width 229 height 36
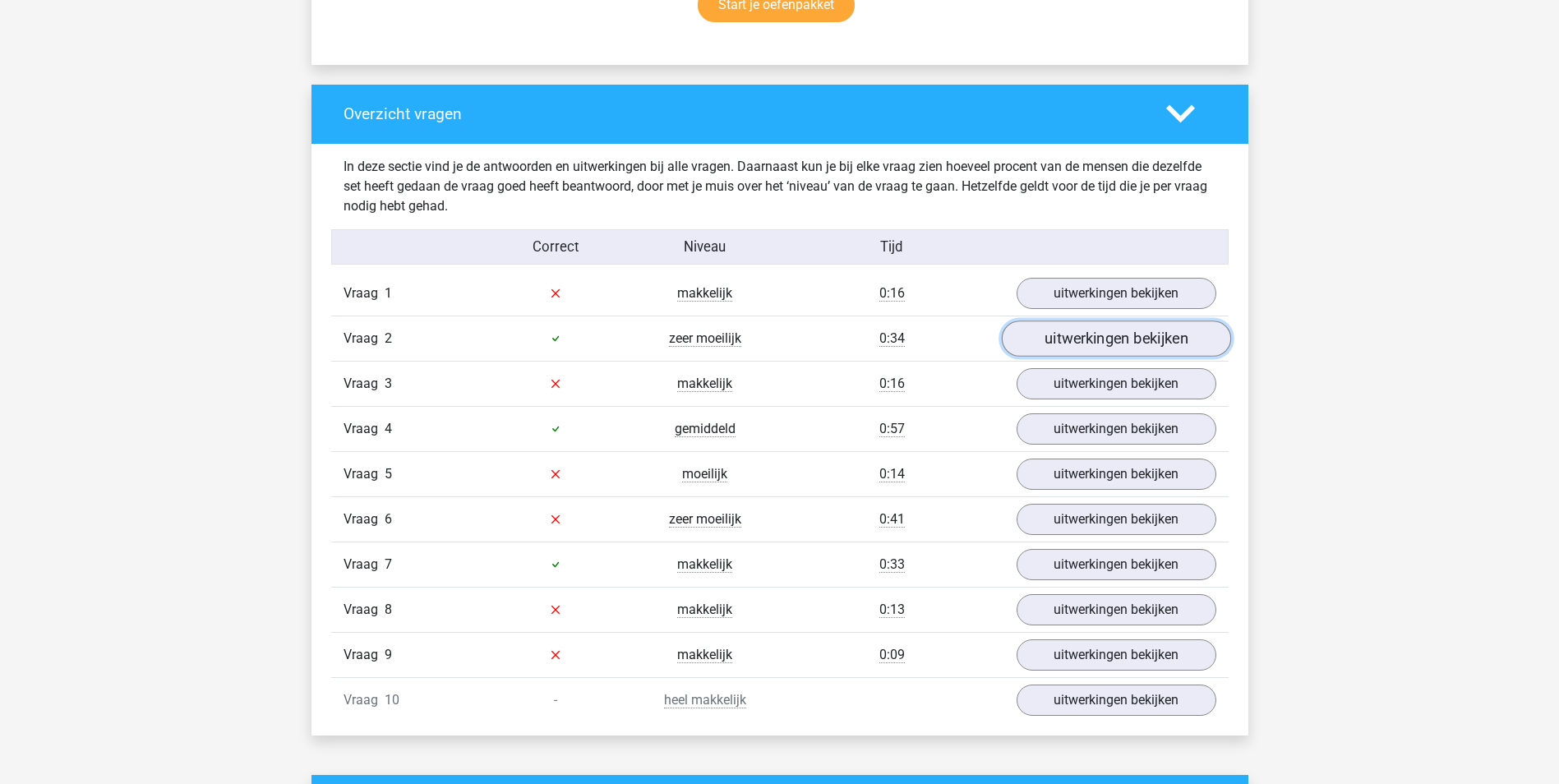
click at [1128, 346] on link "uitwerkingen bekijken" at bounding box center [1116, 338] width 229 height 36
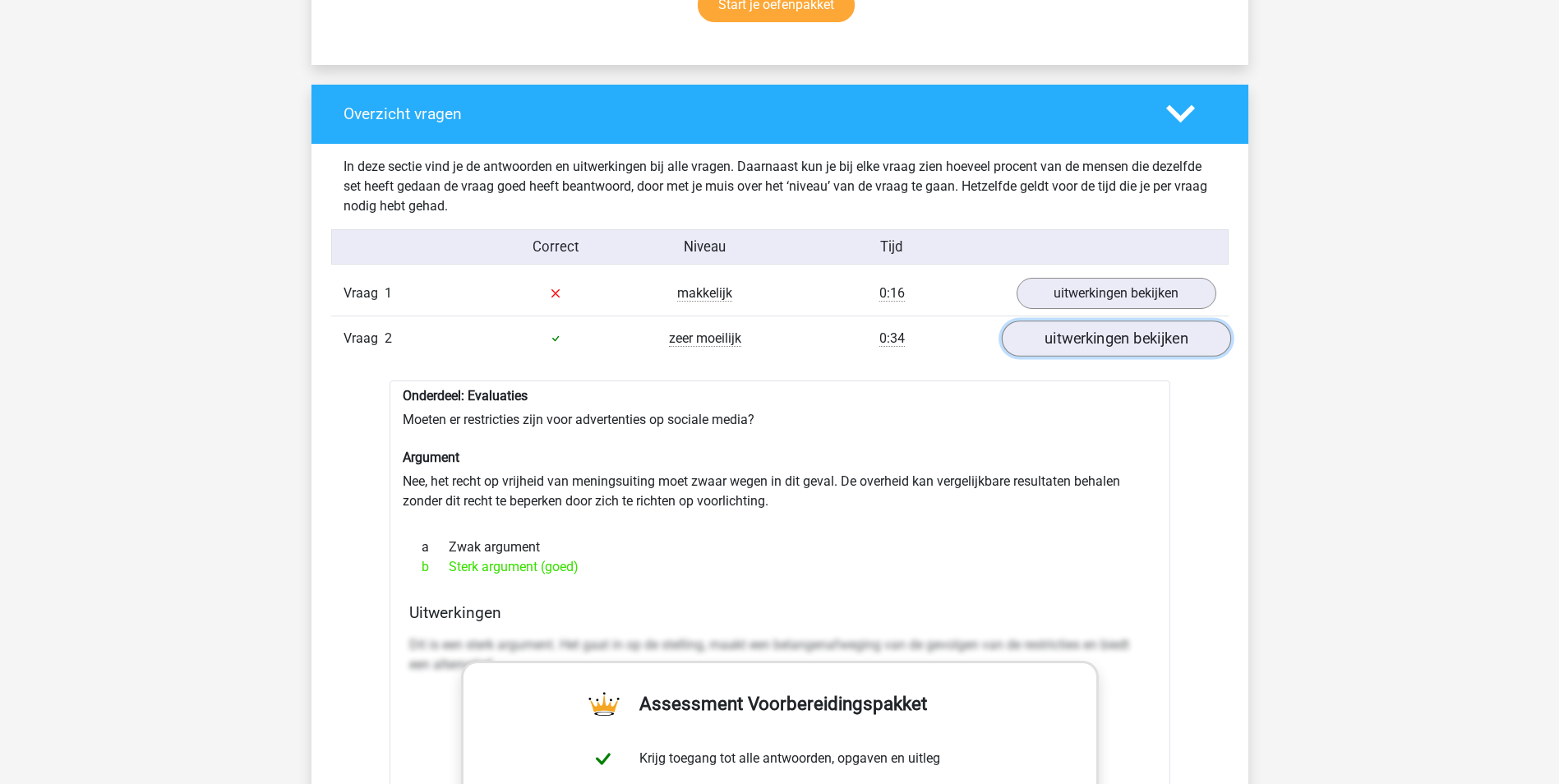
click at [1129, 344] on link "uitwerkingen bekijken" at bounding box center [1116, 338] width 229 height 36
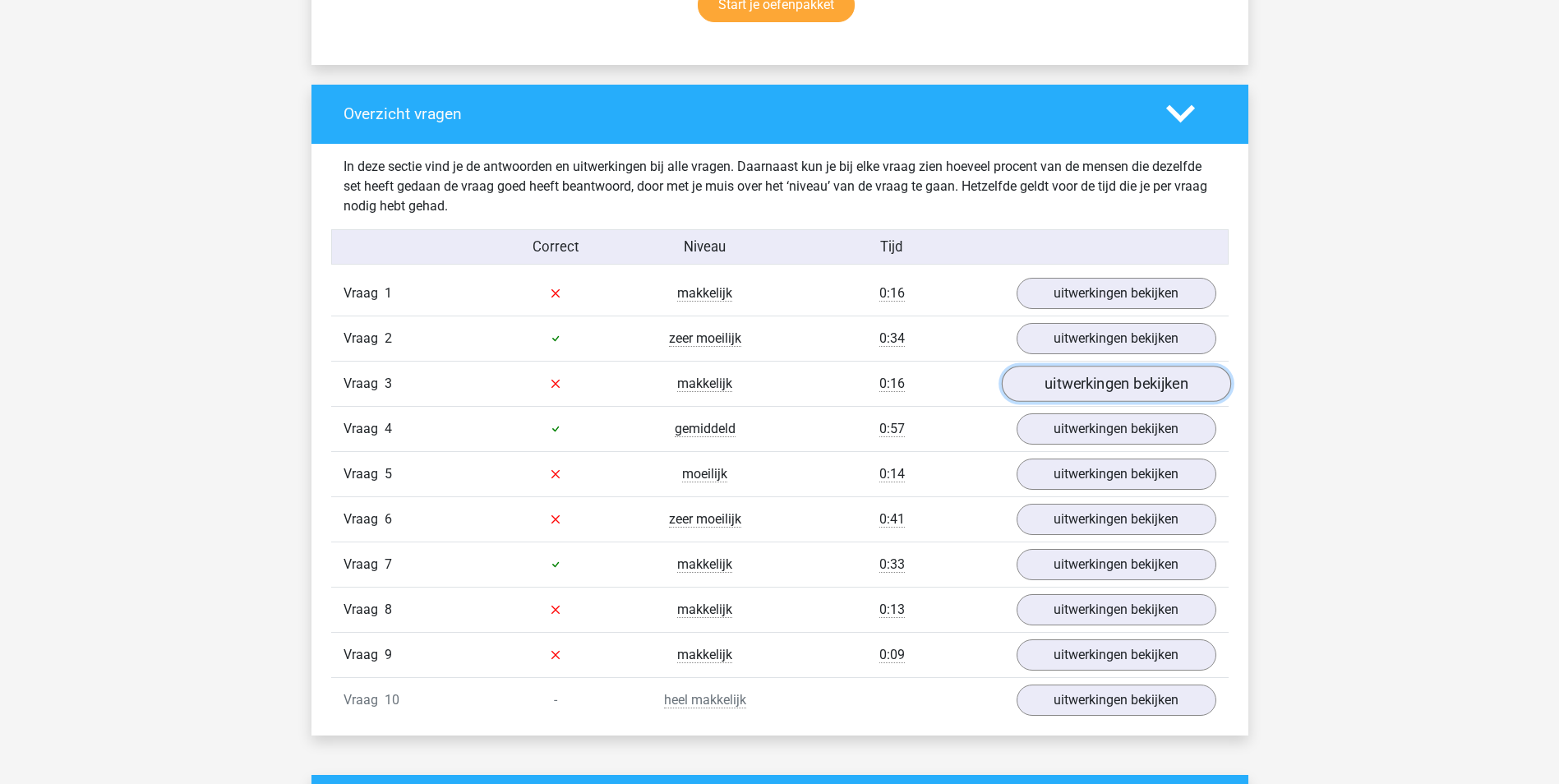
click at [1120, 378] on link "uitwerkingen bekijken" at bounding box center [1116, 384] width 229 height 36
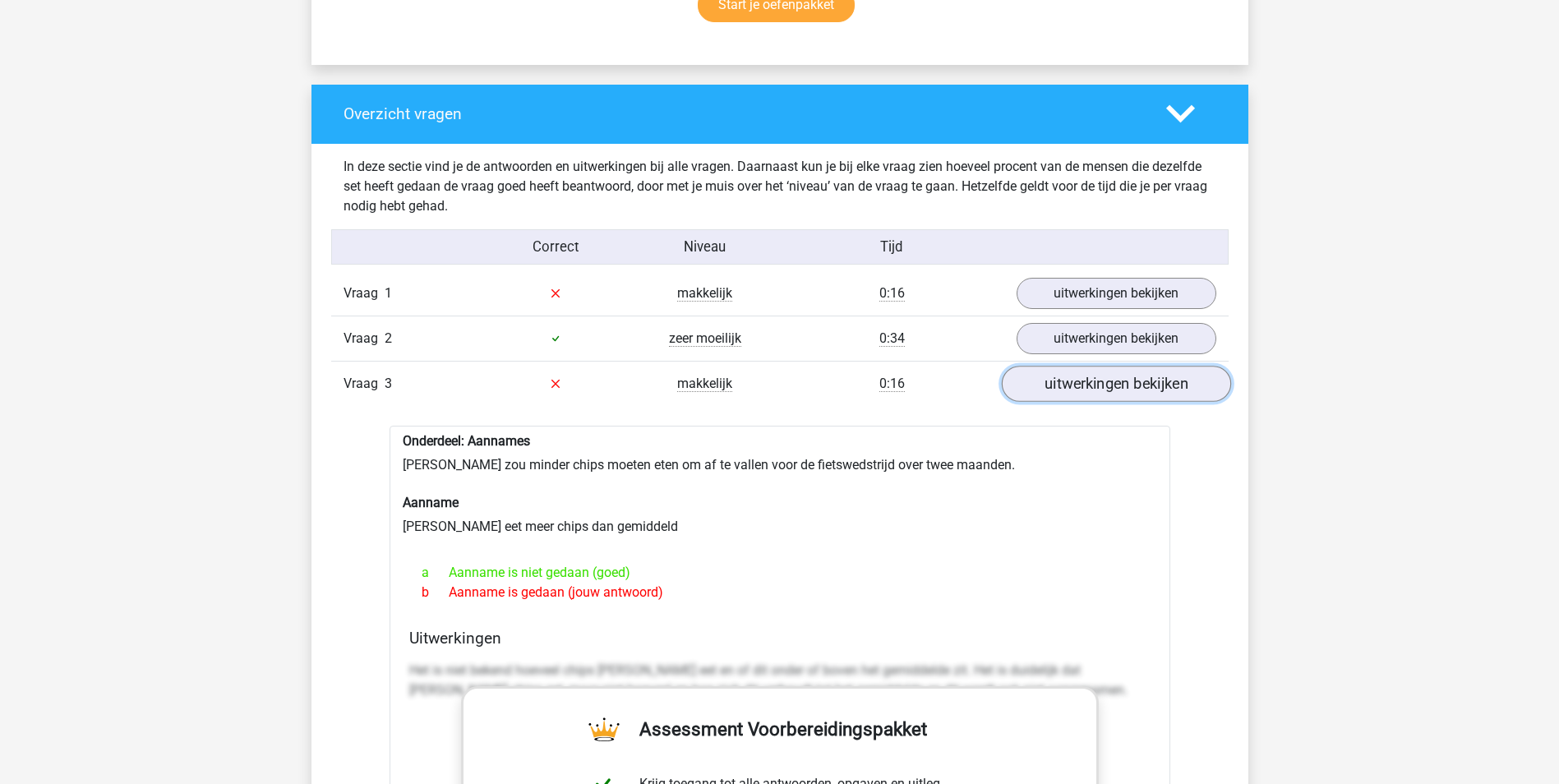
click at [1139, 385] on link "uitwerkingen bekijken" at bounding box center [1116, 384] width 229 height 36
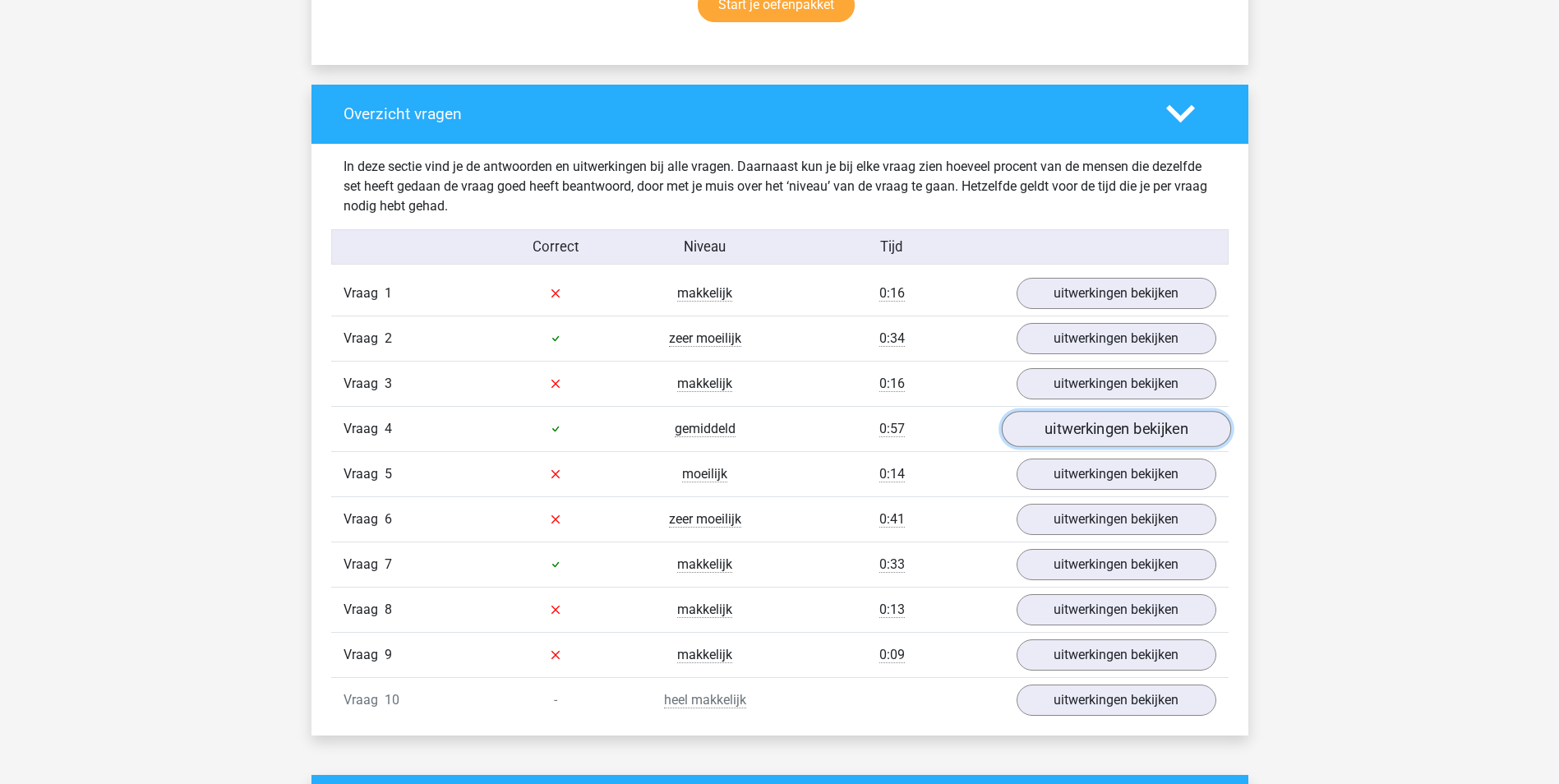
click at [1109, 432] on link "uitwerkingen bekijken" at bounding box center [1116, 429] width 229 height 36
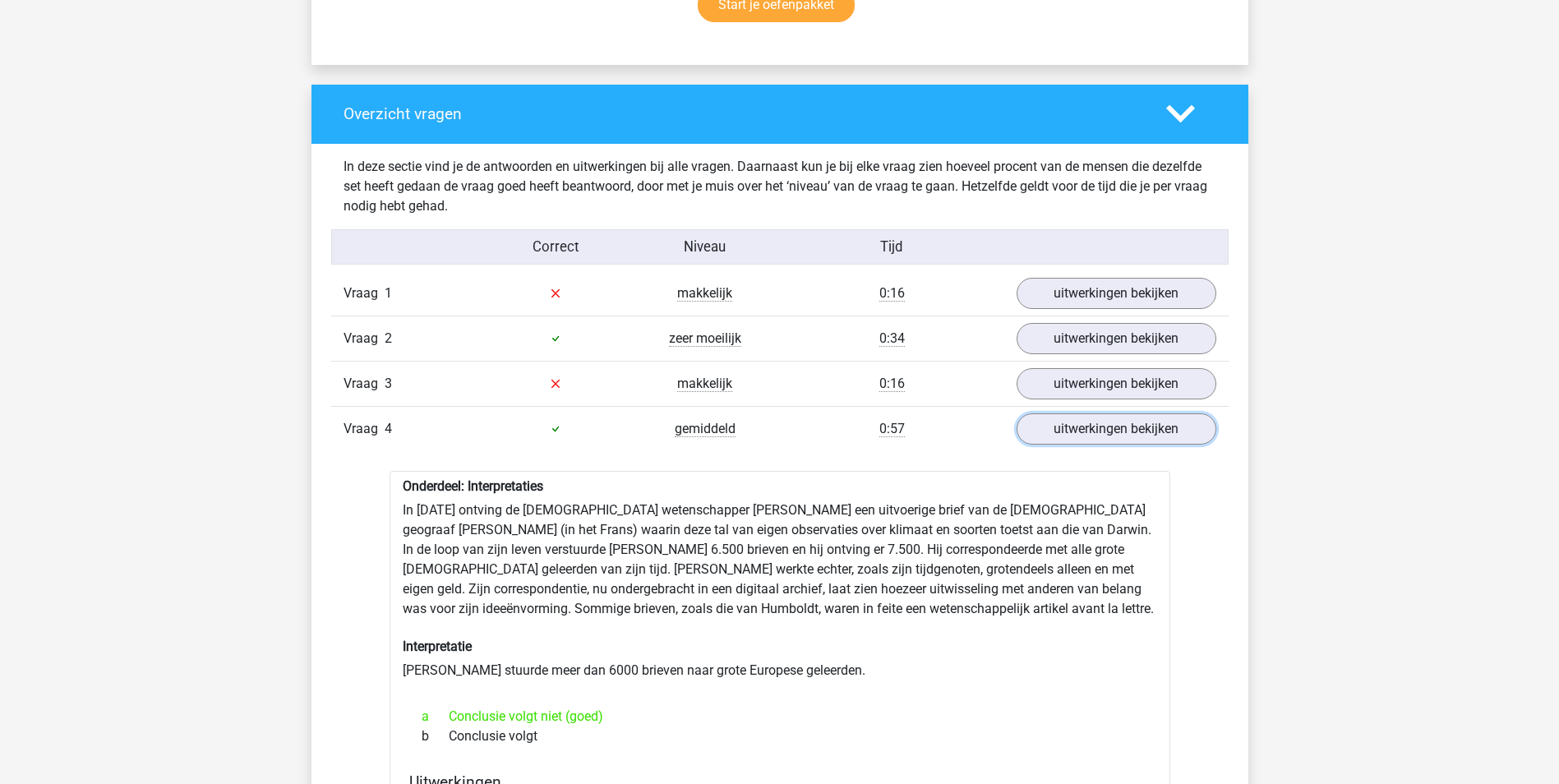
scroll to position [1068, 0]
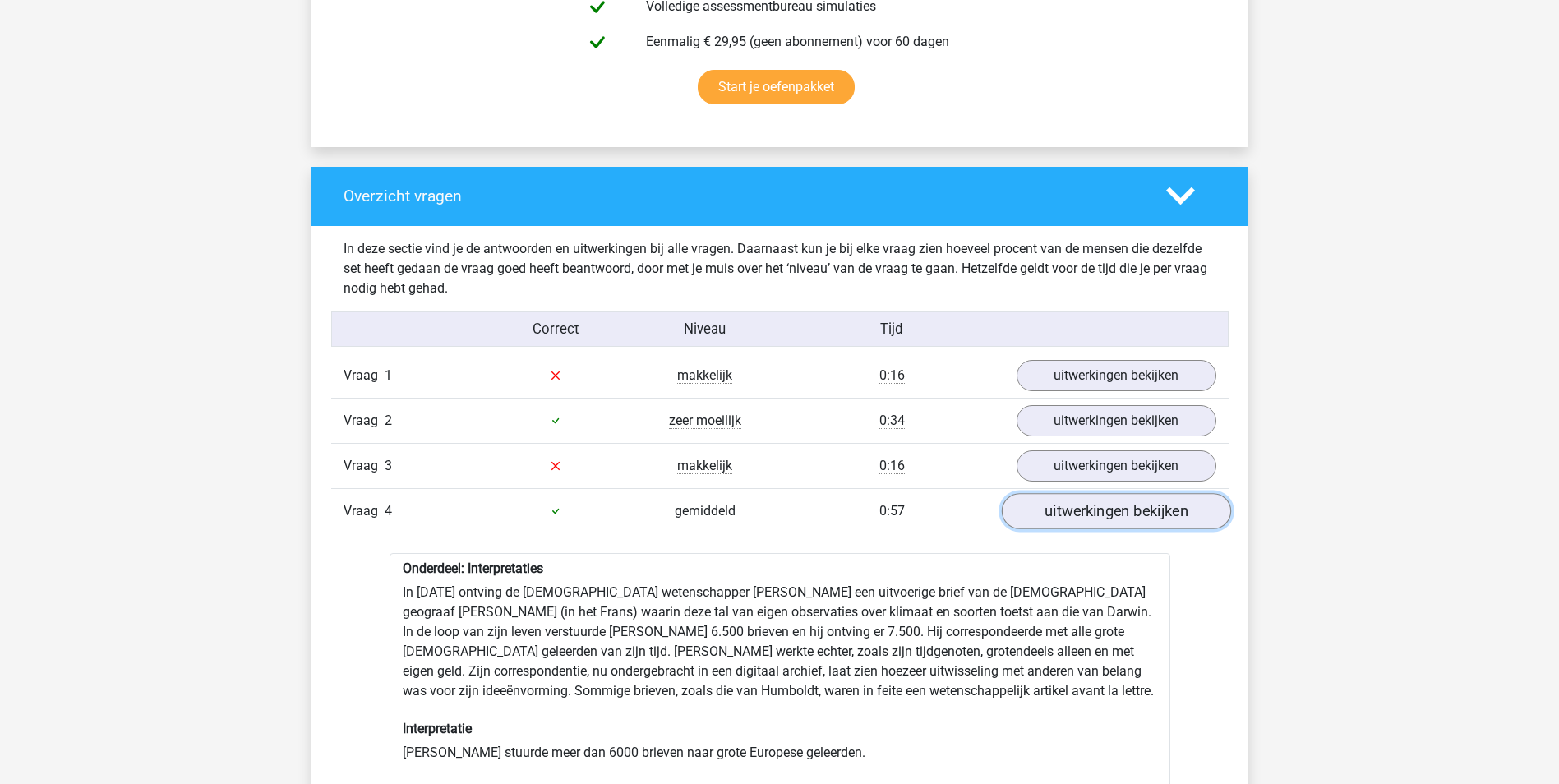
click at [1107, 513] on link "uitwerkingen bekijken" at bounding box center [1116, 511] width 229 height 36
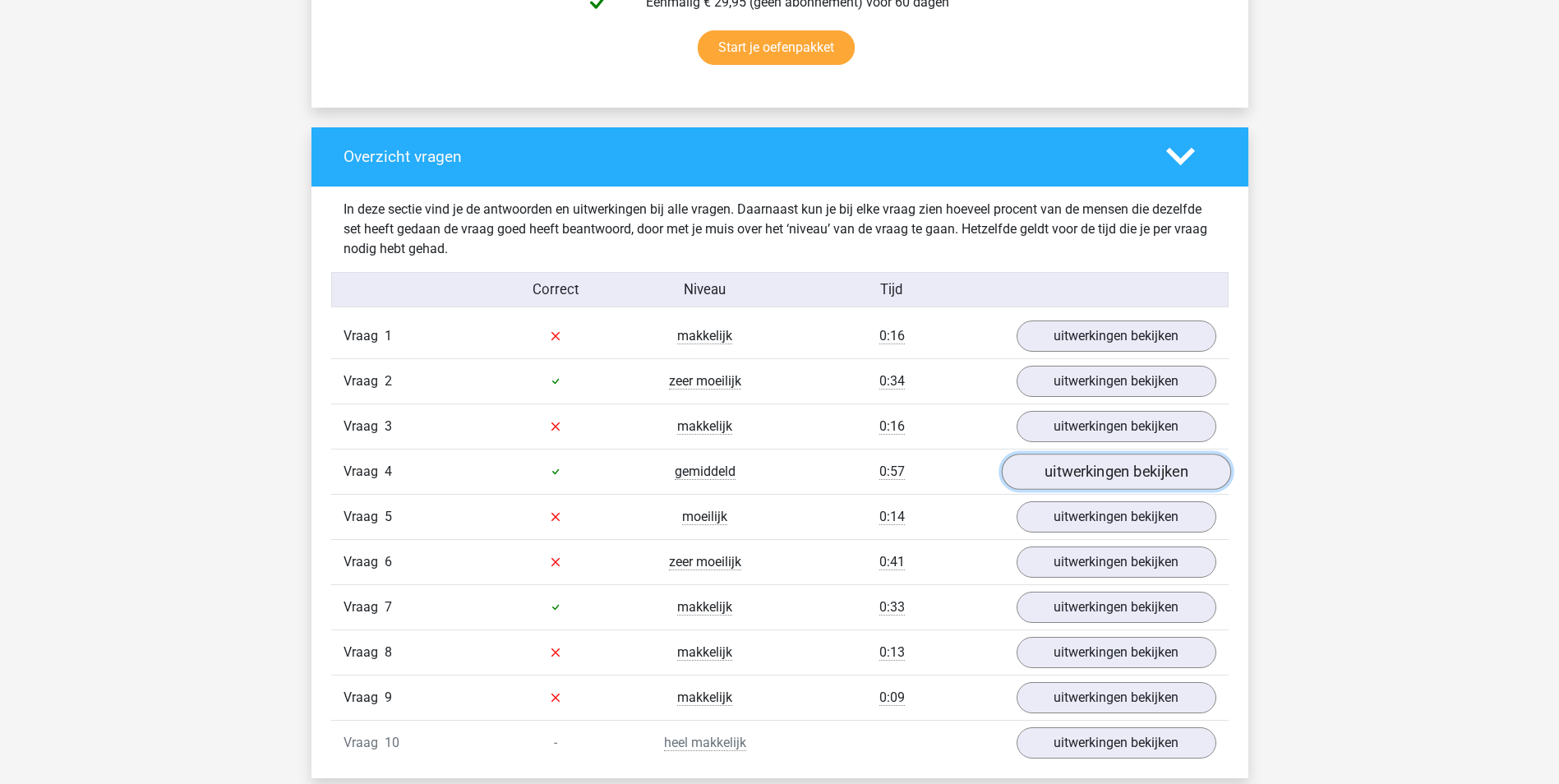
scroll to position [1232, 0]
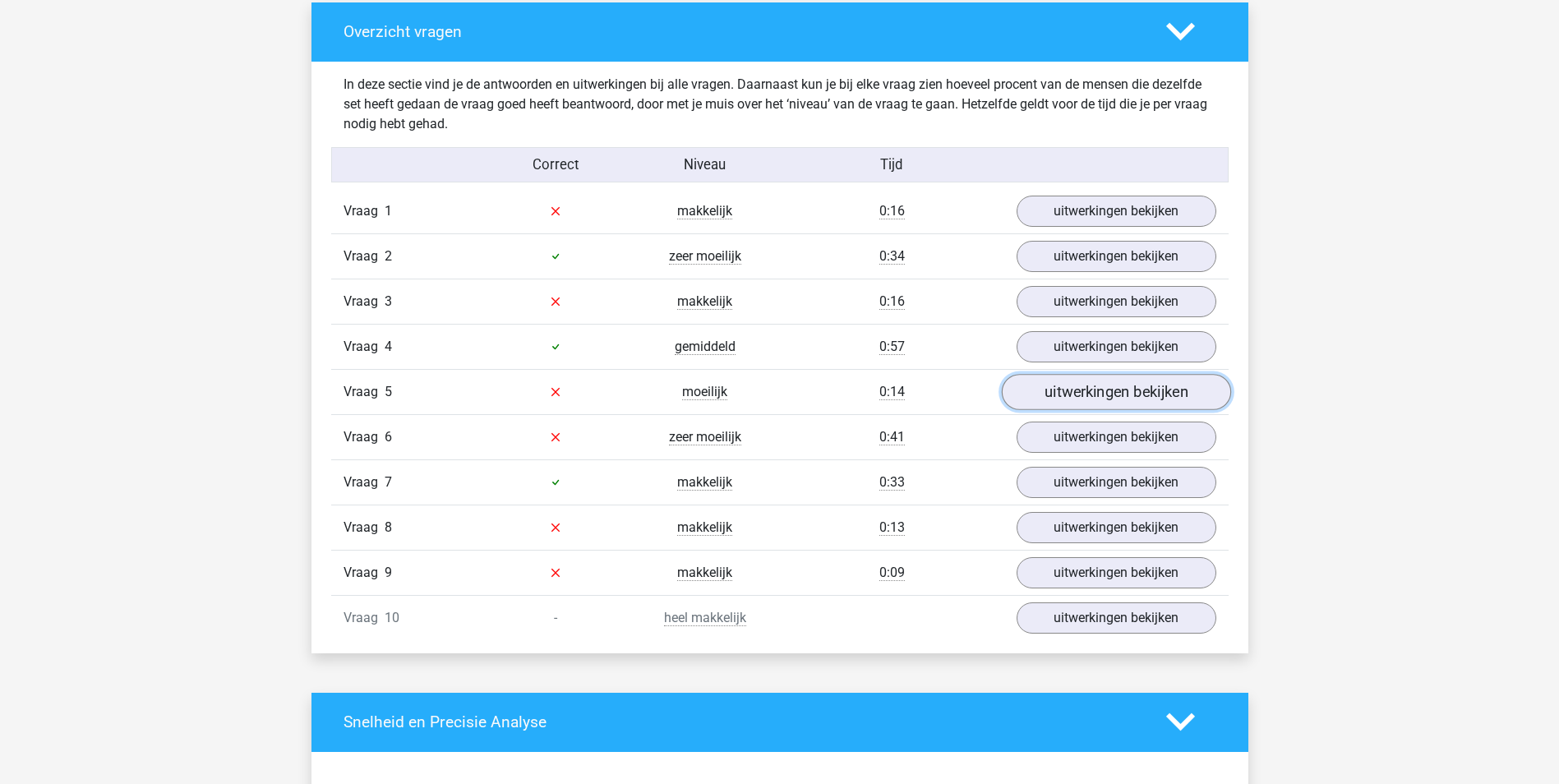
click at [1065, 395] on link "uitwerkingen bekijken" at bounding box center [1116, 392] width 229 height 36
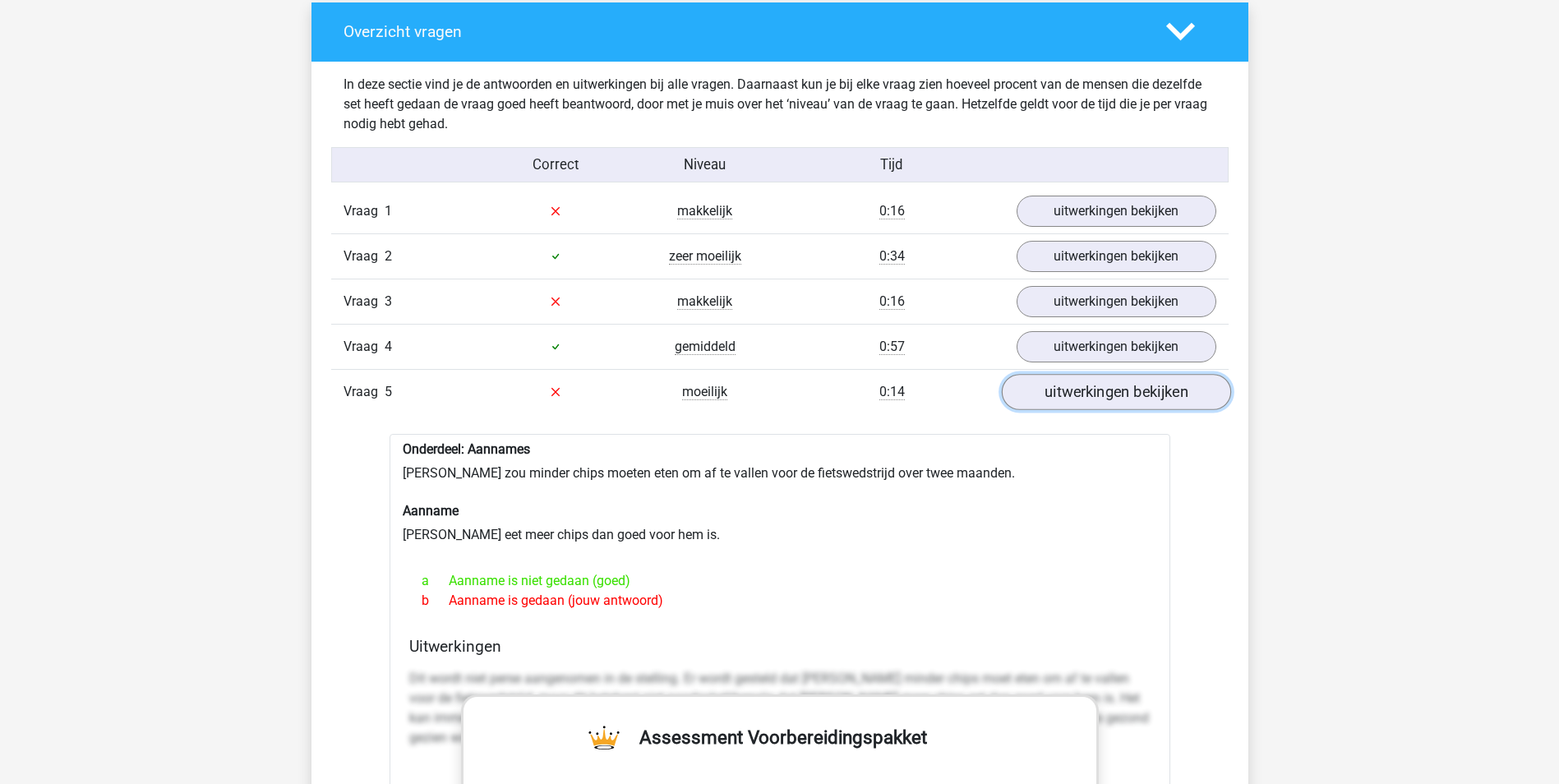
click at [1115, 397] on link "uitwerkingen bekijken" at bounding box center [1116, 392] width 229 height 36
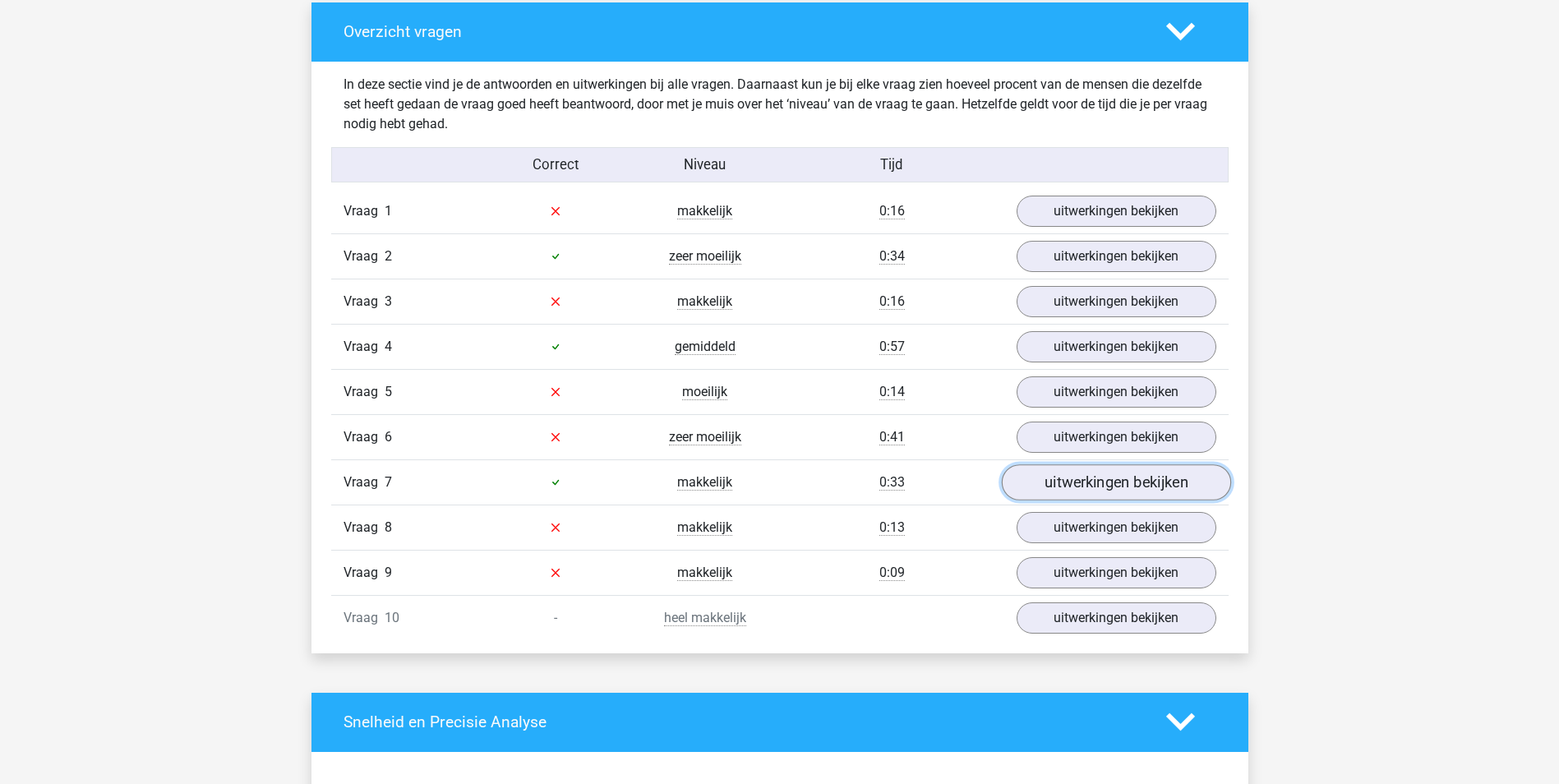
click at [1139, 481] on link "uitwerkingen bekijken" at bounding box center [1116, 482] width 229 height 36
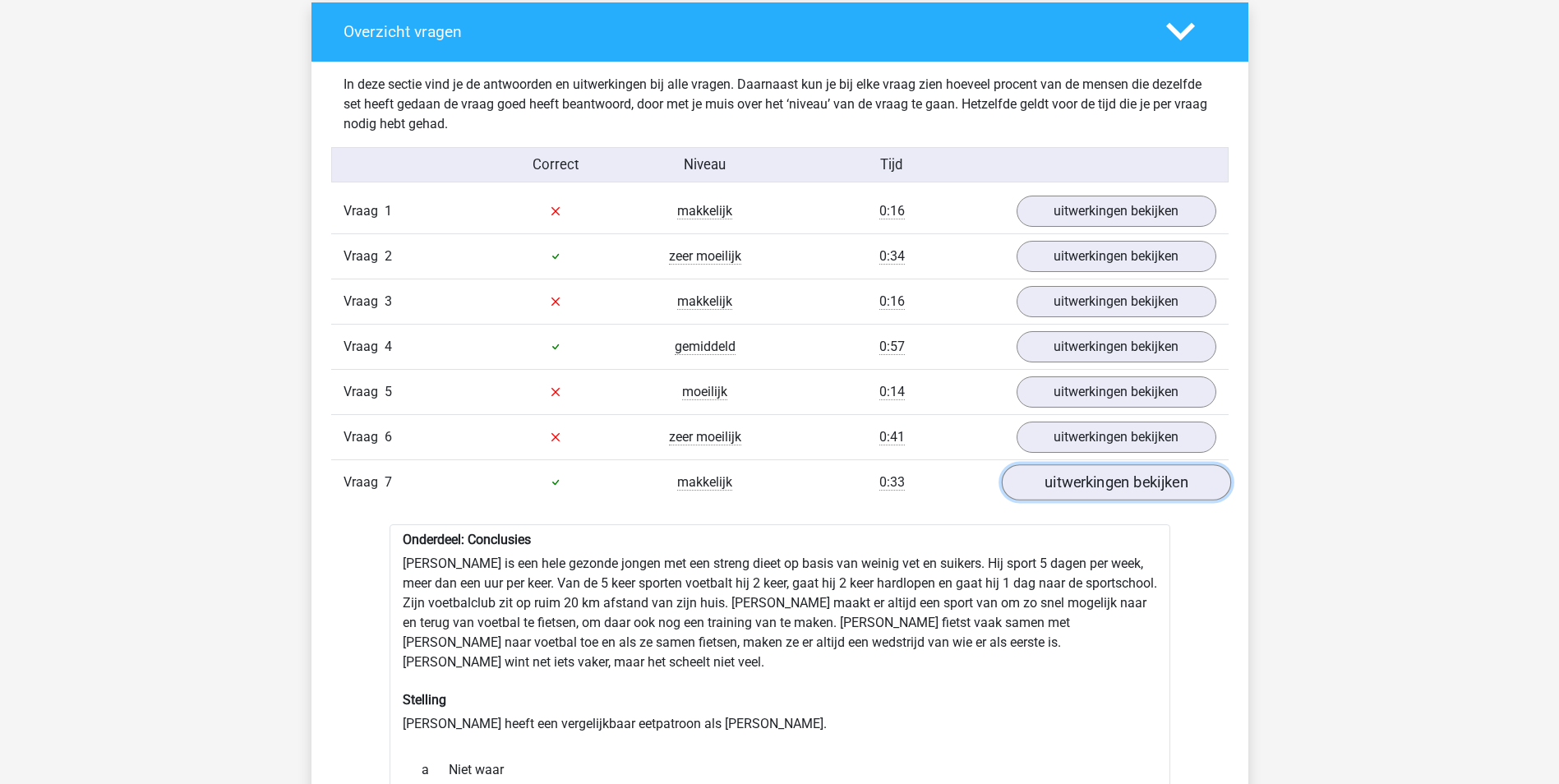
click at [1114, 487] on link "uitwerkingen bekijken" at bounding box center [1116, 482] width 229 height 36
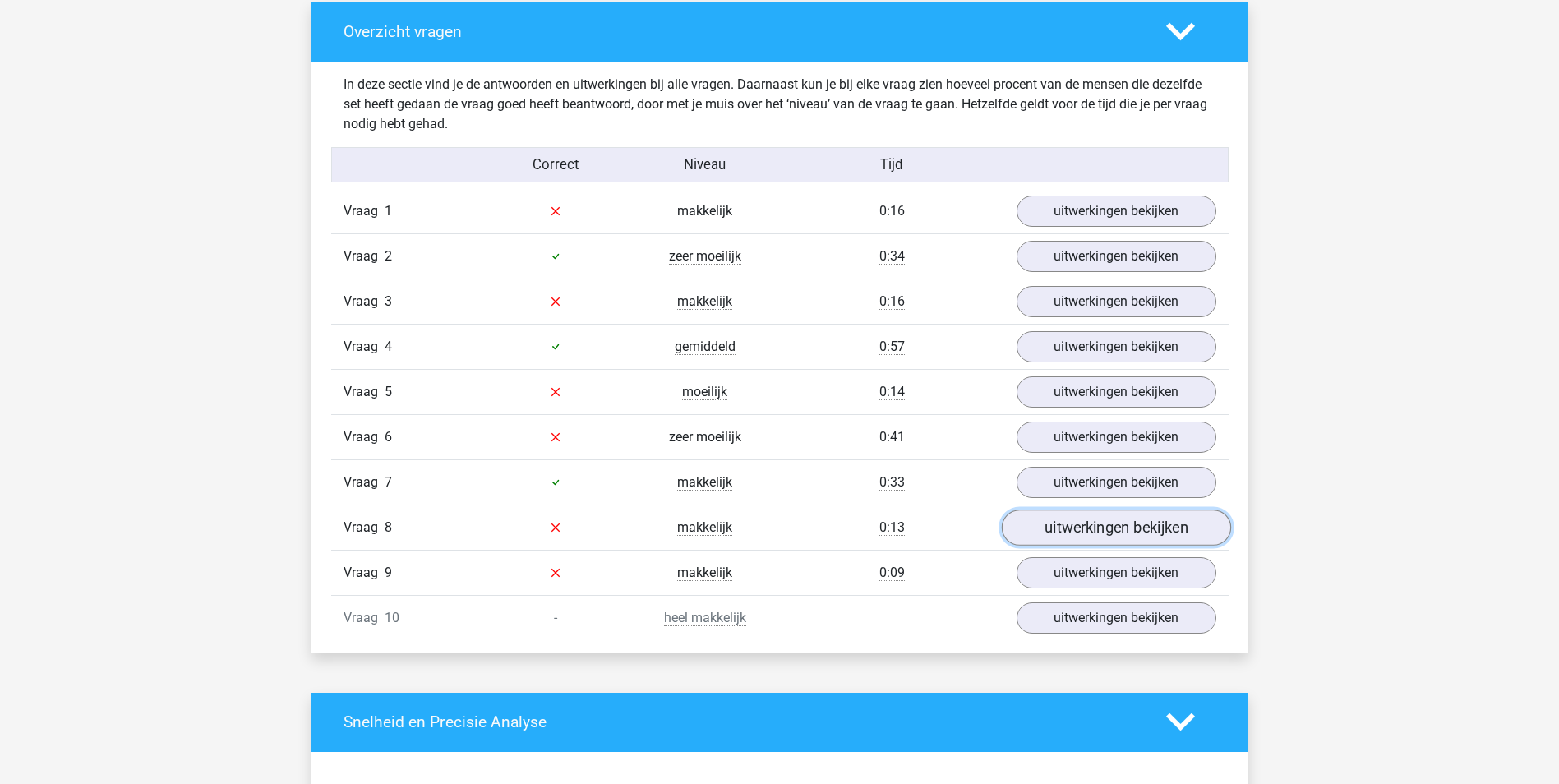
click at [1129, 524] on link "uitwerkingen bekijken" at bounding box center [1116, 527] width 229 height 36
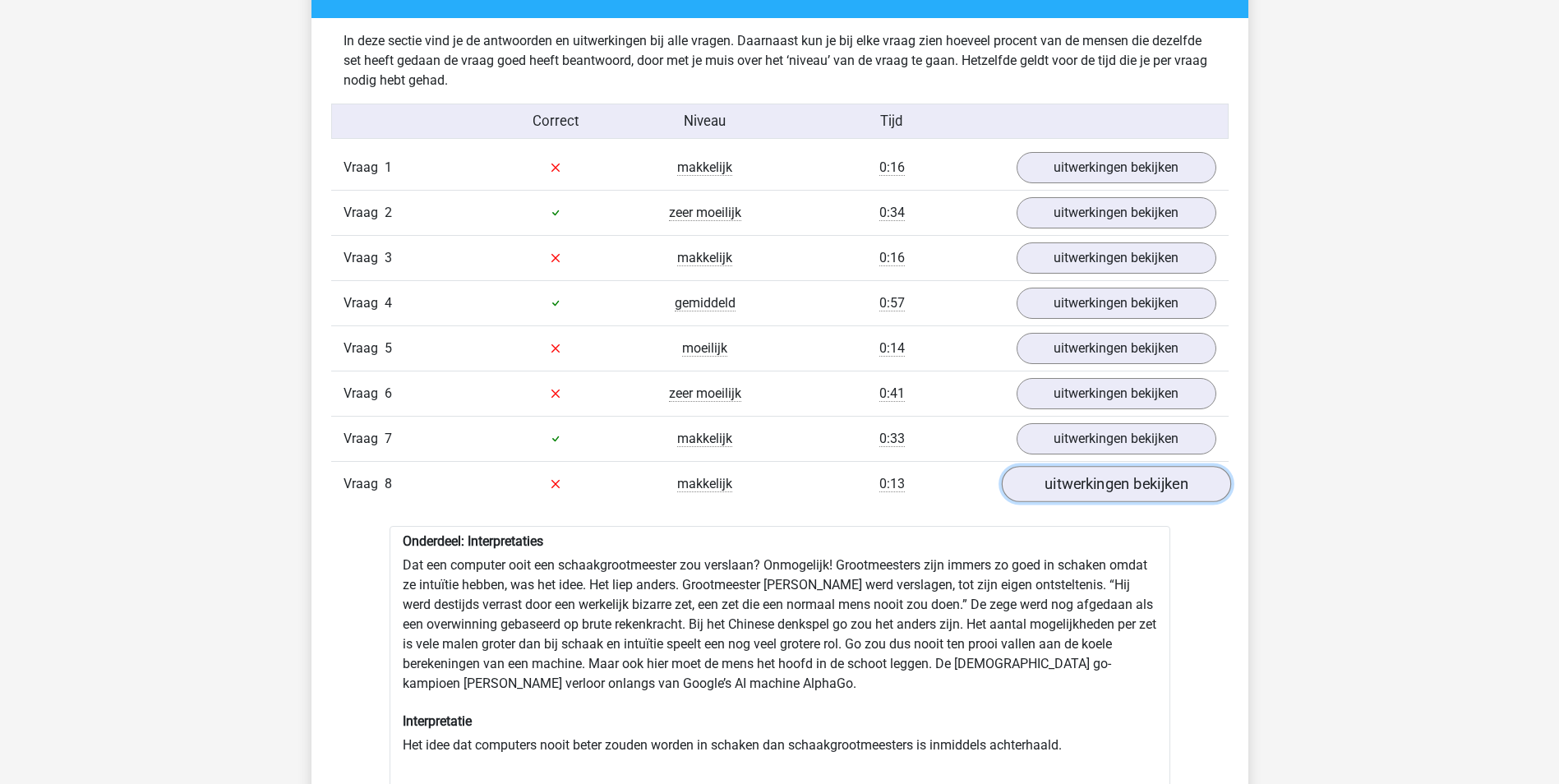
scroll to position [1479, 0]
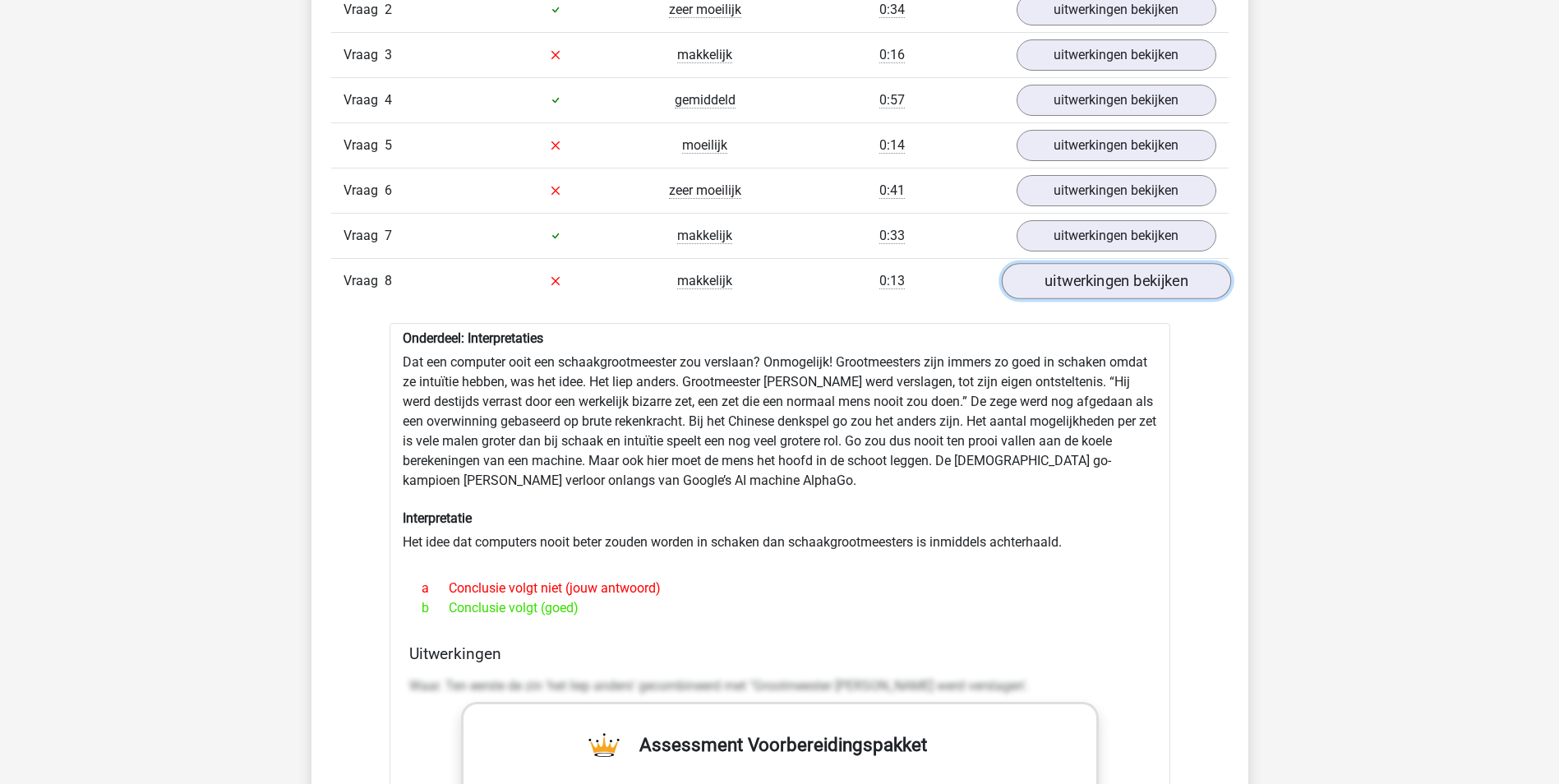
click at [1084, 284] on link "uitwerkingen bekijken" at bounding box center [1116, 281] width 229 height 36
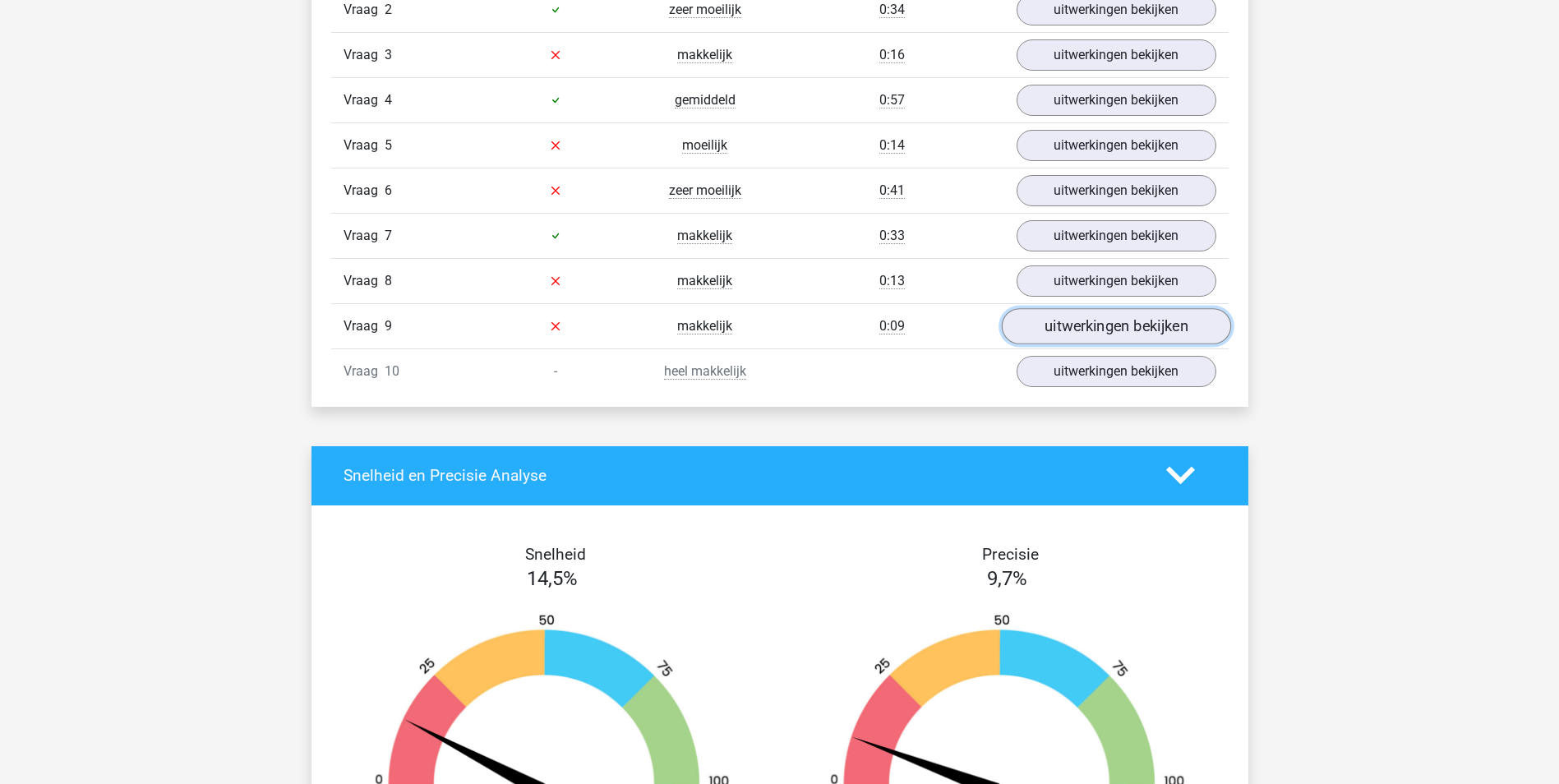
click at [1131, 325] on link "uitwerkingen bekijken" at bounding box center [1116, 326] width 229 height 36
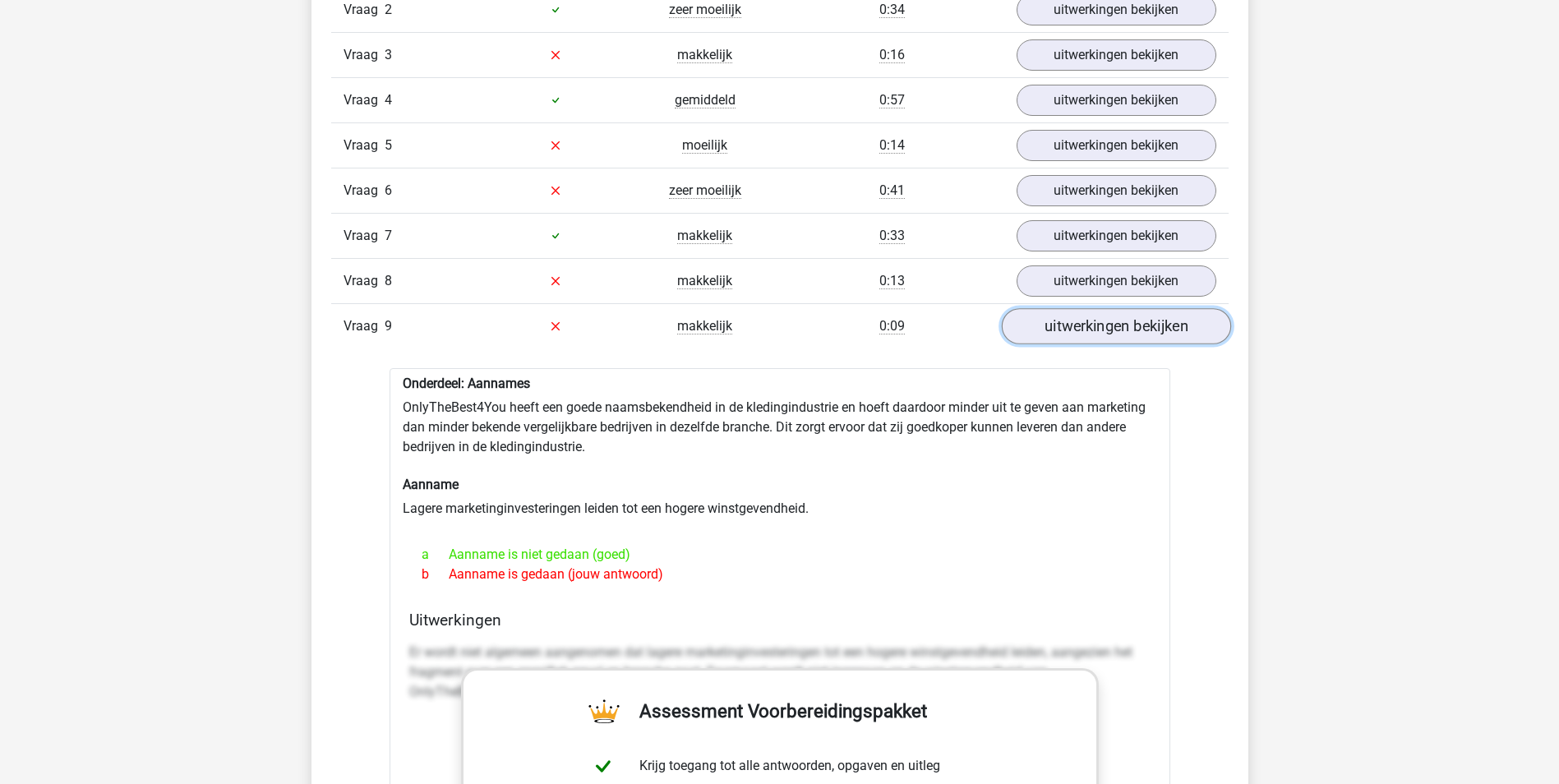
click at [1109, 323] on link "uitwerkingen bekijken" at bounding box center [1116, 326] width 229 height 36
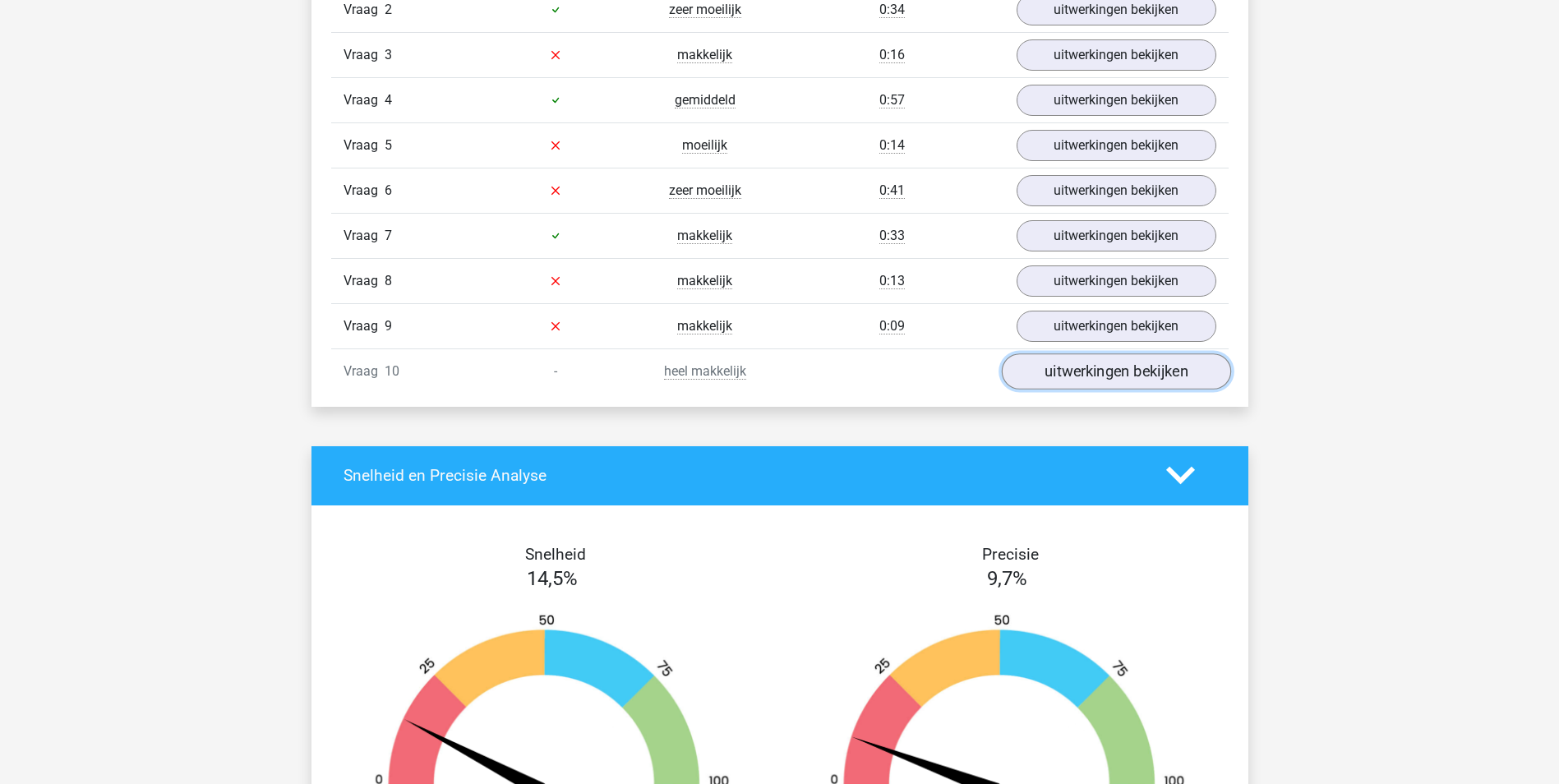
click at [1086, 372] on link "uitwerkingen bekijken" at bounding box center [1116, 371] width 229 height 36
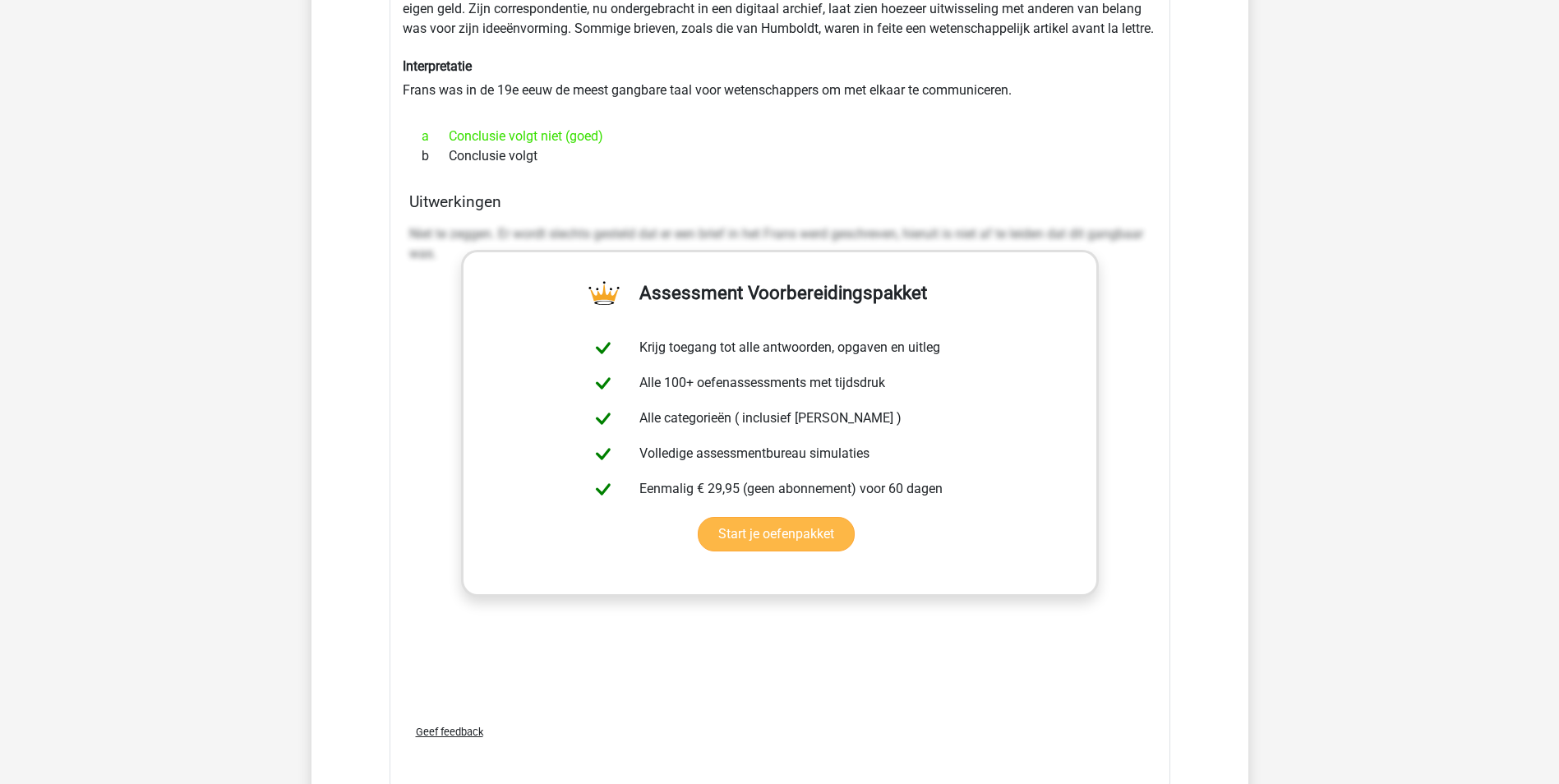
scroll to position [1886, 0]
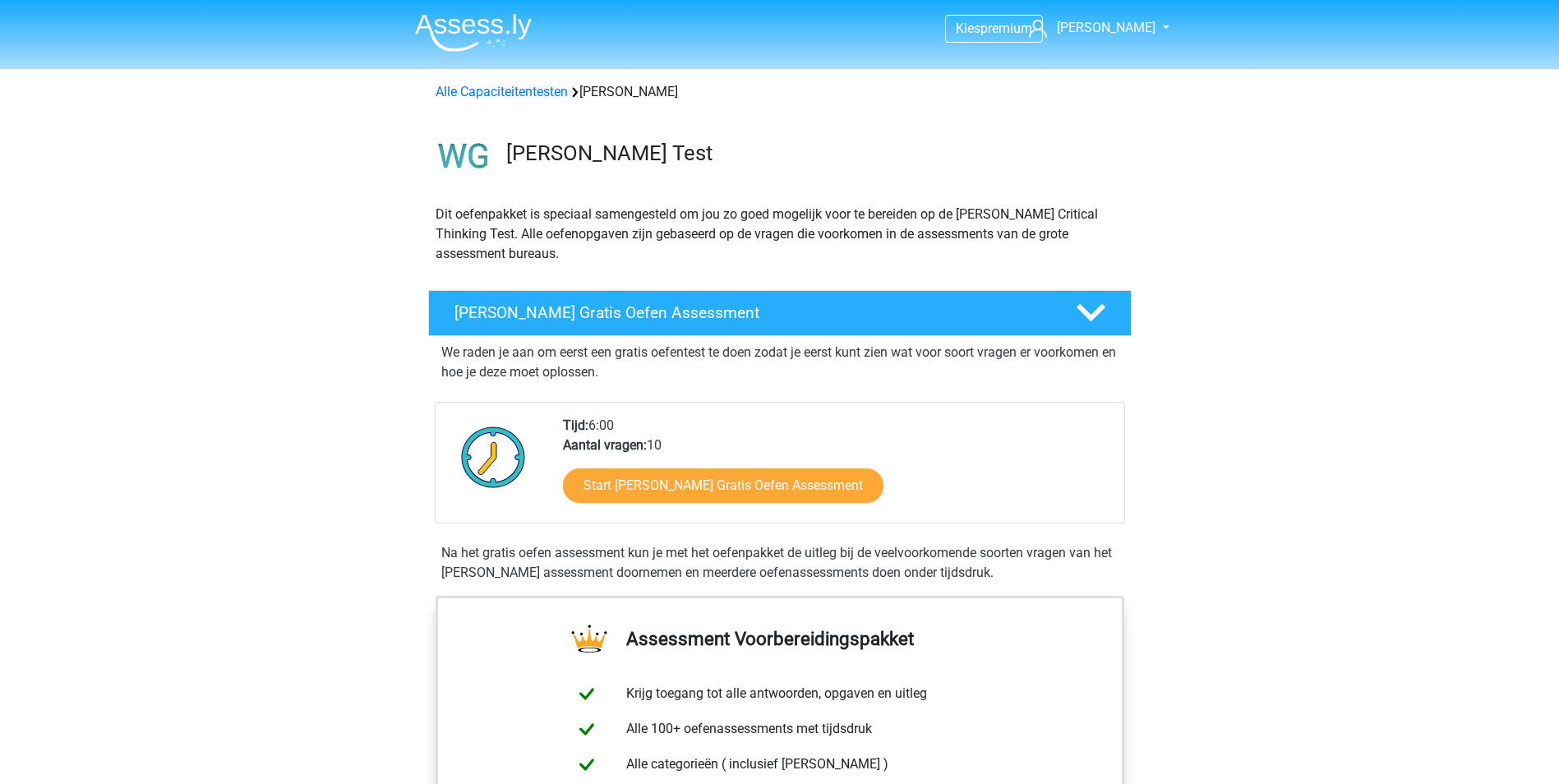
scroll to position [657, 0]
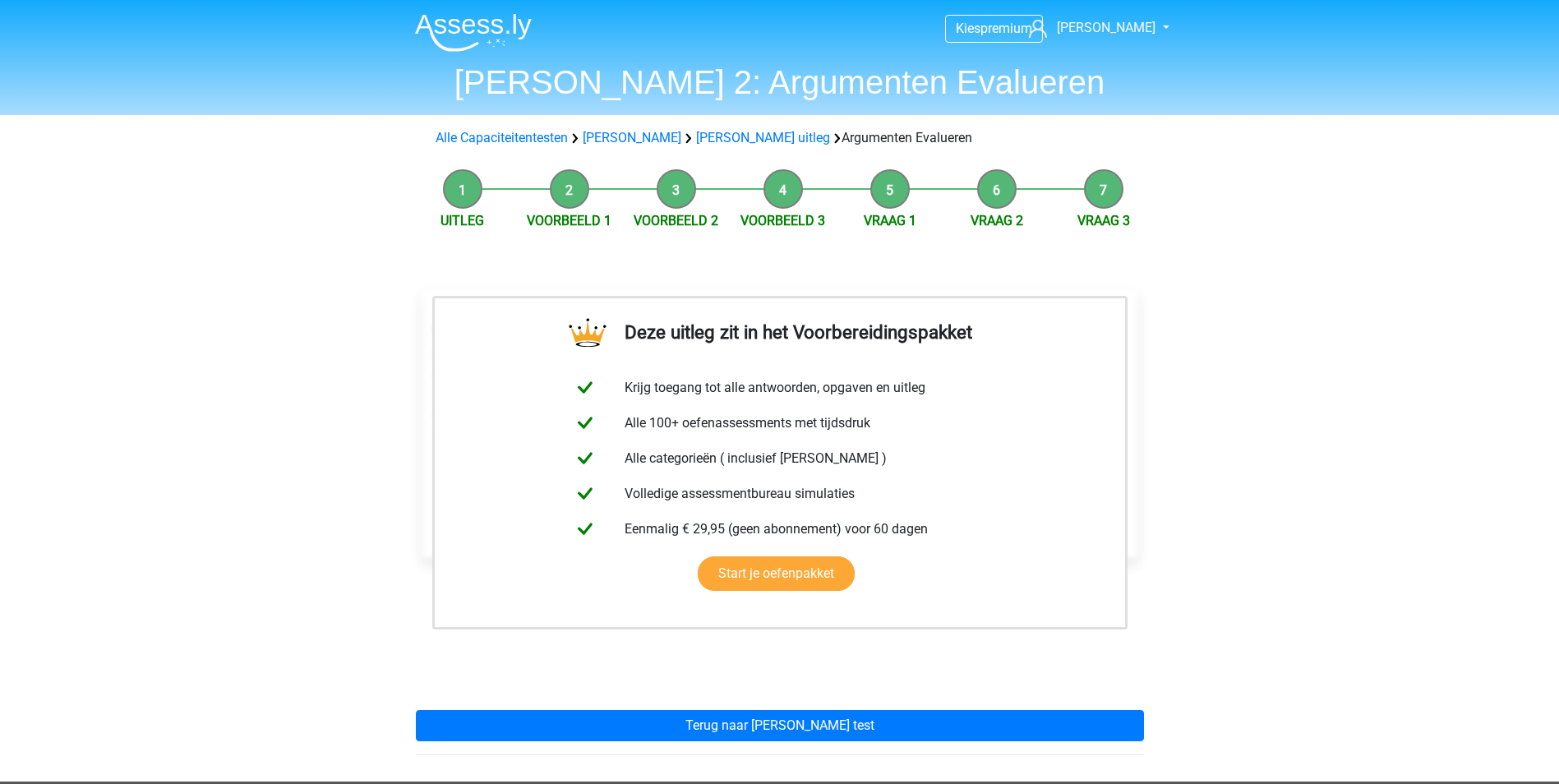
scroll to position [432, 0]
click at [495, 28] on img at bounding box center [473, 32] width 116 height 38
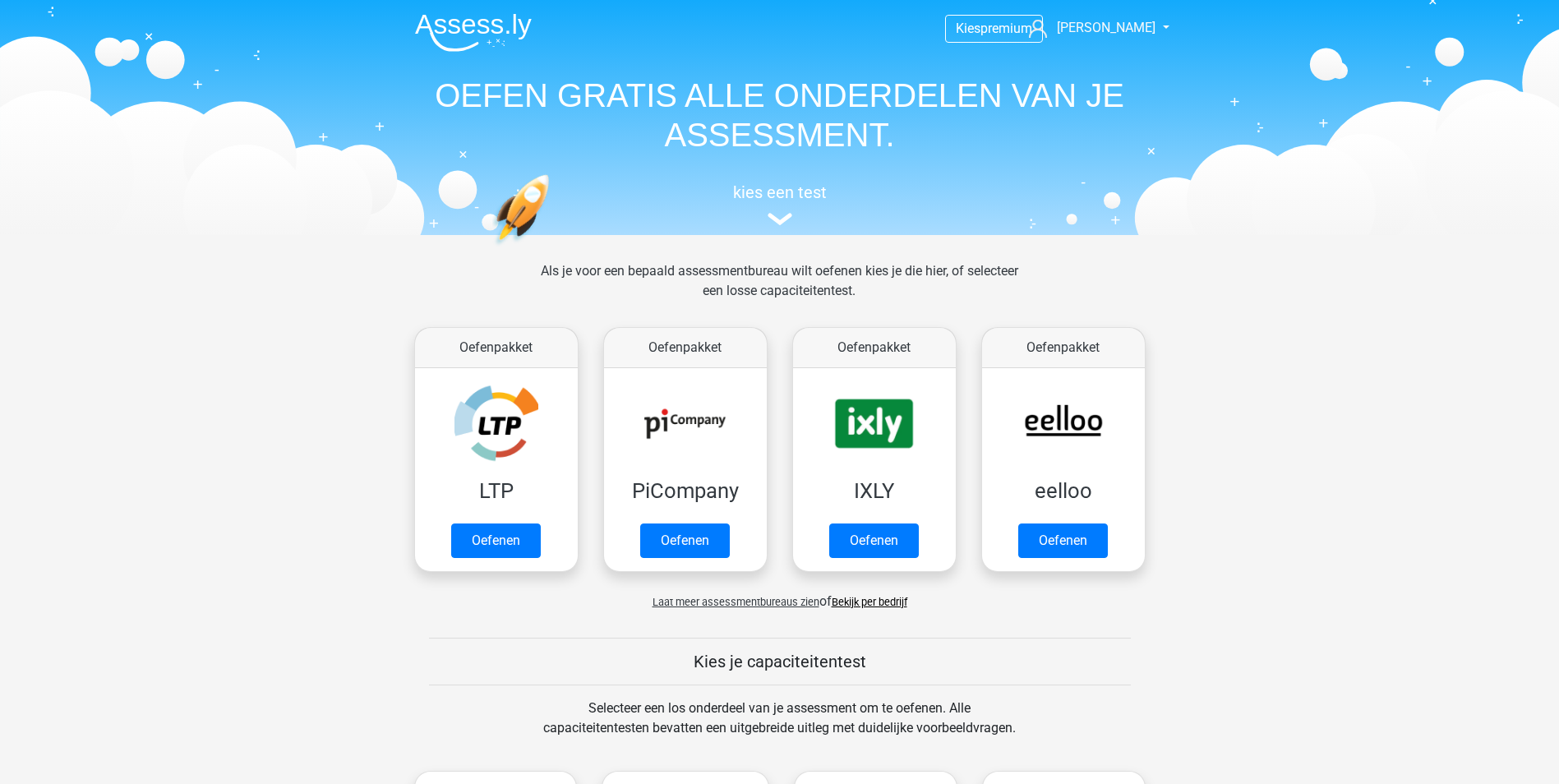
click at [1554, 3] on header "Kies premium [PERSON_NAME] [PERSON_NAME][EMAIL_ADDRESS][DOMAIN_NAME]" at bounding box center [779, 117] width 1559 height 235
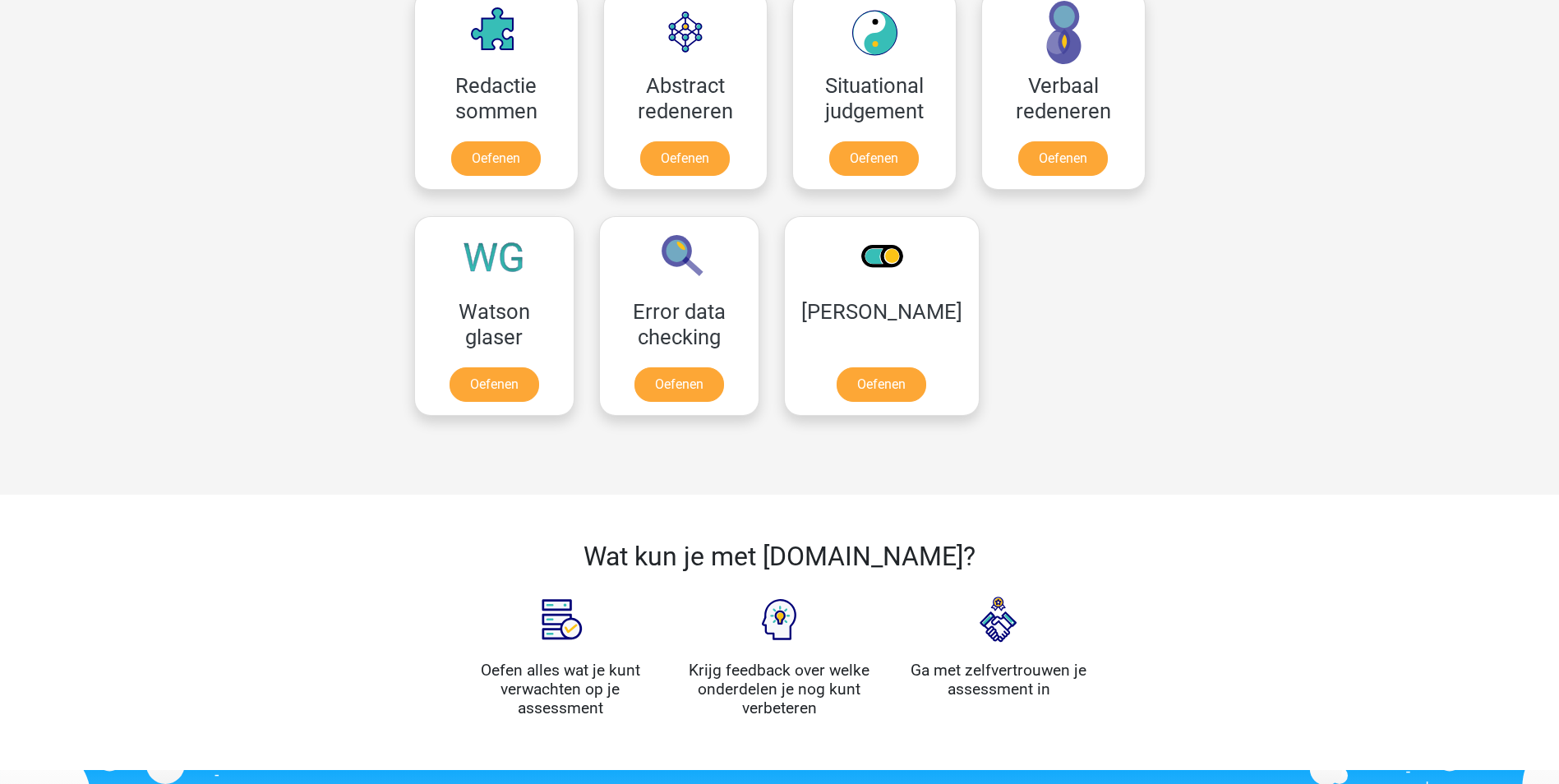
scroll to position [986, 0]
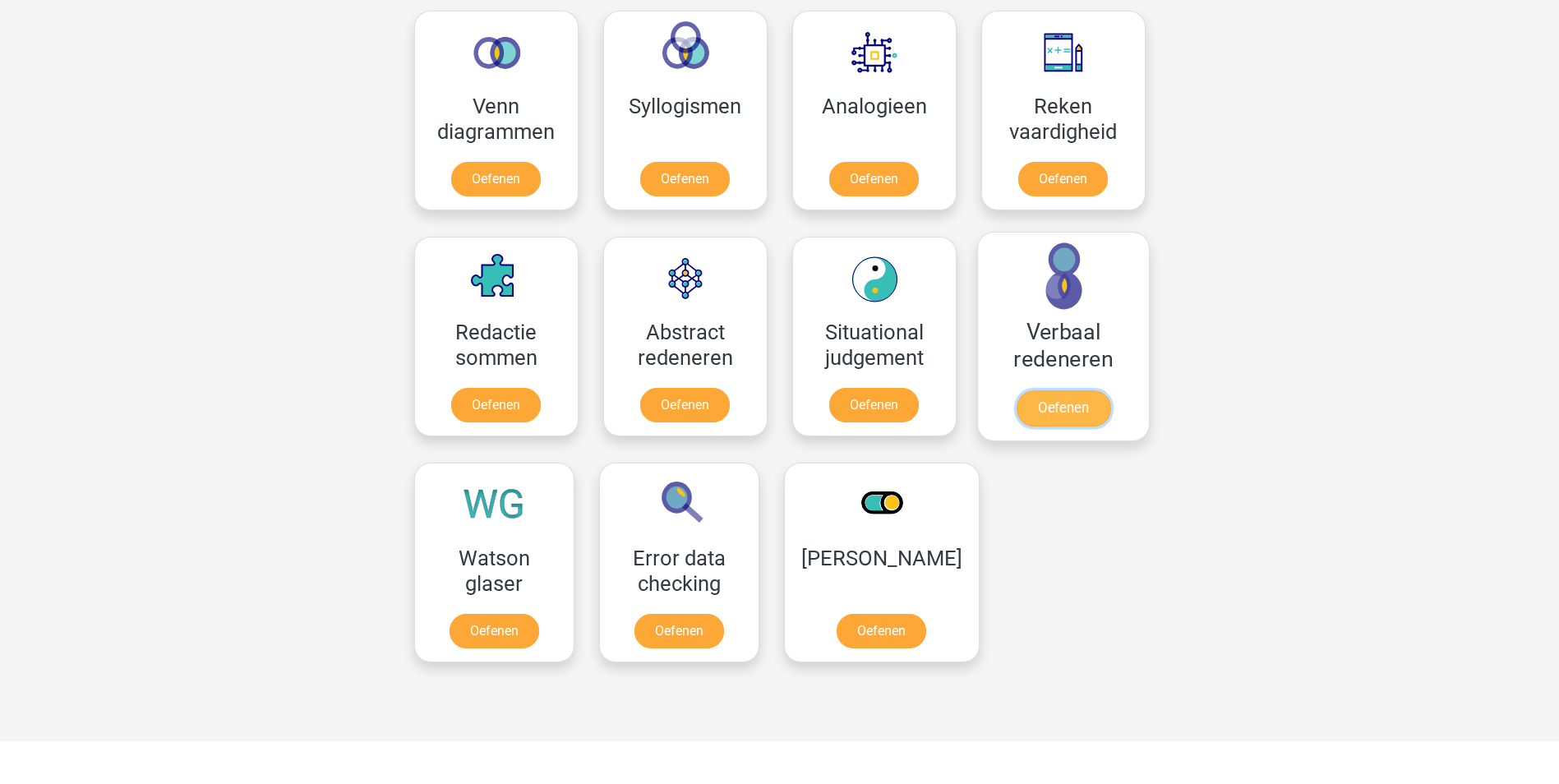
click at [1062, 405] on link "Oefenen" at bounding box center [1062, 408] width 93 height 36
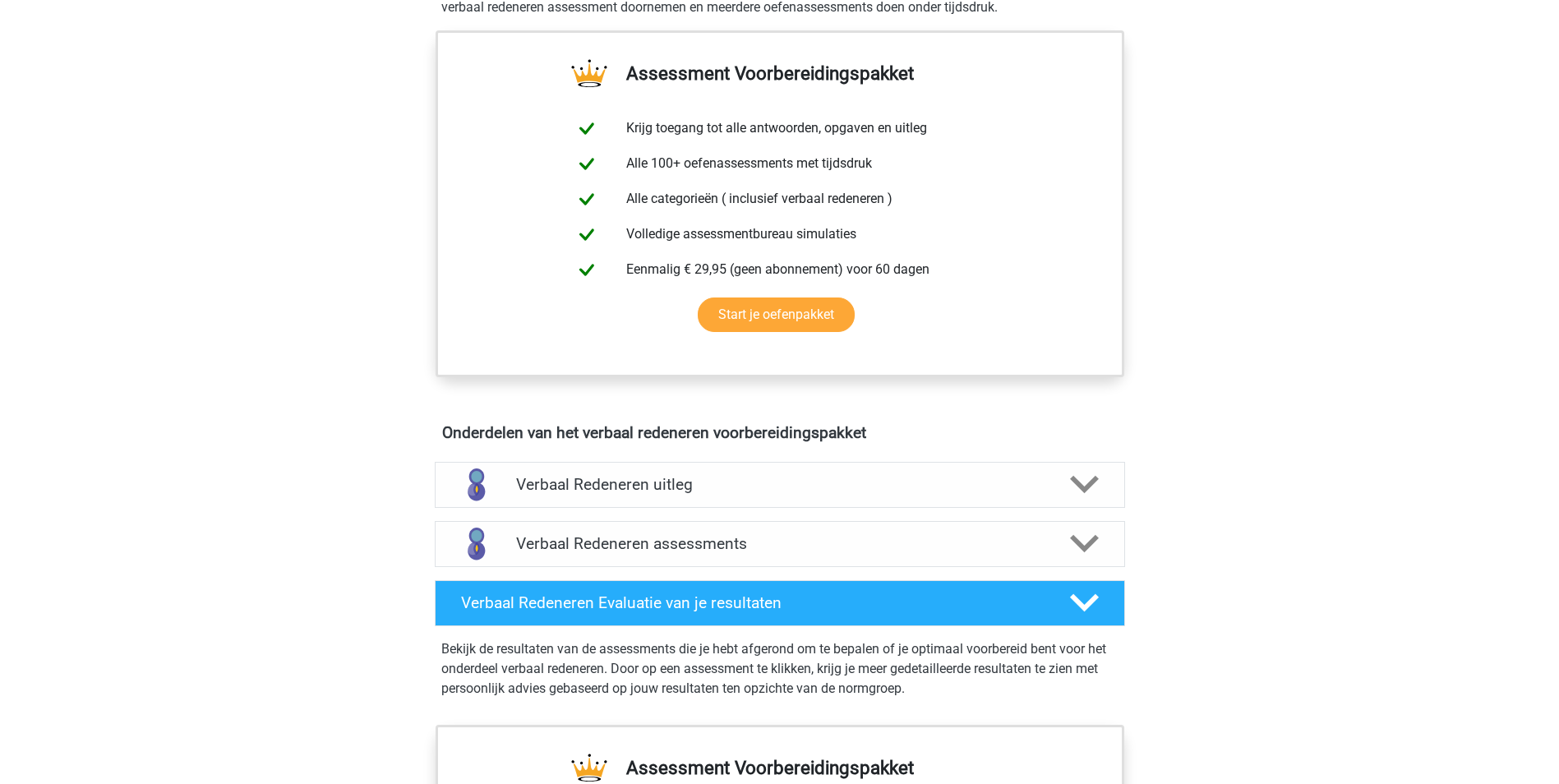
scroll to position [575, 0]
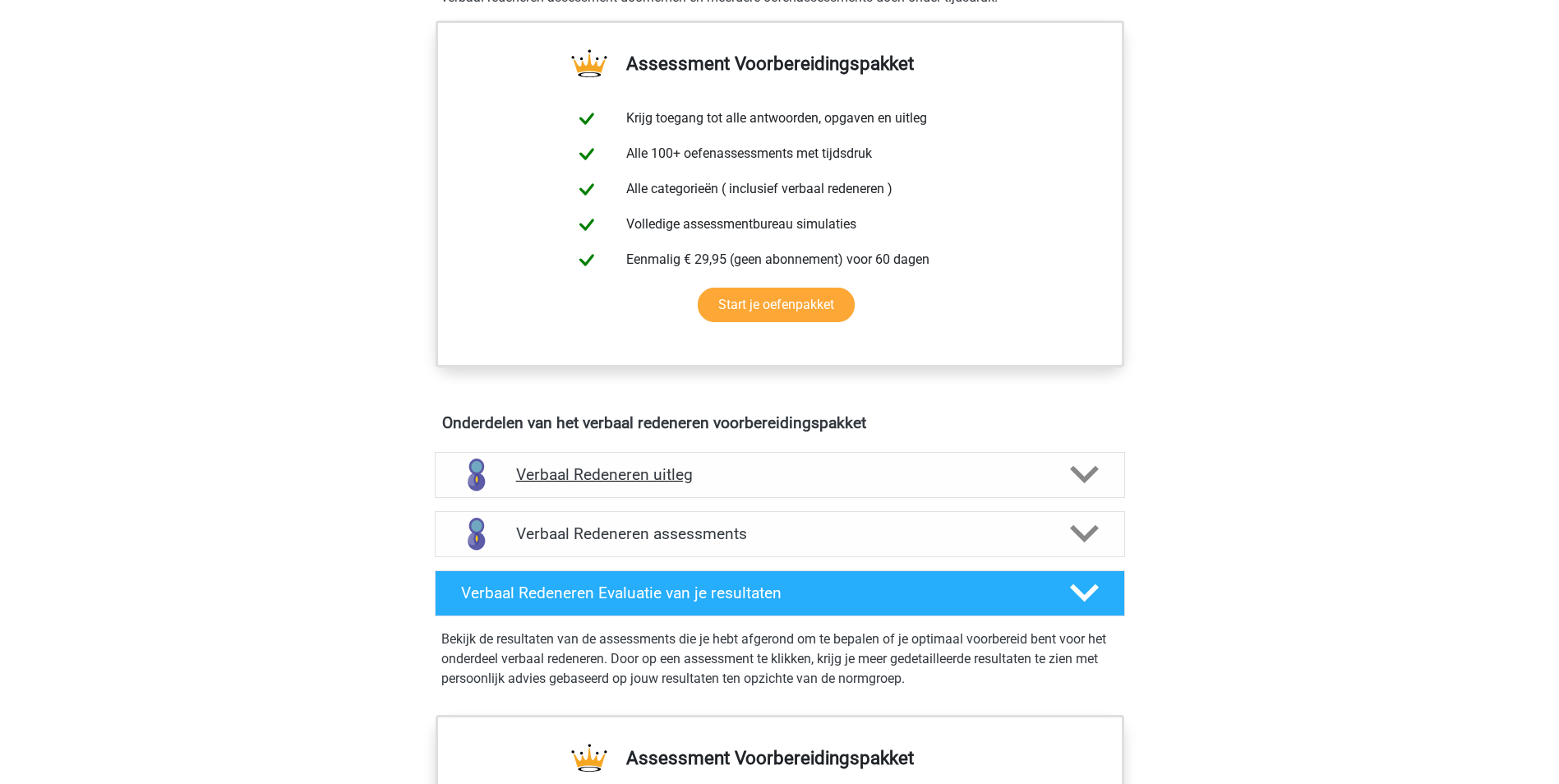
click at [1084, 467] on icon at bounding box center [1085, 474] width 28 height 28
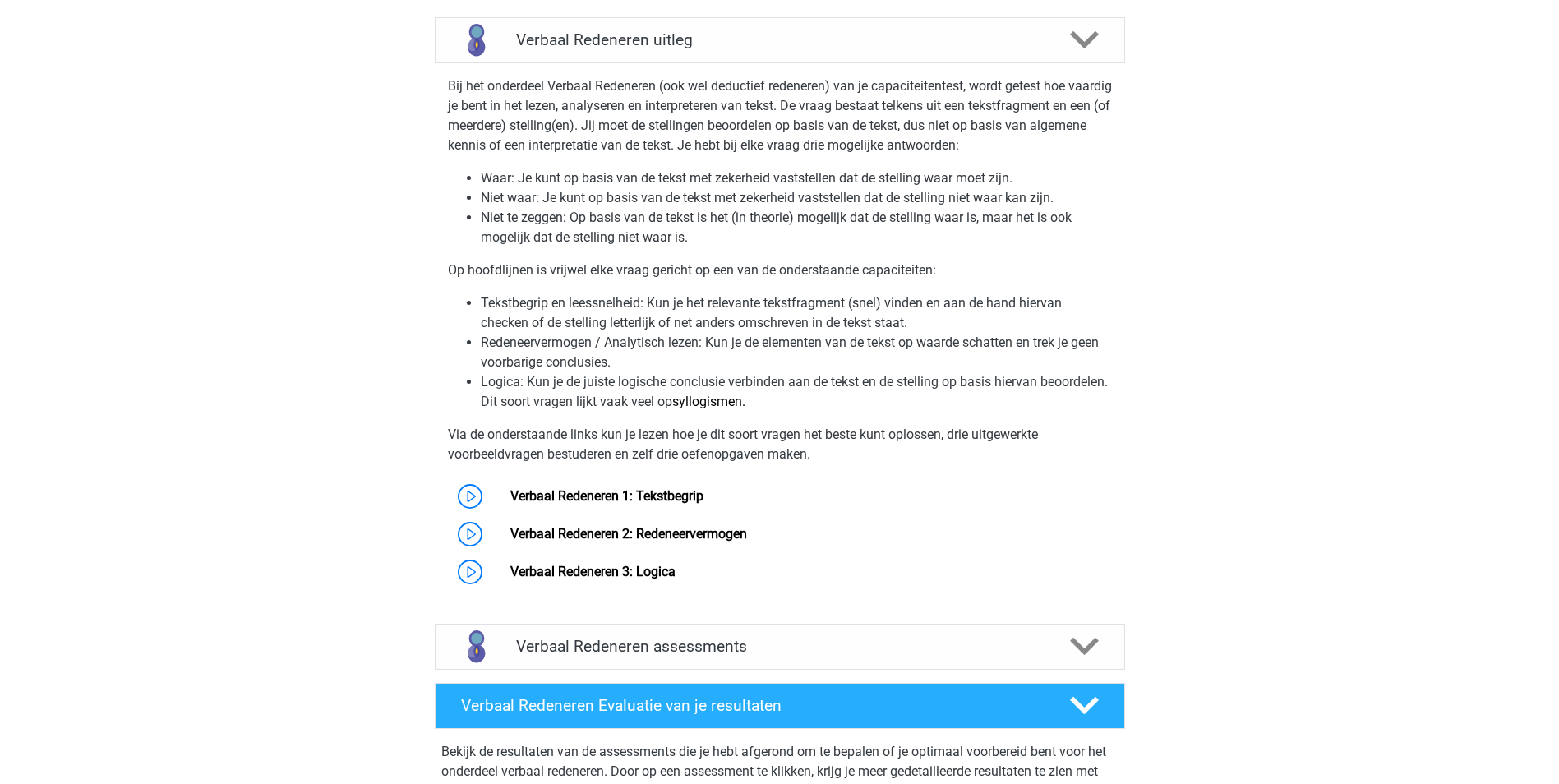
scroll to position [1068, 0]
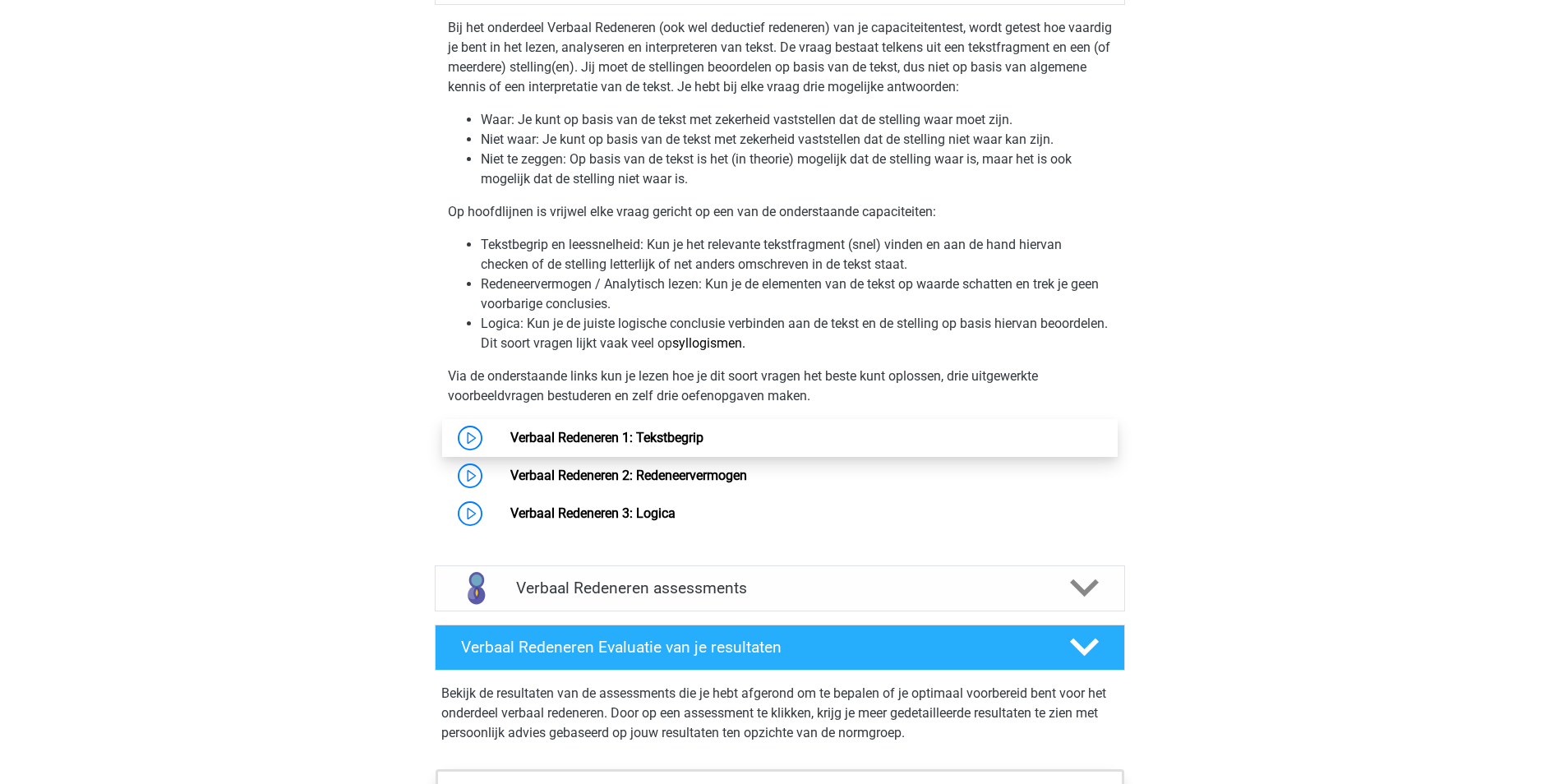
click at [656, 440] on link "Verbaal Redeneren 1: Tekstbegrip" at bounding box center [607, 438] width 193 height 16
